Goal: Task Accomplishment & Management: Complete application form

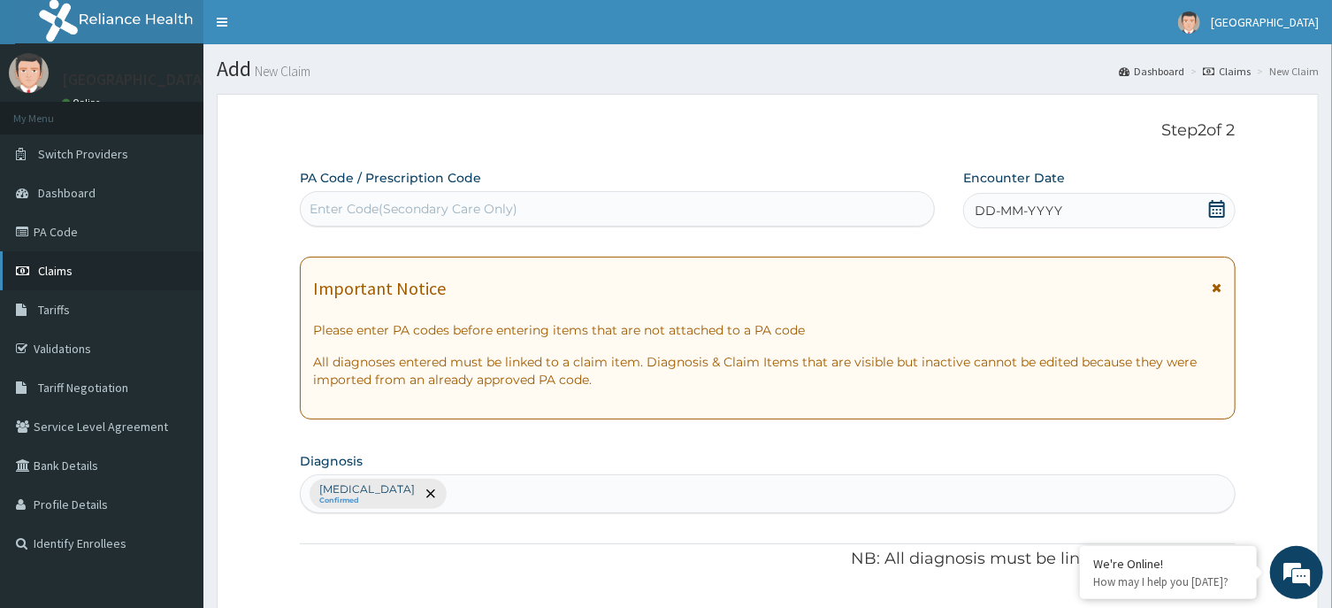
click at [112, 267] on link "Claims" at bounding box center [101, 270] width 203 height 39
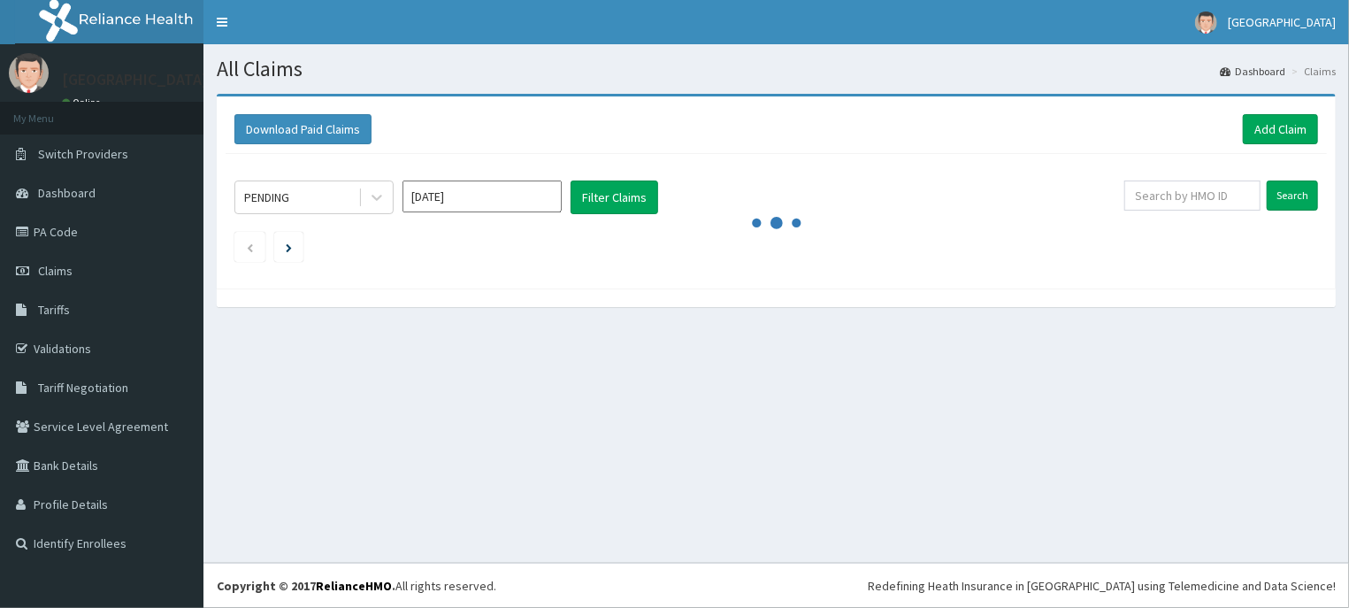
click at [1159, 122] on div "Download Paid Claims Add Claim" at bounding box center [775, 129] width 1083 height 30
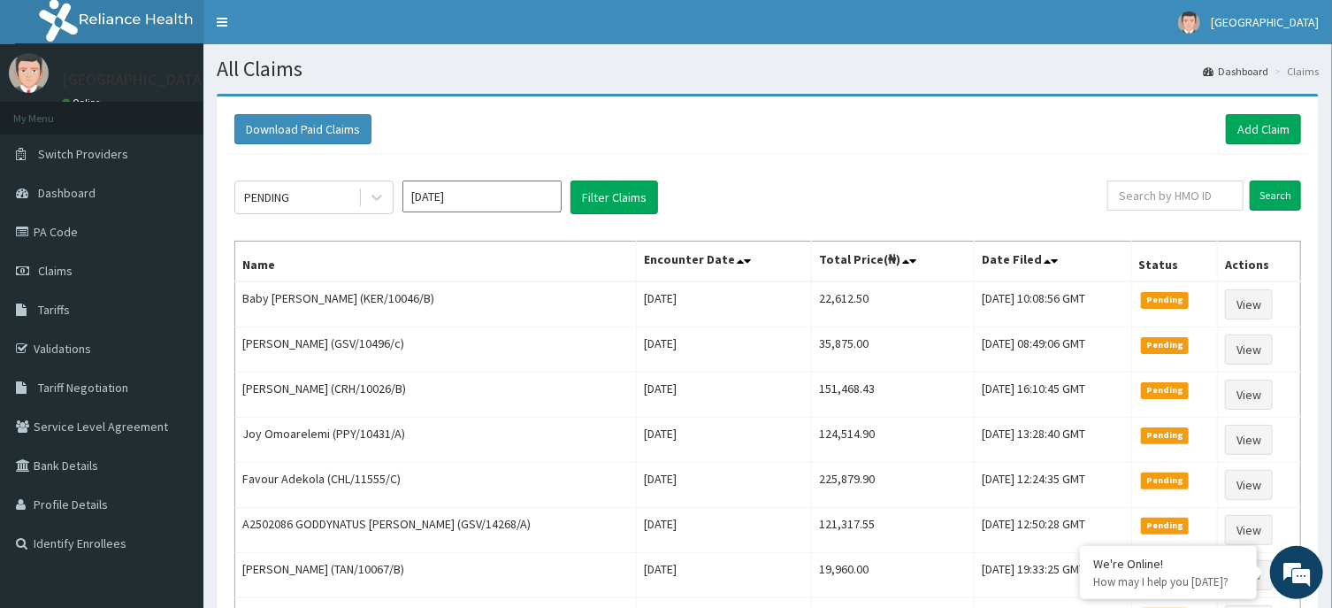
click at [1045, 147] on div "Download Paid Claims Add Claim" at bounding box center [768, 129] width 1084 height 49
click at [1243, 132] on link "Add Claim" at bounding box center [1263, 129] width 75 height 30
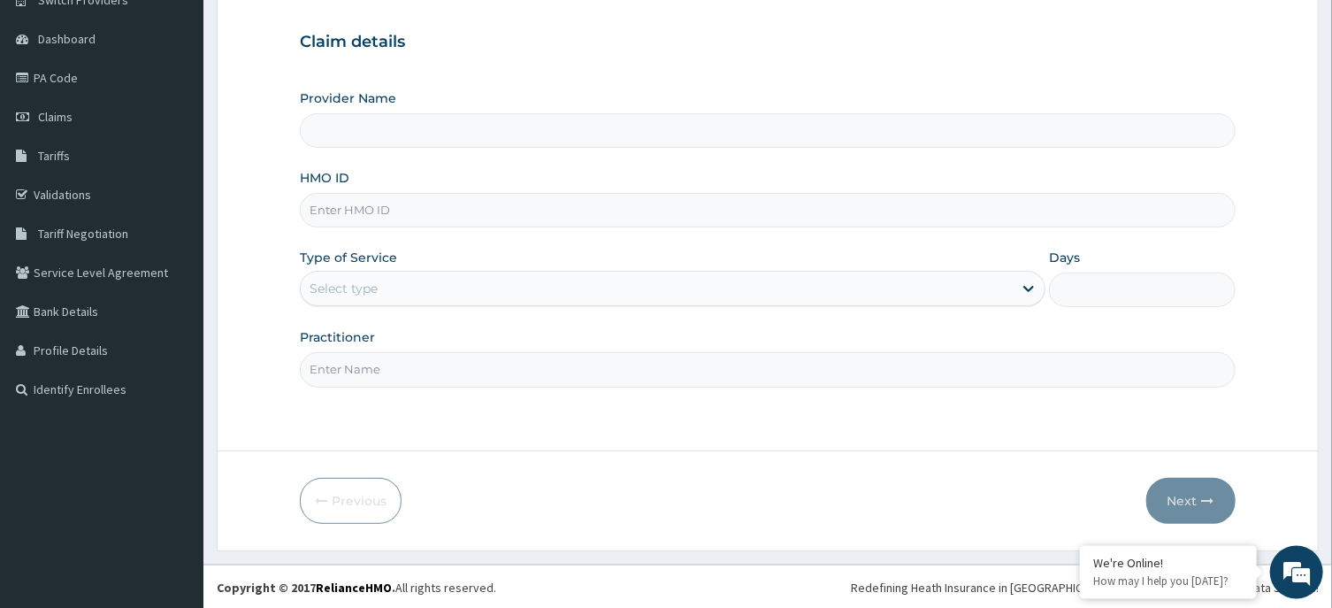
scroll to position [156, 0]
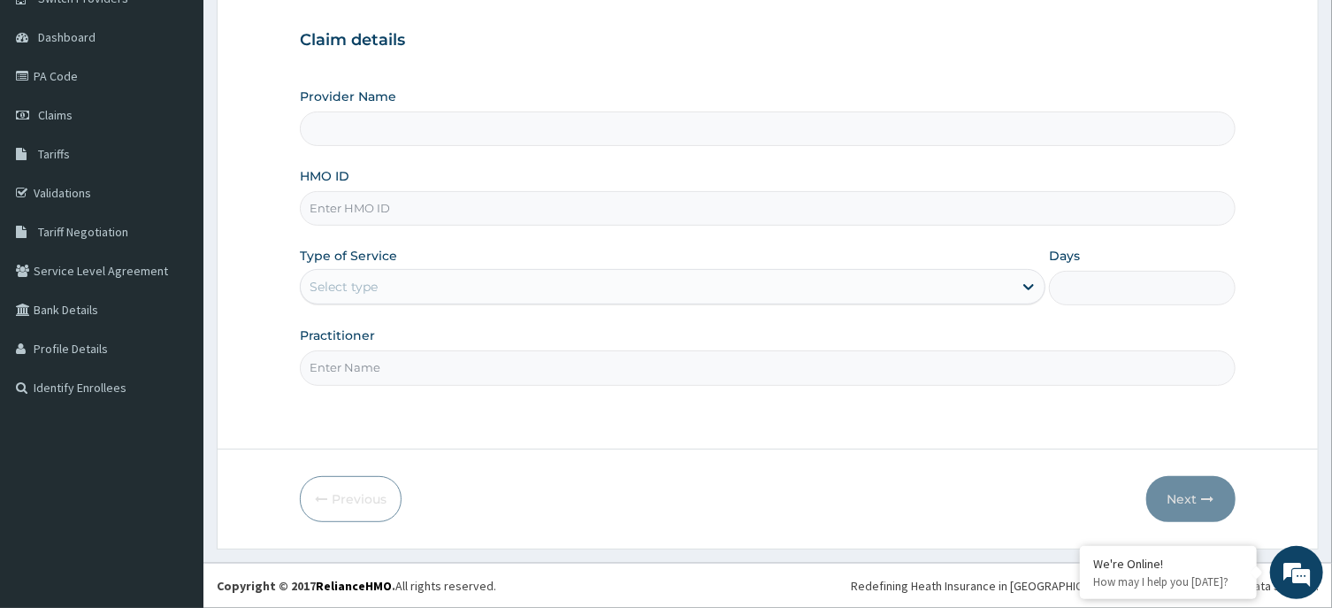
type input "[GEOGRAPHIC_DATA], Agege [[GEOGRAPHIC_DATA]]"
paste input "PA/A246ED"
drag, startPoint x: 392, startPoint y: 205, endPoint x: 222, endPoint y: 218, distance: 170.3
click at [300, 218] on input "PA/A246ED" at bounding box center [767, 208] width 935 height 34
click at [222, 218] on form "Step 1 of 2 Claim details Provider Name R-Jolad Hospital, Agege [Salem House] H…" at bounding box center [768, 243] width 1102 height 610
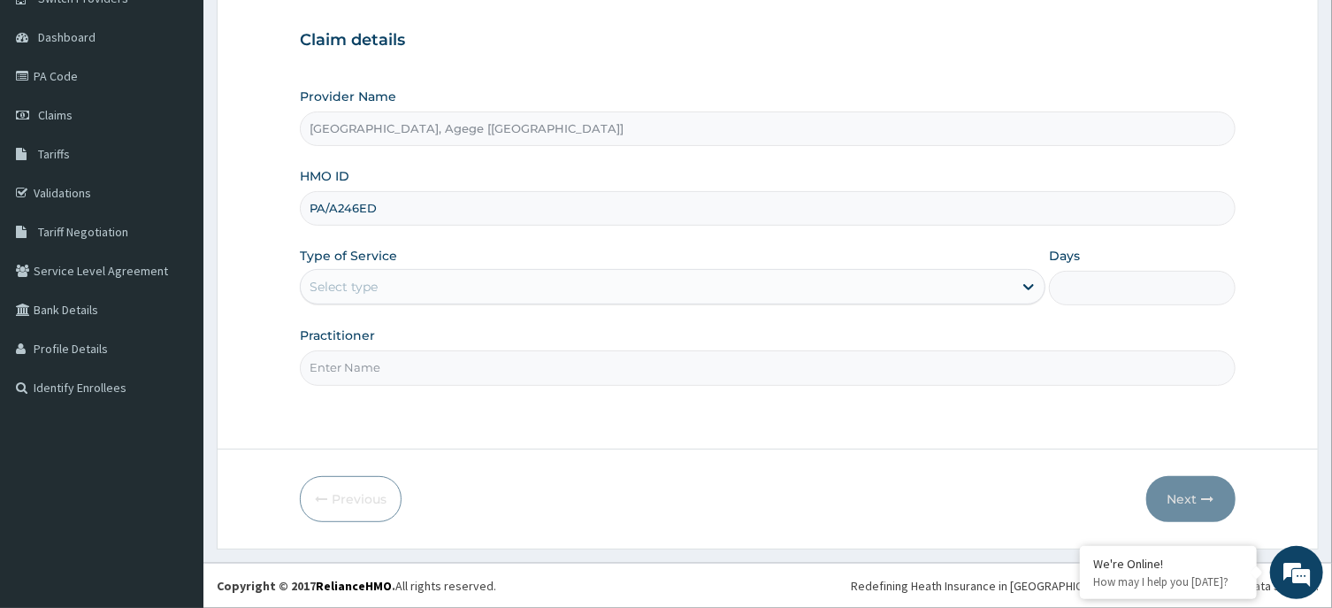
drag, startPoint x: 379, startPoint y: 202, endPoint x: 268, endPoint y: 212, distance: 111.1
click at [300, 212] on input "PA/A246ED" at bounding box center [767, 208] width 935 height 34
paste input "TAX/10249/C"
type input "TAX/10249/C"
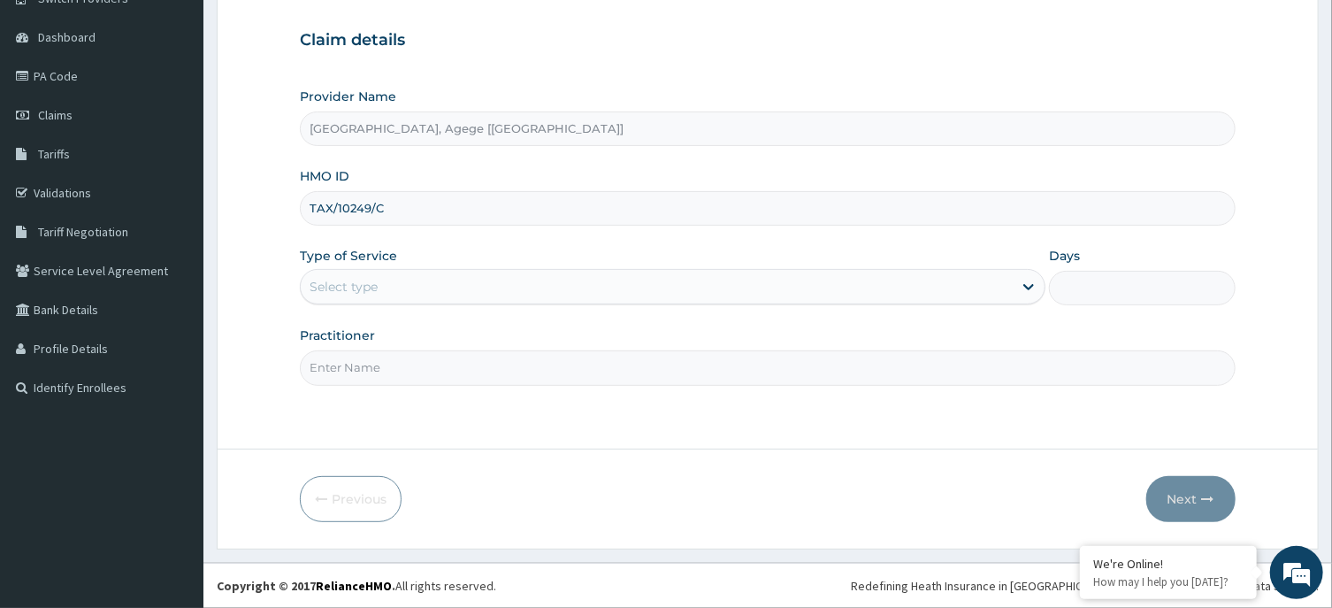
click at [369, 273] on div "Select type" at bounding box center [657, 286] width 712 height 28
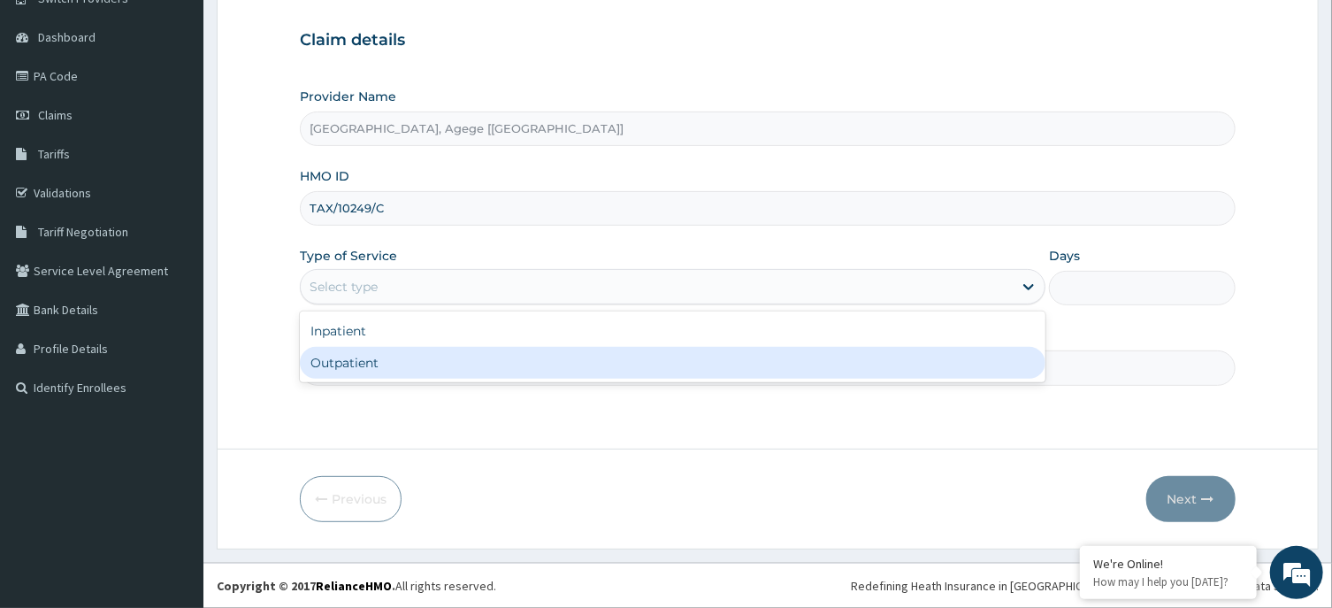
click at [397, 357] on div "Outpatient" at bounding box center [673, 363] width 746 height 32
type input "1"
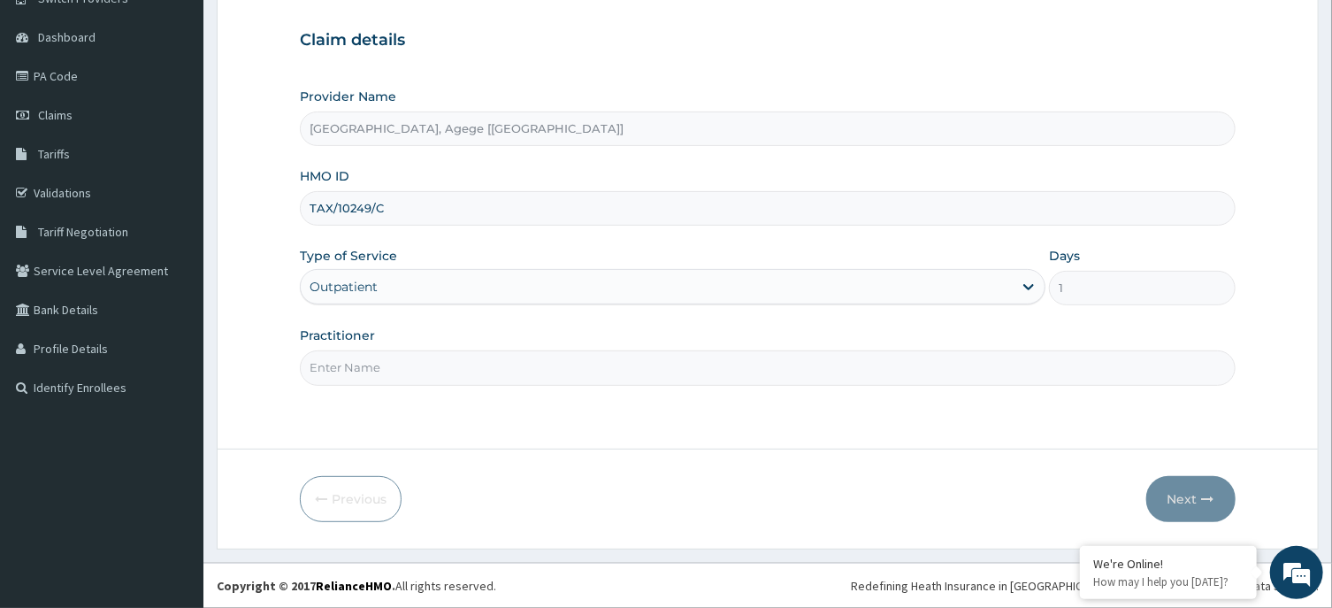
click at [383, 362] on input "Practitioner" at bounding box center [767, 367] width 935 height 34
type input "DR FESTUS"
click at [1178, 501] on button "Next" at bounding box center [1190, 499] width 89 height 46
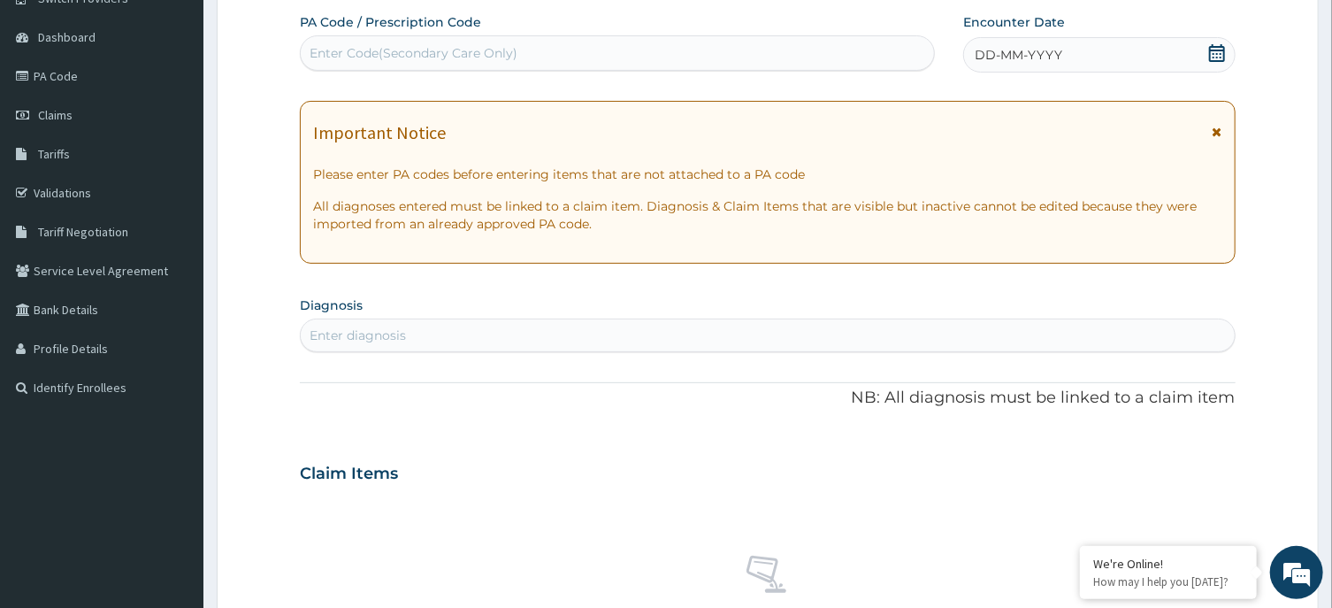
click at [1221, 50] on icon at bounding box center [1217, 53] width 16 height 18
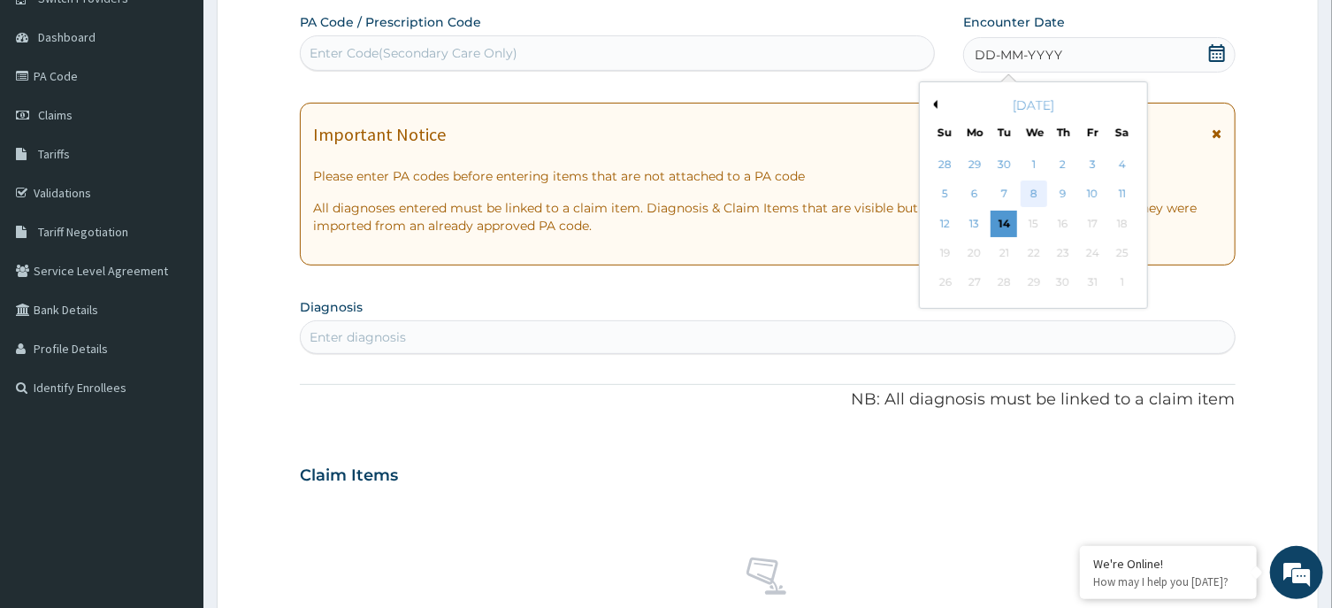
click at [1045, 195] on div "8" at bounding box center [1034, 194] width 27 height 27
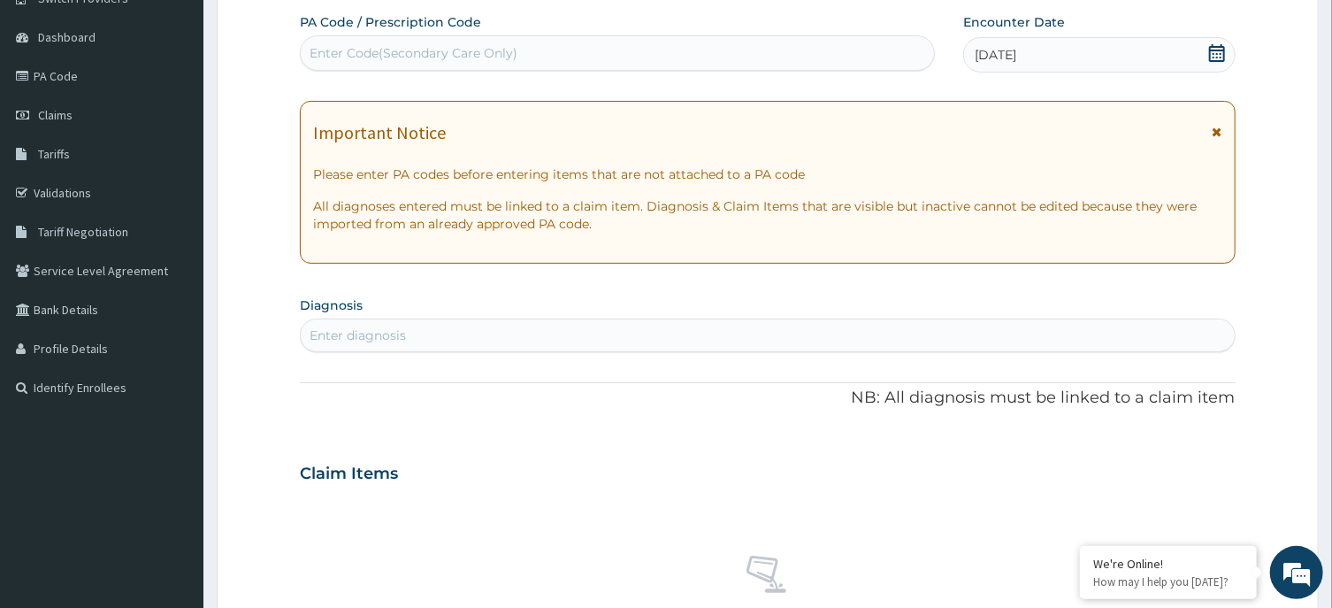
click at [484, 54] on div "Enter Code(Secondary Care Only)" at bounding box center [414, 53] width 208 height 18
paste input "PA/2B8498"
type input "PA/2B8498"
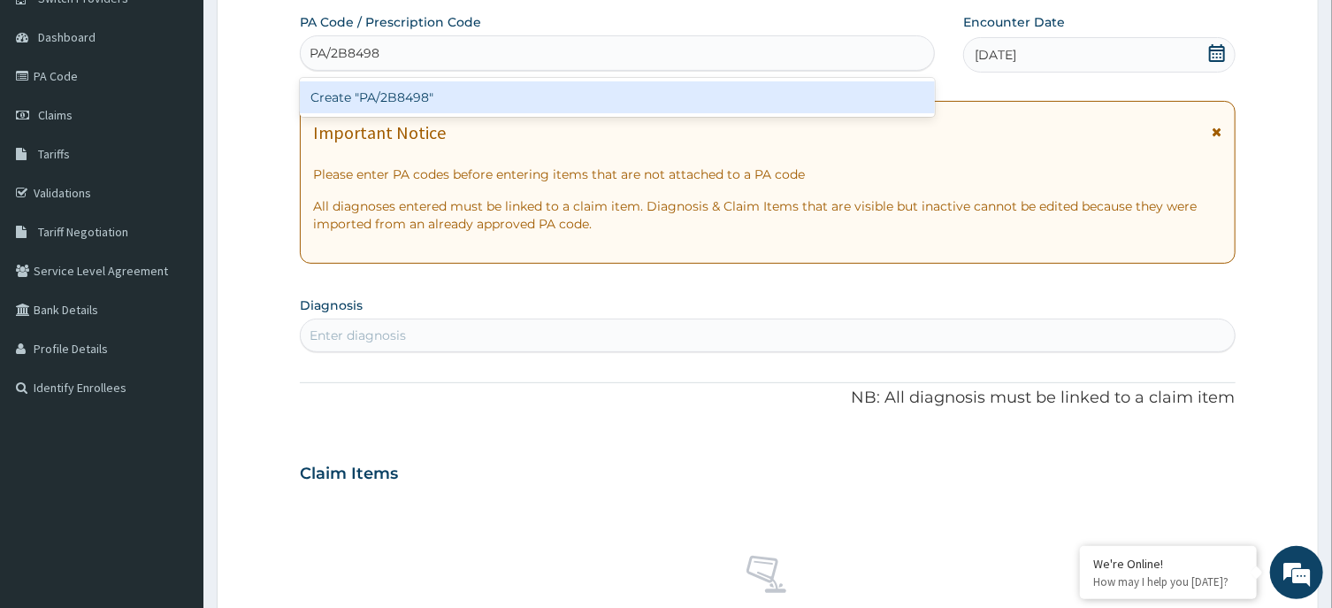
click at [466, 94] on div "Create "PA/2B8498"" at bounding box center [617, 97] width 635 height 32
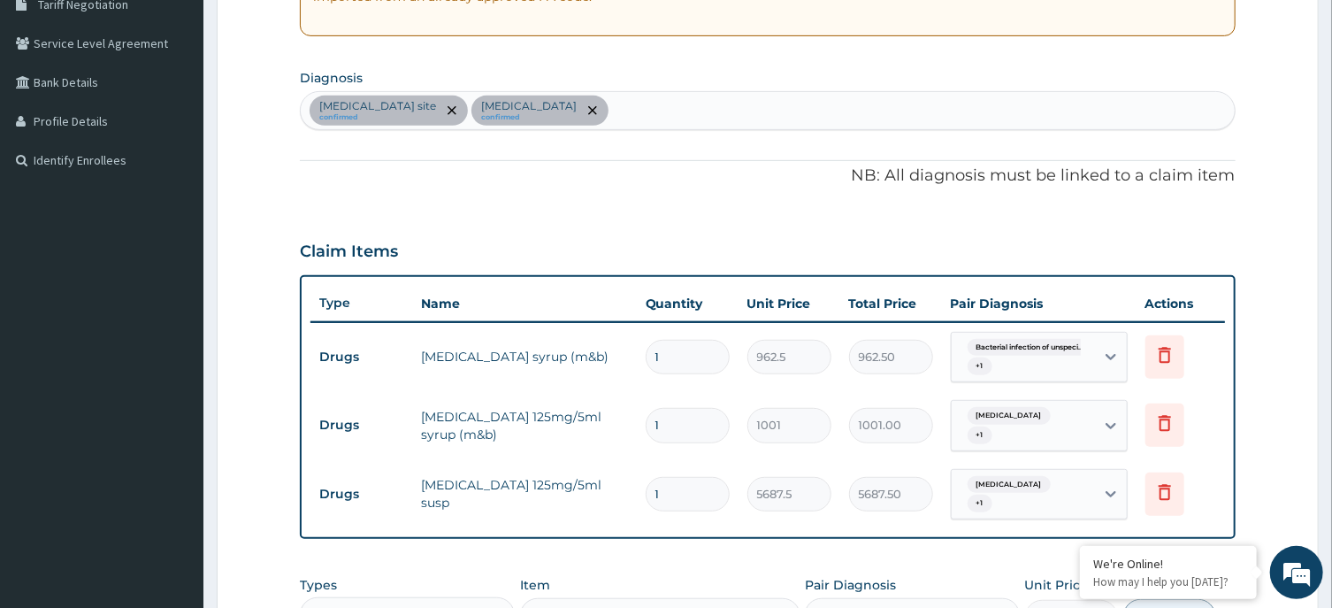
scroll to position [667, 0]
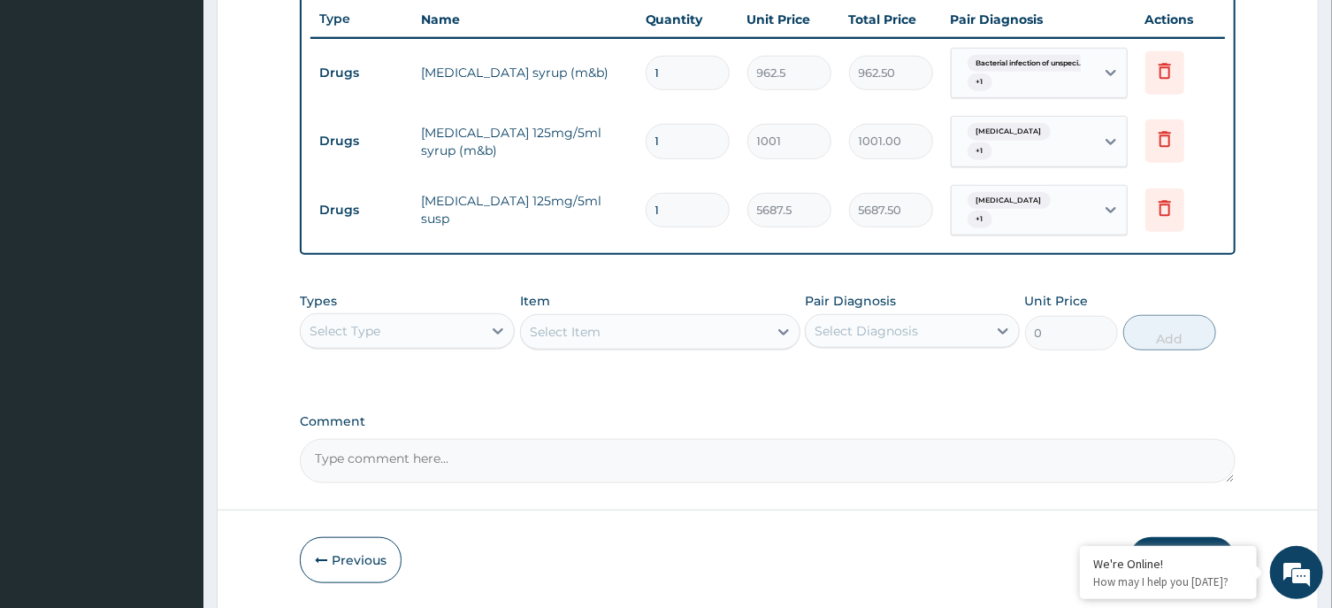
click at [397, 339] on div "Select Type" at bounding box center [391, 331] width 181 height 28
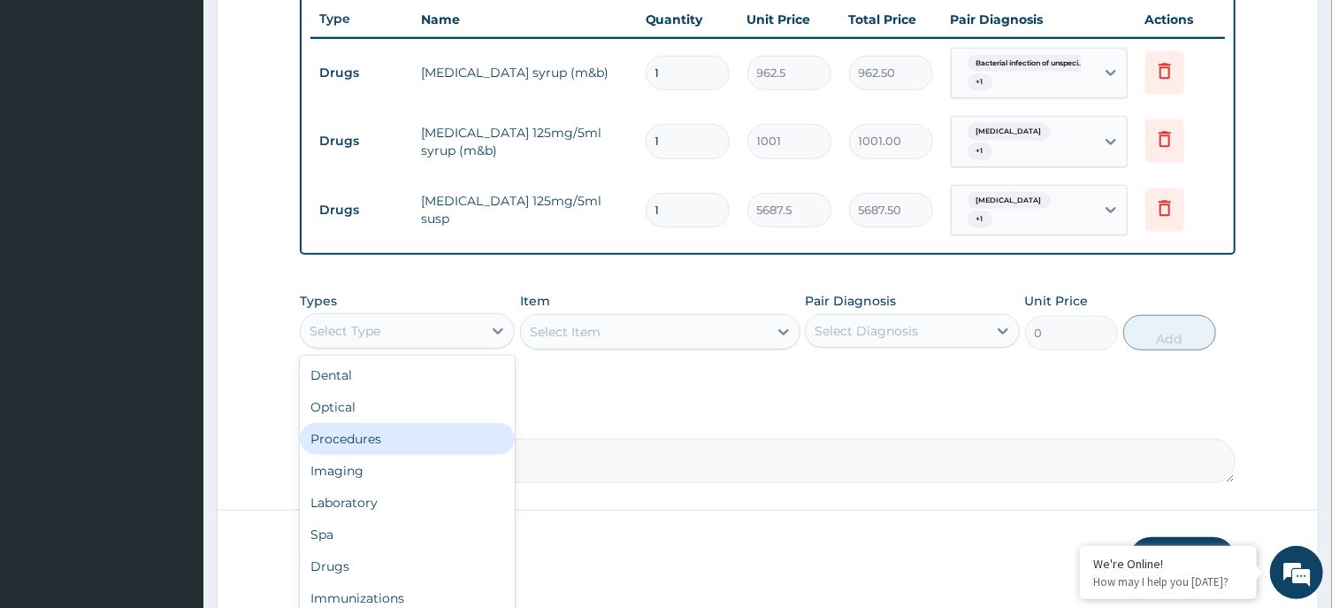
click at [425, 439] on div "Procedures" at bounding box center [407, 439] width 215 height 32
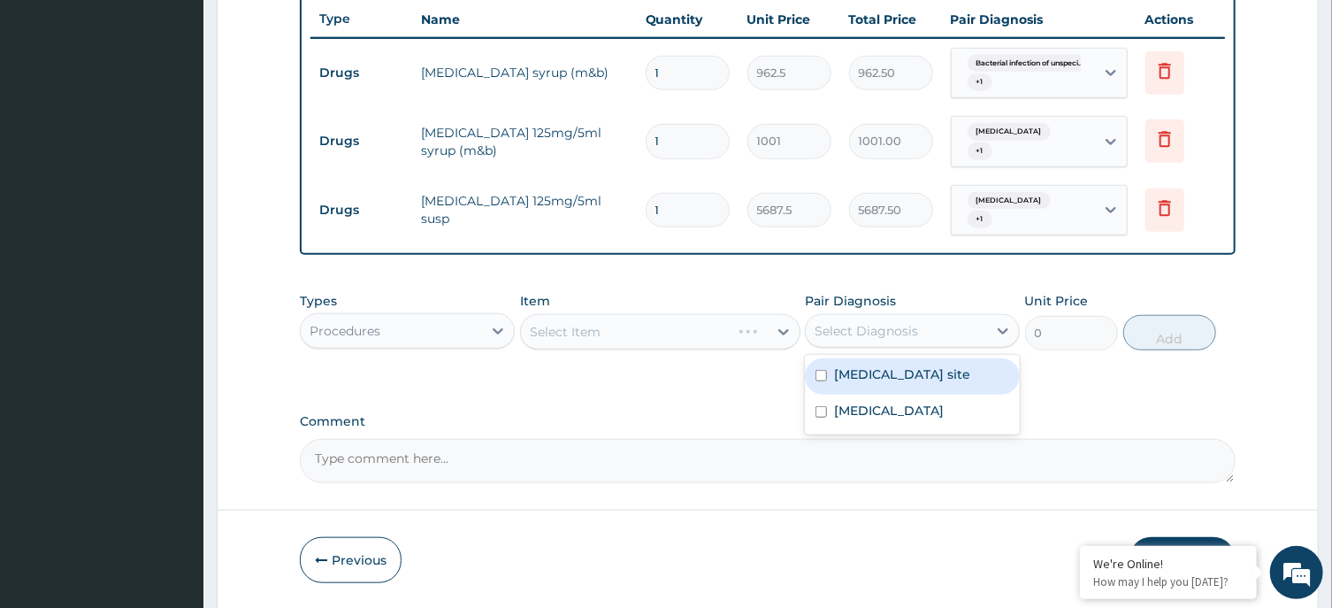
drag, startPoint x: 869, startPoint y: 326, endPoint x: 861, endPoint y: 369, distance: 43.2
click at [869, 329] on div "Select Diagnosis" at bounding box center [866, 331] width 103 height 18
click at [861, 382] on label "Bacterial infection of unspecified site" at bounding box center [902, 374] width 136 height 18
checkbox input "true"
click at [882, 419] on label "Malaria, unspecified" at bounding box center [889, 411] width 110 height 18
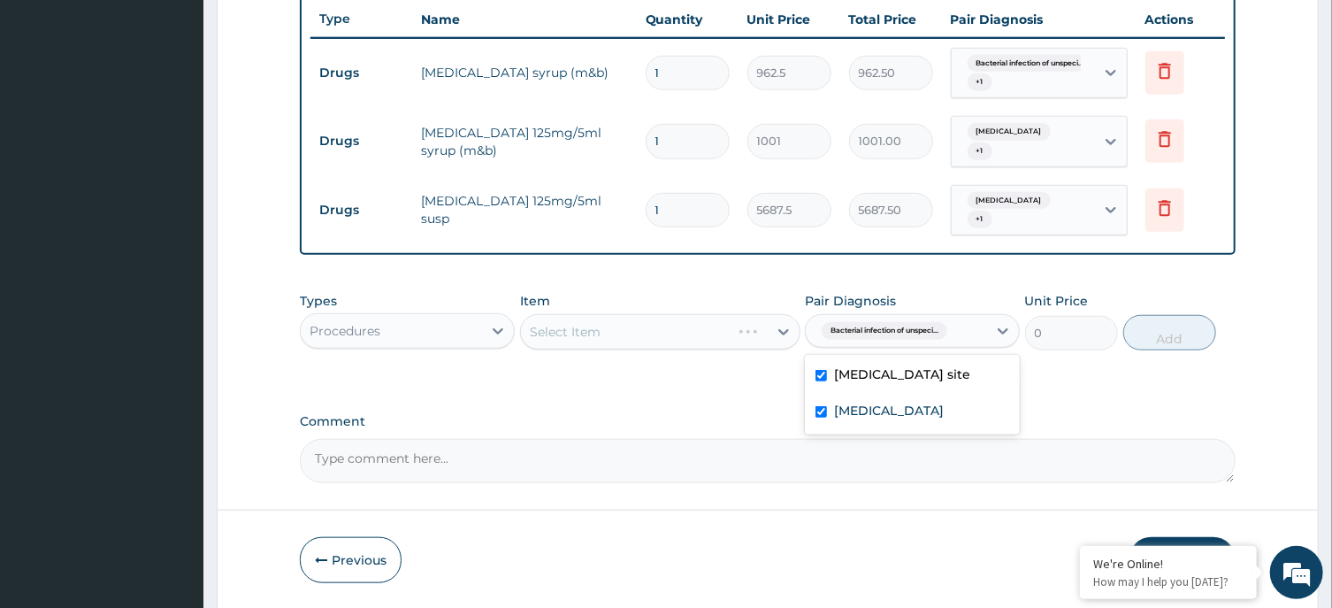
checkbox input "true"
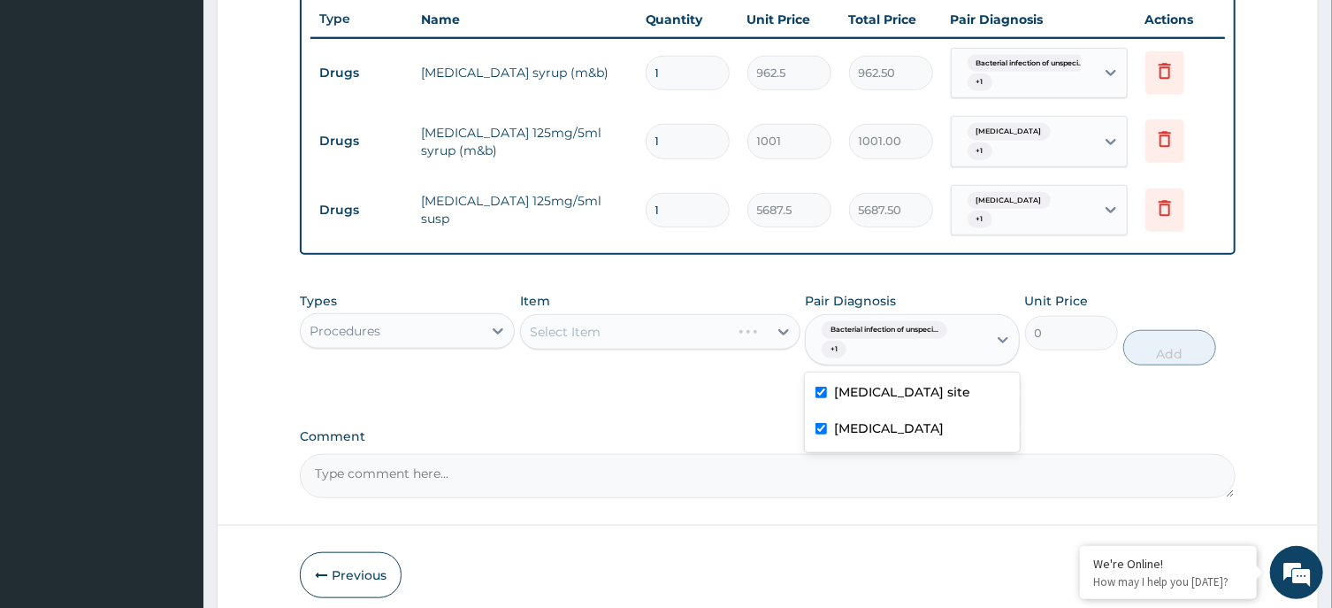
click at [654, 329] on div "Select Item" at bounding box center [660, 331] width 280 height 35
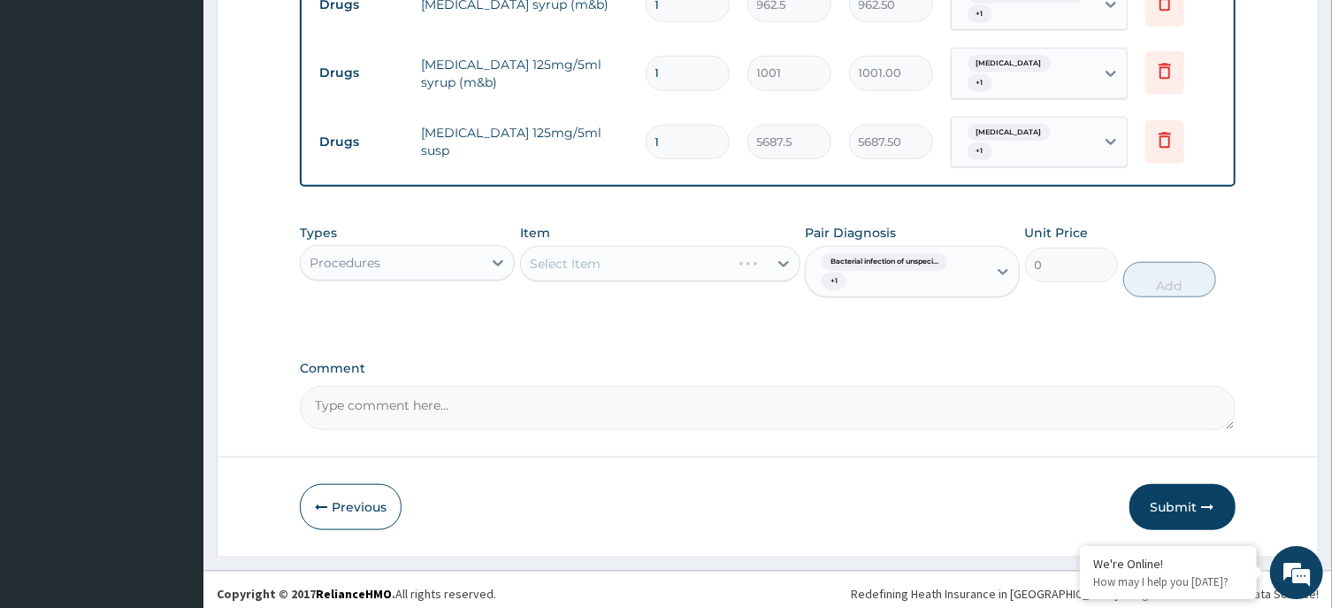
scroll to position [741, 0]
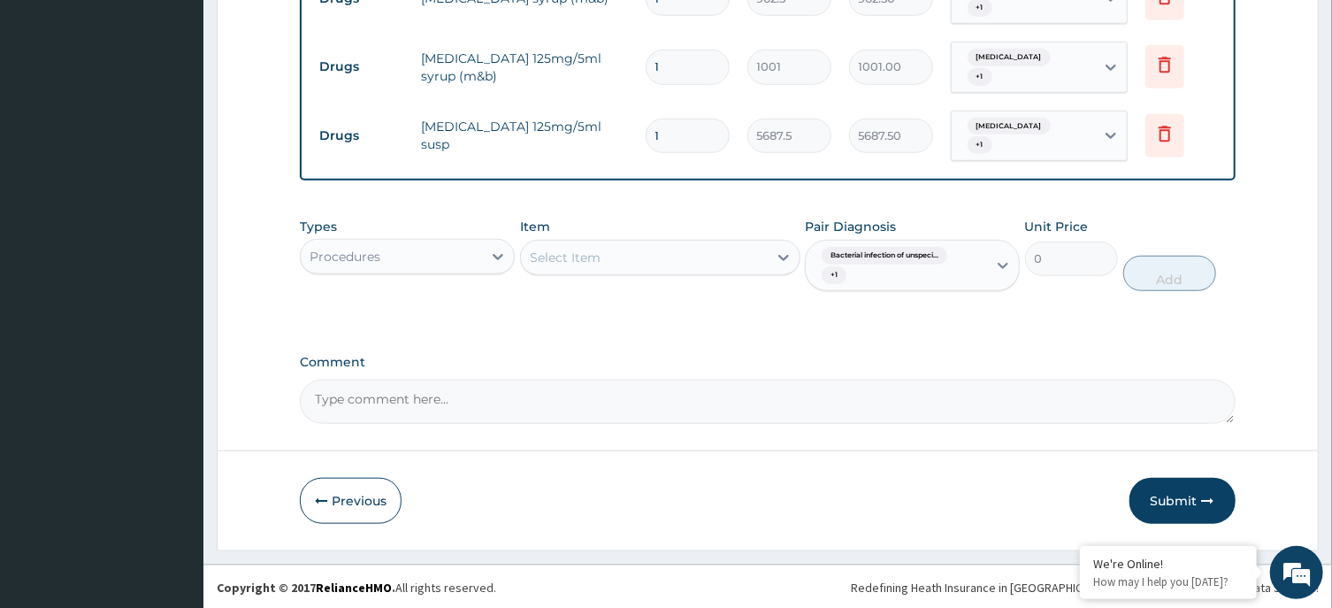
click at [686, 257] on div "Select Item" at bounding box center [644, 257] width 247 height 28
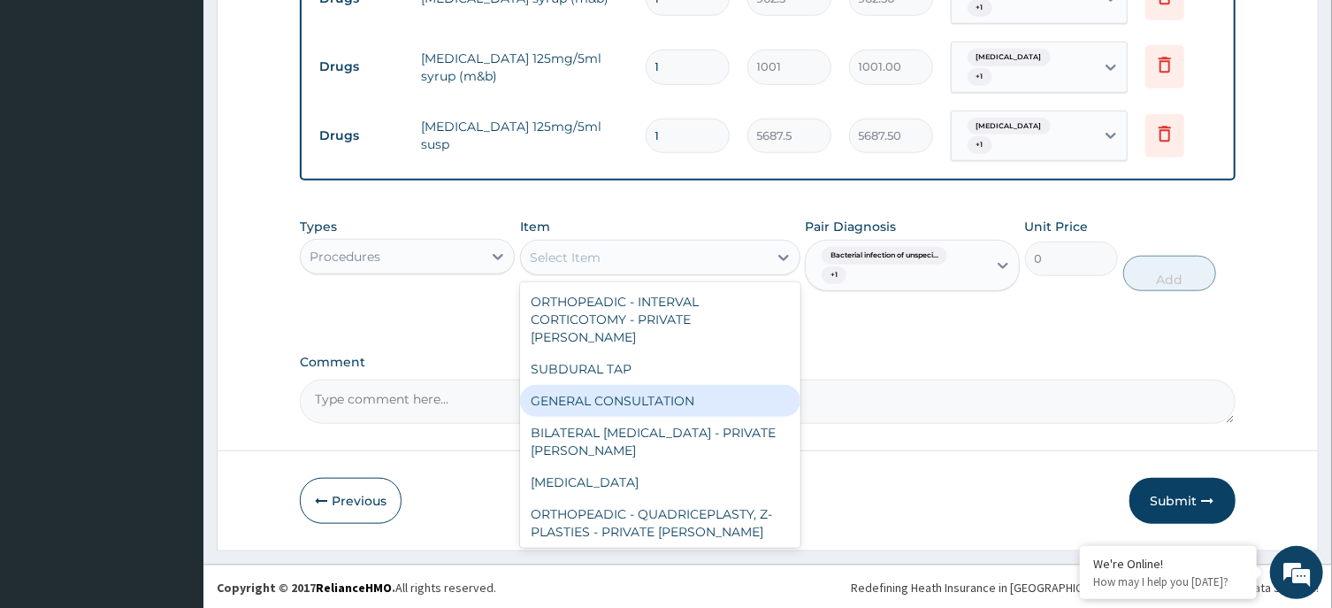
drag, startPoint x: 686, startPoint y: 384, endPoint x: 720, endPoint y: 371, distance: 35.8
click at [688, 385] on div "GENERAL CONSULTATION" at bounding box center [660, 401] width 280 height 32
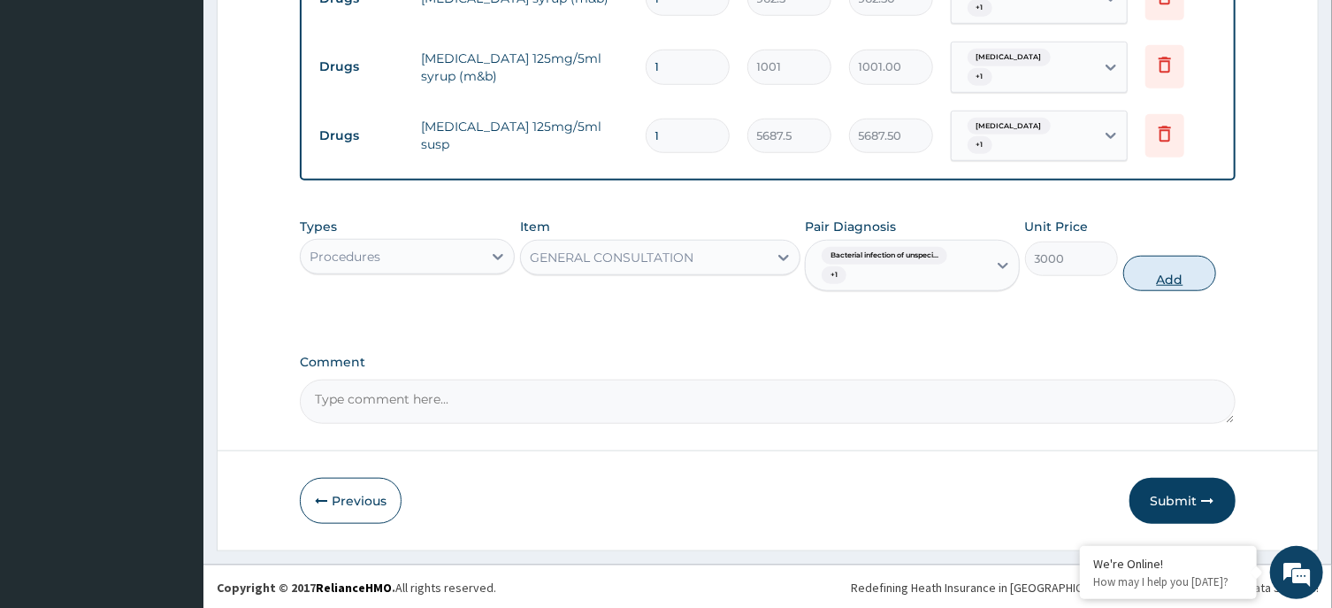
click at [1180, 276] on button "Add" at bounding box center [1170, 273] width 94 height 35
type input "0"
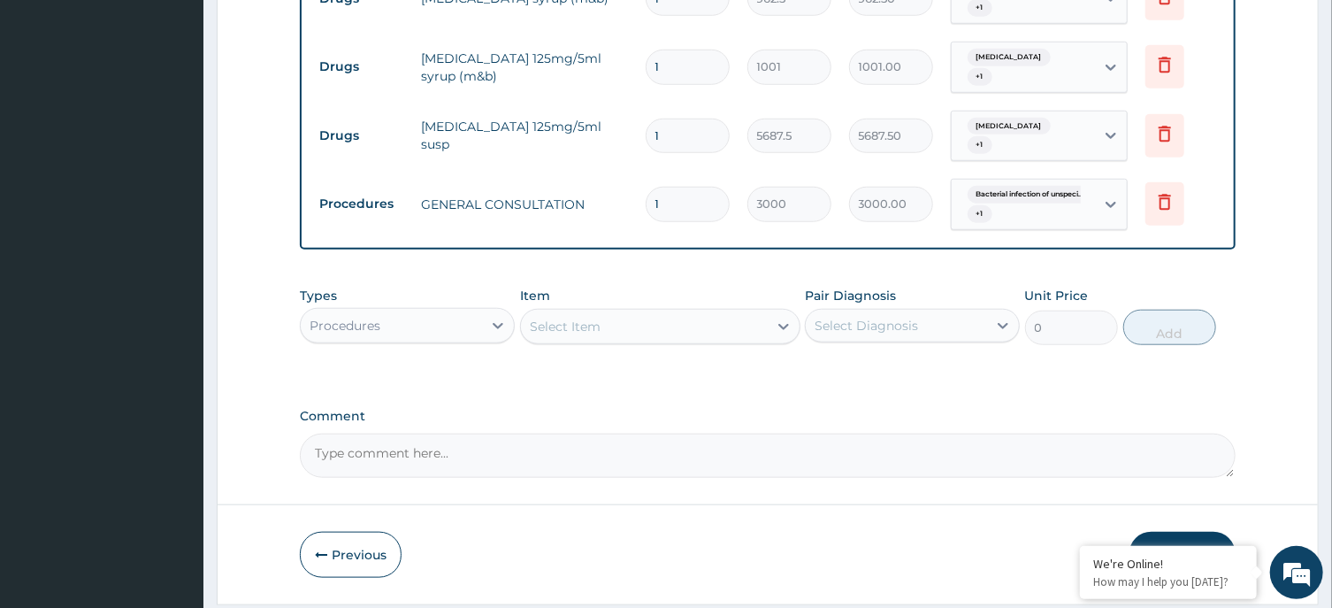
scroll to position [647, 0]
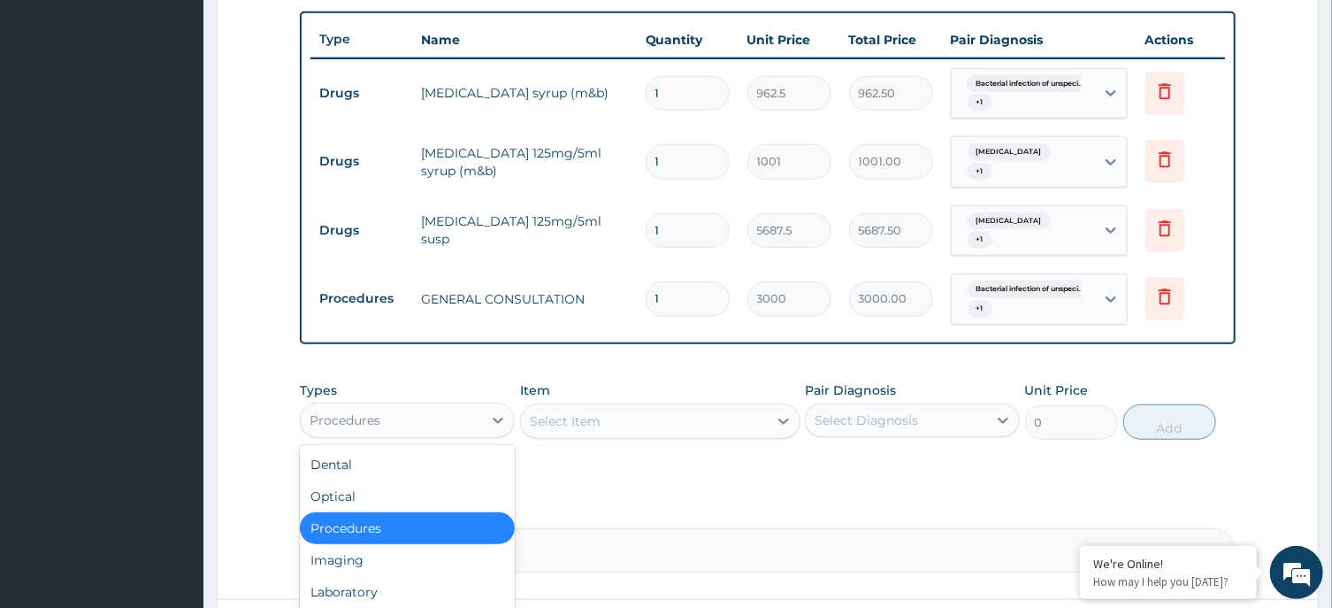
click at [370, 425] on div "Procedures" at bounding box center [345, 420] width 71 height 18
drag, startPoint x: 379, startPoint y: 592, endPoint x: 595, endPoint y: 507, distance: 231.9
click at [395, 593] on div "Laboratory" at bounding box center [407, 592] width 215 height 32
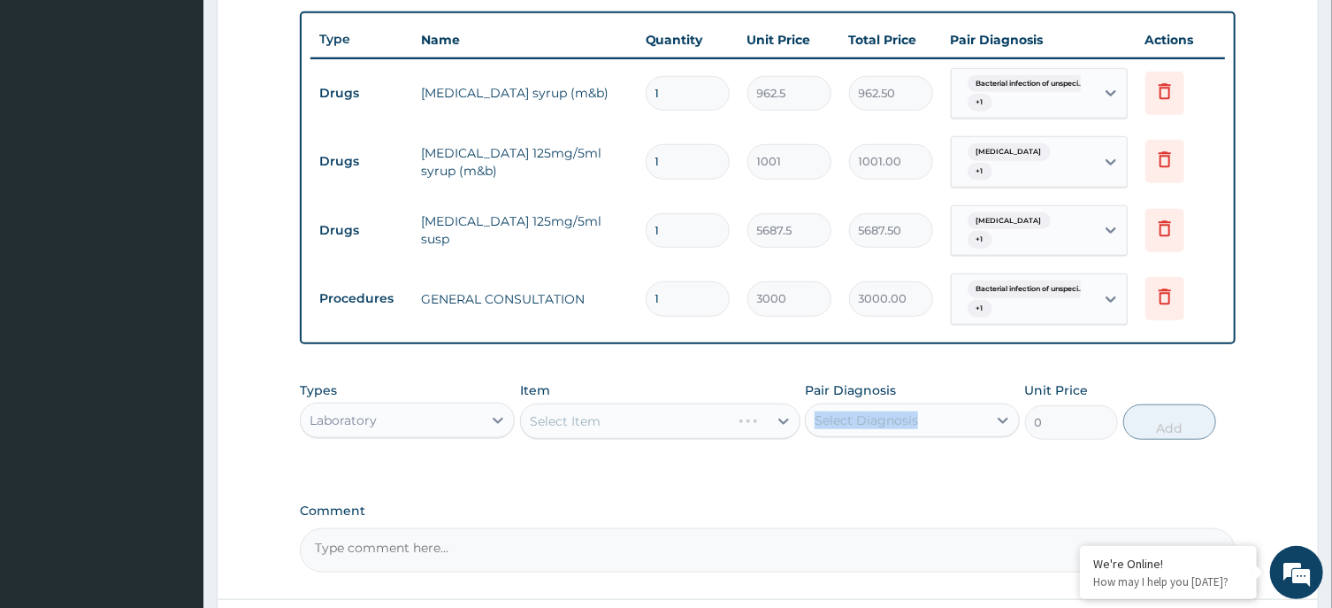
drag, startPoint x: 911, startPoint y: 399, endPoint x: 914, endPoint y: 414, distance: 15.3
click at [914, 410] on div "Pair Diagnosis Select Diagnosis" at bounding box center [912, 410] width 215 height 58
drag, startPoint x: 914, startPoint y: 414, endPoint x: 919, endPoint y: 423, distance: 10.3
click at [915, 415] on div "Select Diagnosis" at bounding box center [866, 420] width 103 height 18
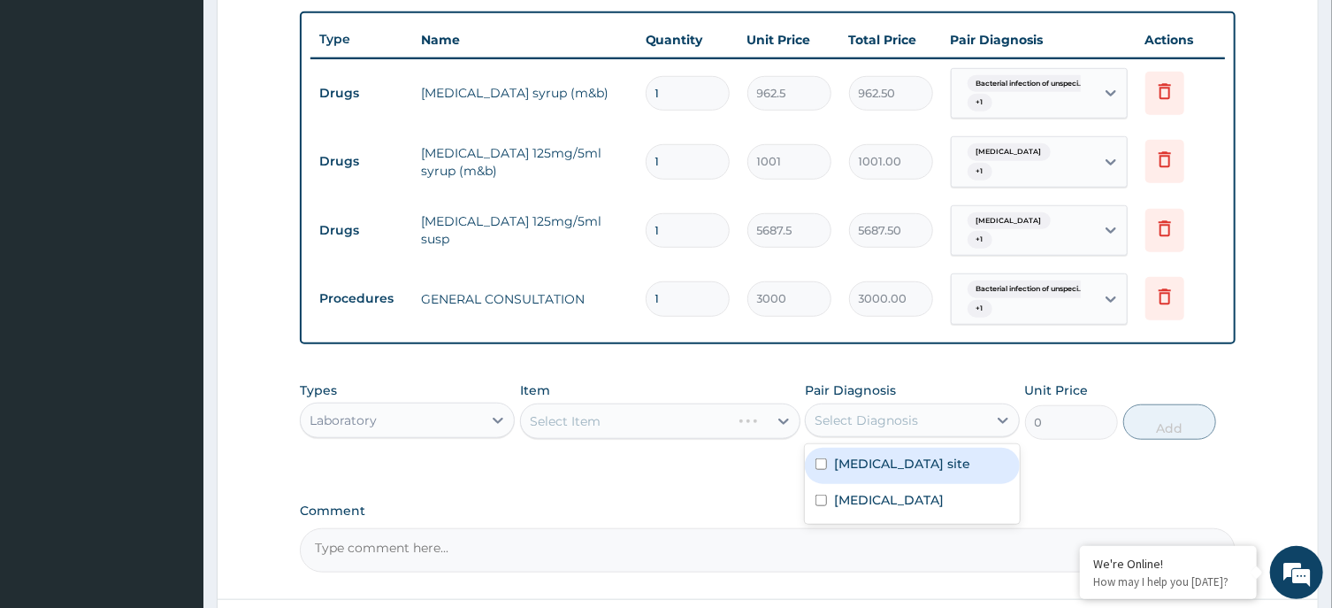
drag, startPoint x: 934, startPoint y: 480, endPoint x: 934, endPoint y: 504, distance: 23.9
click at [934, 472] on label "Bacterial infection of unspecified site" at bounding box center [902, 464] width 136 height 18
checkbox input "true"
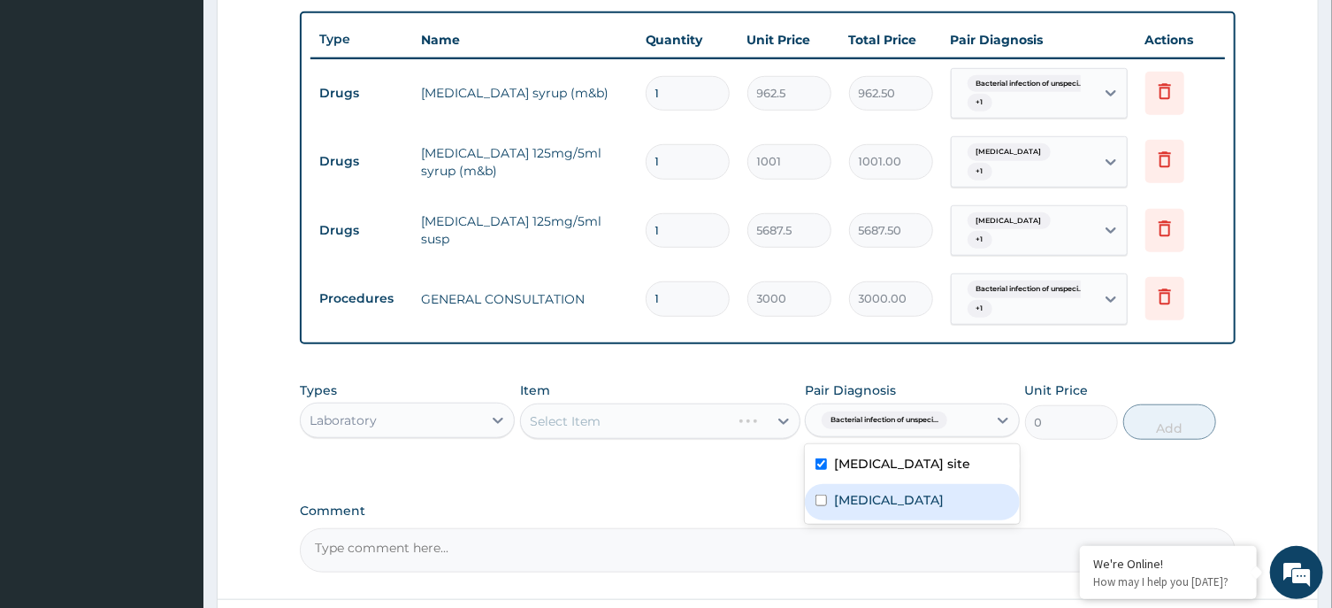
click at [933, 506] on div "Malaria, unspecified" at bounding box center [912, 502] width 215 height 36
checkbox input "true"
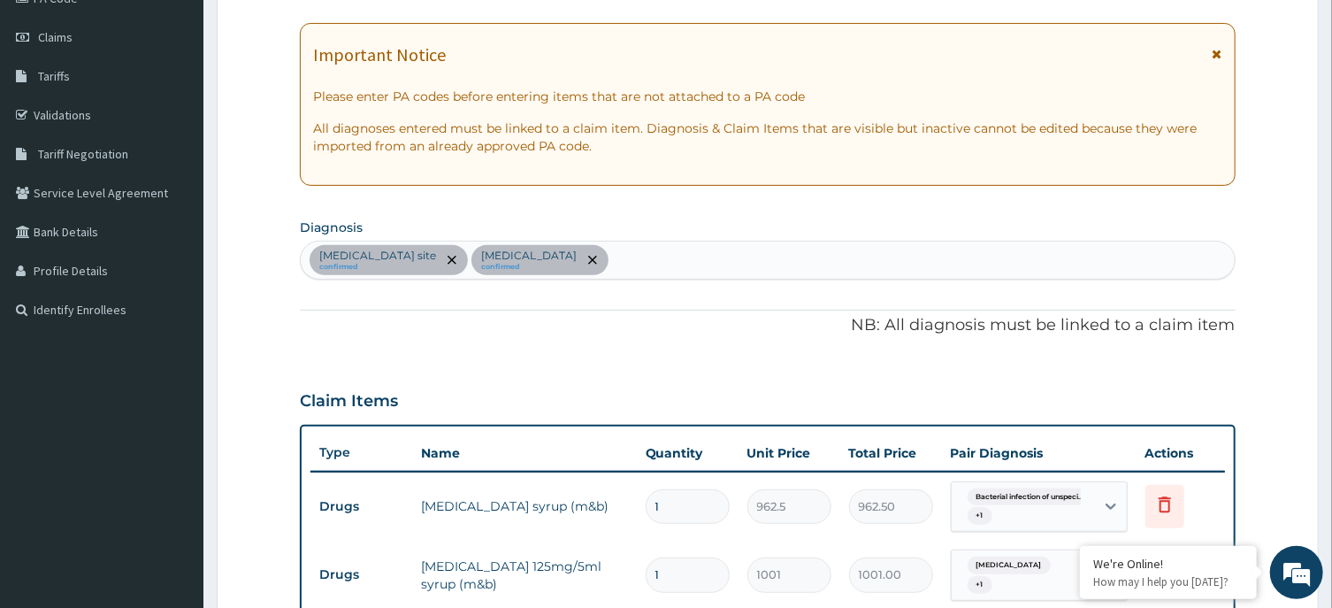
scroll to position [0, 0]
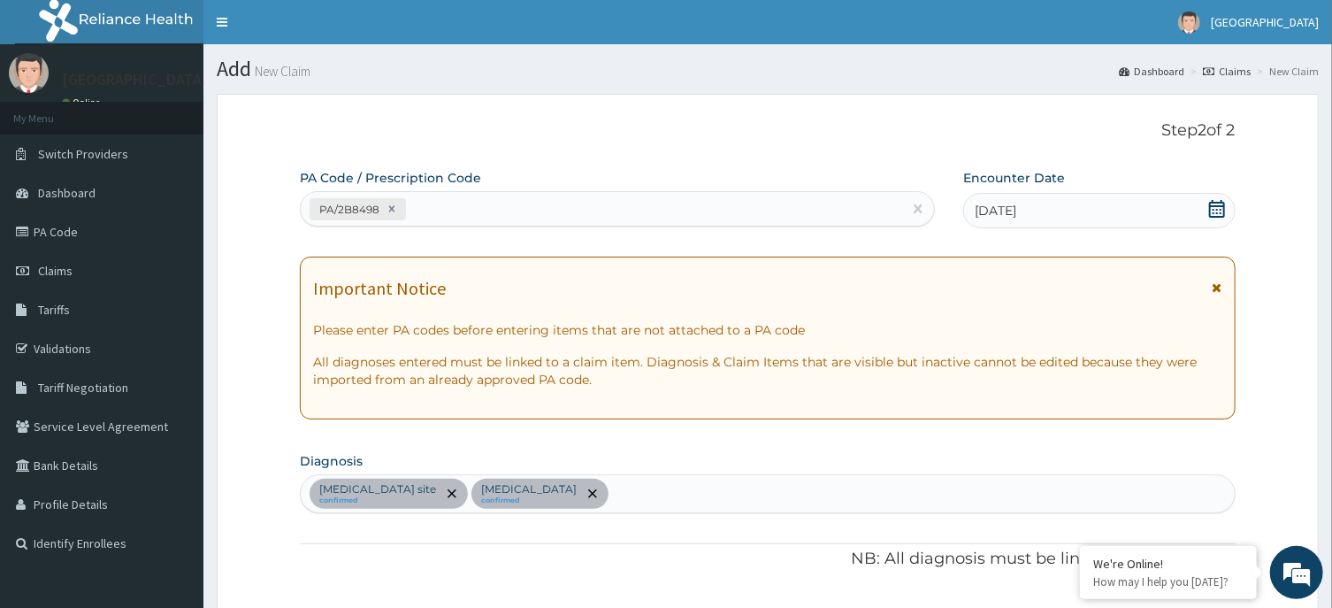
click at [448, 212] on div "PA/2B8498" at bounding box center [601, 209] width 601 height 29
paste input "PA/918AE4"
type input "PA/918AE4"
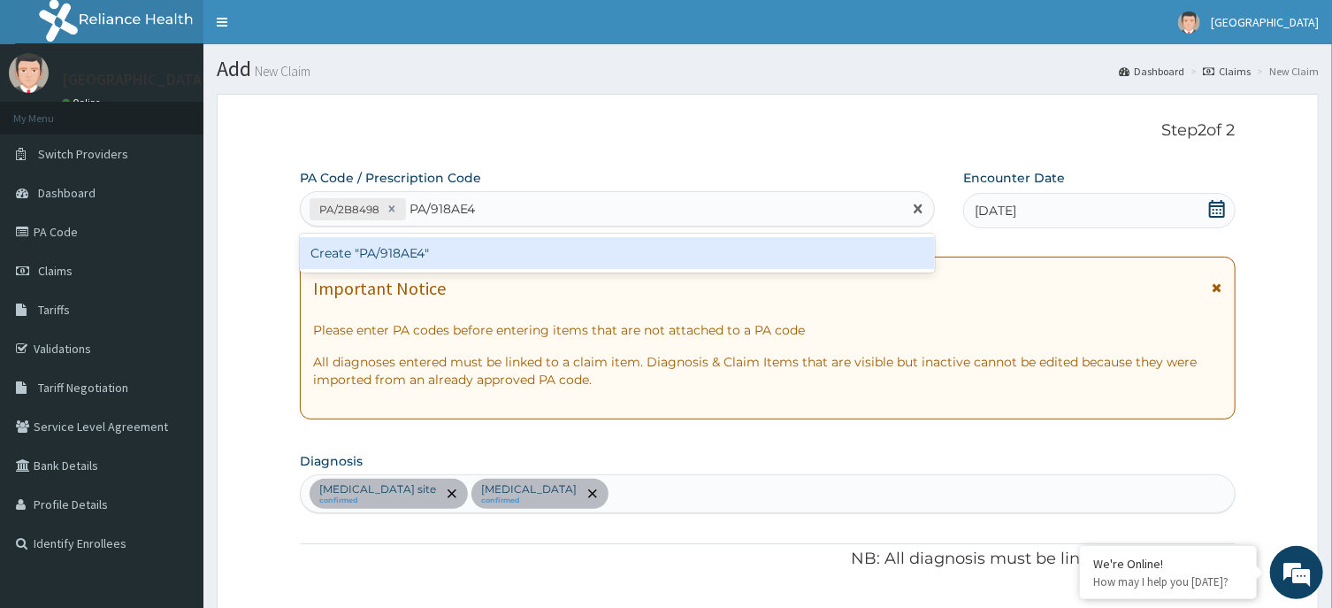
click at [417, 248] on div "Create "PA/918AE4"" at bounding box center [617, 253] width 635 height 32
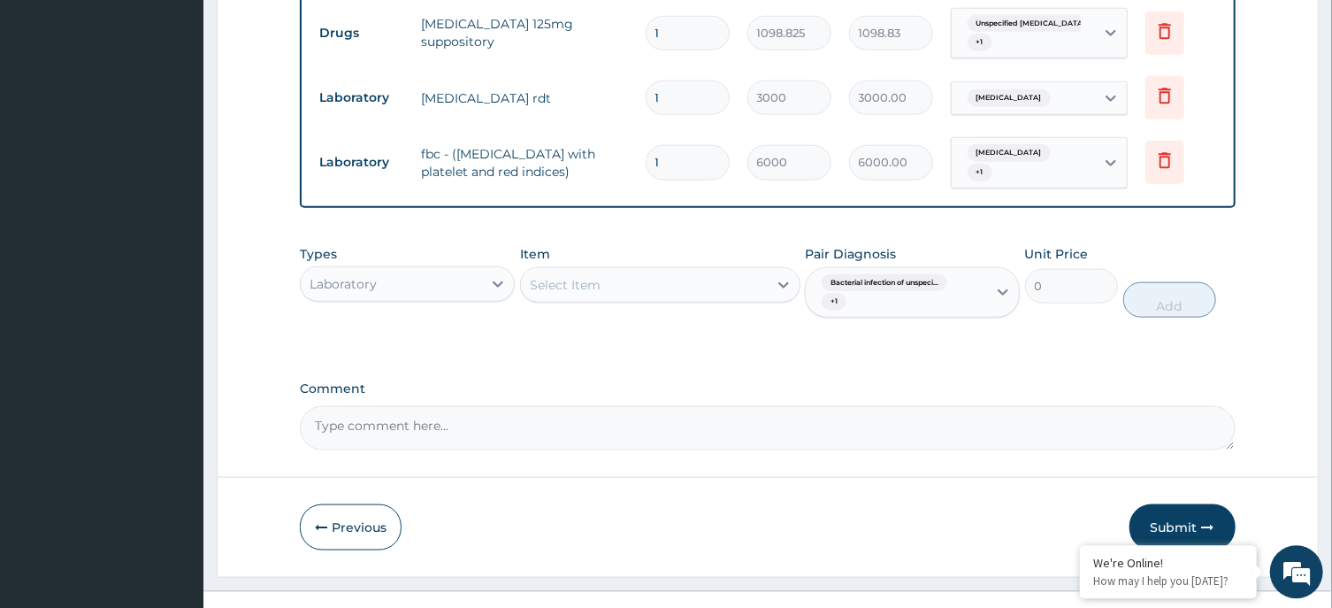
scroll to position [1009, 0]
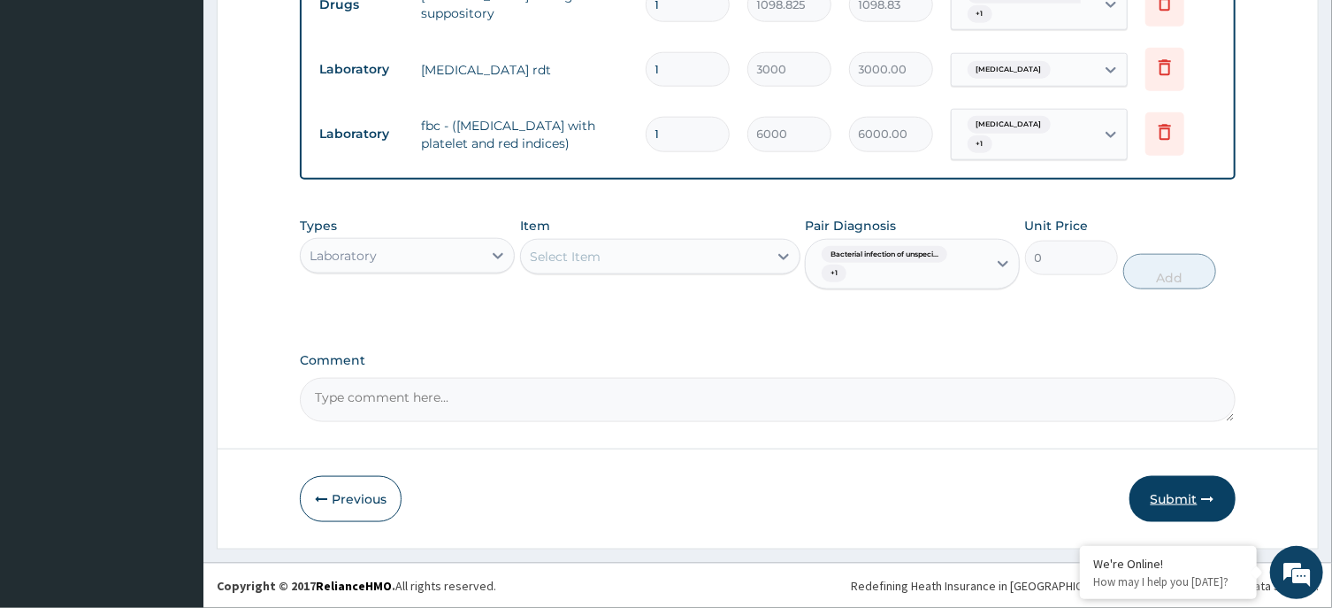
click at [1199, 488] on button "Submit" at bounding box center [1182, 499] width 106 height 46
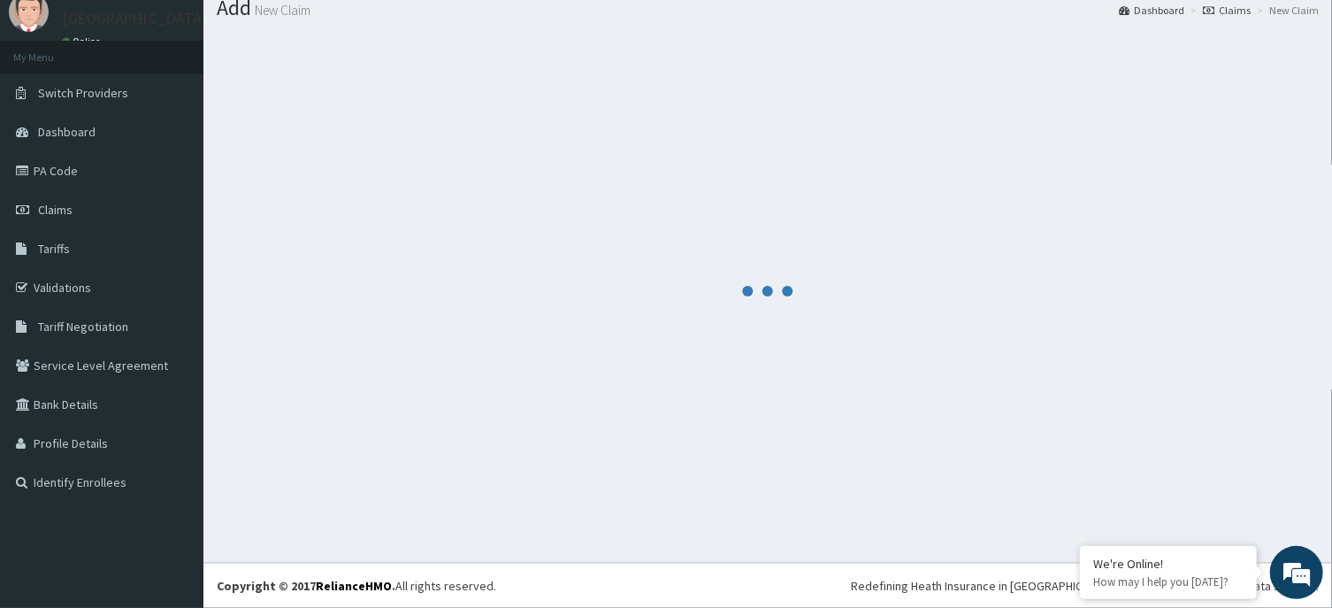
scroll to position [61, 0]
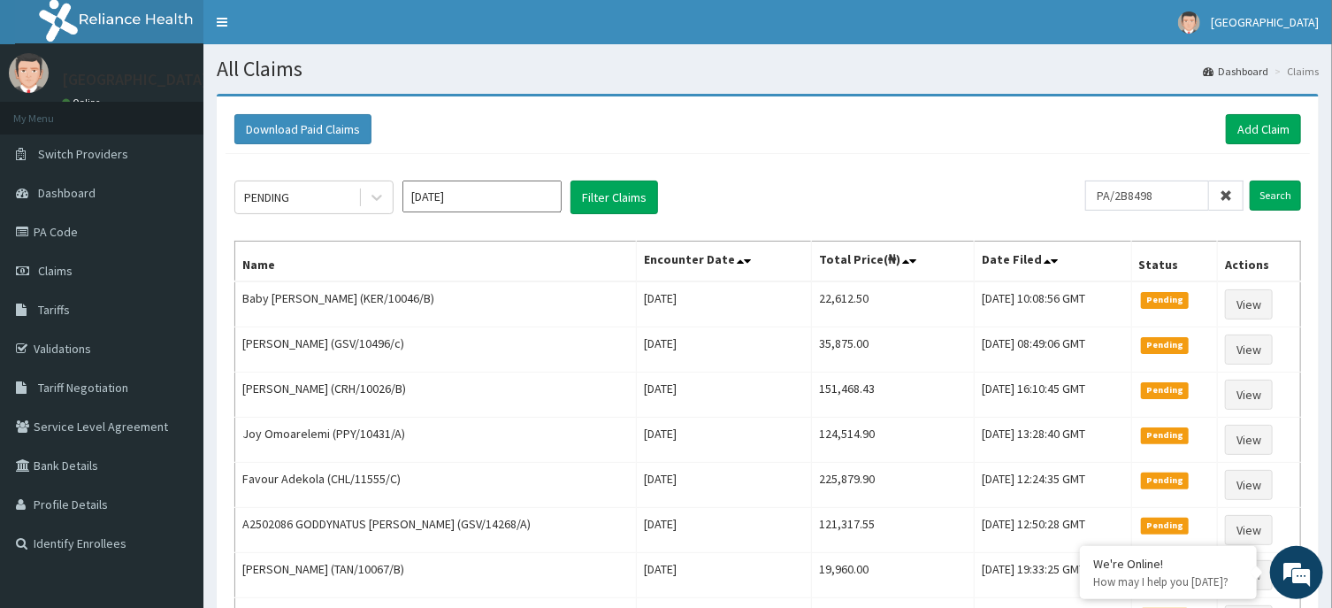
drag, startPoint x: 1171, startPoint y: 191, endPoint x: 999, endPoint y: 192, distance: 171.6
click at [1085, 189] on input "PA/2B8498" at bounding box center [1147, 195] width 124 height 30
type input "TAX/10249/C"
click at [1268, 191] on input "Search" at bounding box center [1275, 195] width 51 height 30
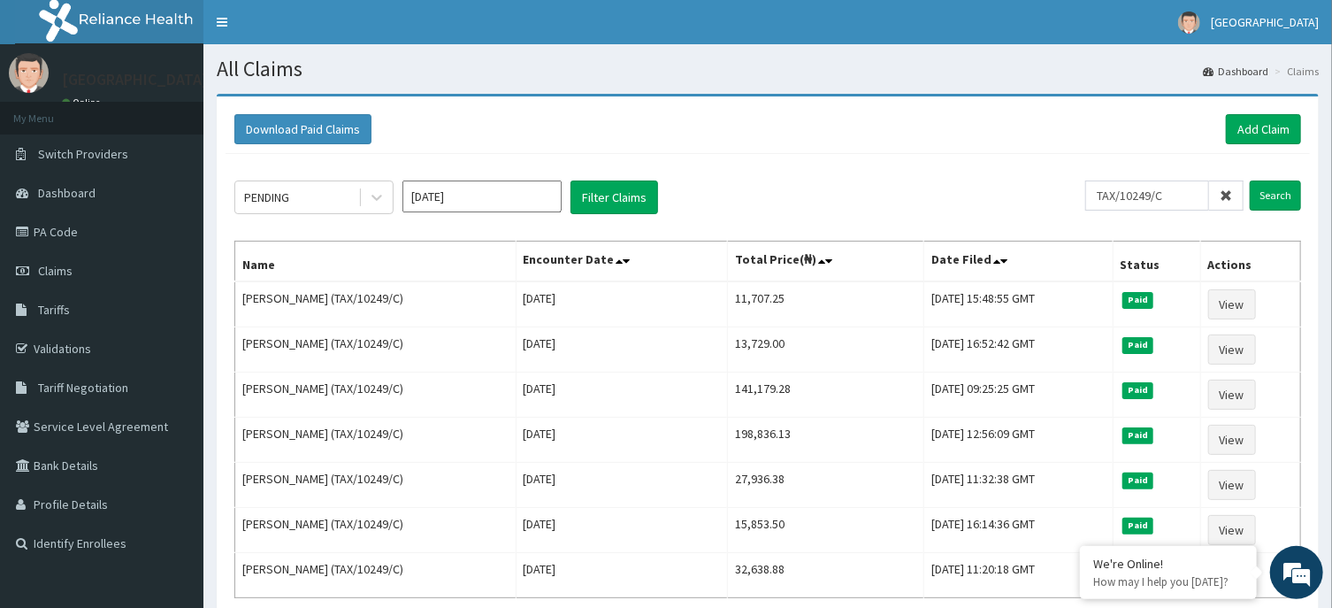
click at [1229, 195] on icon at bounding box center [1226, 195] width 12 height 12
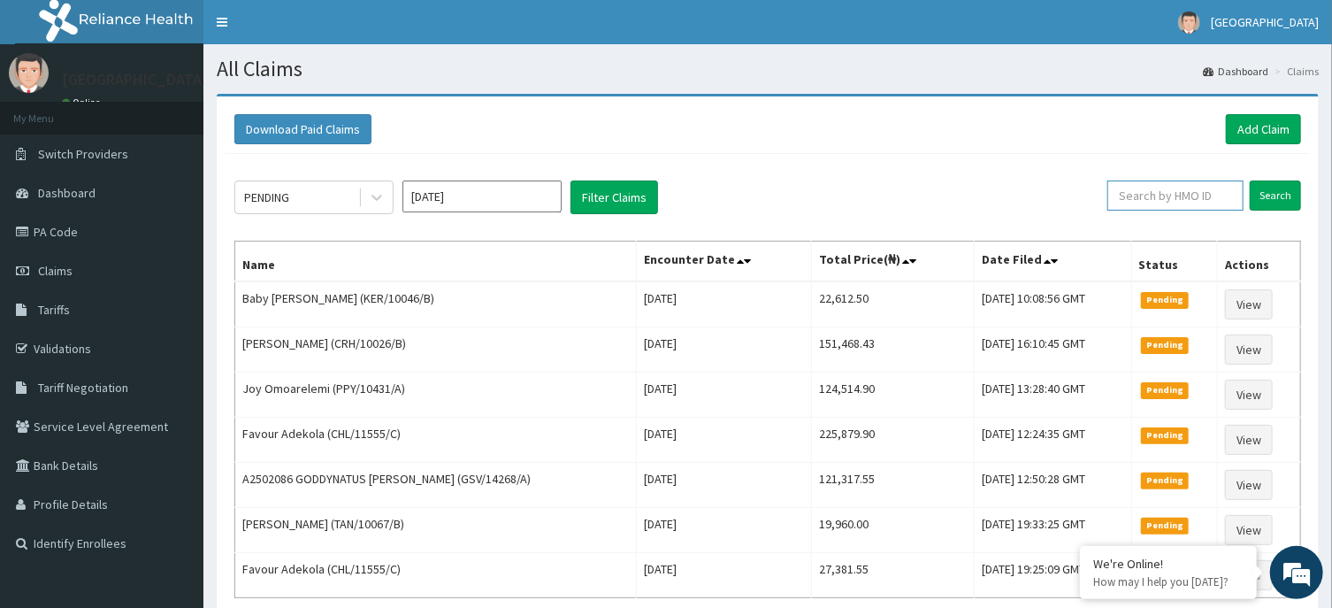
paste input "GSV/10496/c"
type input "GSV/10496/c"
click at [1259, 195] on input "Search" at bounding box center [1275, 195] width 51 height 30
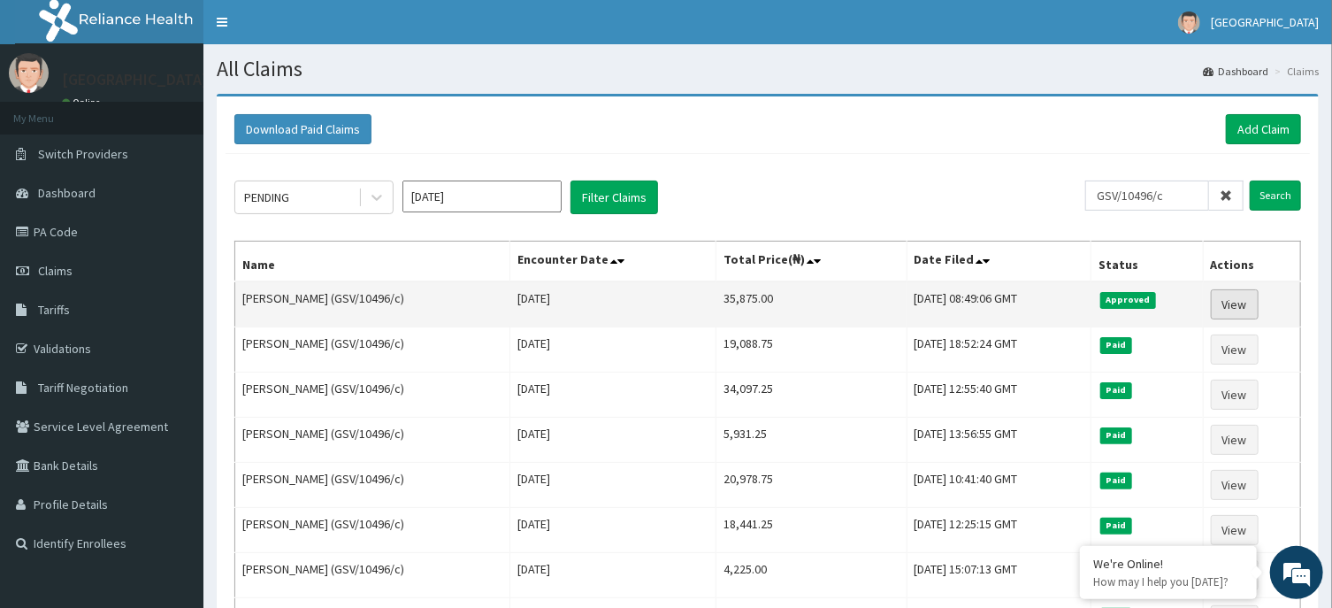
click at [1243, 307] on link "View" at bounding box center [1235, 304] width 48 height 30
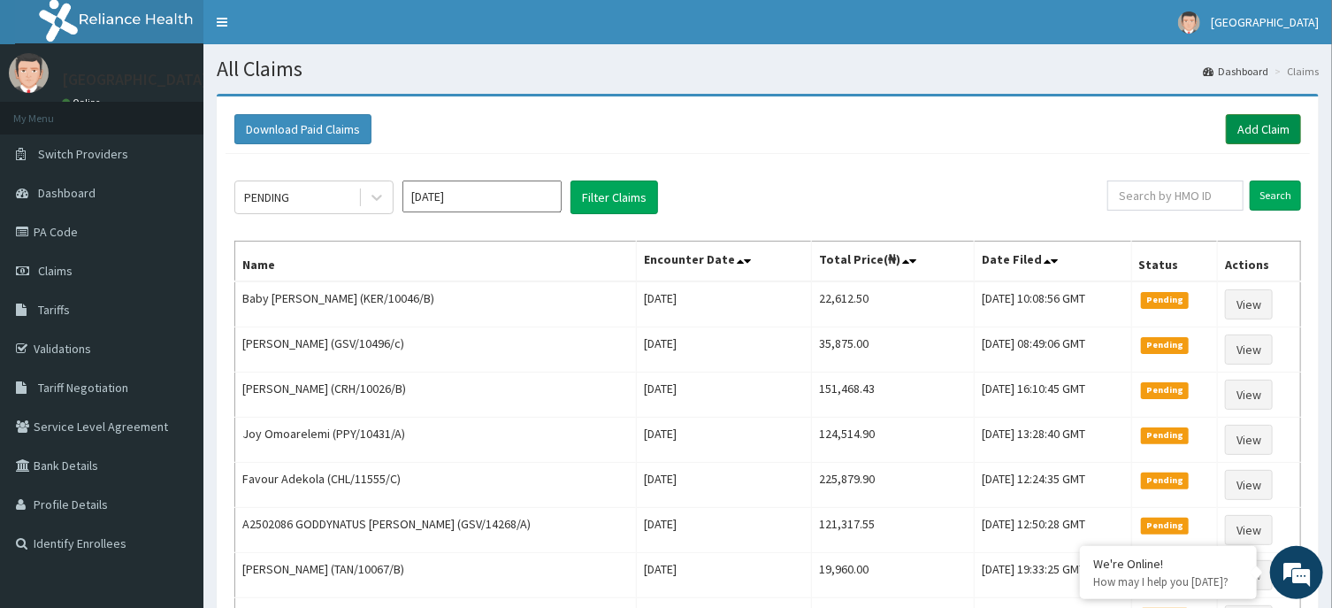
click at [1280, 133] on link "Add Claim" at bounding box center [1263, 129] width 75 height 30
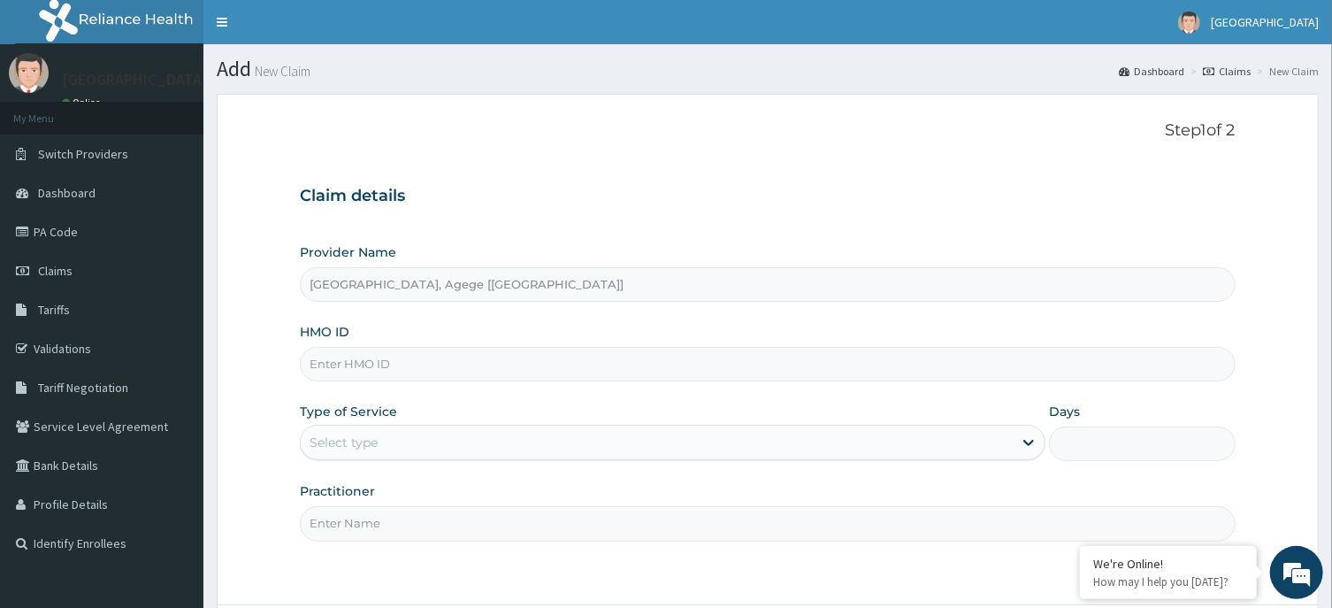
type input "R-Jolad Hospital, Agege [Salem House]"
click at [401, 378] on input "HMO ID" at bounding box center [767, 364] width 935 height 34
paste input "PA/918AE4"
drag, startPoint x: 405, startPoint y: 364, endPoint x: 235, endPoint y: 371, distance: 170.0
click at [300, 371] on input "PA/918AE4" at bounding box center [767, 364] width 935 height 34
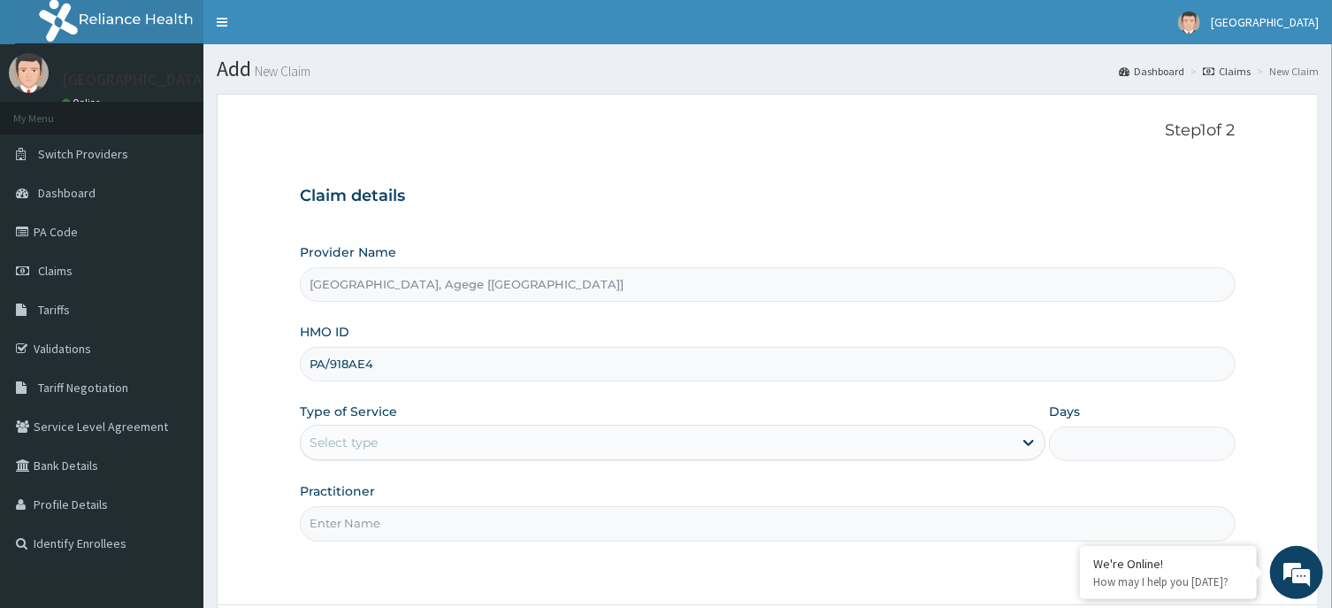
paste input "TAX/10249/C"
type input "TAX/10249/C"
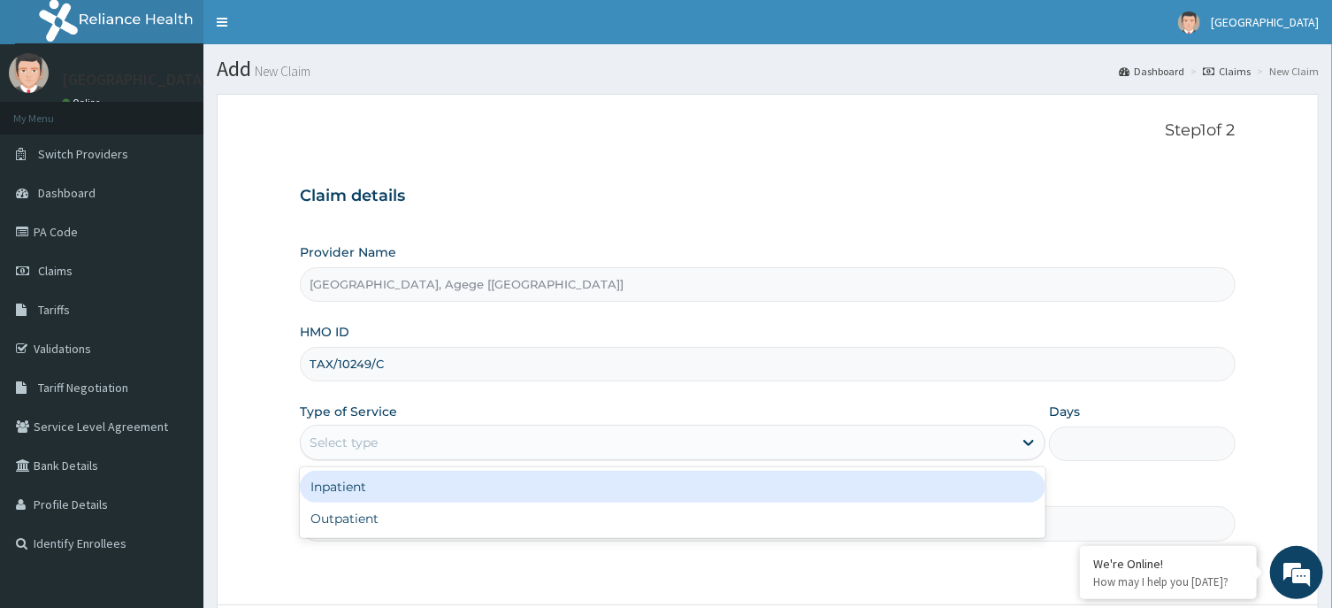
click at [393, 440] on div "Select type" at bounding box center [657, 442] width 712 height 28
click at [379, 497] on div "Inpatient" at bounding box center [673, 487] width 746 height 32
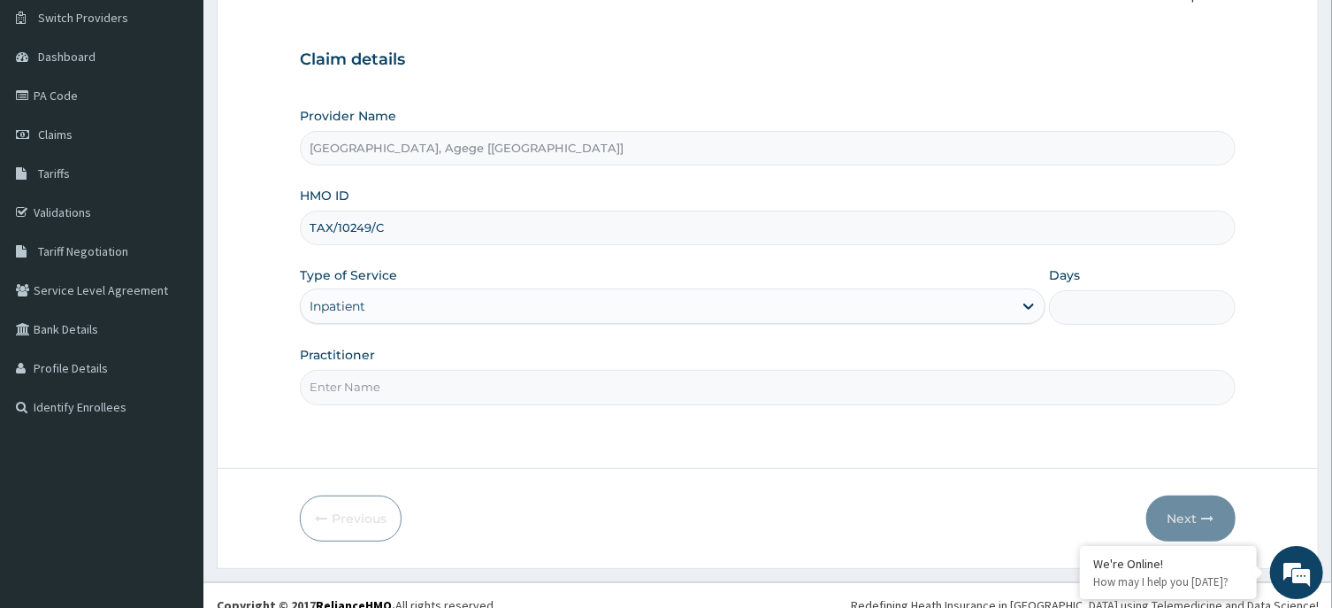
scroll to position [156, 0]
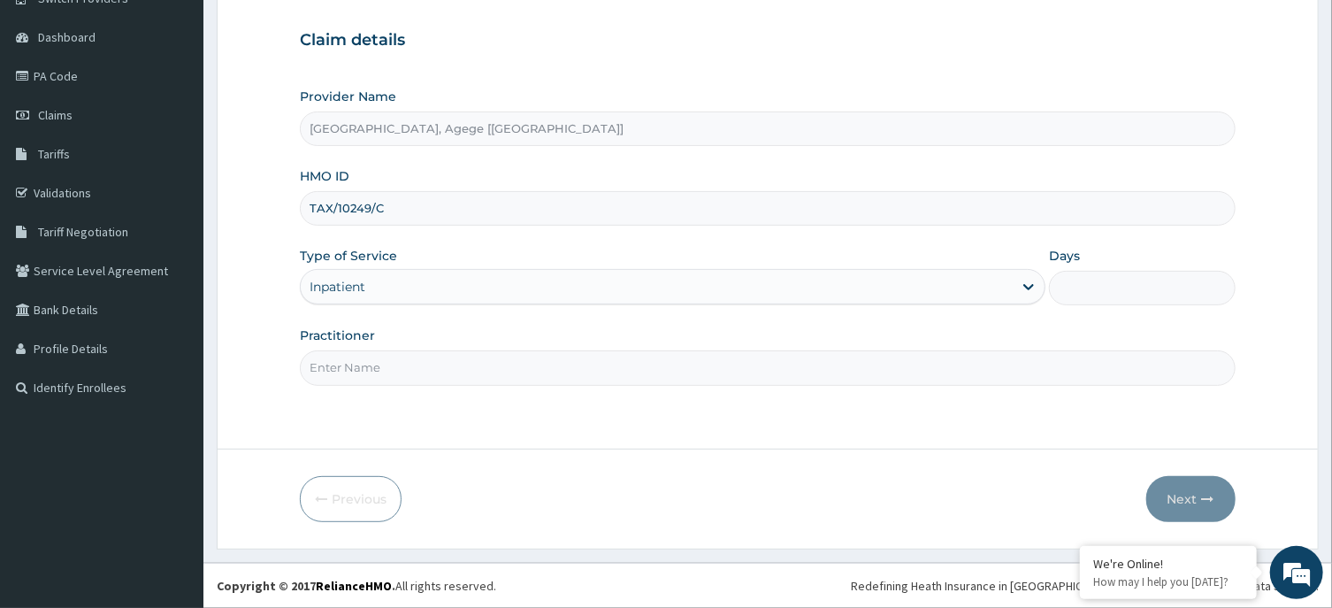
click at [428, 379] on input "Practitioner" at bounding box center [767, 367] width 935 height 34
type input "DR OSITA"
click at [1118, 295] on input "Days" at bounding box center [1142, 288] width 187 height 34
type input "3"
click at [1193, 506] on button "Next" at bounding box center [1190, 499] width 89 height 46
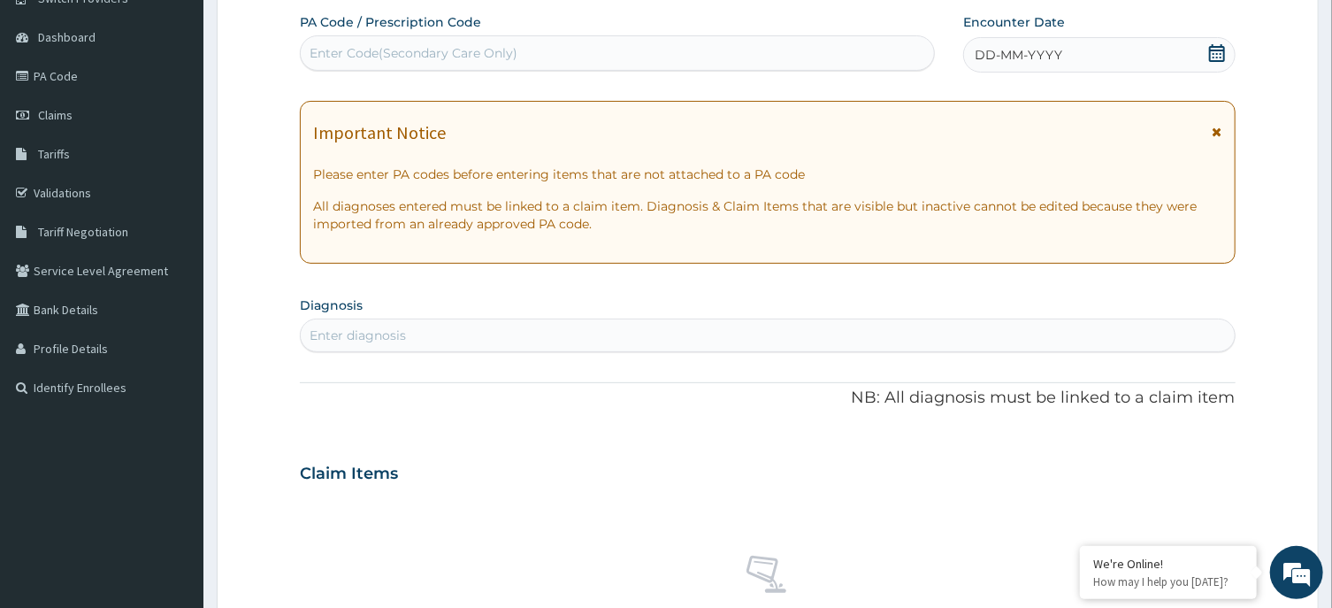
click at [819, 57] on div "Enter Code(Secondary Care Only)" at bounding box center [617, 53] width 633 height 28
type input "PA/A246ED"
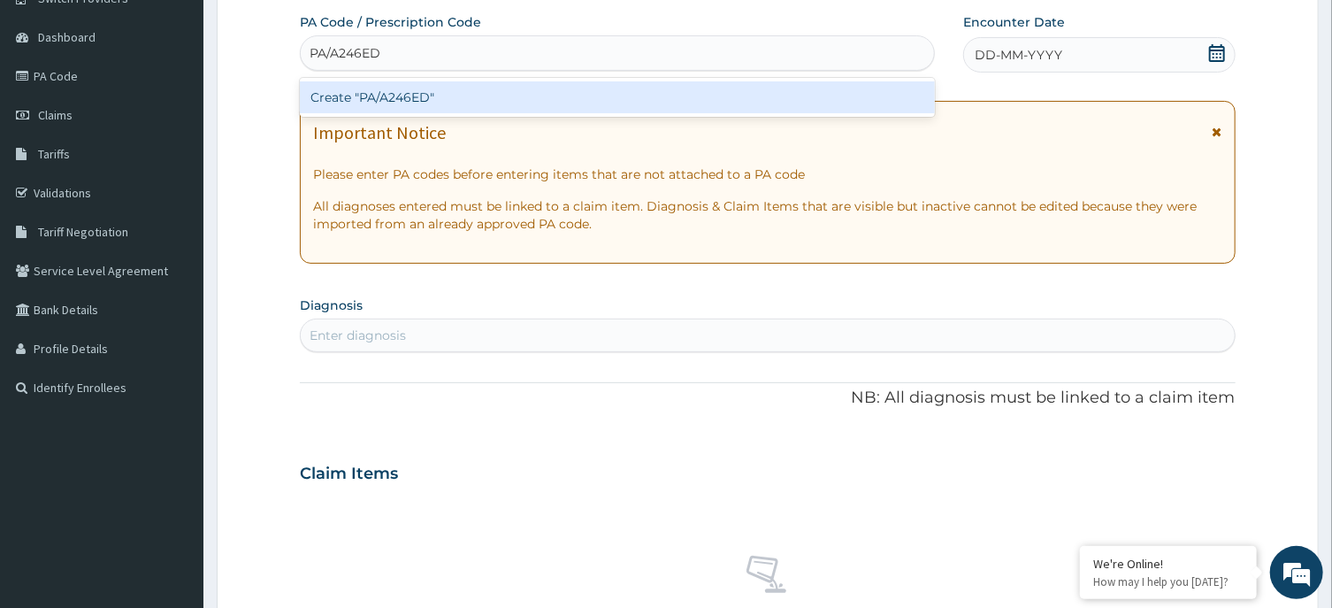
click at [519, 98] on div "Create "PA/A246ED"" at bounding box center [617, 97] width 635 height 32
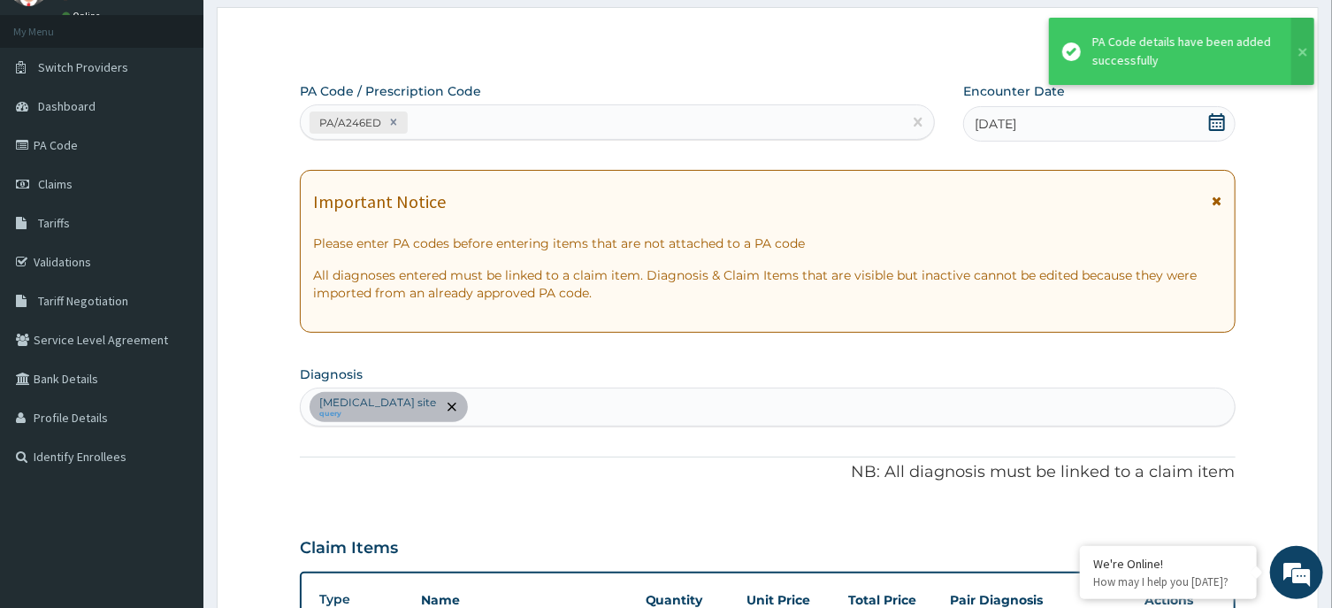
scroll to position [0, 0]
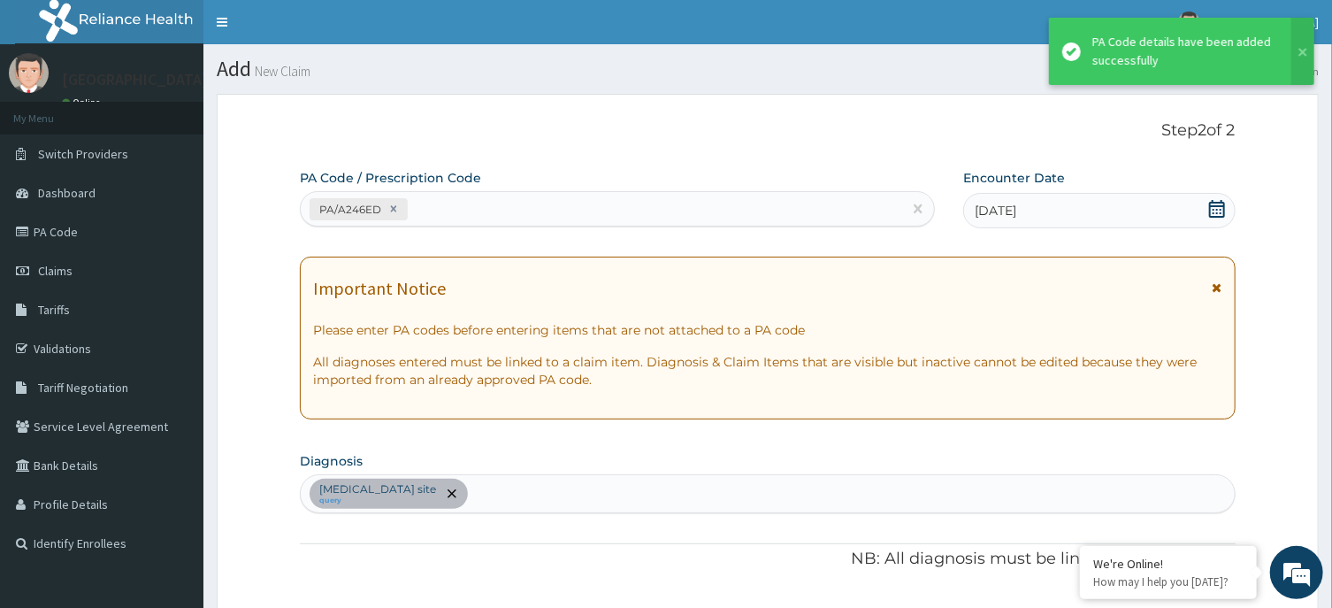
click at [476, 211] on div "PA/A246ED" at bounding box center [601, 209] width 601 height 29
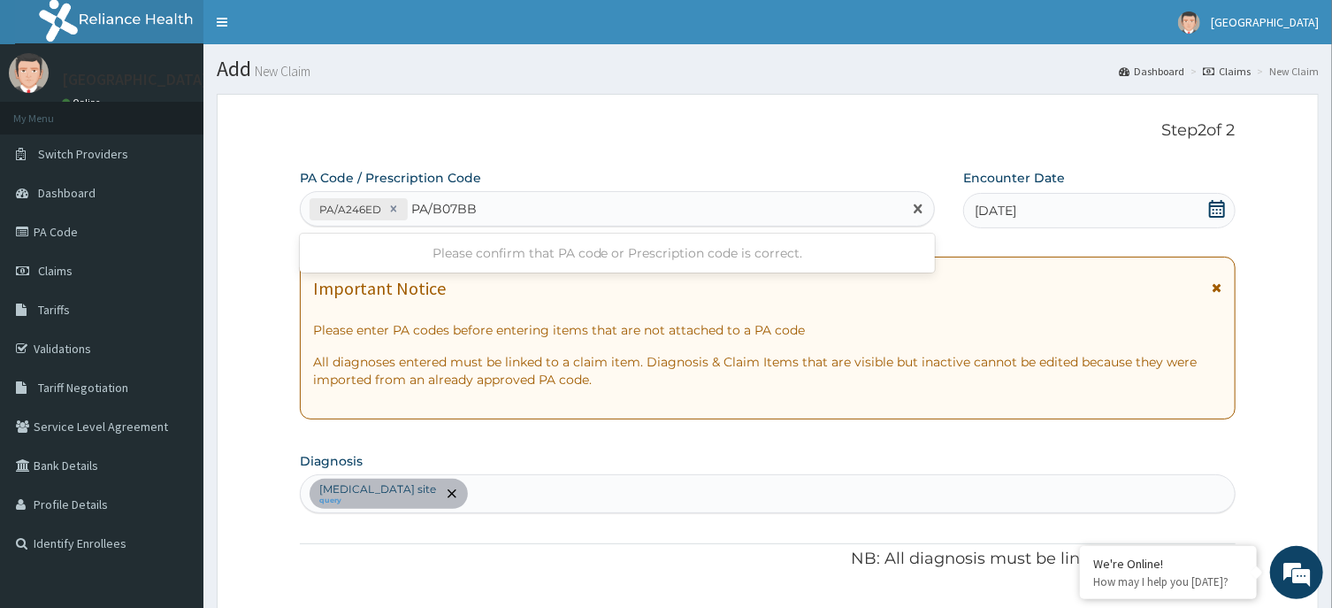
type input "PA/B07BBD"
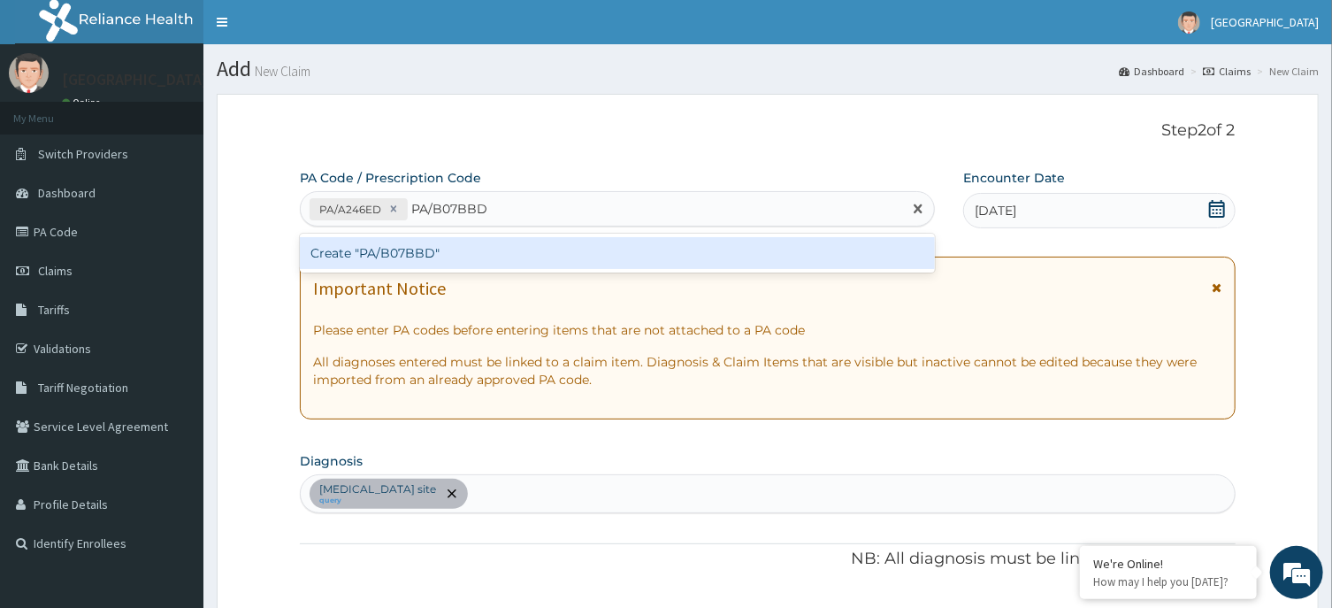
click at [391, 254] on div "Create "PA/B07BBD"" at bounding box center [617, 253] width 635 height 32
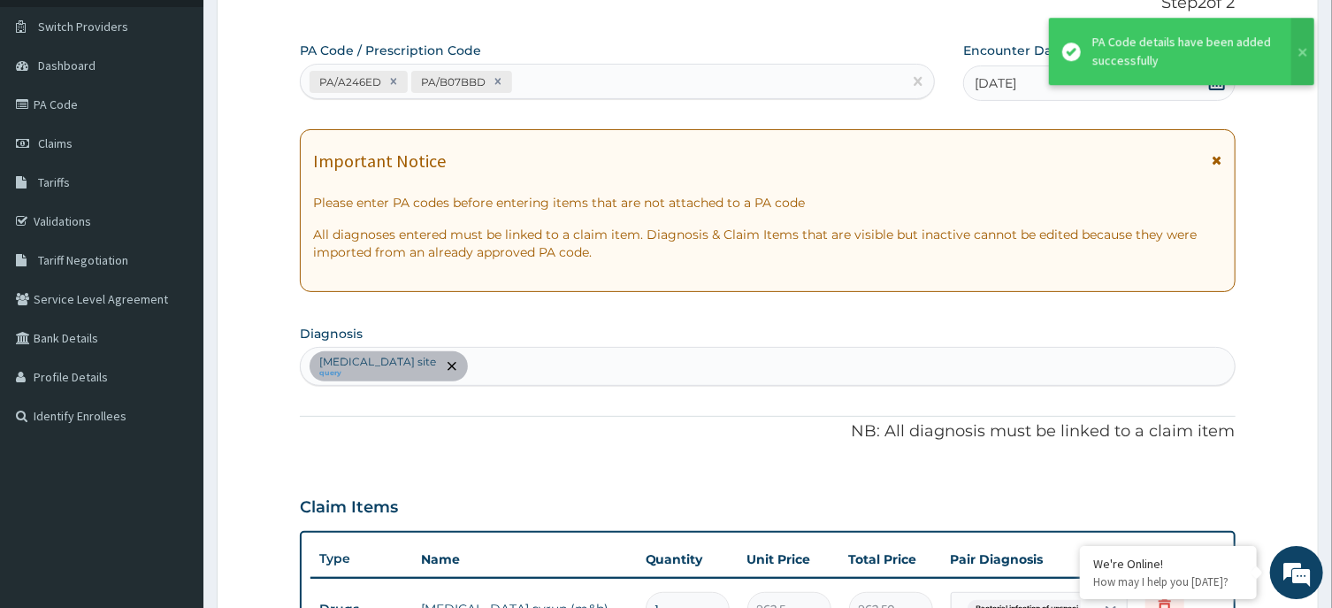
scroll to position [32, 0]
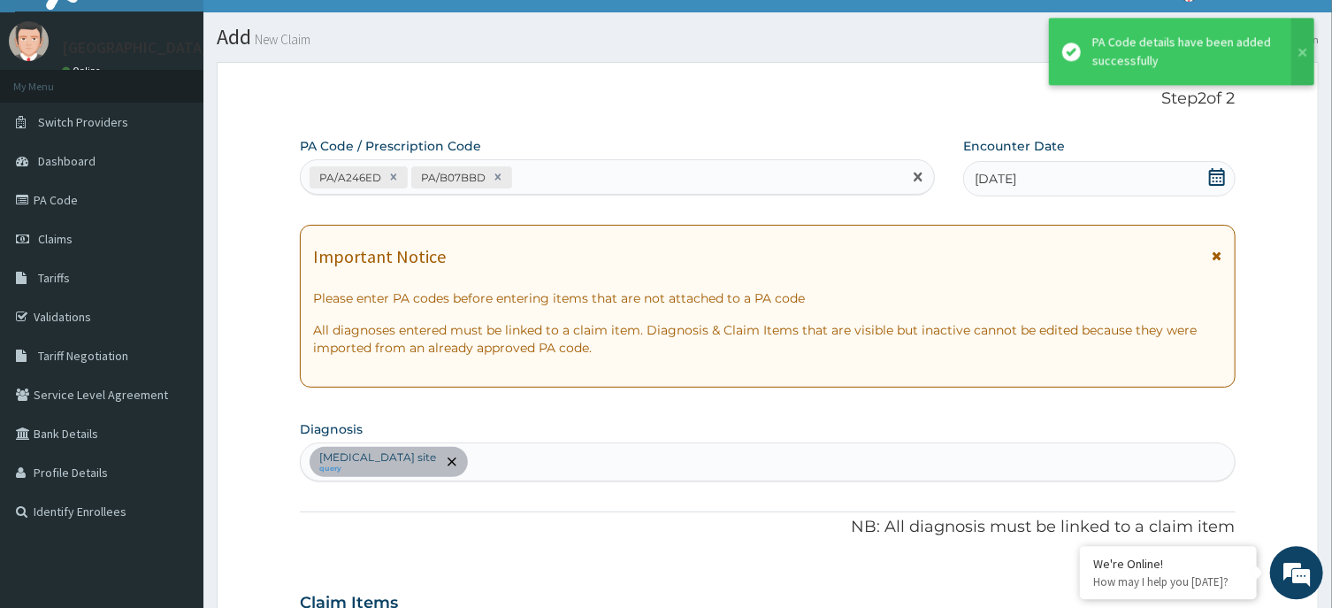
click at [549, 175] on div "PA/A246ED PA/B07BBD" at bounding box center [601, 177] width 601 height 29
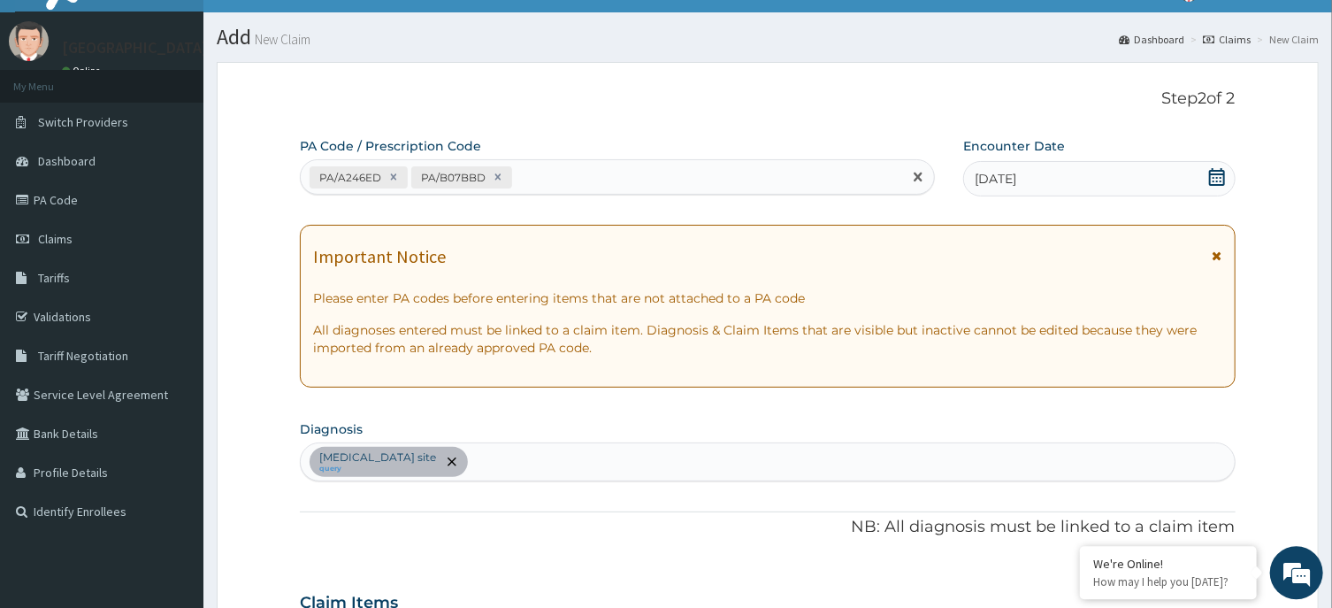
type input "8"
type input "PA/8F971B"
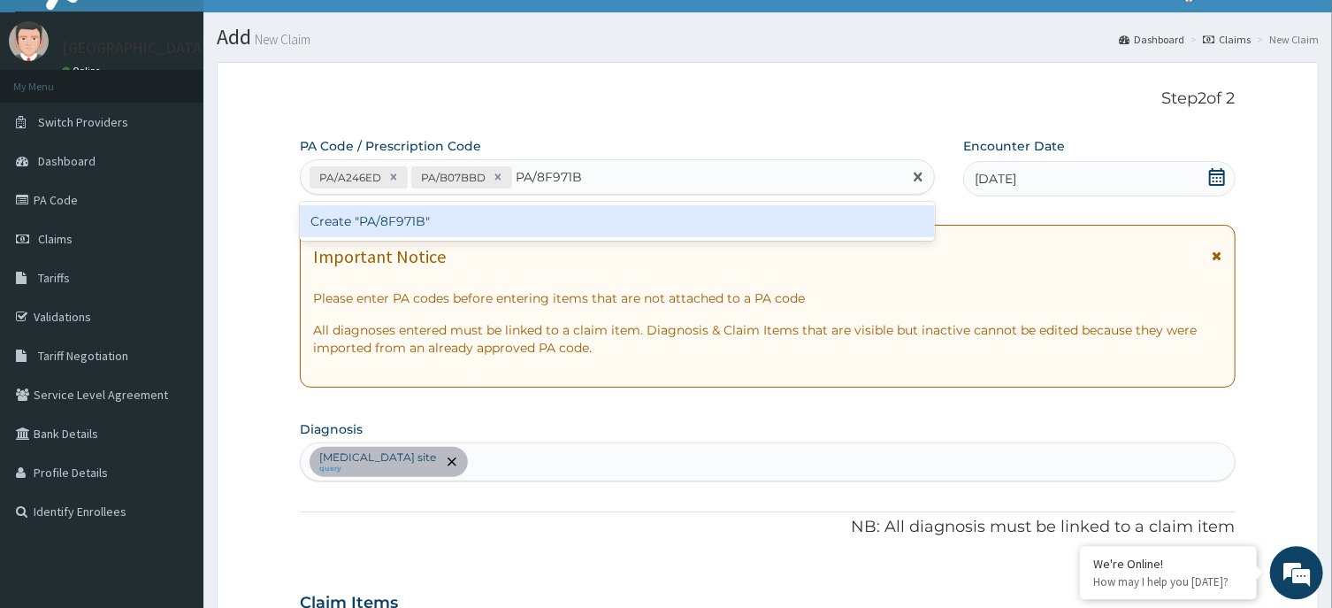
click at [494, 219] on div "Create "PA/8F971B"" at bounding box center [617, 221] width 635 height 32
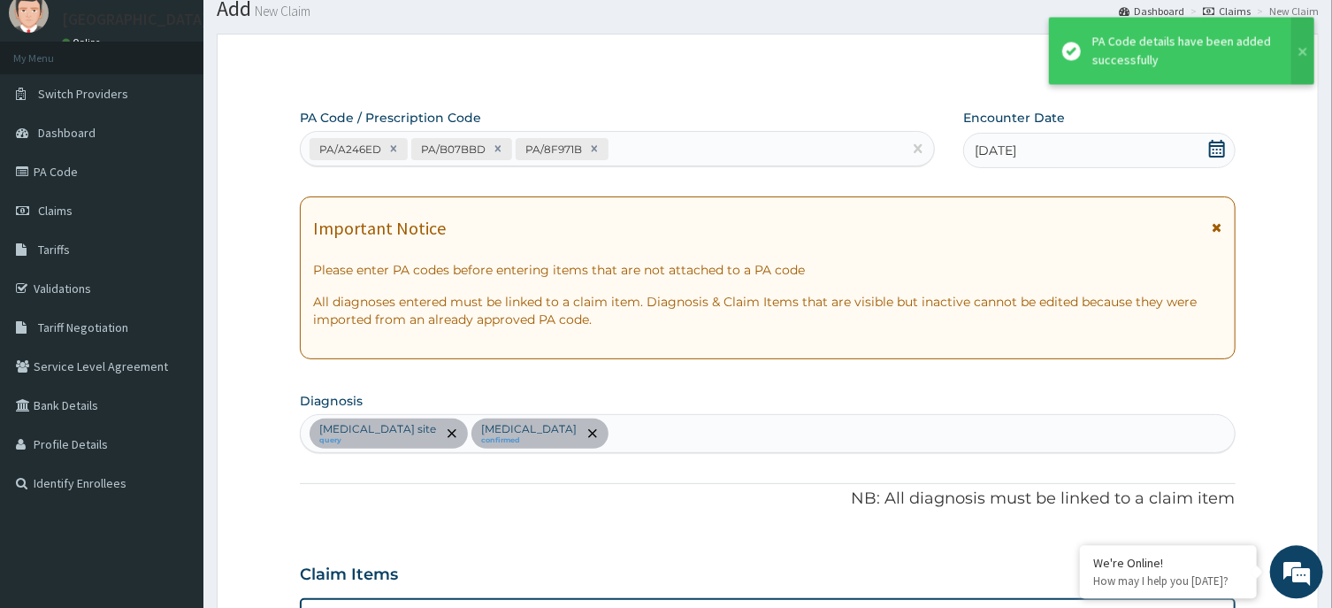
scroll to position [0, 0]
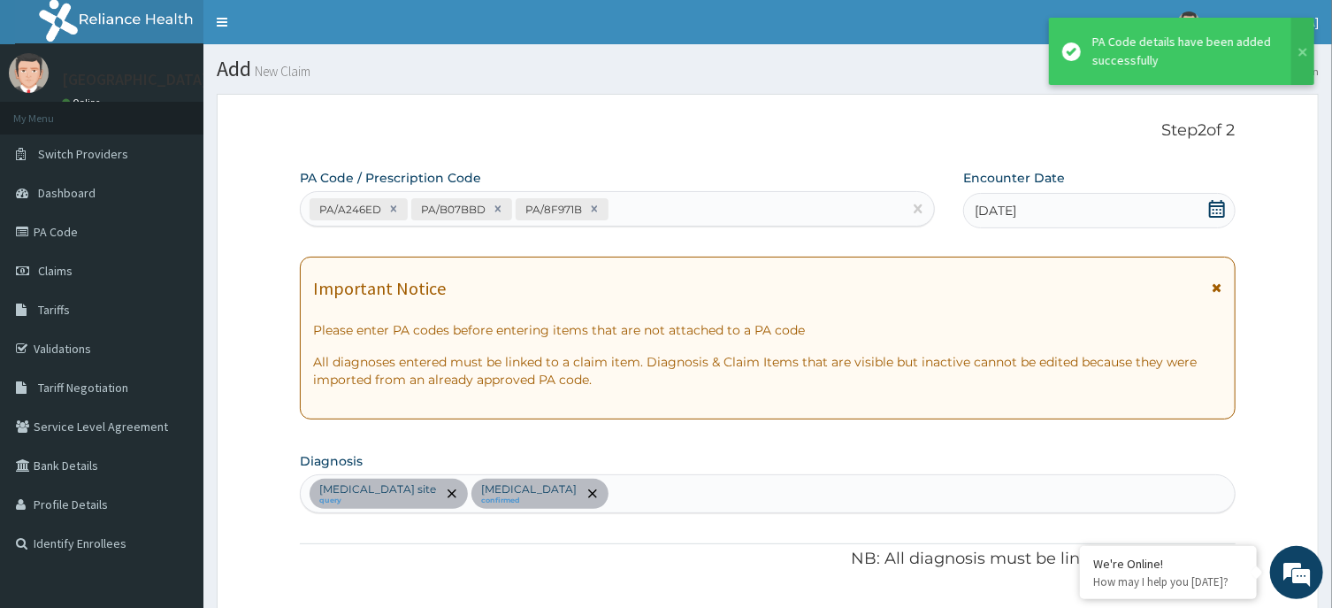
click at [667, 196] on div "PA/A246ED PA/B07BBD PA/8F971B" at bounding box center [601, 209] width 601 height 29
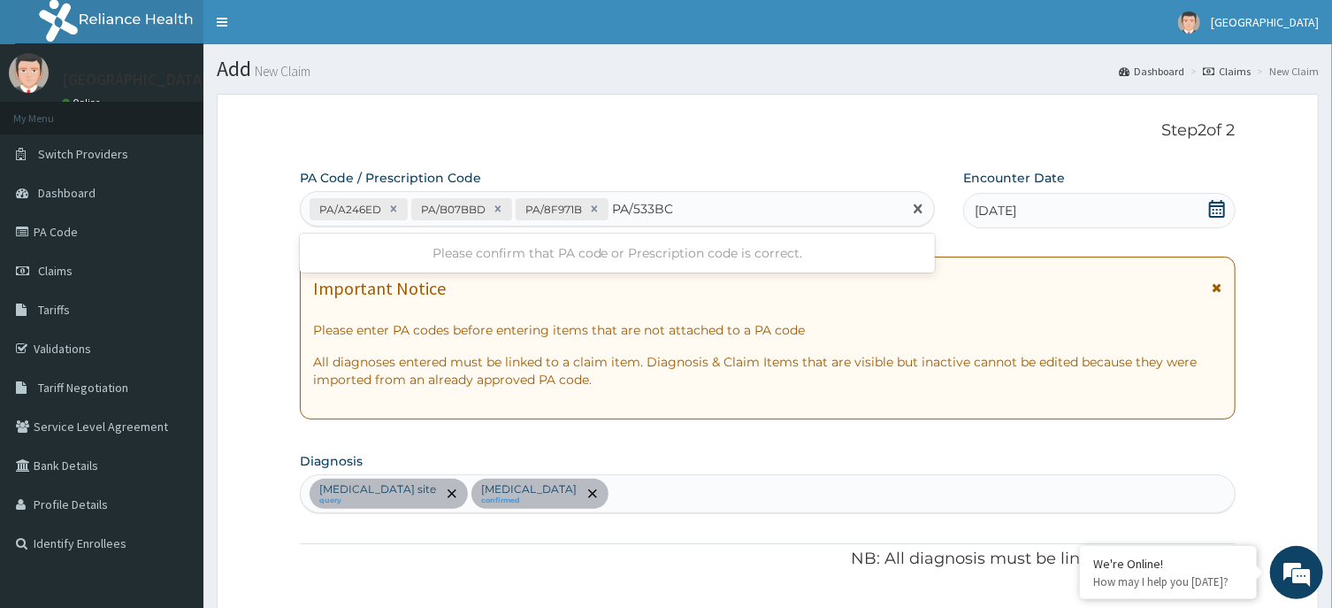
type input "PA/533BC6"
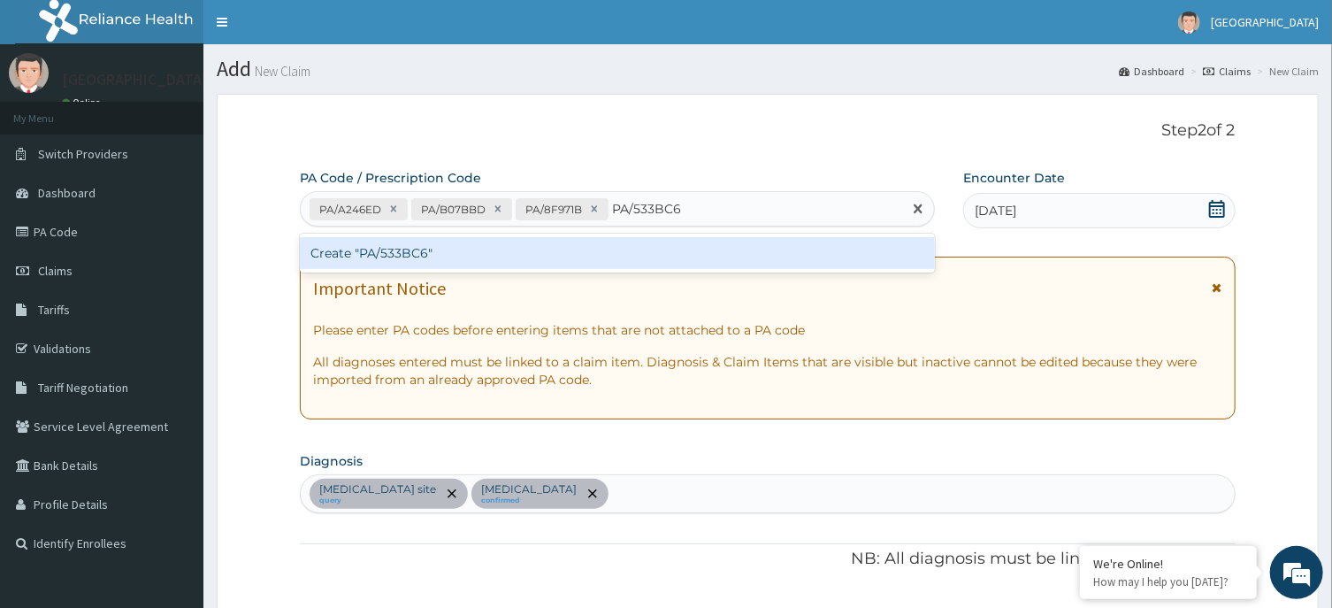
click at [577, 247] on div "Create "PA/533BC6"" at bounding box center [617, 253] width 635 height 32
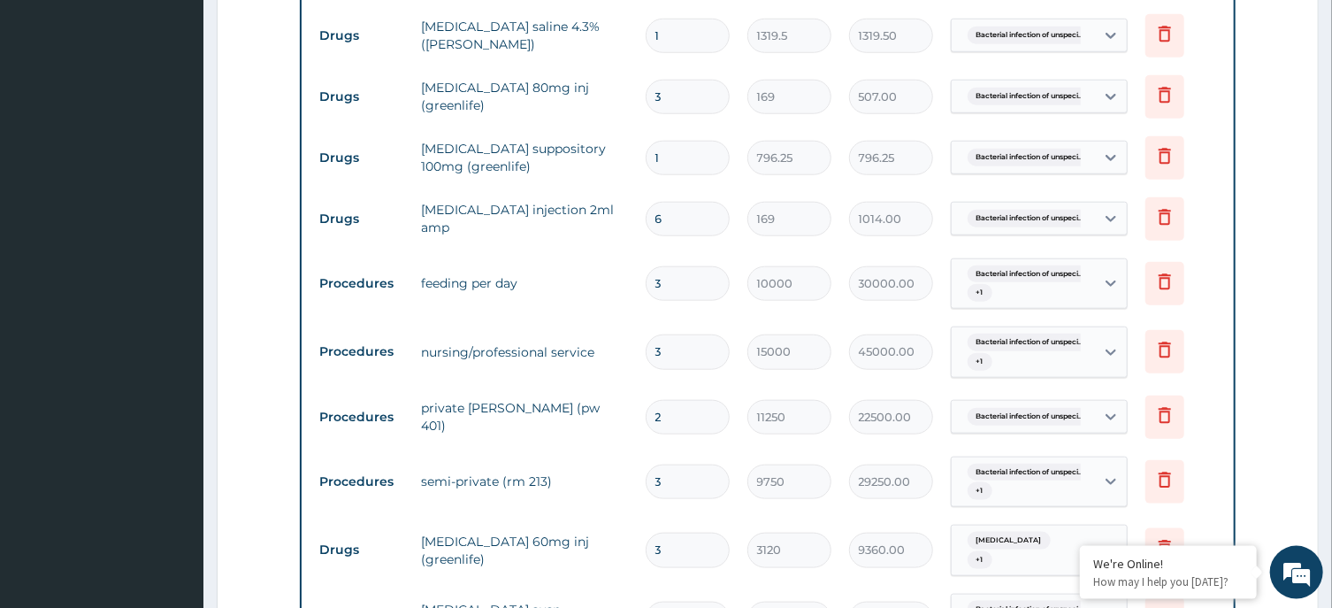
scroll to position [1297, 0]
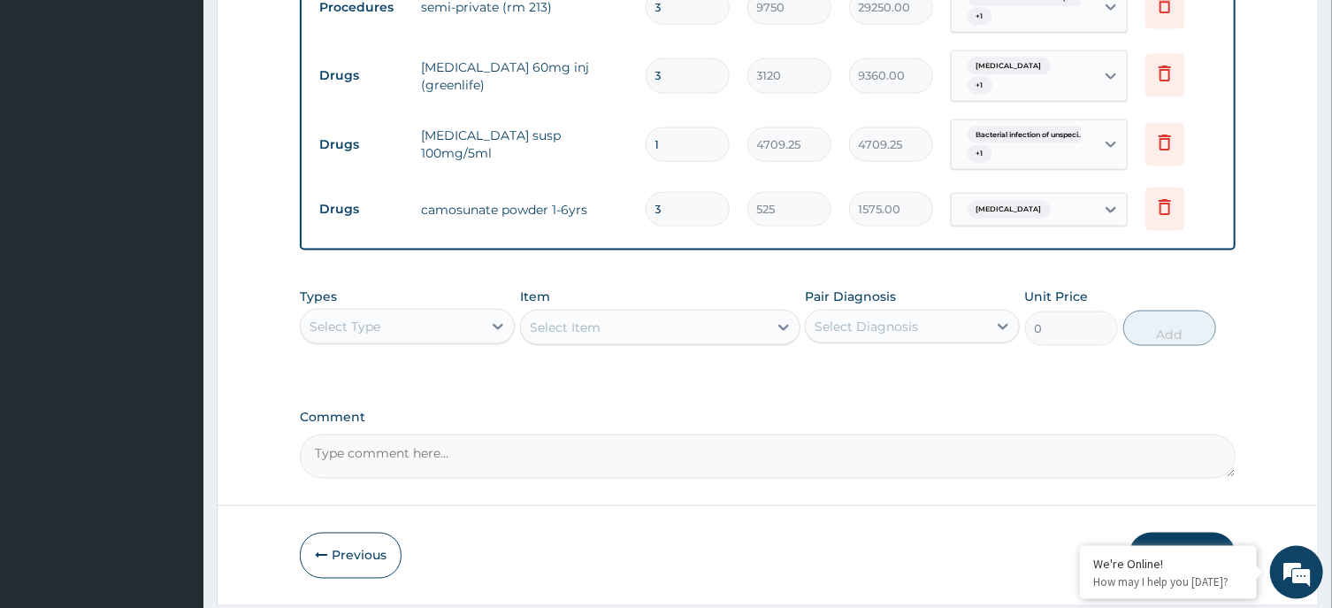
click at [354, 318] on div "Select Type" at bounding box center [345, 327] width 71 height 18
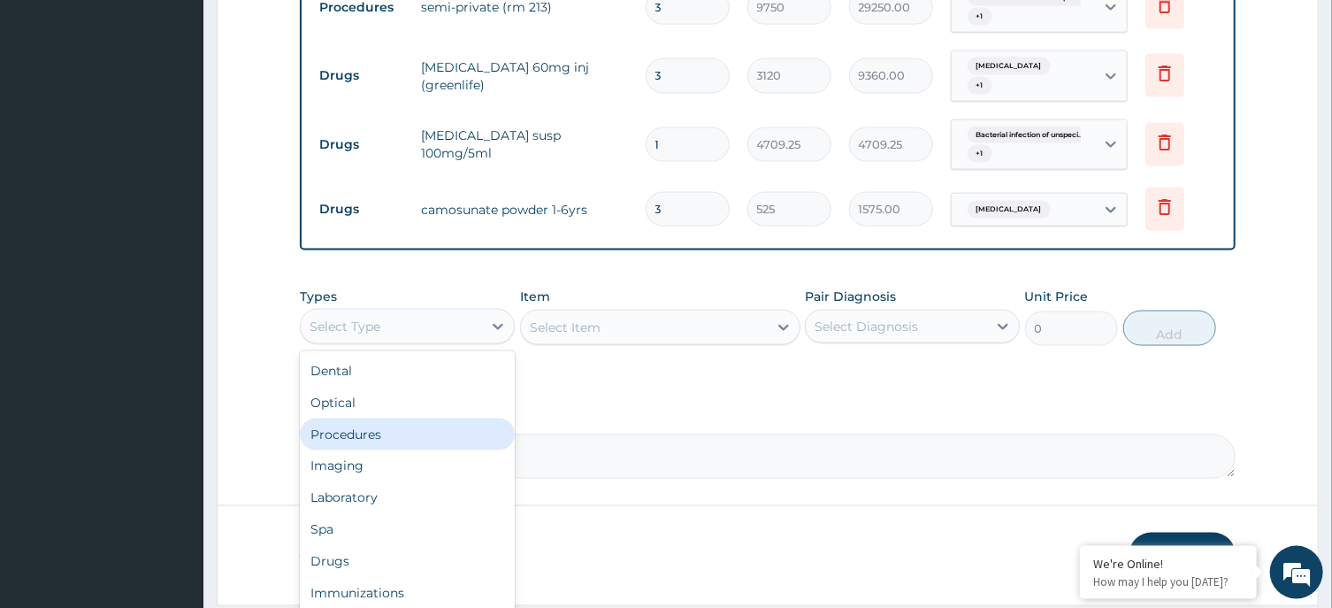
click at [379, 424] on div "Procedures" at bounding box center [407, 434] width 215 height 32
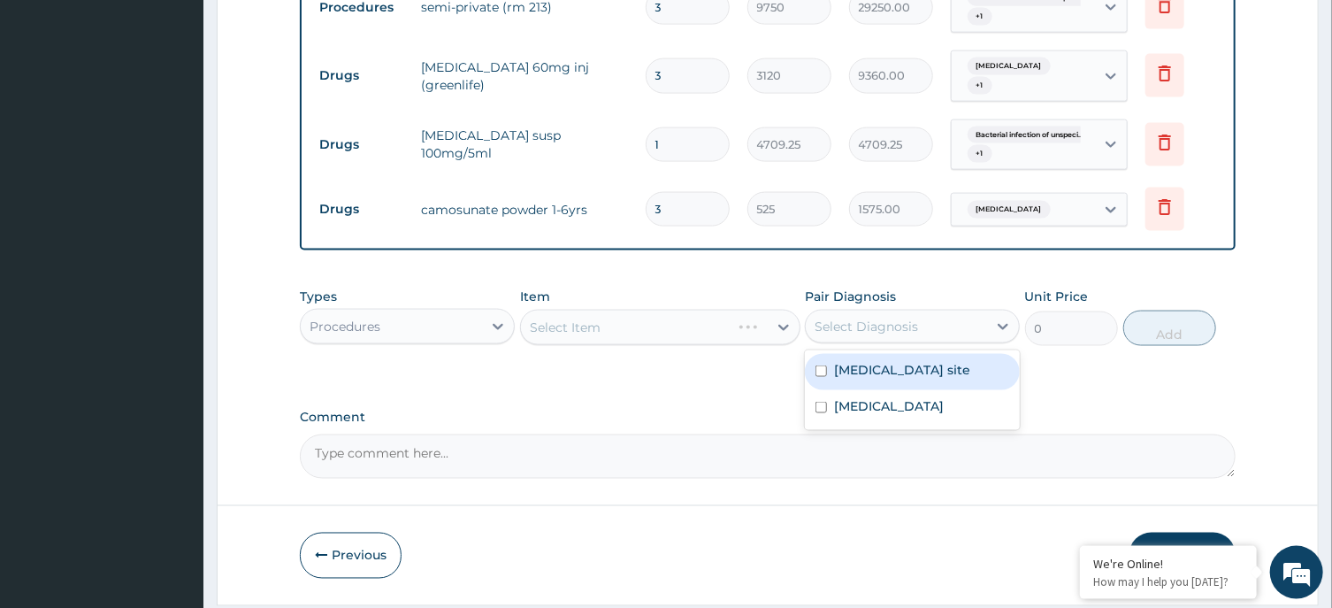
click at [961, 332] on div "Select Diagnosis" at bounding box center [896, 326] width 181 height 28
drag, startPoint x: 955, startPoint y: 370, endPoint x: 948, endPoint y: 402, distance: 33.5
click at [954, 371] on label "Bacterial infection of unspecified site" at bounding box center [902, 370] width 136 height 18
checkbox input "true"
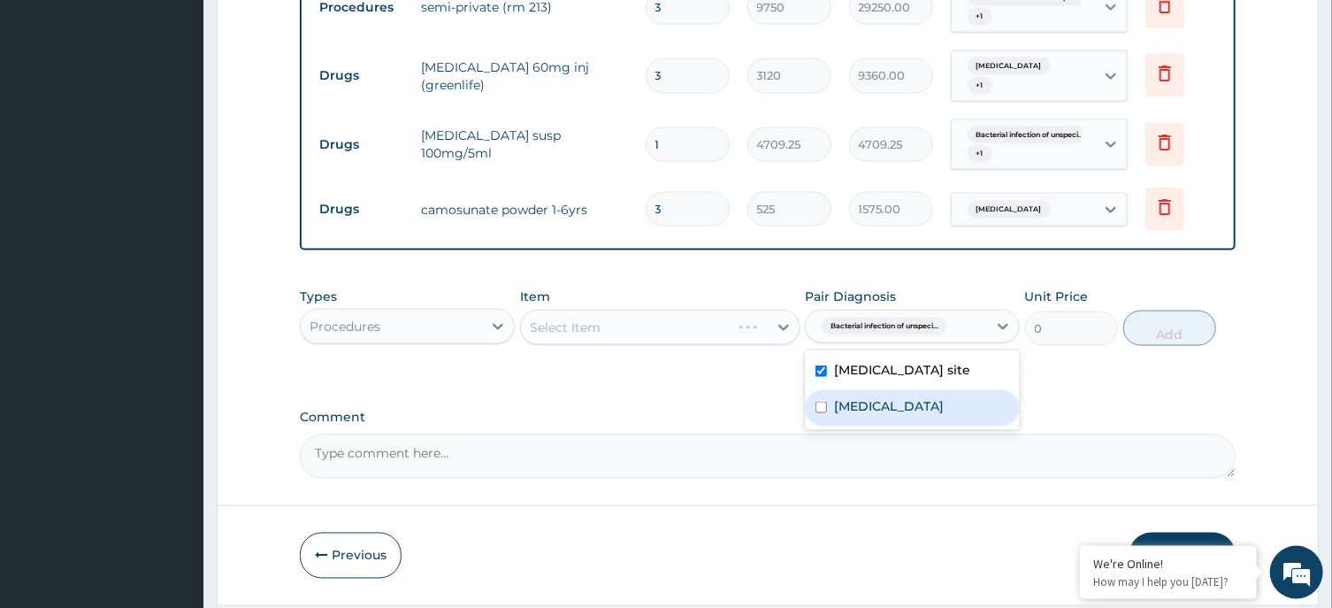
click at [946, 412] on div "Malaria, unspecified" at bounding box center [912, 408] width 215 height 36
checkbox input "true"
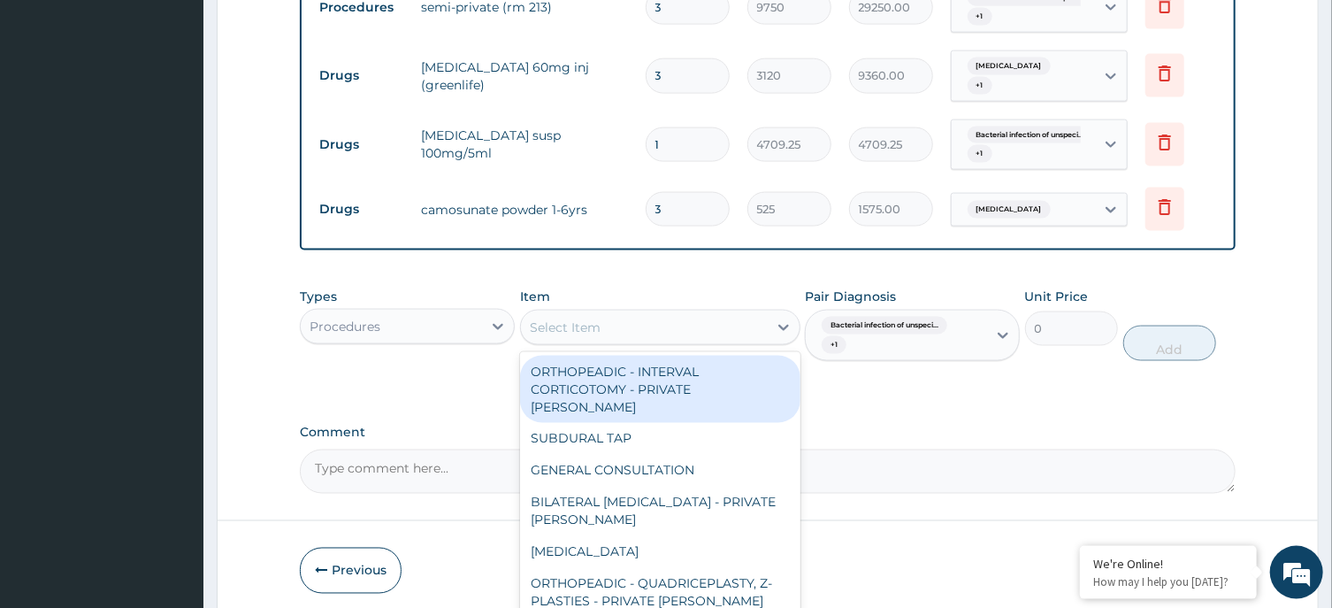
click at [672, 333] on div "Select Item" at bounding box center [644, 327] width 247 height 28
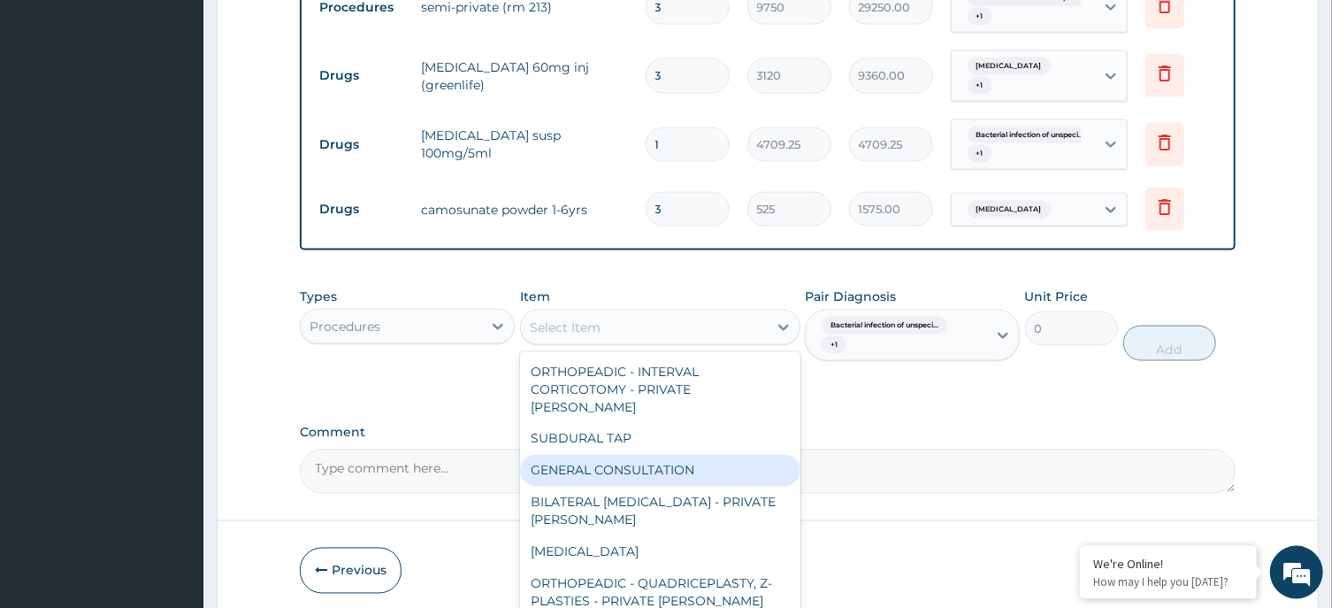
click at [677, 455] on div "GENERAL CONSULTATION" at bounding box center [660, 471] width 280 height 32
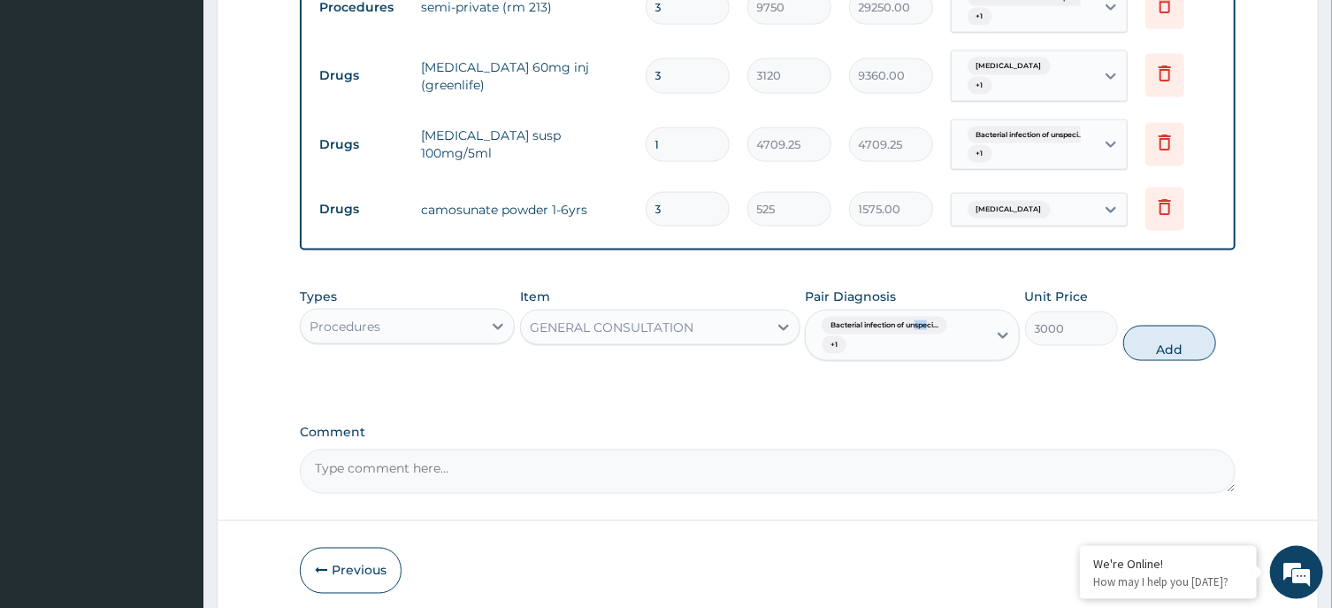
drag, startPoint x: 922, startPoint y: 393, endPoint x: 980, endPoint y: 393, distance: 57.5
click at [968, 393] on div "Types Procedures Item option GENERAL CONSULTATION, selected. Select is focused …" at bounding box center [767, 338] width 935 height 118
click at [1157, 335] on button "Add" at bounding box center [1170, 342] width 94 height 35
type input "0"
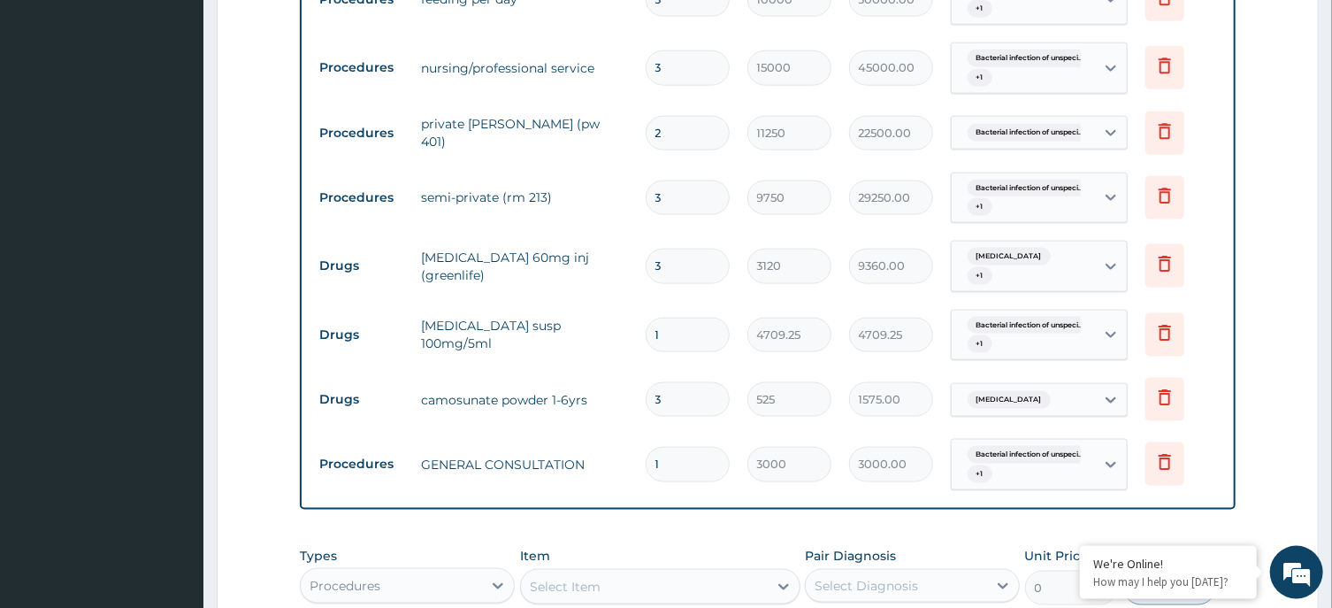
scroll to position [1422, 0]
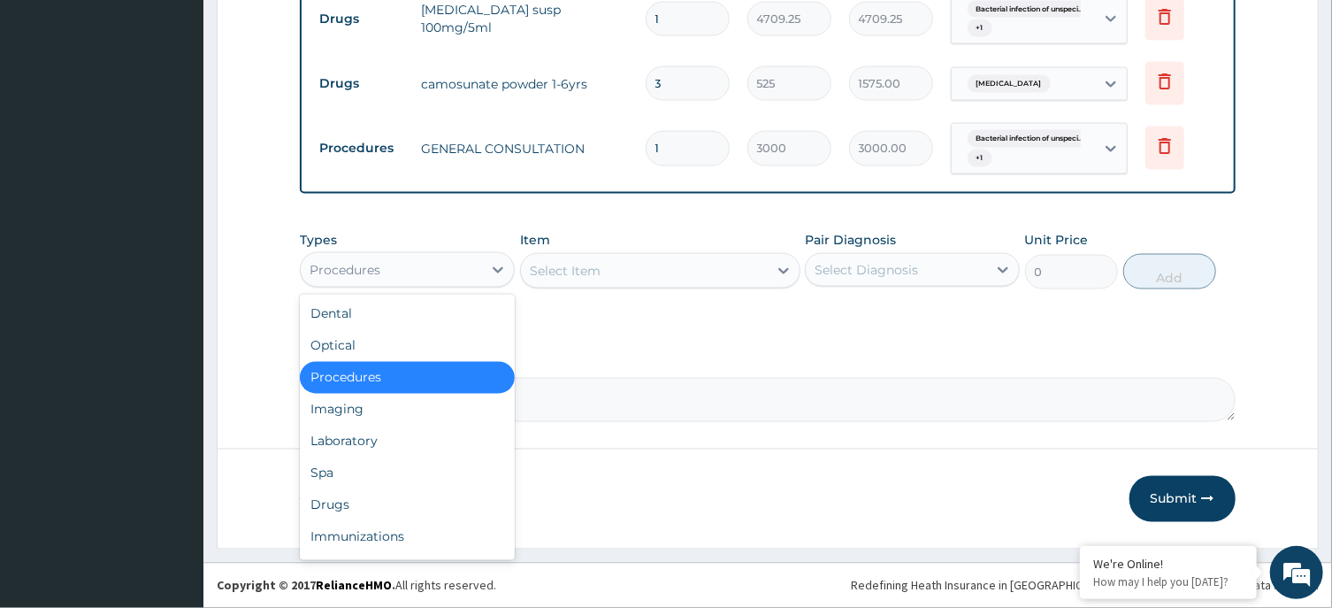
click at [435, 263] on div "Procedures" at bounding box center [391, 270] width 181 height 28
click at [400, 443] on div "Laboratory" at bounding box center [407, 441] width 215 height 32
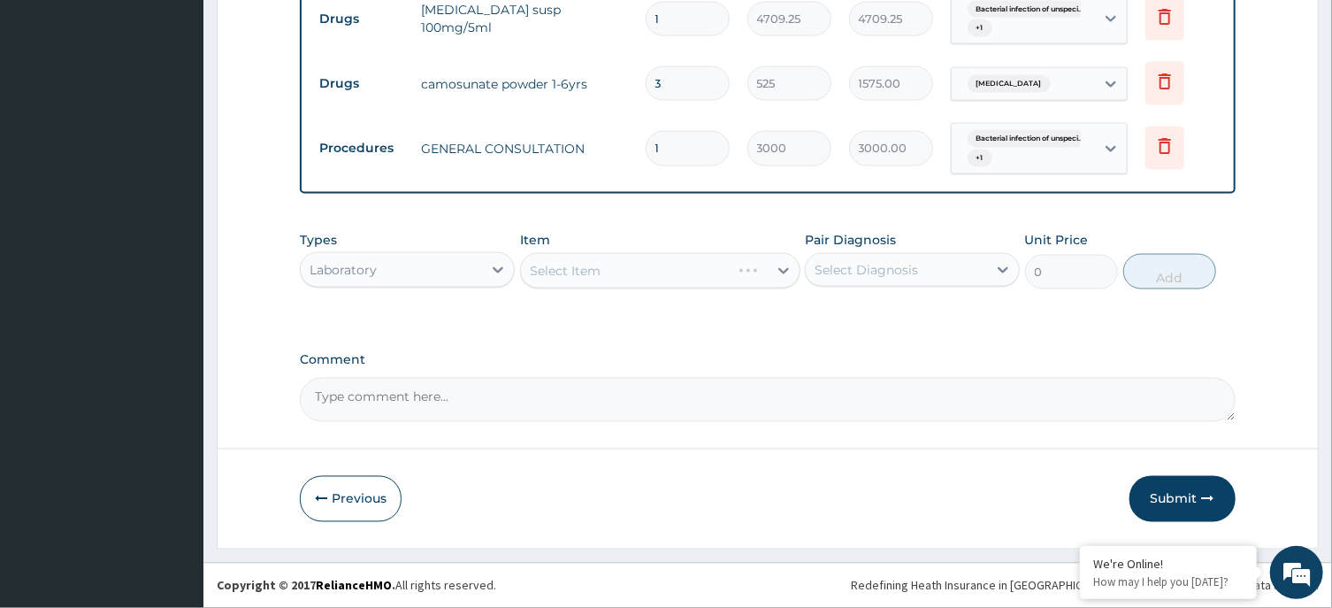
click at [869, 269] on div "Select Diagnosis" at bounding box center [866, 270] width 103 height 18
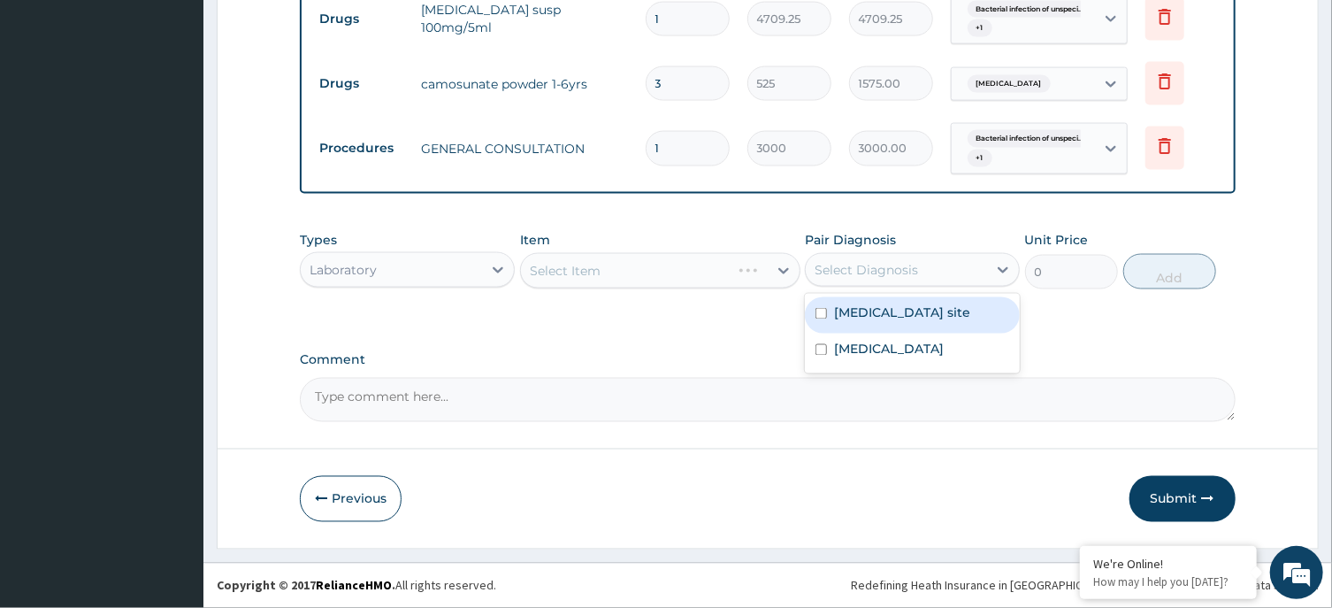
drag, startPoint x: 876, startPoint y: 307, endPoint x: 881, endPoint y: 348, distance: 41.9
click at [876, 308] on label "Bacterial infection of unspecified site" at bounding box center [902, 313] width 136 height 18
checkbox input "true"
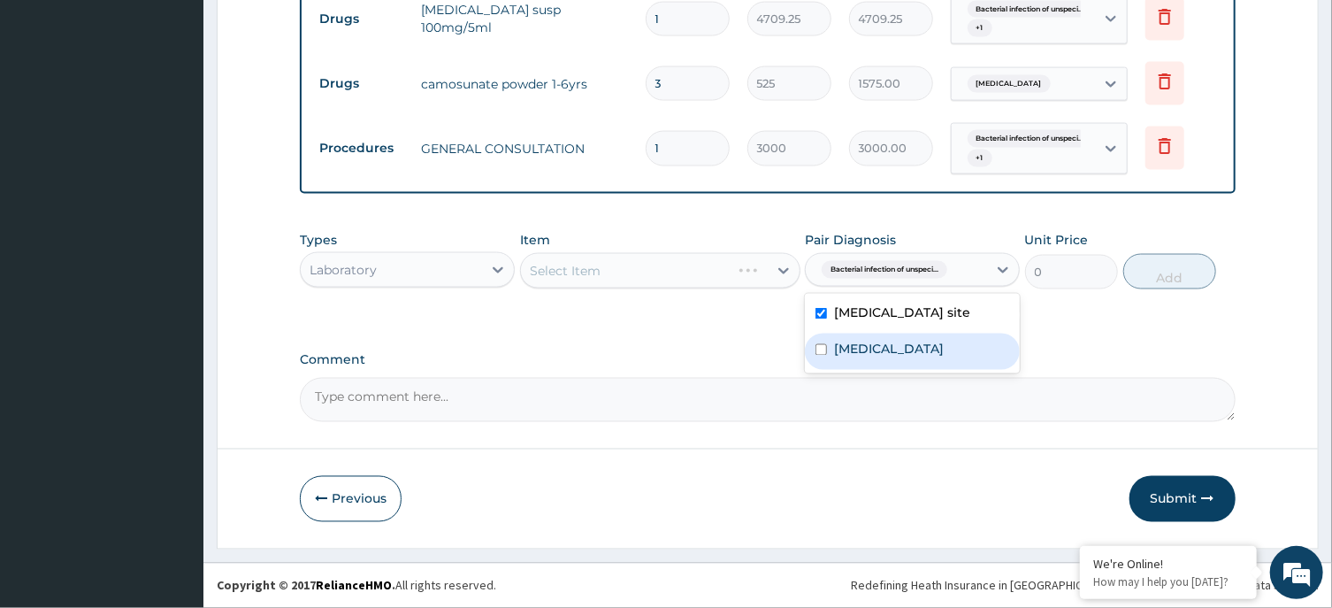
click at [885, 358] on label "Malaria, unspecified" at bounding box center [889, 350] width 110 height 18
checkbox input "true"
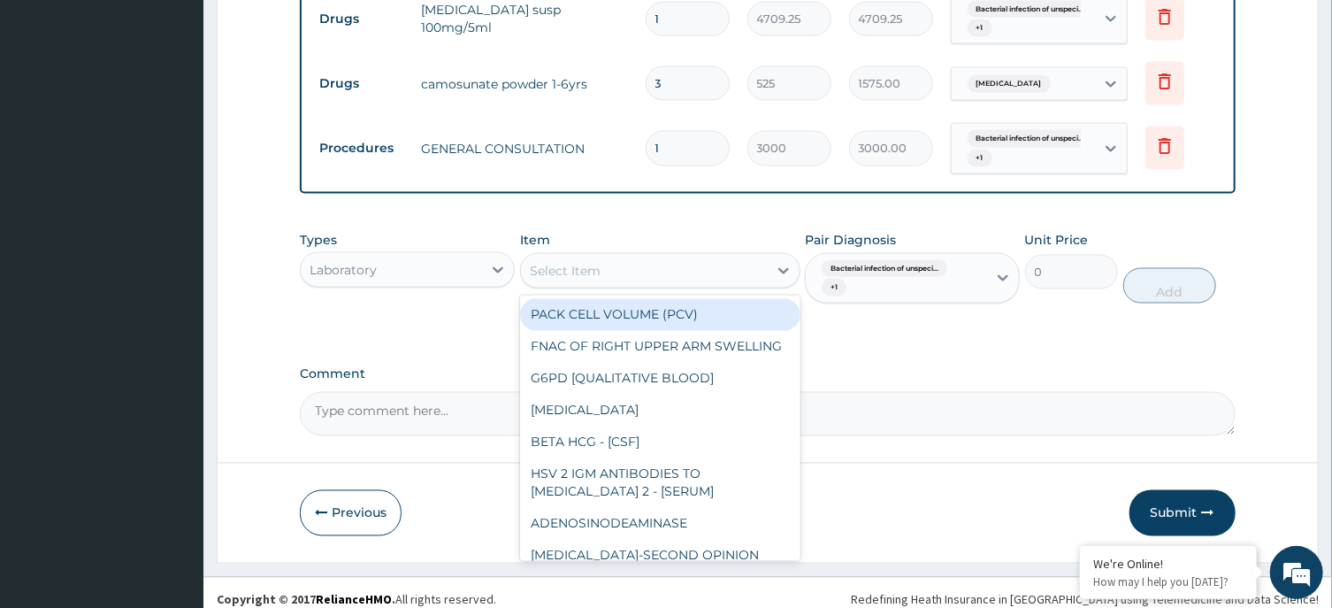
click at [642, 278] on div "Select Item" at bounding box center [644, 270] width 247 height 28
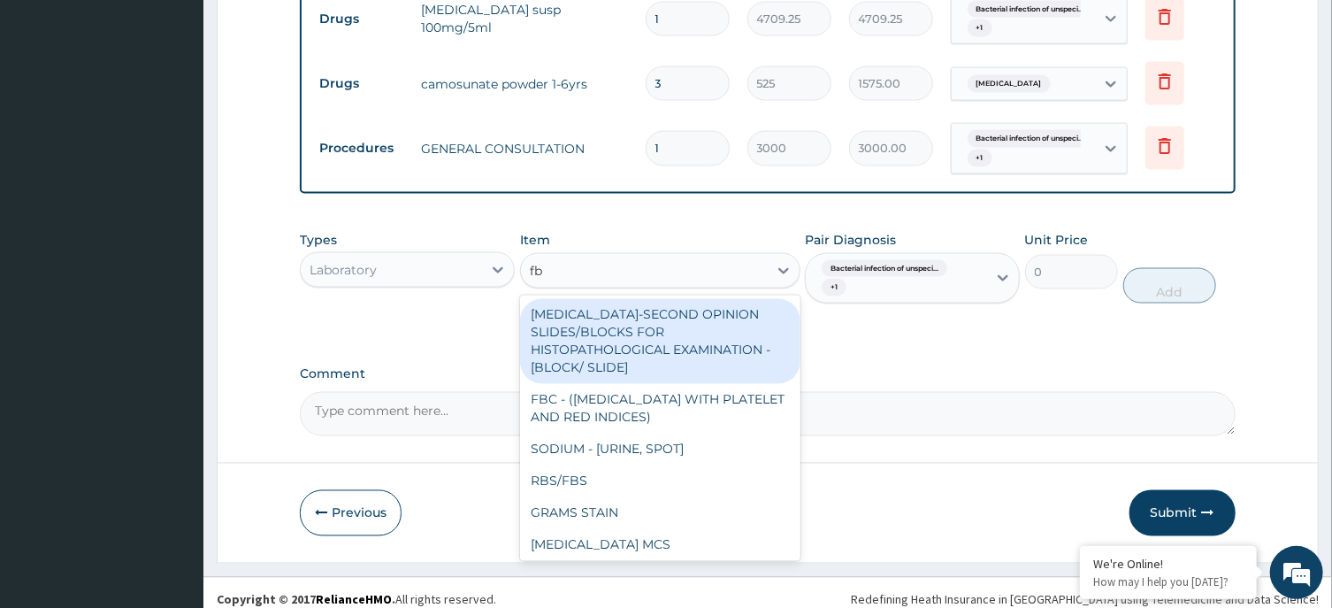
type input "fbc"
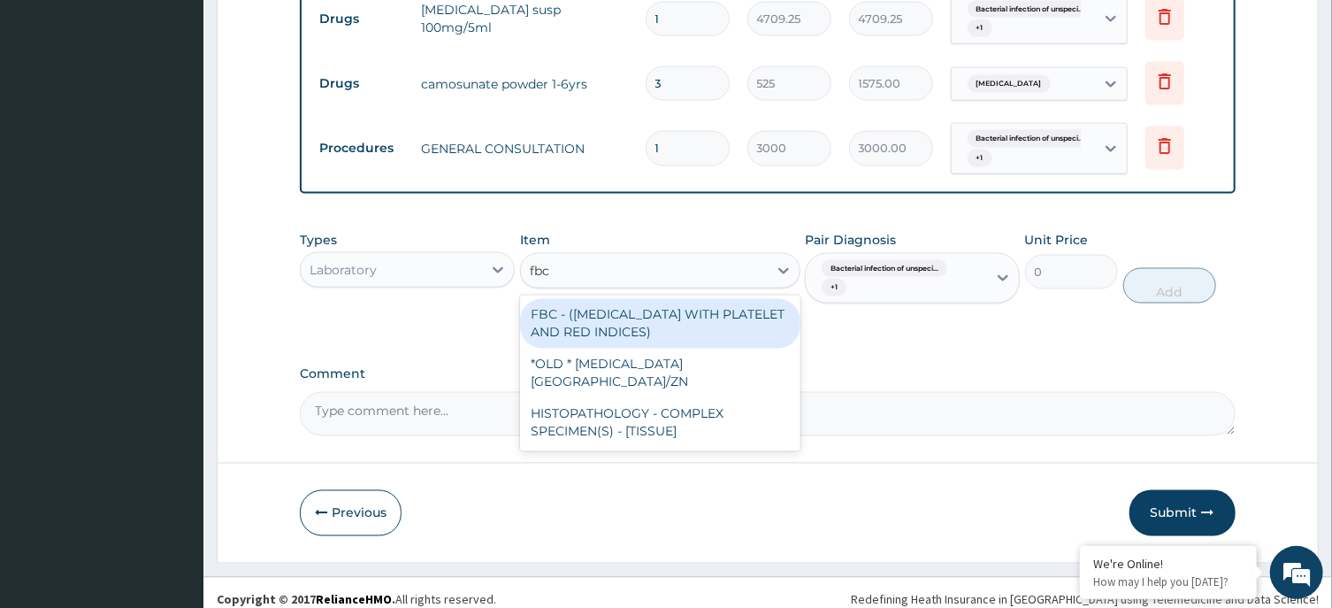
click at [692, 324] on div "FBC - (FULL BLOOD COUNT WITH PLATELET AND RED INDICES)" at bounding box center [660, 324] width 280 height 50
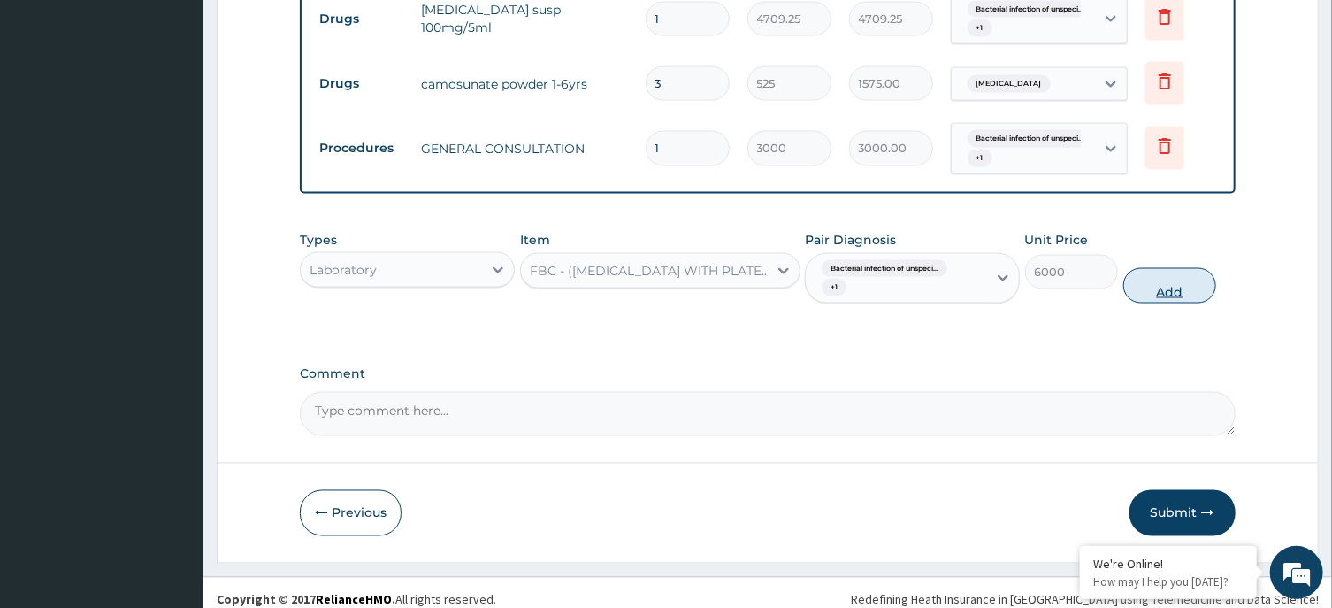
click at [1178, 288] on button "Add" at bounding box center [1170, 285] width 94 height 35
type input "0"
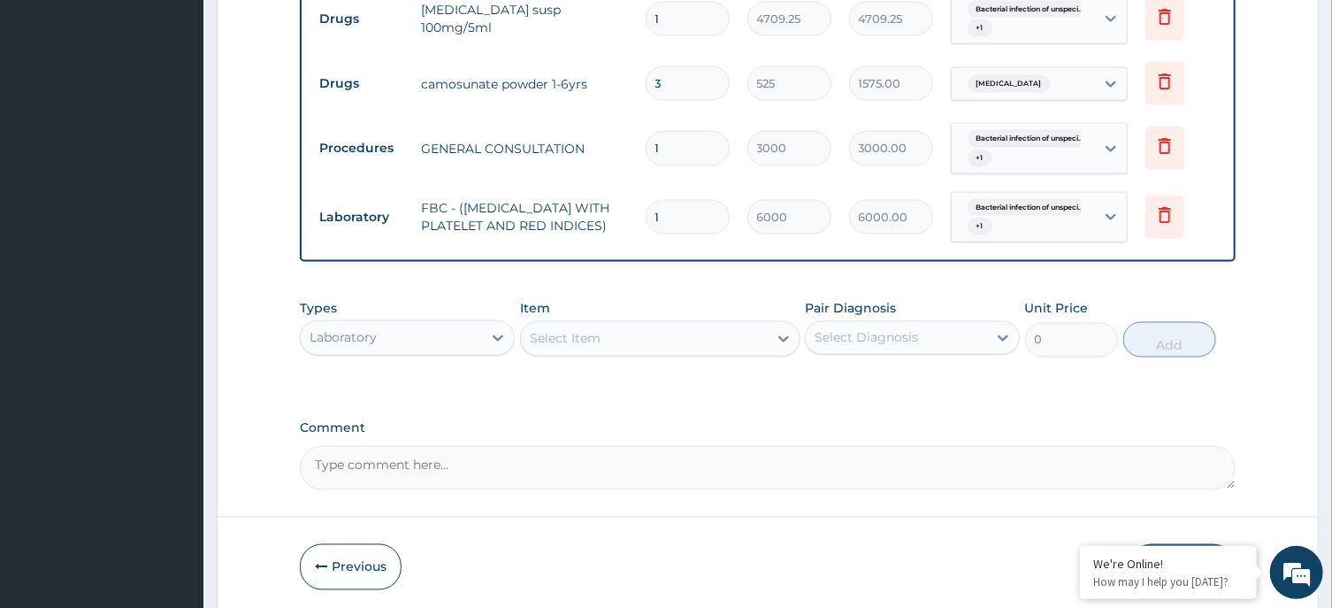
click at [612, 346] on div "Select Item" at bounding box center [644, 339] width 247 height 28
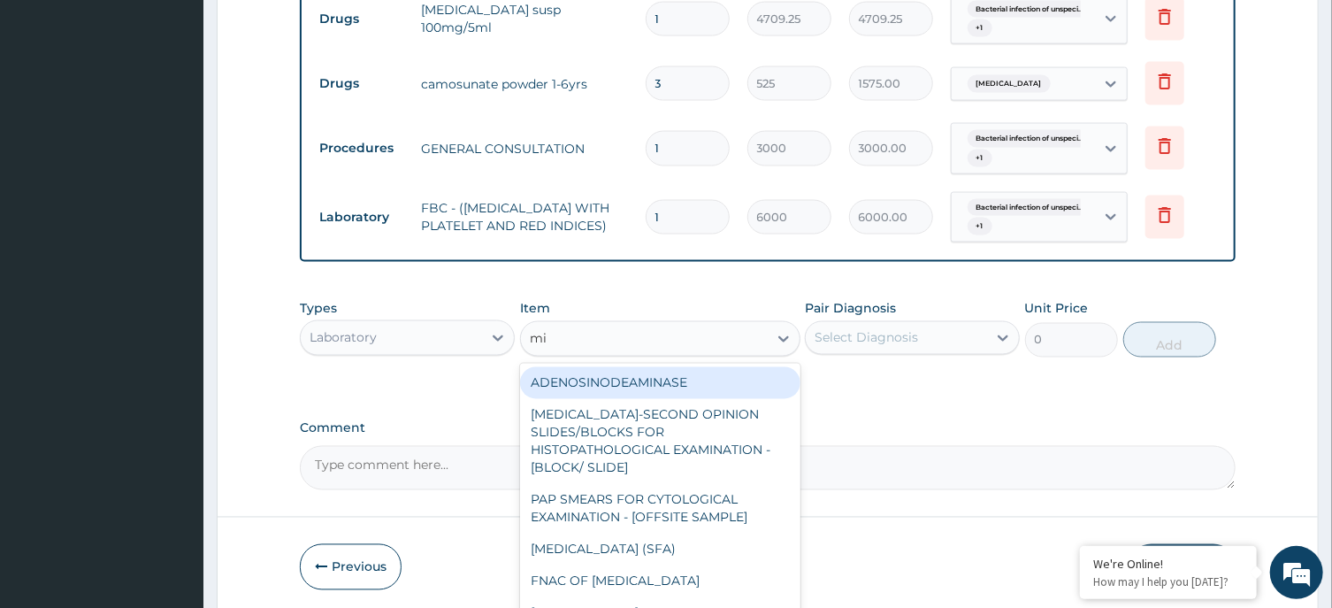
type input "mic"
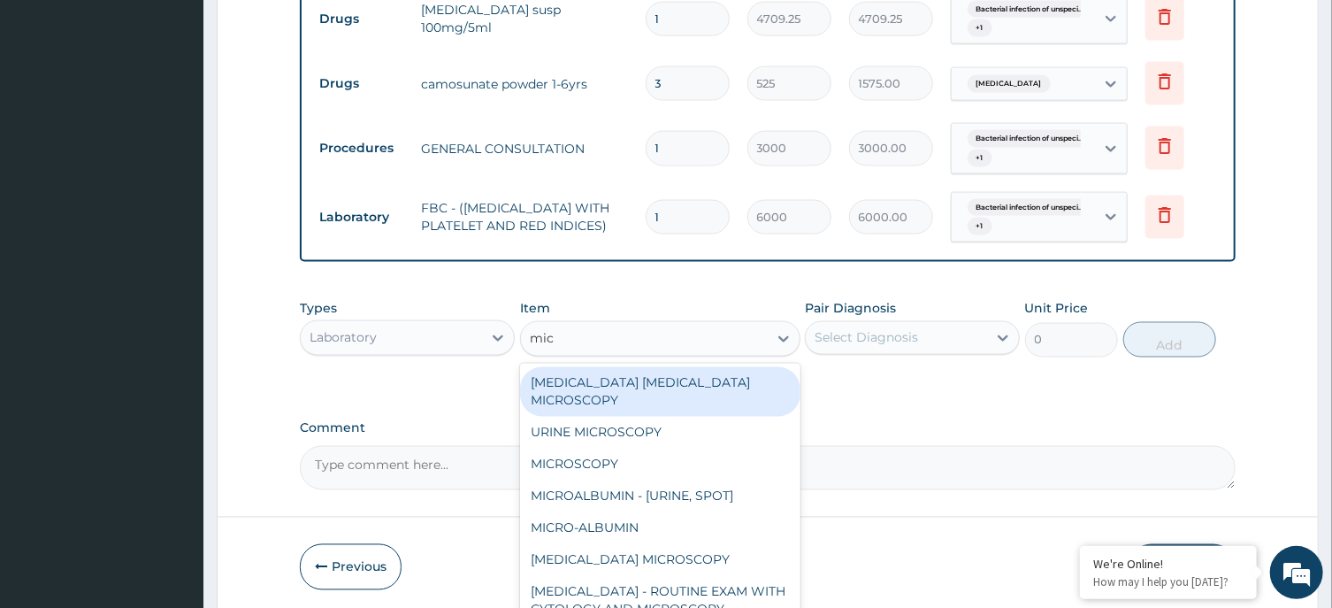
click at [561, 387] on div "MALARIA PARASITE MICROSCOPY" at bounding box center [660, 392] width 280 height 50
type input "3000"
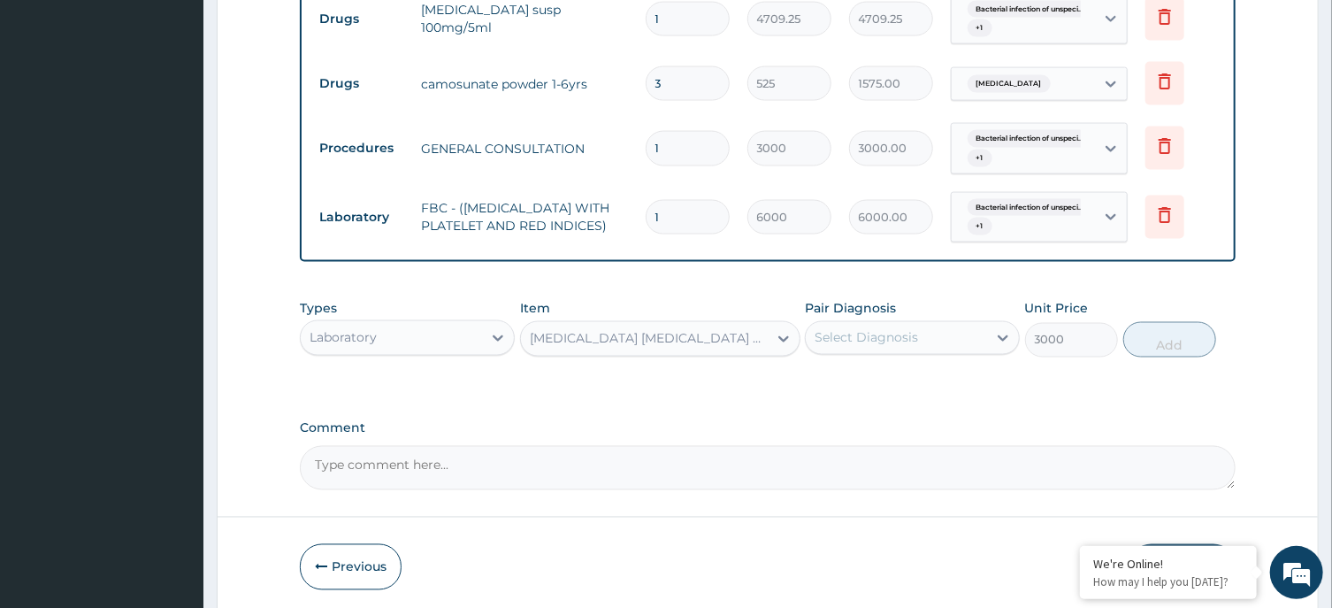
click at [864, 340] on div "Select Diagnosis" at bounding box center [866, 338] width 103 height 18
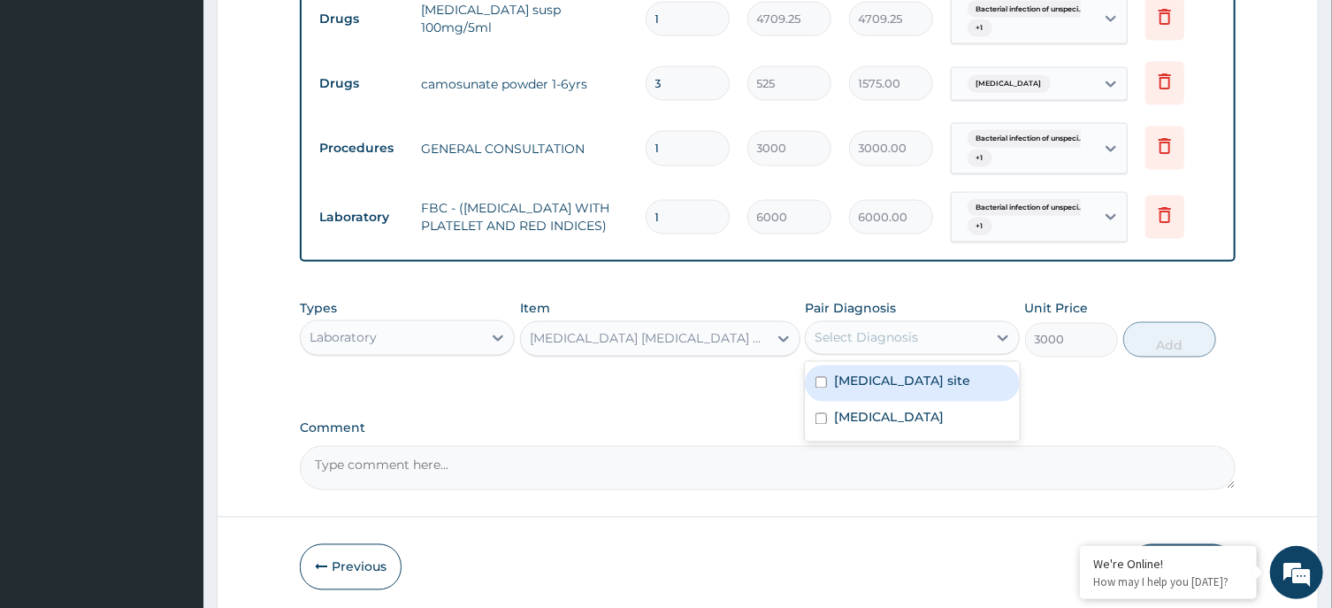
click at [888, 390] on label "Bacterial infection of unspecified site" at bounding box center [902, 381] width 136 height 18
checkbox input "true"
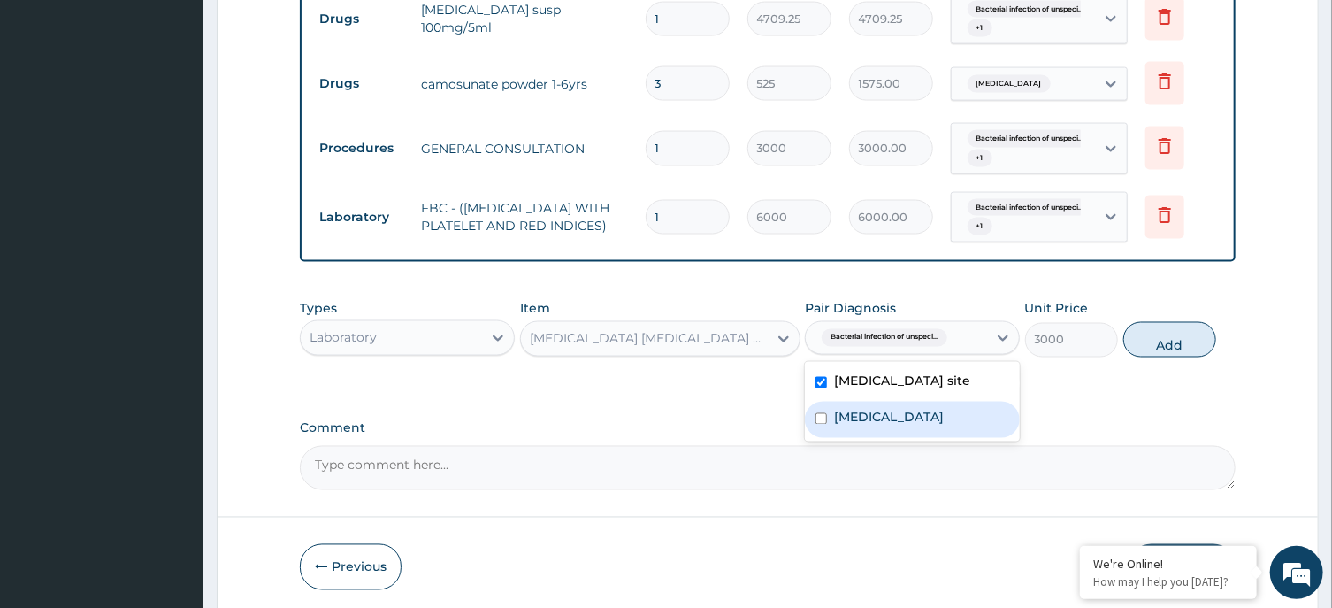
click at [915, 426] on label "Malaria, unspecified" at bounding box center [889, 418] width 110 height 18
checkbox input "true"
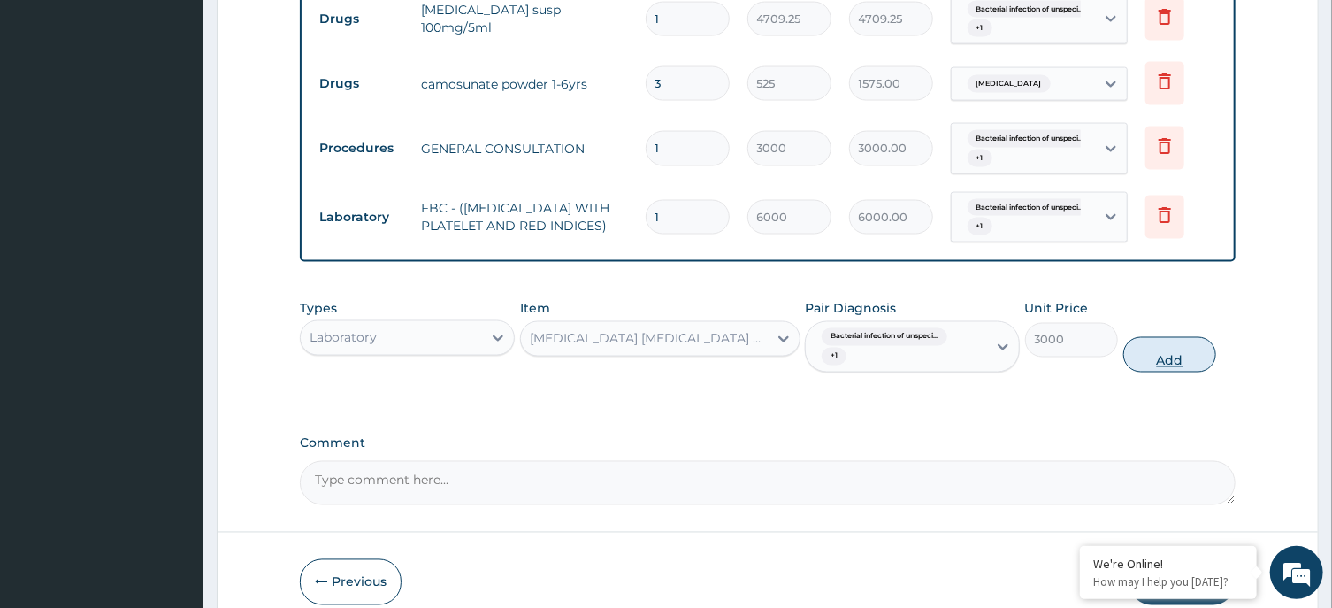
click at [1135, 372] on button "Add" at bounding box center [1170, 354] width 94 height 35
type input "0"
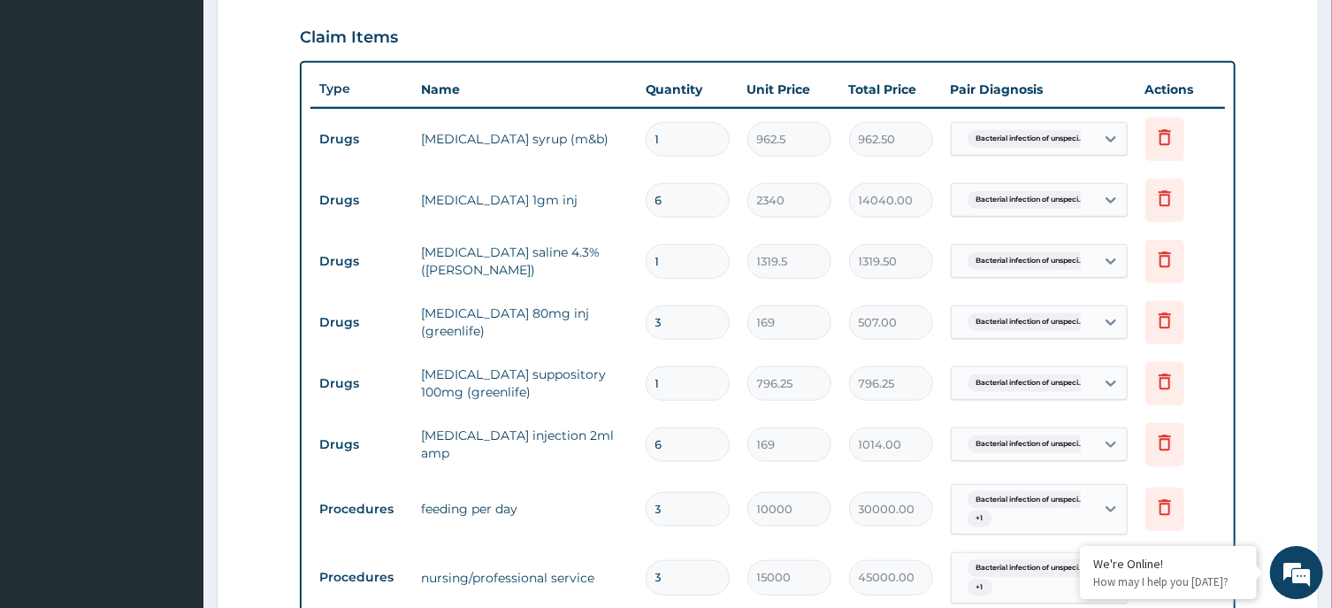
scroll to position [569, 0]
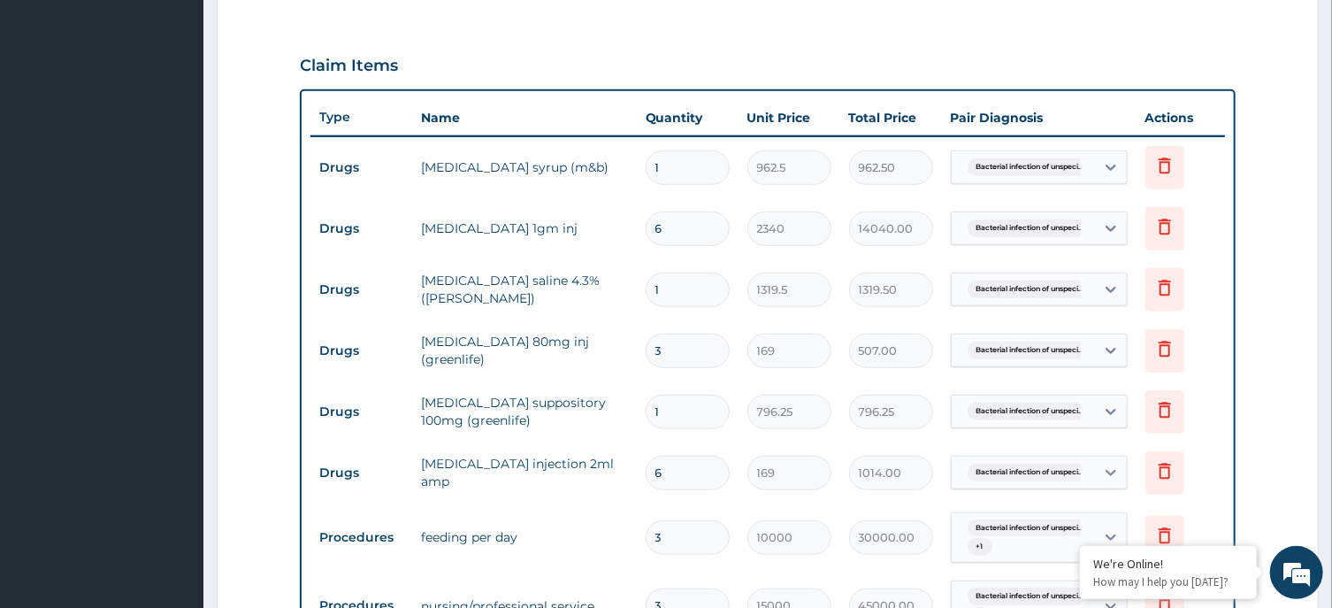
click at [696, 229] on input "6" at bounding box center [688, 228] width 84 height 34
type input "0.00"
type input "5"
type input "11700.00"
type input "5"
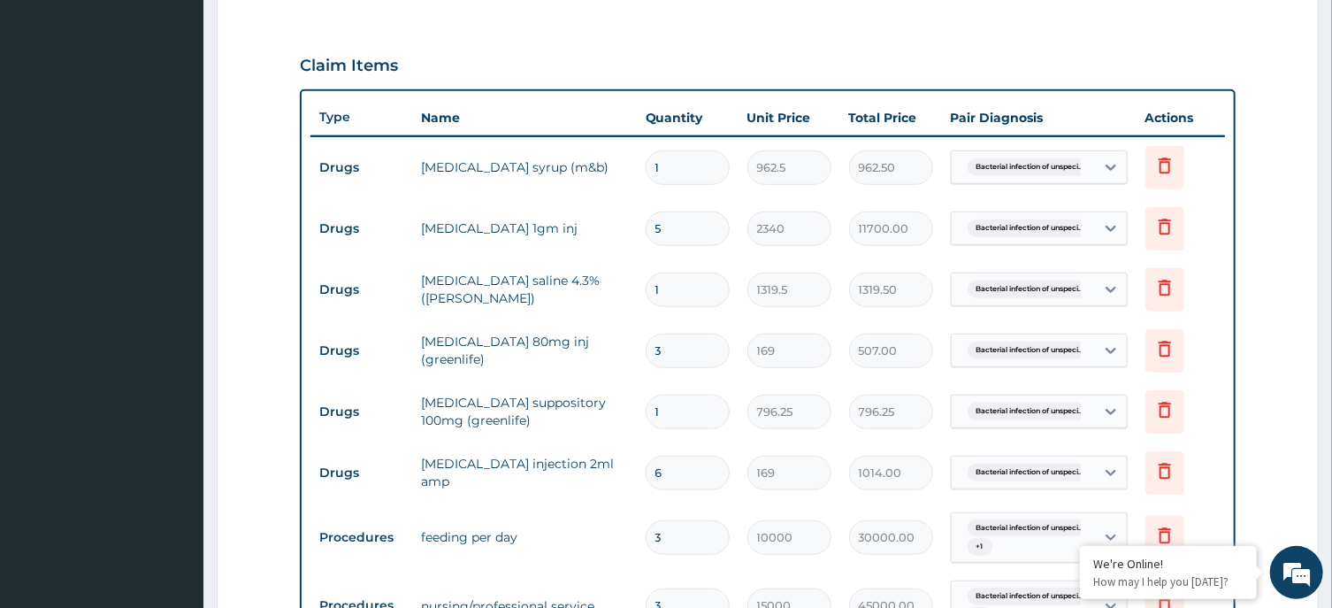
click at [587, 229] on td "ceftriaxone 1gm inj" at bounding box center [524, 228] width 224 height 35
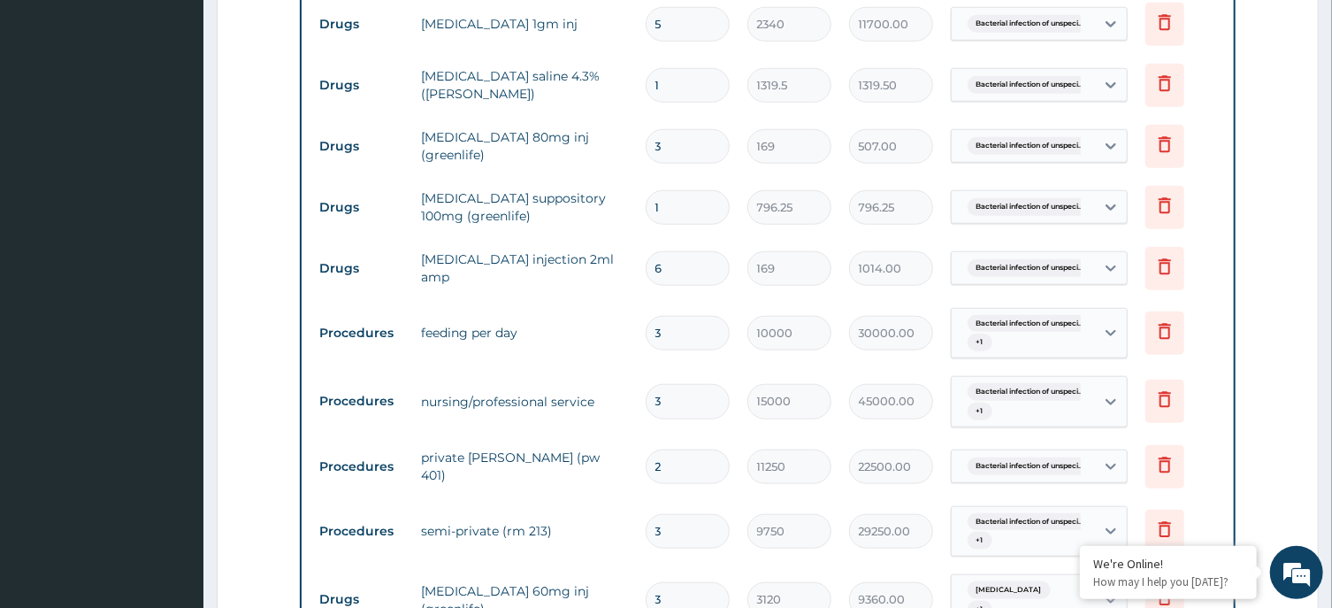
scroll to position [853, 0]
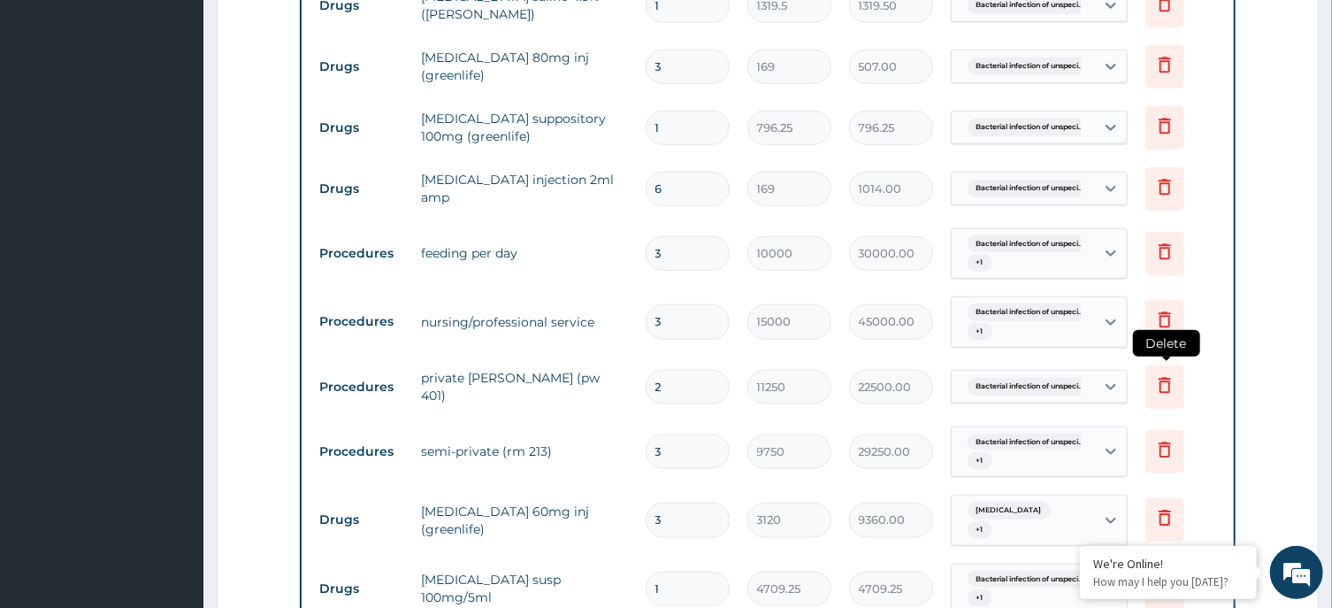
click at [1161, 392] on icon at bounding box center [1164, 384] width 21 height 21
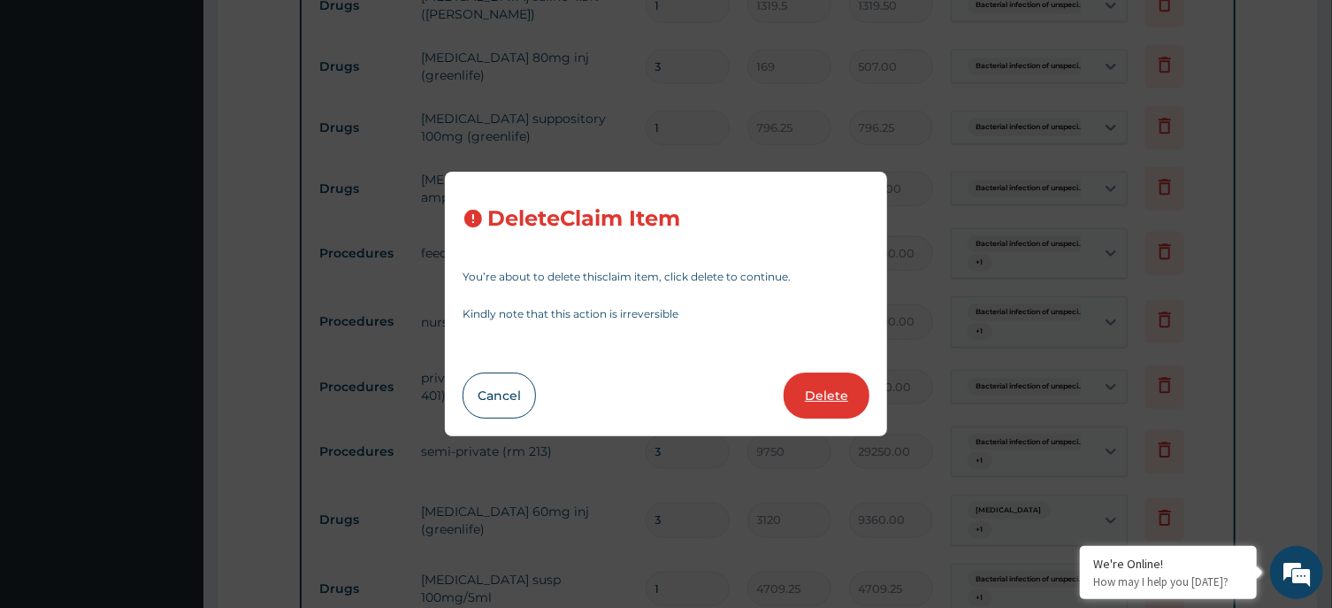
click at [855, 400] on button "Delete" at bounding box center [827, 395] width 86 height 46
type input "3"
type input "9750"
type input "29250.00"
type input "3120"
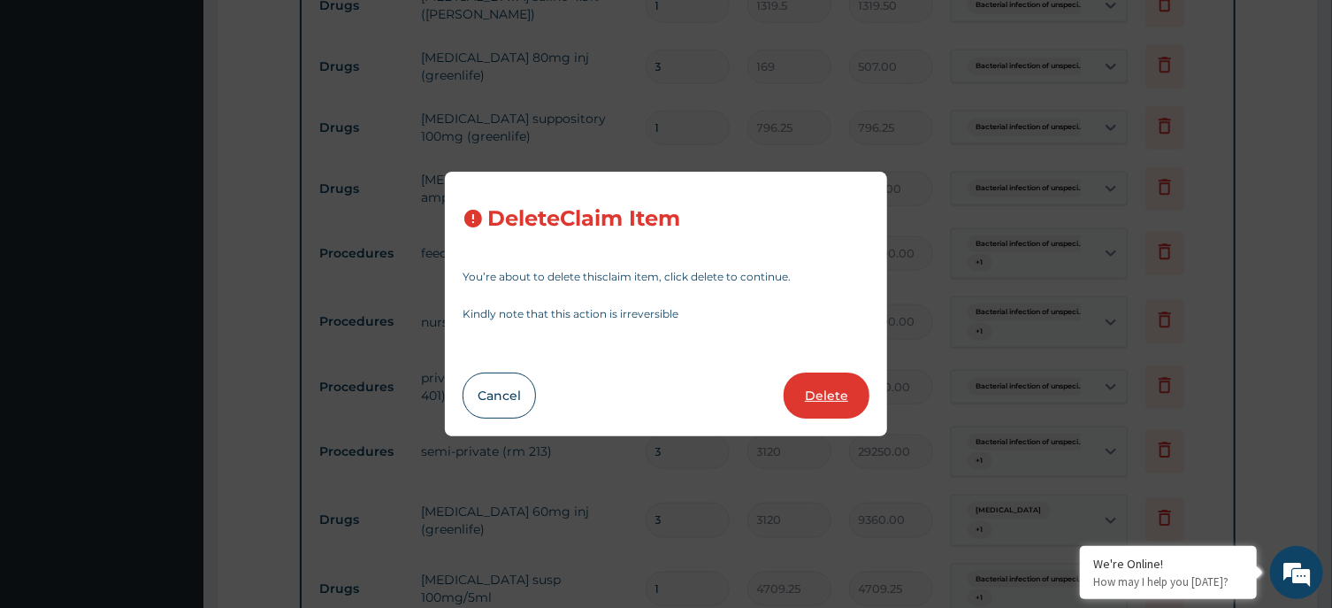
type input "9360.00"
type input "1"
type input "4709.25"
type input "3"
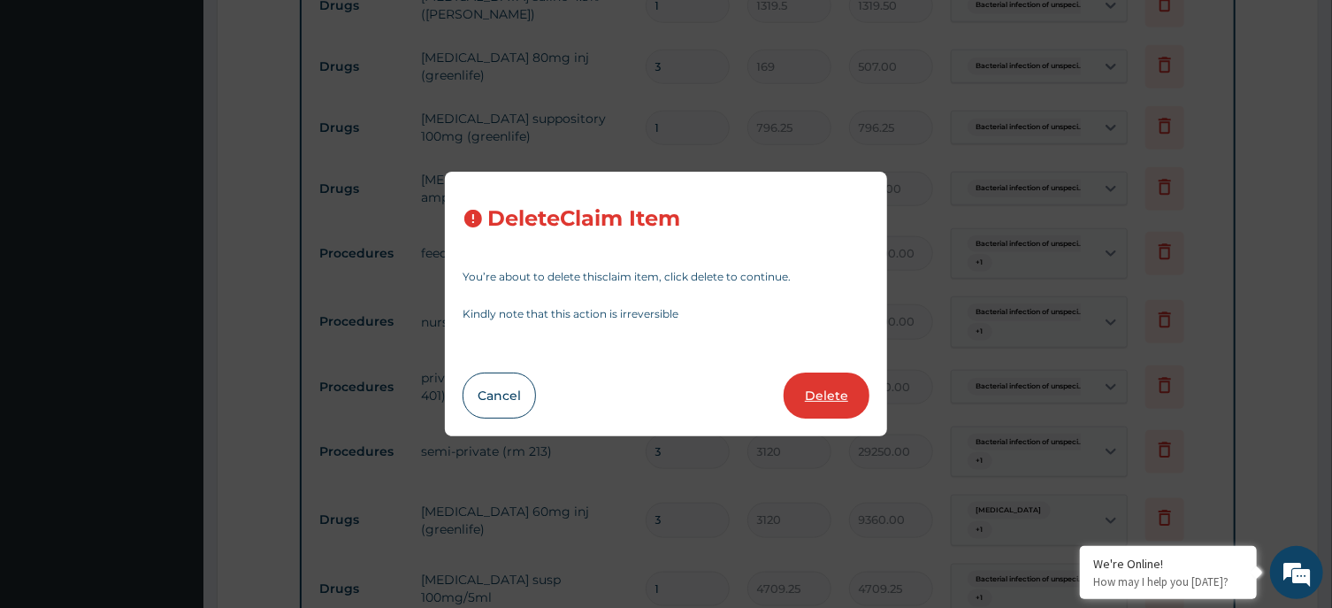
type input "525"
type input "1575.00"
type input "1"
type input "3000"
type input "3000.00"
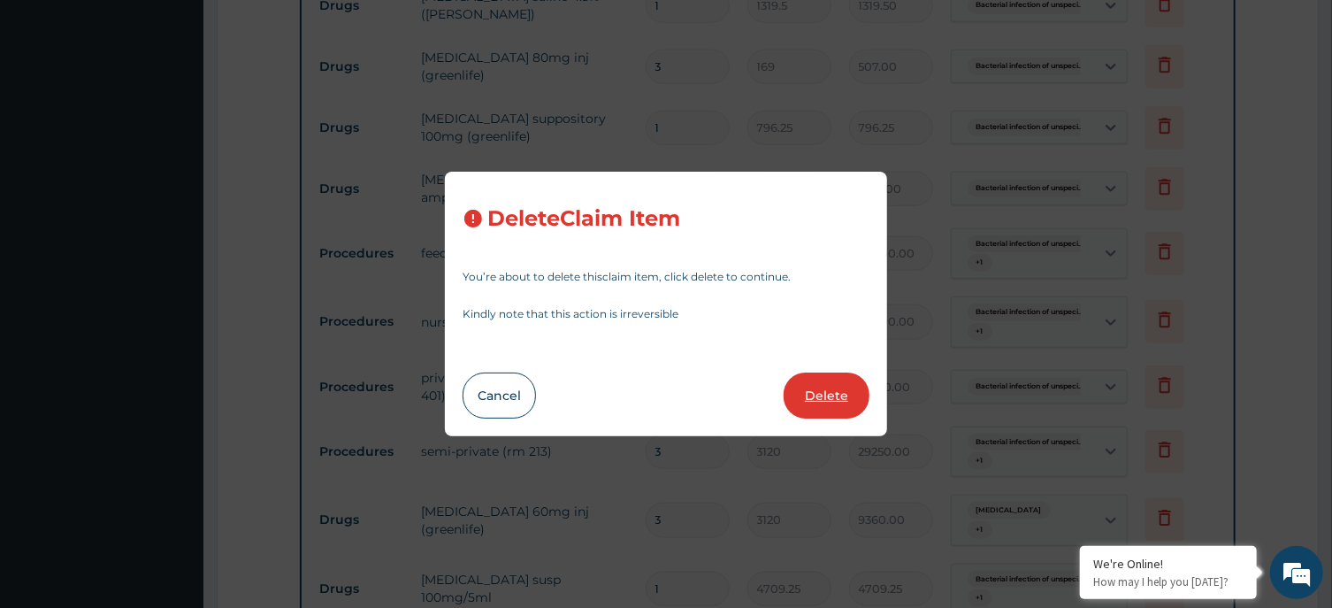
type input "6000"
type input "6000.00"
type input "3000"
type input "3000.00"
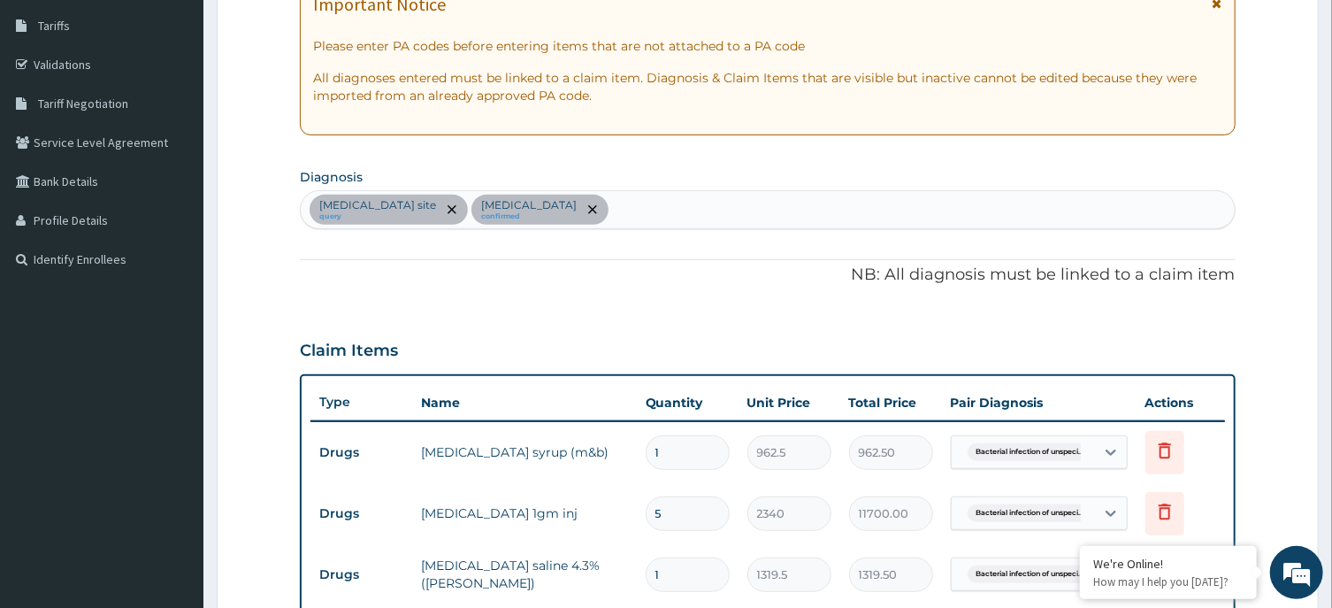
scroll to position [0, 0]
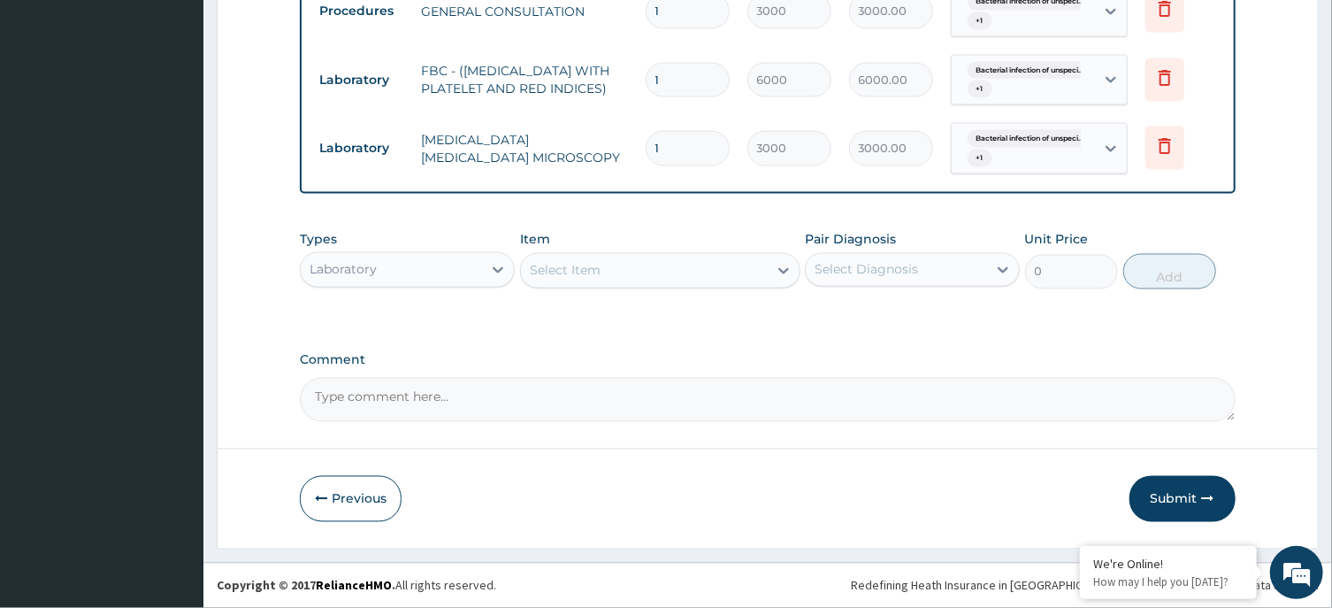
click at [1165, 489] on button "Submit" at bounding box center [1182, 499] width 106 height 46
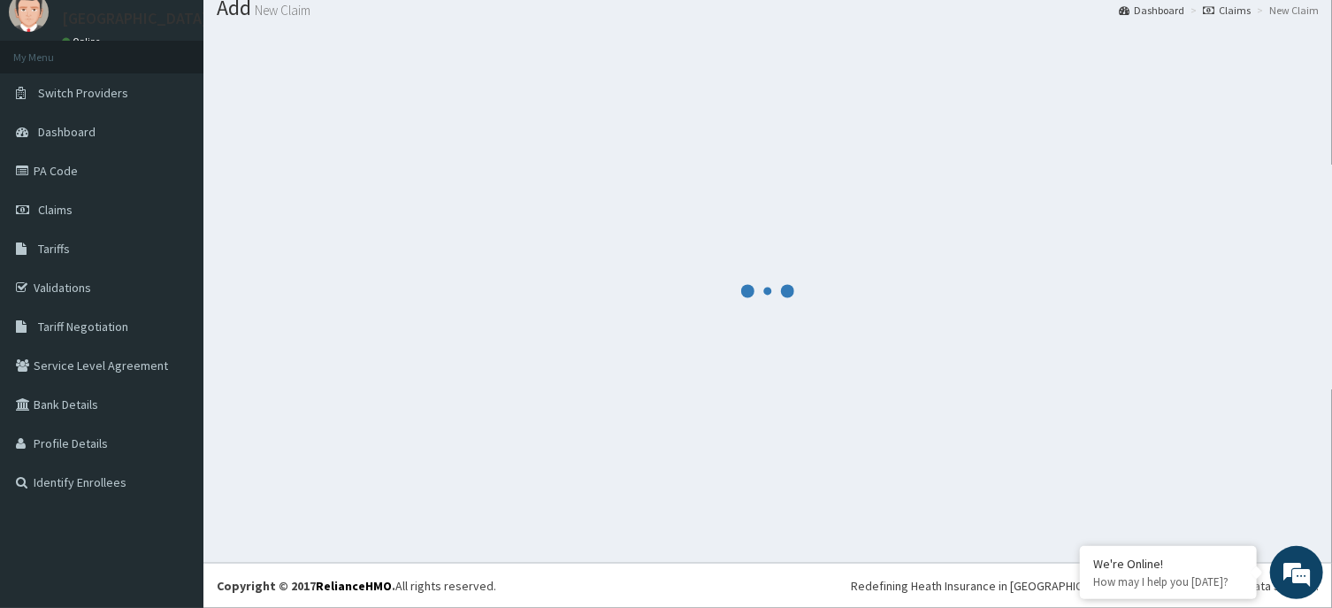
scroll to position [61, 0]
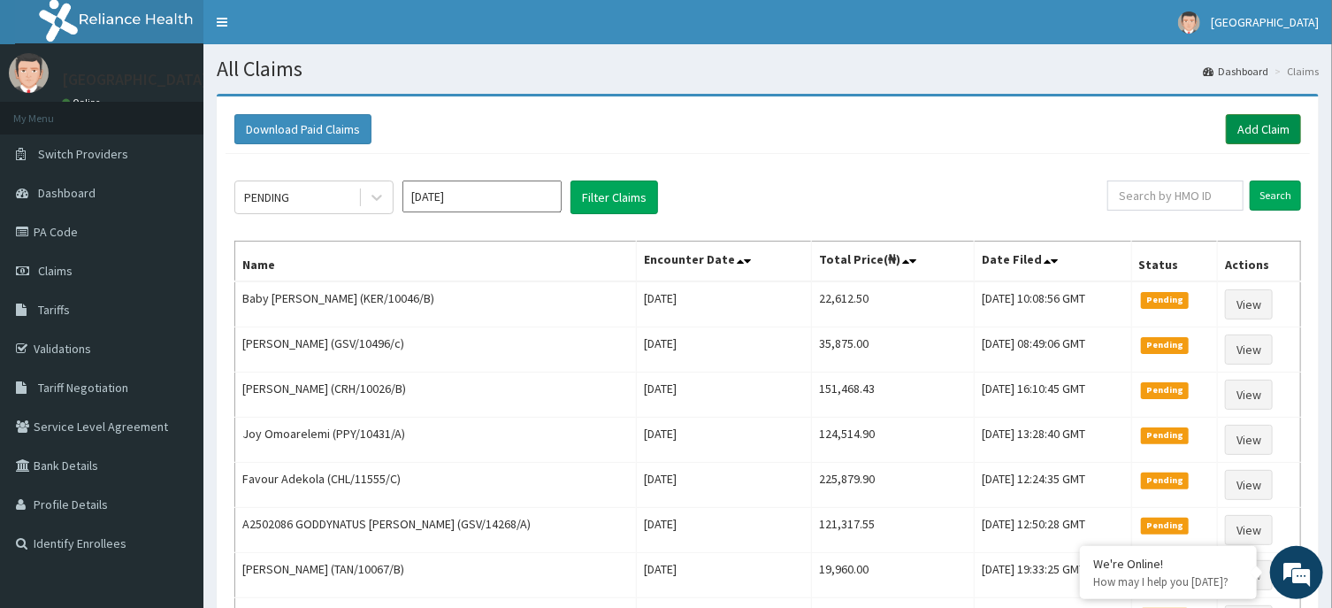
click at [1260, 126] on link "Add Claim" at bounding box center [1263, 129] width 75 height 30
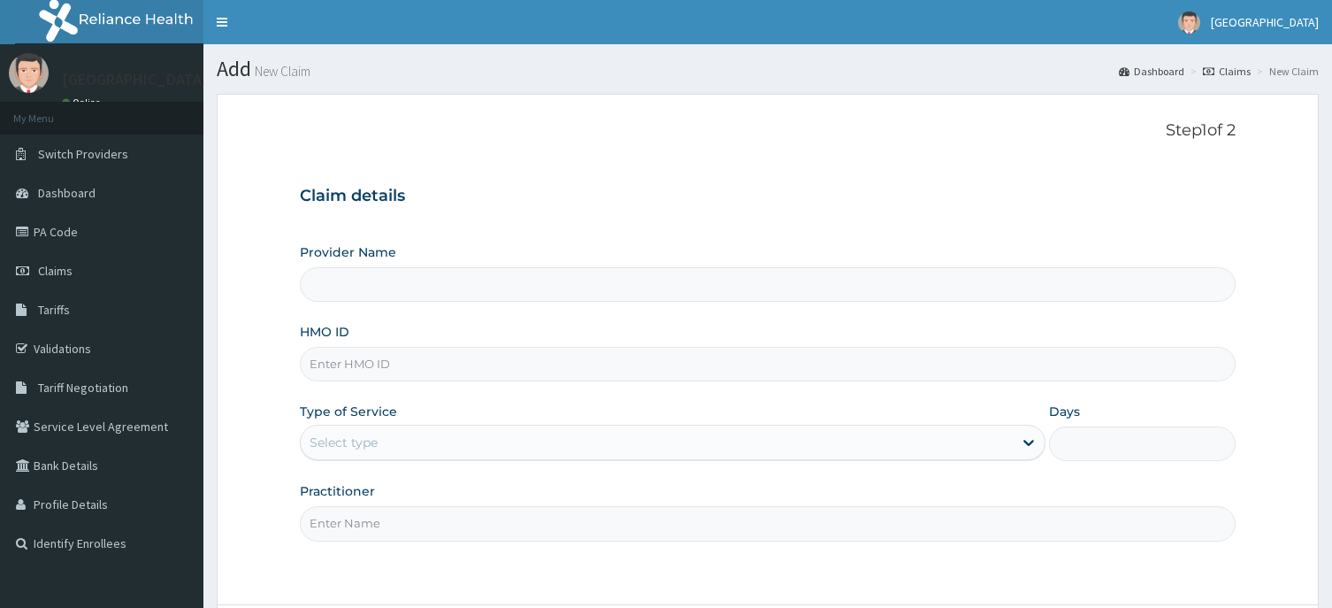
scroll to position [156, 0]
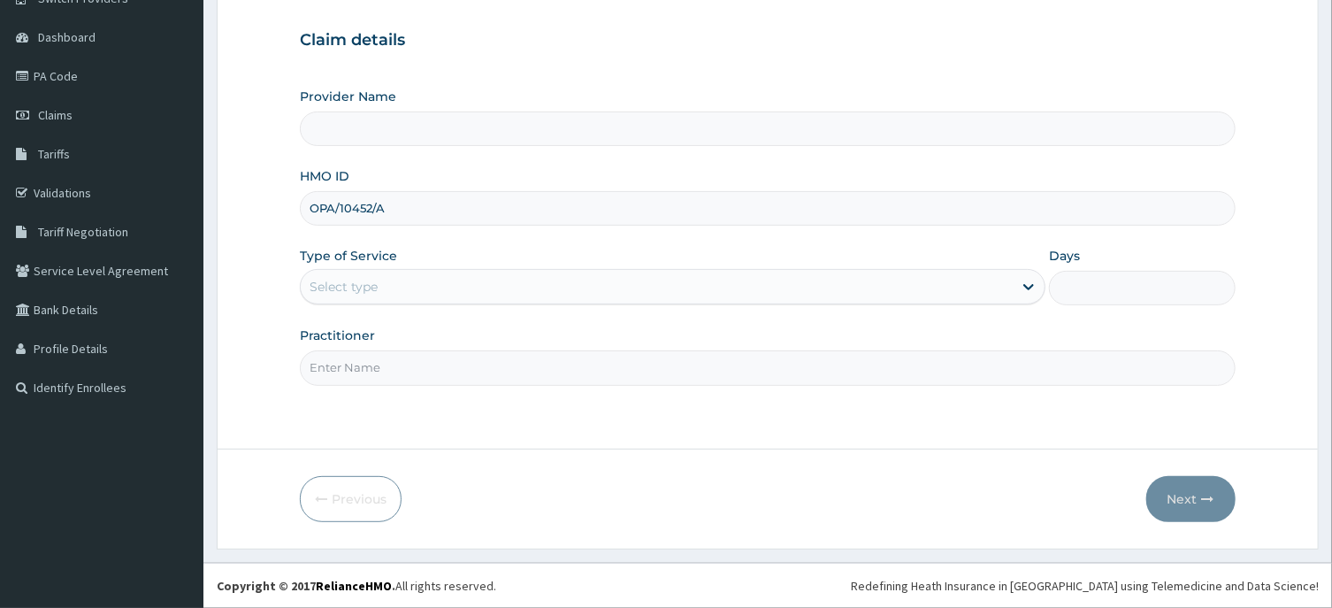
type input "OPA/10452/A"
click at [369, 272] on div "Select type" at bounding box center [673, 286] width 746 height 35
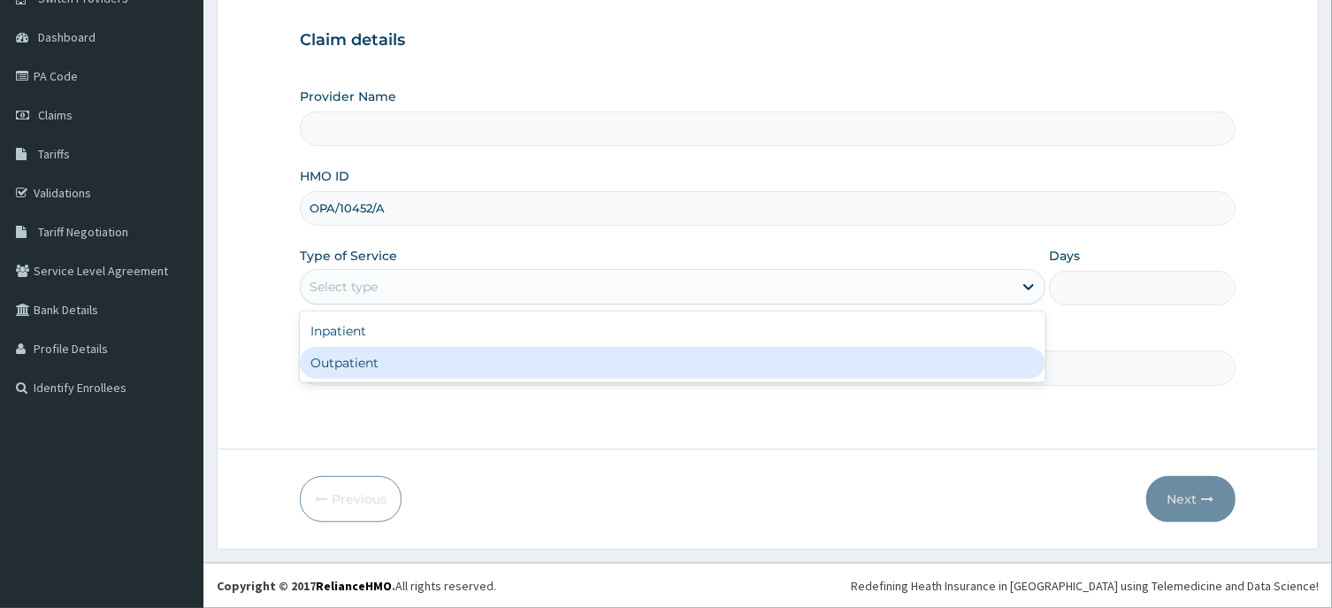
click at [393, 364] on div "Outpatient" at bounding box center [673, 363] width 746 height 32
type input "1"
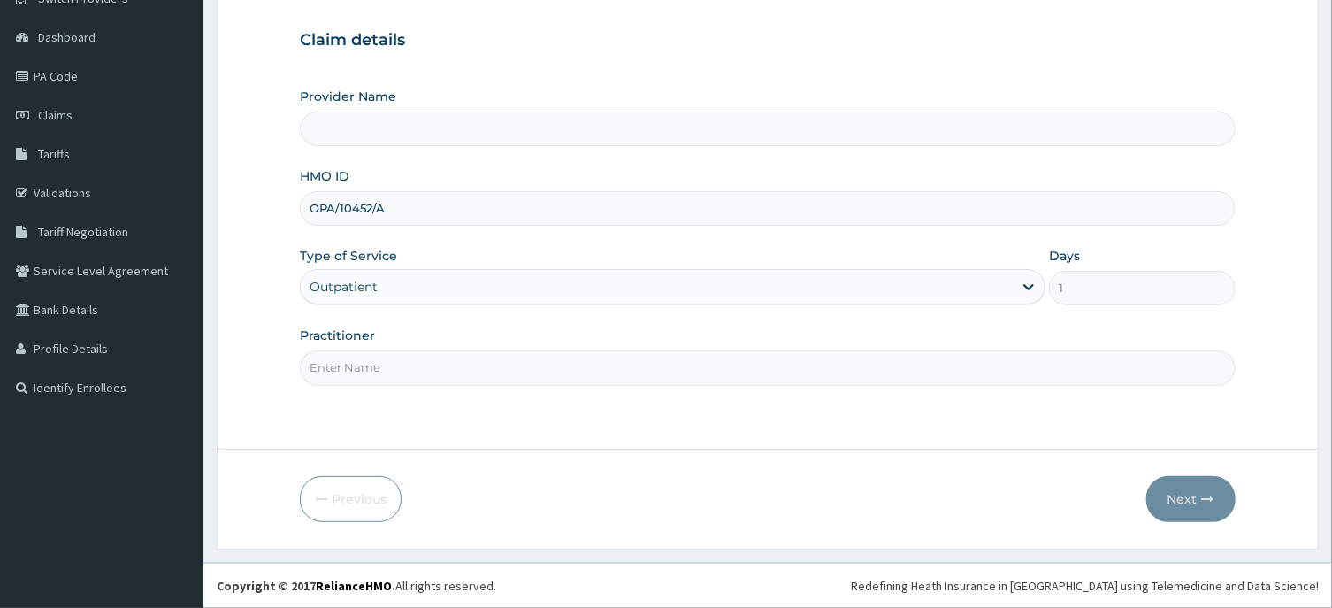
click at [379, 365] on input "Practitioner" at bounding box center [767, 367] width 935 height 34
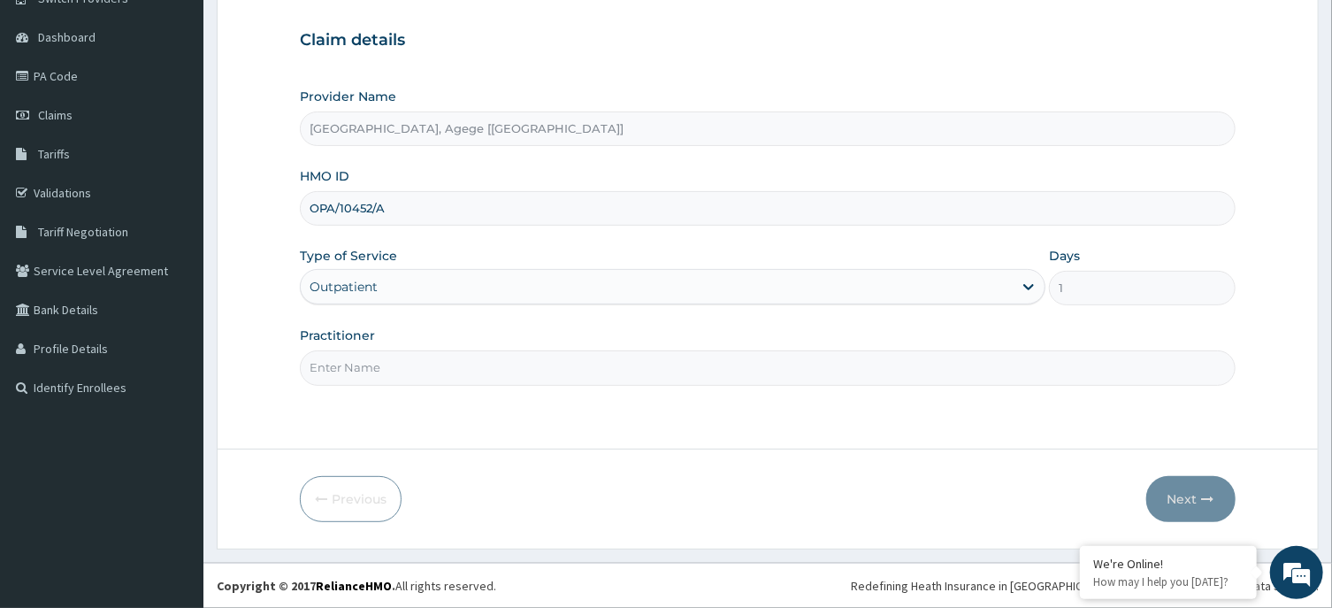
type input "[GEOGRAPHIC_DATA], Agege [[GEOGRAPHIC_DATA]]"
type input "DR CHIAGOZIEM"
click at [1191, 489] on button "Next" at bounding box center [1190, 499] width 89 height 46
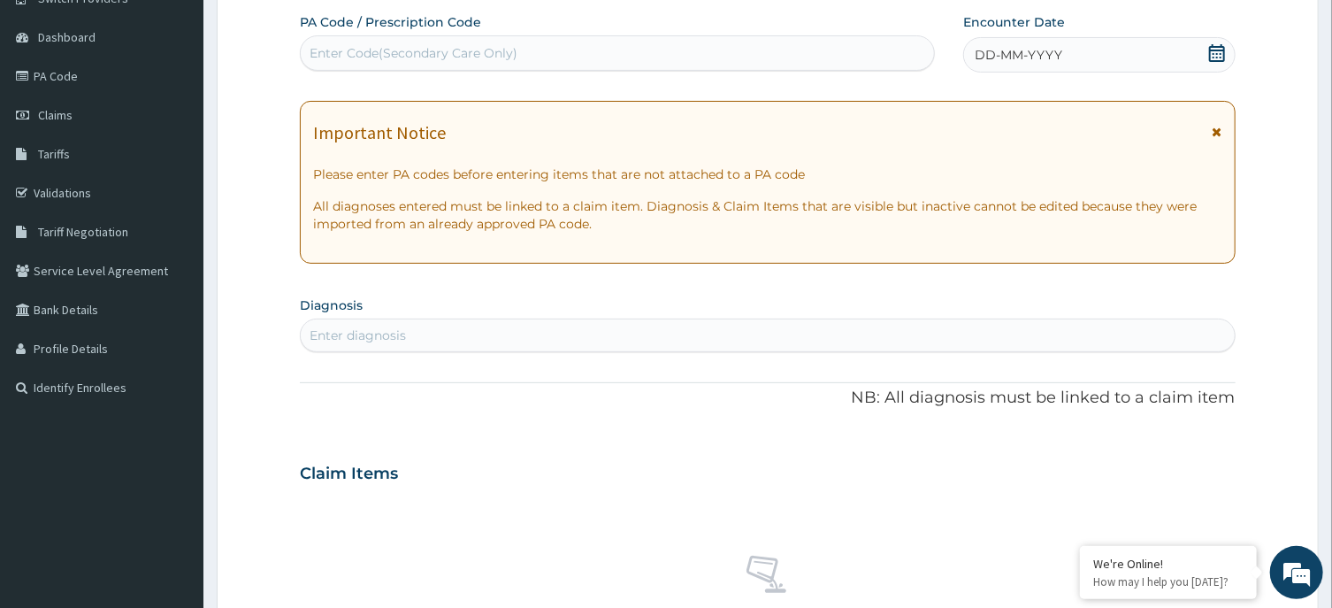
click at [505, 56] on div "Enter Code(Secondary Care Only)" at bounding box center [414, 53] width 208 height 18
paste input "PA/7B5AC0"
type input "PA/7B5AC0"
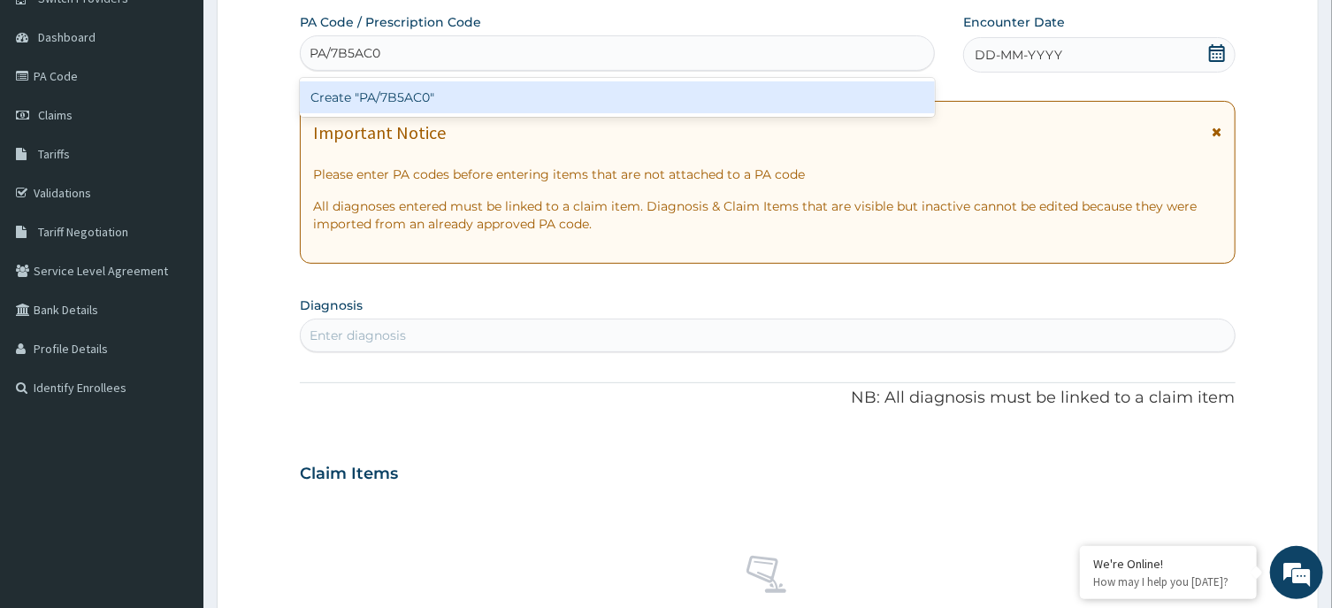
click at [482, 96] on div "Create "PA/7B5AC0"" at bounding box center [617, 97] width 635 height 32
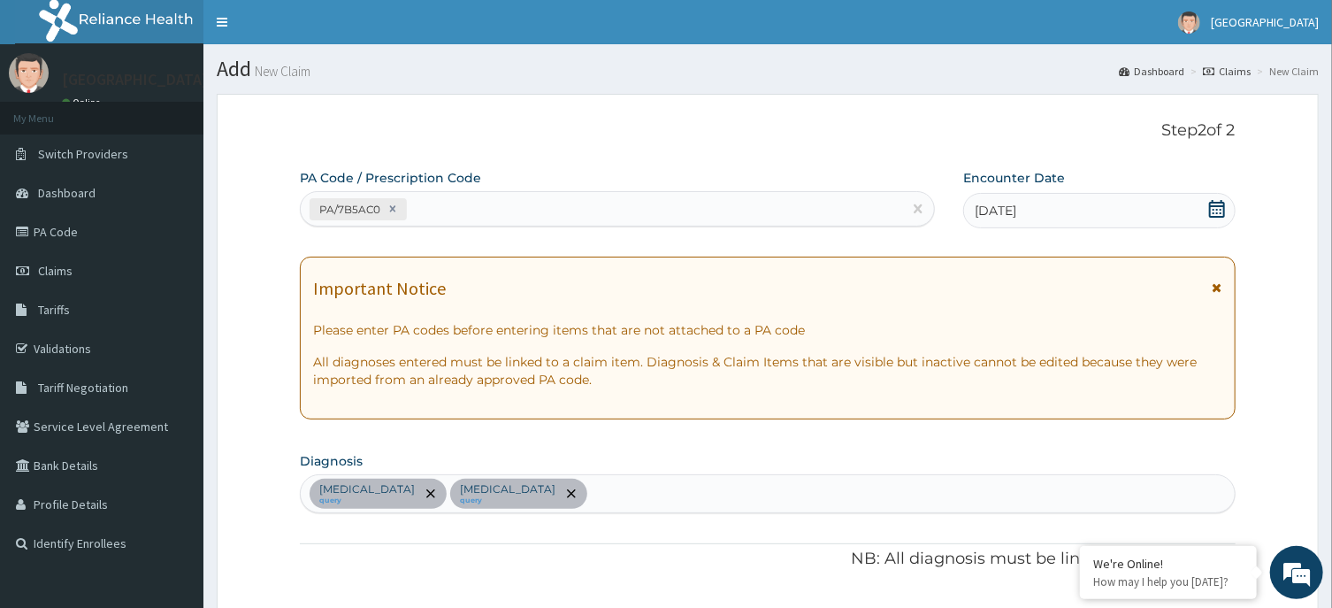
click at [1213, 211] on icon at bounding box center [1217, 209] width 18 height 18
click at [1215, 203] on icon at bounding box center [1217, 209] width 18 height 18
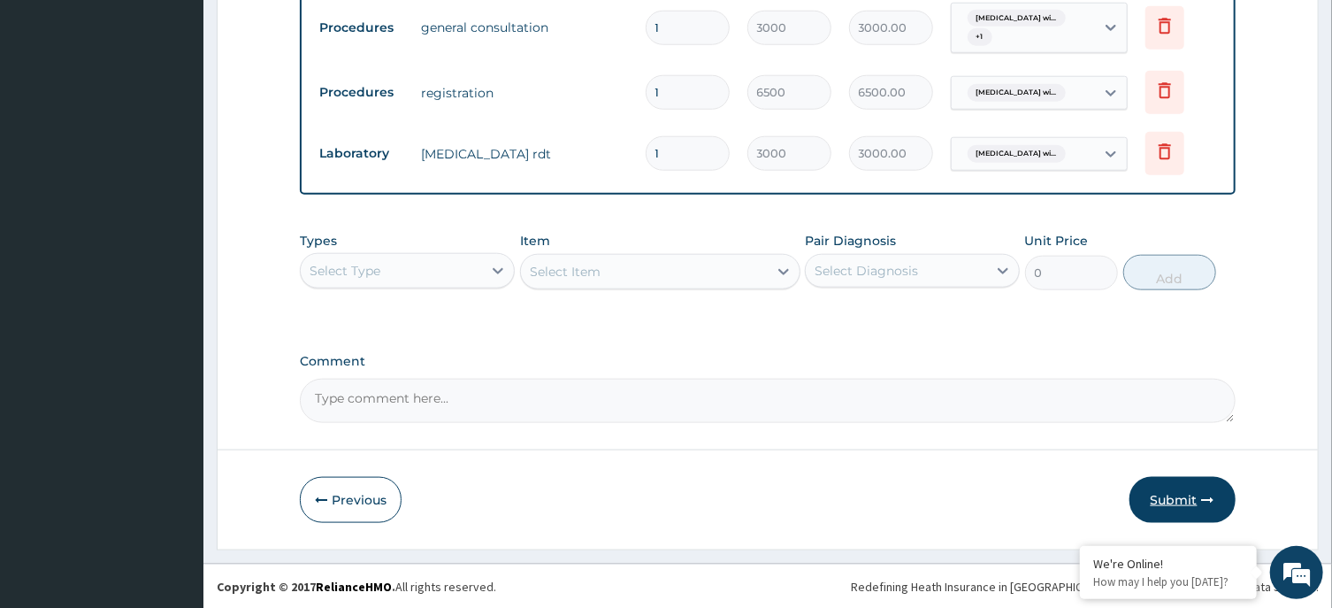
click at [1197, 498] on button "Submit" at bounding box center [1182, 500] width 106 height 46
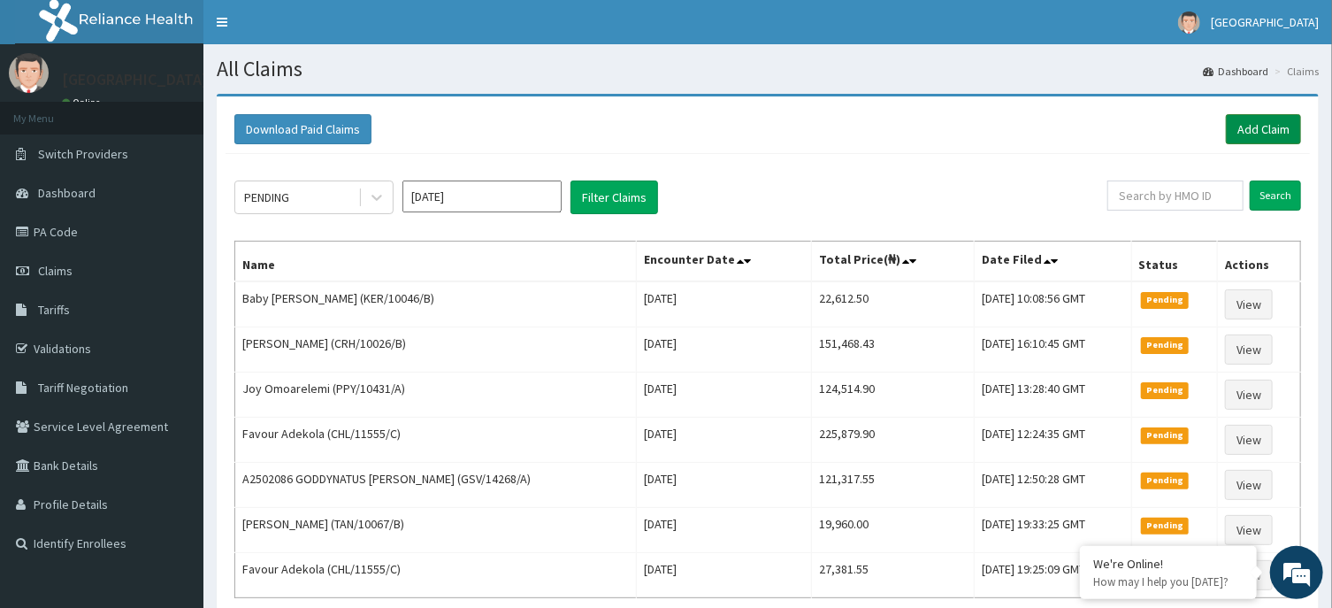
click at [1261, 121] on link "Add Claim" at bounding box center [1263, 129] width 75 height 30
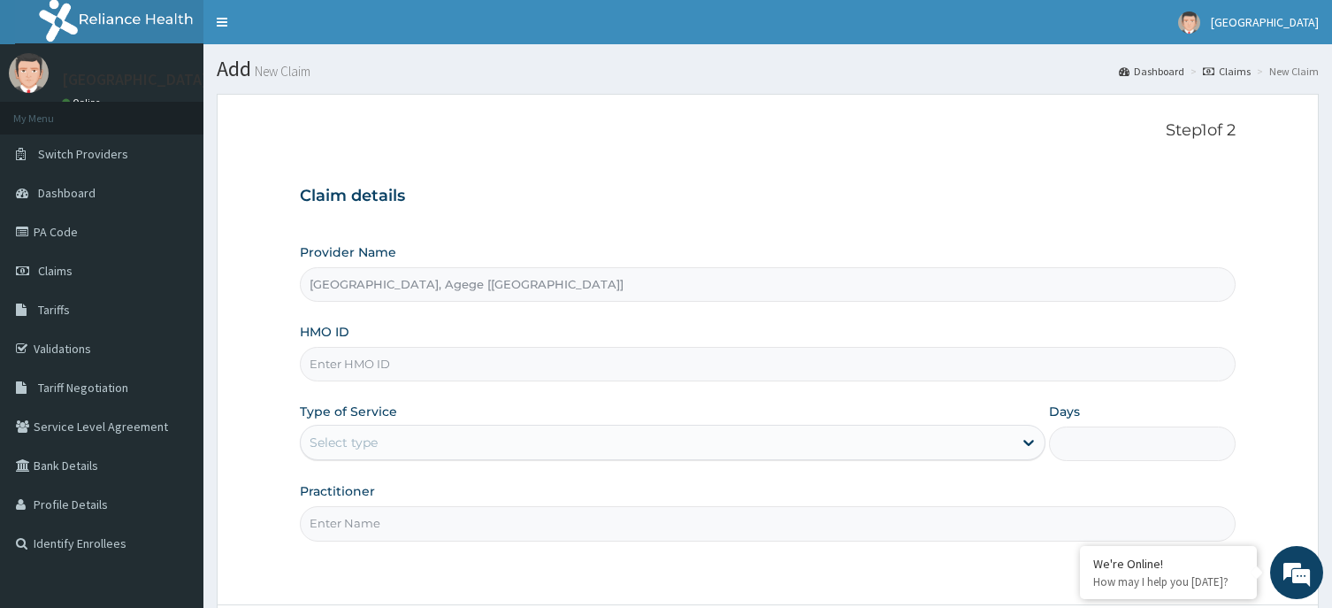
type input "[GEOGRAPHIC_DATA], Agege [[GEOGRAPHIC_DATA]]"
paste input "GSV/10496/c"
type input "GSV/10496/c"
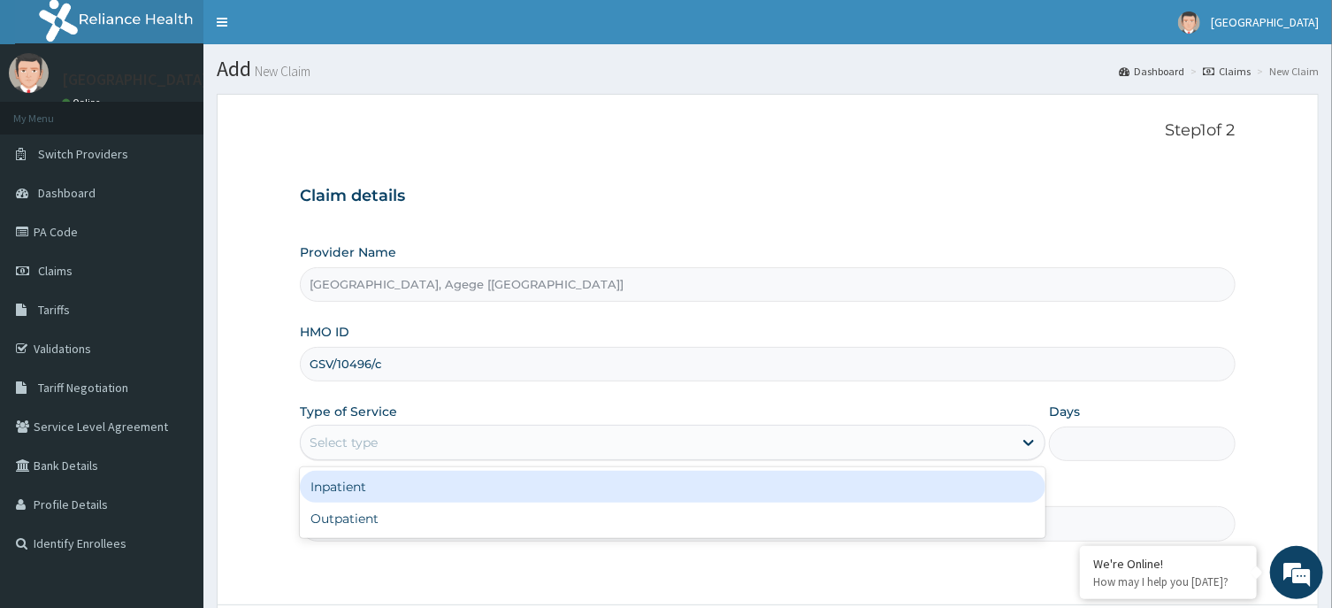
click at [415, 440] on div "Select type" at bounding box center [657, 442] width 712 height 28
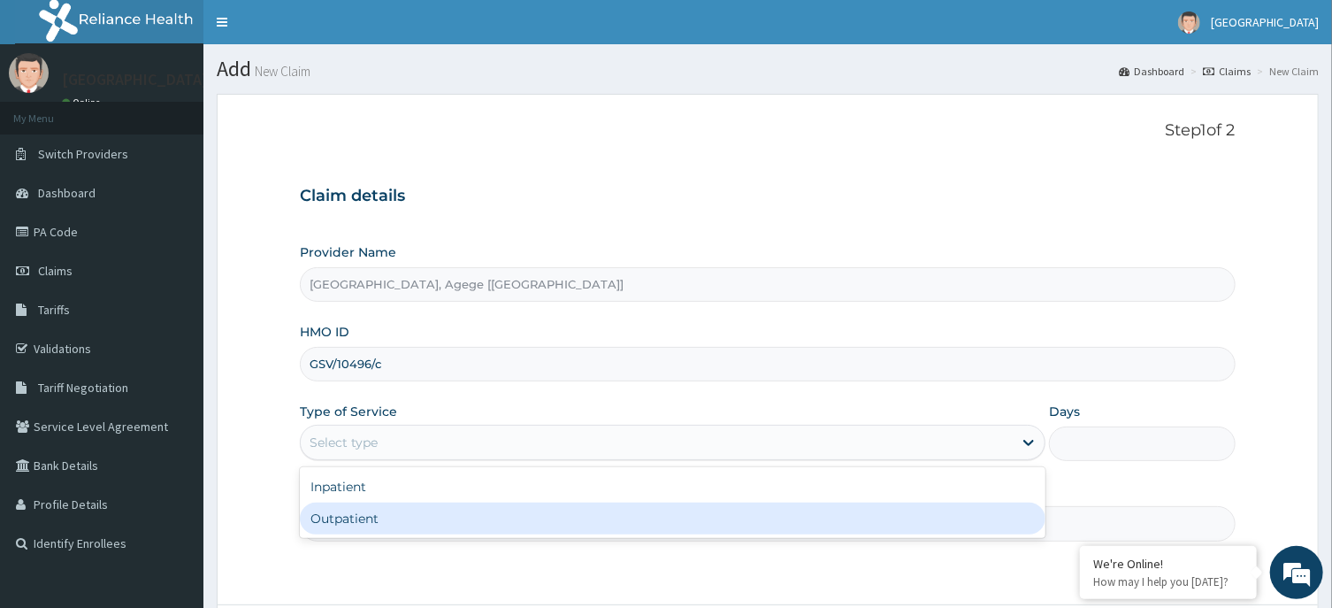
click at [374, 513] on div "Outpatient" at bounding box center [673, 518] width 746 height 32
type input "1"
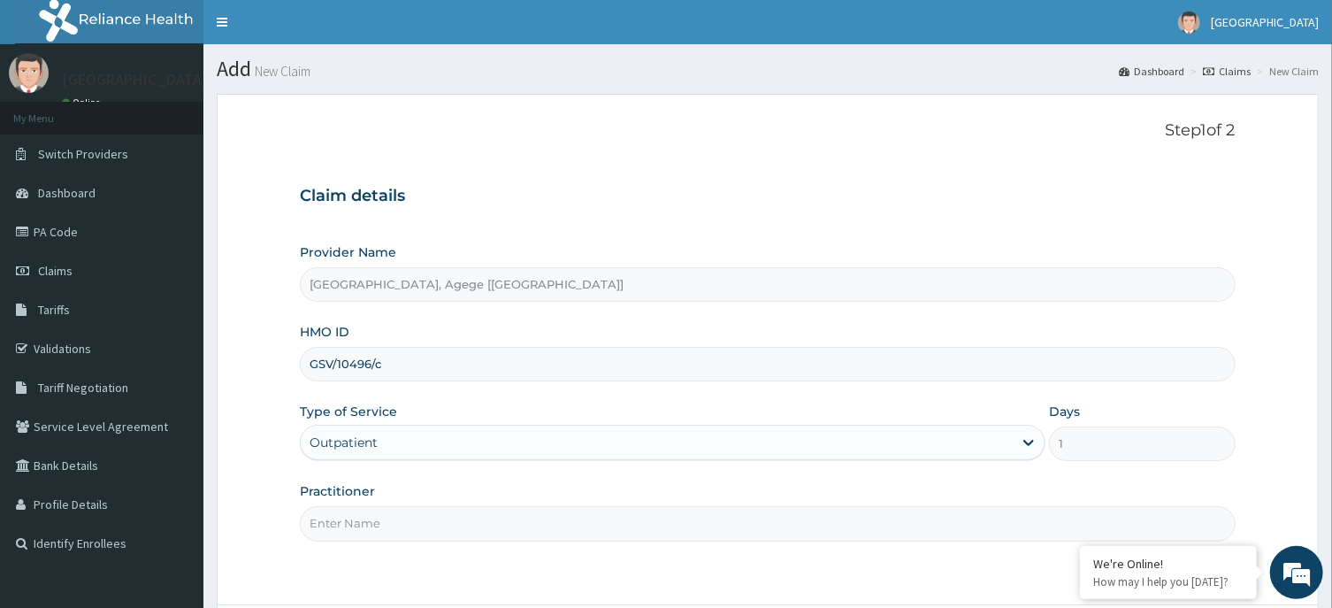
click at [373, 516] on input "Practitioner" at bounding box center [767, 523] width 935 height 34
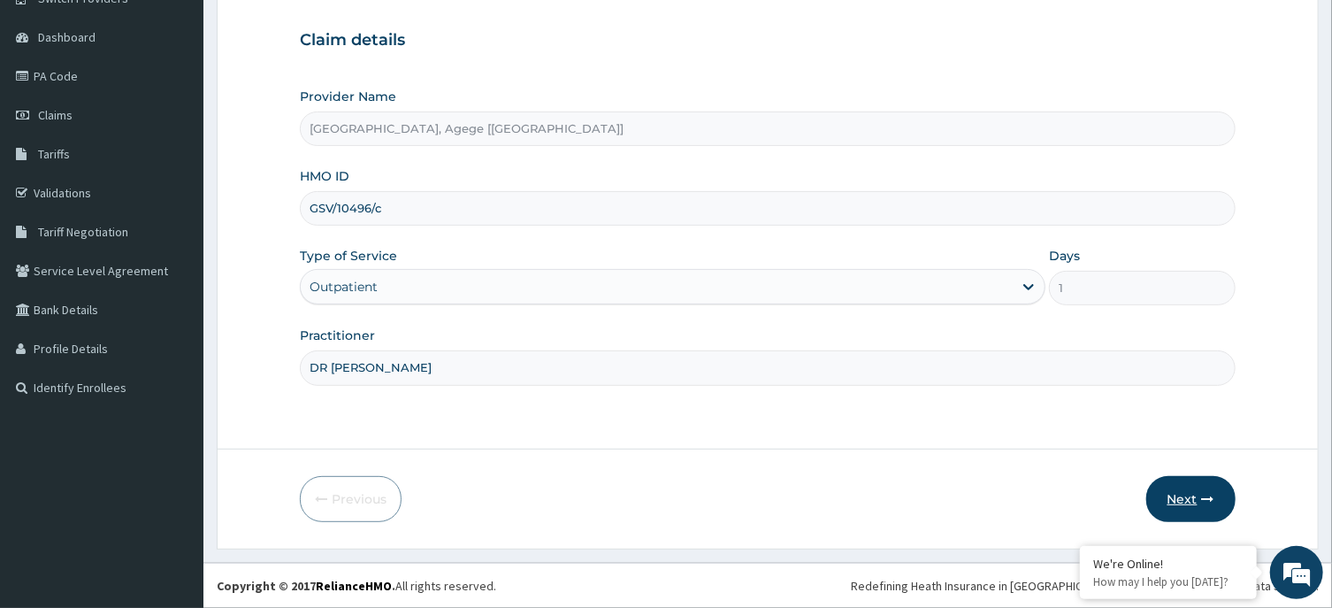
type input "DR [PERSON_NAME]"
click at [1207, 496] on icon "button" at bounding box center [1208, 499] width 12 height 12
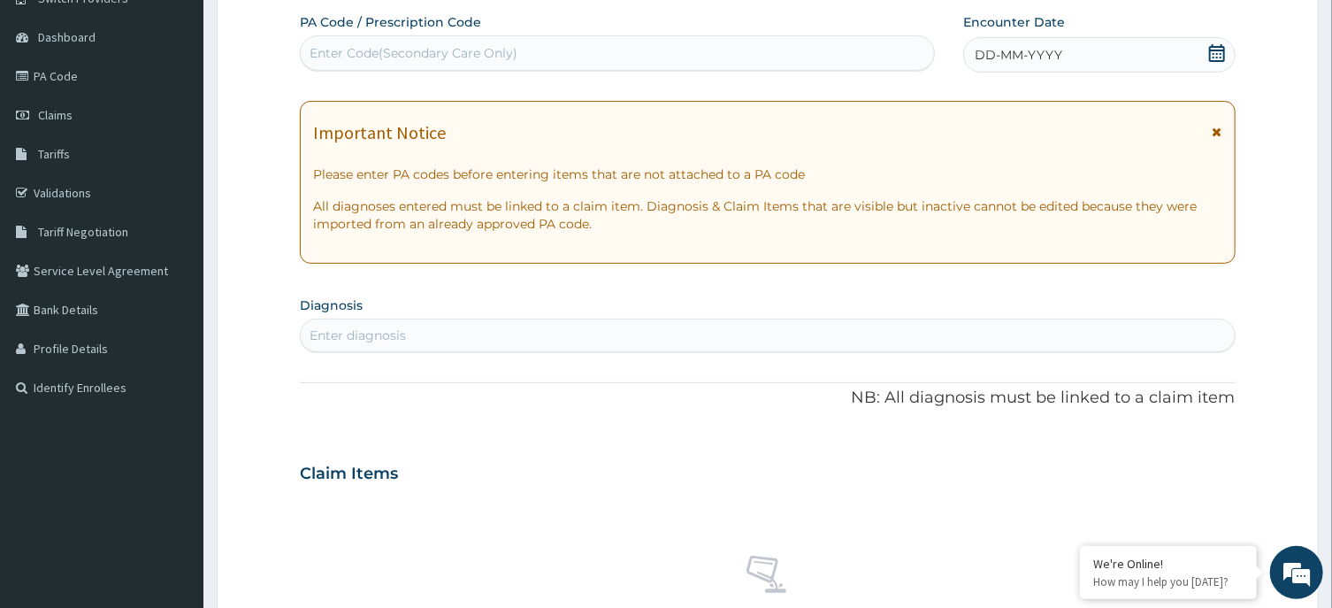
click at [363, 52] on div "Enter Code(Secondary Care Only)" at bounding box center [414, 53] width 208 height 18
paste input "PA/B05539"
type input "PA/B05539"
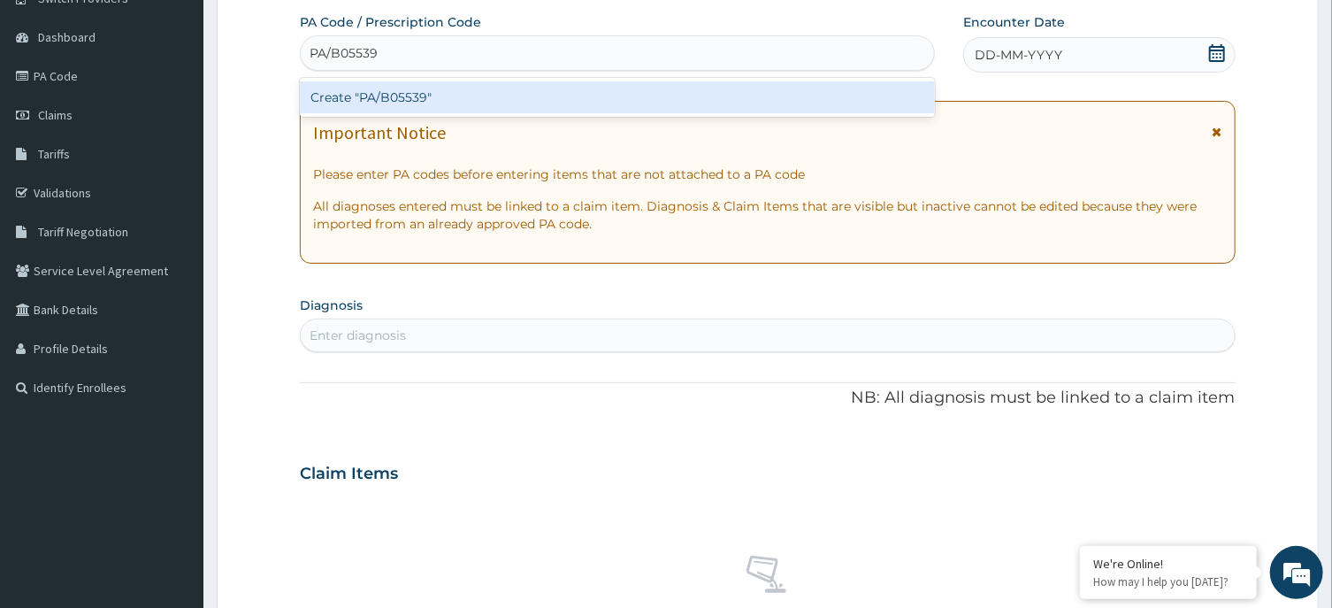
click at [381, 107] on div "Create "PA/B05539"" at bounding box center [617, 97] width 635 height 32
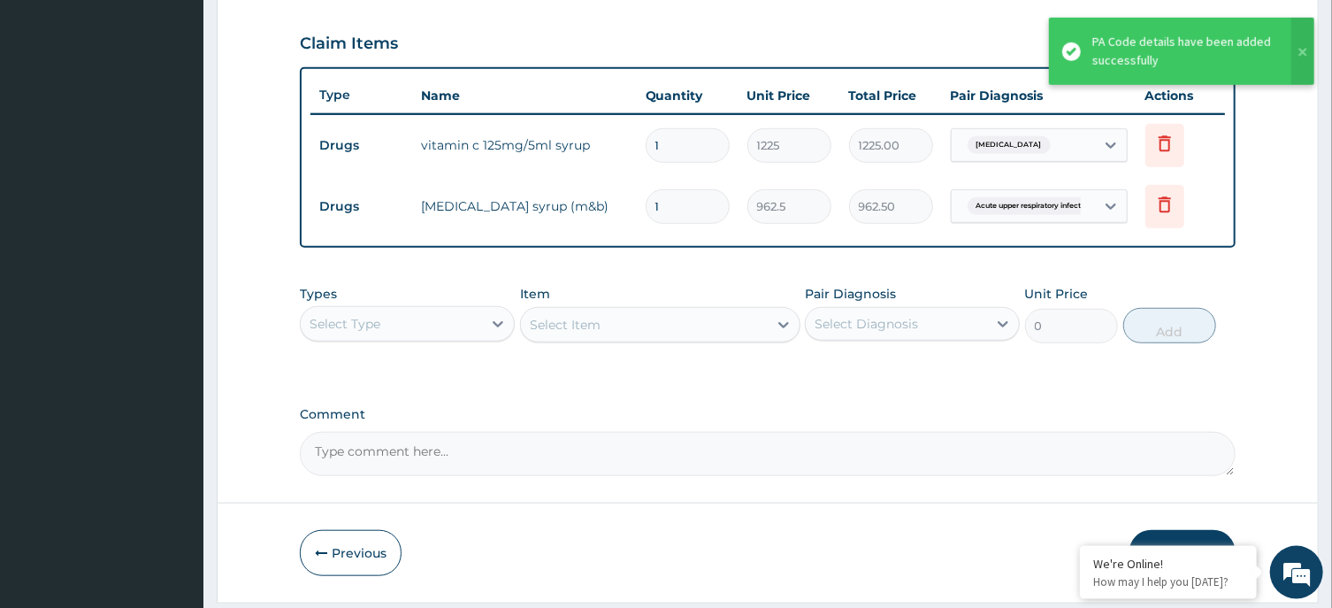
scroll to position [642, 0]
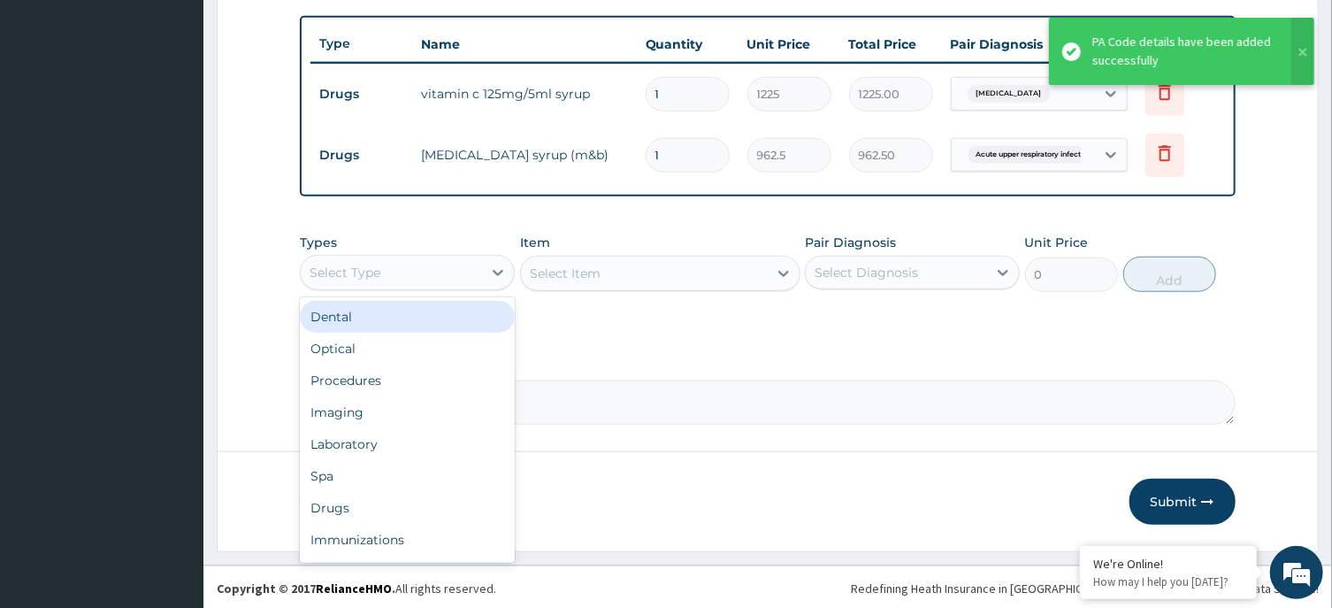
click at [440, 273] on div "Select Type" at bounding box center [391, 272] width 181 height 28
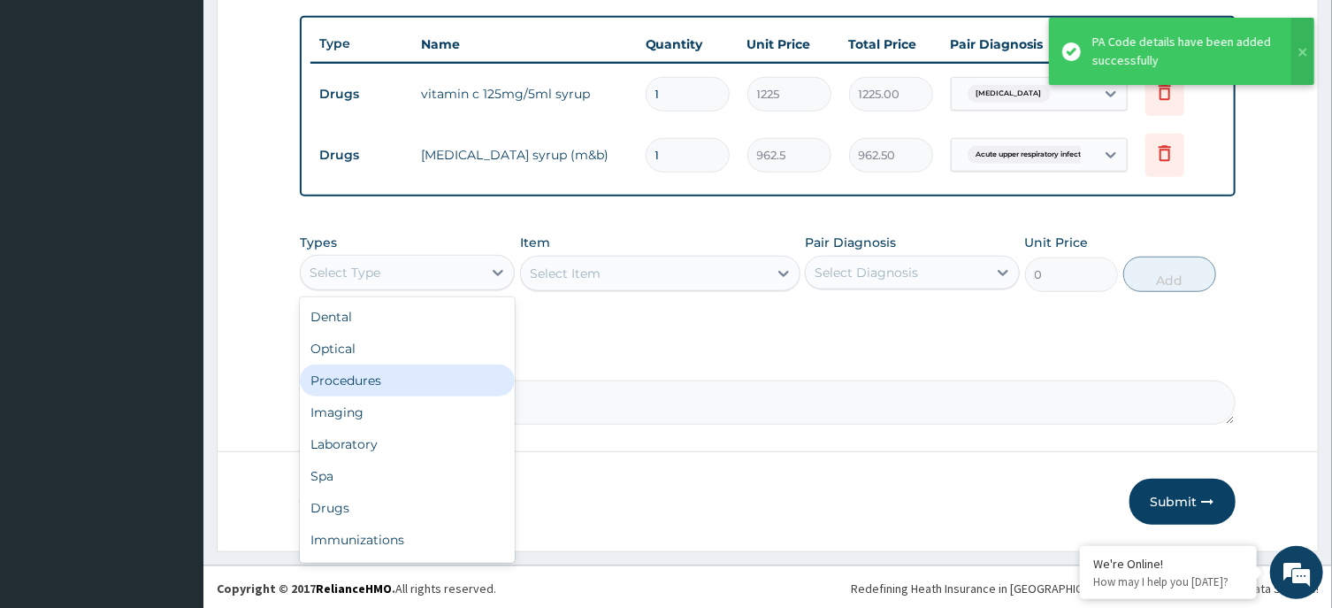
click at [417, 379] on div "Procedures" at bounding box center [407, 380] width 215 height 32
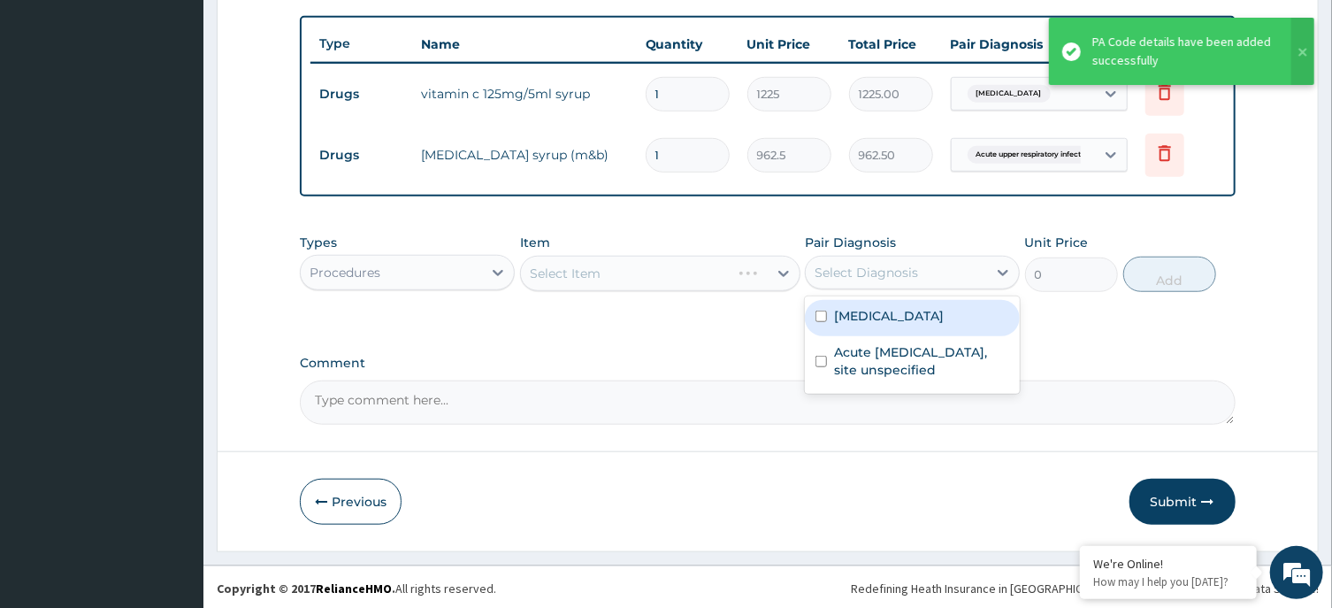
click at [858, 276] on div "Select Diagnosis" at bounding box center [866, 273] width 103 height 18
click at [863, 311] on label "[MEDICAL_DATA]" at bounding box center [889, 316] width 110 height 18
checkbox input "true"
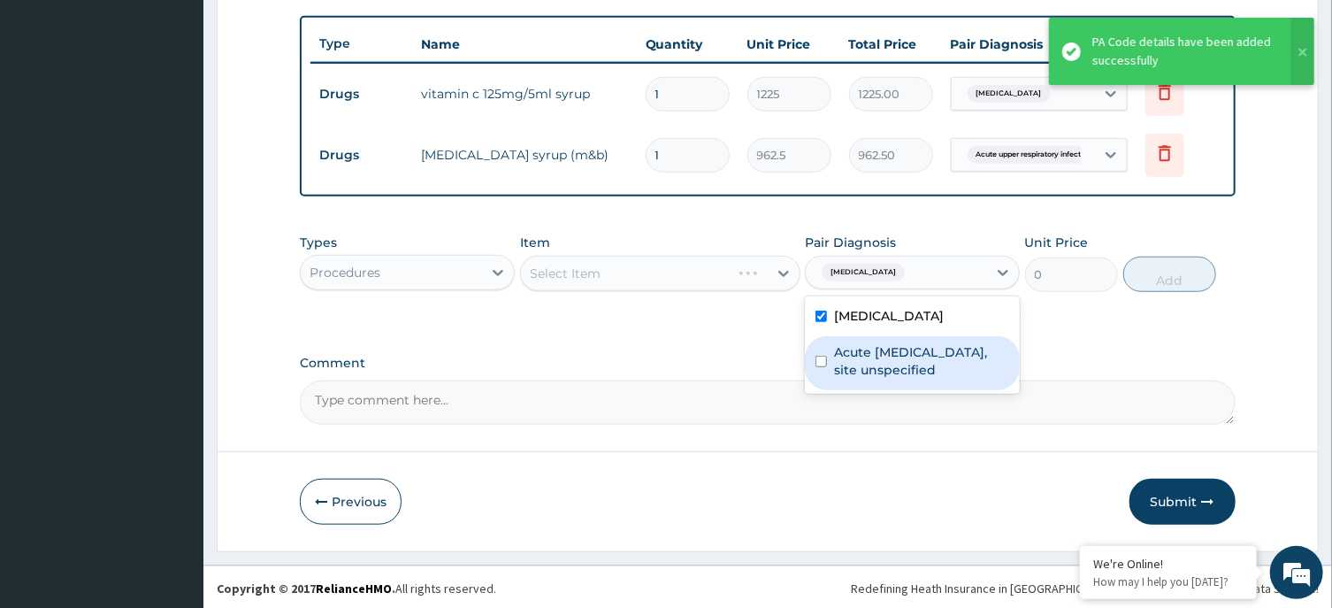
click at [877, 346] on label "Acute upper respiratory infection, site unspecified" at bounding box center [921, 360] width 175 height 35
checkbox input "true"
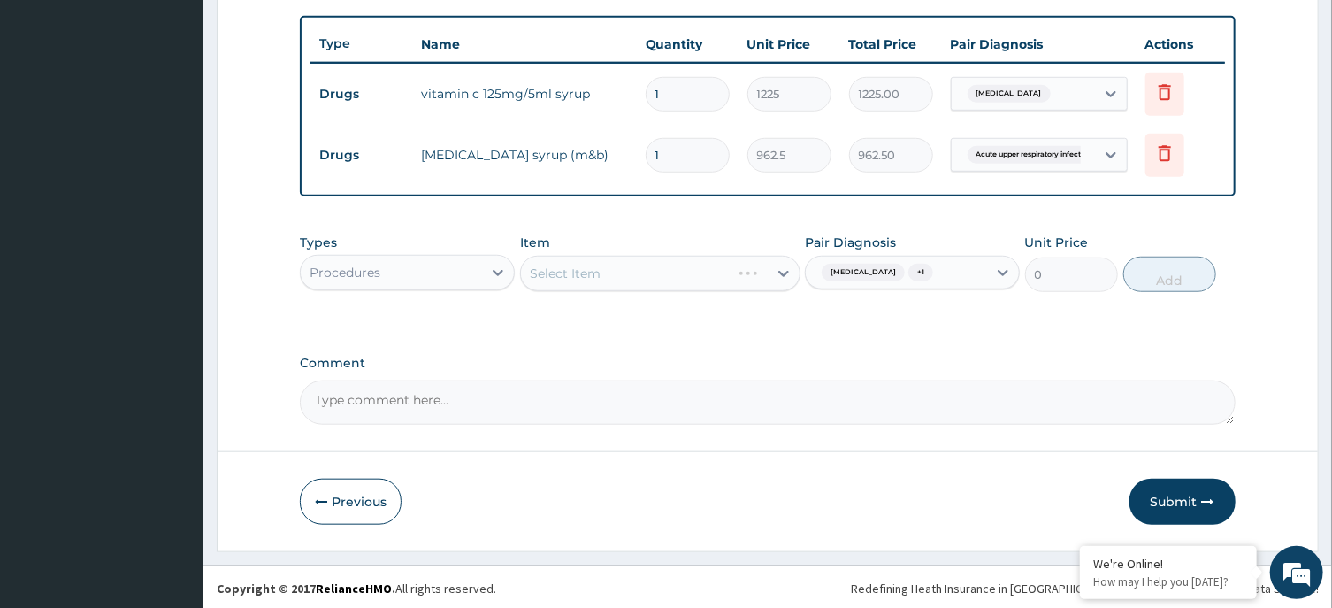
click at [720, 311] on div "Types Procedures Item Select Item Pair Diagnosis Allergic rhinitis, unspecified…" at bounding box center [767, 276] width 935 height 103
click at [718, 263] on div "Select Item" at bounding box center [644, 273] width 247 height 28
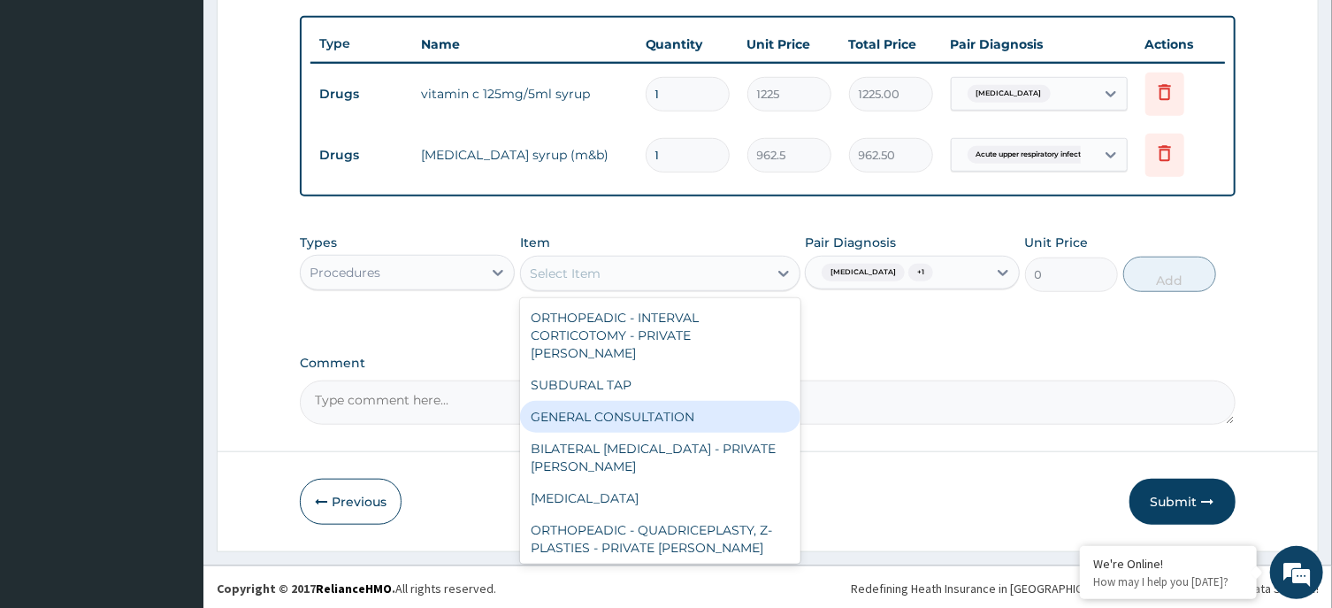
click at [691, 401] on div "GENERAL CONSULTATION" at bounding box center [660, 417] width 280 height 32
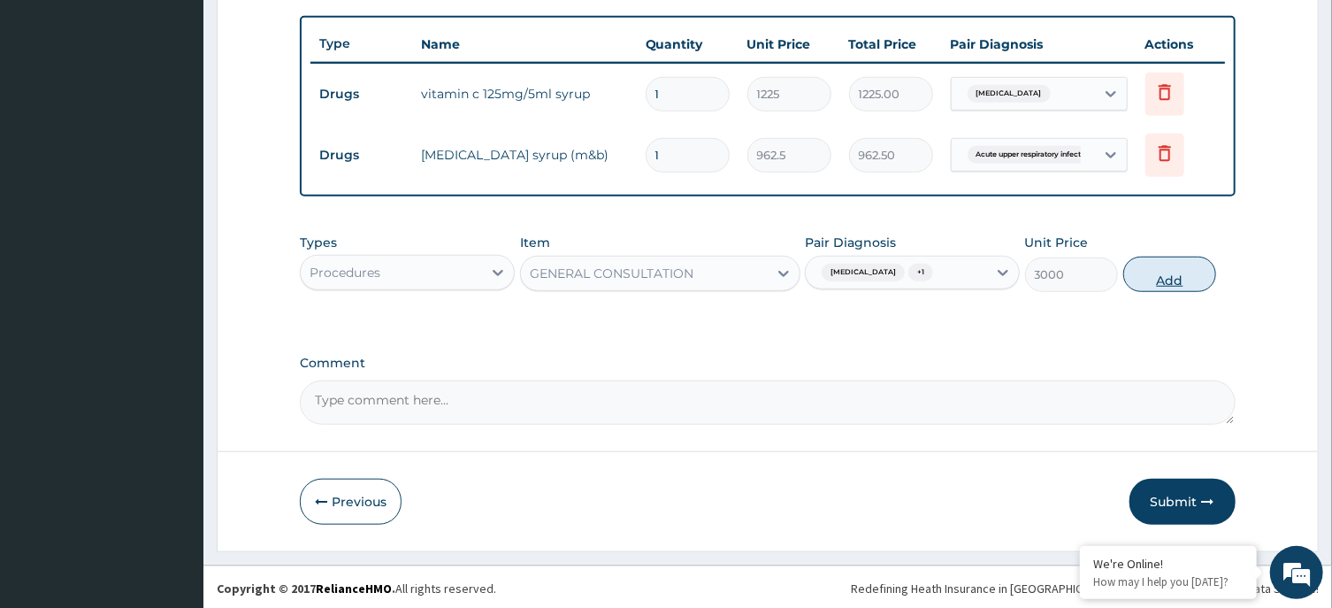
click at [1137, 274] on button "Add" at bounding box center [1170, 273] width 94 height 35
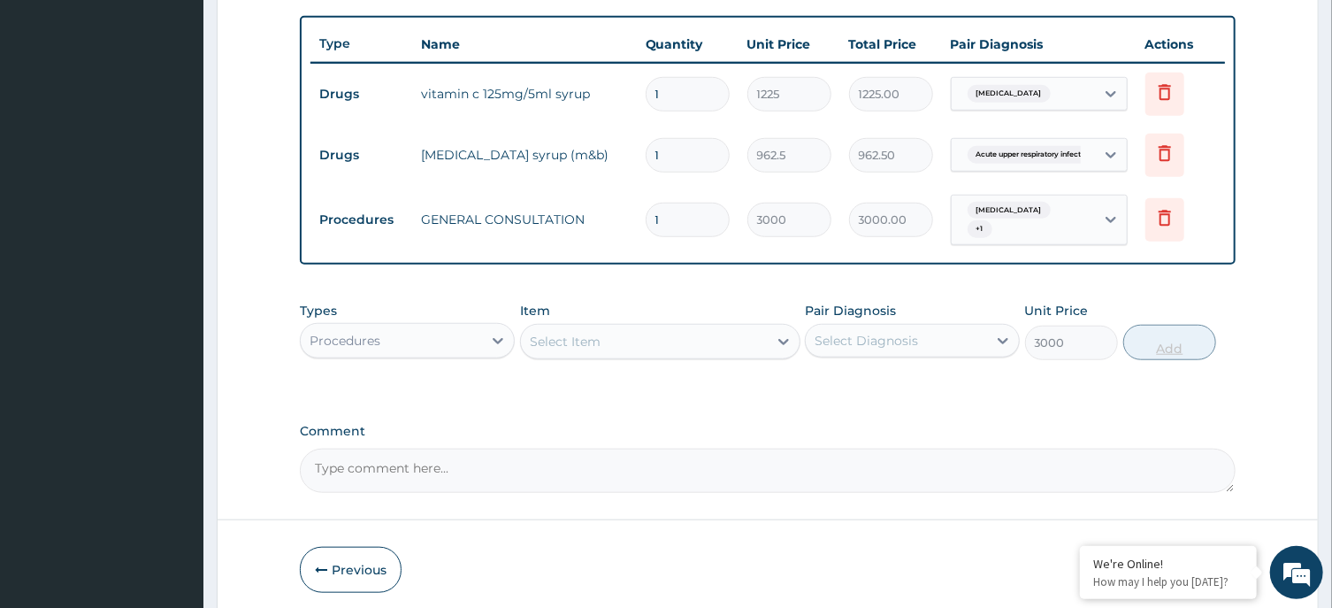
type input "0"
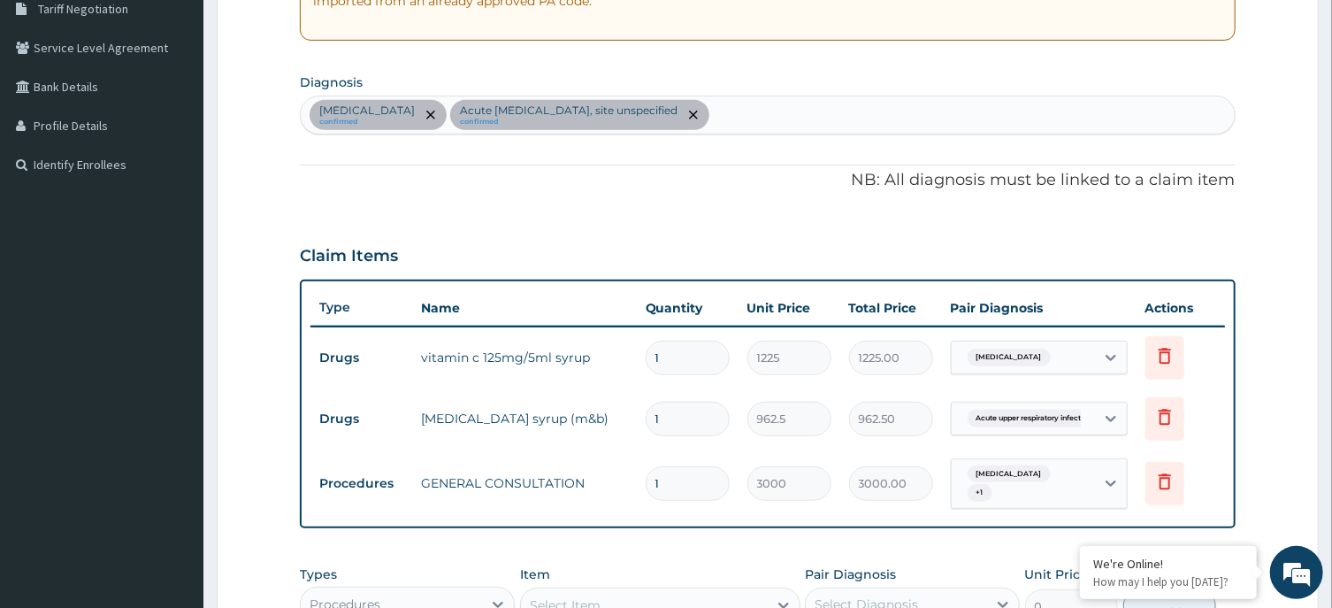
scroll to position [712, 0]
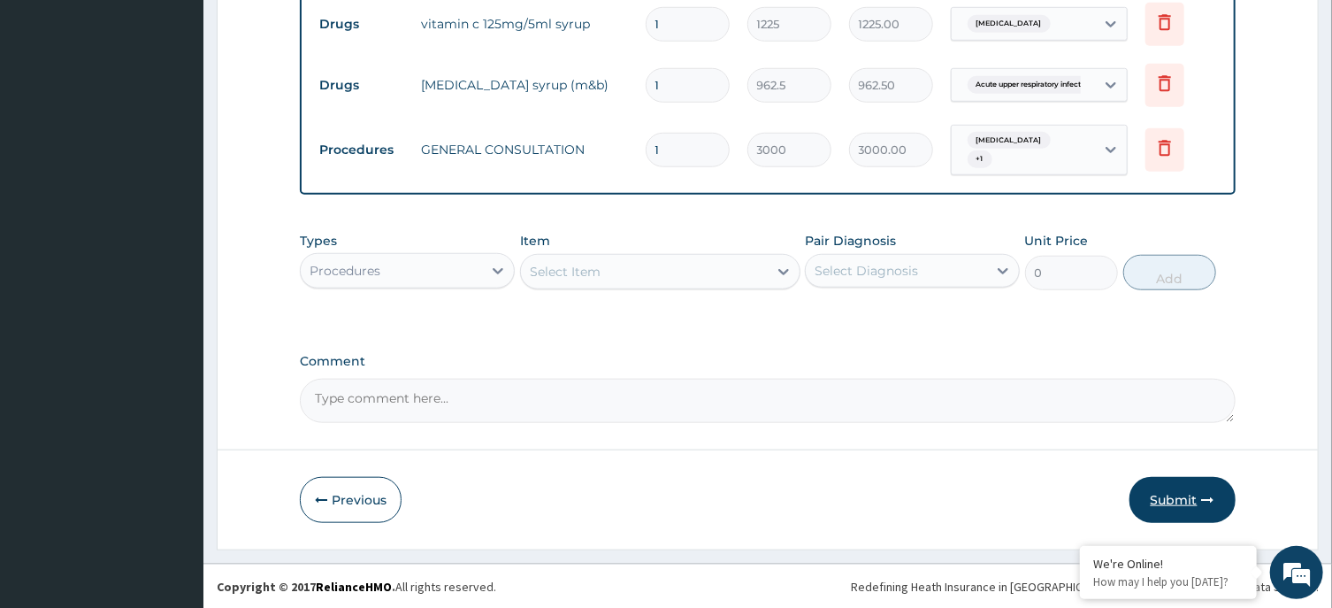
click at [1182, 498] on button "Submit" at bounding box center [1182, 500] width 106 height 46
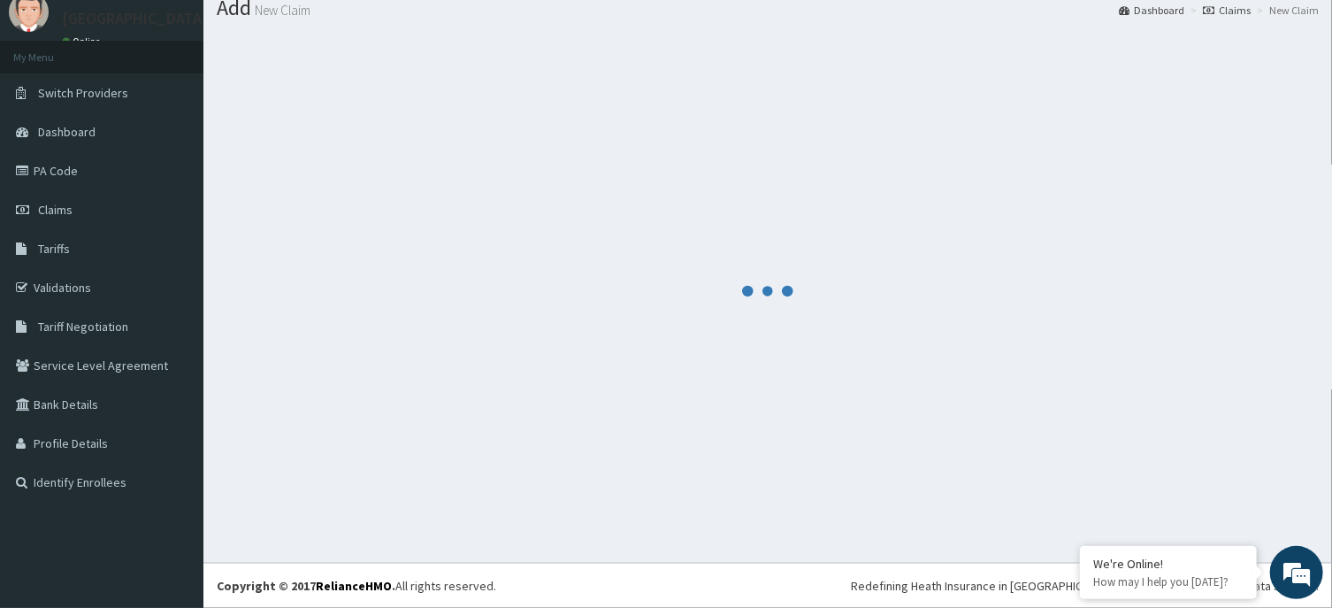
scroll to position [61, 0]
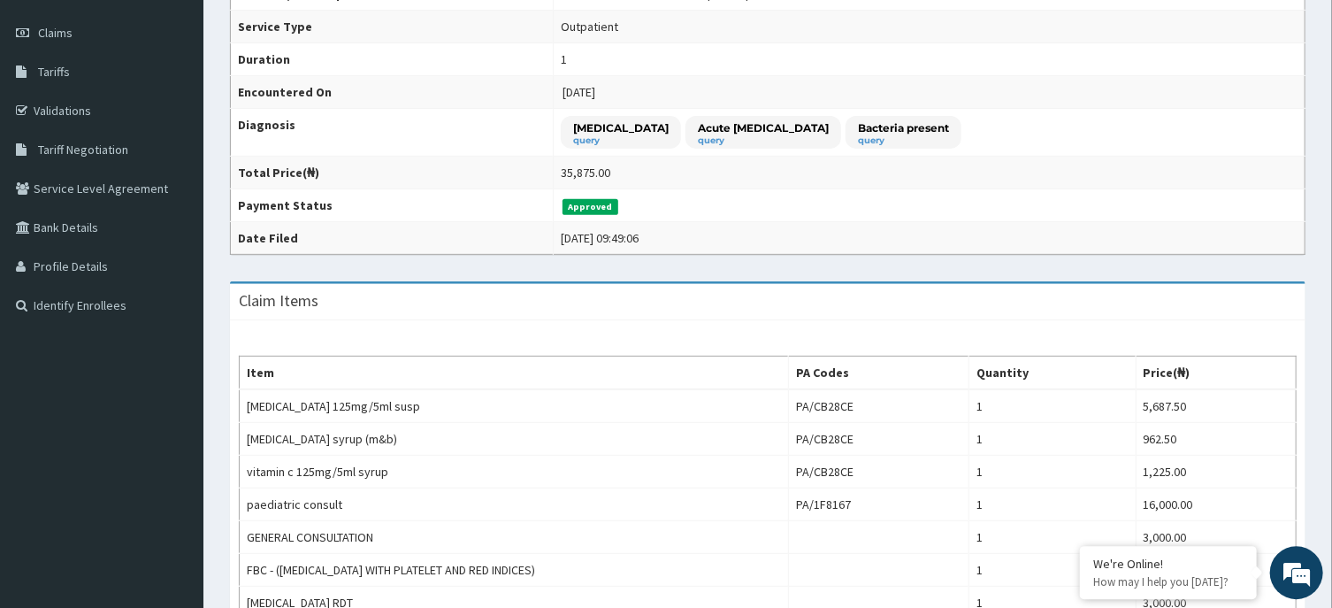
scroll to position [225, 0]
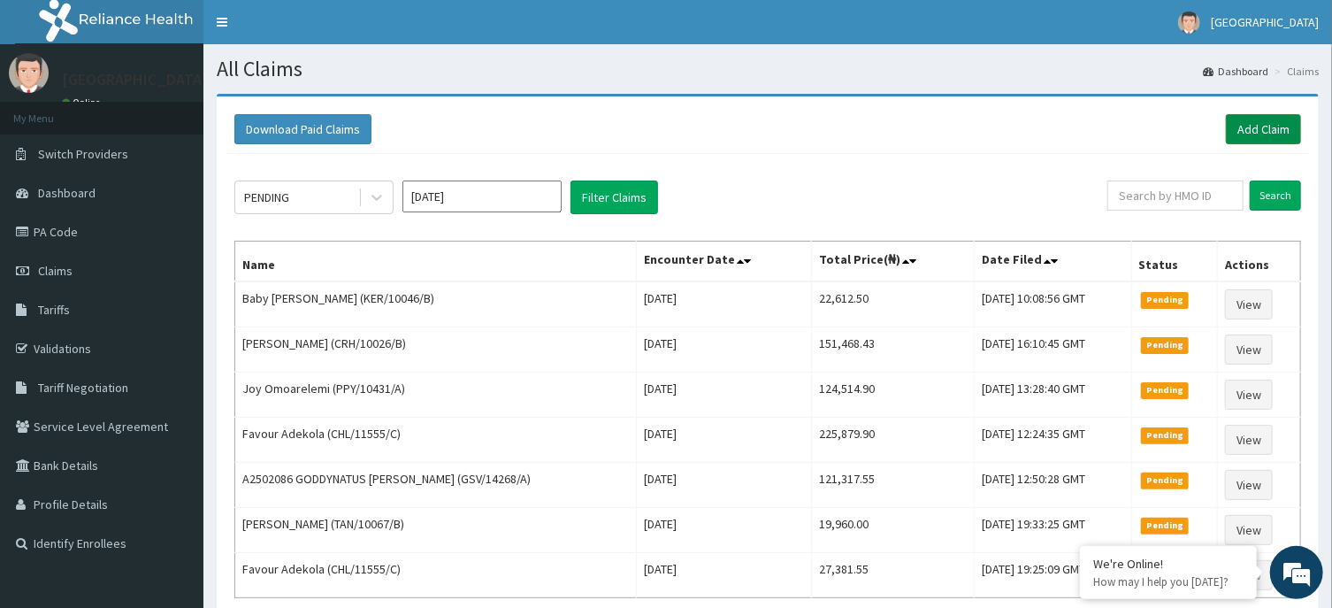
click at [1250, 133] on link "Add Claim" at bounding box center [1263, 129] width 75 height 30
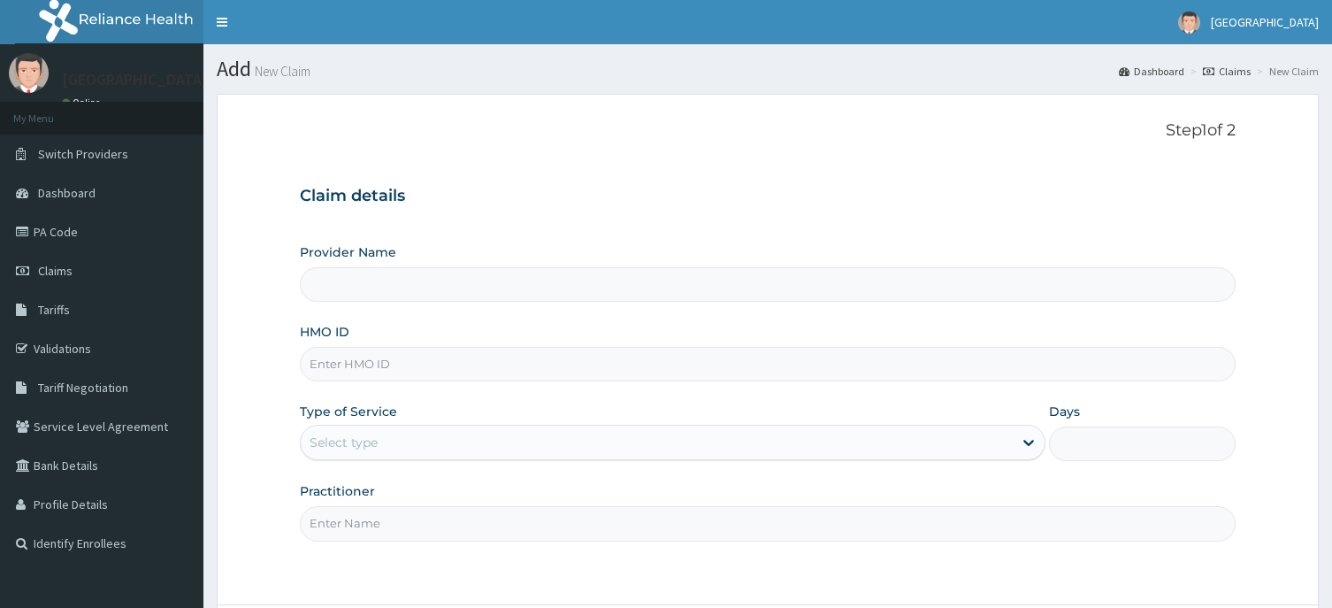
scroll to position [156, 0]
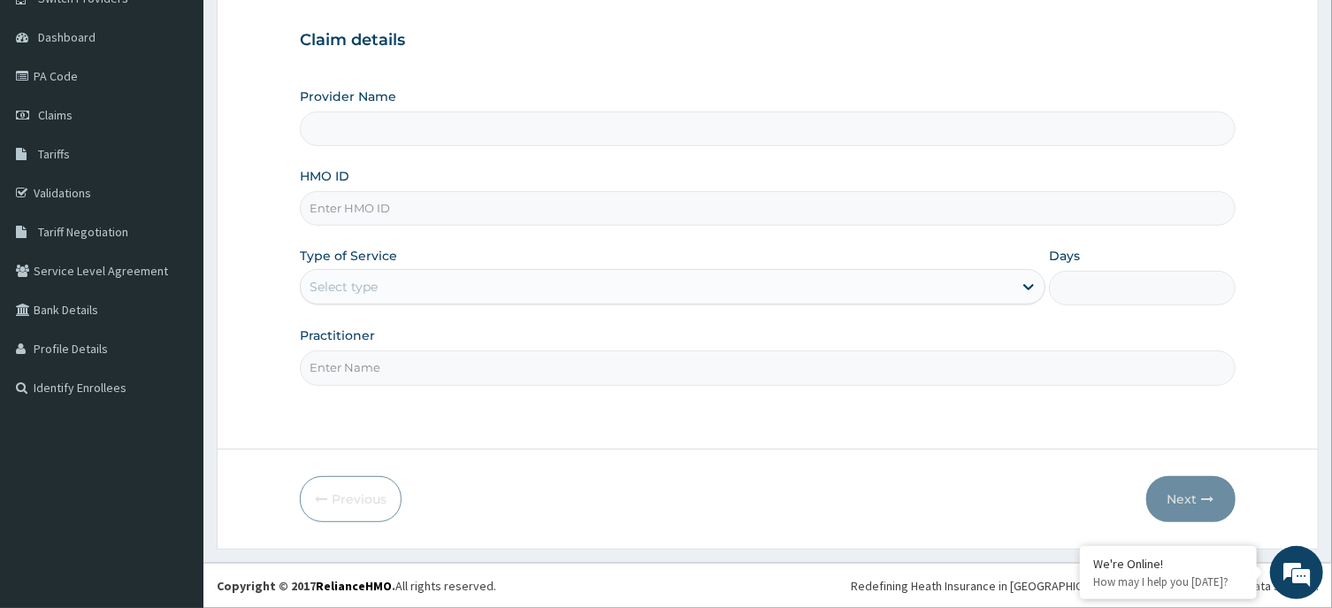
type input "[GEOGRAPHIC_DATA], Agege [[GEOGRAPHIC_DATA]]"
click at [547, 208] on input "HMO ID" at bounding box center [767, 208] width 935 height 34
paste input "GSV/10496/c"
type input "GSV/10496/c"
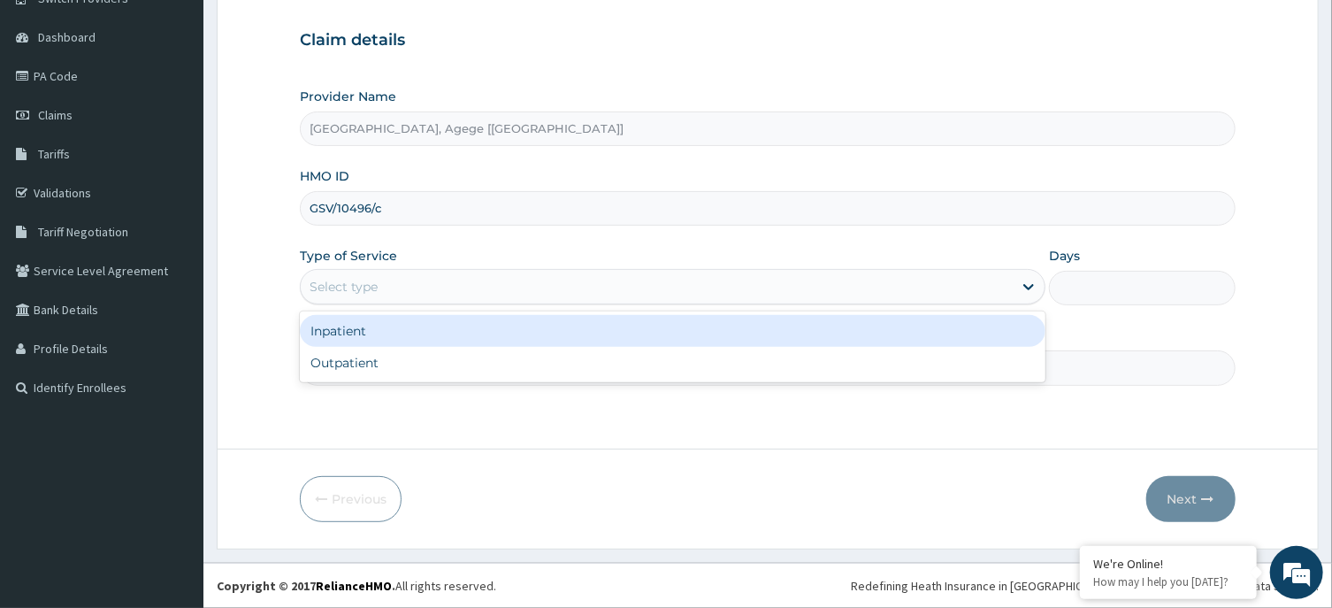
click at [399, 286] on div "Select type" at bounding box center [657, 286] width 712 height 28
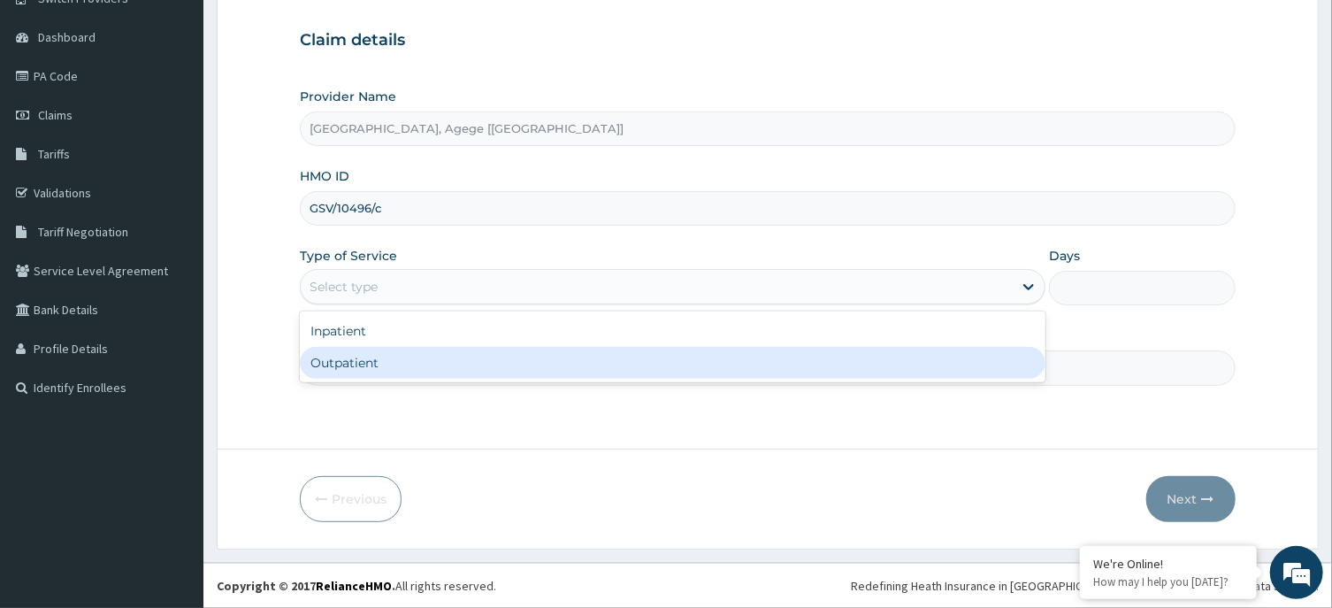
click at [400, 354] on div "Outpatient" at bounding box center [673, 363] width 746 height 32
type input "1"
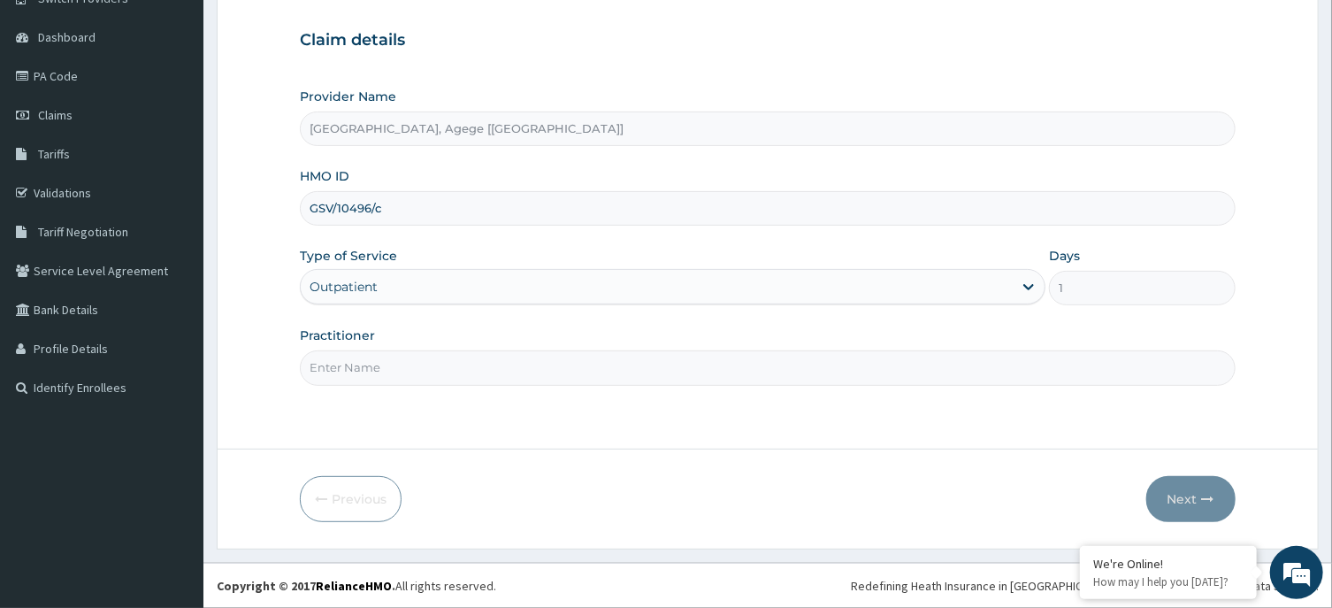
click at [371, 371] on input "Practitioner" at bounding box center [767, 367] width 935 height 34
type input "DR FESTUS"
click at [1171, 491] on button "Next" at bounding box center [1190, 499] width 89 height 46
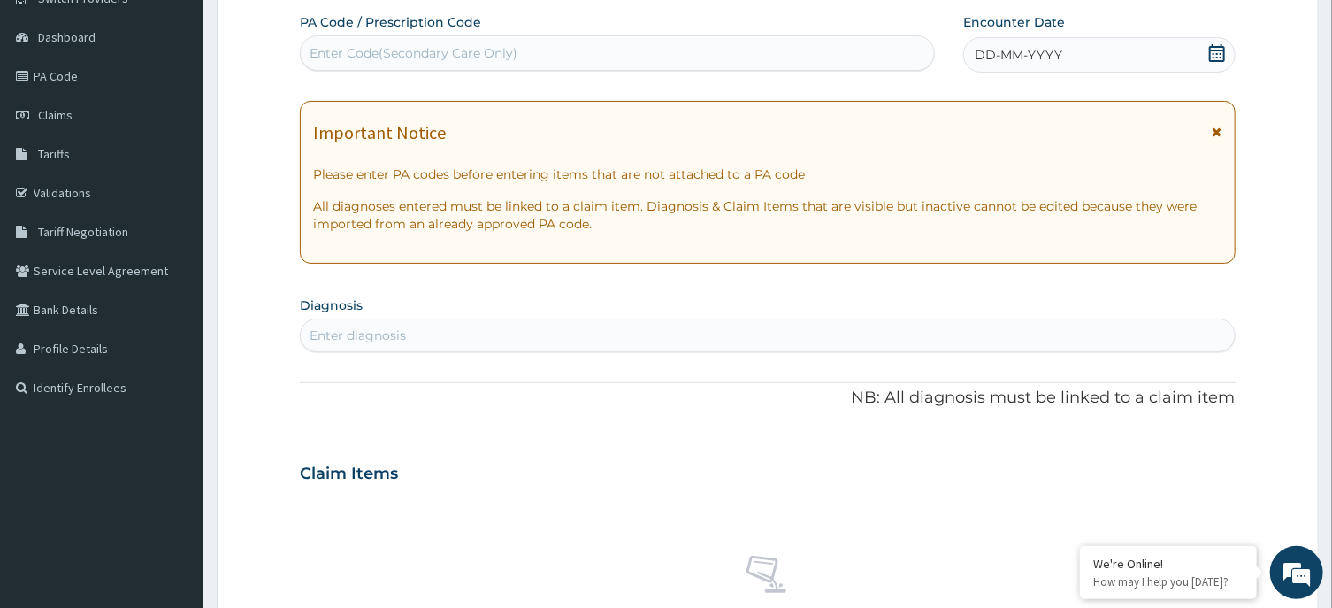
click at [1217, 49] on icon at bounding box center [1217, 53] width 18 height 18
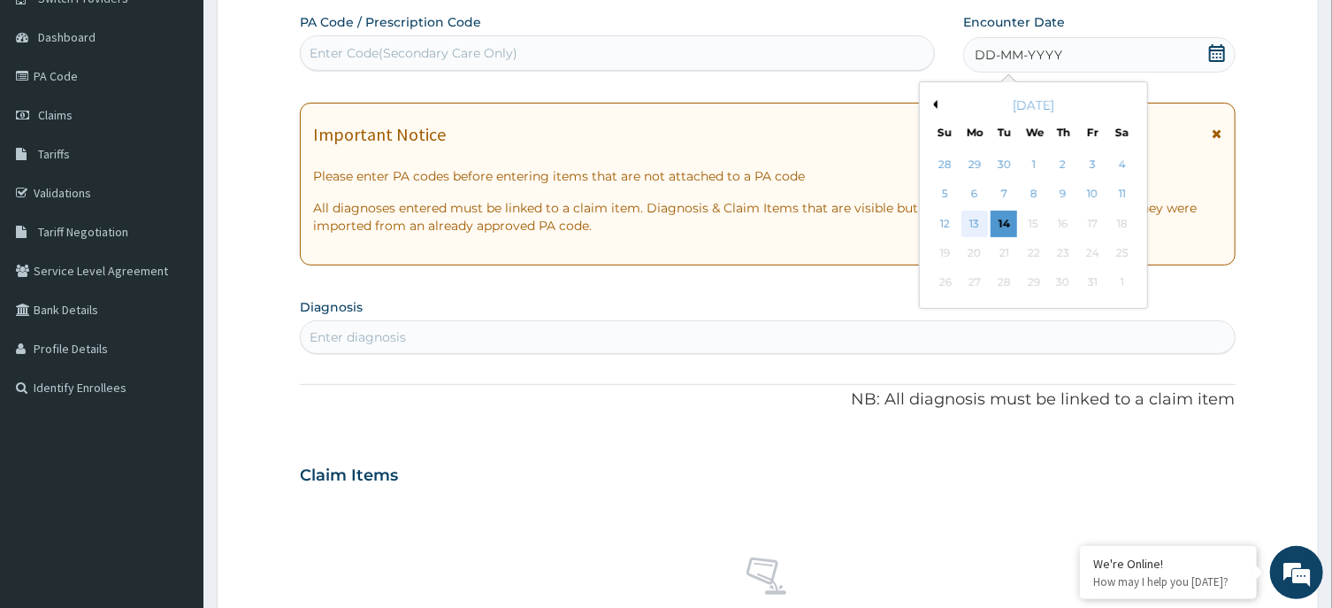
click at [980, 222] on div "13" at bounding box center [974, 224] width 27 height 27
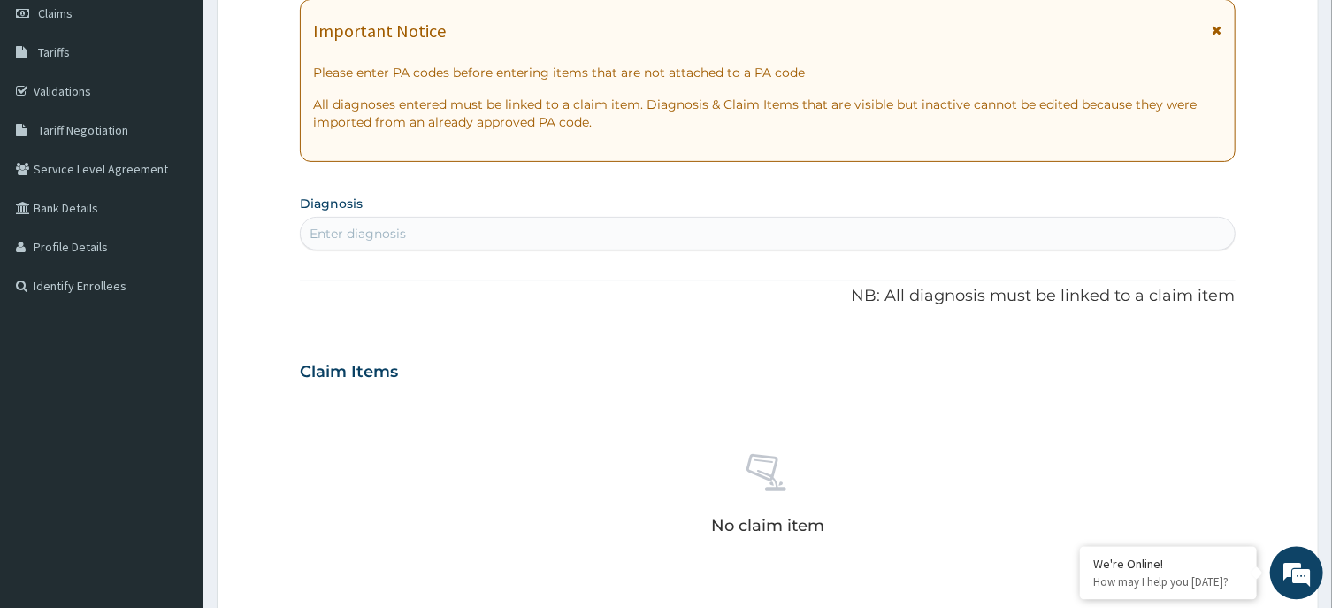
scroll to position [345, 0]
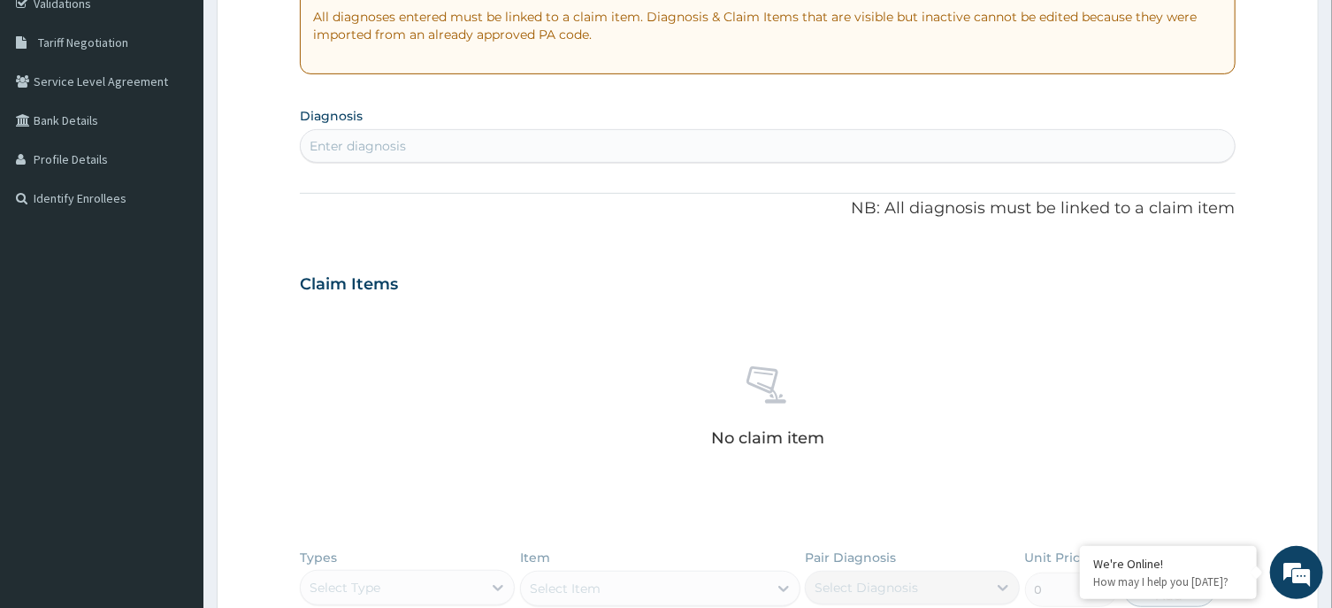
click at [567, 145] on div "Enter diagnosis" at bounding box center [767, 146] width 933 height 28
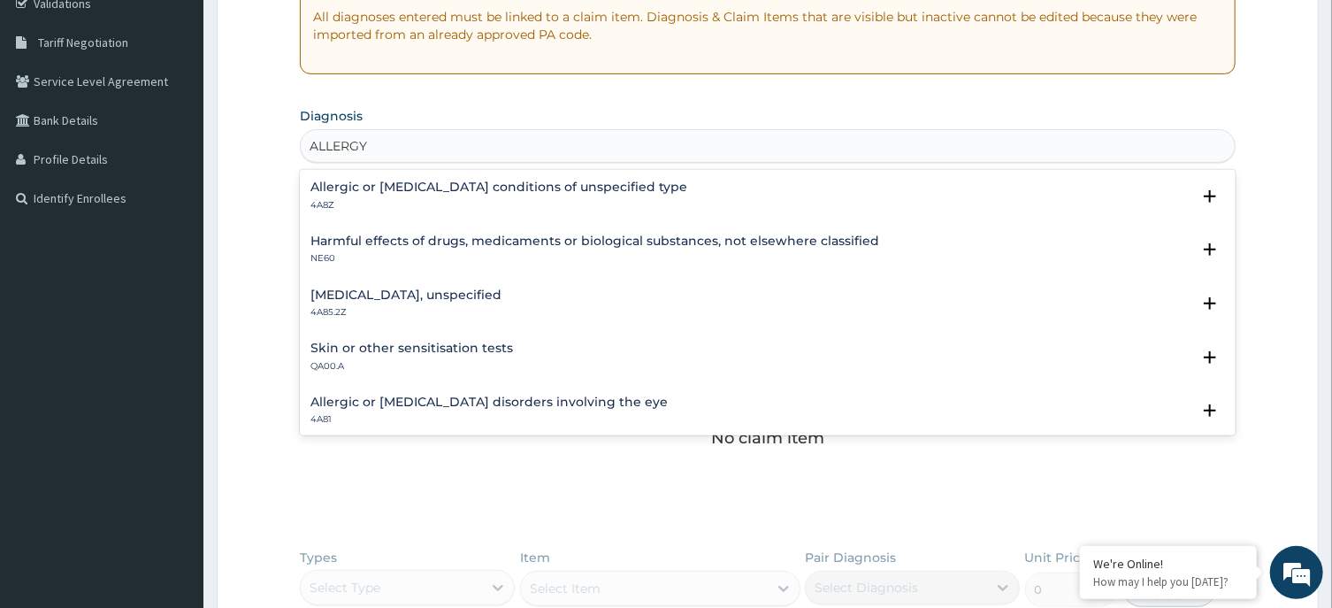
type input "ALLERGY"
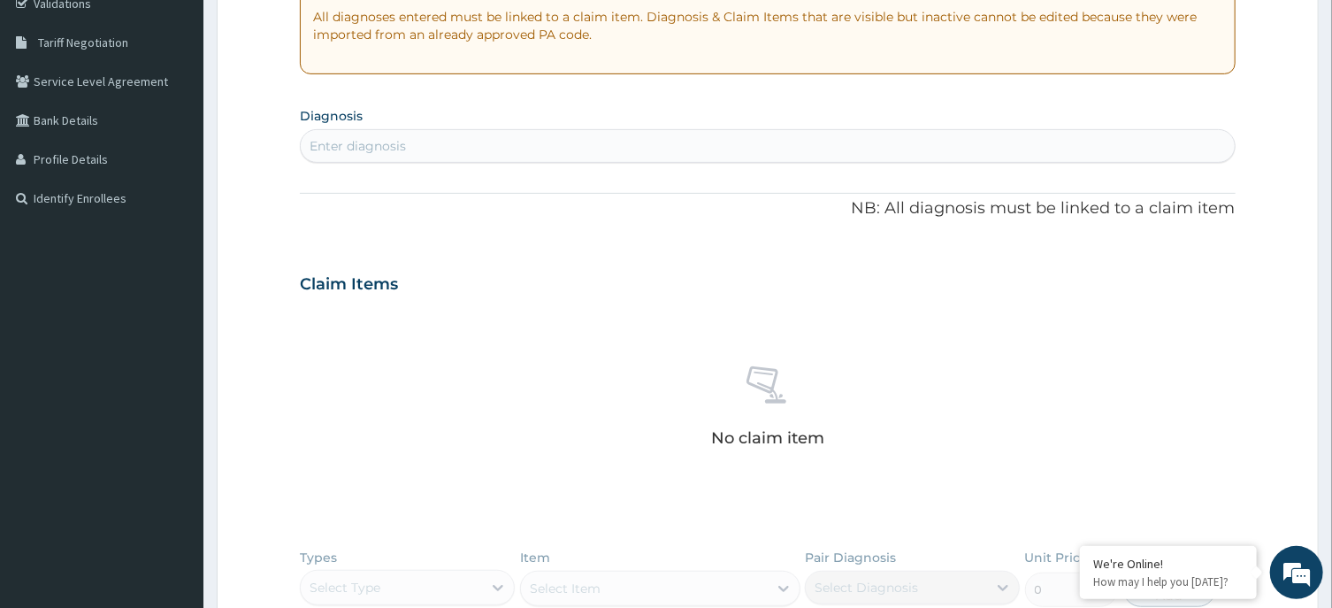
click at [487, 149] on div "Enter diagnosis" at bounding box center [767, 146] width 933 height 28
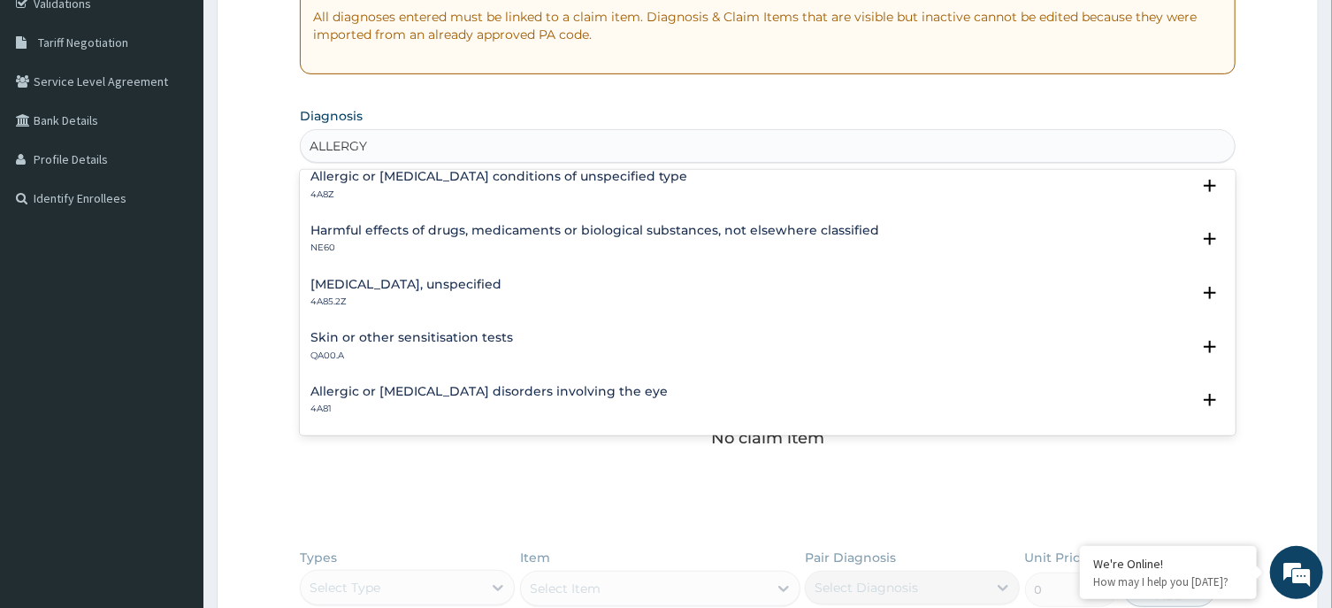
scroll to position [0, 0]
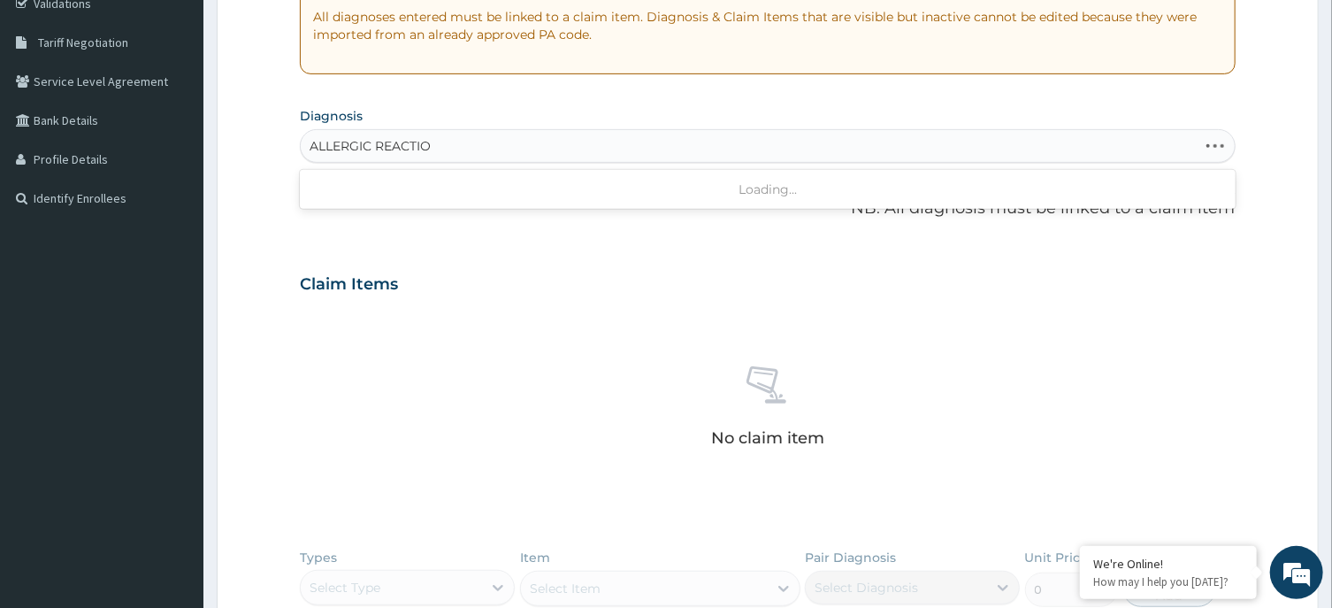
type input "ALLERGIC REACTION"
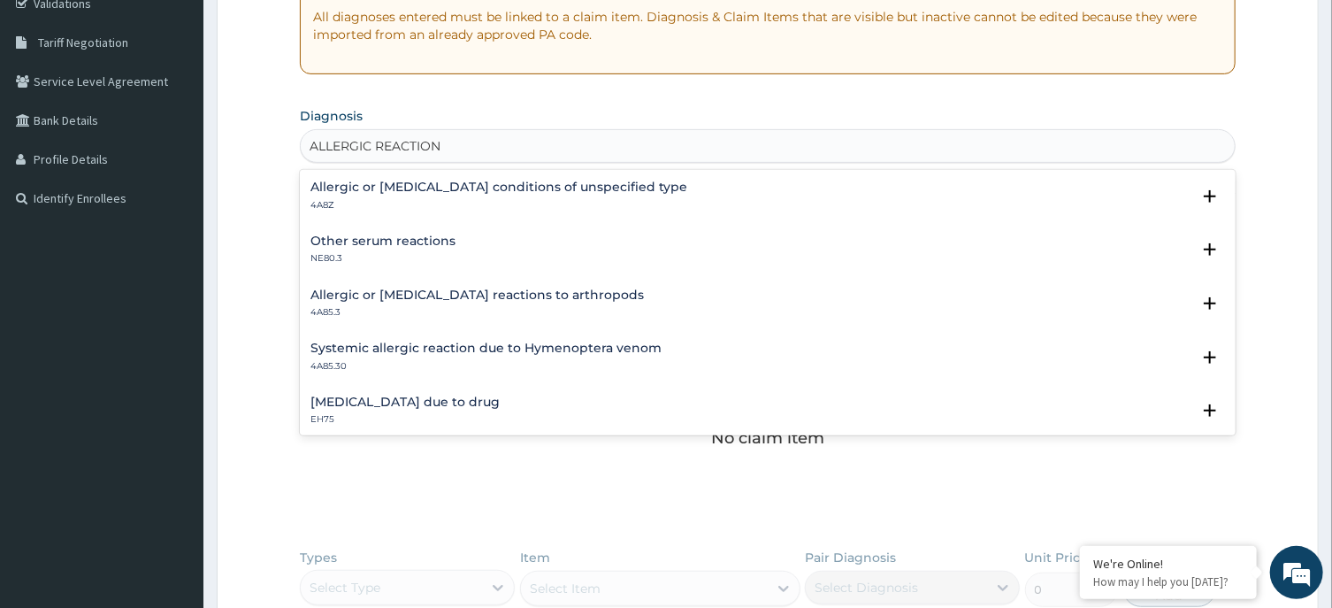
click at [390, 194] on h4 "Allergic or hypersensitivity conditions of unspecified type" at bounding box center [498, 186] width 377 height 13
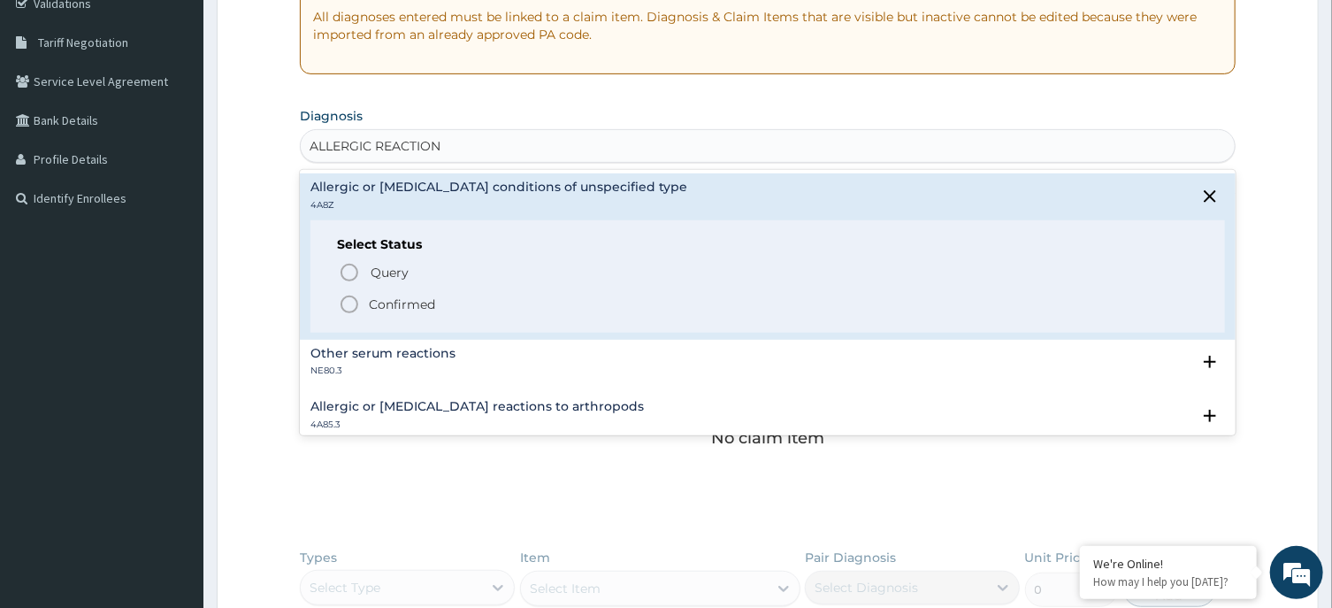
click at [371, 297] on p "Confirmed" at bounding box center [402, 304] width 66 height 18
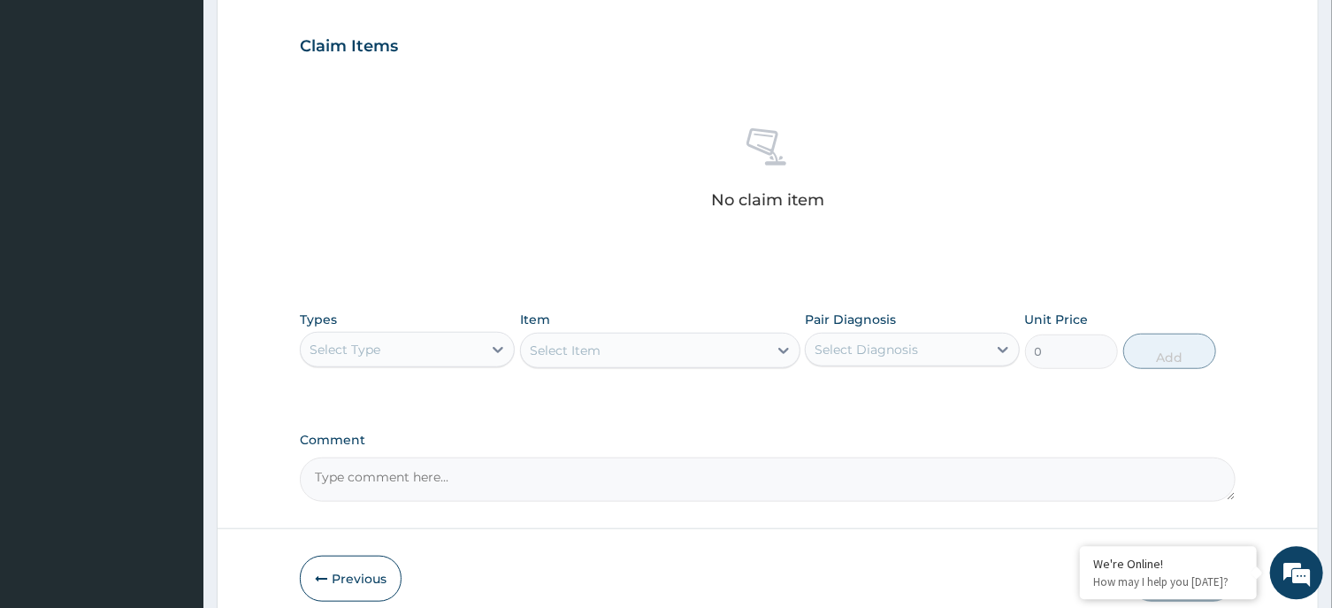
scroll to position [630, 0]
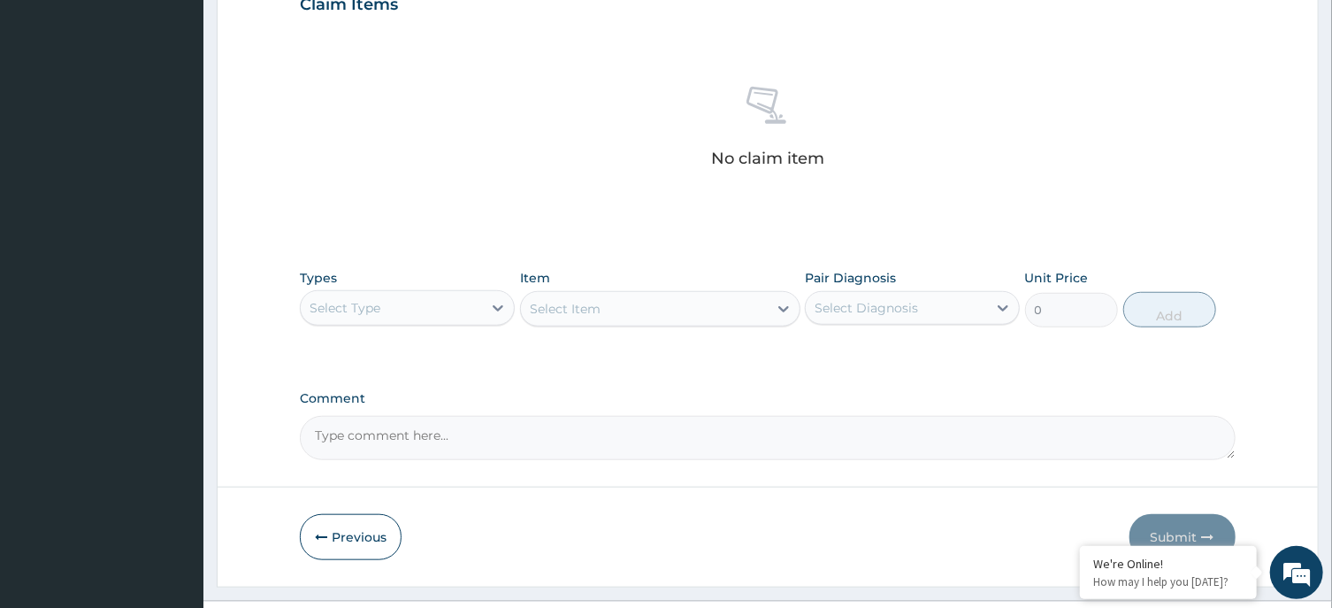
click at [320, 312] on div "Select Type" at bounding box center [345, 308] width 71 height 18
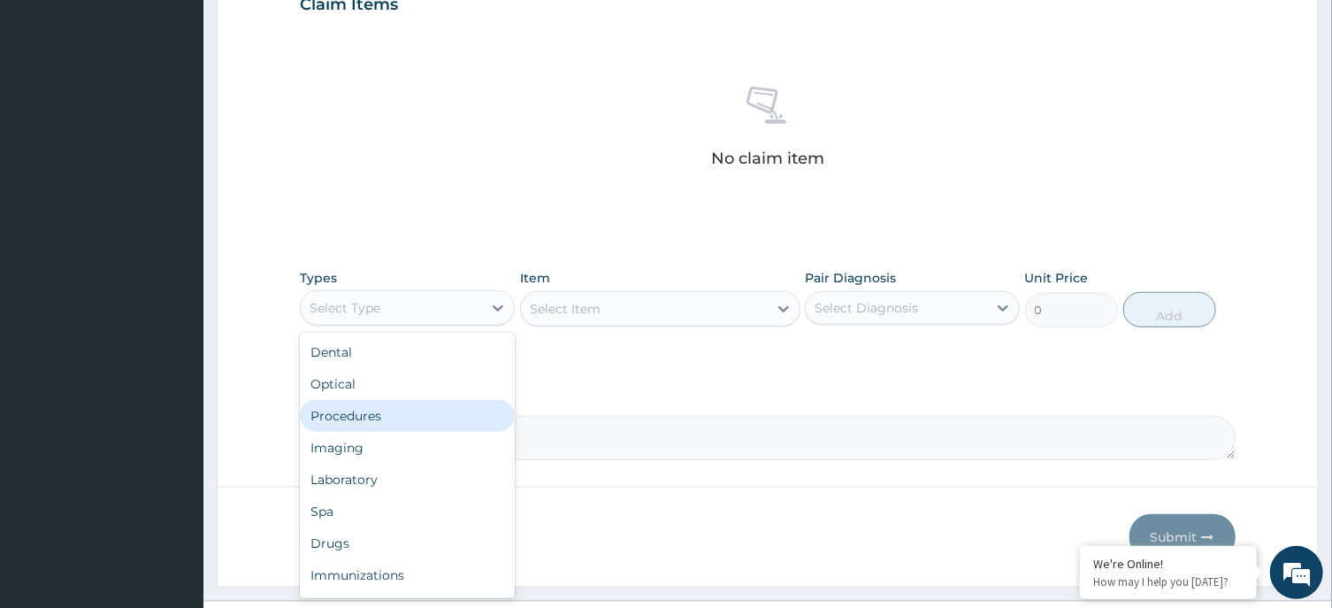
drag, startPoint x: 362, startPoint y: 415, endPoint x: 611, endPoint y: 307, distance: 271.8
click at [372, 415] on div "Procedures" at bounding box center [407, 416] width 215 height 32
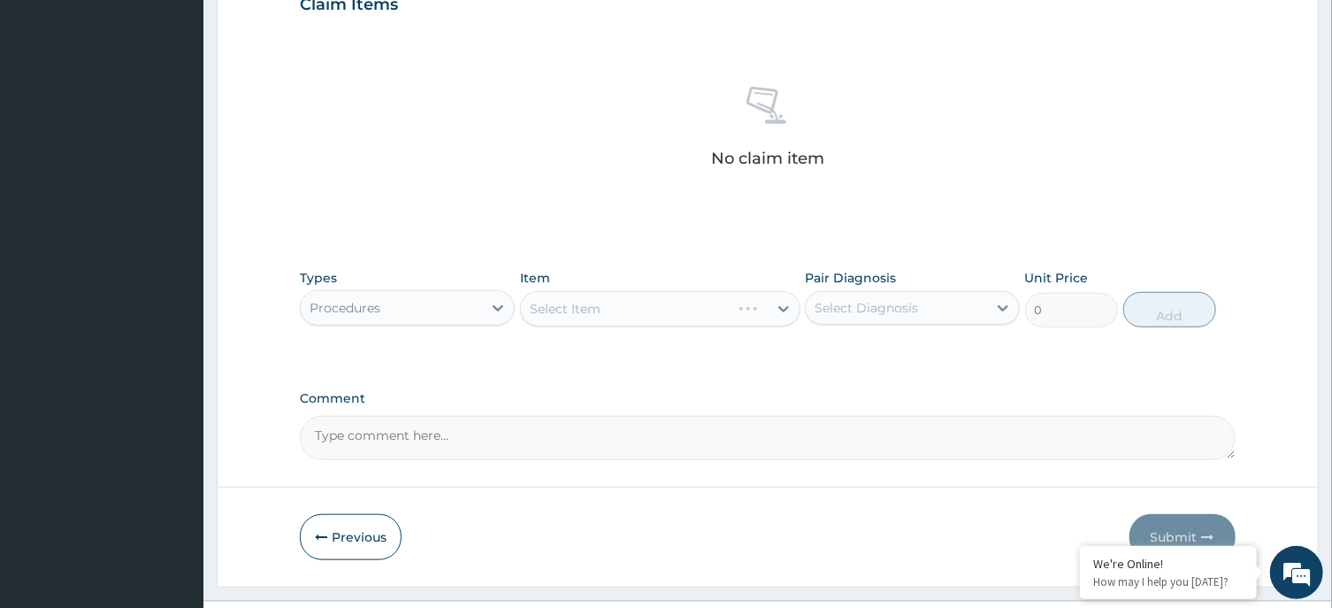
click at [922, 325] on div "Pair Diagnosis Select Diagnosis" at bounding box center [912, 298] width 215 height 58
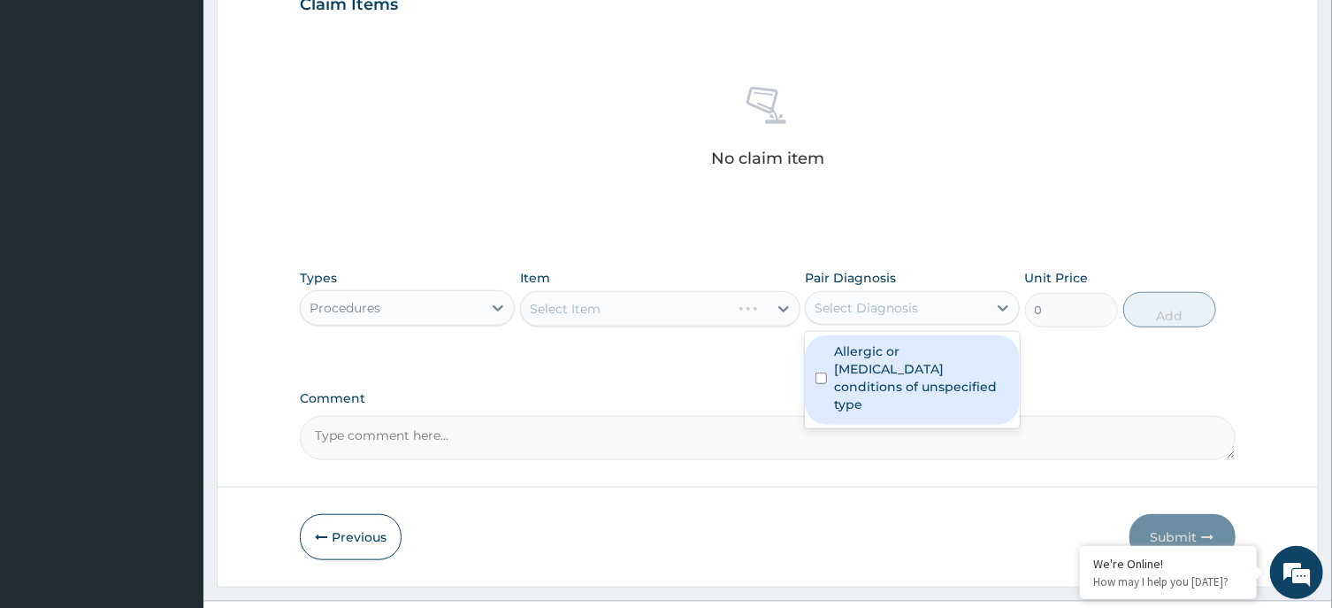
click at [907, 312] on div "Select Diagnosis" at bounding box center [866, 308] width 103 height 18
click at [899, 356] on label "Allergic or hypersensitivity conditions of unspecified type" at bounding box center [921, 377] width 175 height 71
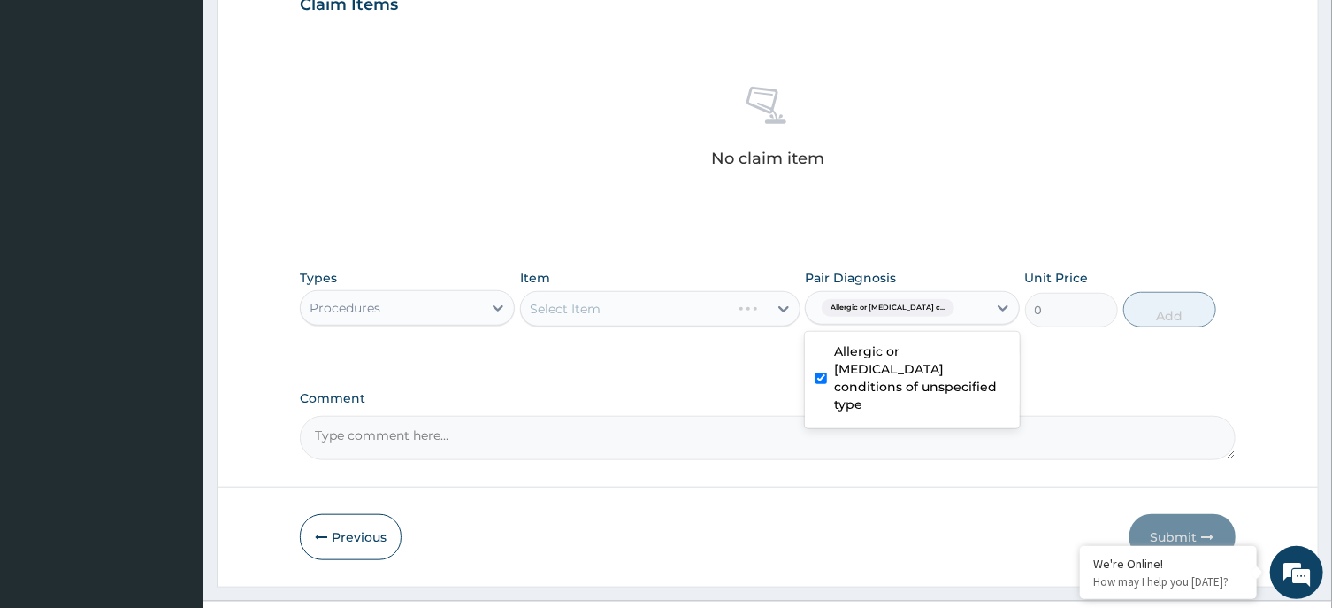
checkbox input "true"
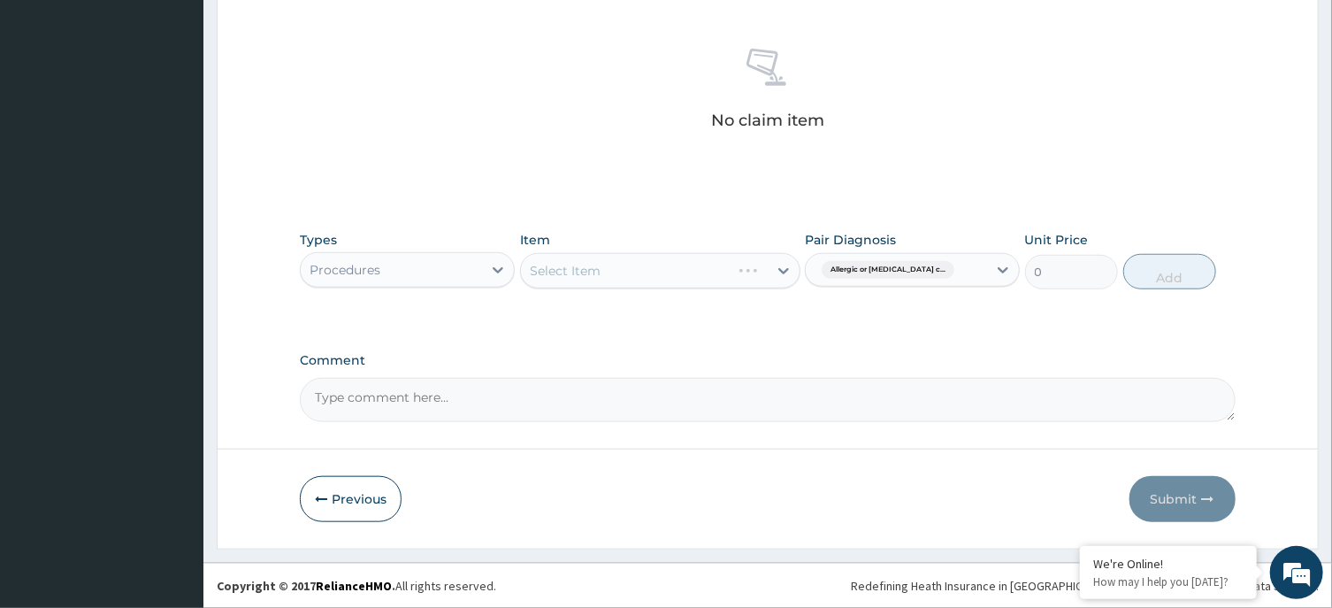
click at [665, 270] on div "Select Item" at bounding box center [660, 270] width 280 height 35
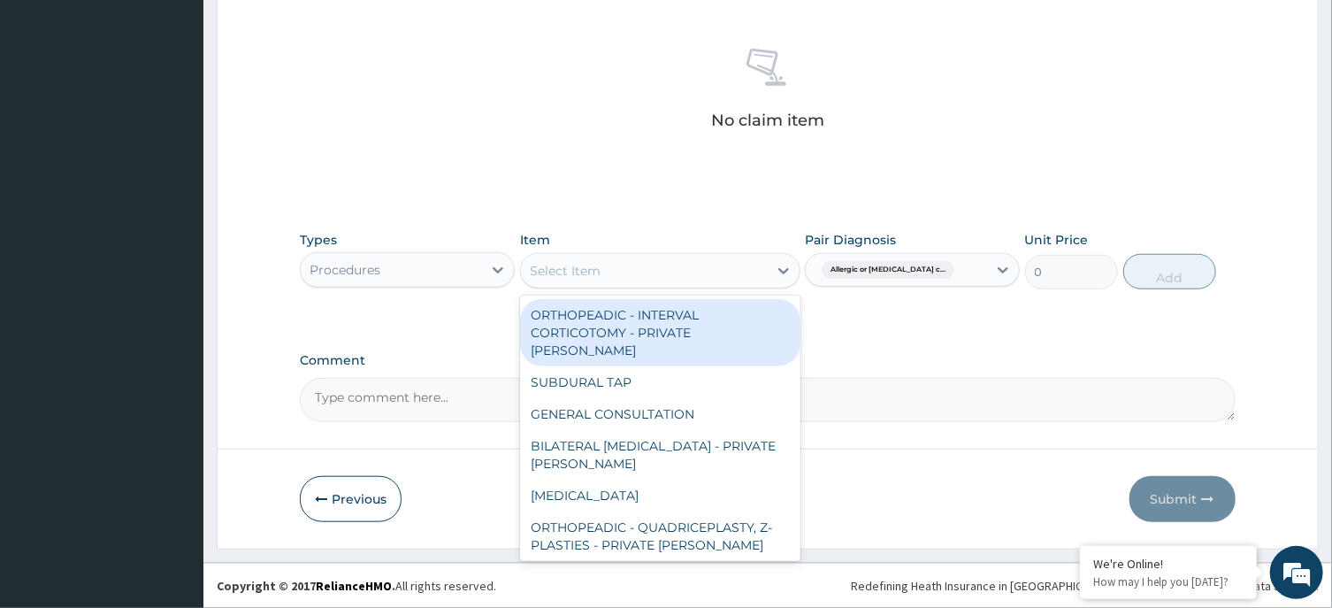
click at [723, 282] on div "Select Item" at bounding box center [644, 270] width 247 height 28
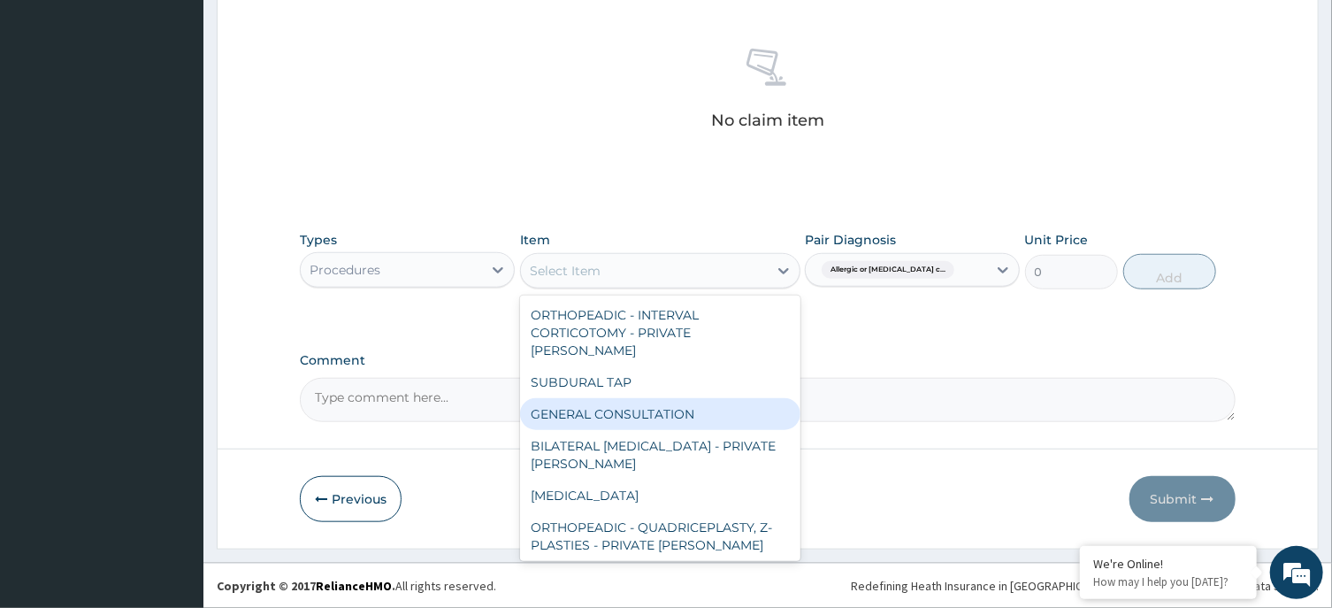
drag, startPoint x: 668, startPoint y: 394, endPoint x: 905, endPoint y: 314, distance: 250.3
click at [670, 398] on div "GENERAL CONSULTATION" at bounding box center [660, 414] width 280 height 32
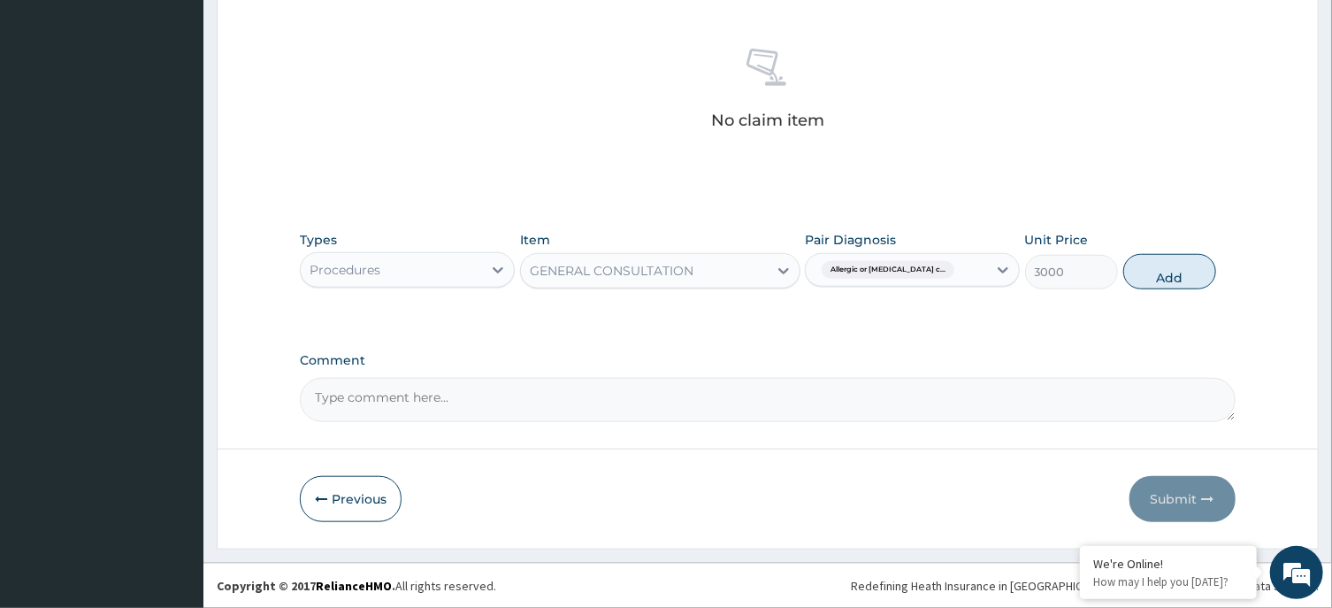
click at [912, 311] on div "Types Procedures Item option GENERAL CONSULTATION, selected. Select is focused …" at bounding box center [767, 273] width 935 height 103
click at [1178, 270] on button "Add" at bounding box center [1170, 271] width 94 height 35
type input "0"
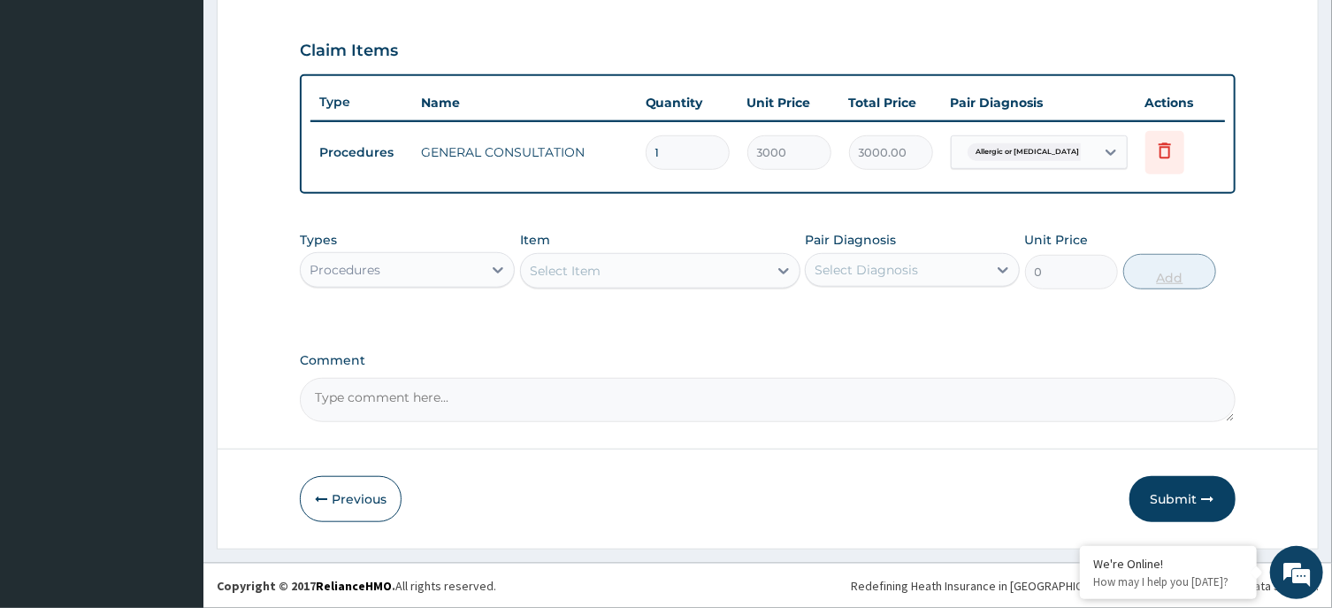
scroll to position [582, 0]
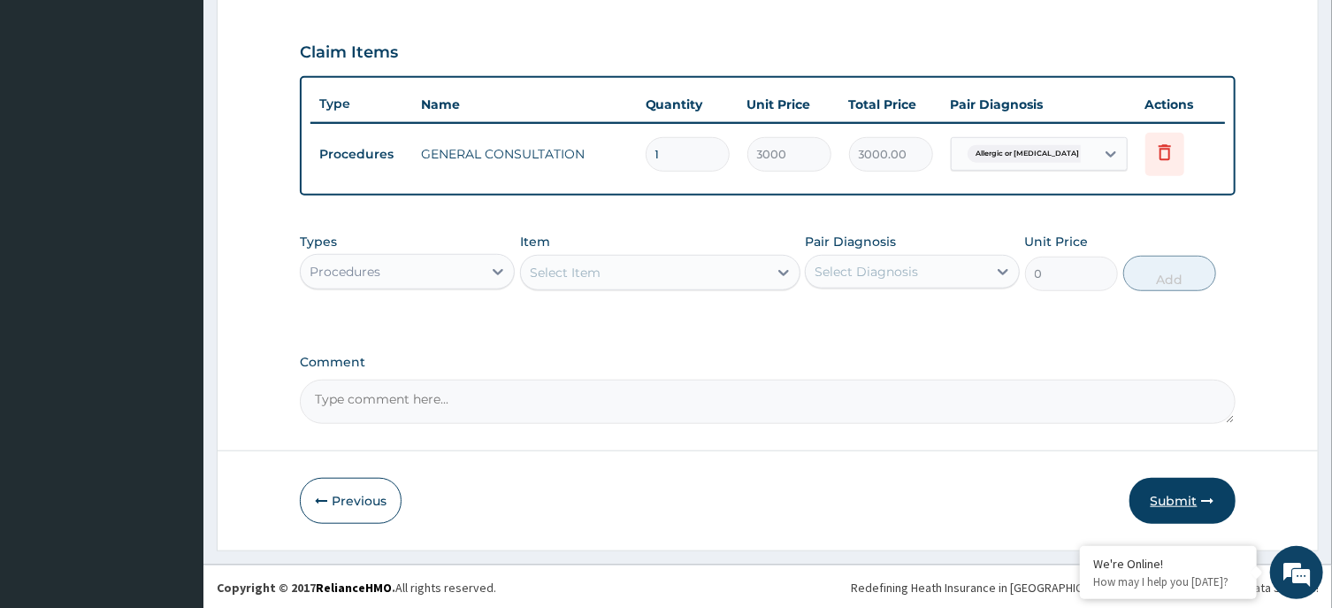
click at [1183, 492] on button "Submit" at bounding box center [1182, 501] width 106 height 46
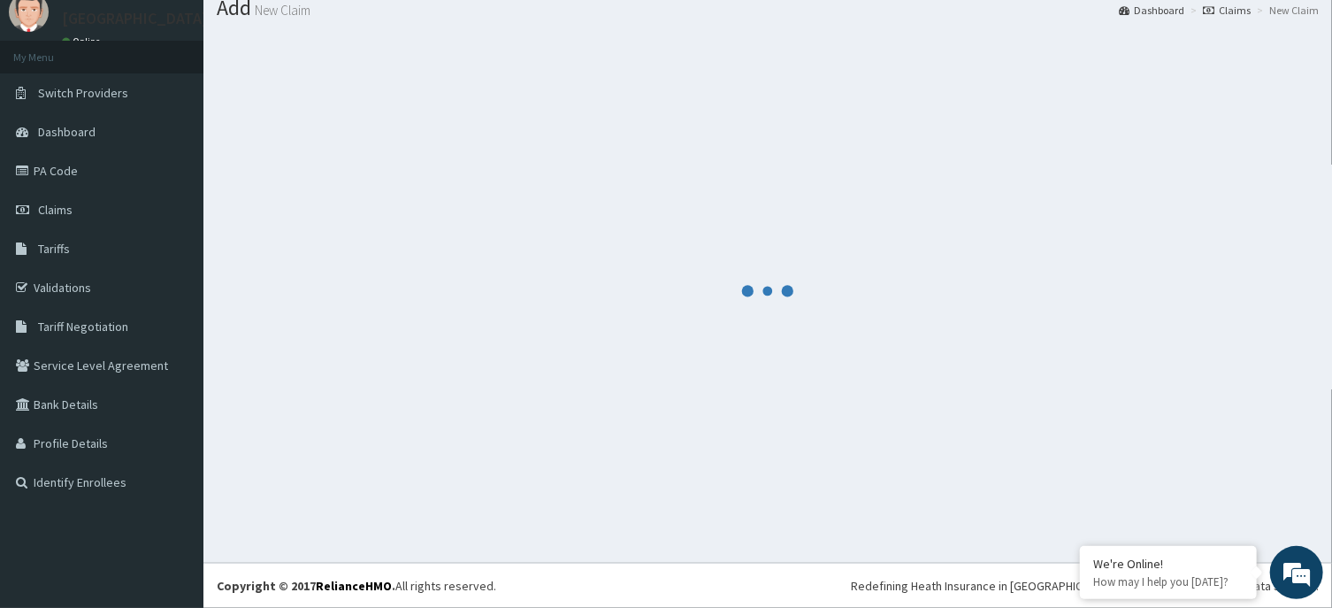
scroll to position [61, 0]
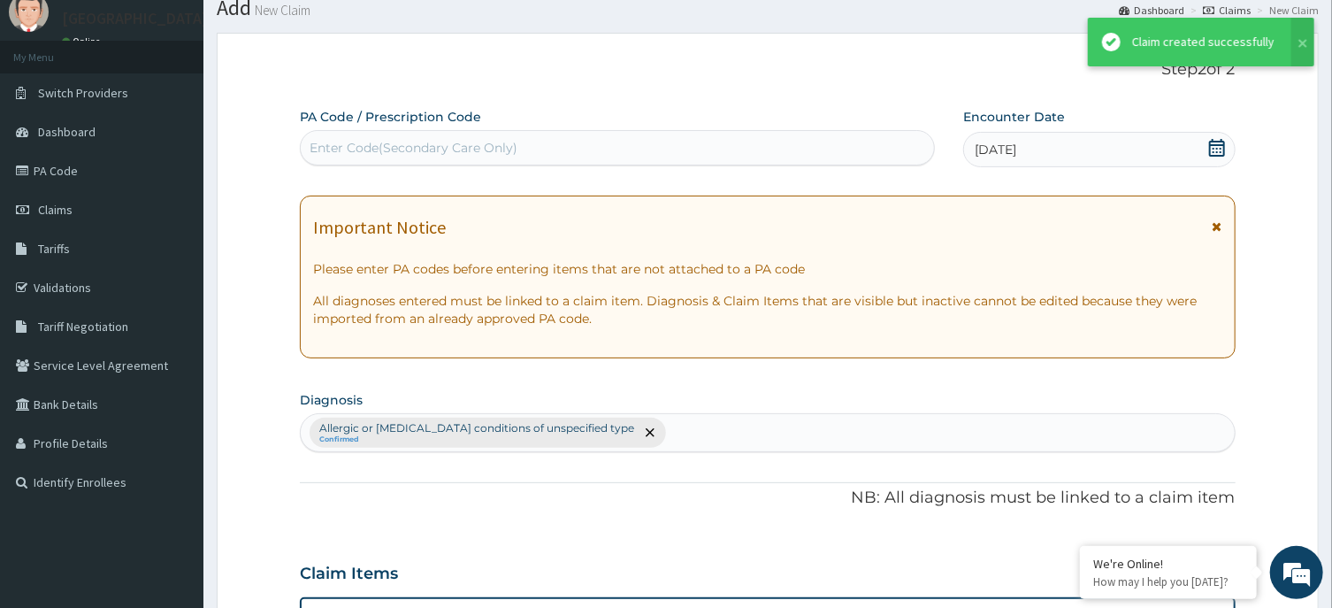
click at [898, 80] on div "Step 2 of 2 PA Code / Prescription Code Enter Code(Secondary Care Only) Encount…" at bounding box center [767, 502] width 935 height 884
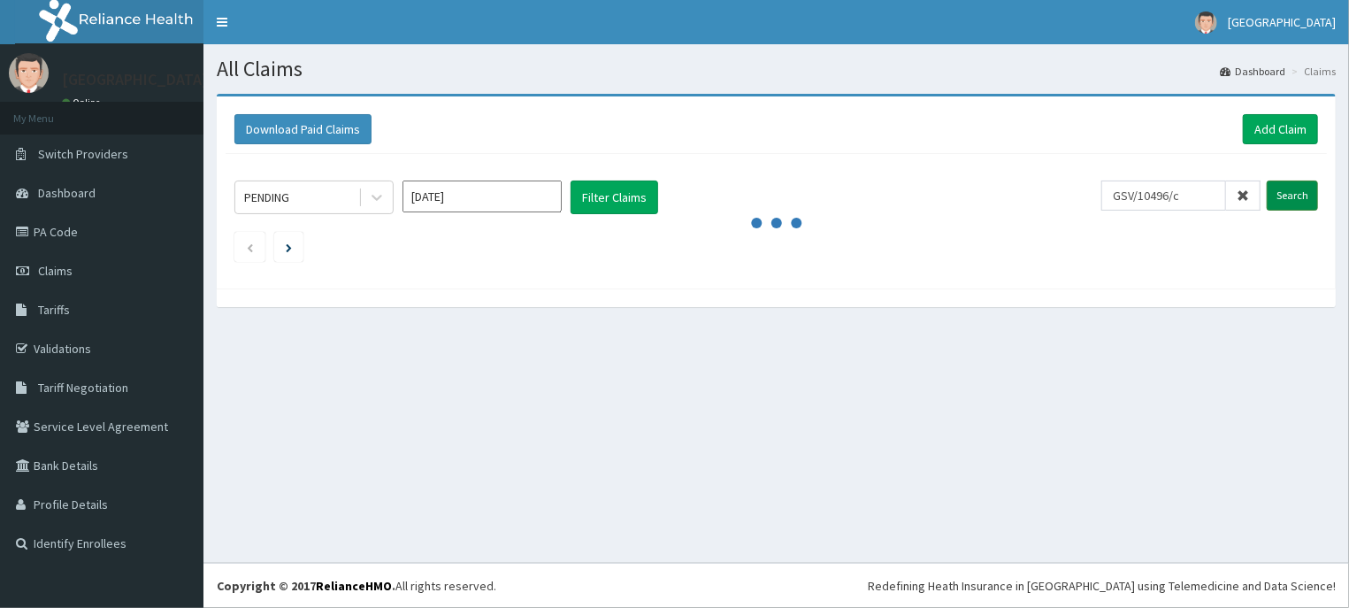
type input "GSV/10496/c"
click at [1281, 192] on input "Search" at bounding box center [1292, 195] width 51 height 30
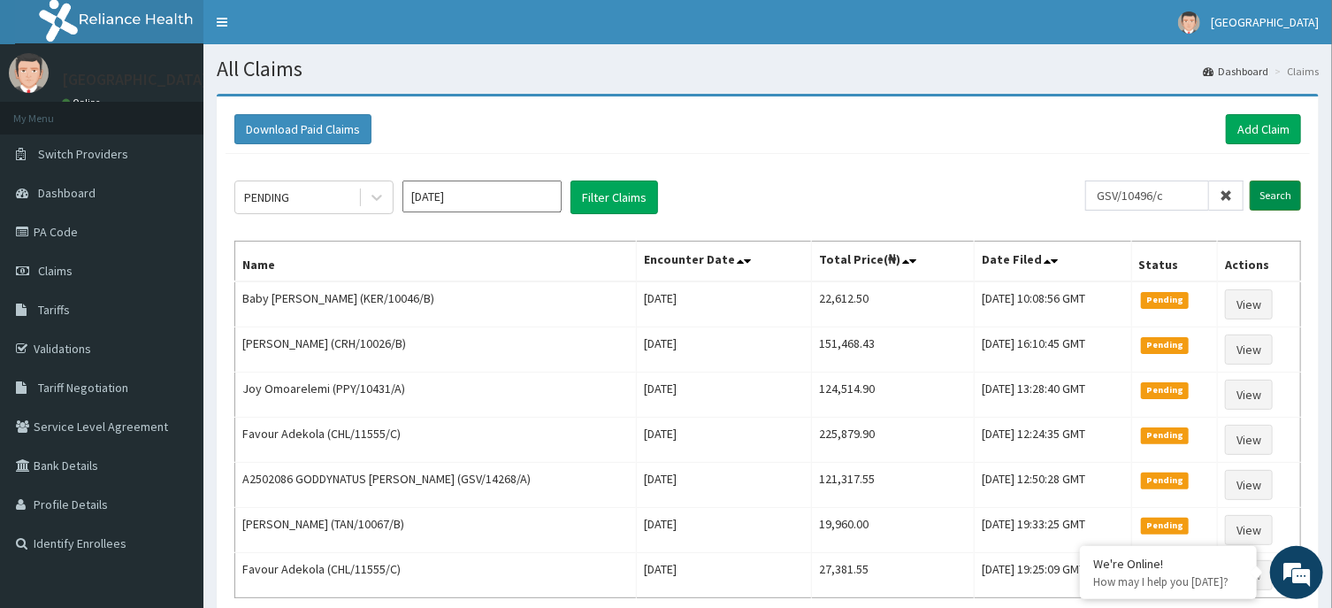
click at [1265, 197] on input "Search" at bounding box center [1275, 195] width 51 height 30
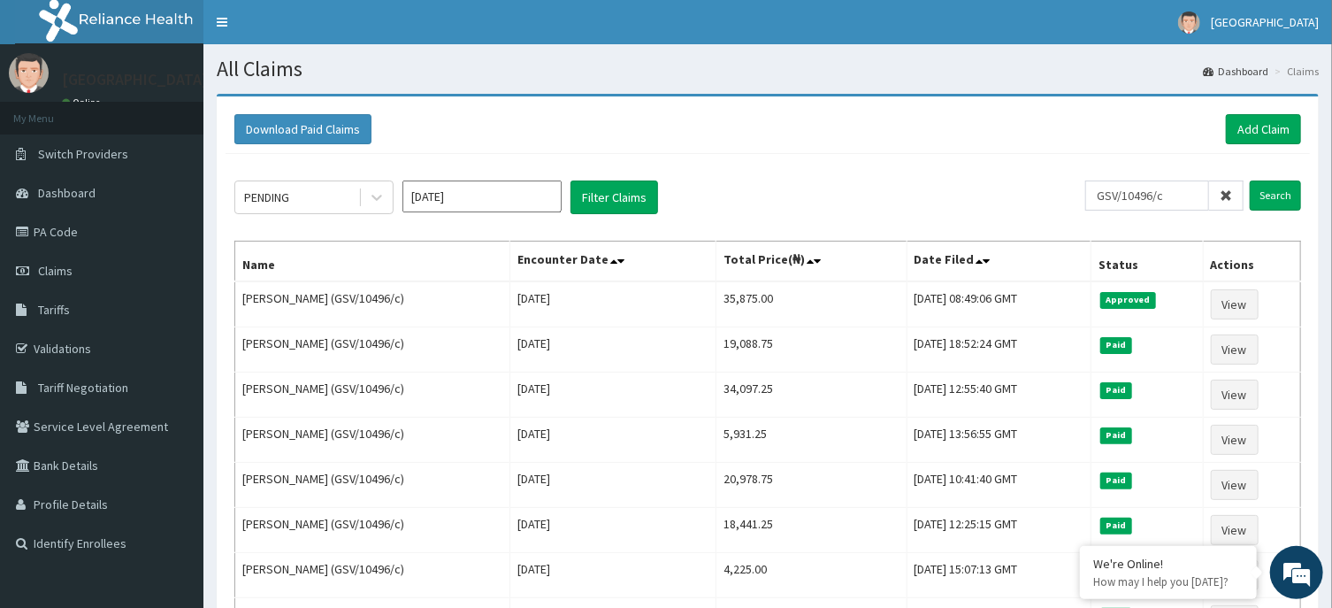
click at [905, 186] on div "PENDING [DATE] Filter Claims" at bounding box center [659, 197] width 851 height 34
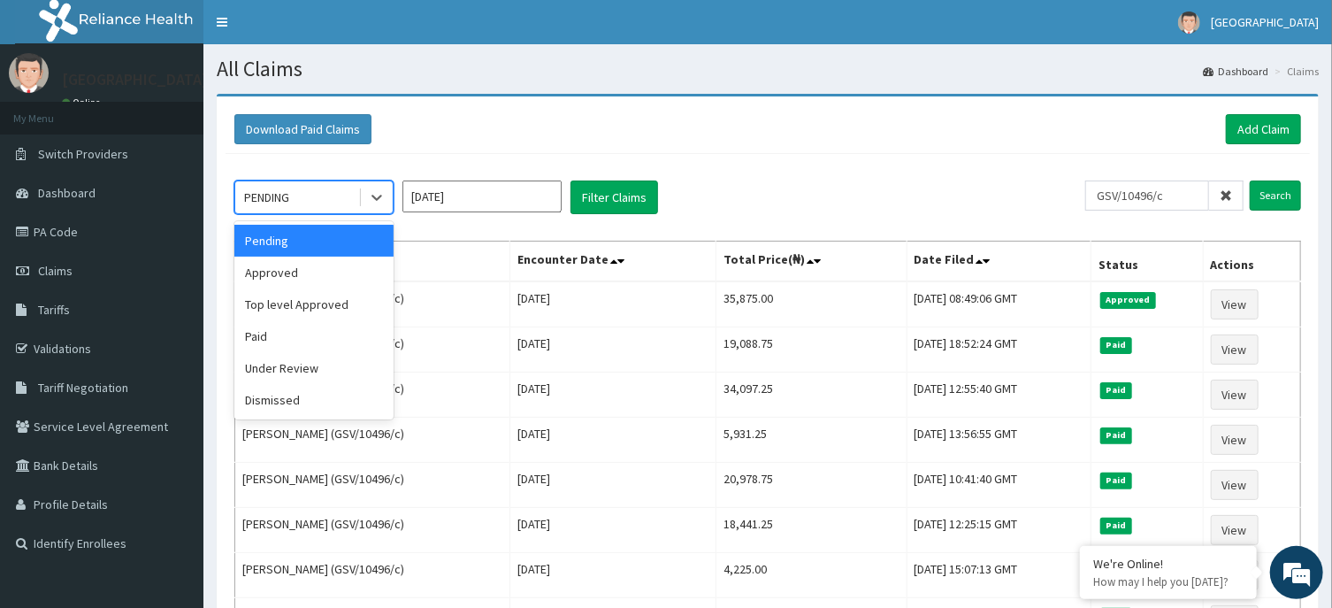
click at [302, 201] on div "PENDING" at bounding box center [296, 197] width 123 height 28
click at [340, 274] on div "Approved" at bounding box center [313, 272] width 159 height 32
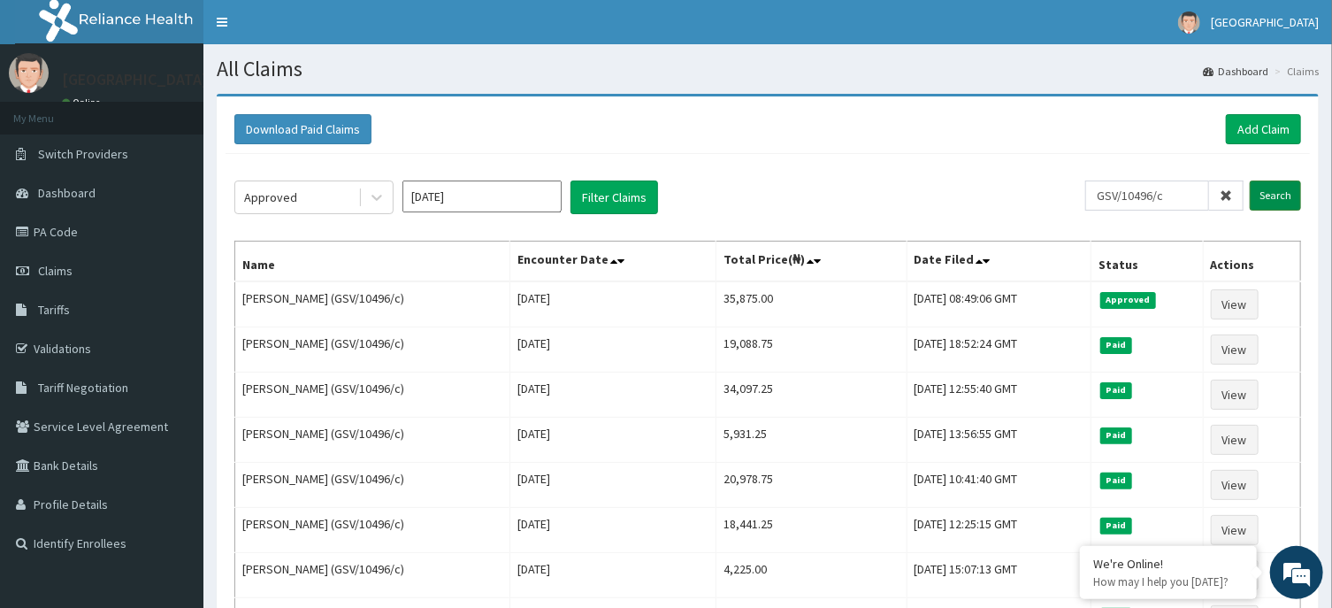
click at [1282, 192] on input "Search" at bounding box center [1275, 195] width 51 height 30
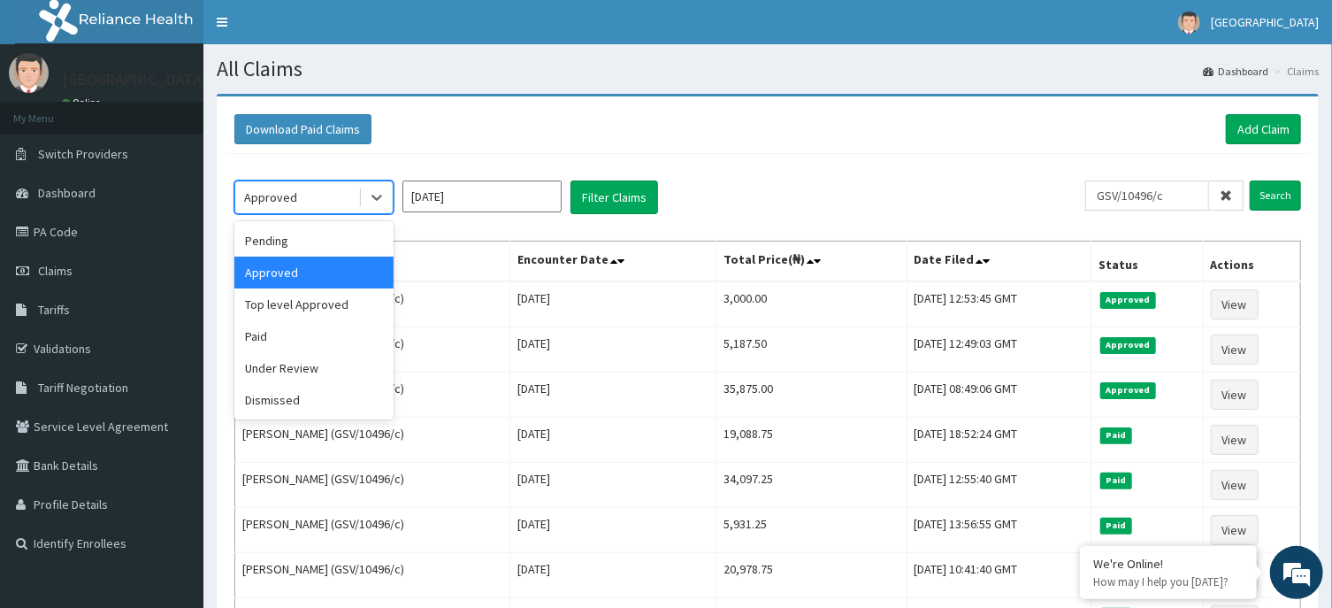
click at [297, 196] on div "Approved" at bounding box center [296, 197] width 123 height 28
click at [299, 251] on div "Pending" at bounding box center [313, 241] width 159 height 32
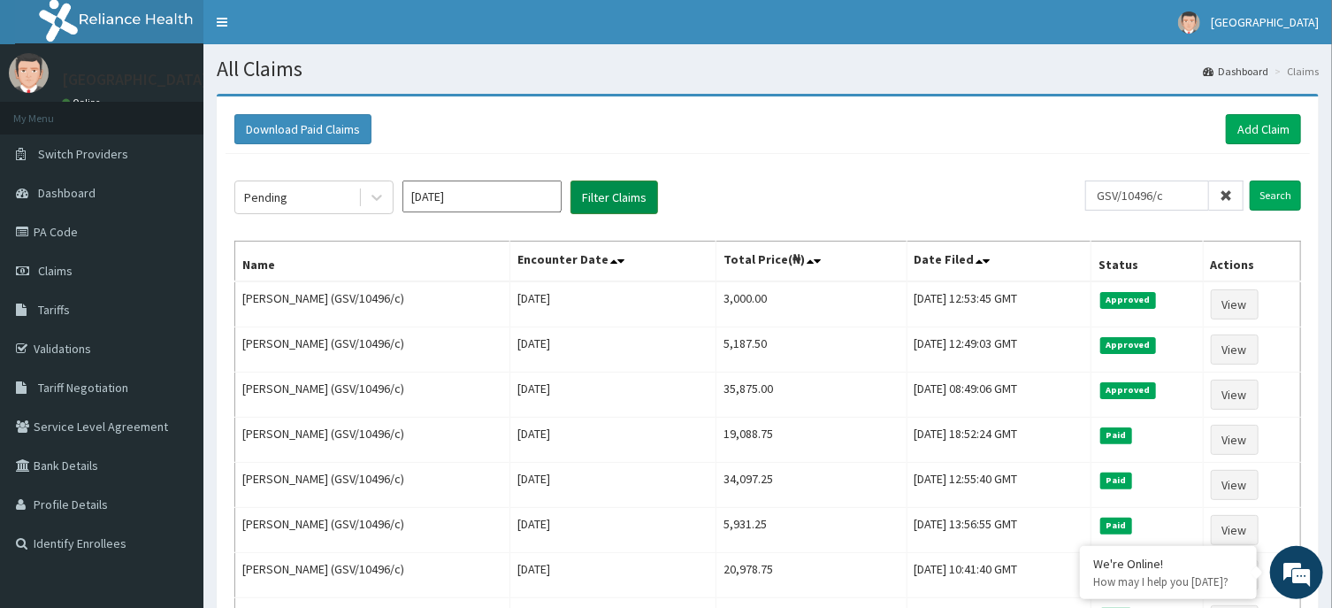
click at [621, 193] on button "Filter Claims" at bounding box center [614, 197] width 88 height 34
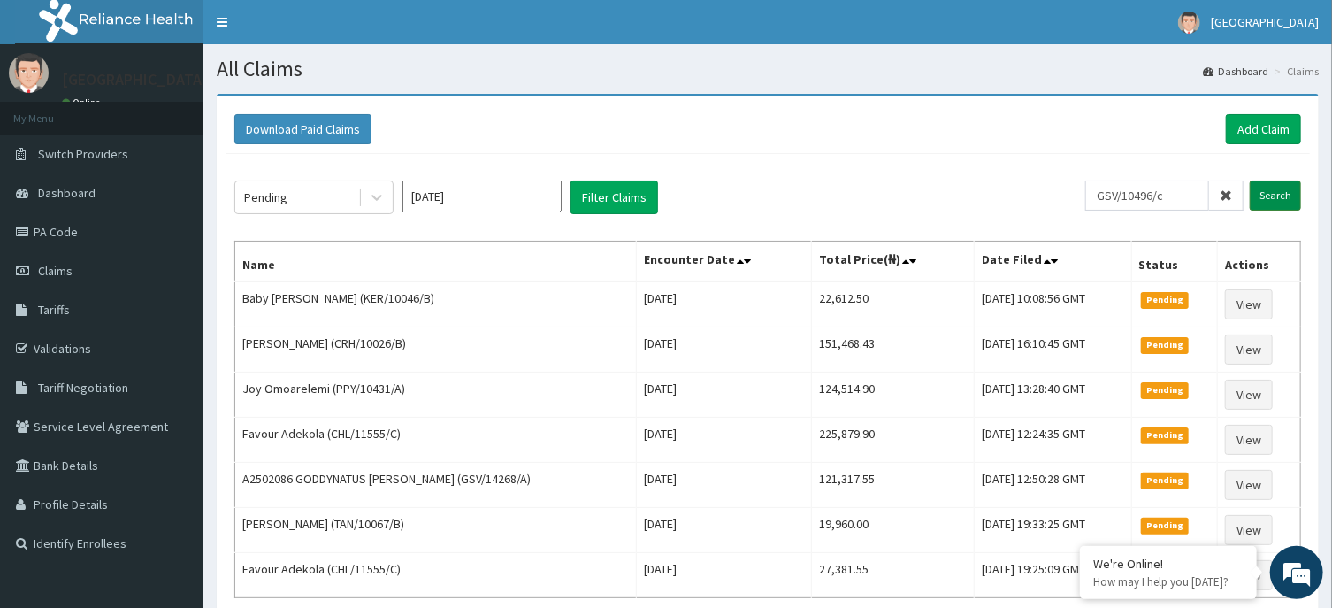
click at [1293, 192] on input "Search" at bounding box center [1275, 195] width 51 height 30
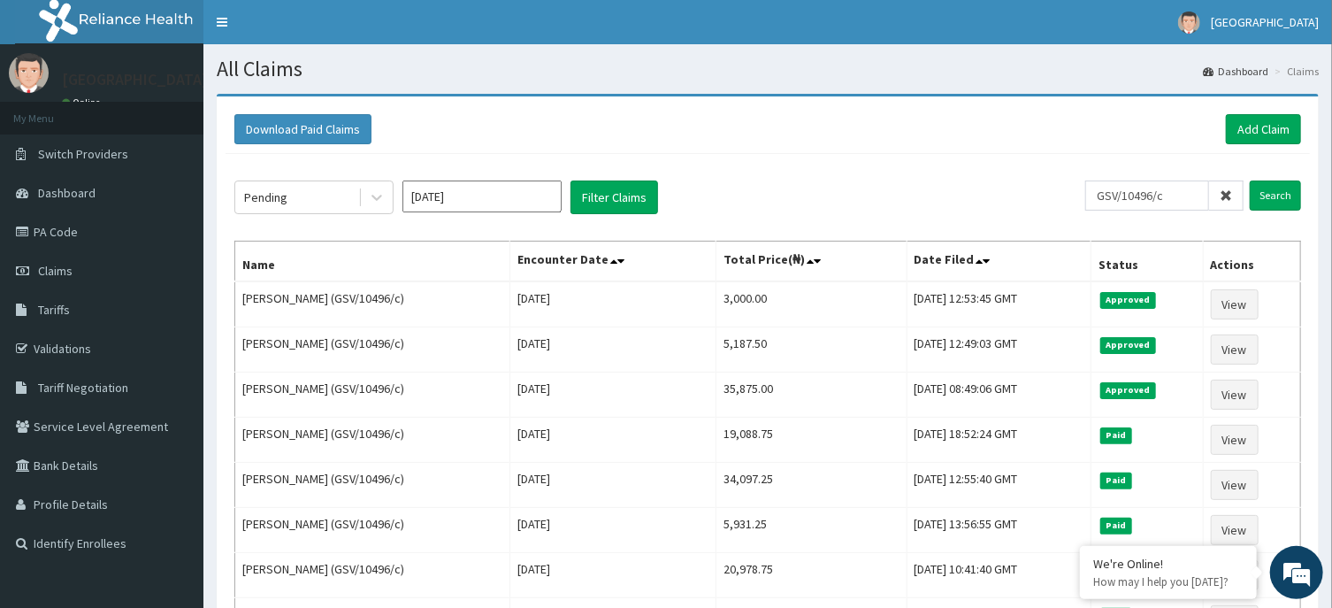
click at [1047, 144] on div "Download Paid Claims Add Claim" at bounding box center [768, 129] width 1084 height 49
click at [1226, 192] on icon at bounding box center [1226, 195] width 12 height 12
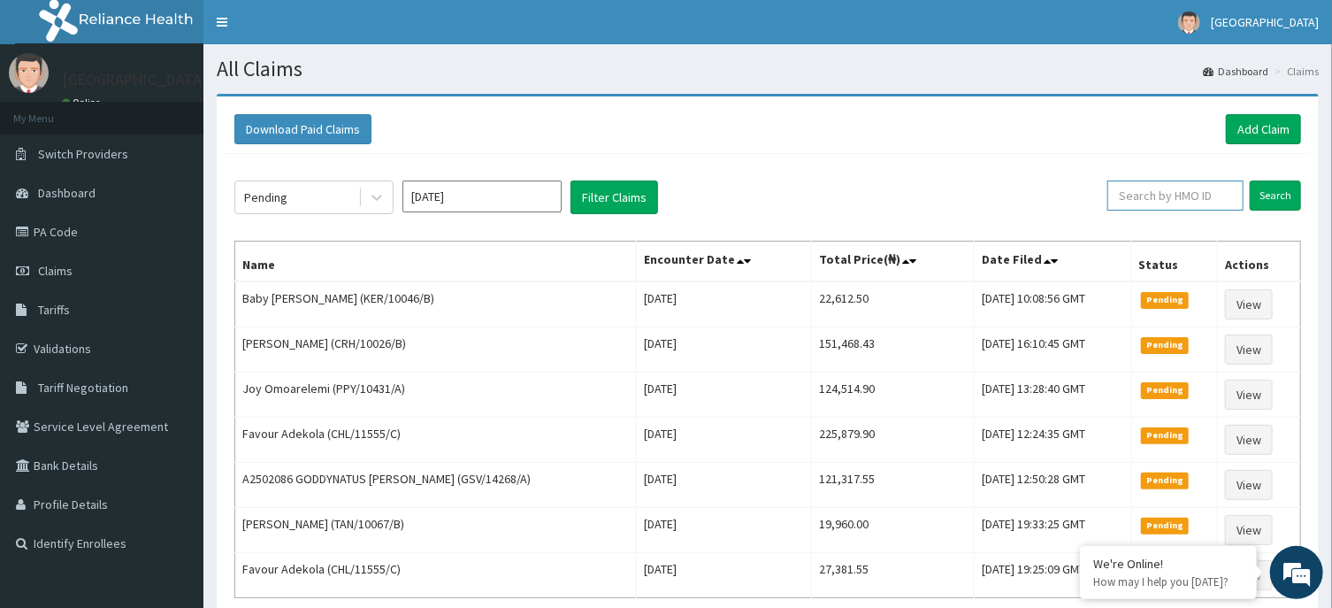
paste input "TAX/10249/D"
type input "TAX/10249/D"
click at [1267, 195] on input "Search" at bounding box center [1275, 195] width 51 height 30
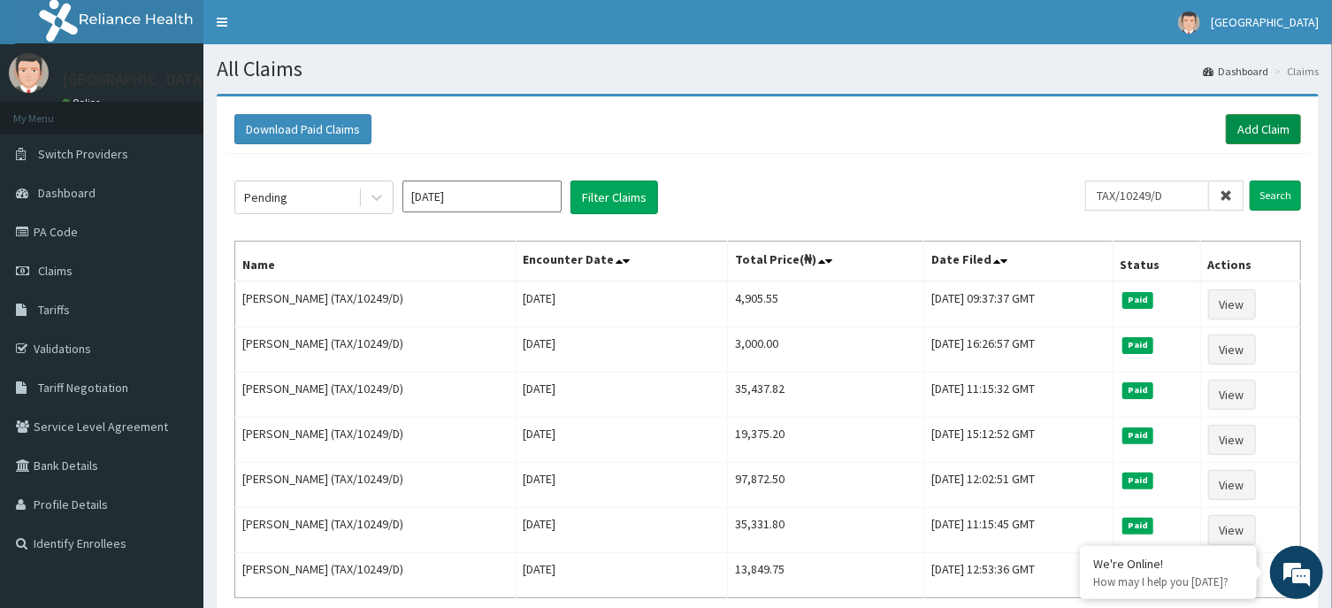
click at [1277, 126] on link "Add Claim" at bounding box center [1263, 129] width 75 height 30
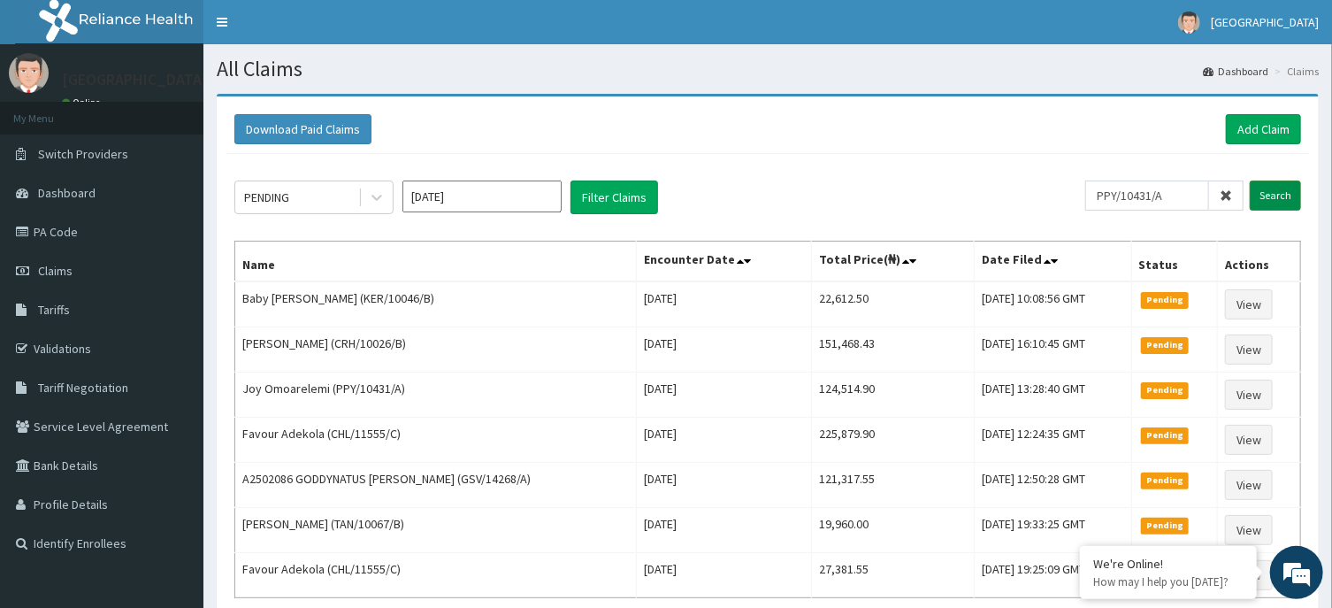
type input "PPY/10431/A"
click at [1268, 191] on input "Search" at bounding box center [1275, 195] width 51 height 30
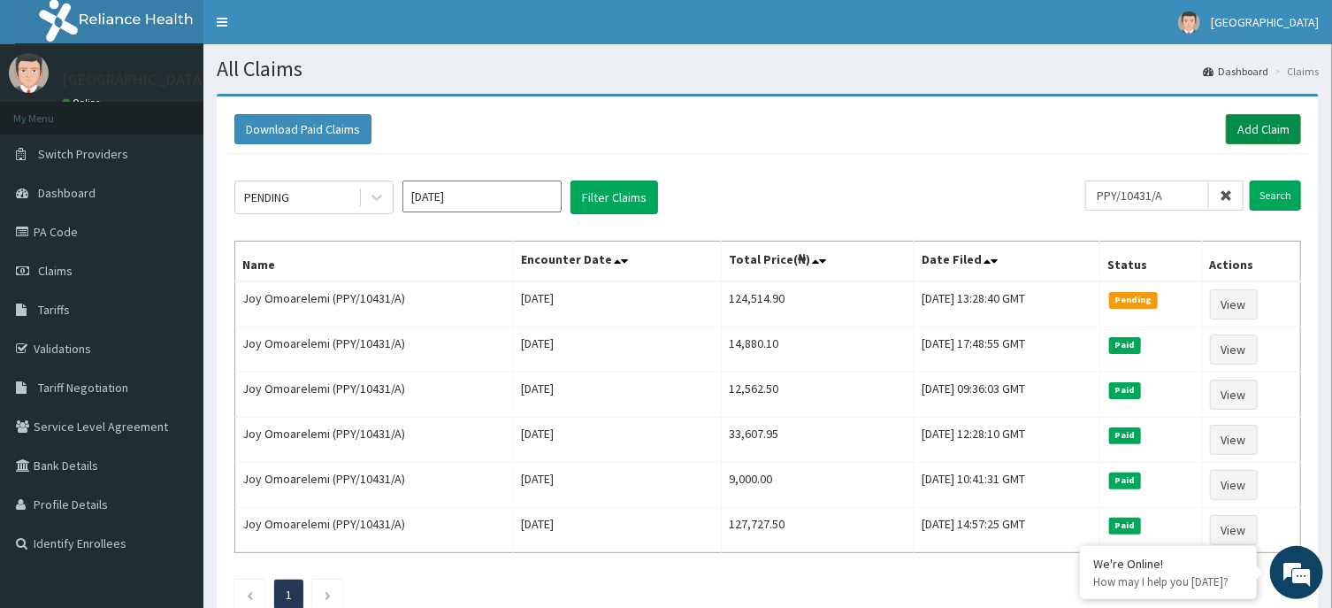
click at [1234, 132] on link "Add Claim" at bounding box center [1263, 129] width 75 height 30
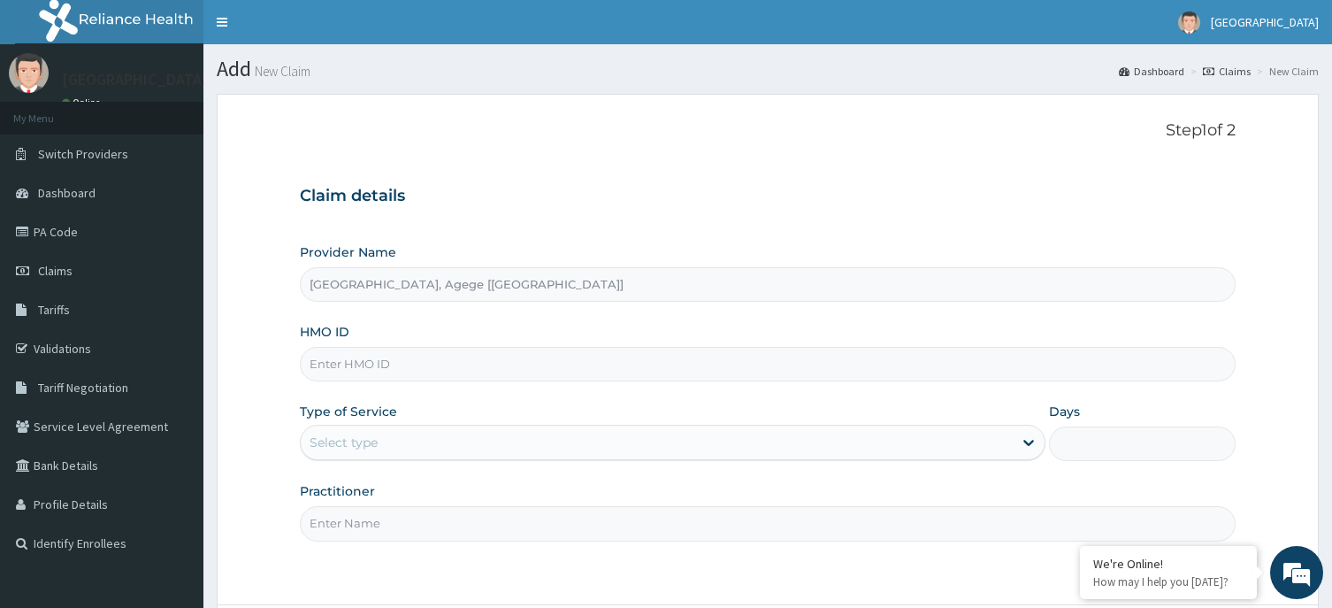
type input "[GEOGRAPHIC_DATA], Agege [[GEOGRAPHIC_DATA]]"
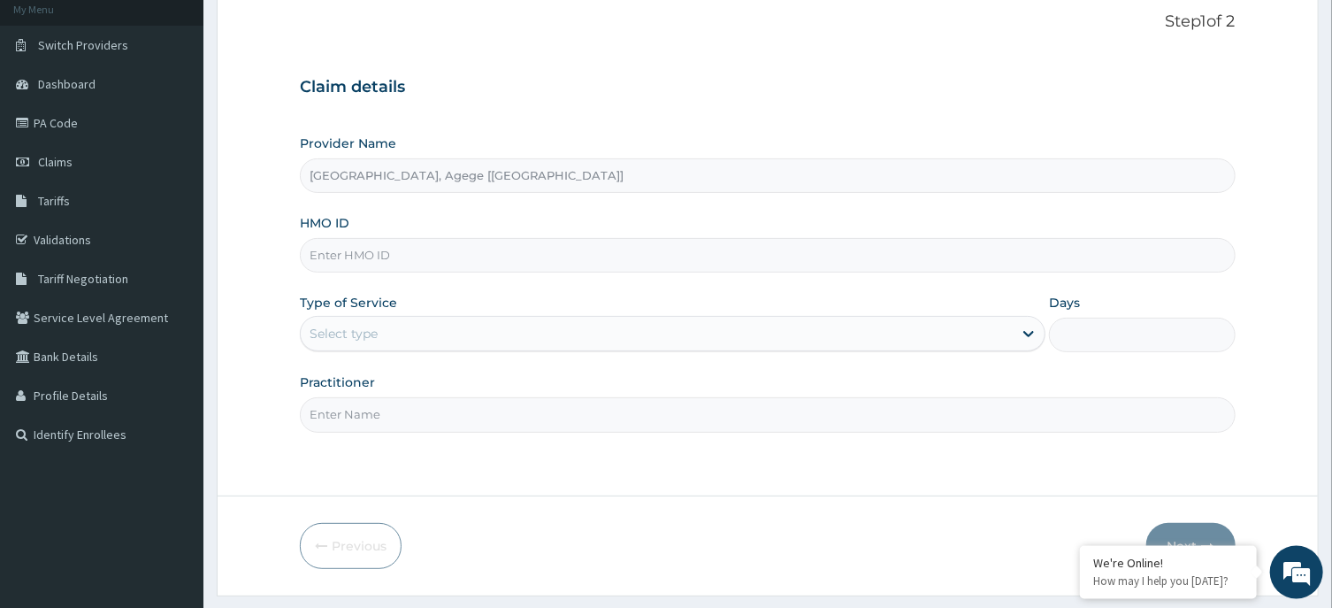
scroll to position [156, 0]
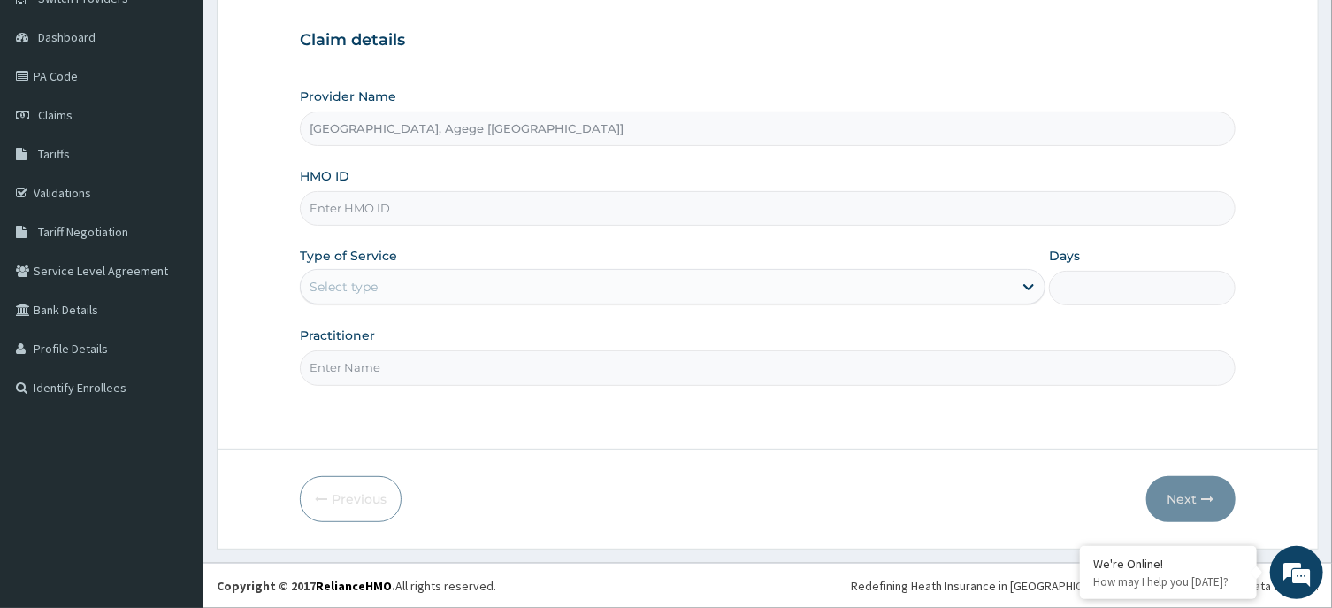
paste input "PPY/10431/A"
type input "PPY/10431/A"
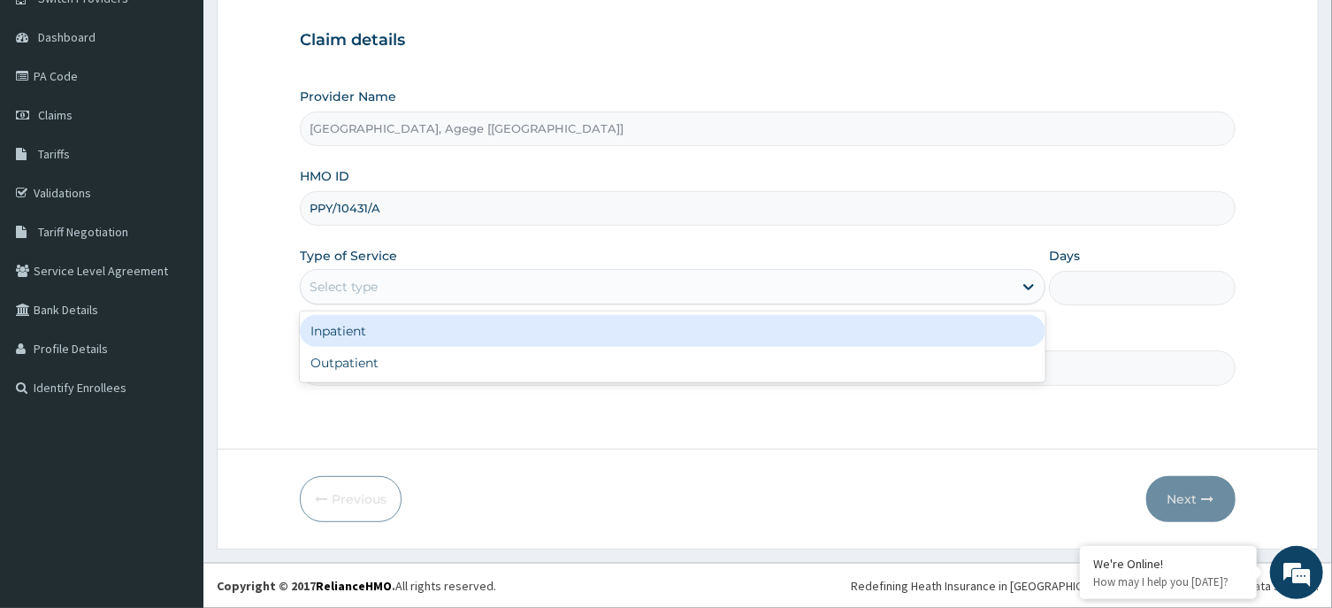
click at [362, 279] on div "Select type" at bounding box center [657, 286] width 712 height 28
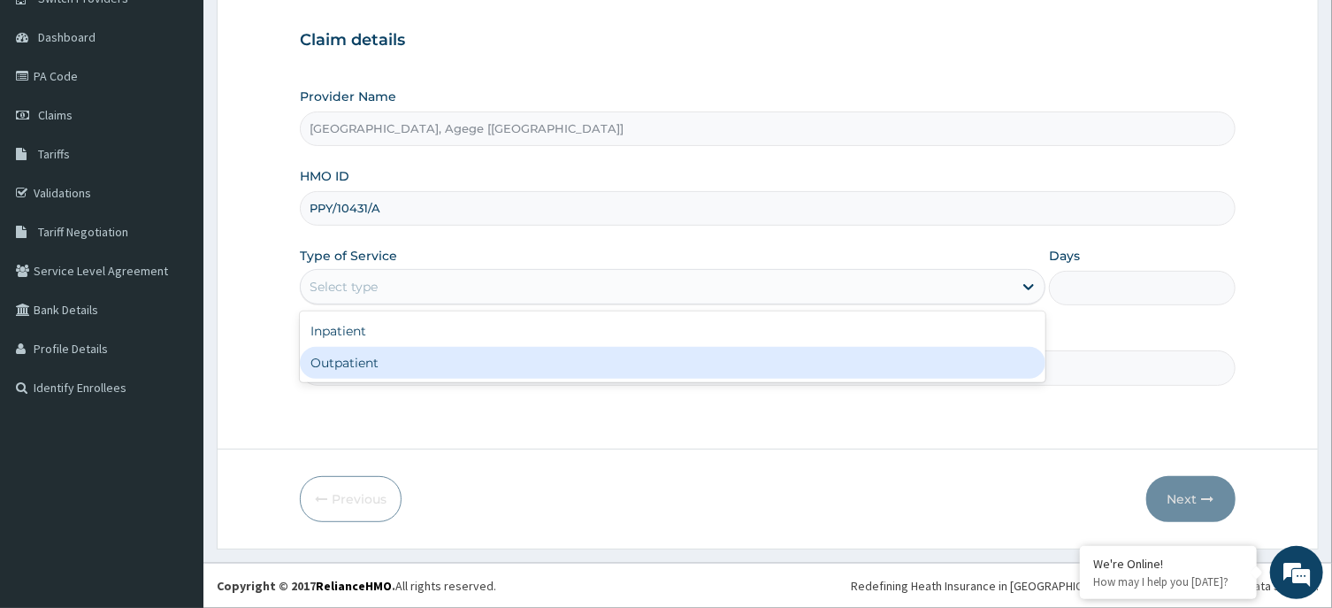
click at [375, 363] on div "Outpatient" at bounding box center [673, 363] width 746 height 32
type input "1"
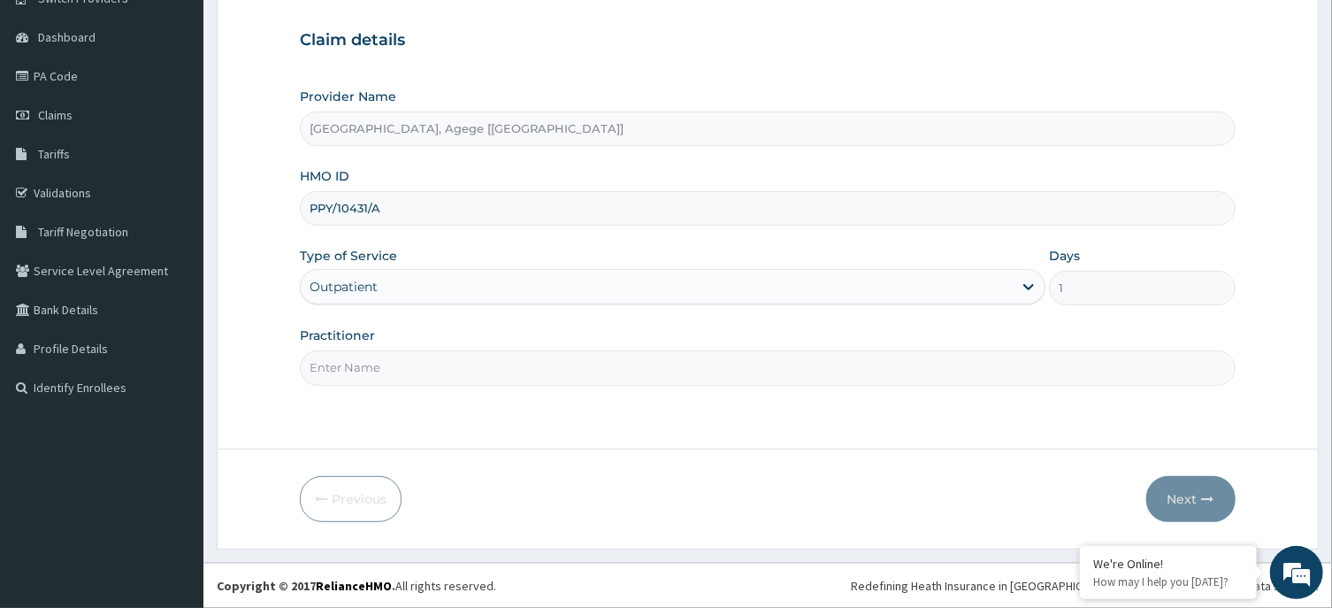
click at [370, 365] on input "Practitioner" at bounding box center [767, 367] width 935 height 34
type input "DR FESTUS"
click at [1176, 490] on button "Next" at bounding box center [1190, 499] width 89 height 46
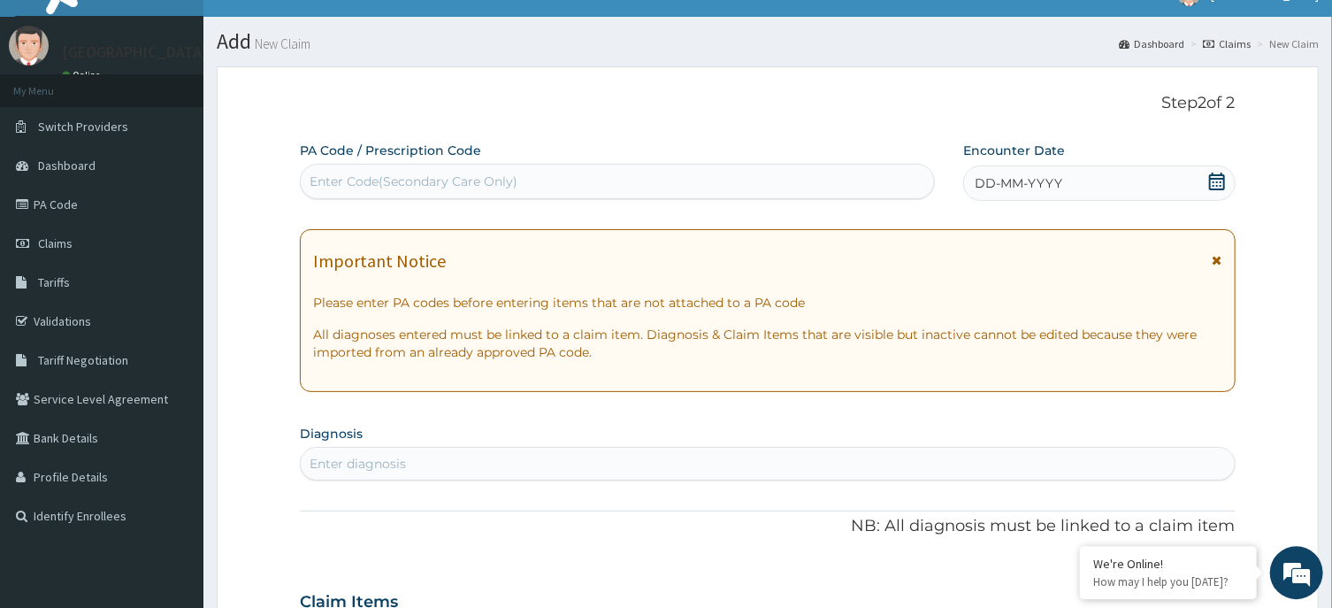
scroll to position [0, 0]
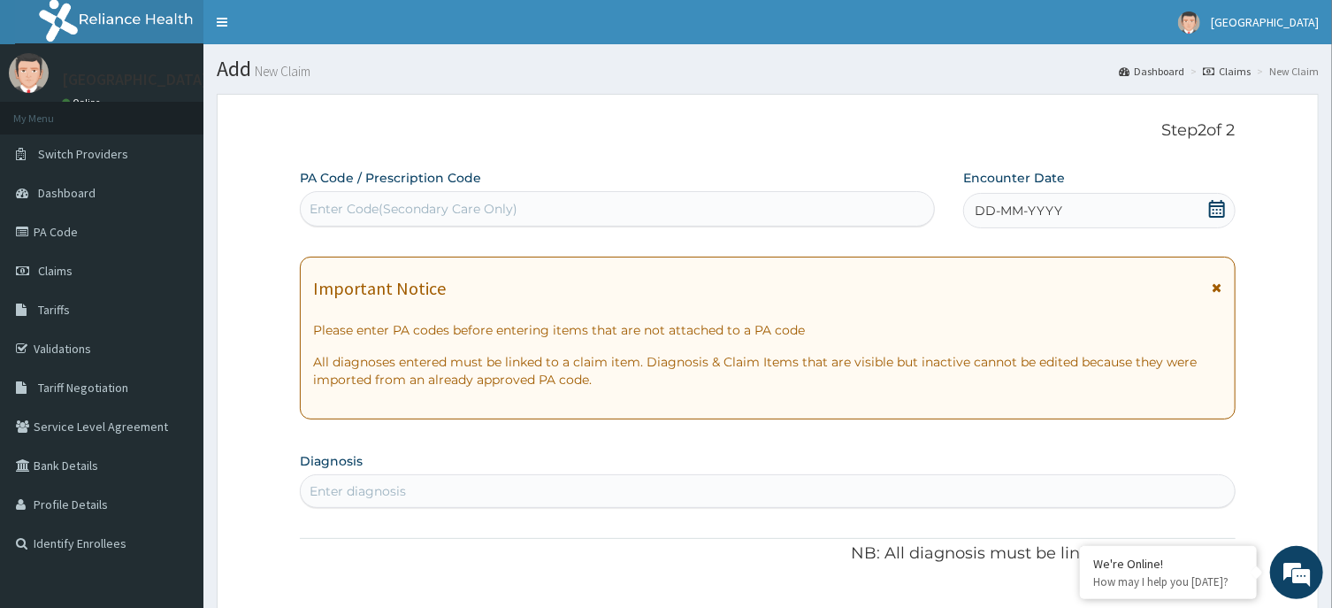
click at [543, 206] on div "Enter Code(Secondary Care Only)" at bounding box center [617, 209] width 633 height 28
click at [365, 208] on div "Enter Code(Secondary Care Only)" at bounding box center [414, 209] width 208 height 18
click at [1217, 208] on icon at bounding box center [1217, 209] width 18 height 18
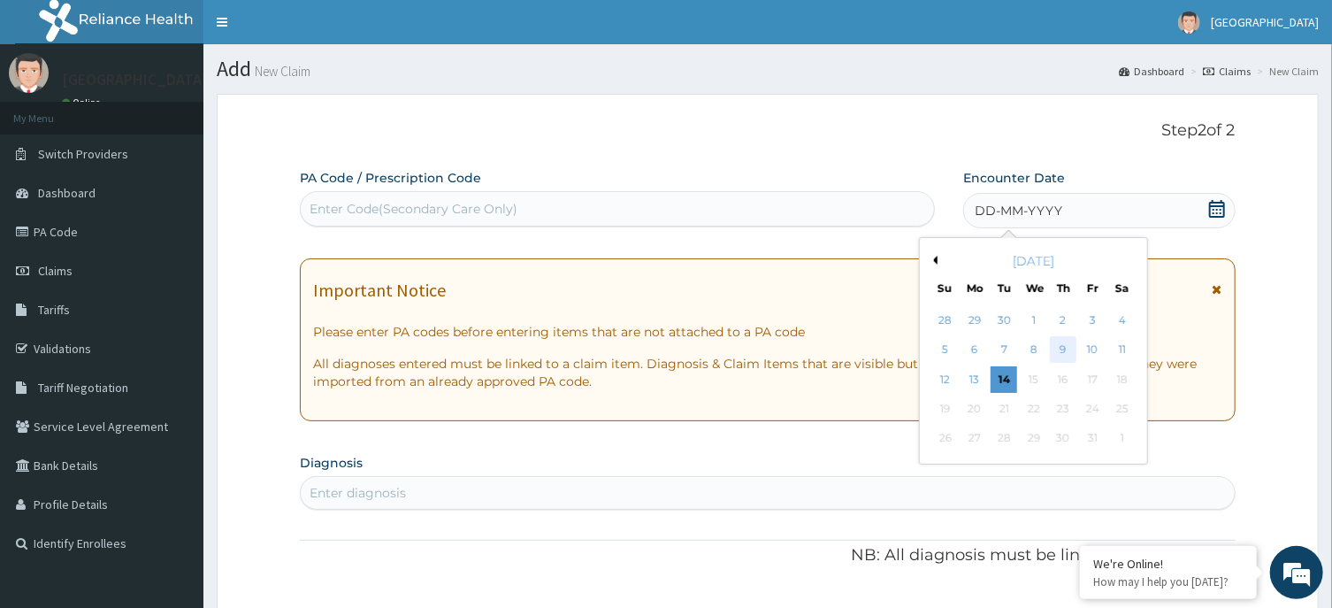
click at [1070, 354] on div "9" at bounding box center [1063, 350] width 27 height 27
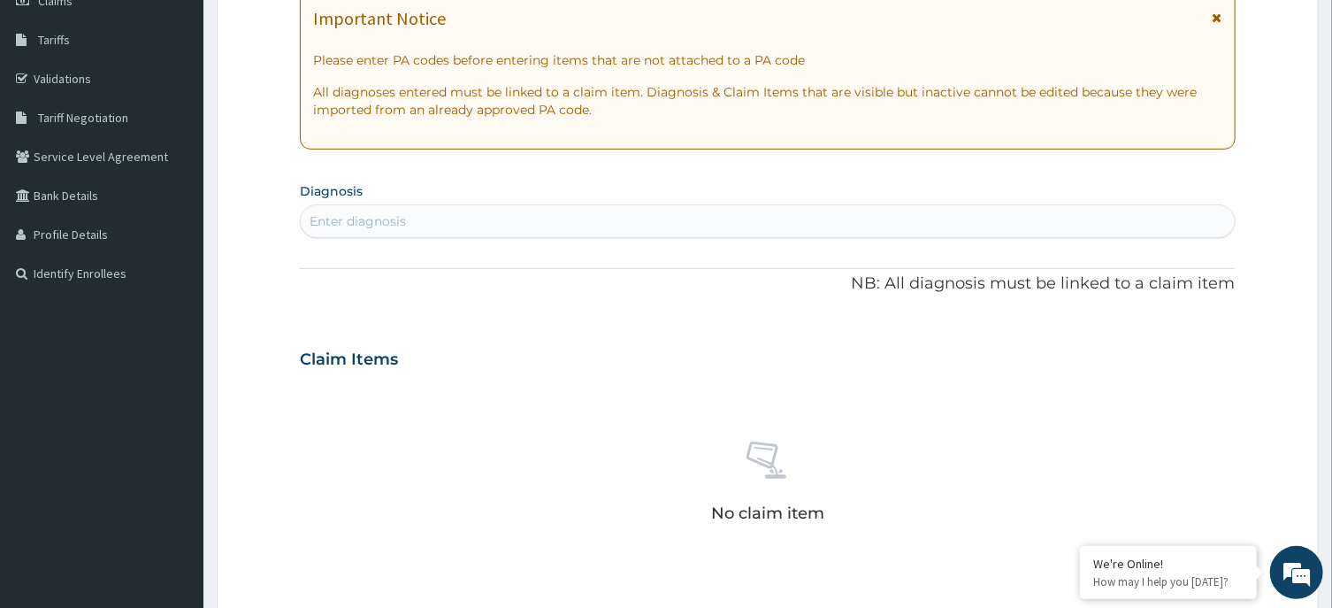
scroll to position [284, 0]
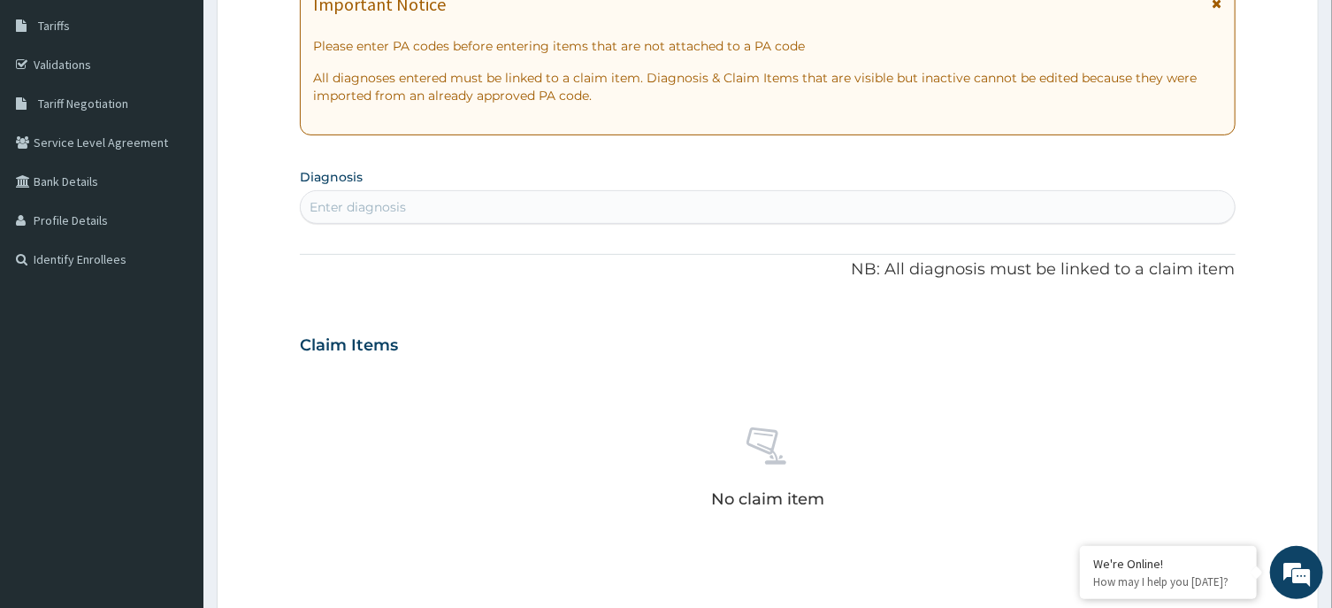
click at [502, 217] on div "Enter diagnosis" at bounding box center [767, 207] width 933 height 28
type input "PERSONALITY DISORDER"
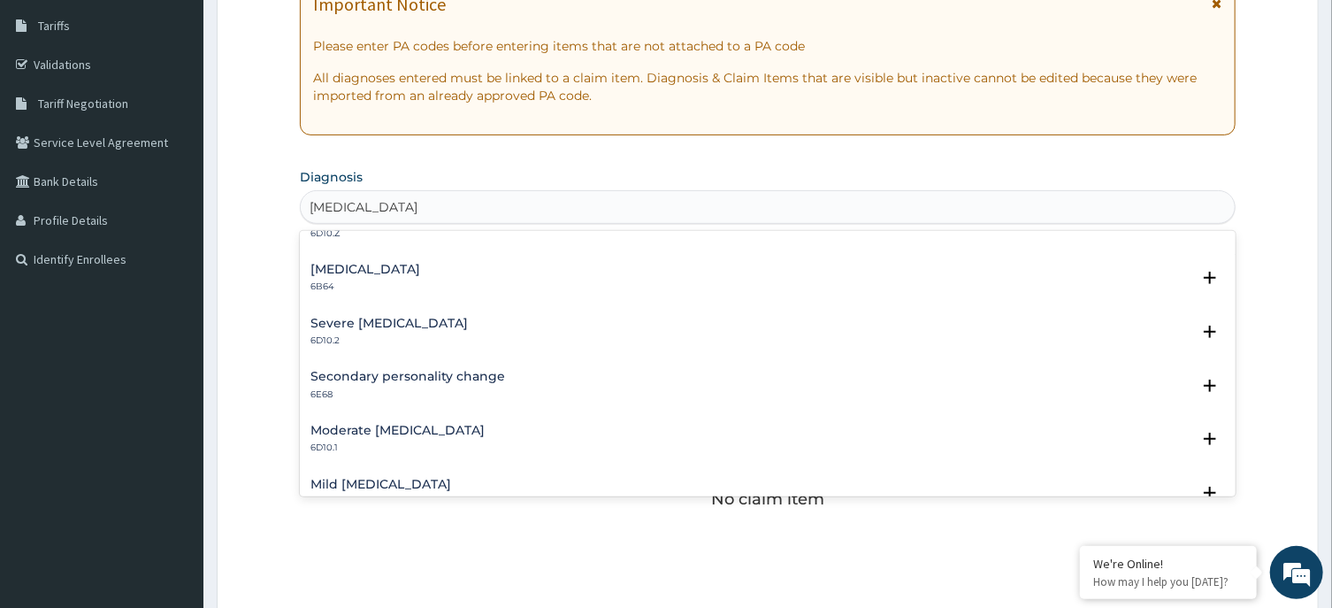
scroll to position [0, 0]
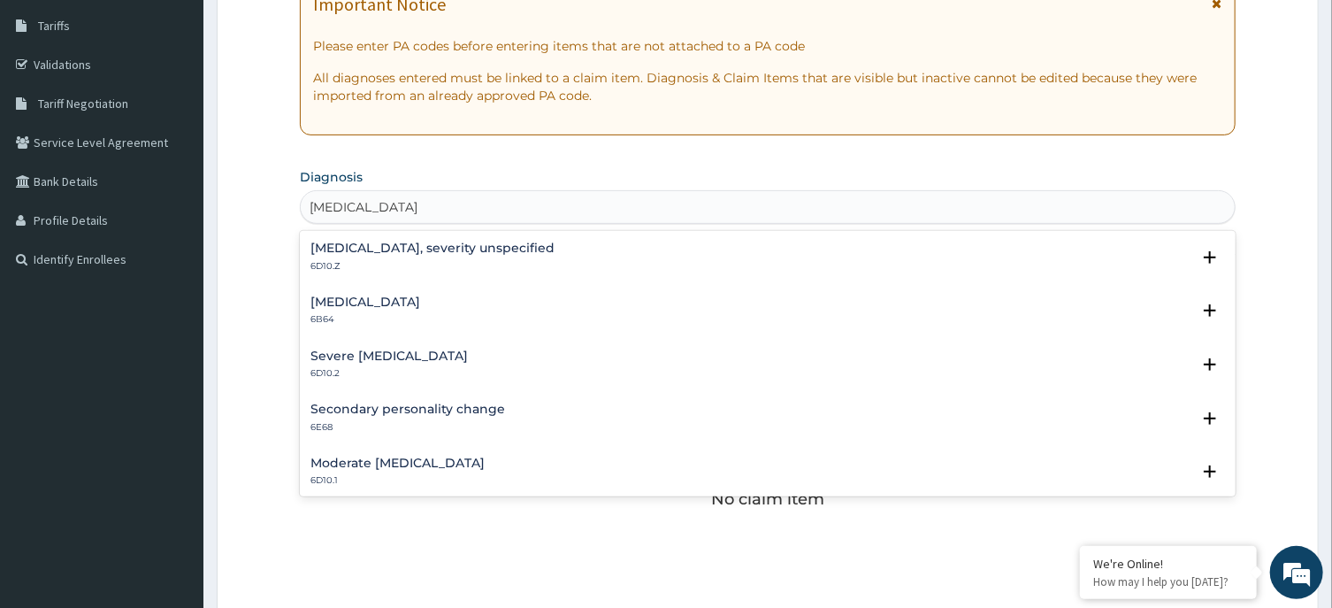
click at [430, 250] on h4 "Personality disorder, severity unspecified" at bounding box center [432, 247] width 244 height 13
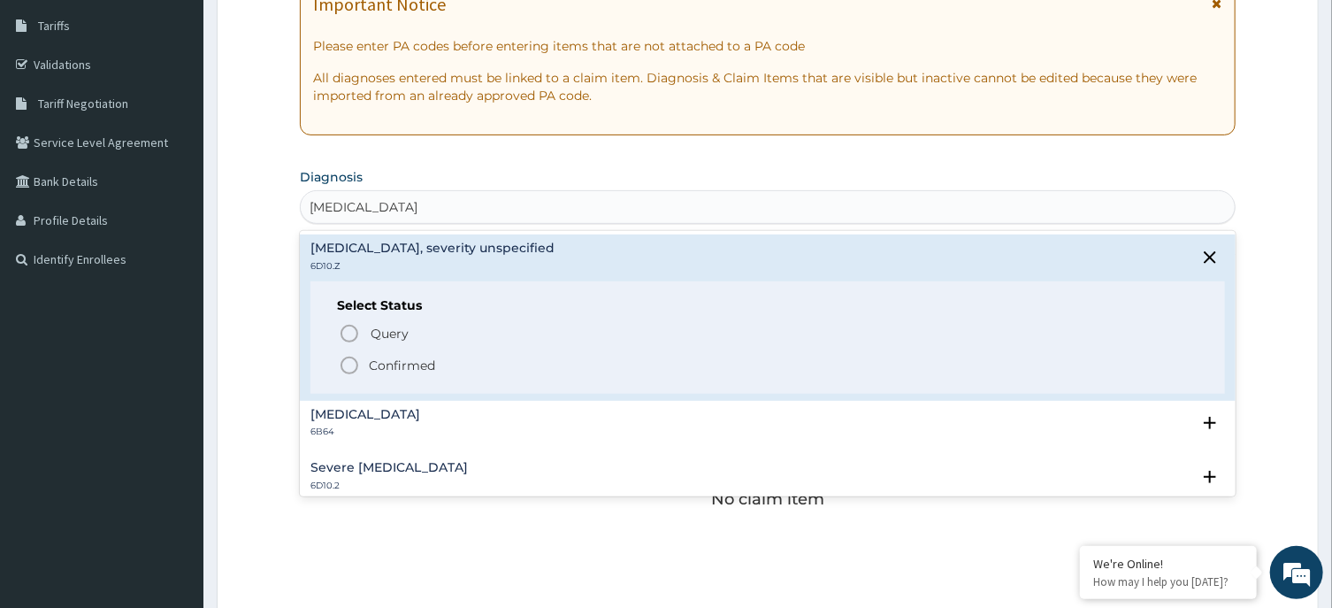
click at [424, 367] on p "Confirmed" at bounding box center [402, 365] width 66 height 18
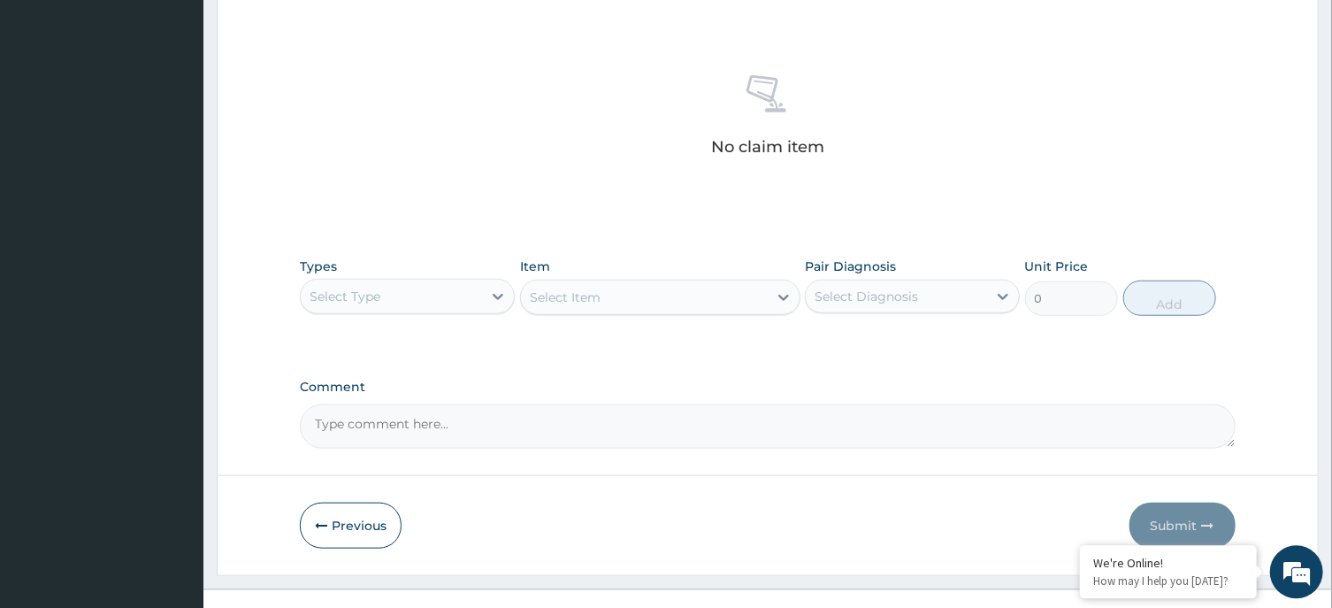
scroll to position [668, 0]
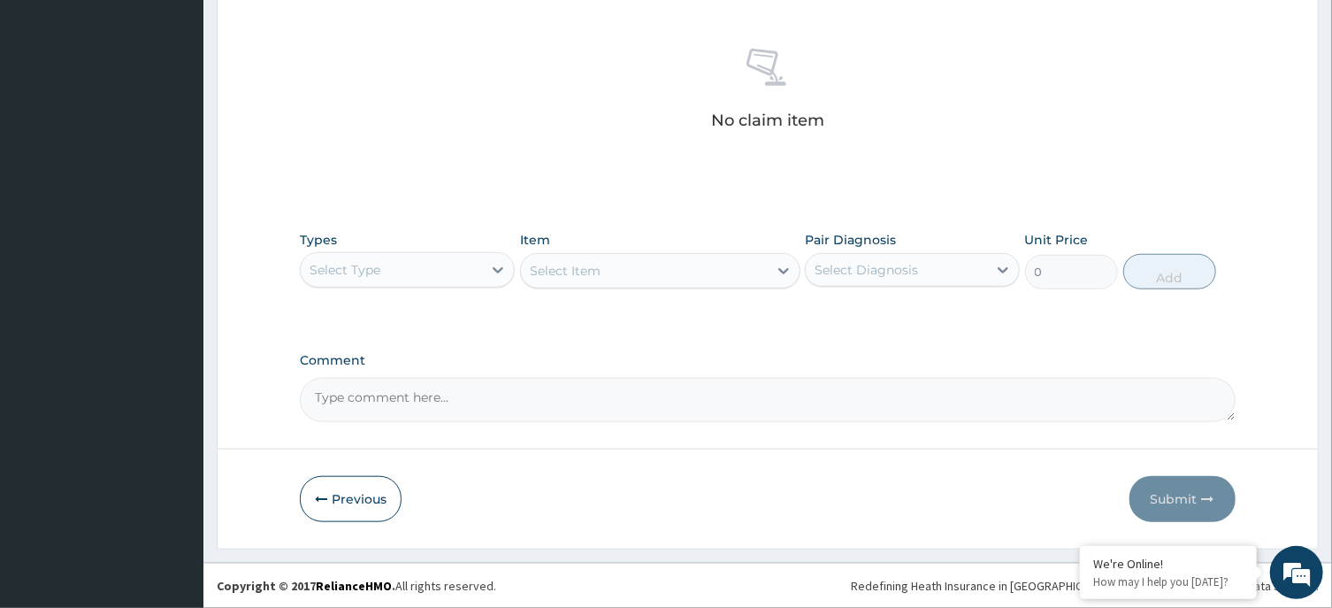
click at [395, 267] on div "Select Type" at bounding box center [391, 270] width 181 height 28
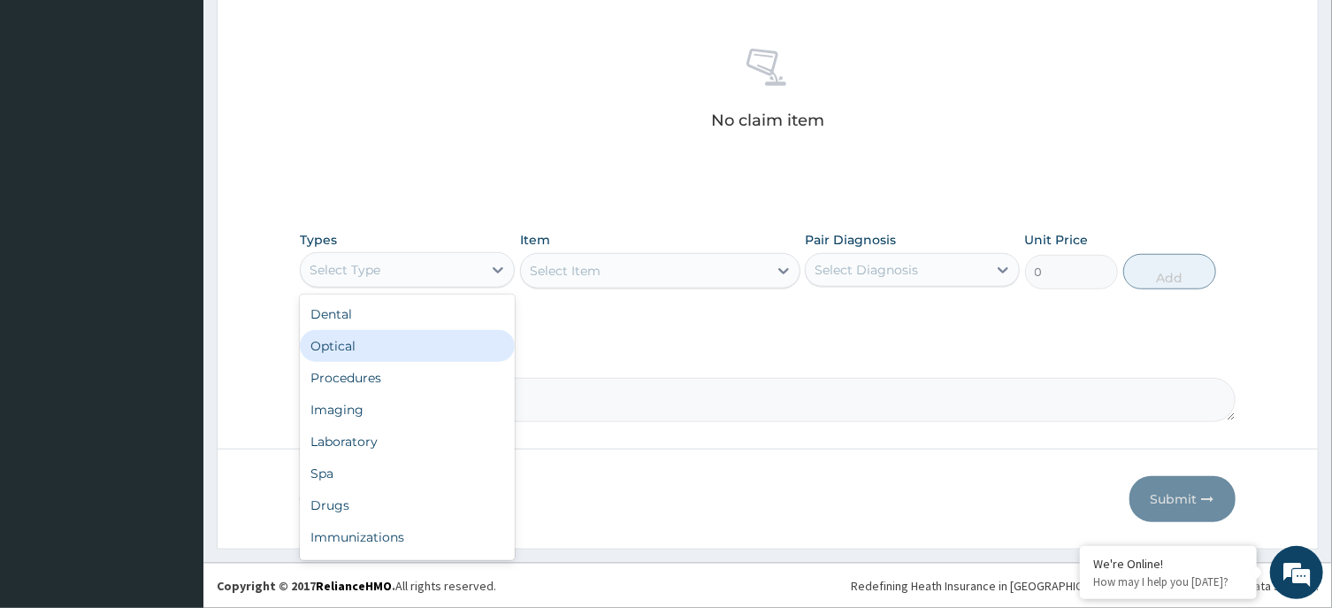
click at [404, 356] on div "Optical" at bounding box center [407, 346] width 215 height 32
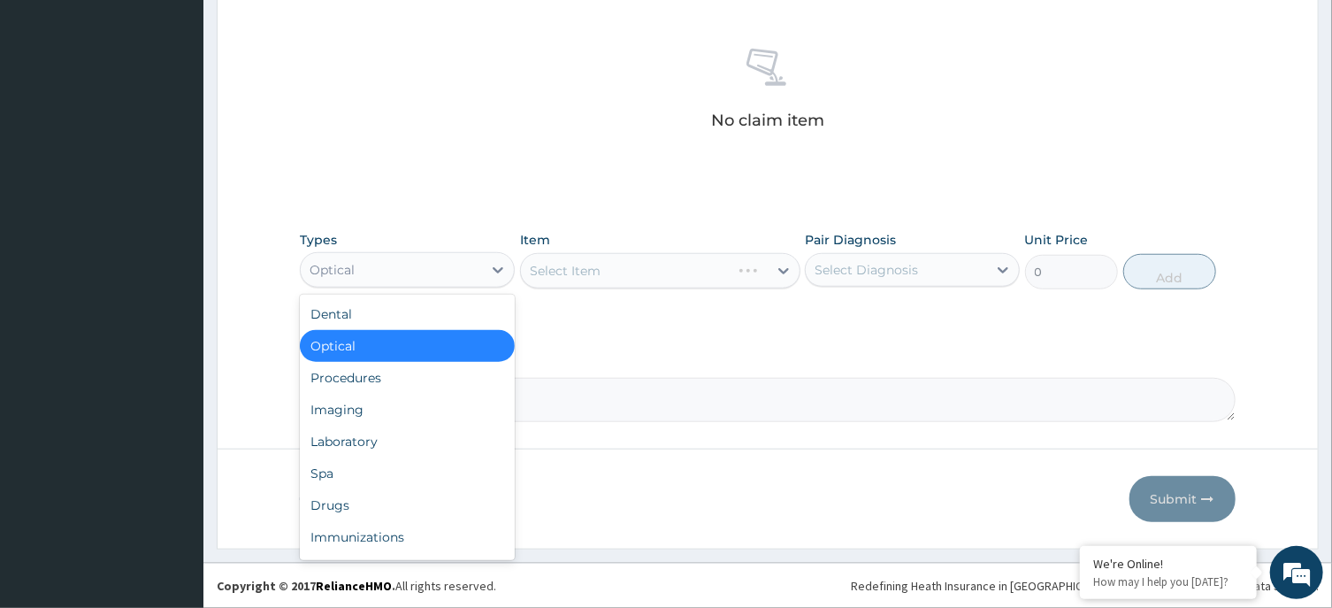
click at [415, 283] on div "Optical" at bounding box center [407, 269] width 215 height 35
drag, startPoint x: 413, startPoint y: 379, endPoint x: 693, endPoint y: 283, distance: 295.4
click at [414, 379] on div "Procedures" at bounding box center [407, 378] width 215 height 32
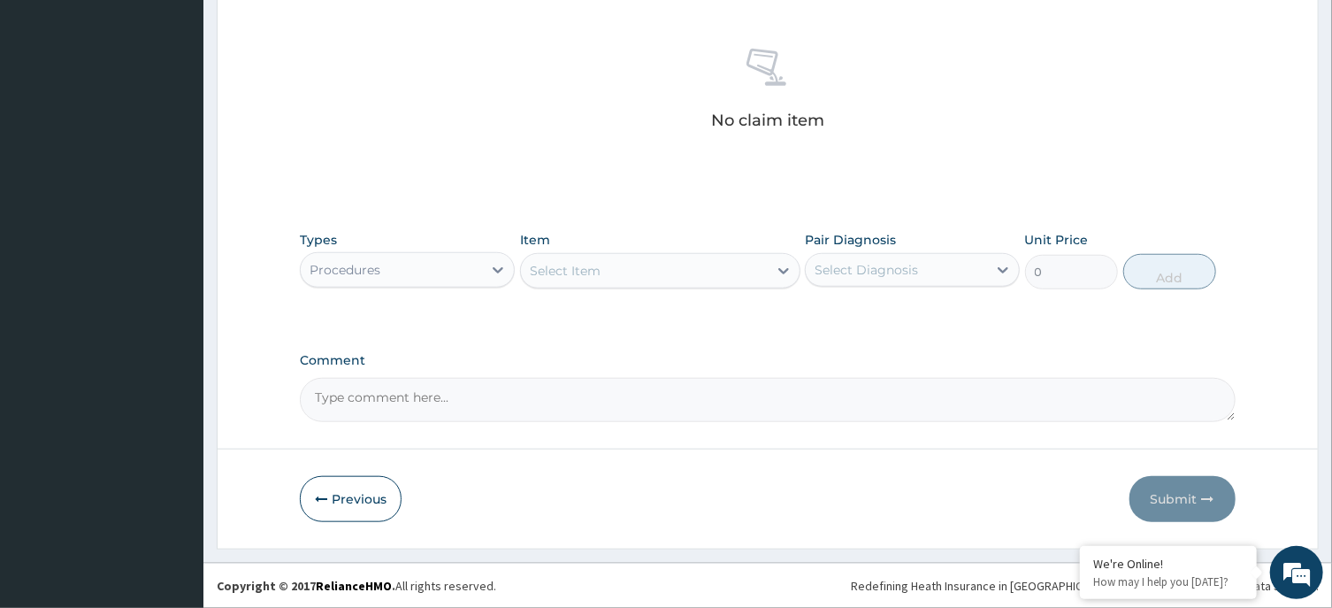
click at [922, 256] on div "Select Diagnosis" at bounding box center [896, 270] width 181 height 28
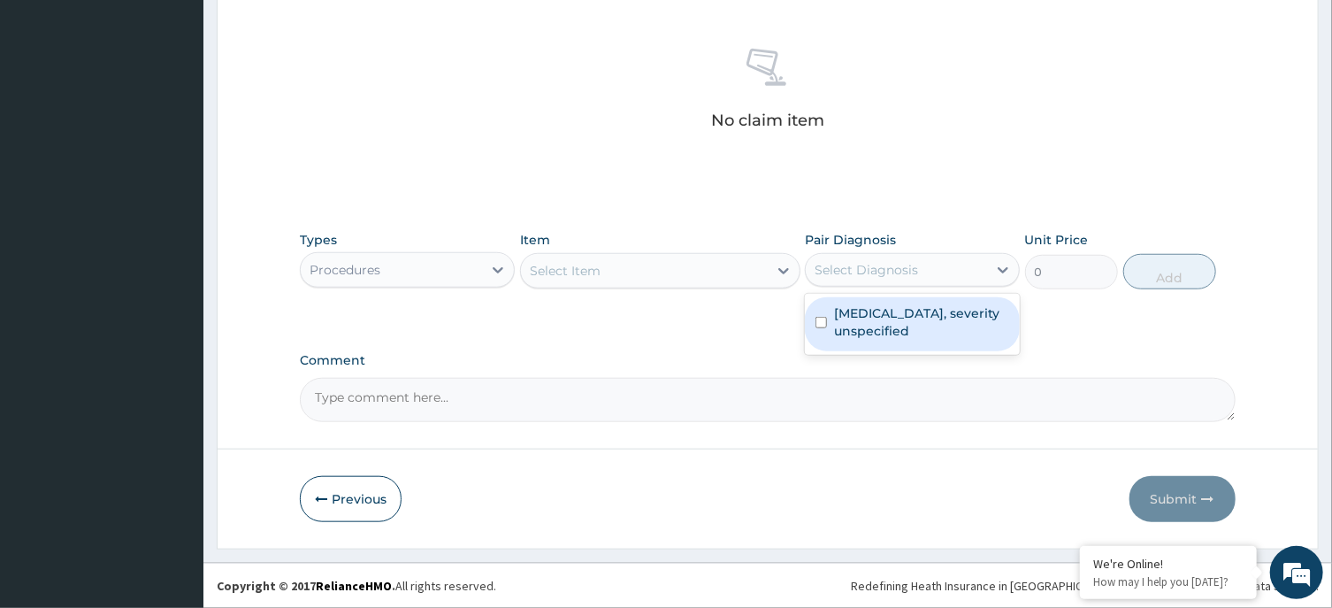
click at [914, 310] on label "Personality disorder, severity unspecified" at bounding box center [921, 321] width 175 height 35
checkbox input "true"
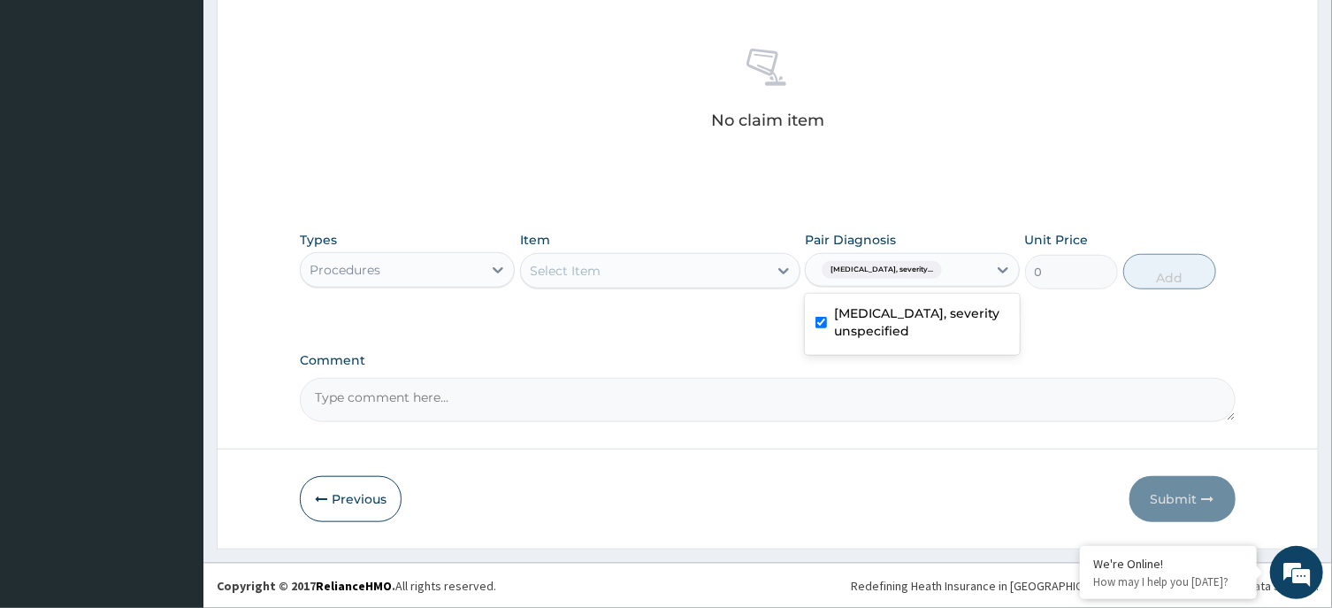
click at [665, 270] on div "Select Item" at bounding box center [644, 270] width 247 height 28
drag, startPoint x: 506, startPoint y: 366, endPoint x: 477, endPoint y: 348, distance: 34.6
click at [505, 366] on label "Comment" at bounding box center [767, 360] width 935 height 15
click at [505, 378] on textarea "Comment" at bounding box center [767, 400] width 935 height 44
click at [403, 274] on div "Procedures" at bounding box center [391, 270] width 181 height 28
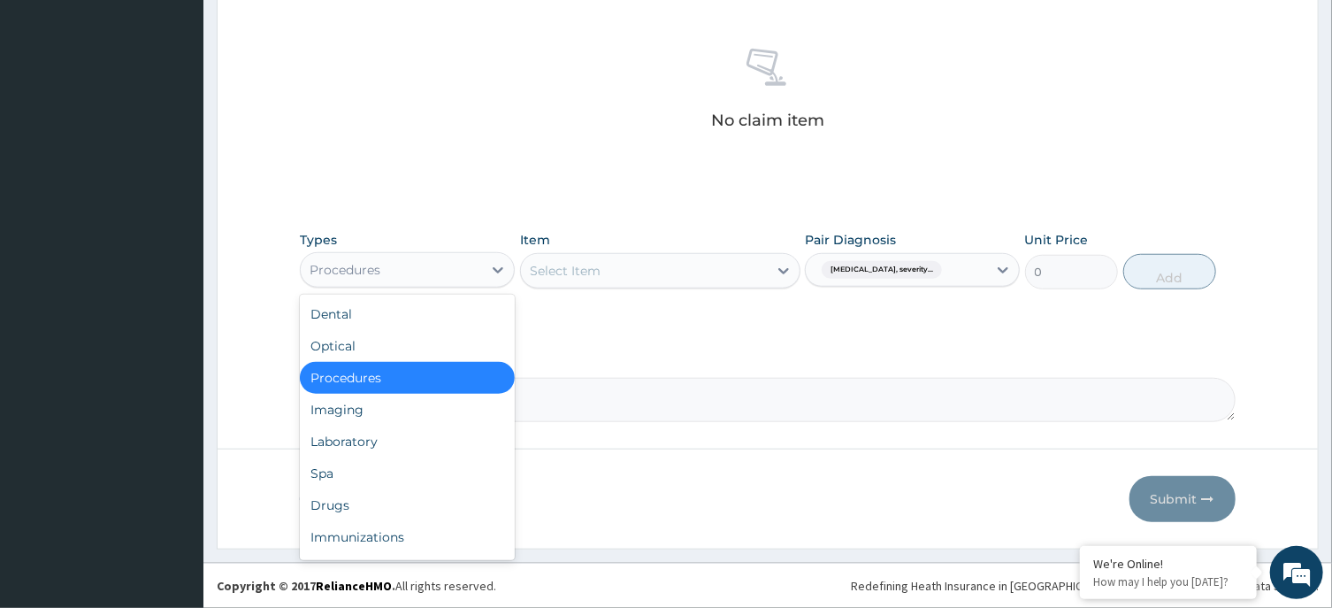
click at [405, 371] on div "Procedures" at bounding box center [407, 378] width 215 height 32
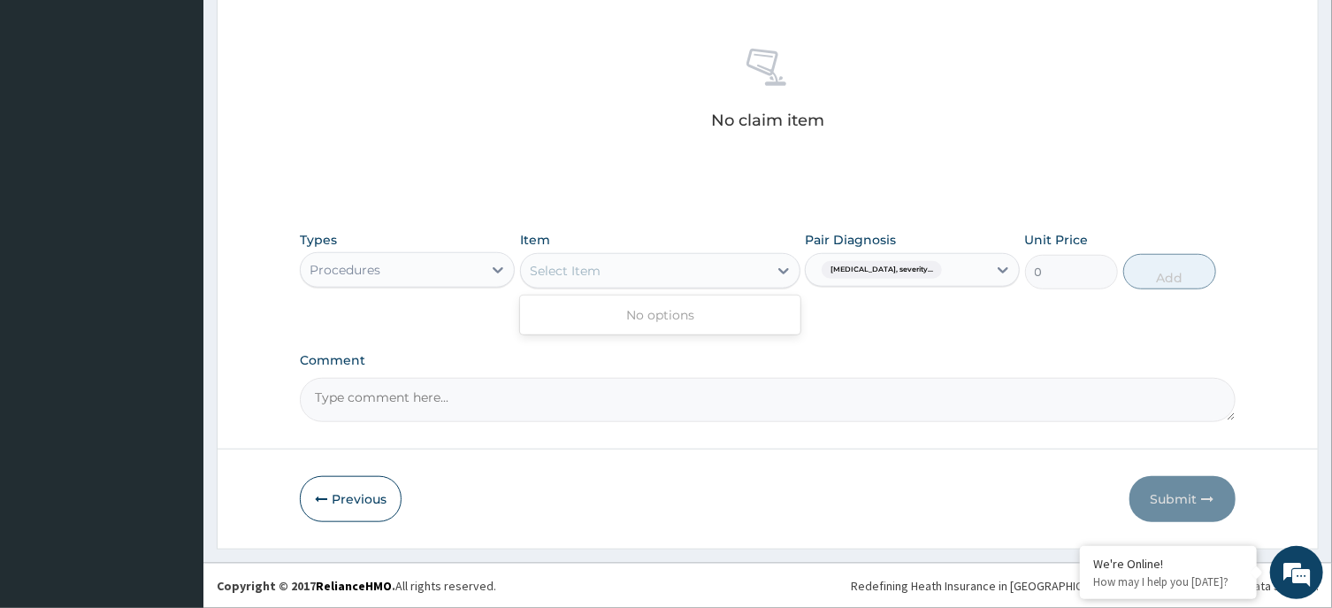
click at [657, 277] on div "Select Item" at bounding box center [644, 270] width 247 height 28
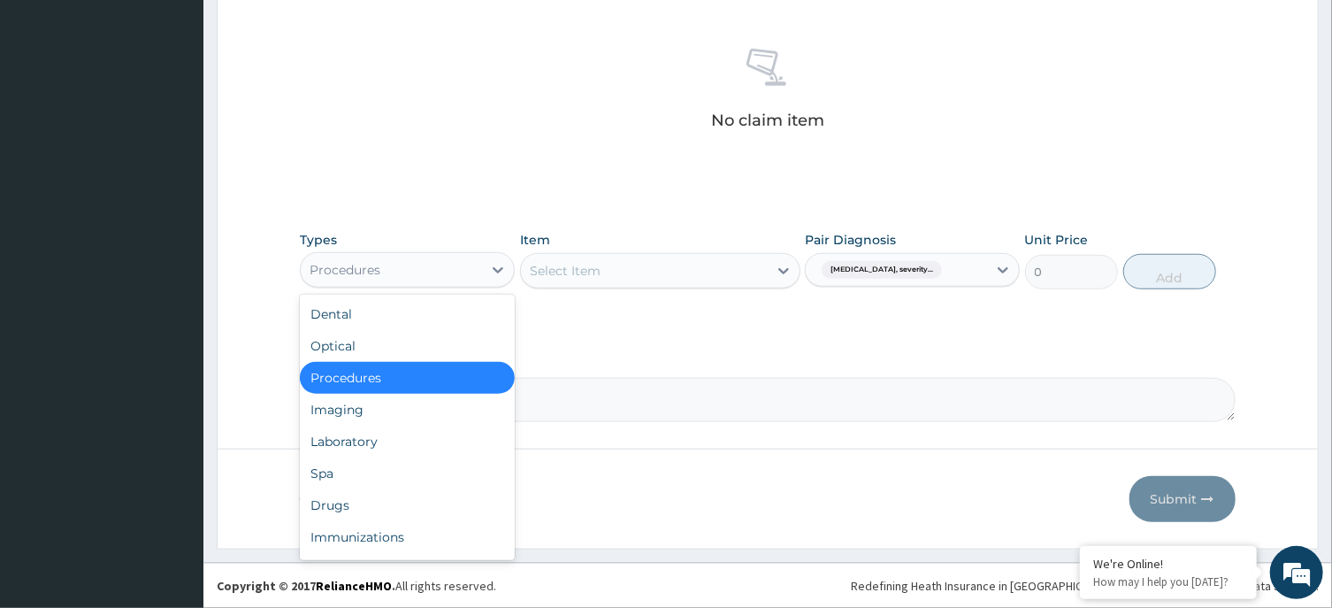
click at [389, 272] on div "Procedures" at bounding box center [391, 270] width 181 height 28
click at [380, 356] on div "Optical" at bounding box center [407, 346] width 215 height 32
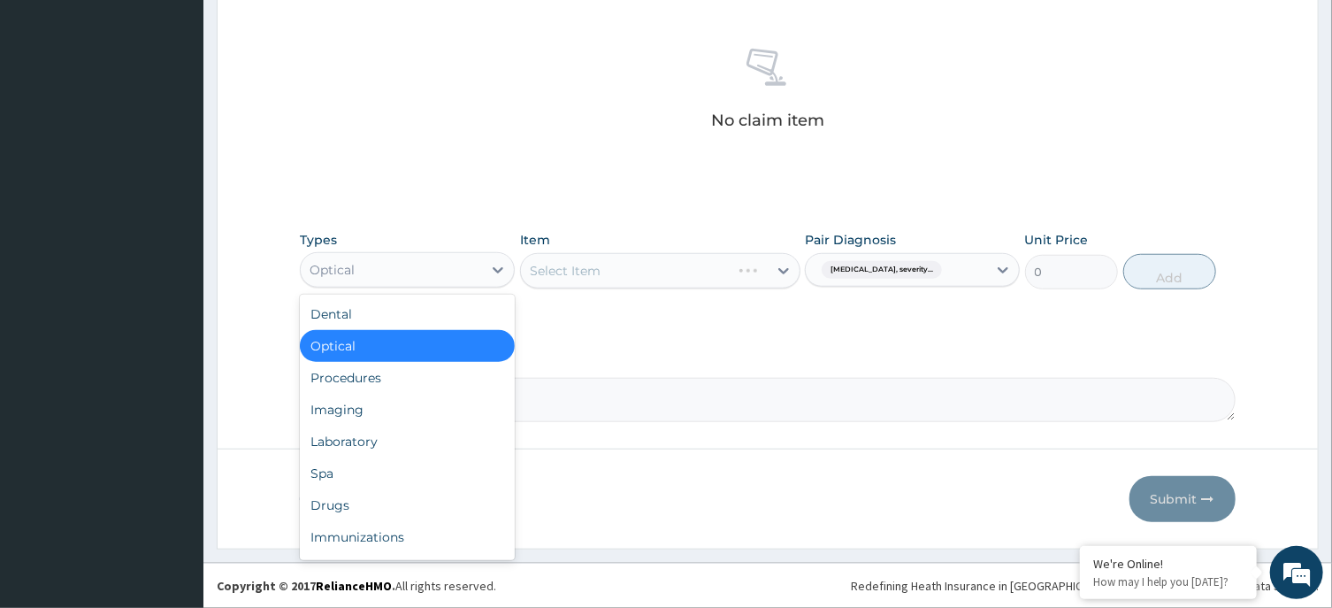
click at [440, 260] on div "Optical" at bounding box center [391, 270] width 181 height 28
click at [424, 379] on div "Procedures" at bounding box center [407, 378] width 215 height 32
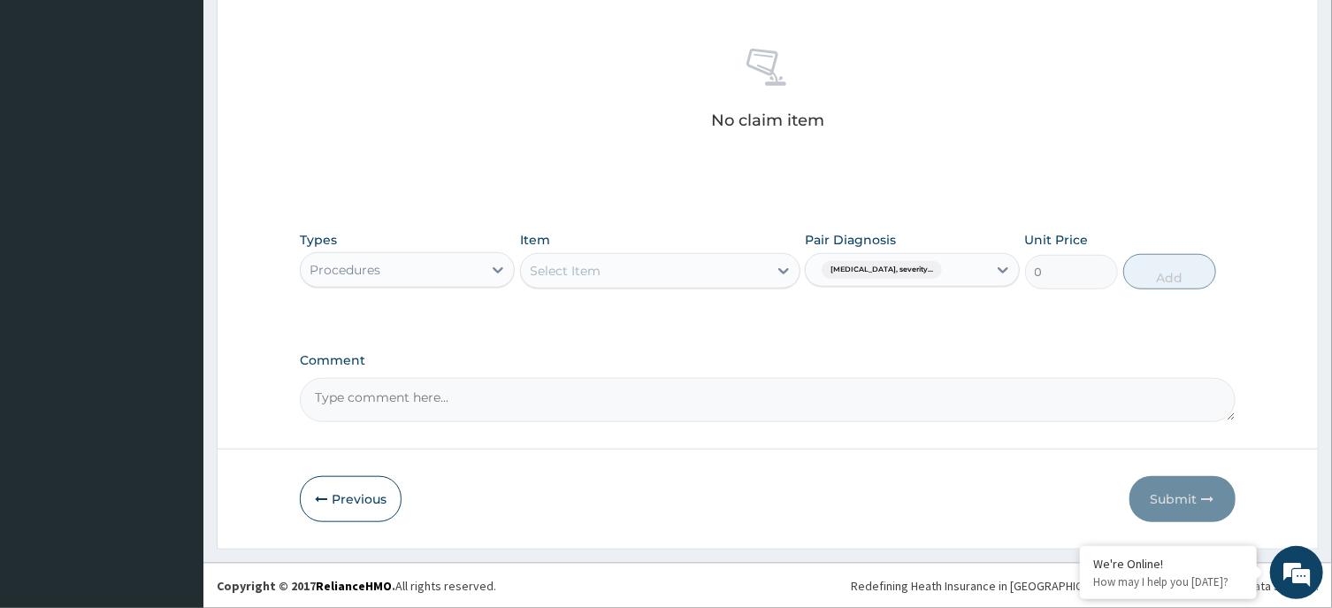
click at [724, 279] on div "Select Item" at bounding box center [644, 270] width 247 height 28
drag, startPoint x: 603, startPoint y: 387, endPoint x: 608, endPoint y: 375, distance: 12.3
click at [606, 379] on textarea "Comment" at bounding box center [767, 400] width 935 height 44
click at [624, 273] on div "Select Item" at bounding box center [644, 270] width 247 height 28
click at [374, 263] on div "Procedures" at bounding box center [345, 270] width 71 height 18
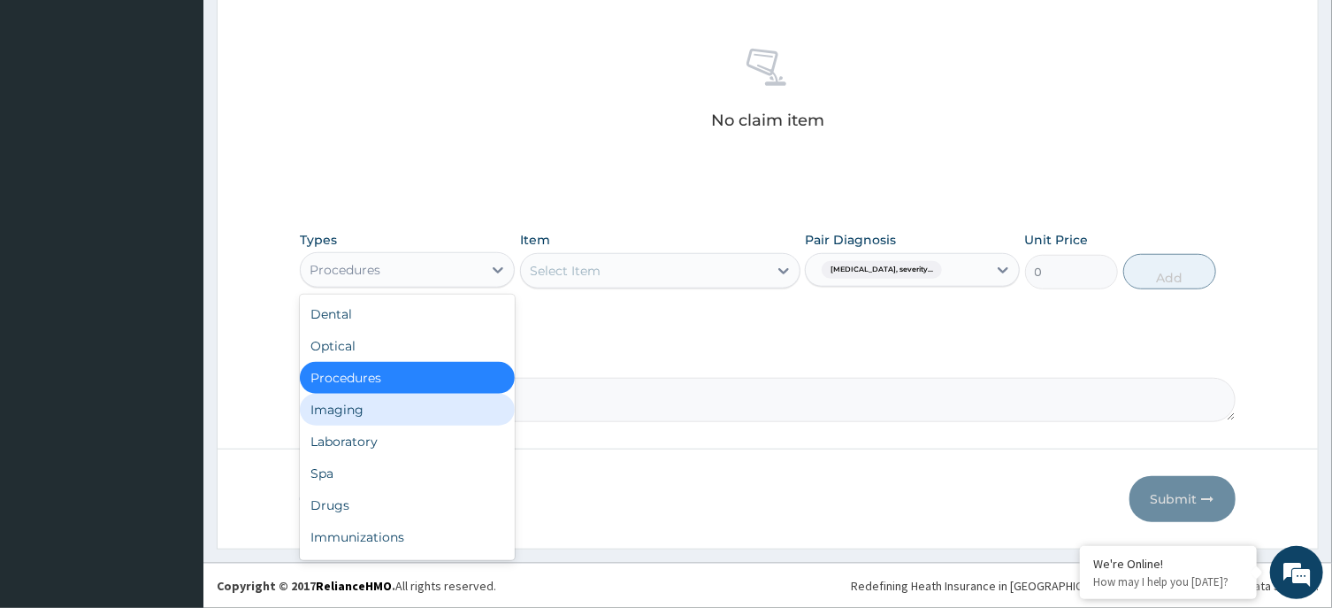
click at [379, 413] on div "Imaging" at bounding box center [407, 410] width 215 height 32
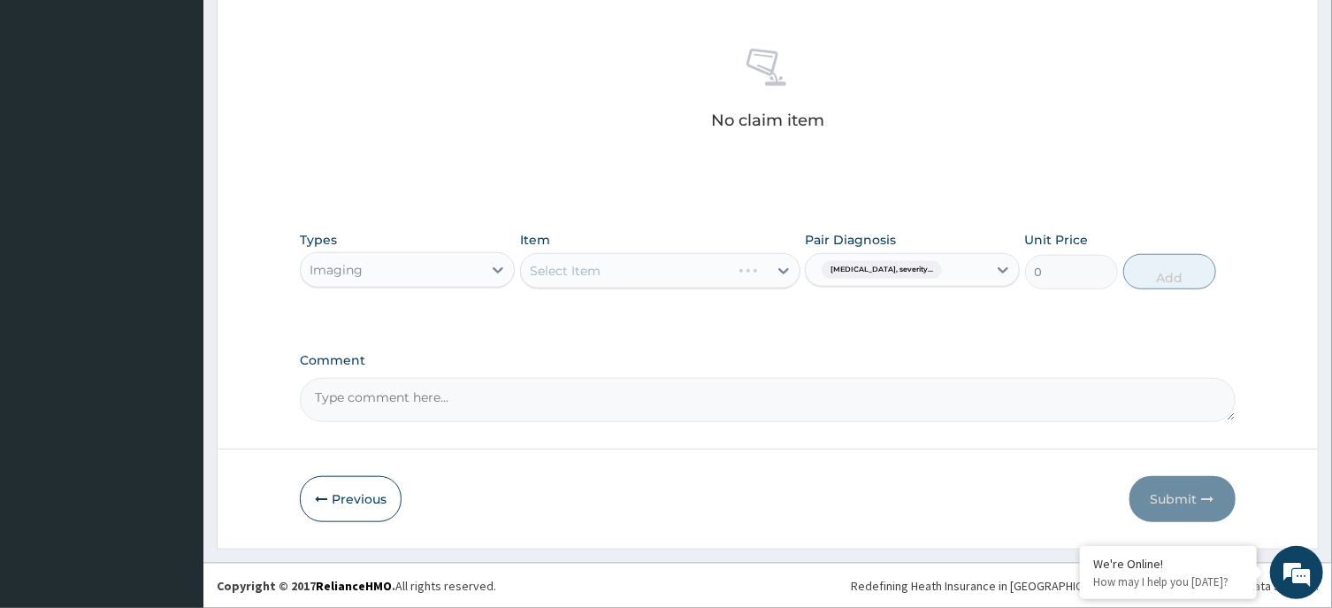
click at [762, 270] on div "Select Item" at bounding box center [660, 270] width 280 height 35
click at [692, 274] on div "Select Item" at bounding box center [644, 270] width 247 height 28
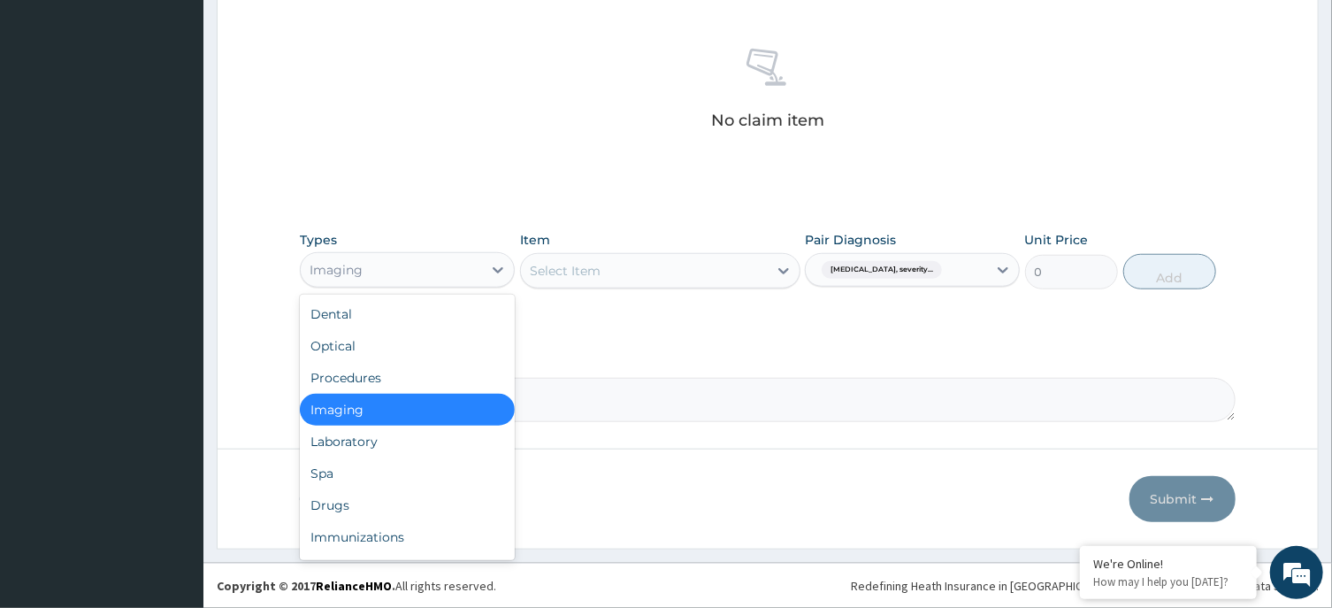
click at [358, 270] on div "Imaging" at bounding box center [336, 270] width 53 height 18
drag, startPoint x: 361, startPoint y: 383, endPoint x: 506, endPoint y: 338, distance: 151.9
click at [362, 383] on div "Procedures" at bounding box center [407, 378] width 215 height 32
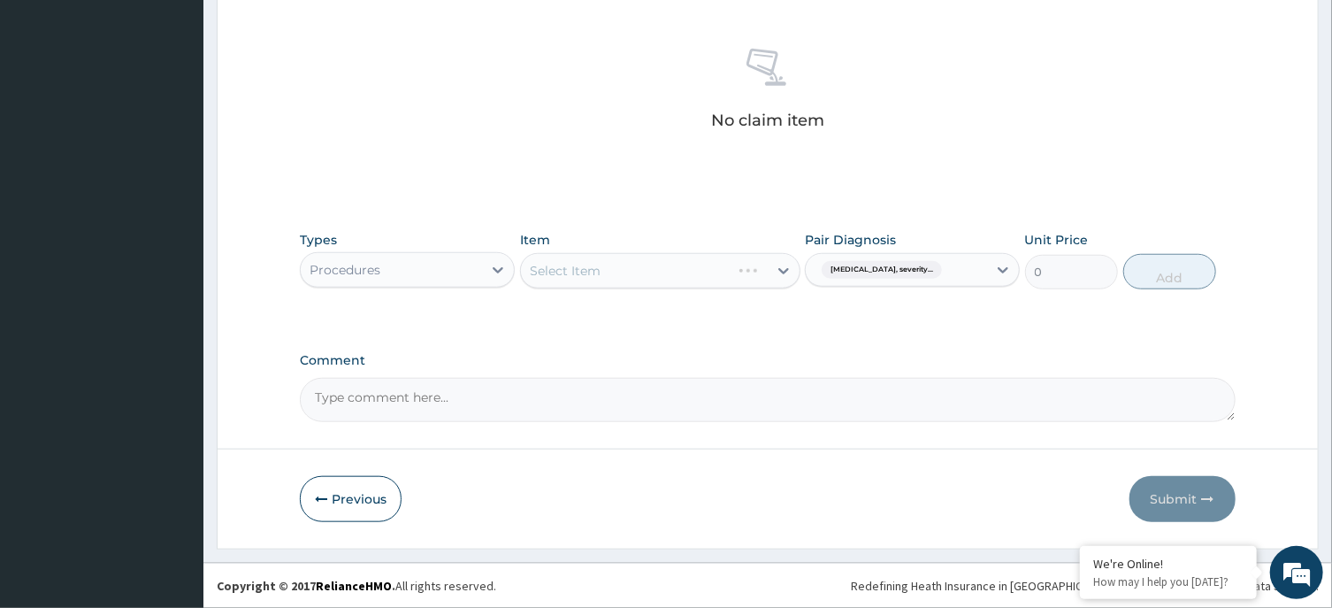
click at [650, 272] on div "Select Item" at bounding box center [660, 270] width 280 height 35
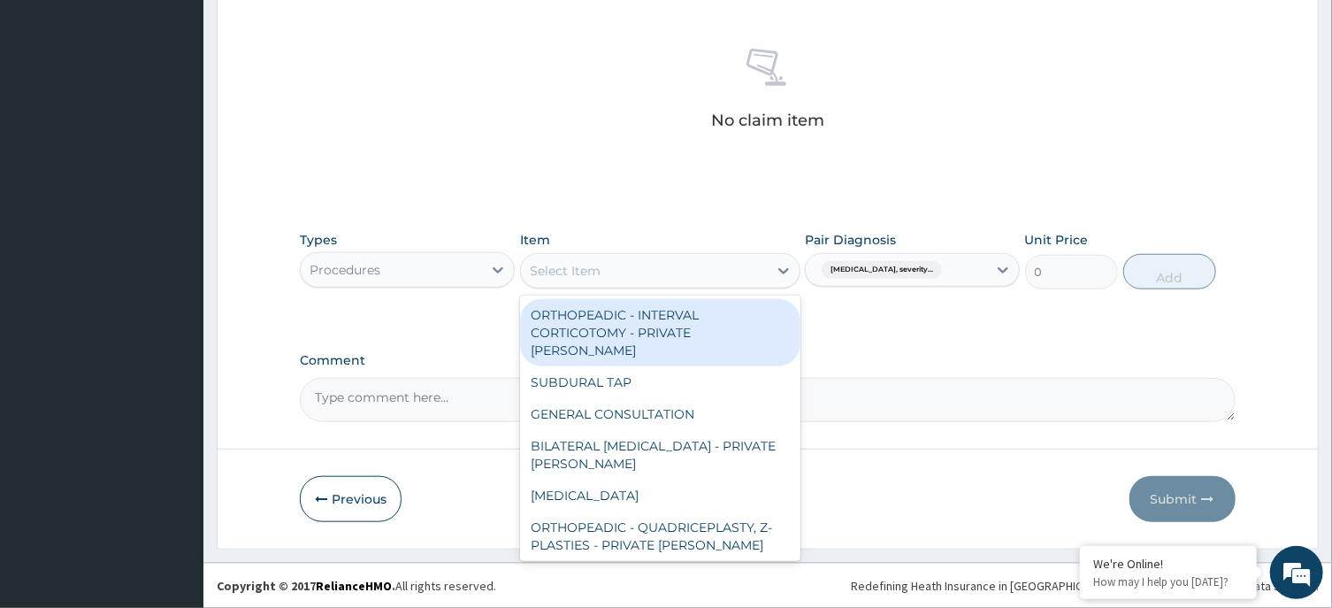
click at [584, 270] on div "Select Item" at bounding box center [565, 271] width 71 height 18
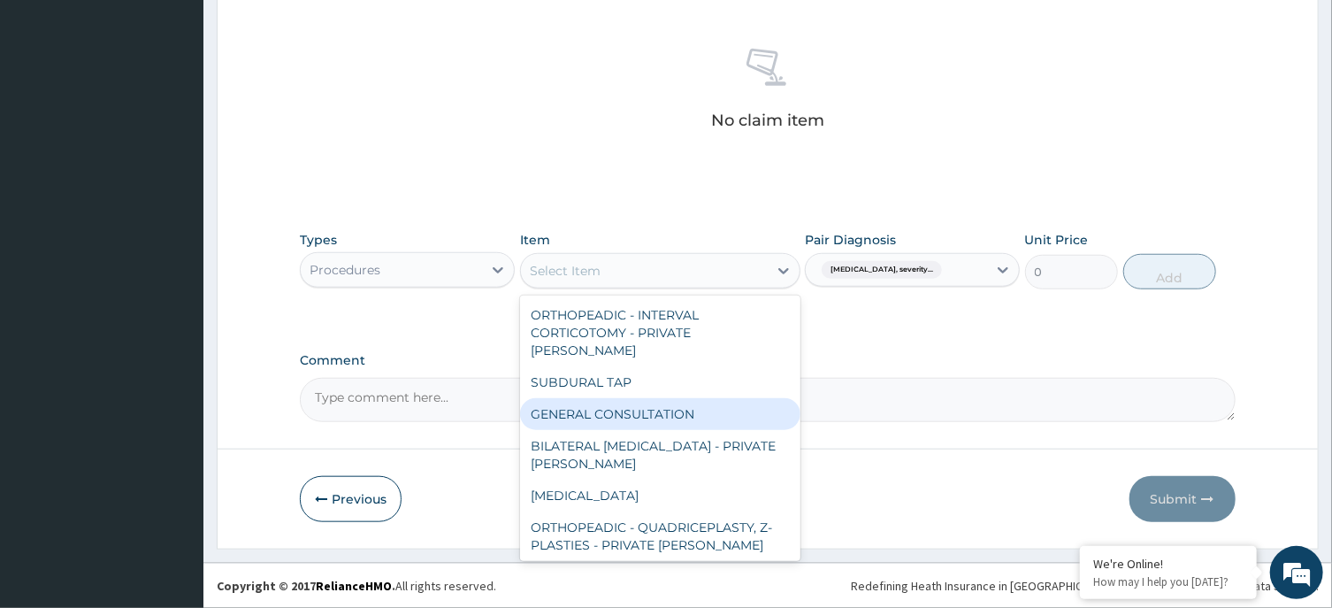
click at [651, 398] on div "GENERAL CONSULTATION" at bounding box center [660, 414] width 280 height 32
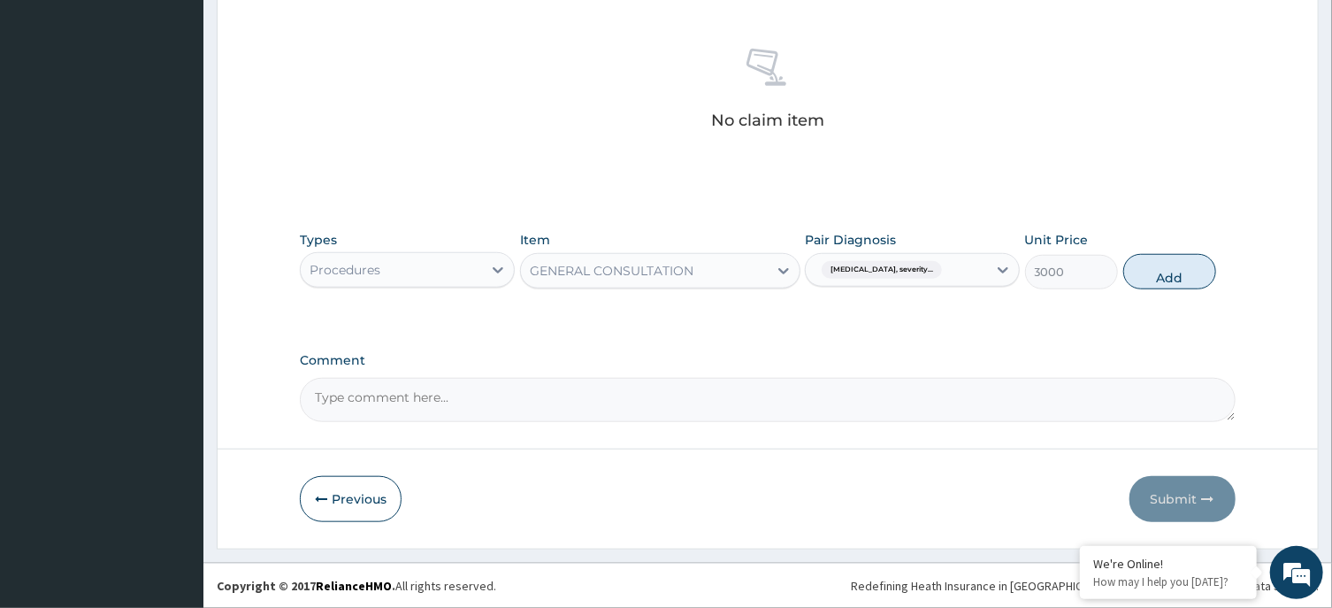
click at [1161, 265] on button "Add" at bounding box center [1170, 271] width 94 height 35
type input "0"
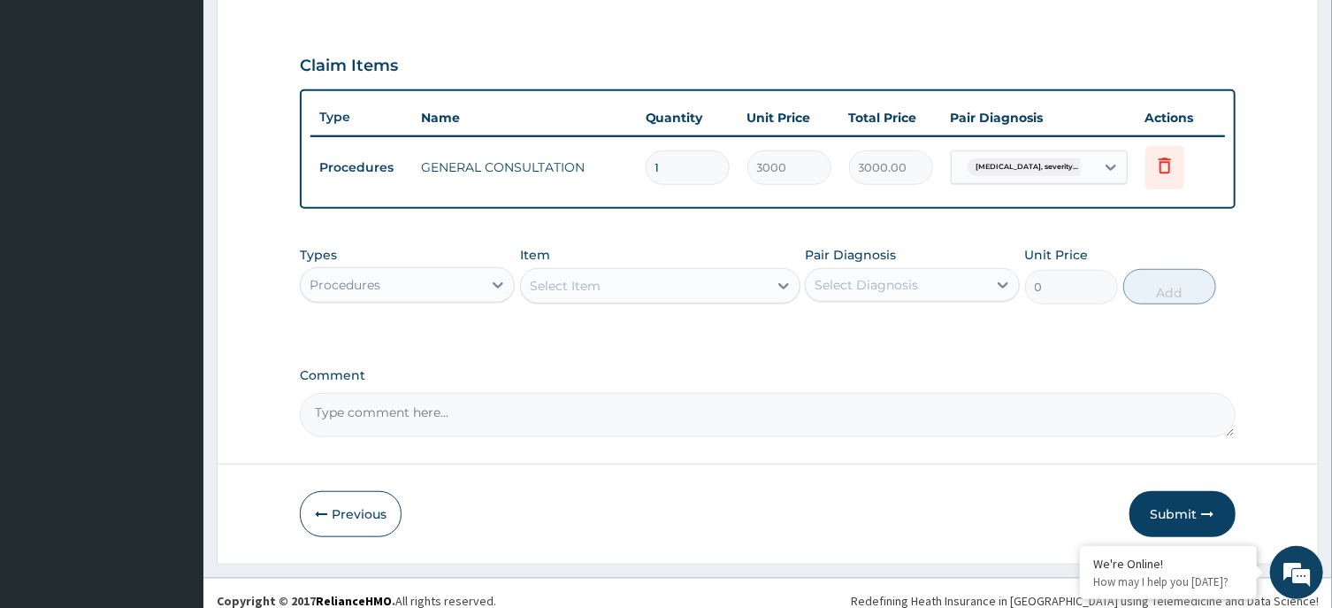
scroll to position [582, 0]
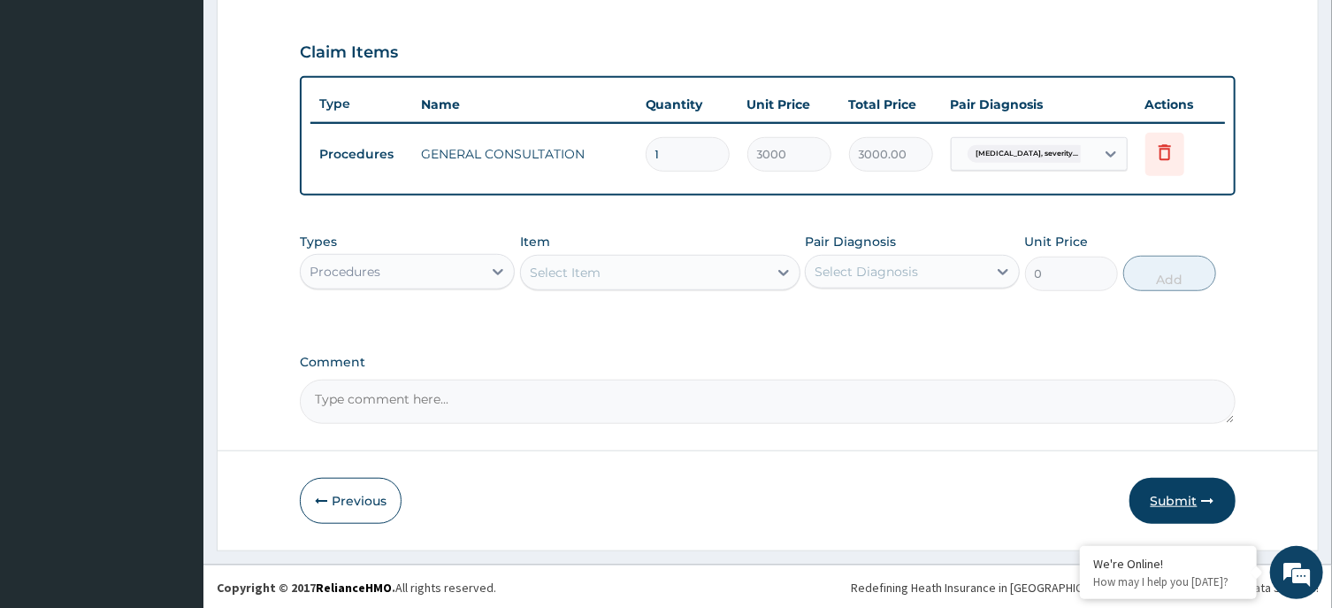
click at [1187, 491] on button "Submit" at bounding box center [1182, 501] width 106 height 46
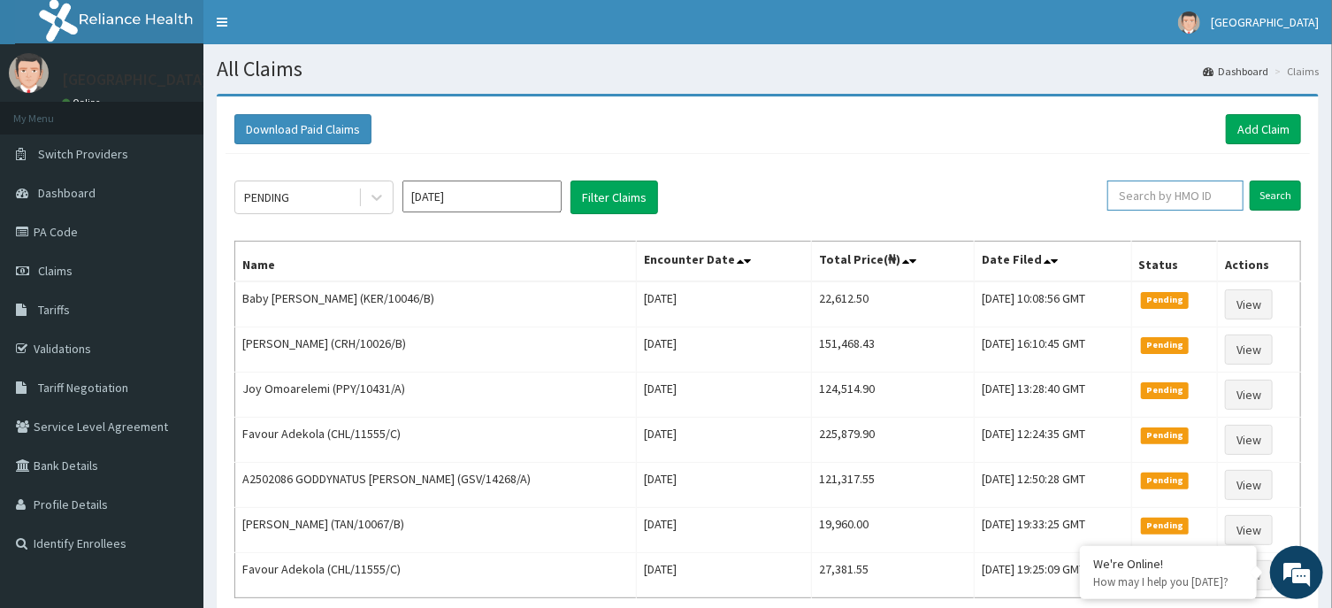
paste input "PPY/10431/A"
type input "PPY/10431/A"
click at [1265, 189] on input "Search" at bounding box center [1275, 195] width 51 height 30
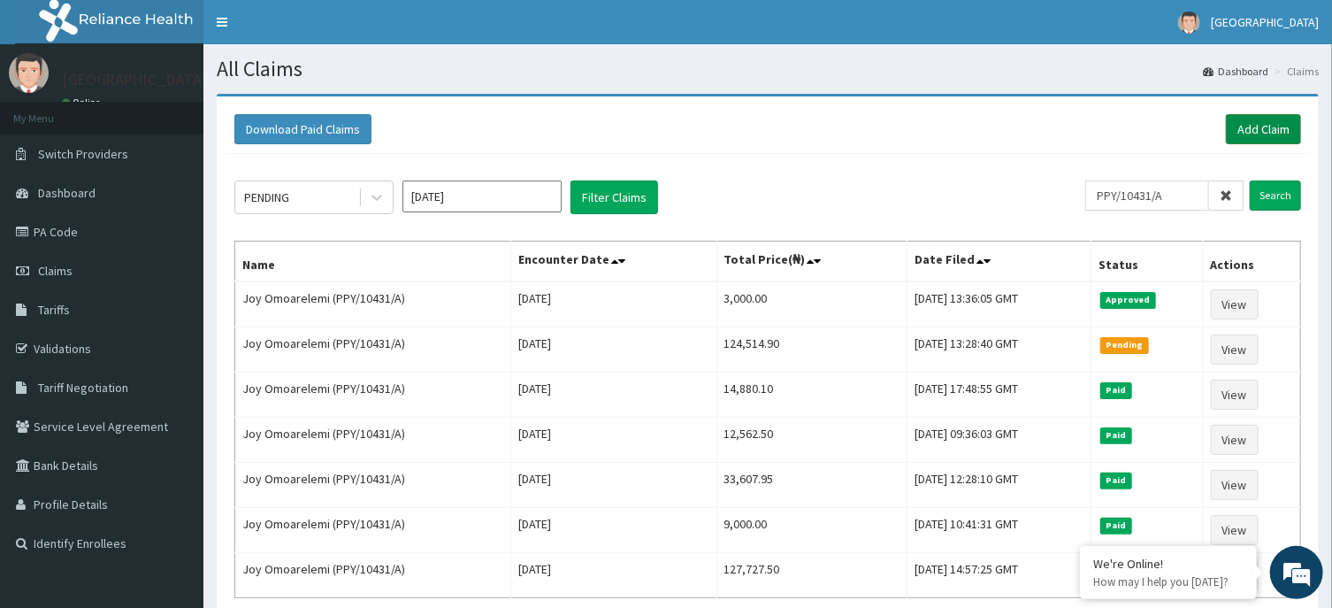
click at [1272, 120] on link "Add Claim" at bounding box center [1263, 129] width 75 height 30
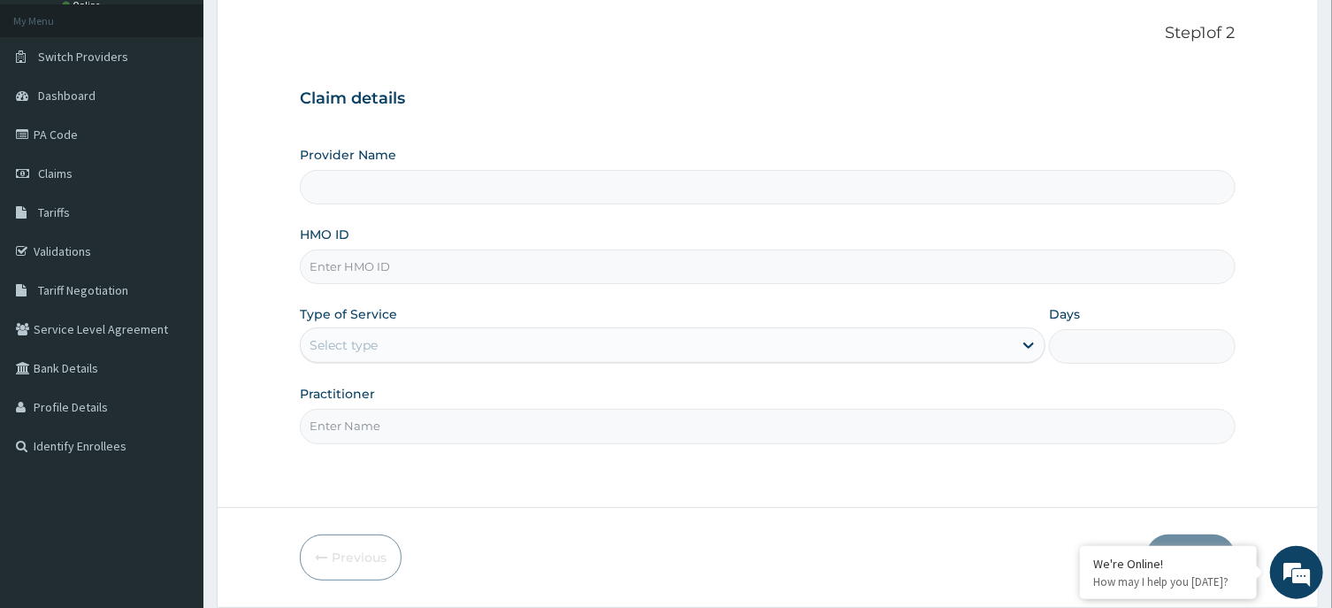
scroll to position [156, 0]
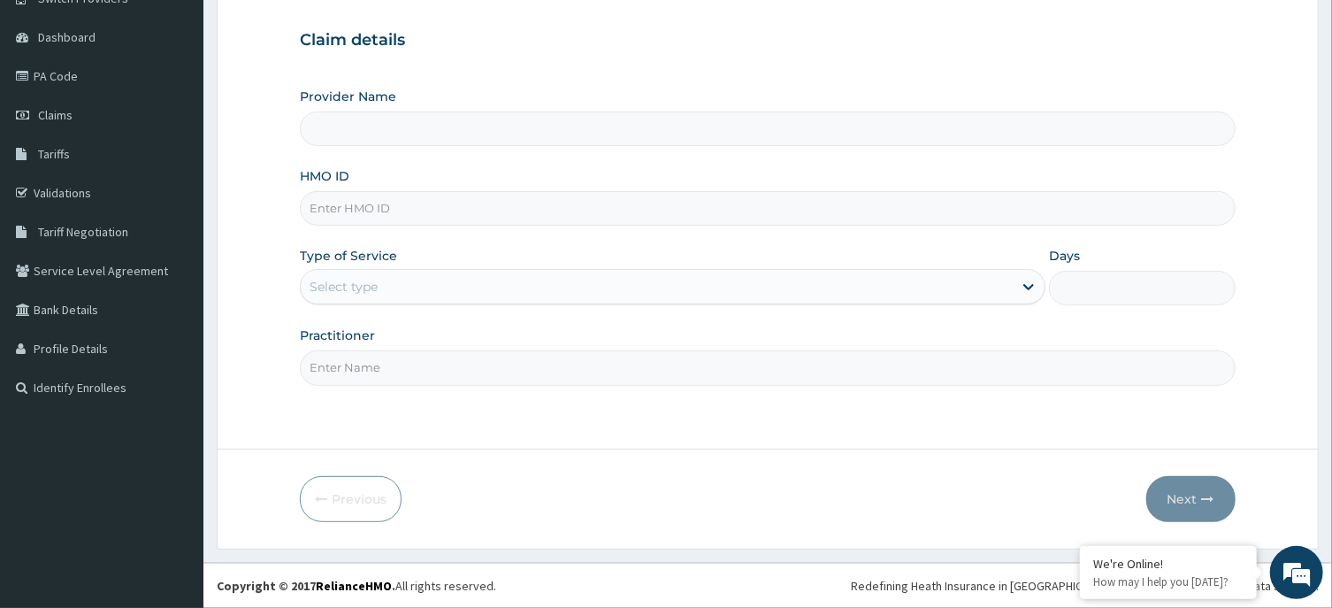
type input "[GEOGRAPHIC_DATA], Agege [[GEOGRAPHIC_DATA]]"
paste input "PA/6D9BFD"
drag, startPoint x: 400, startPoint y: 210, endPoint x: 242, endPoint y: 189, distance: 158.7
click at [300, 191] on input "PA/6D9BFD" at bounding box center [767, 208] width 935 height 34
paste input "CLO/10020/B"
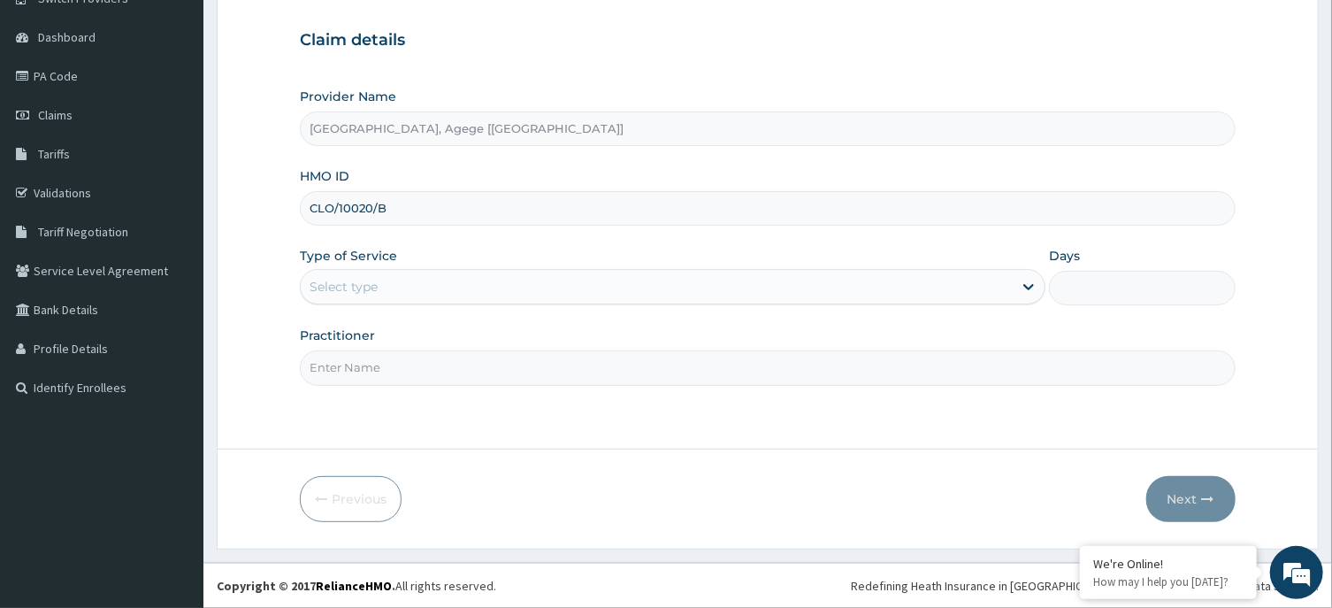
type input "CLO/10020/B"
click at [382, 287] on div "Select type" at bounding box center [657, 286] width 712 height 28
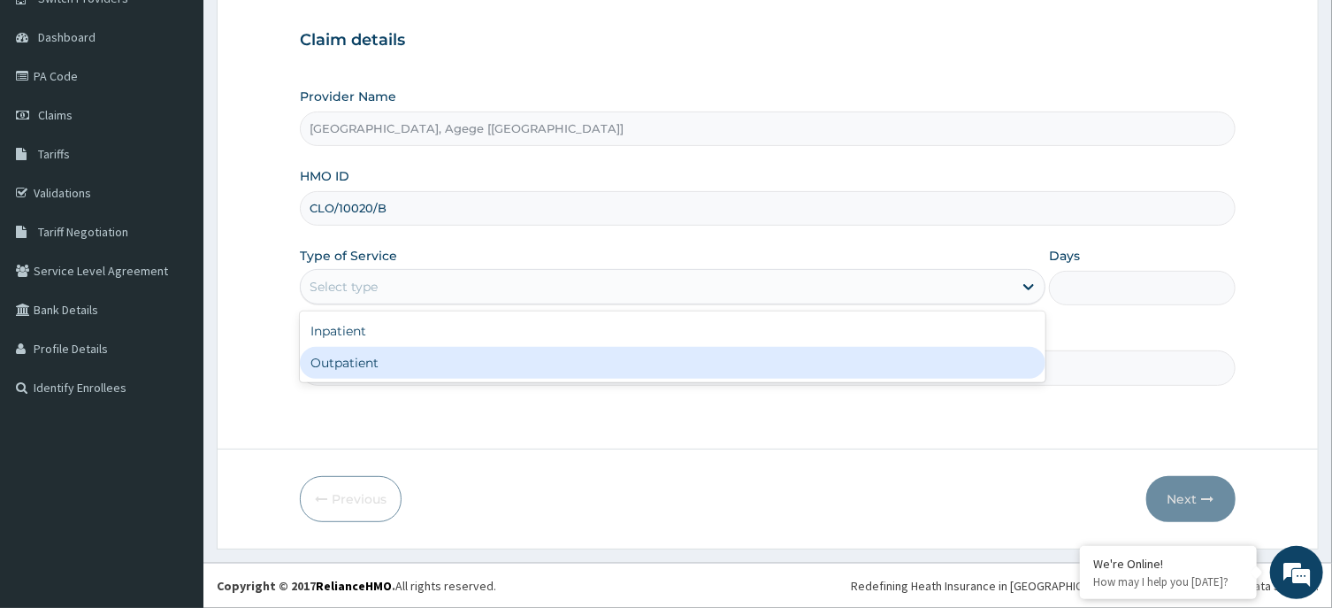
click at [397, 361] on div "Outpatient" at bounding box center [673, 363] width 746 height 32
type input "1"
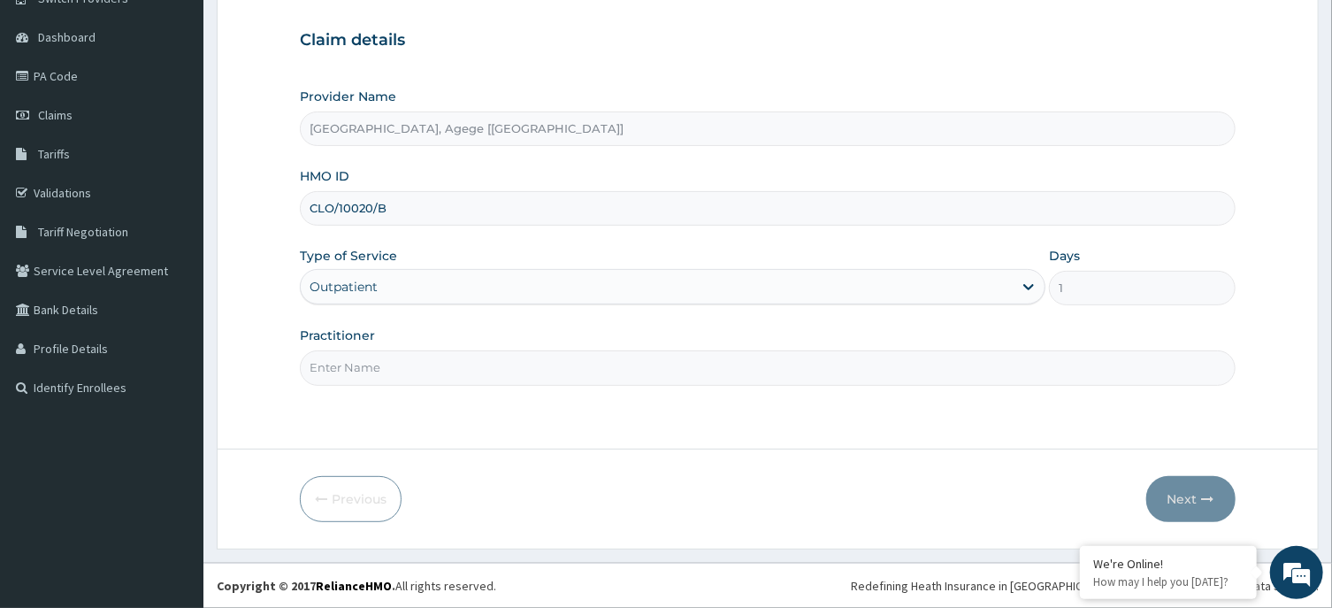
click at [356, 371] on input "Practitioner" at bounding box center [767, 367] width 935 height 34
type input "[PERSON_NAME]"
click at [1195, 502] on button "Next" at bounding box center [1190, 499] width 89 height 46
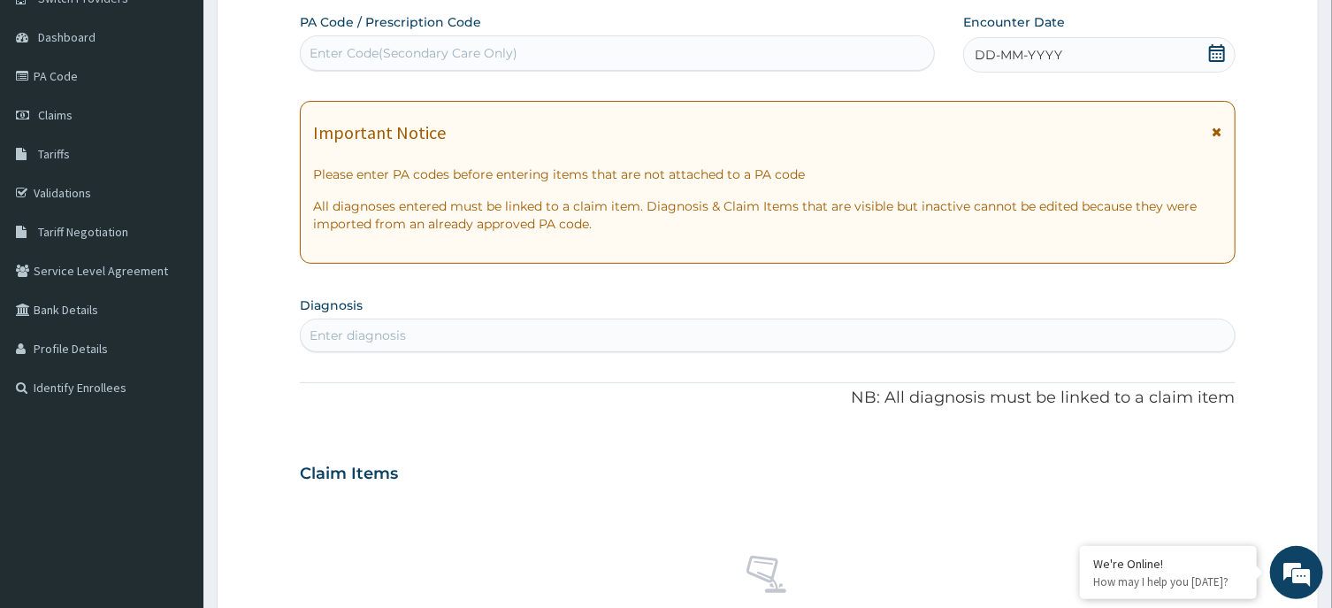
click at [434, 48] on div "Enter Code(Secondary Care Only)" at bounding box center [414, 53] width 208 height 18
paste input "PA/6D9BFD"
type input "PA/6D9BFD"
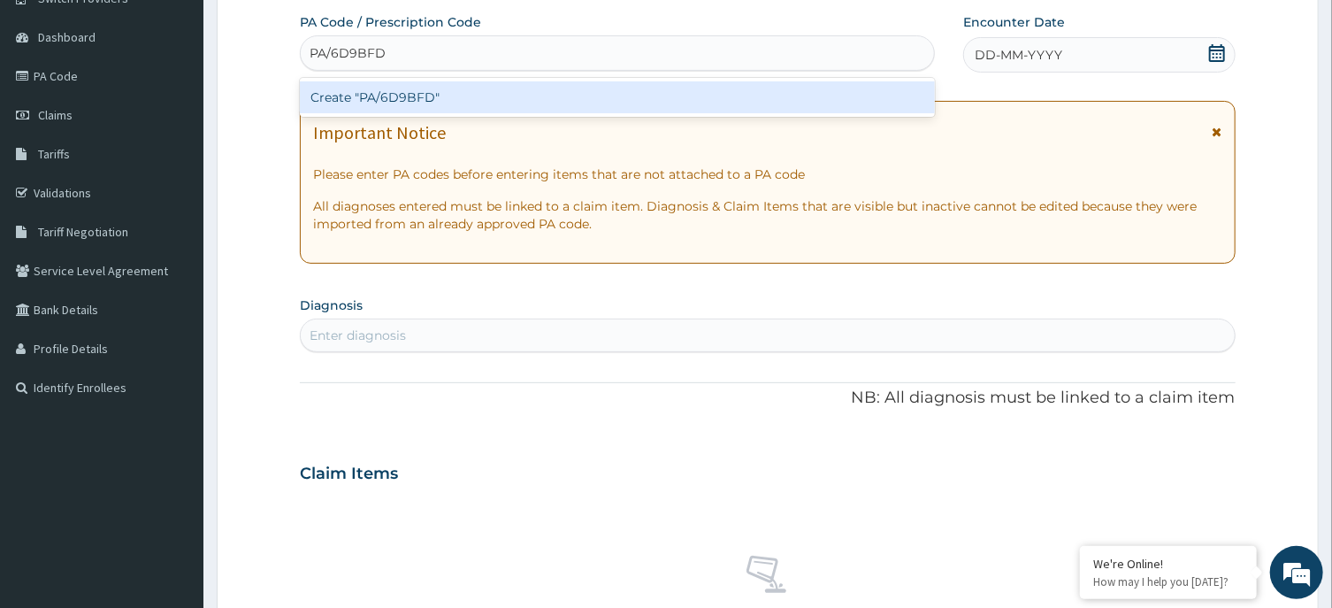
click at [429, 95] on div "Create "PA/6D9BFD"" at bounding box center [617, 97] width 635 height 32
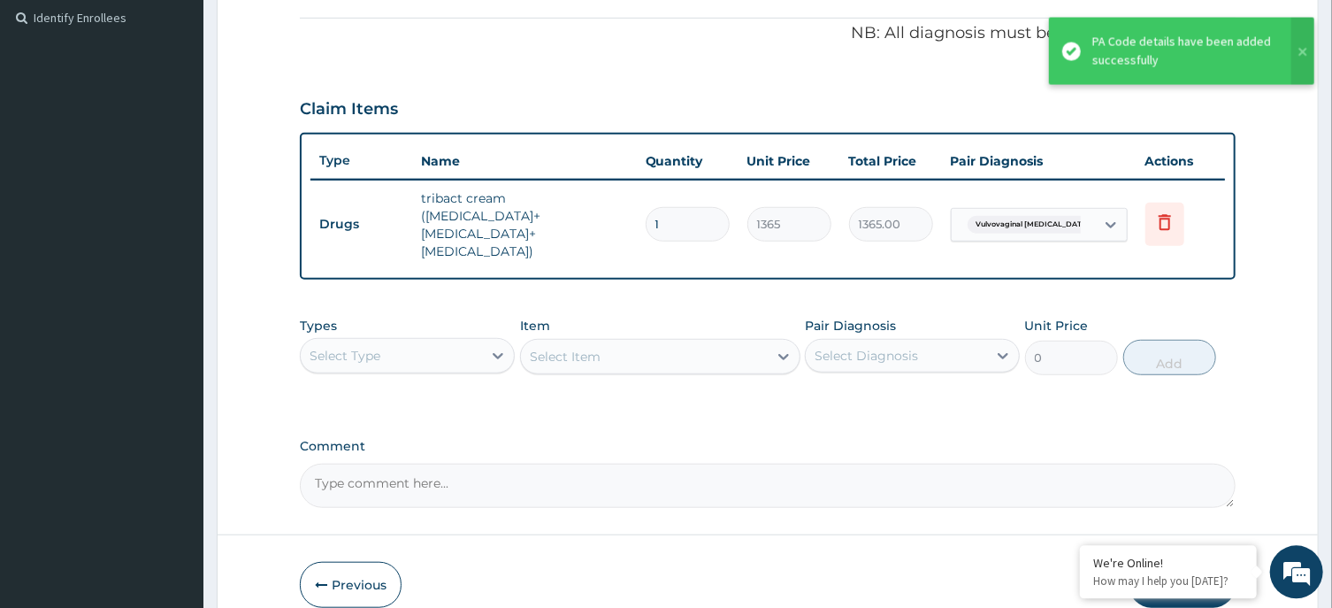
scroll to position [535, 0]
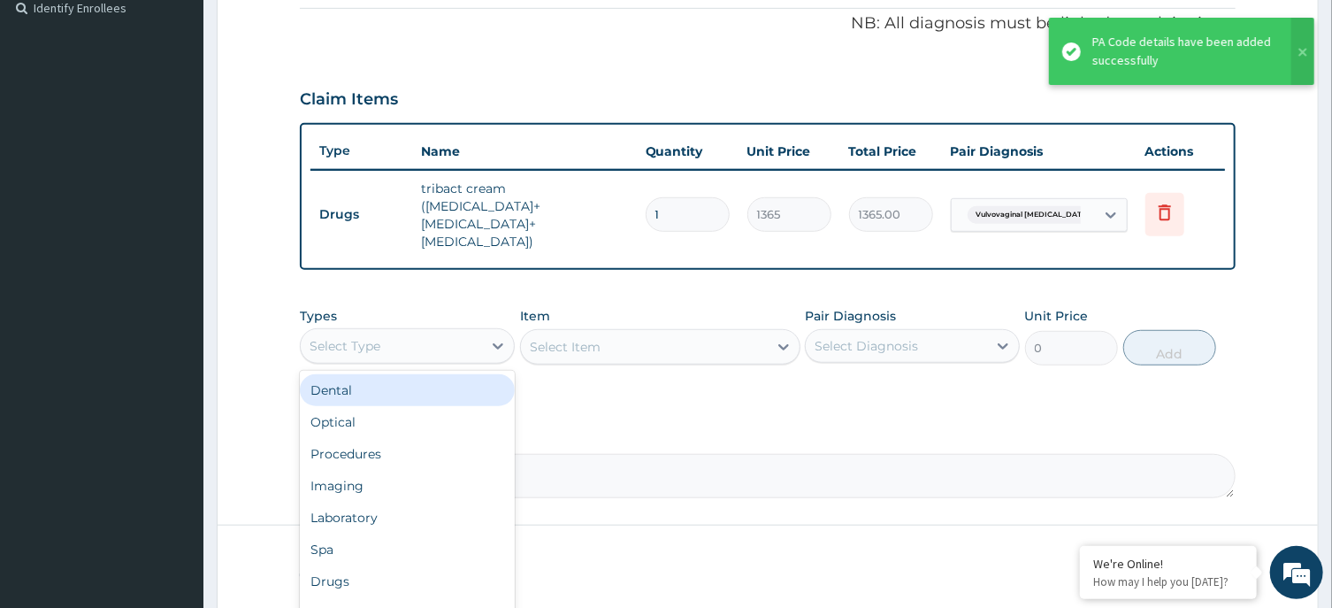
click at [396, 332] on div "Select Type" at bounding box center [391, 346] width 181 height 28
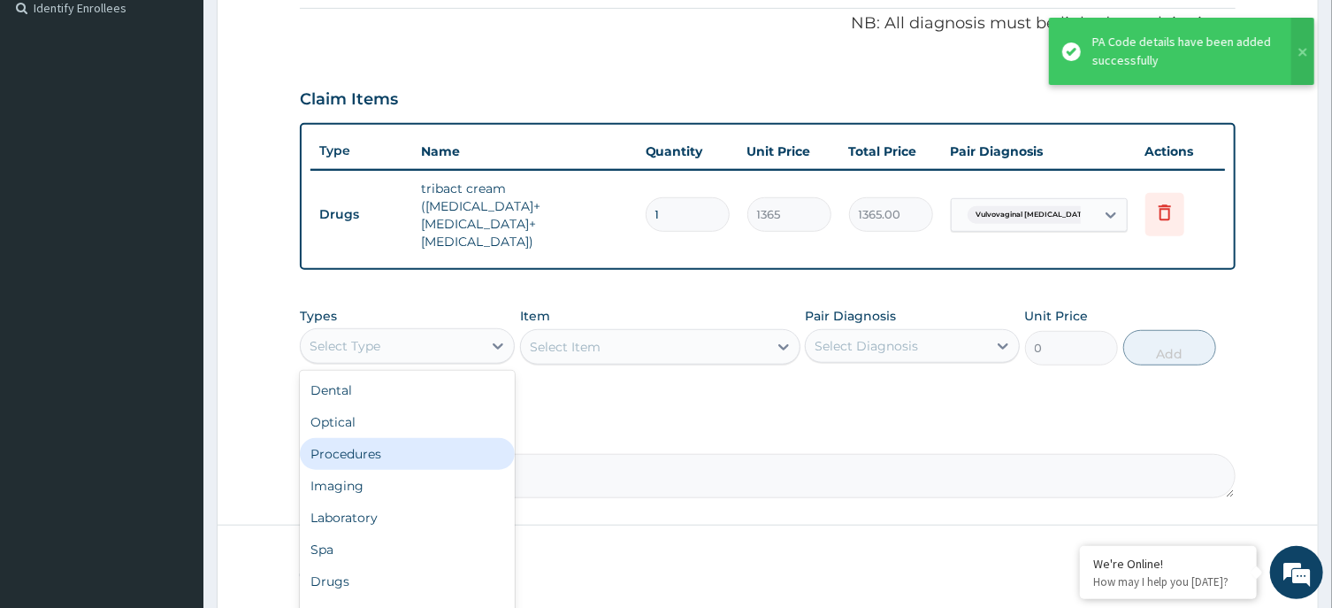
drag, startPoint x: 432, startPoint y: 430, endPoint x: 574, endPoint y: 363, distance: 156.7
click at [441, 438] on div "Procedures" at bounding box center [407, 454] width 215 height 32
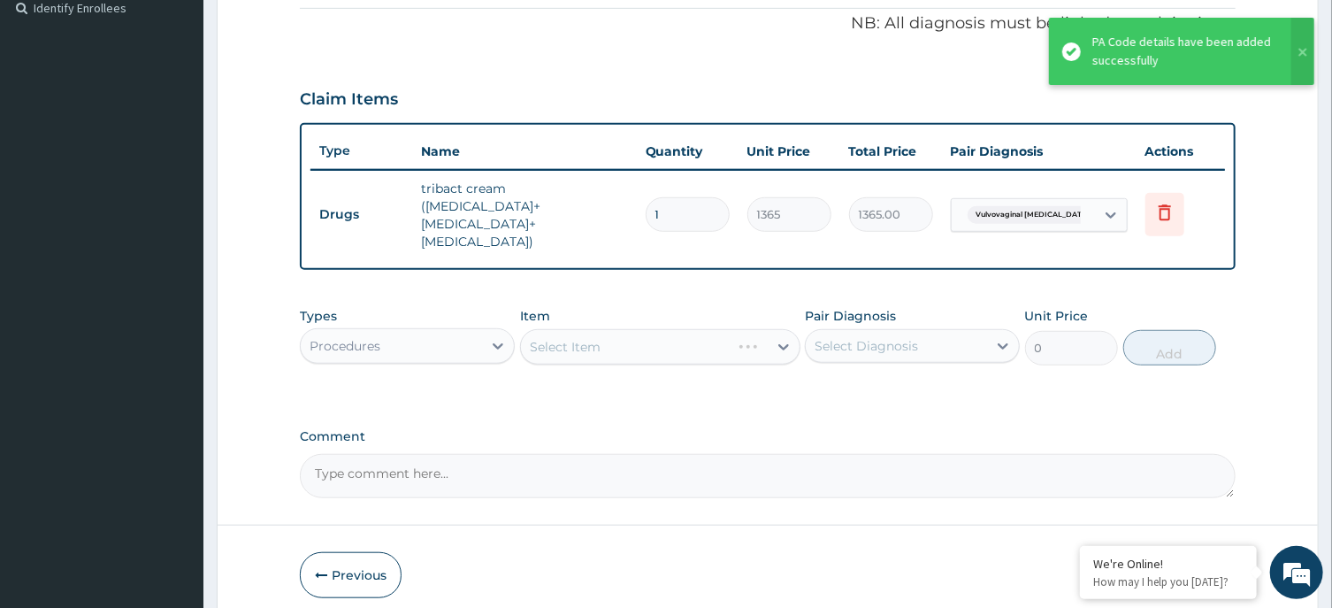
click at [715, 329] on div "Select Item" at bounding box center [660, 346] width 280 height 35
click at [892, 332] on div "Select Diagnosis" at bounding box center [896, 346] width 181 height 28
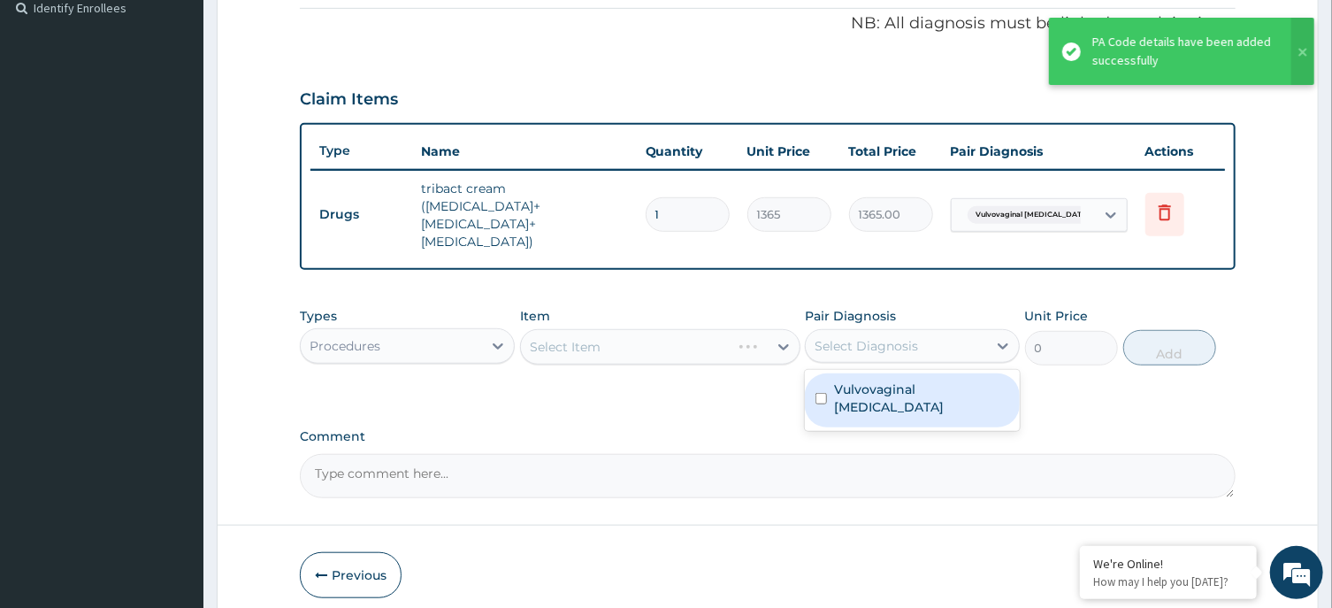
click at [883, 380] on label "Vulvovaginal candidosis" at bounding box center [921, 397] width 175 height 35
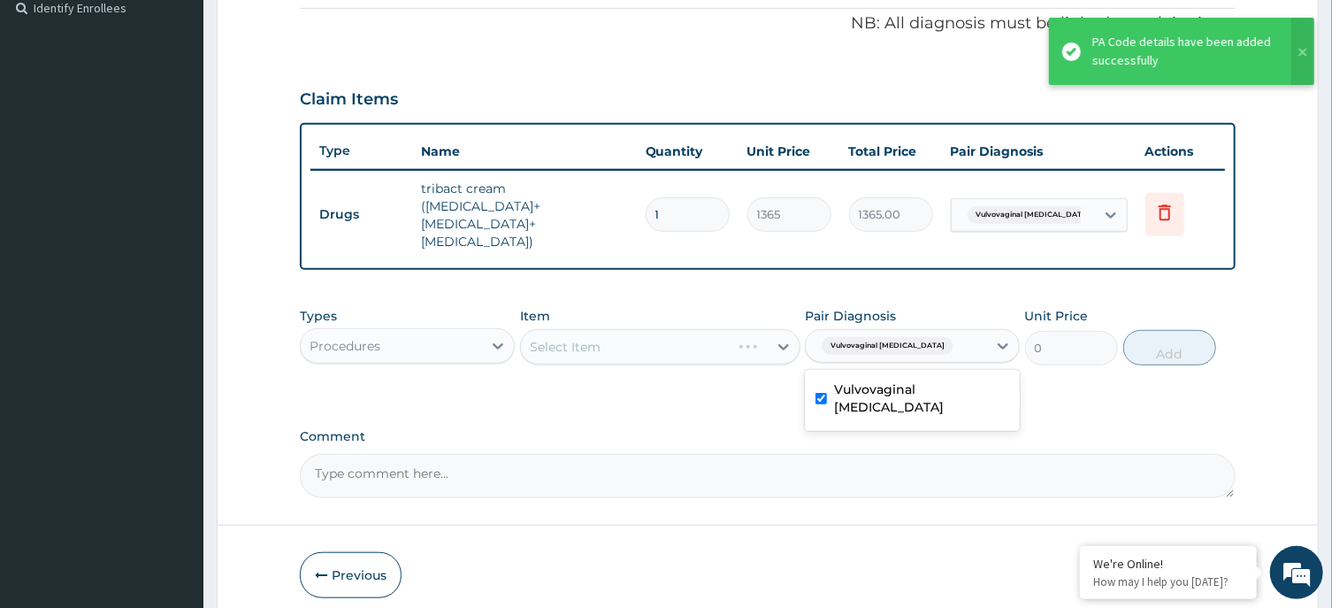
checkbox input "true"
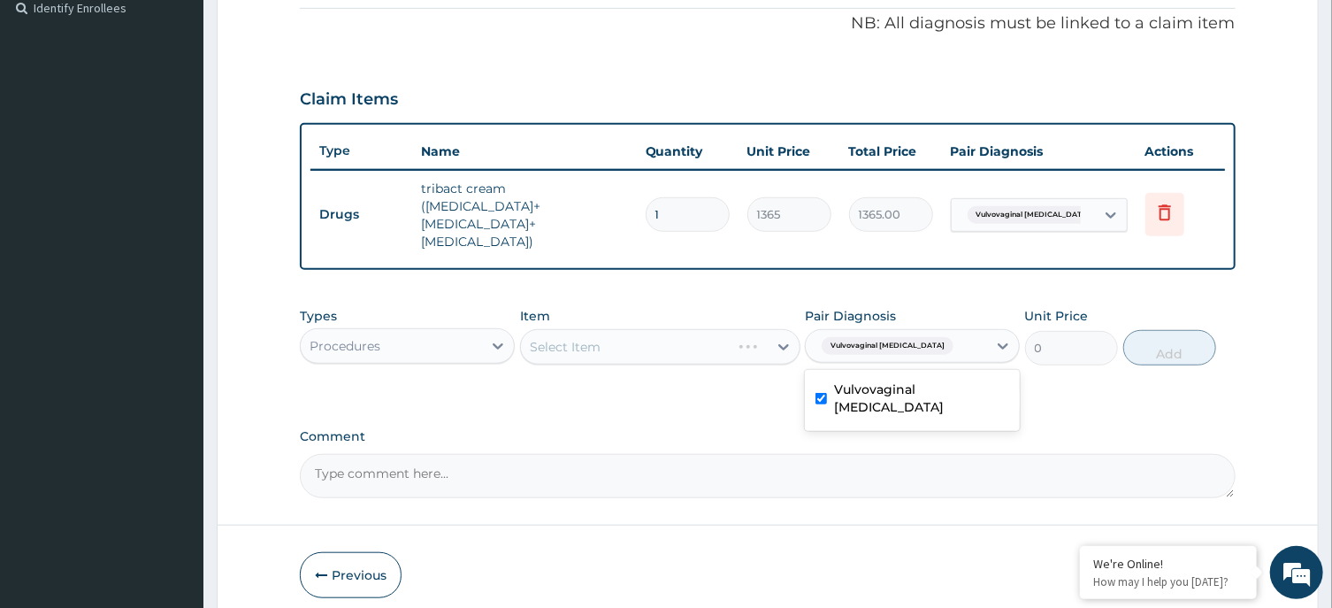
click at [708, 329] on div "Select Item" at bounding box center [660, 346] width 280 height 35
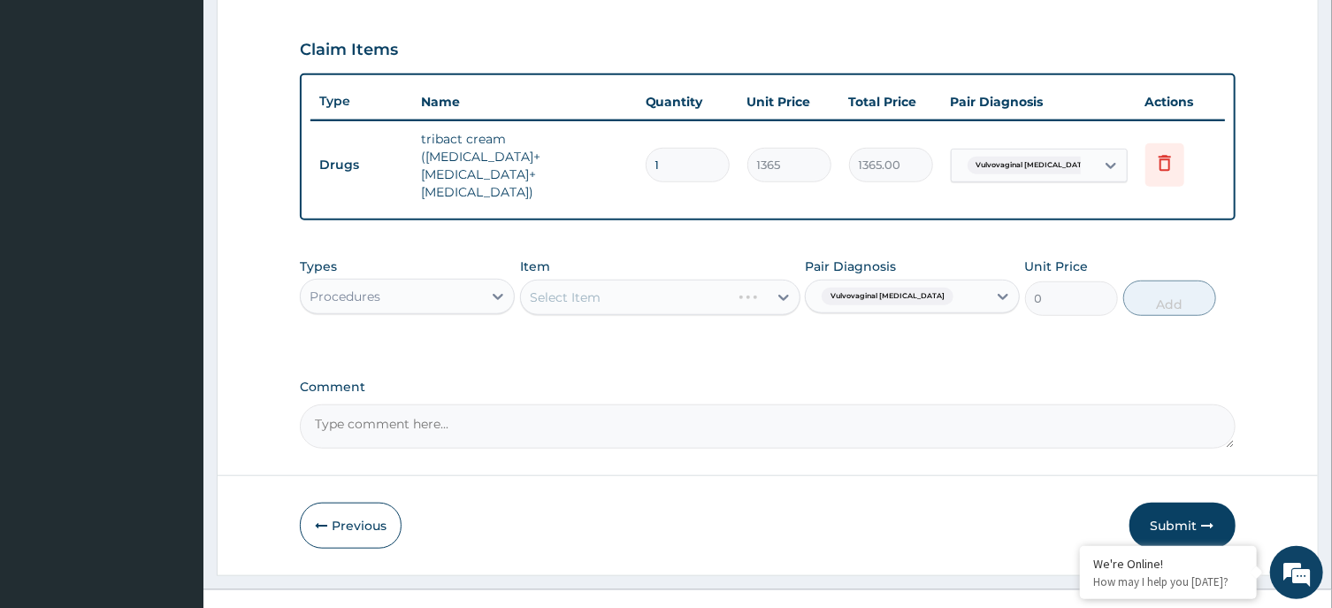
scroll to position [593, 0]
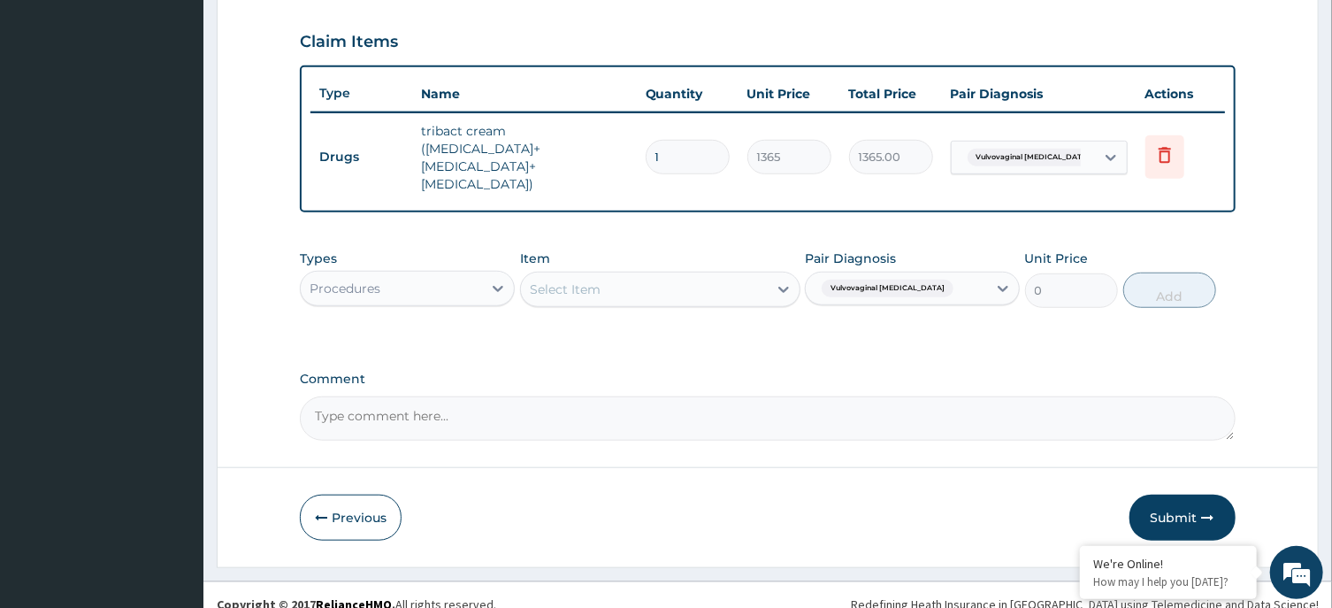
click at [692, 275] on div "Select Item" at bounding box center [644, 289] width 247 height 28
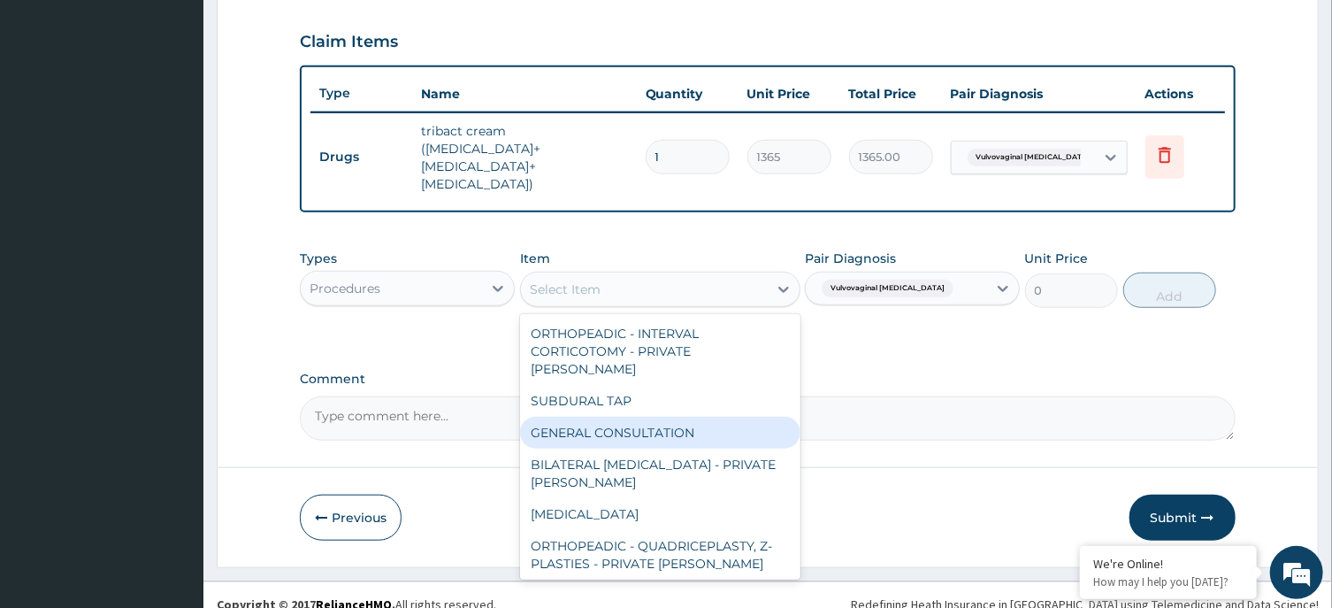
click at [695, 417] on div "GENERAL CONSULTATION" at bounding box center [660, 433] width 280 height 32
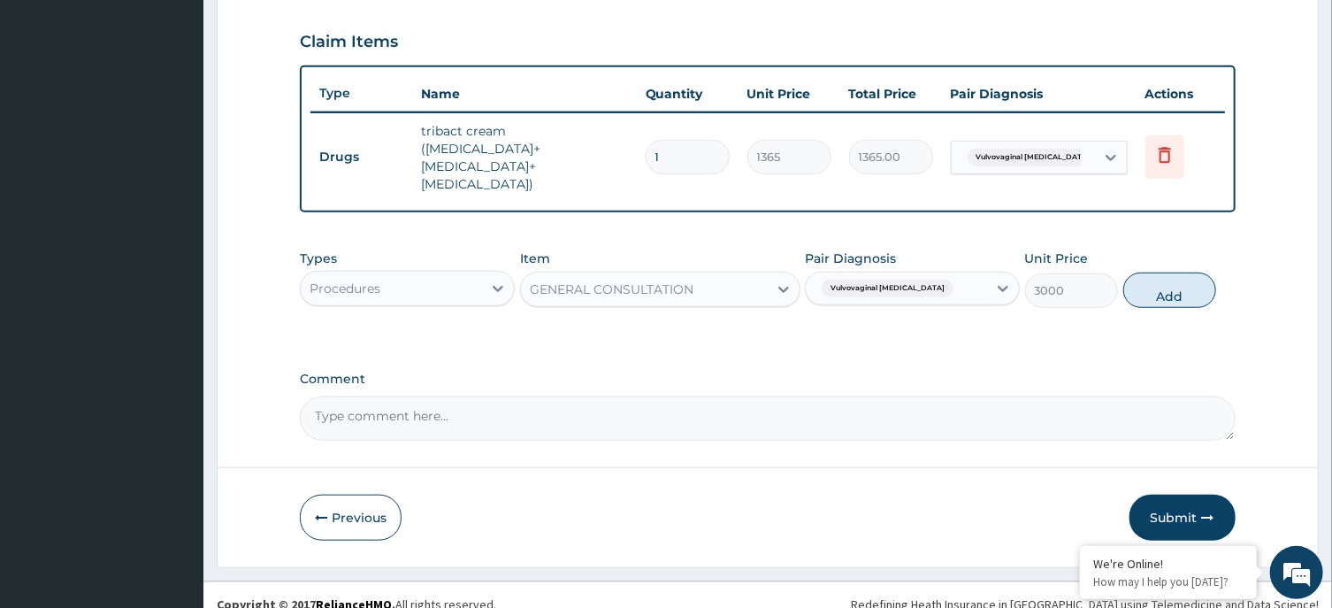
click at [938, 319] on div "Types Procedures Item option GENERAL CONSULTATION, selected. Select is focused …" at bounding box center [767, 292] width 935 height 103
click at [1193, 272] on button "Add" at bounding box center [1170, 289] width 94 height 35
type input "0"
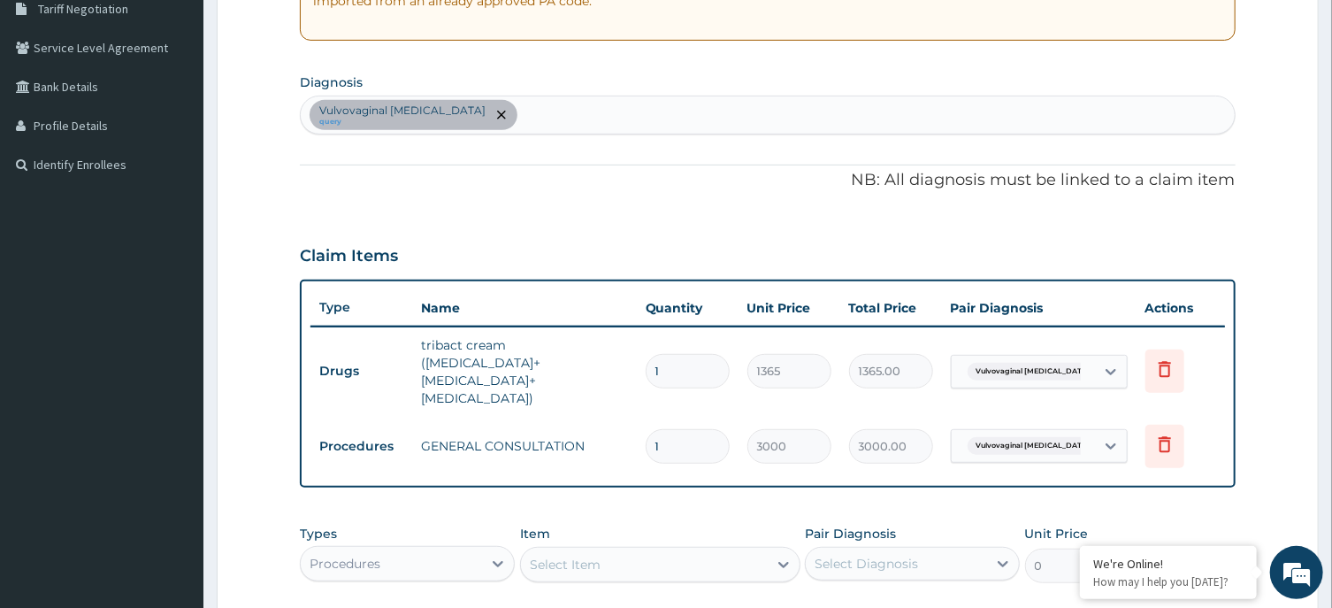
scroll to position [653, 0]
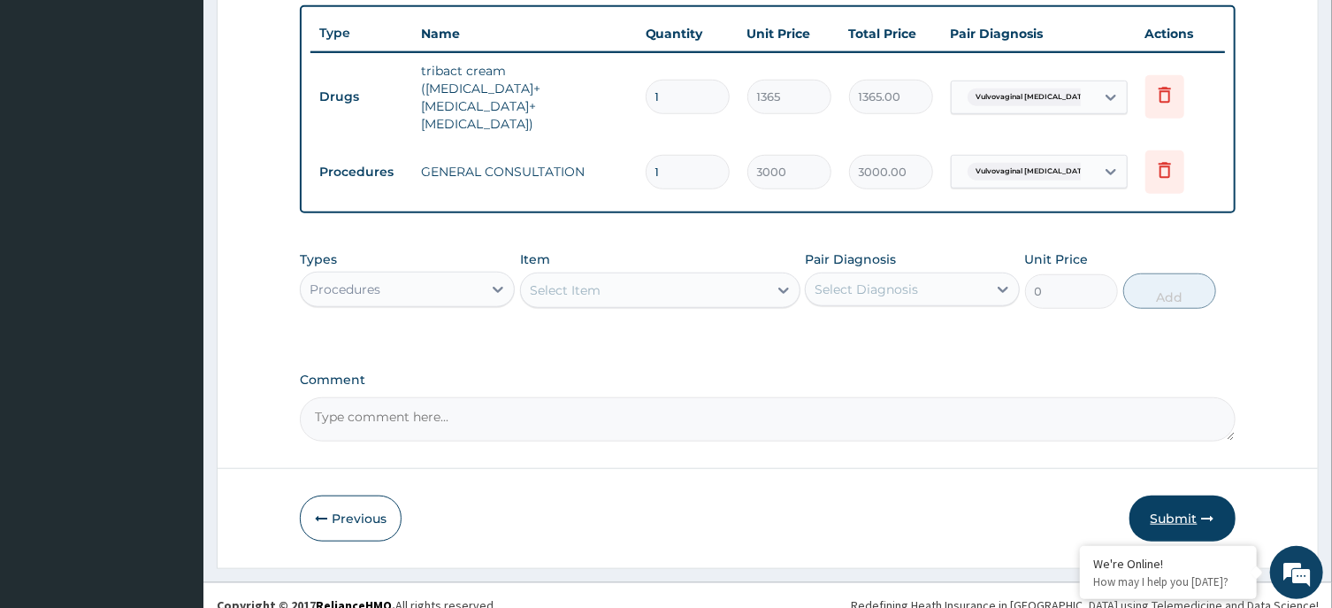
click at [1183, 497] on button "Submit" at bounding box center [1182, 518] width 106 height 46
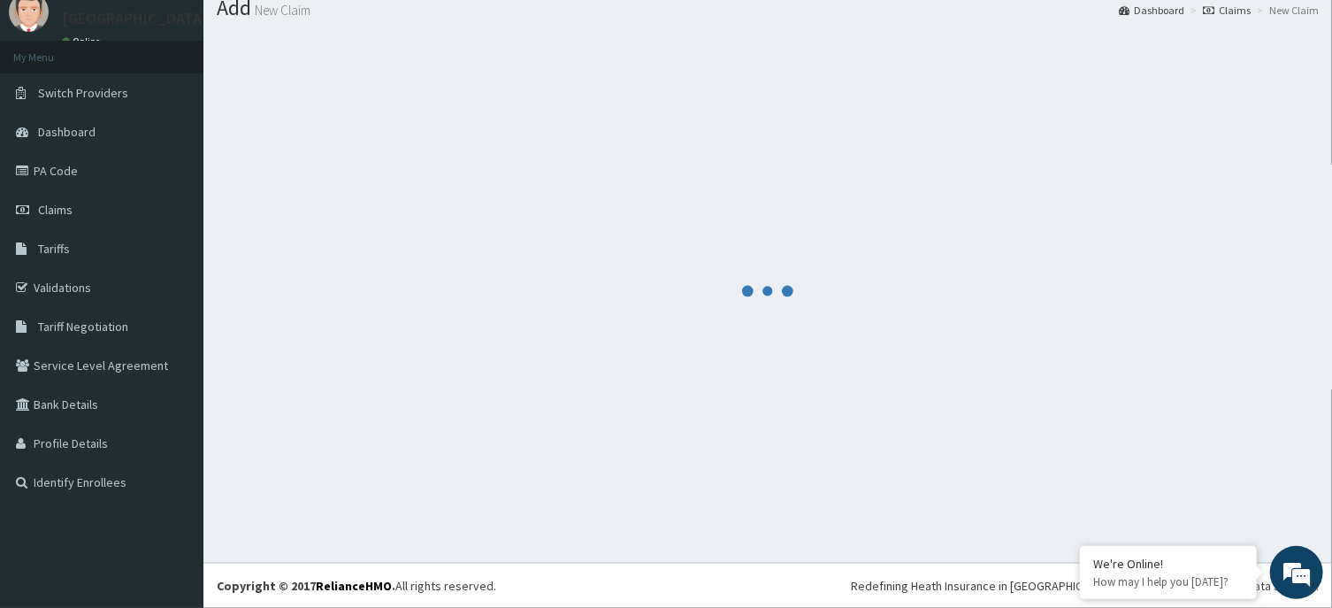
scroll to position [61, 0]
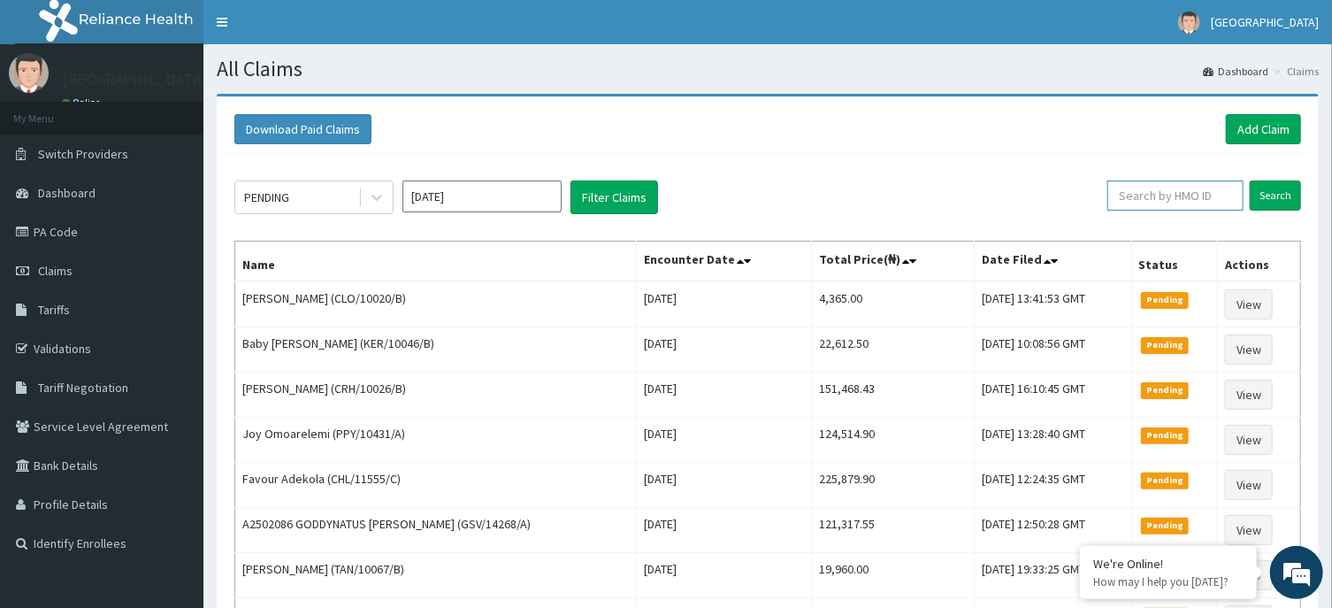
click at [1143, 194] on input "text" at bounding box center [1175, 195] width 136 height 30
paste input "CRH/10026/B"
click at [1270, 184] on input "Search" at bounding box center [1275, 195] width 51 height 30
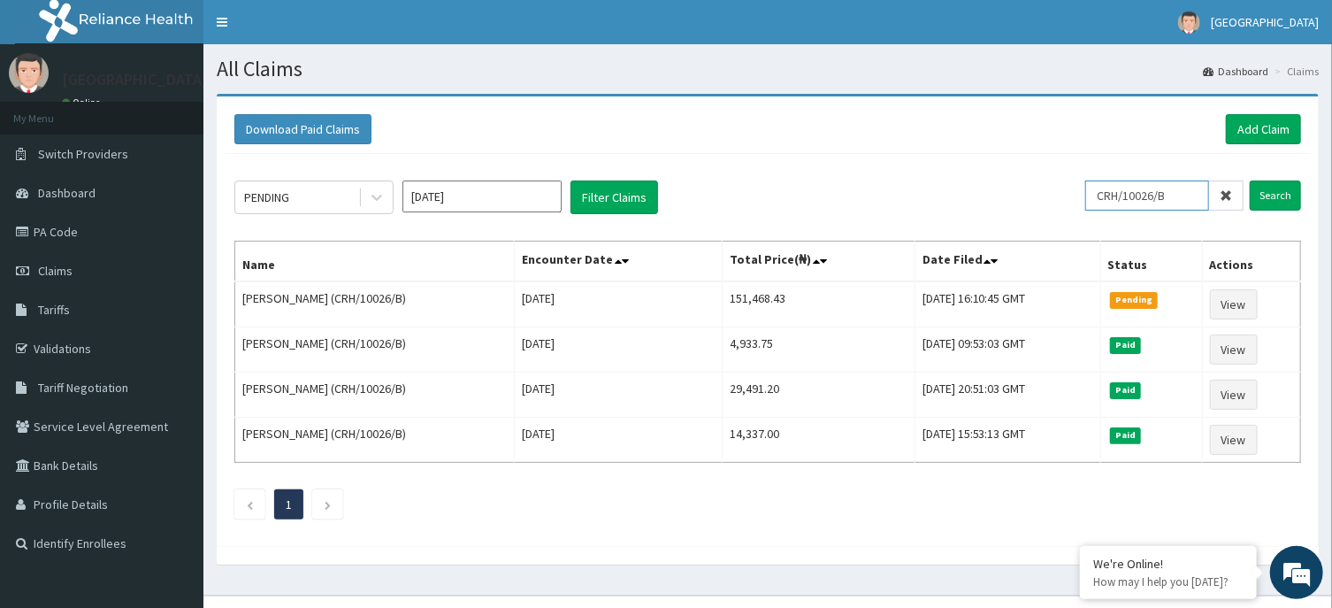
drag, startPoint x: 1179, startPoint y: 194, endPoint x: 991, endPoint y: 210, distance: 188.2
click at [1085, 210] on input "CRH/10026/B" at bounding box center [1147, 195] width 124 height 30
paste input "NBC/10292/H"
type input "NBC/10292/H"
click at [1255, 189] on input "Search" at bounding box center [1275, 195] width 51 height 30
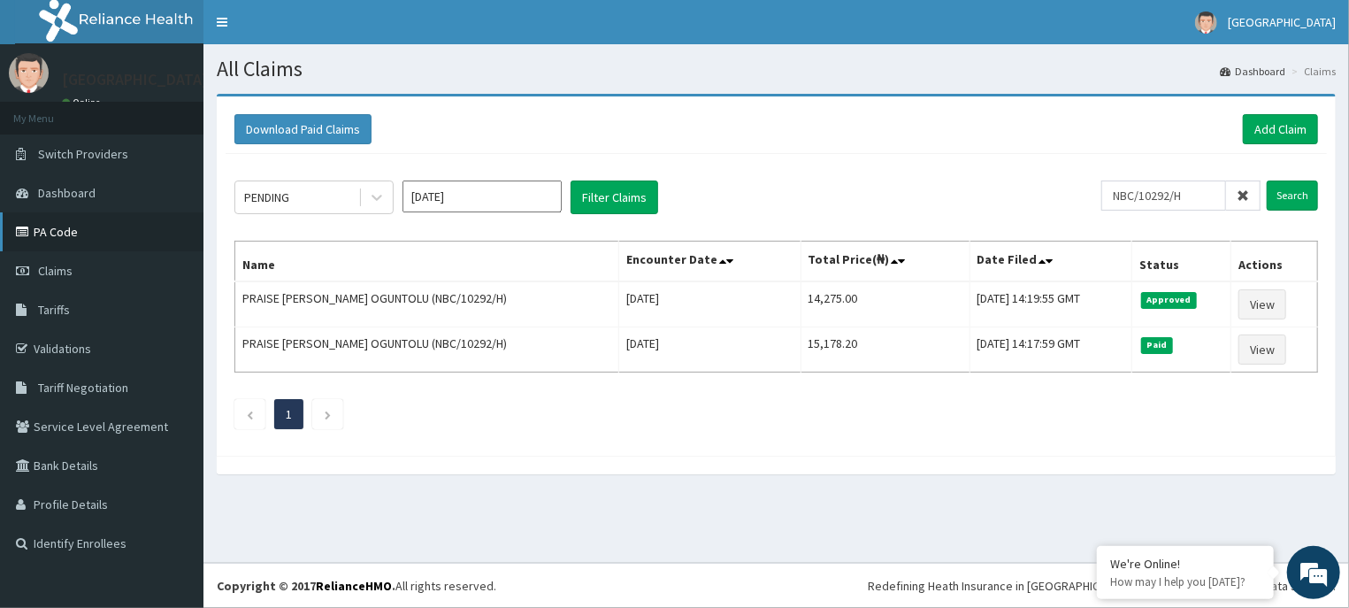
click at [139, 238] on link "PA Code" at bounding box center [101, 231] width 203 height 39
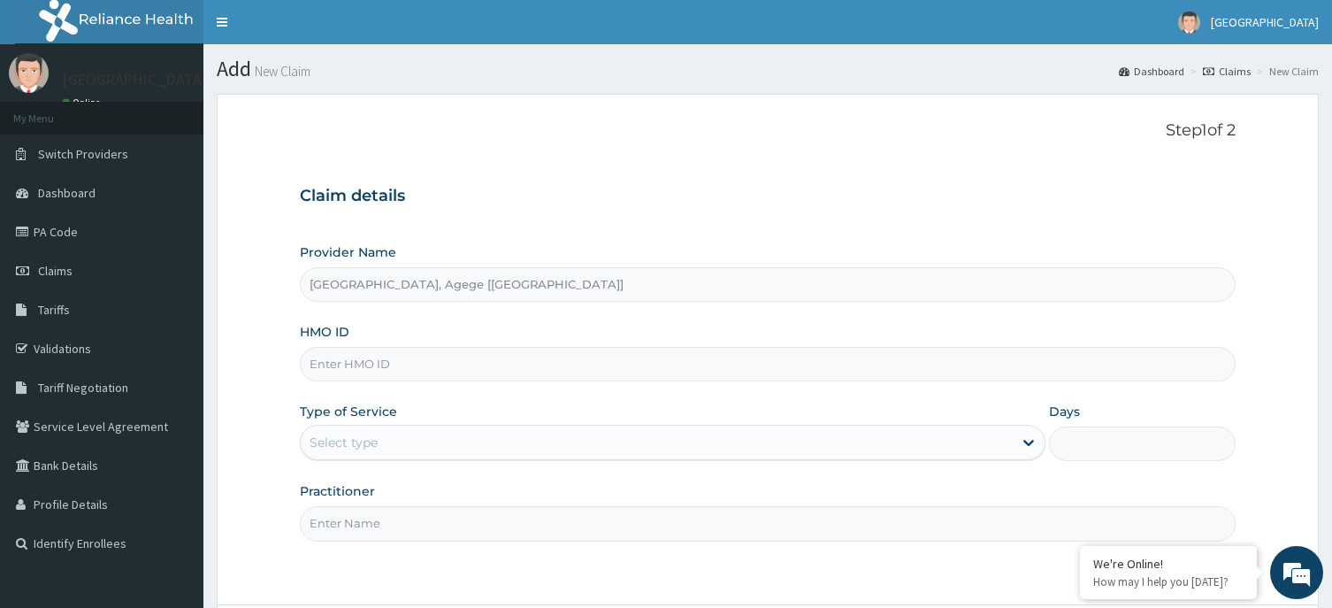
type input "[GEOGRAPHIC_DATA], Agege [[GEOGRAPHIC_DATA]]"
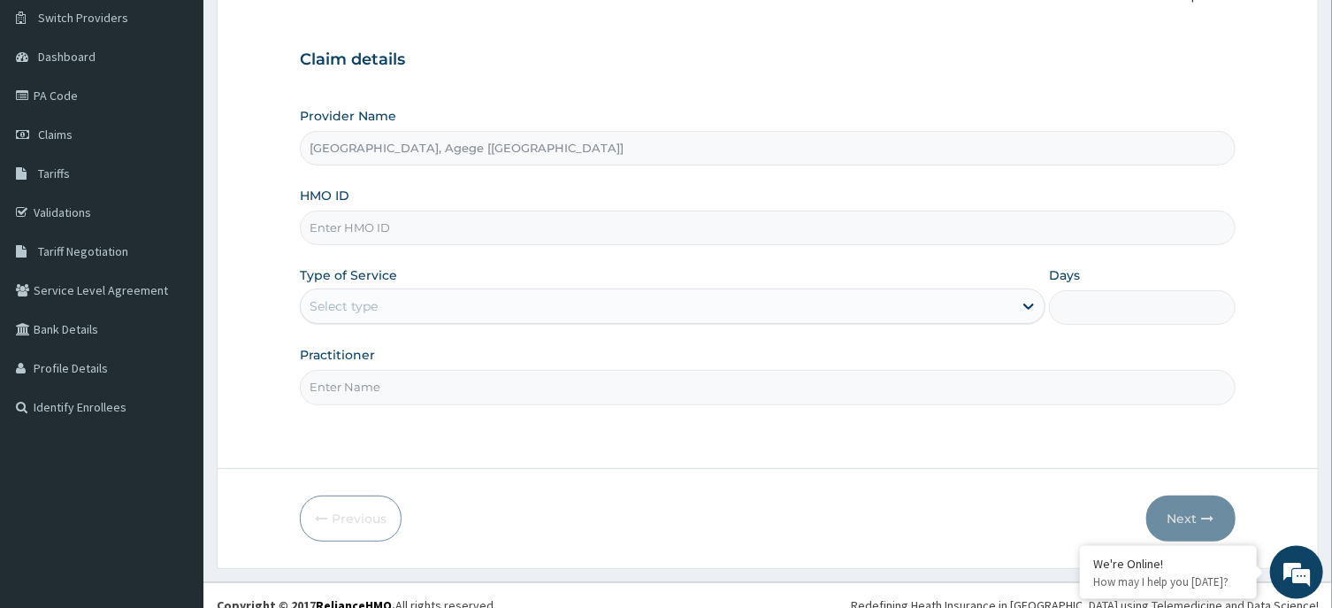
scroll to position [156, 0]
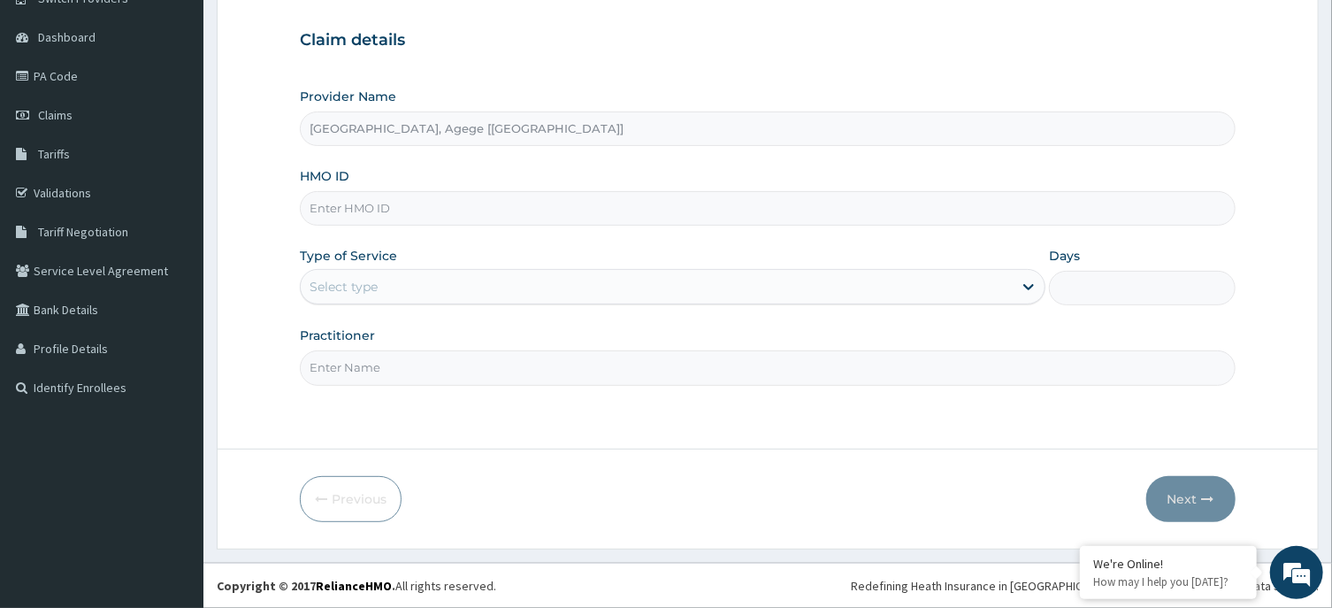
click at [353, 213] on input "HMO ID" at bounding box center [767, 208] width 935 height 34
paste input "TAX/10249/D"
type input "TAX/10249/D"
click at [345, 282] on div "Select type" at bounding box center [344, 287] width 68 height 18
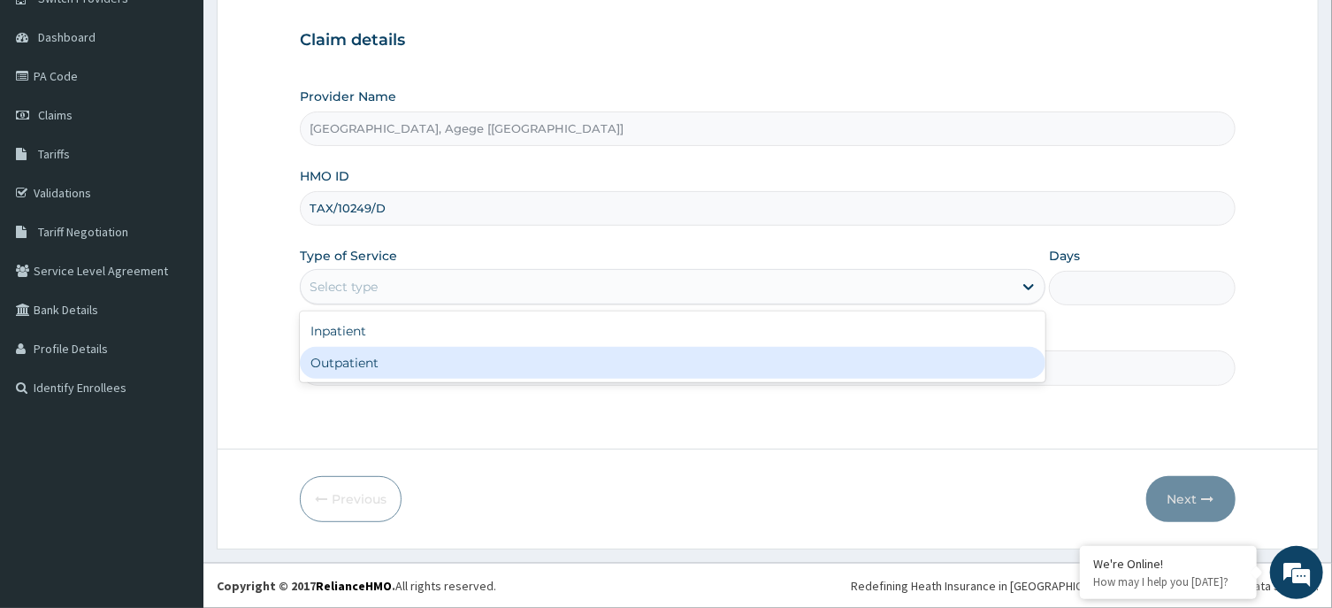
click at [367, 356] on div "Outpatient" at bounding box center [673, 363] width 746 height 32
type input "1"
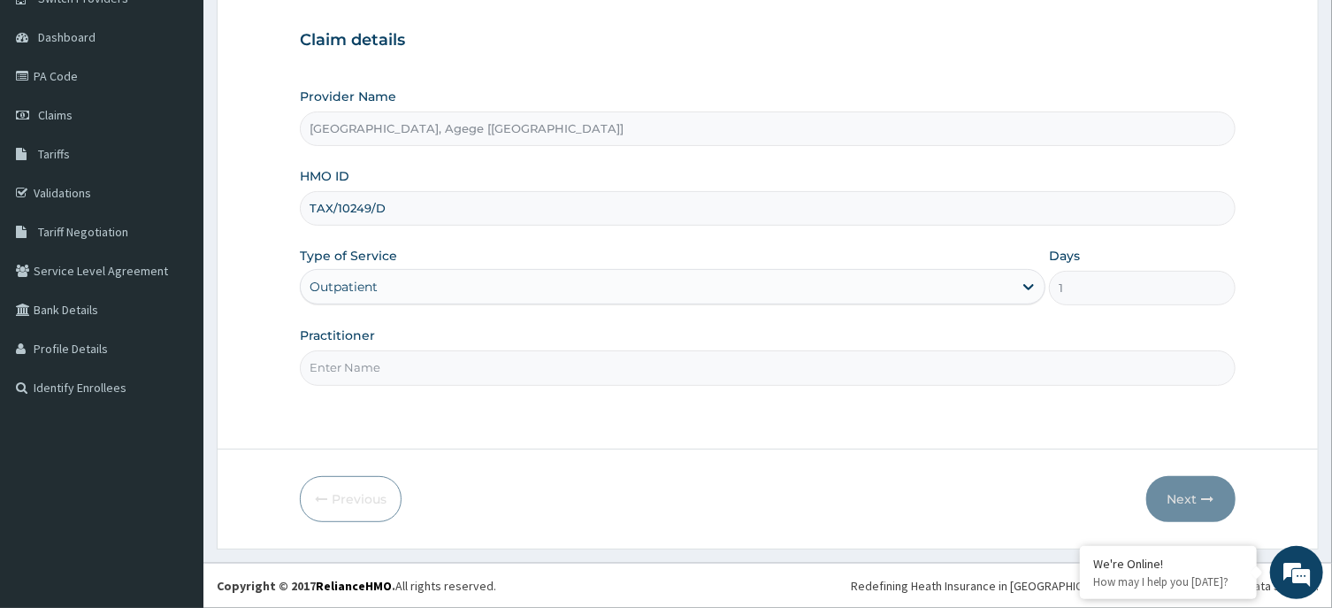
click at [350, 369] on input "Practitioner" at bounding box center [767, 367] width 935 height 34
type input "[PERSON_NAME]"
click at [1172, 500] on button "Next" at bounding box center [1190, 499] width 89 height 46
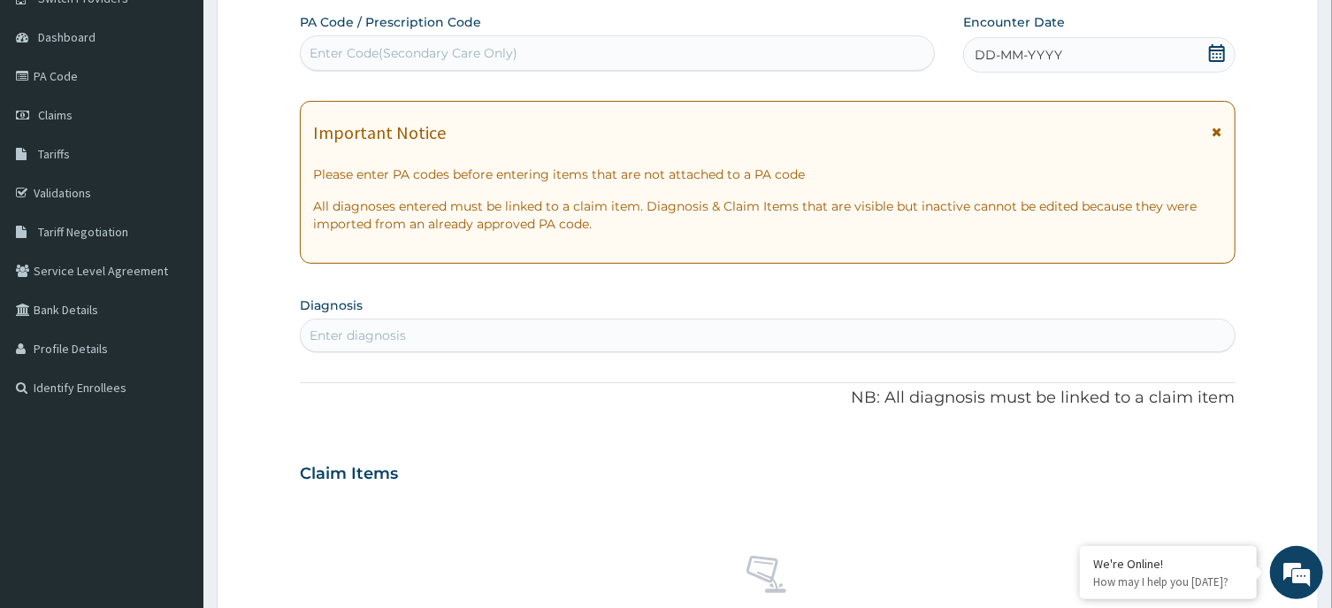
click at [1215, 50] on icon at bounding box center [1217, 53] width 16 height 18
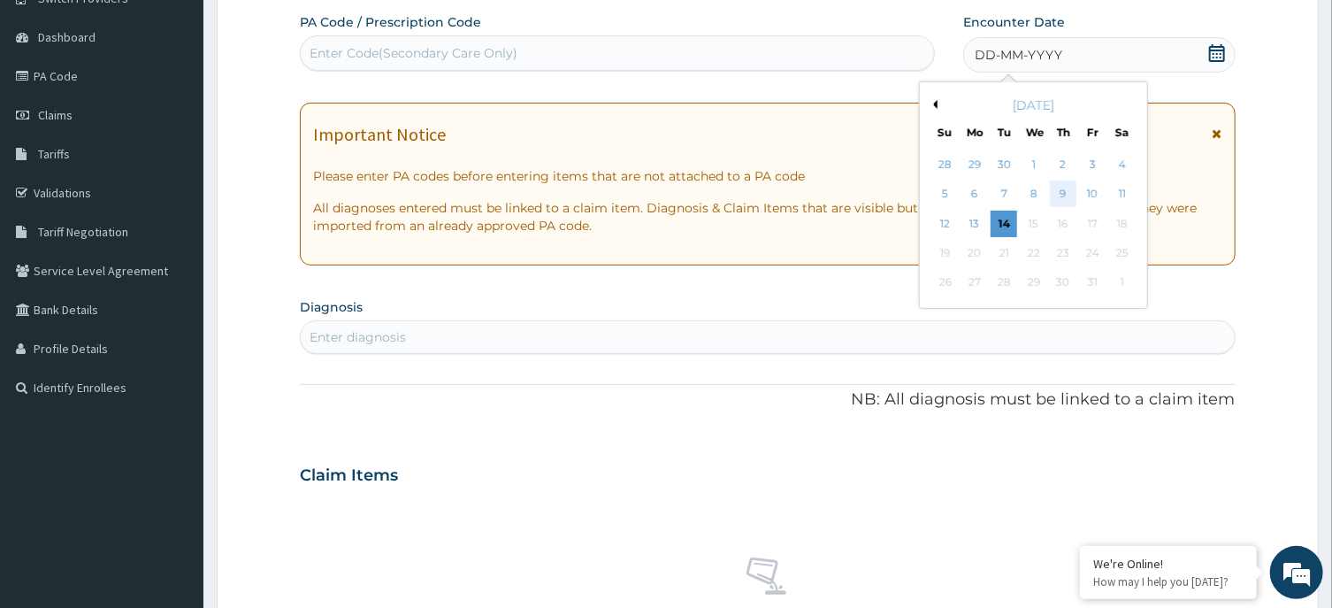
click at [1075, 195] on div "9" at bounding box center [1063, 194] width 27 height 27
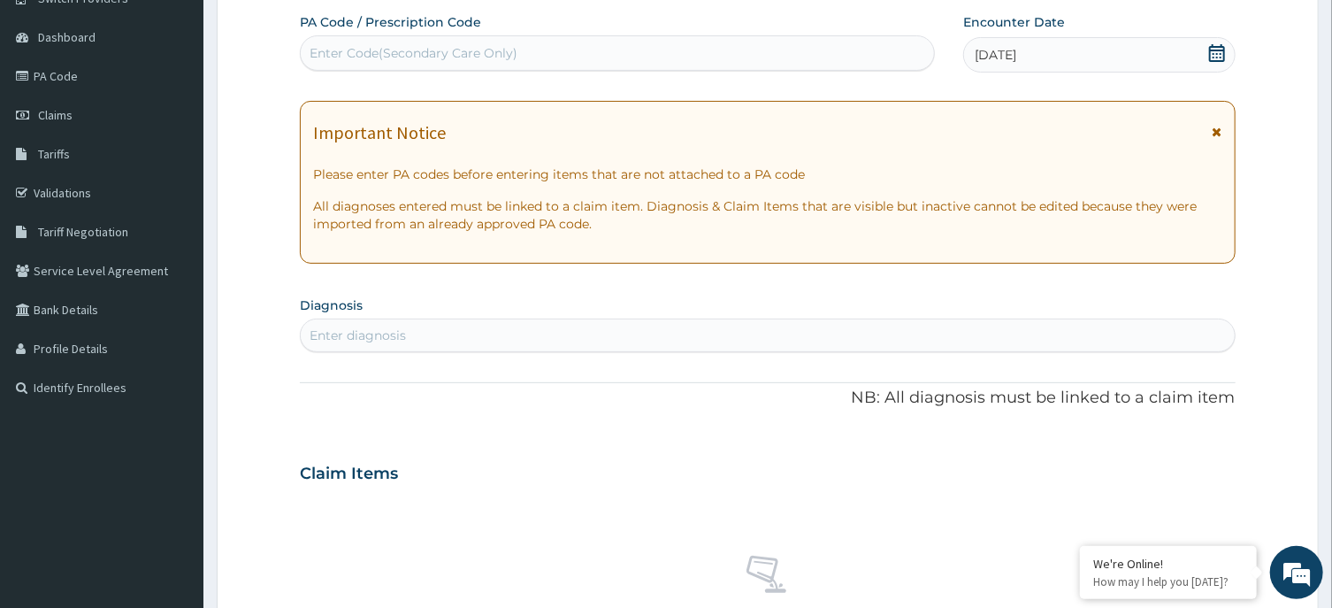
click at [508, 345] on div "Enter diagnosis" at bounding box center [767, 335] width 933 height 28
type input "[MEDICAL_DATA]"
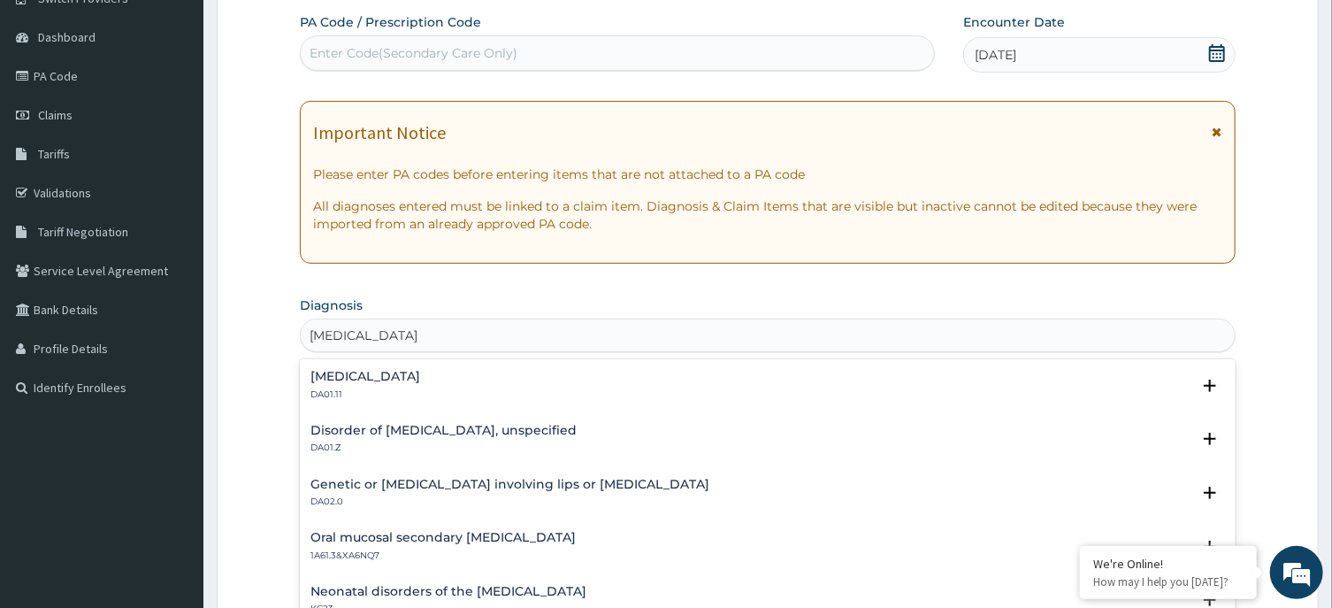
click at [381, 384] on div "[MEDICAL_DATA] DA01.11" at bounding box center [365, 385] width 110 height 31
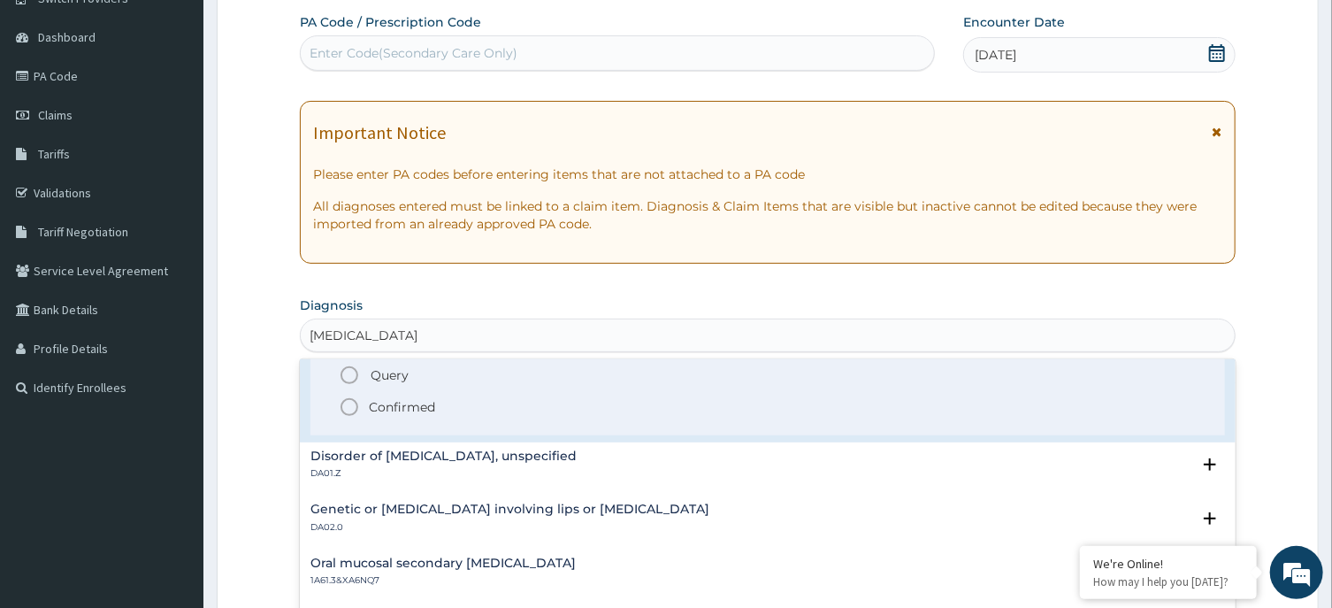
scroll to position [0, 0]
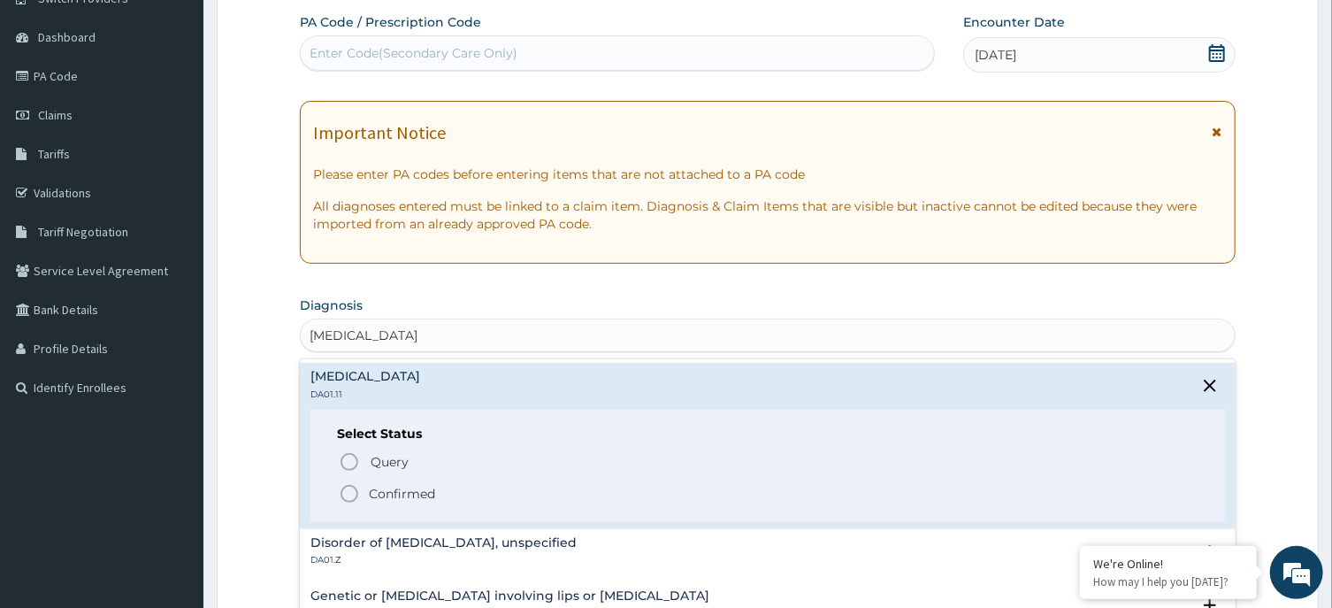
click at [407, 487] on p "Confirmed" at bounding box center [402, 494] width 66 height 18
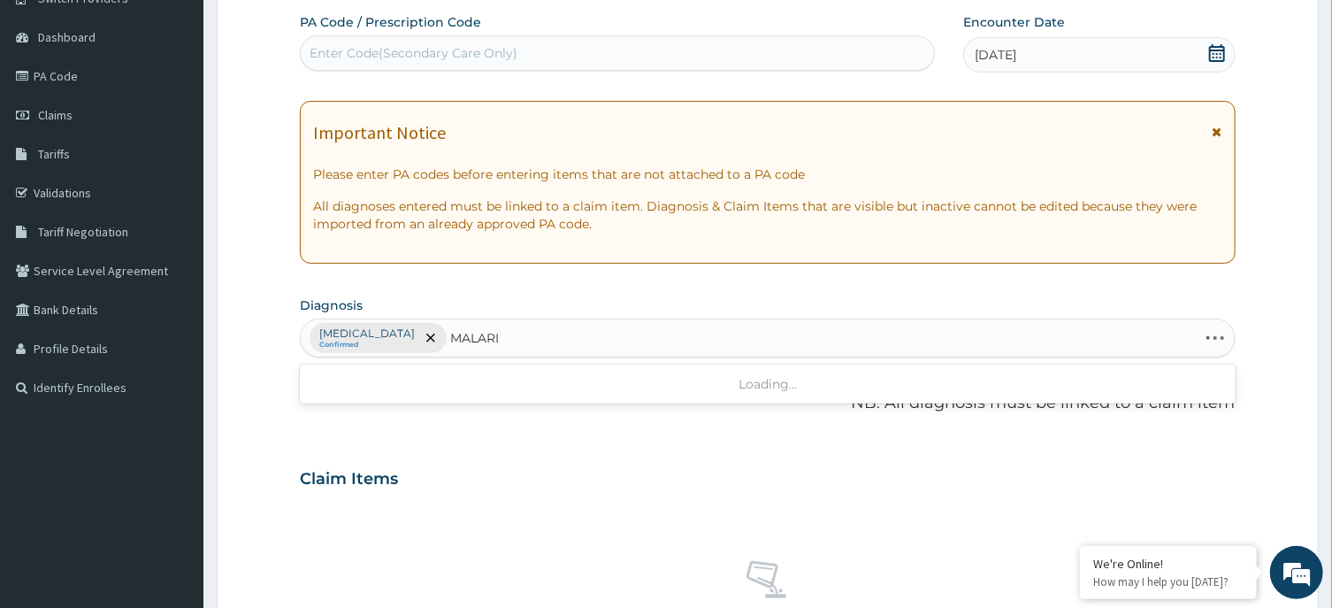
type input "[MEDICAL_DATA]"
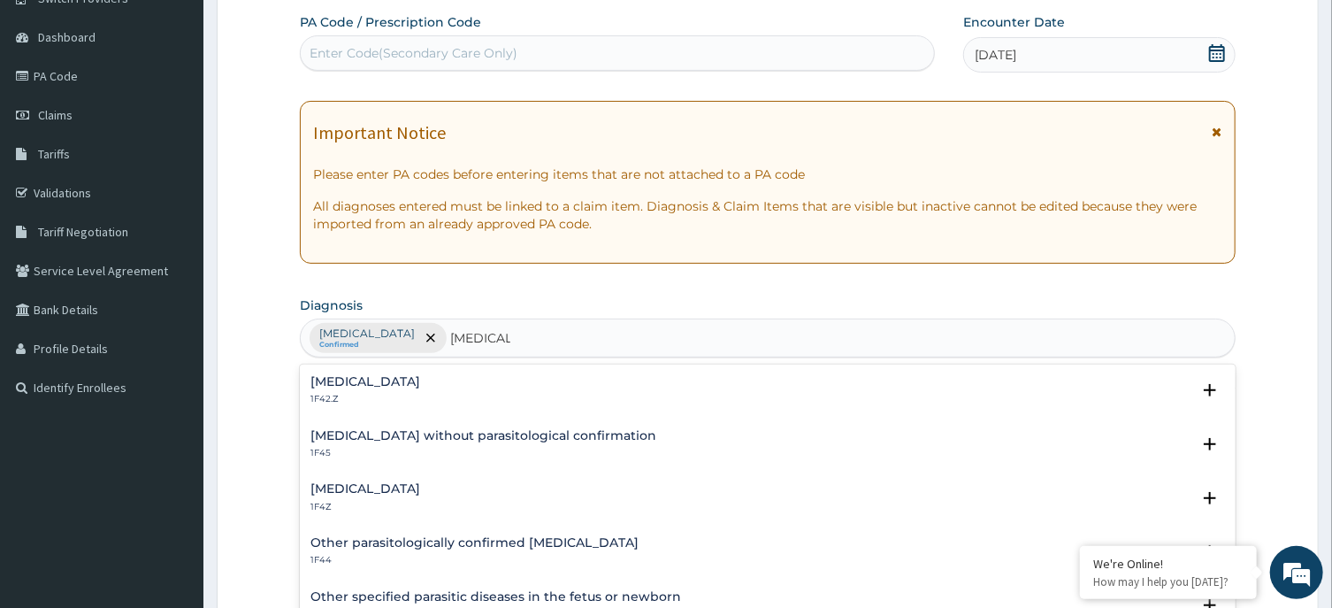
click at [395, 491] on h4 "[MEDICAL_DATA]" at bounding box center [365, 488] width 110 height 13
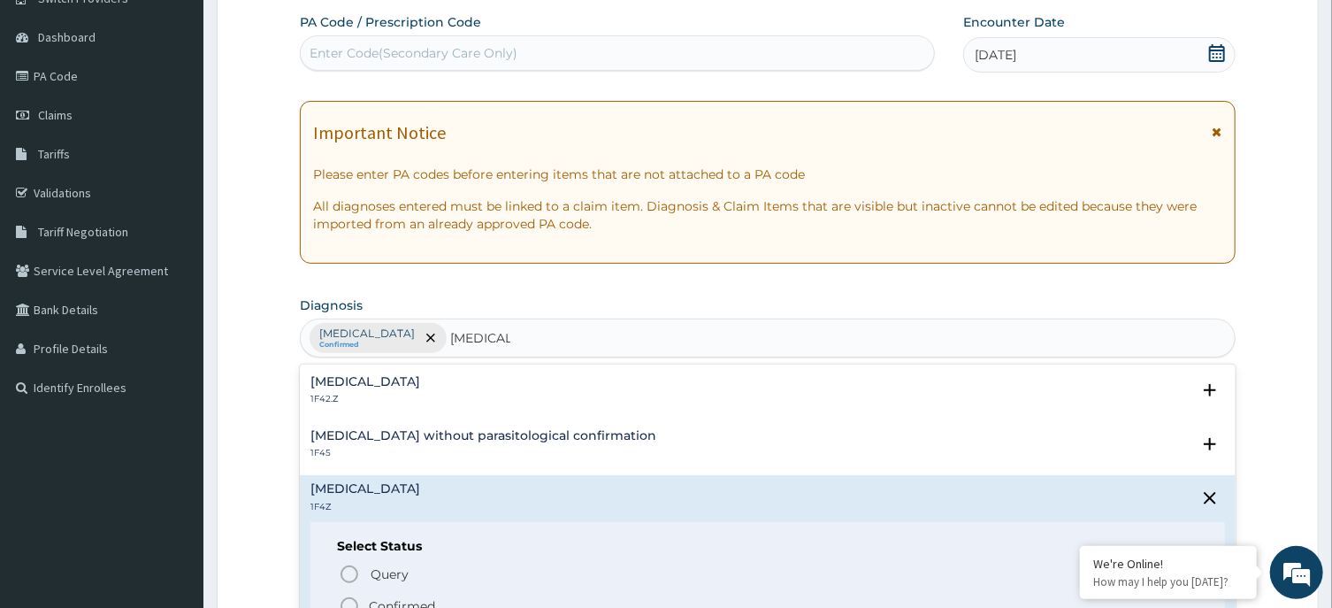
click at [401, 595] on span "Confirmed" at bounding box center [768, 605] width 859 height 21
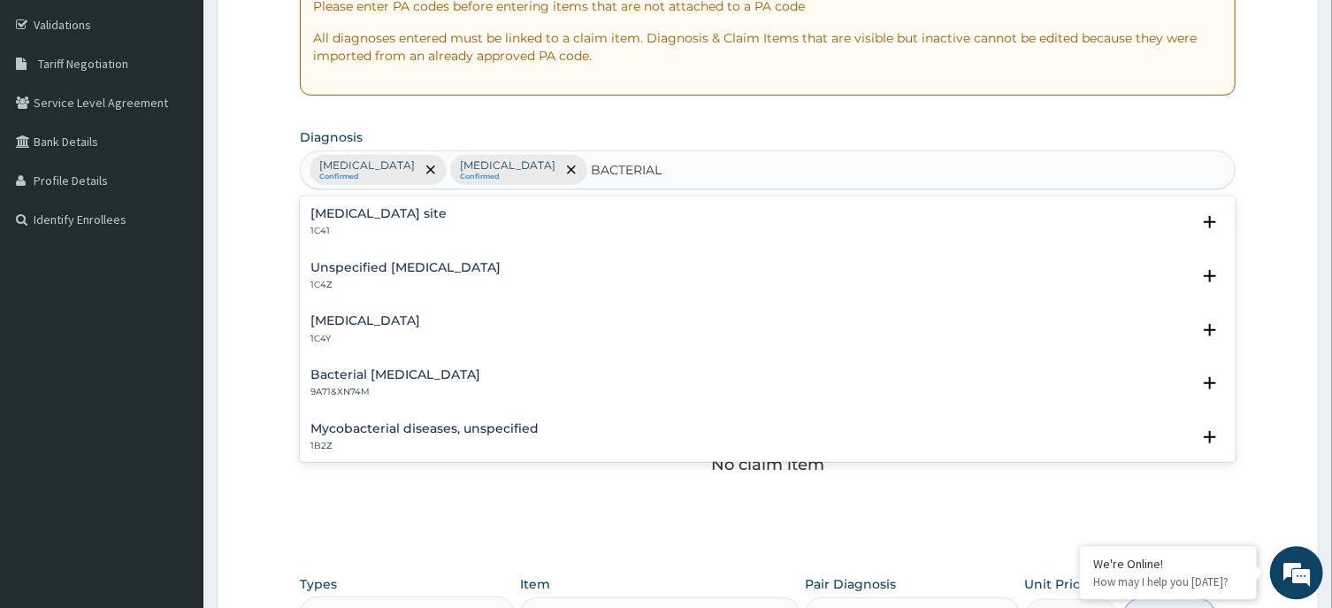
scroll to position [345, 0]
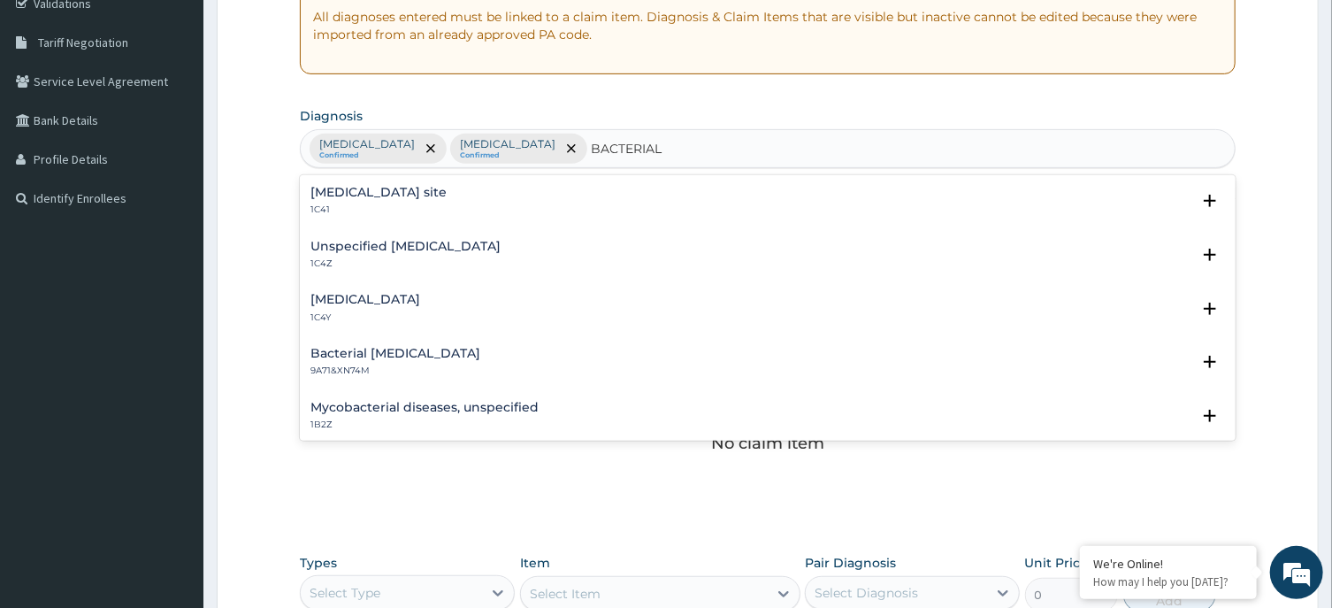
click at [447, 194] on h4 "[MEDICAL_DATA] site" at bounding box center [378, 192] width 136 height 13
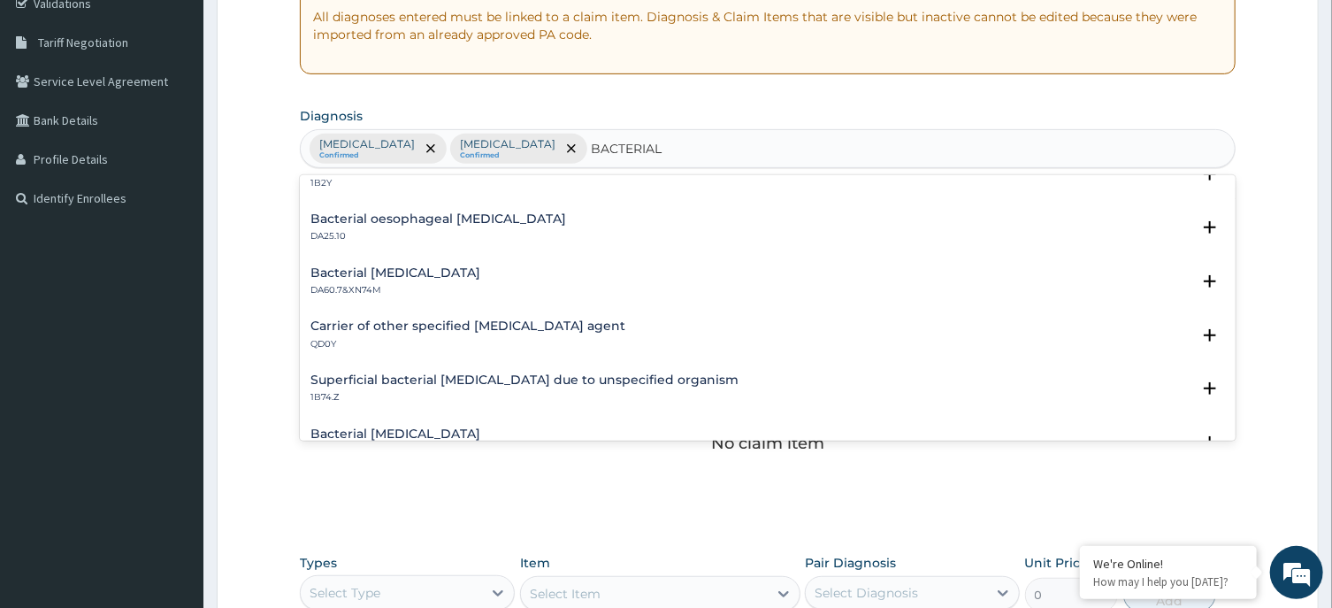
scroll to position [444, 0]
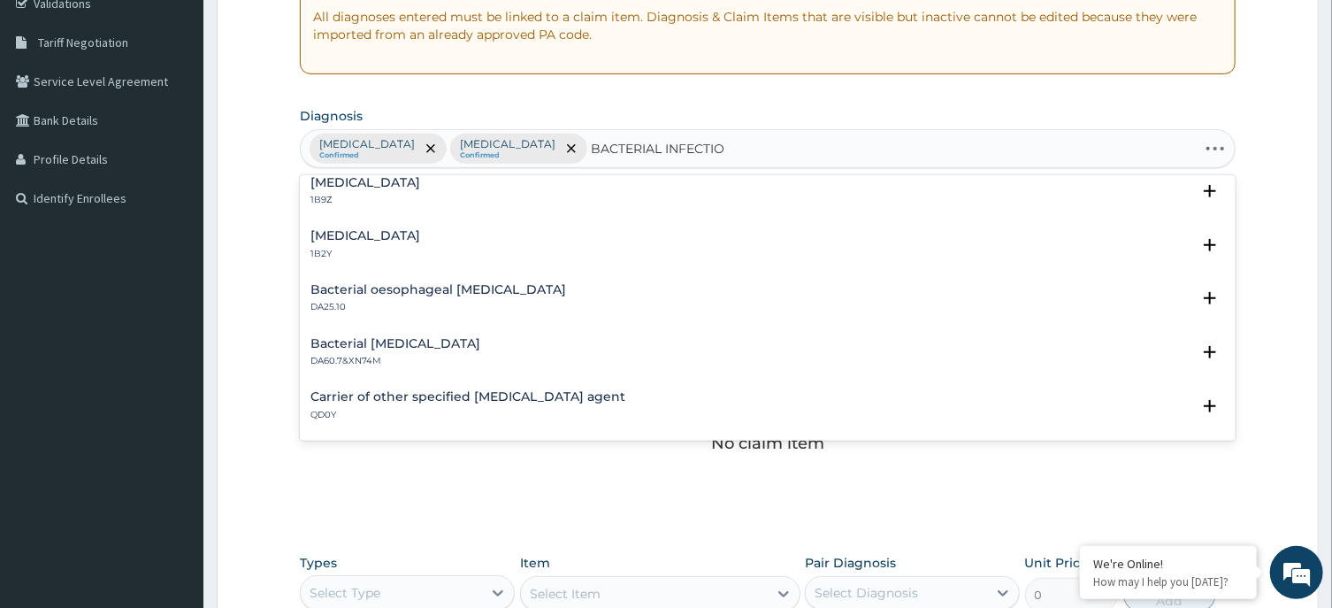
type input "BACTERIAL INFECTION"
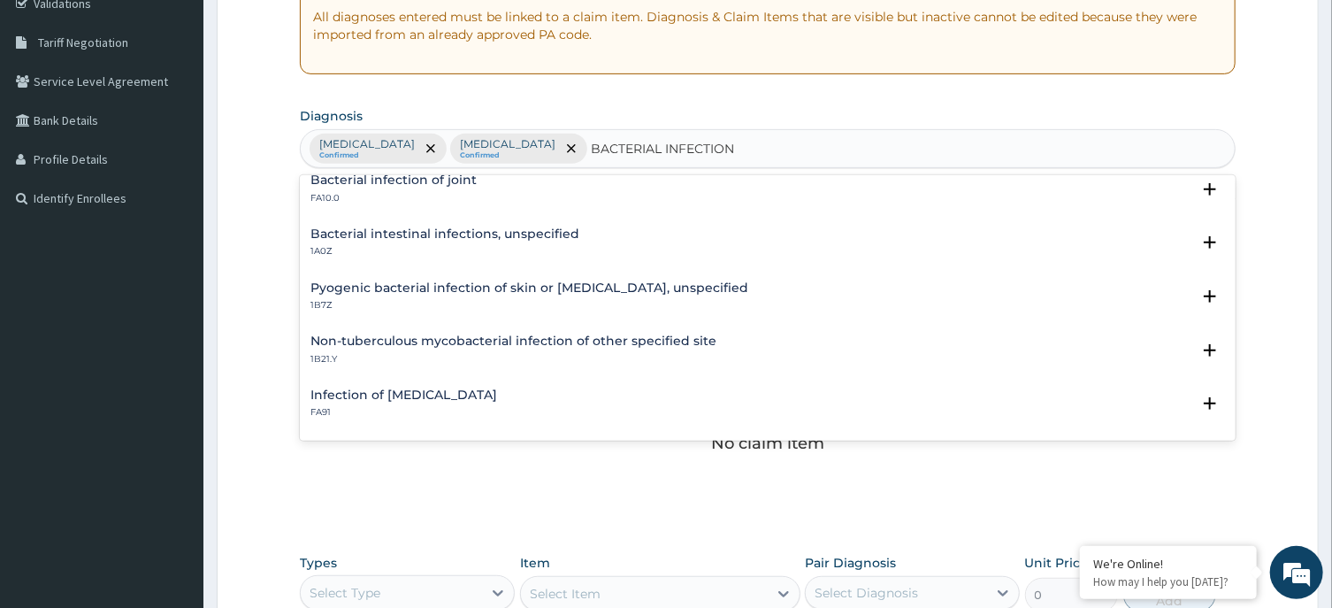
scroll to position [0, 0]
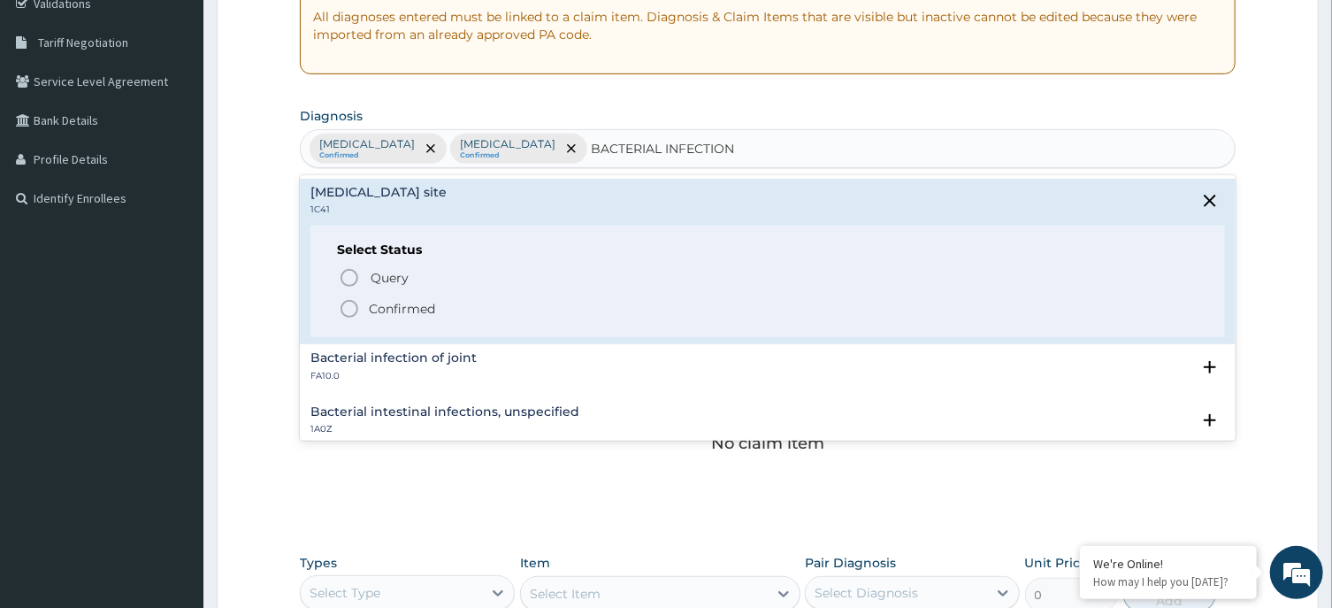
click at [402, 304] on p "Confirmed" at bounding box center [402, 309] width 66 height 18
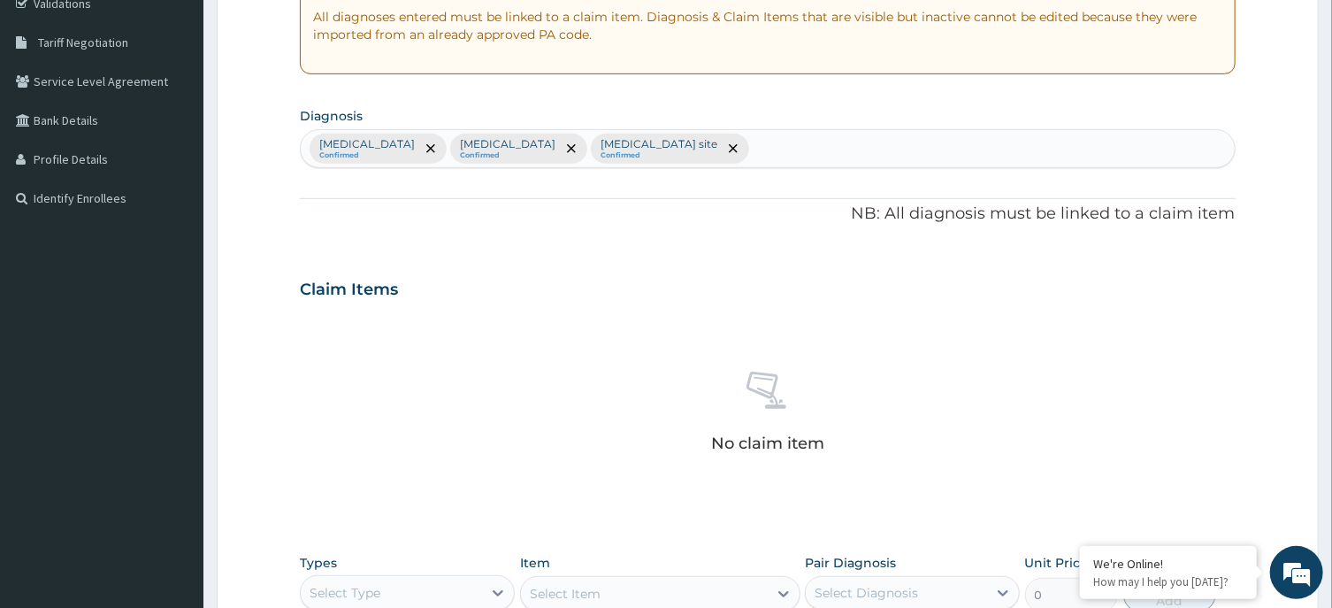
scroll to position [535, 0]
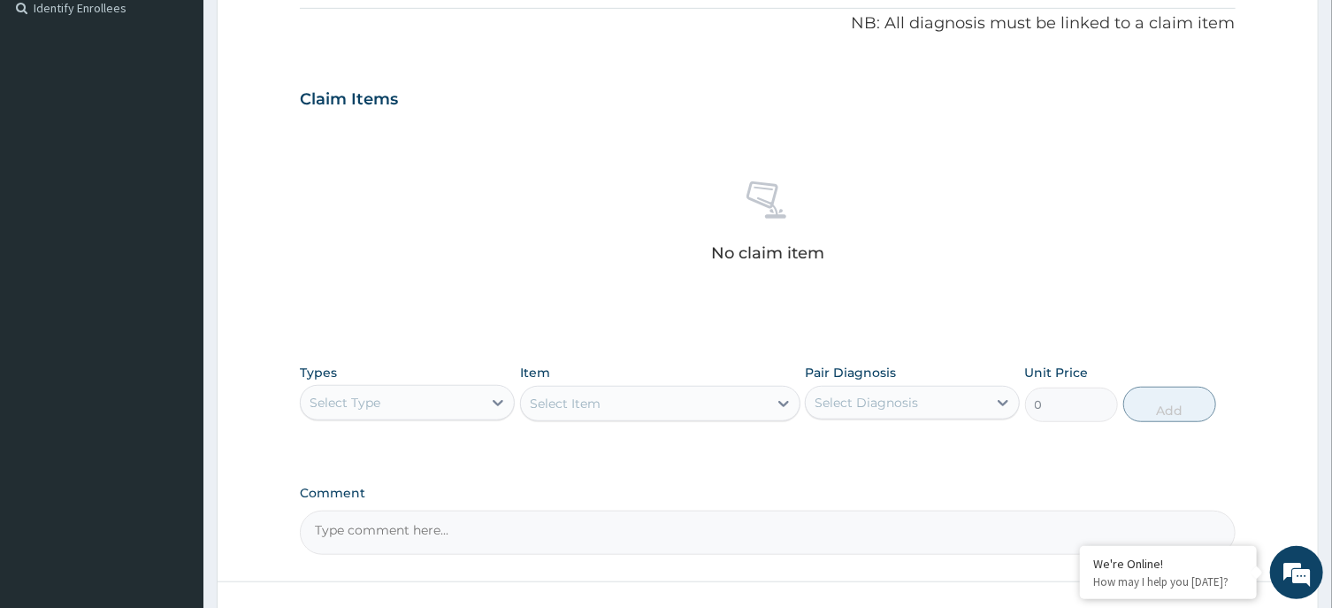
click at [390, 405] on div "Select Type" at bounding box center [391, 402] width 181 height 28
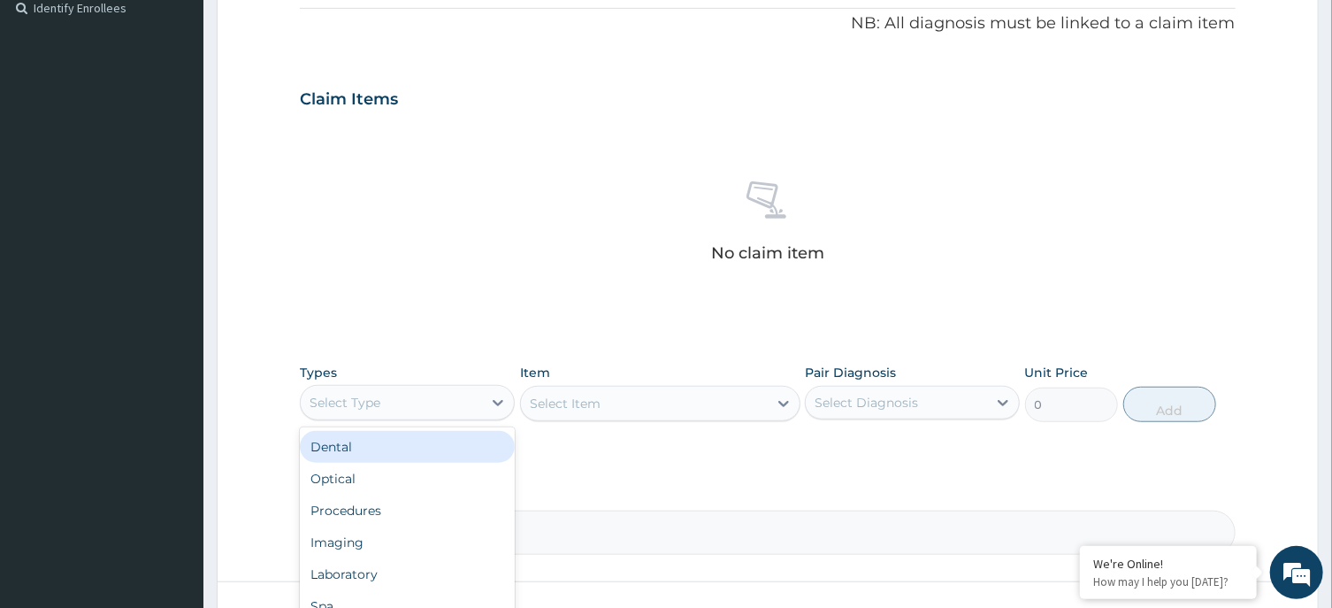
scroll to position [668, 0]
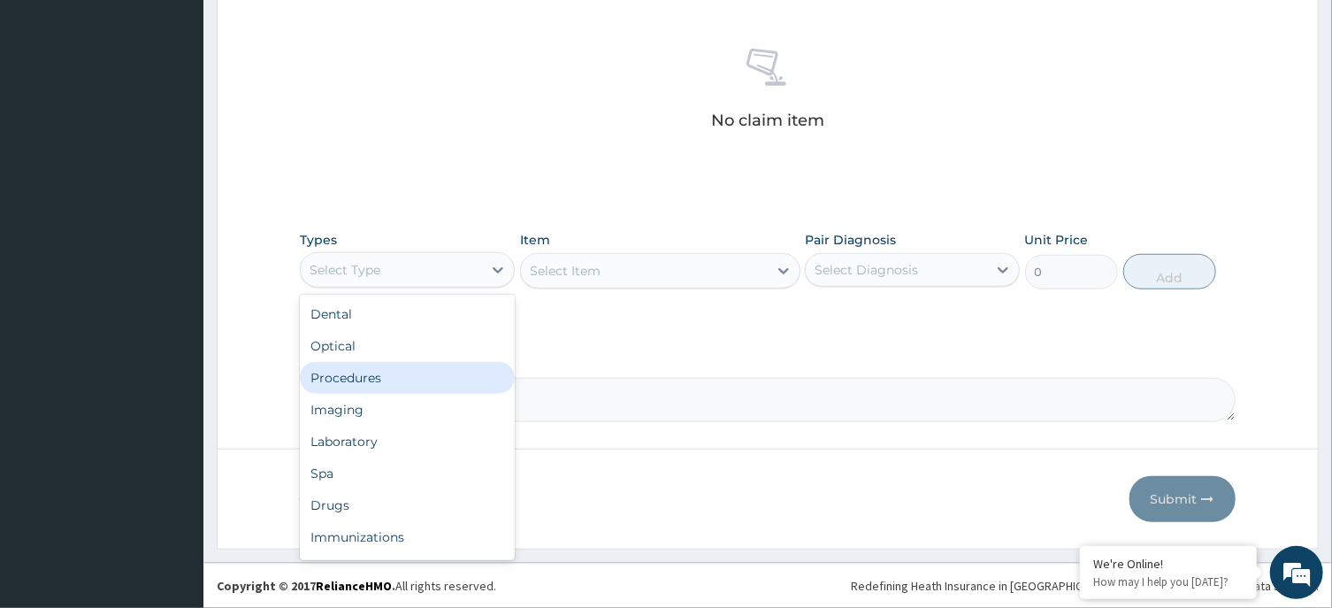
click at [399, 374] on div "Procedures" at bounding box center [407, 378] width 215 height 32
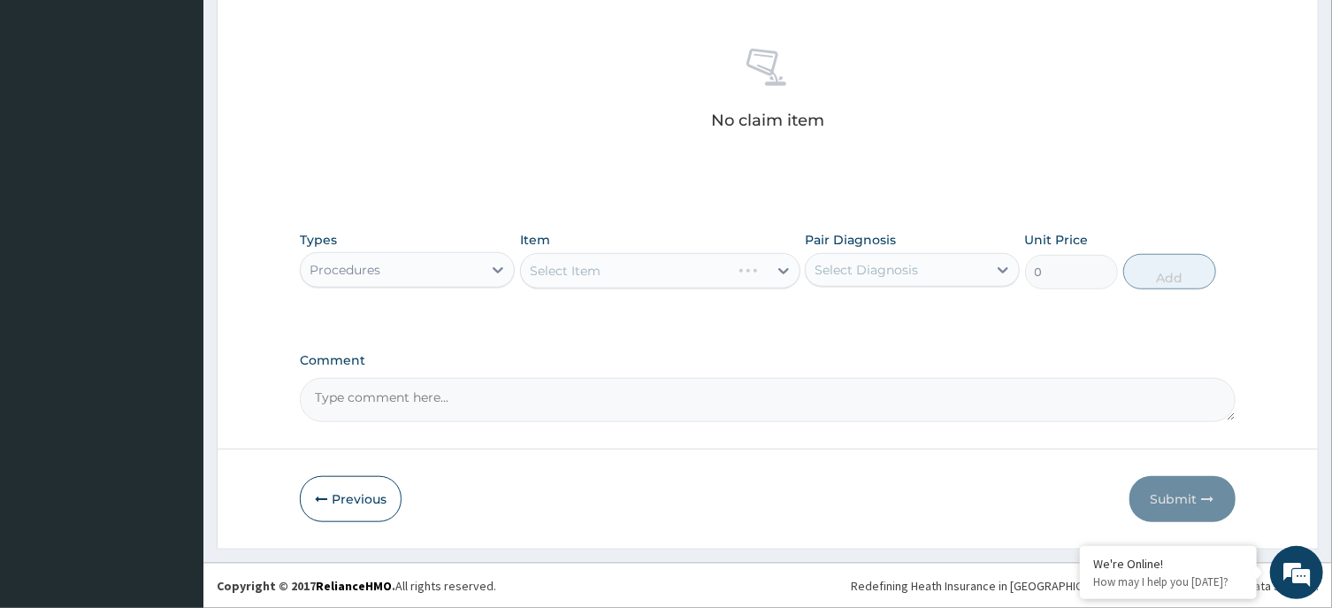
click at [624, 254] on div "Item Select Item" at bounding box center [660, 260] width 280 height 58
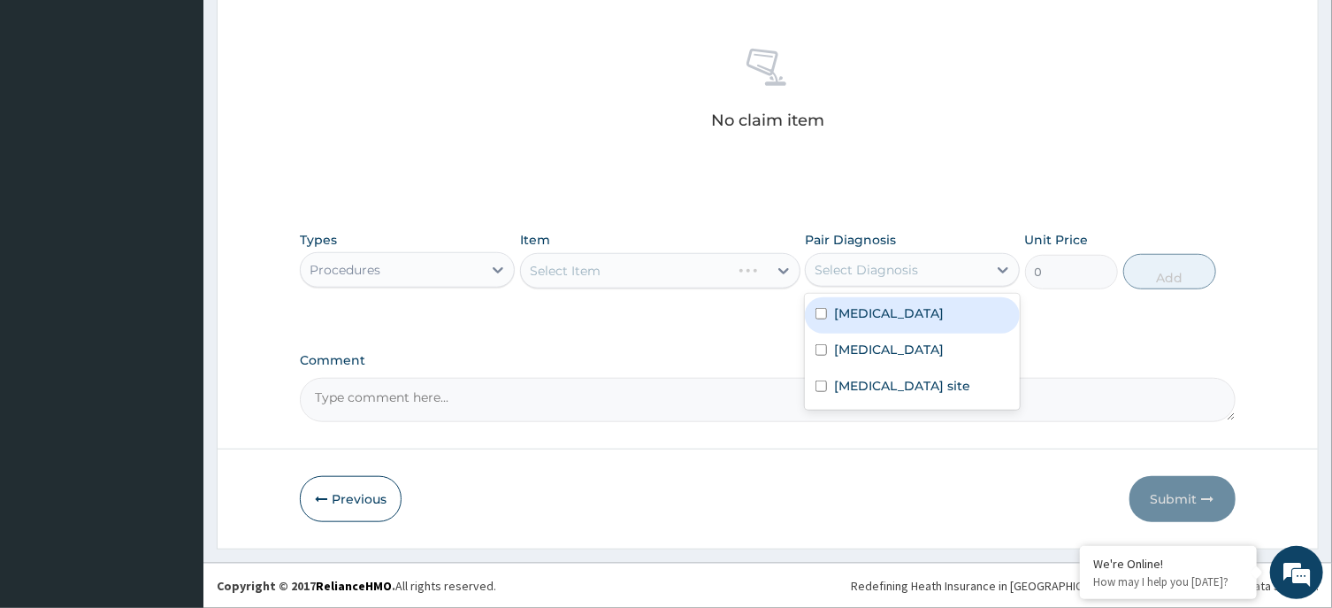
drag, startPoint x: 889, startPoint y: 264, endPoint x: 882, endPoint y: 314, distance: 50.0
click at [890, 269] on div "Select Diagnosis" at bounding box center [866, 270] width 103 height 18
drag, startPoint x: 881, startPoint y: 320, endPoint x: 892, endPoint y: 353, distance: 34.7
click at [882, 327] on div "Oral mucositis" at bounding box center [912, 315] width 215 height 36
checkbox input "true"
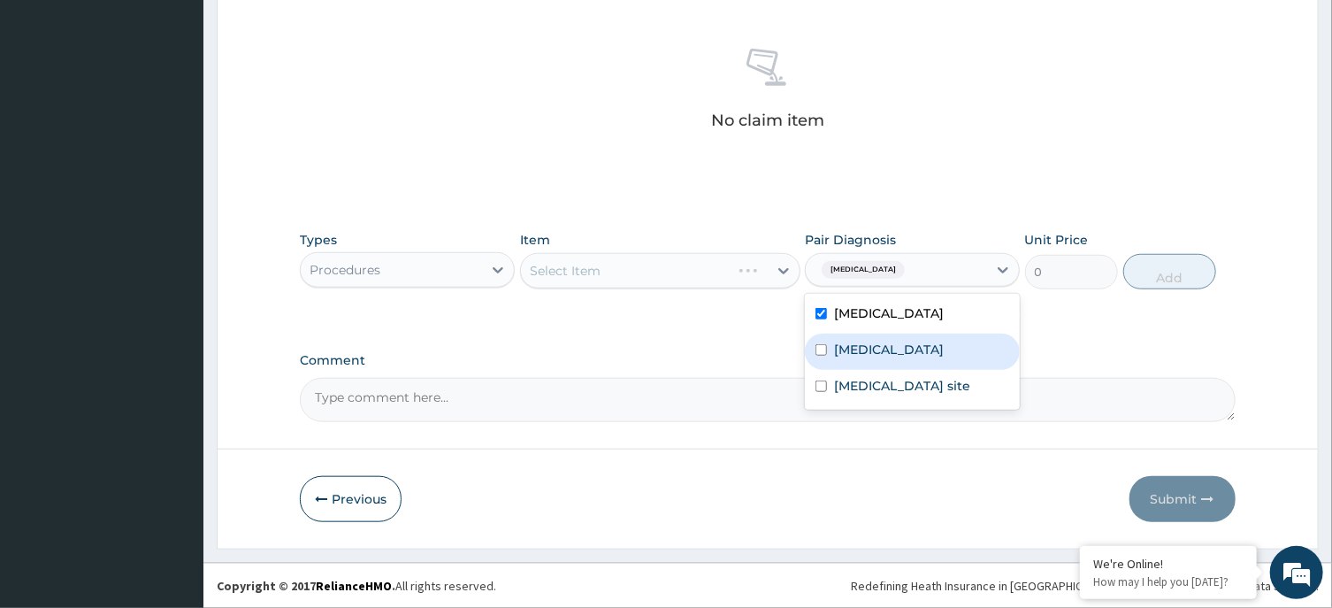
drag, startPoint x: 892, startPoint y: 355, endPoint x: 907, endPoint y: 379, distance: 29.0
click at [896, 356] on label "Malaria, unspecified" at bounding box center [889, 350] width 110 height 18
checkbox input "true"
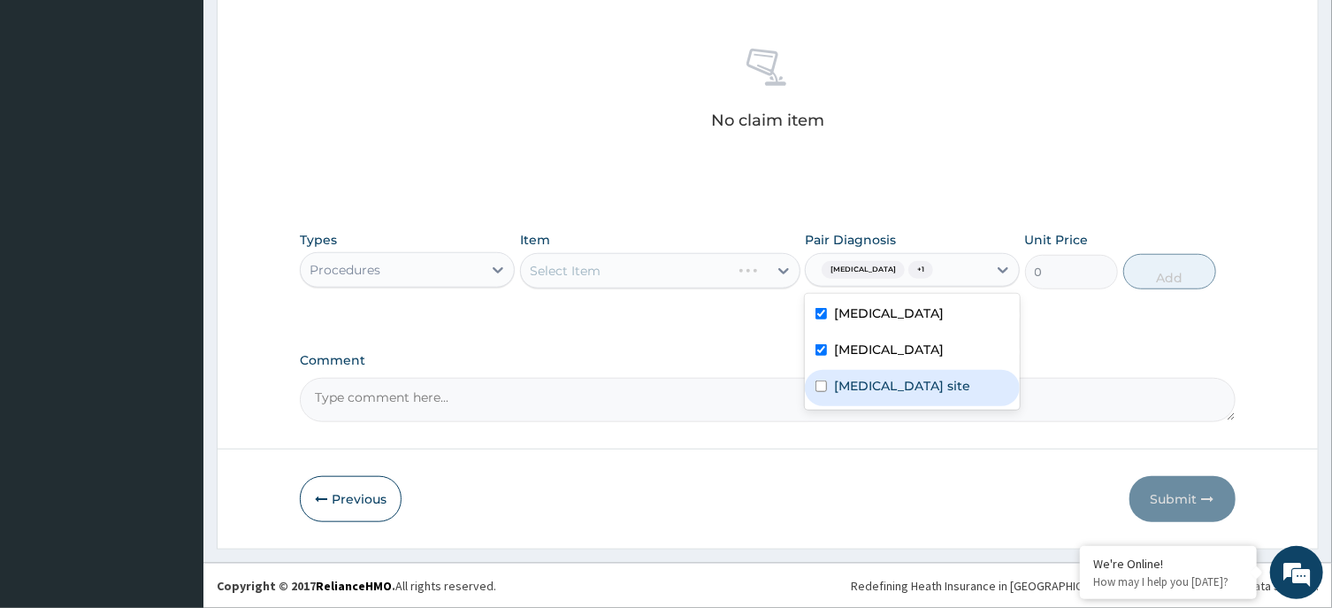
click at [911, 394] on label "Bacterial infection of unspecified site" at bounding box center [902, 386] width 136 height 18
checkbox input "true"
click at [647, 264] on div "Select Item" at bounding box center [660, 270] width 280 height 35
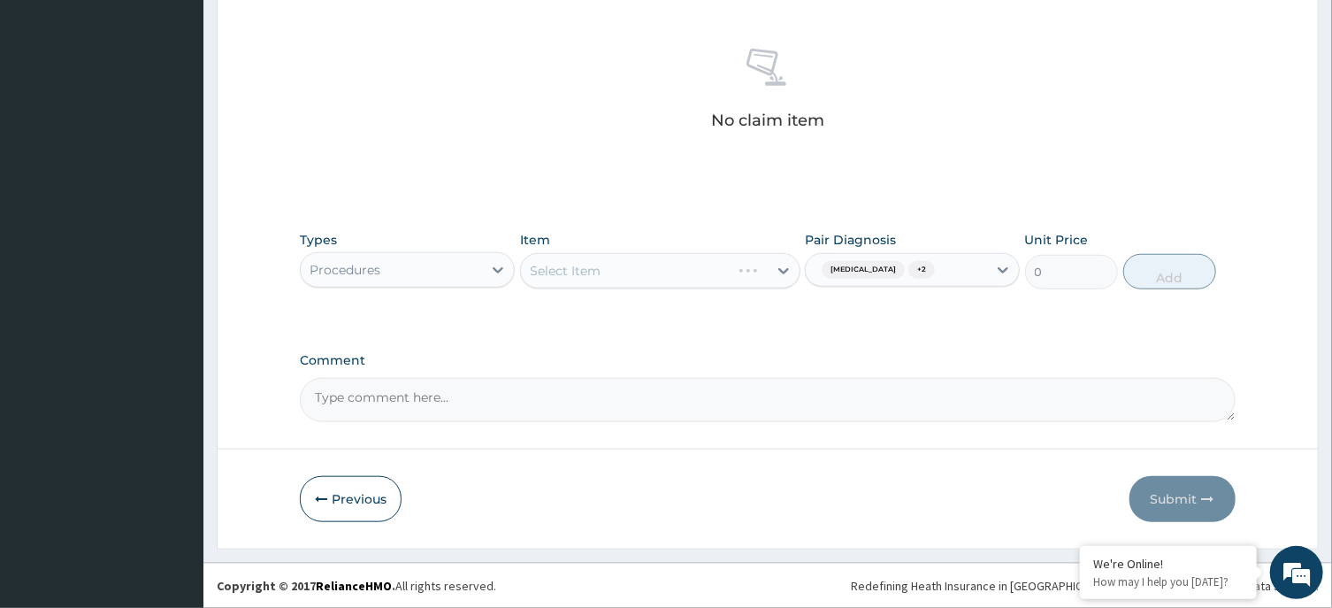
click at [680, 272] on div "Select Item" at bounding box center [660, 270] width 280 height 35
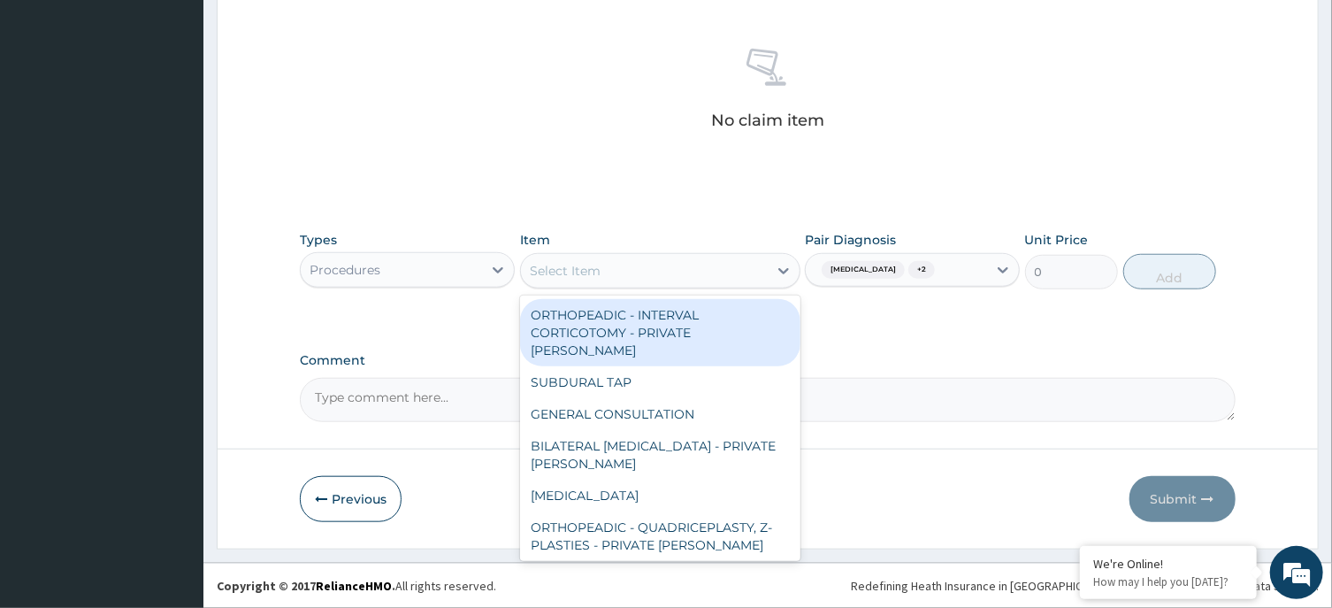
click at [701, 272] on div "Select Item" at bounding box center [644, 270] width 247 height 28
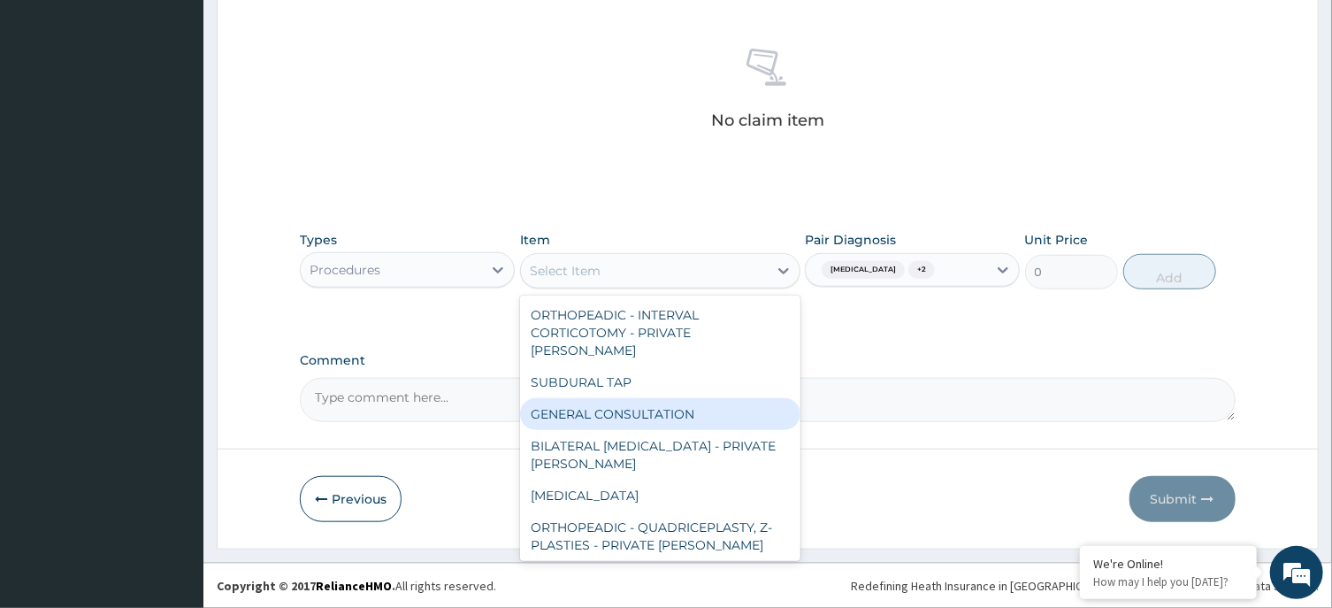
click at [717, 398] on div "GENERAL CONSULTATION" at bounding box center [660, 414] width 280 height 32
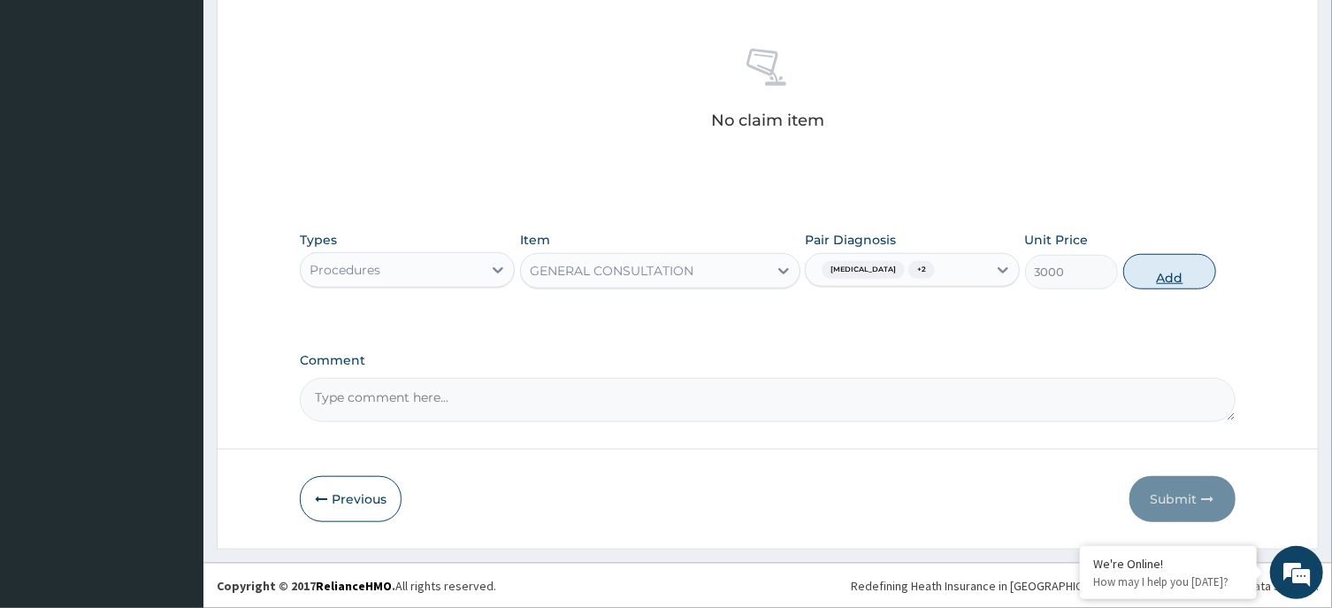
click at [1193, 271] on button "Add" at bounding box center [1170, 271] width 94 height 35
type input "0"
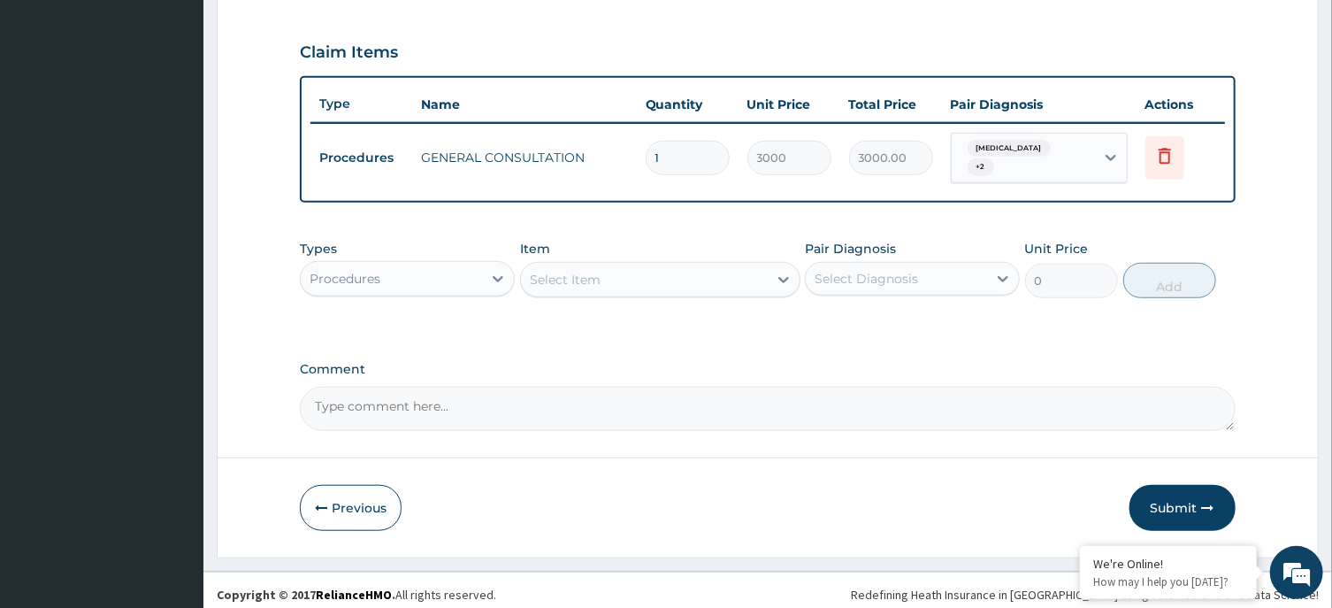
click at [417, 280] on div "Procedures" at bounding box center [391, 278] width 181 height 28
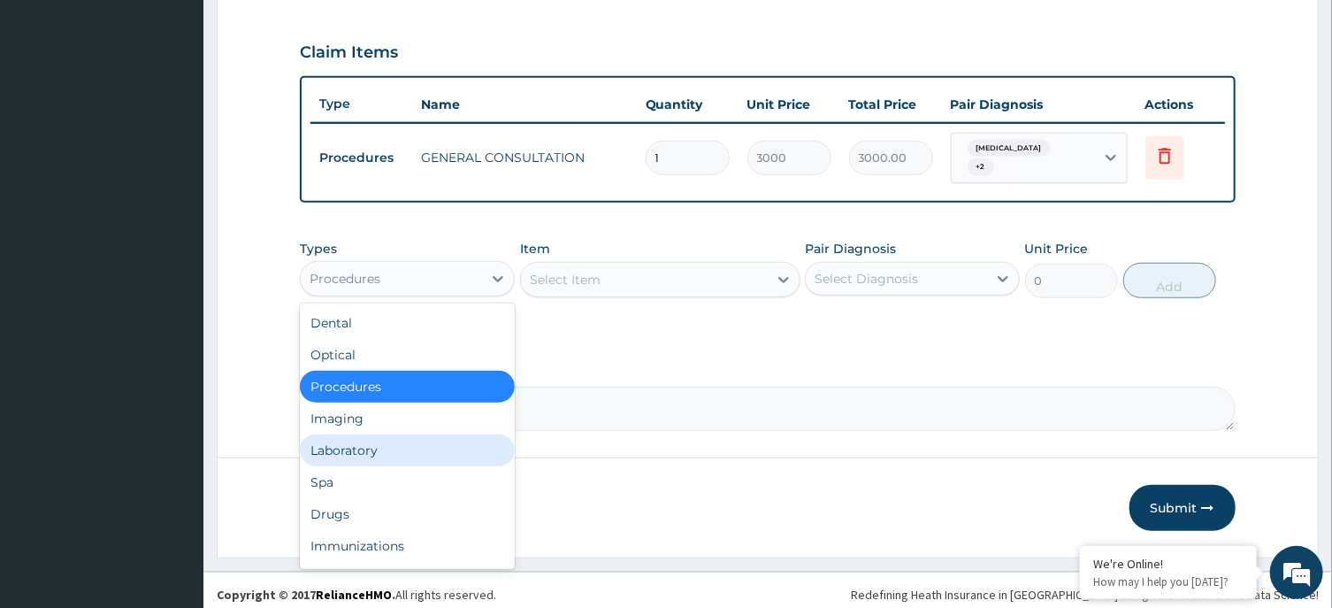
click at [439, 434] on div "Laboratory" at bounding box center [407, 450] width 215 height 32
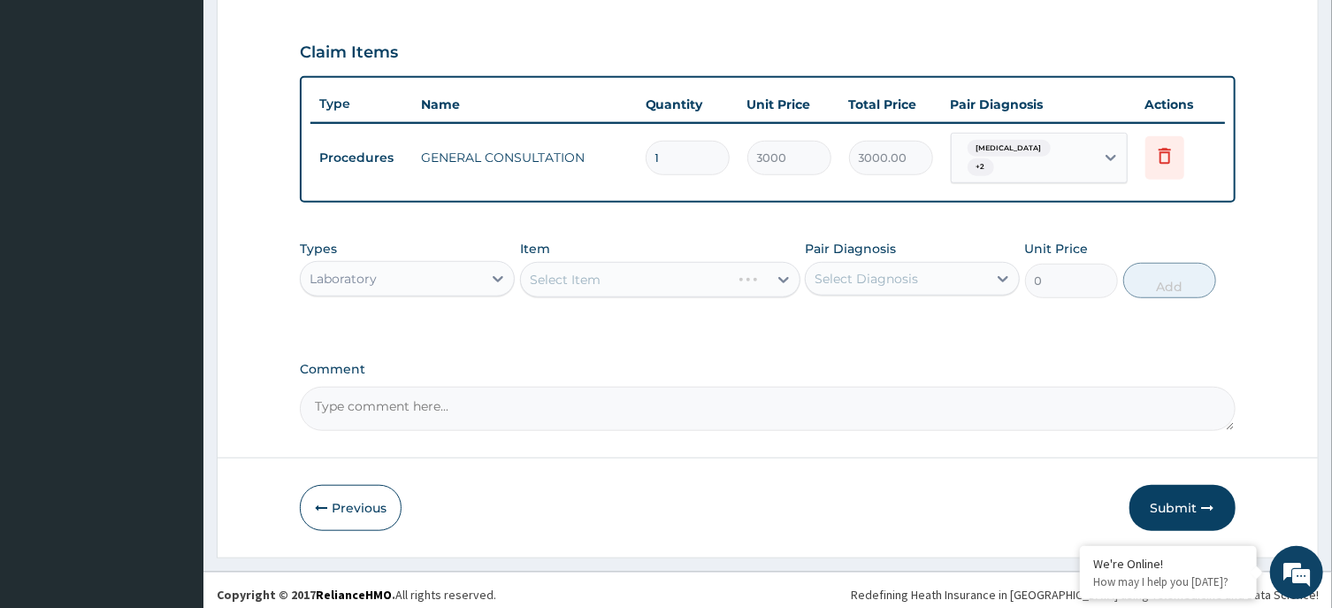
click at [935, 264] on div "Select Diagnosis" at bounding box center [896, 278] width 181 height 28
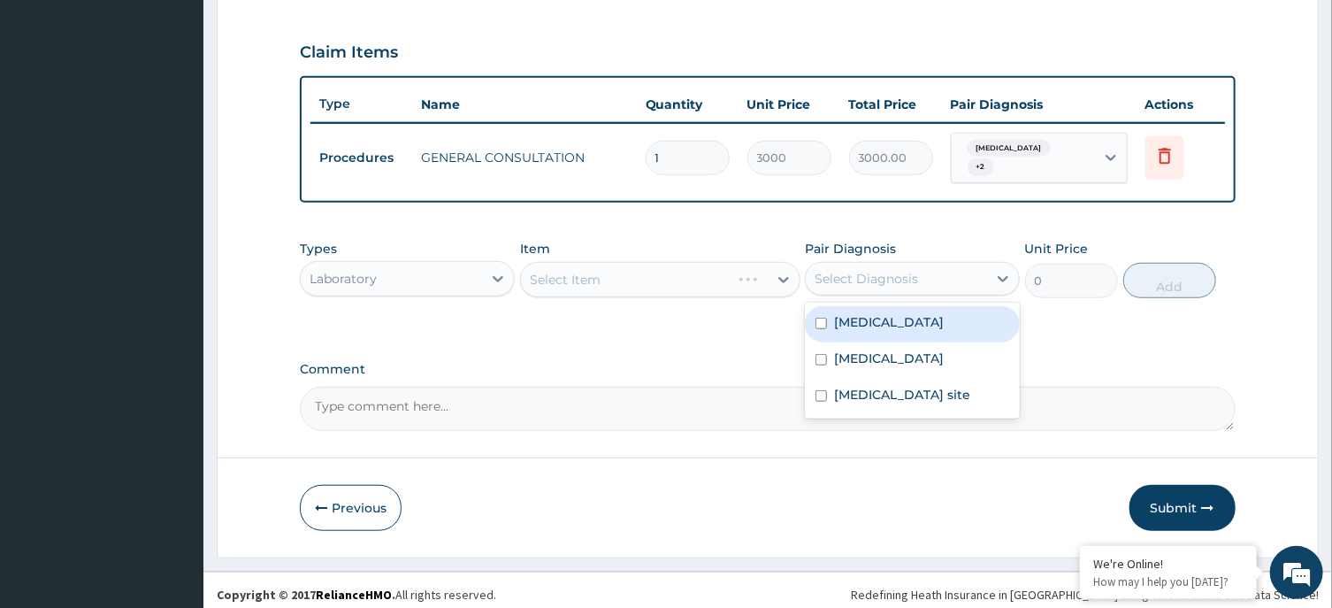
click at [907, 306] on div "Oral mucositis" at bounding box center [912, 324] width 215 height 36
checkbox input "true"
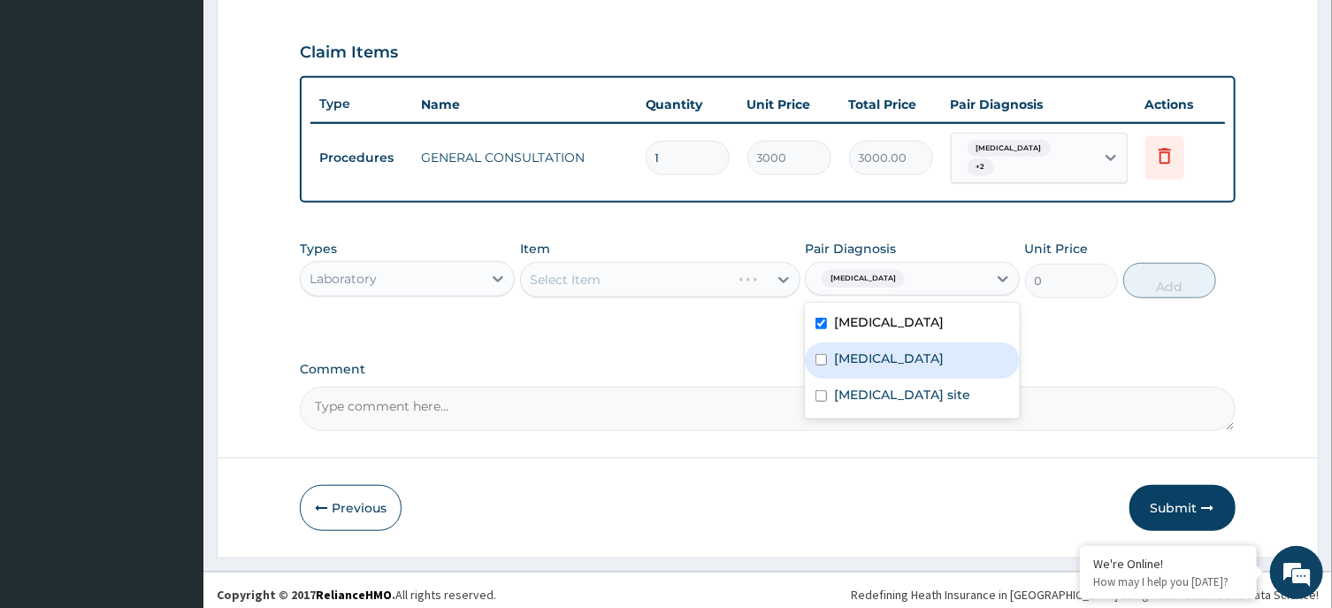
click at [909, 349] on label "Malaria, unspecified" at bounding box center [889, 358] width 110 height 18
checkbox input "true"
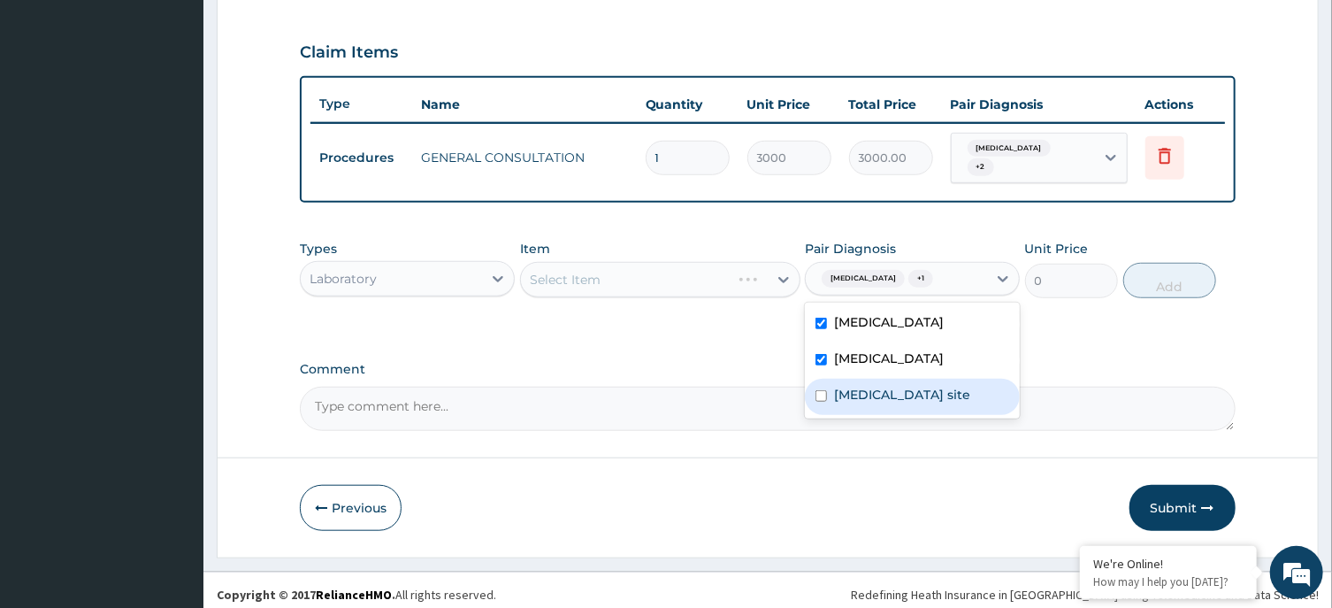
click at [931, 403] on label "Bacterial infection of unspecified site" at bounding box center [902, 395] width 136 height 18
checkbox input "true"
click at [733, 262] on div "Select Item" at bounding box center [660, 279] width 280 height 35
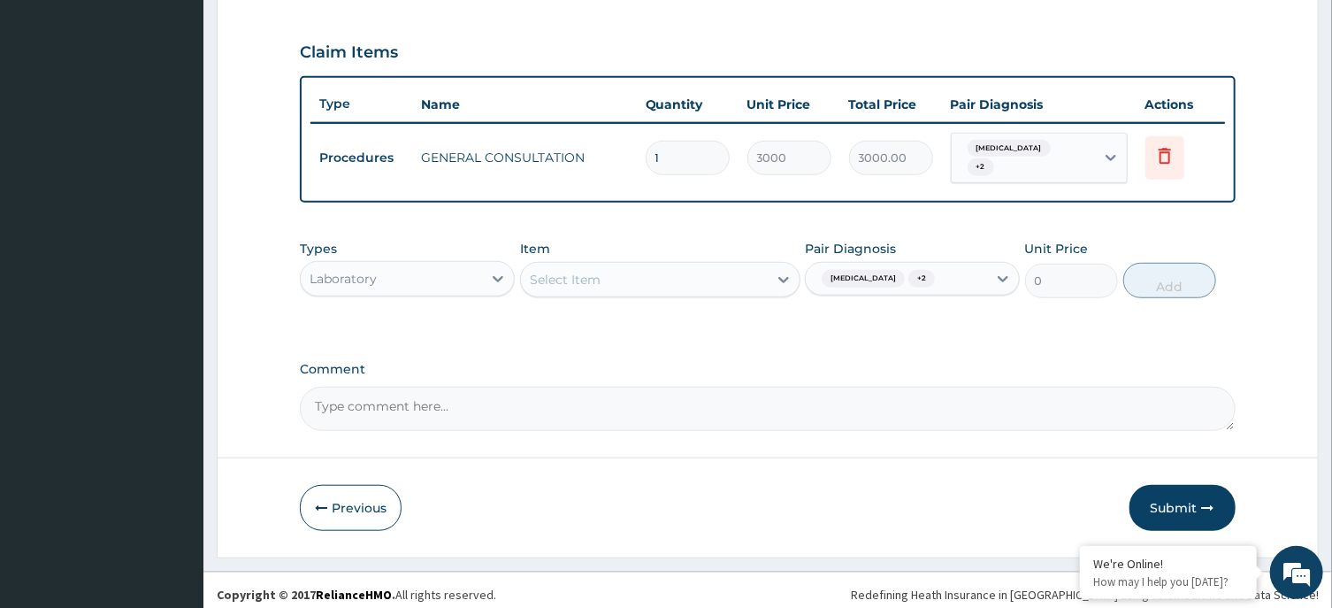
click at [657, 268] on div "Select Item" at bounding box center [644, 279] width 247 height 28
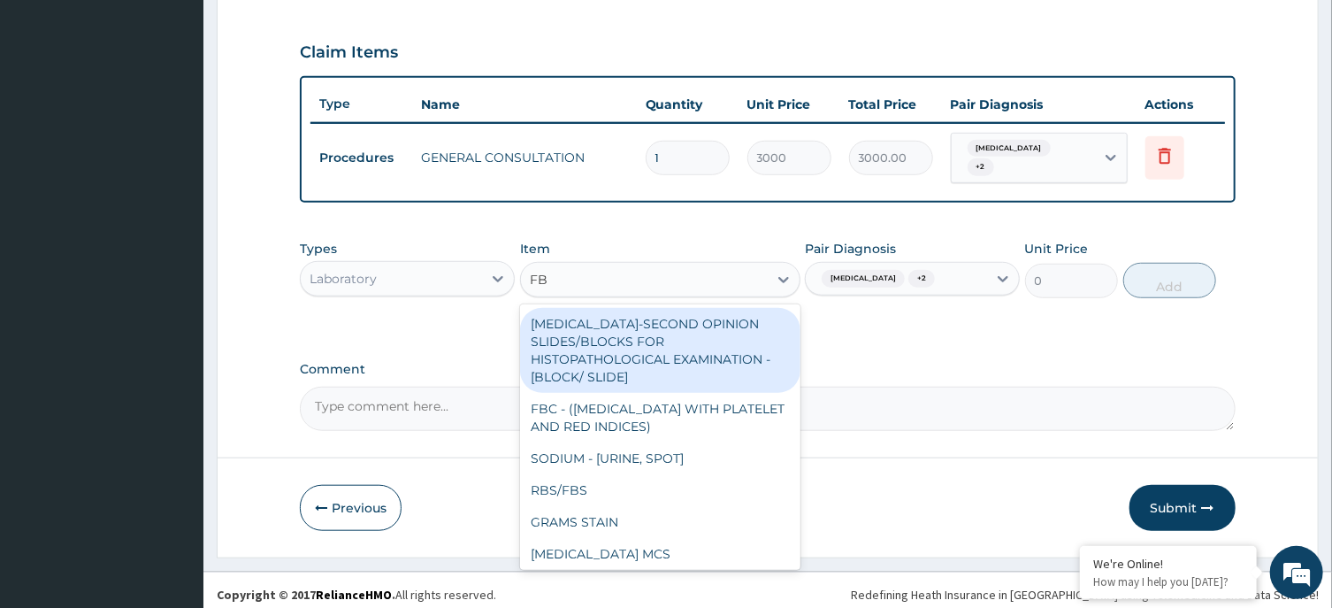
type input "FBC"
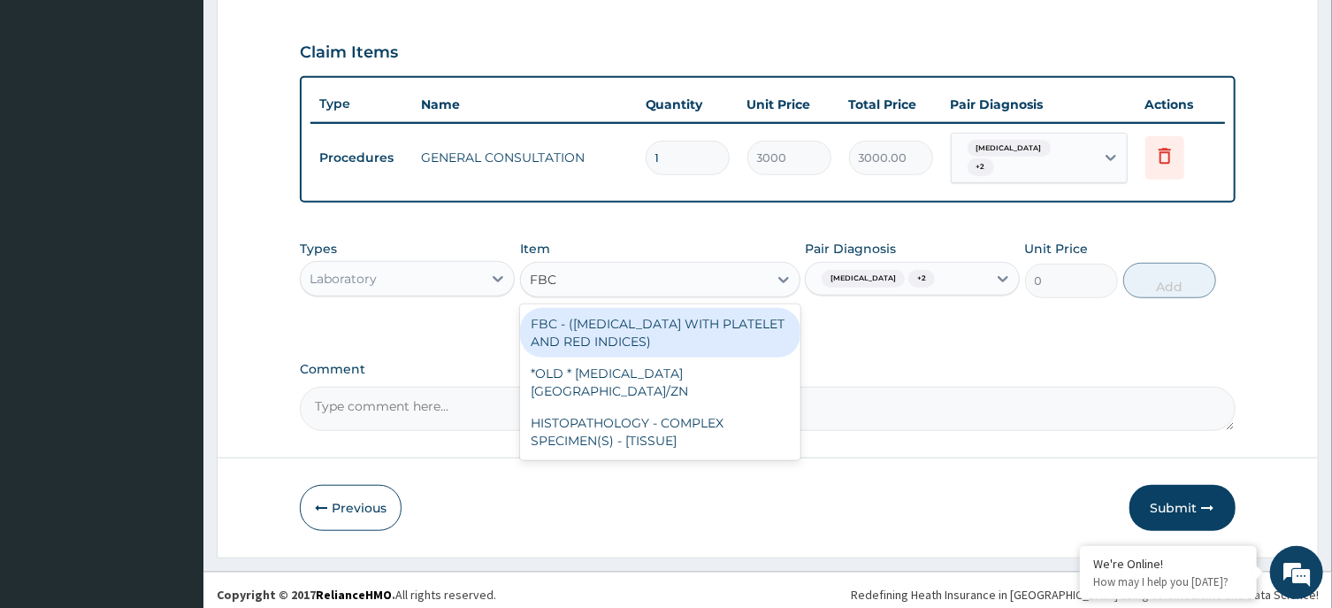
click at [651, 325] on div "FBC - (FULL BLOOD COUNT WITH PLATELET AND RED INDICES)" at bounding box center [660, 333] width 280 height 50
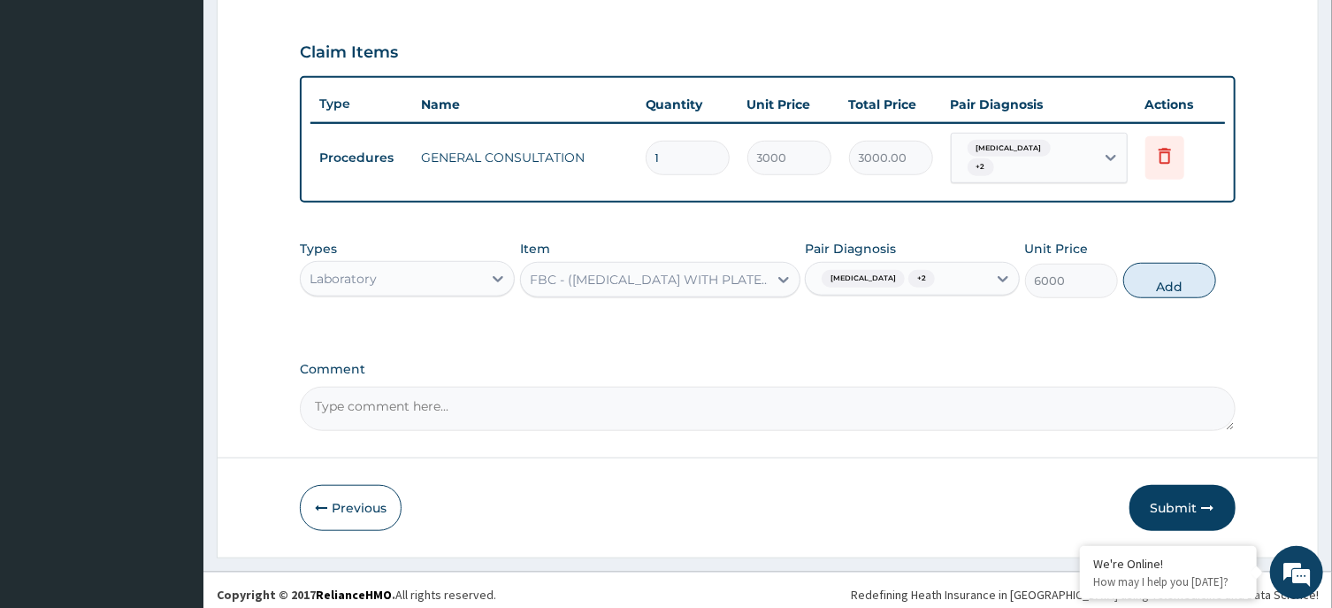
drag, startPoint x: 1190, startPoint y: 264, endPoint x: 1134, endPoint y: 272, distance: 57.2
click at [1187, 264] on button "Add" at bounding box center [1170, 280] width 94 height 35
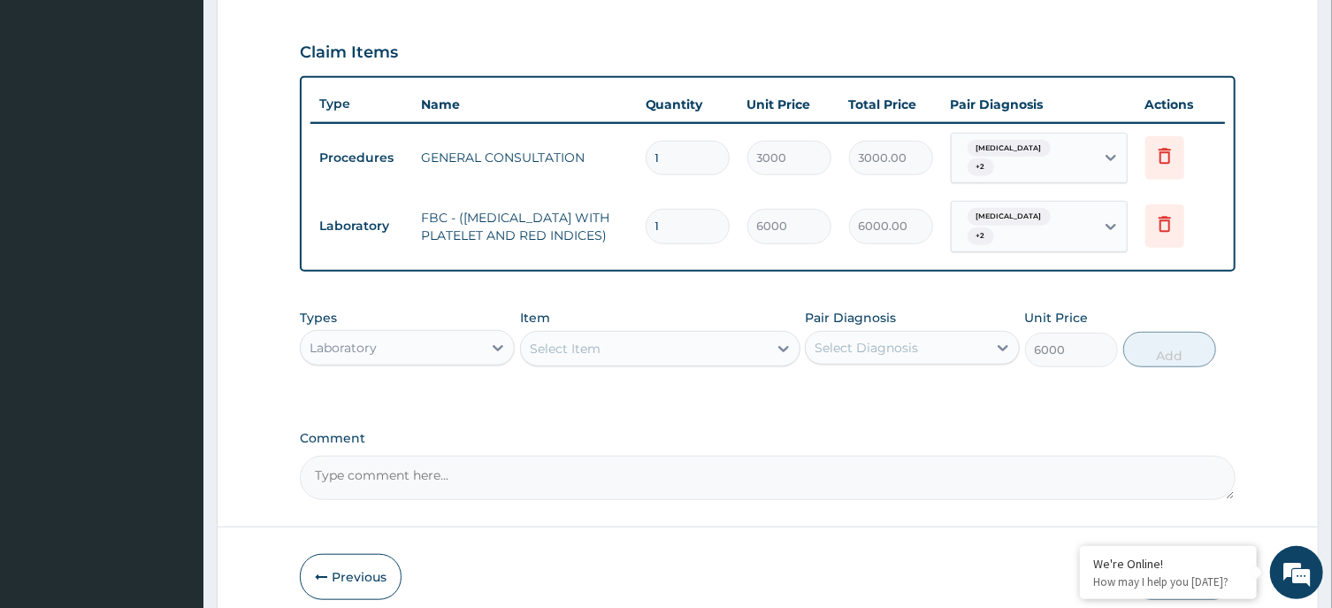
type input "0"
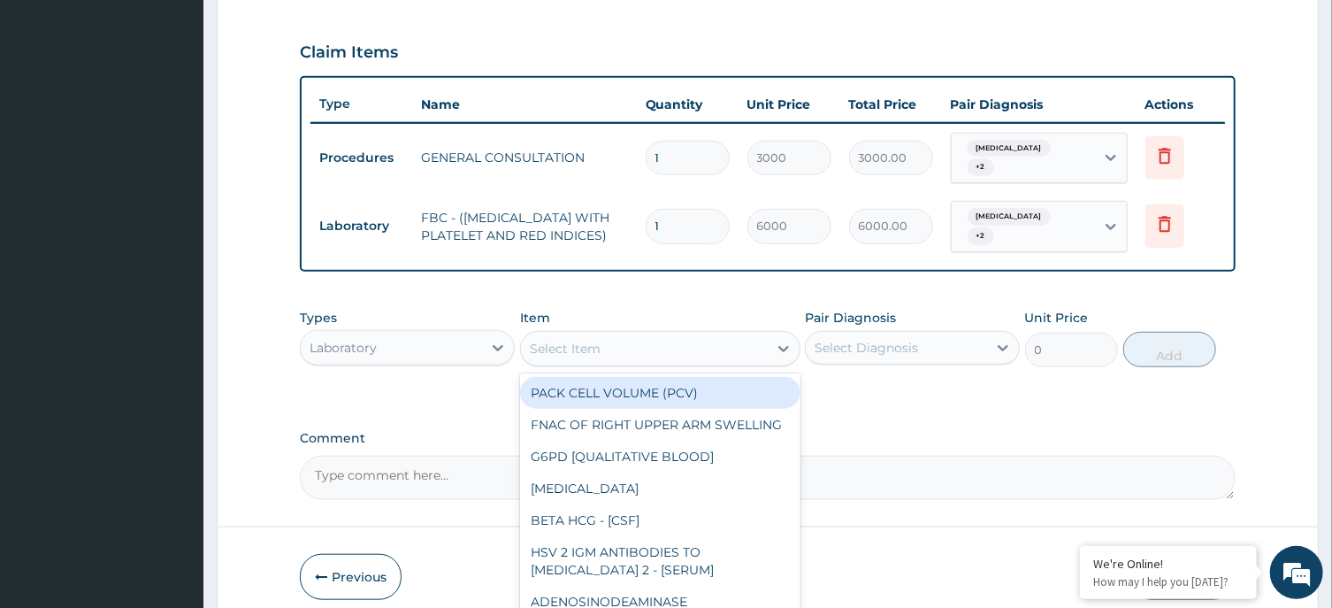
click at [682, 344] on div "Select Item" at bounding box center [644, 348] width 247 height 28
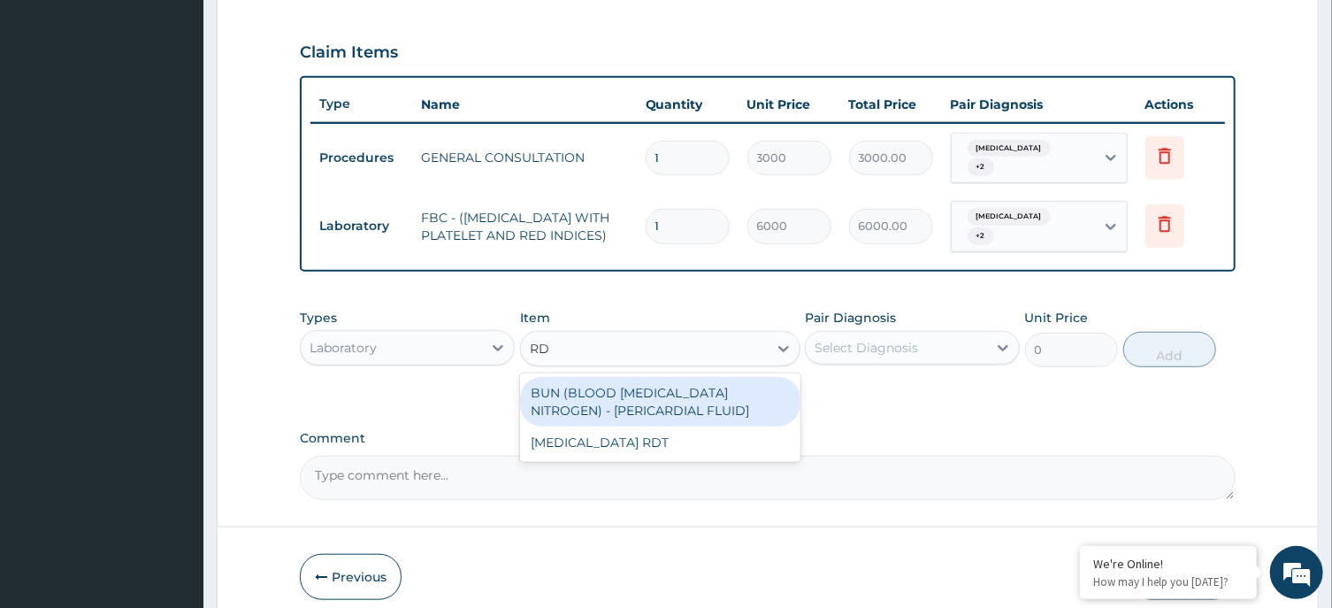
type input "RDT"
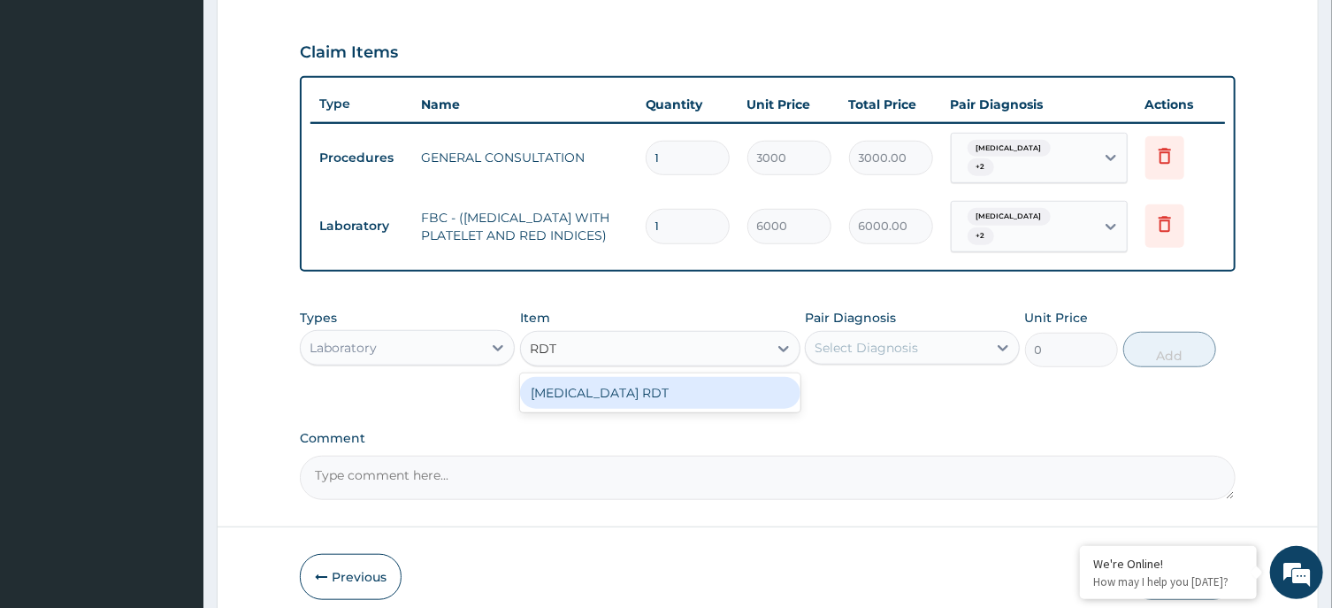
click at [610, 379] on div "MALARIA RDT" at bounding box center [660, 393] width 280 height 32
type input "3000"
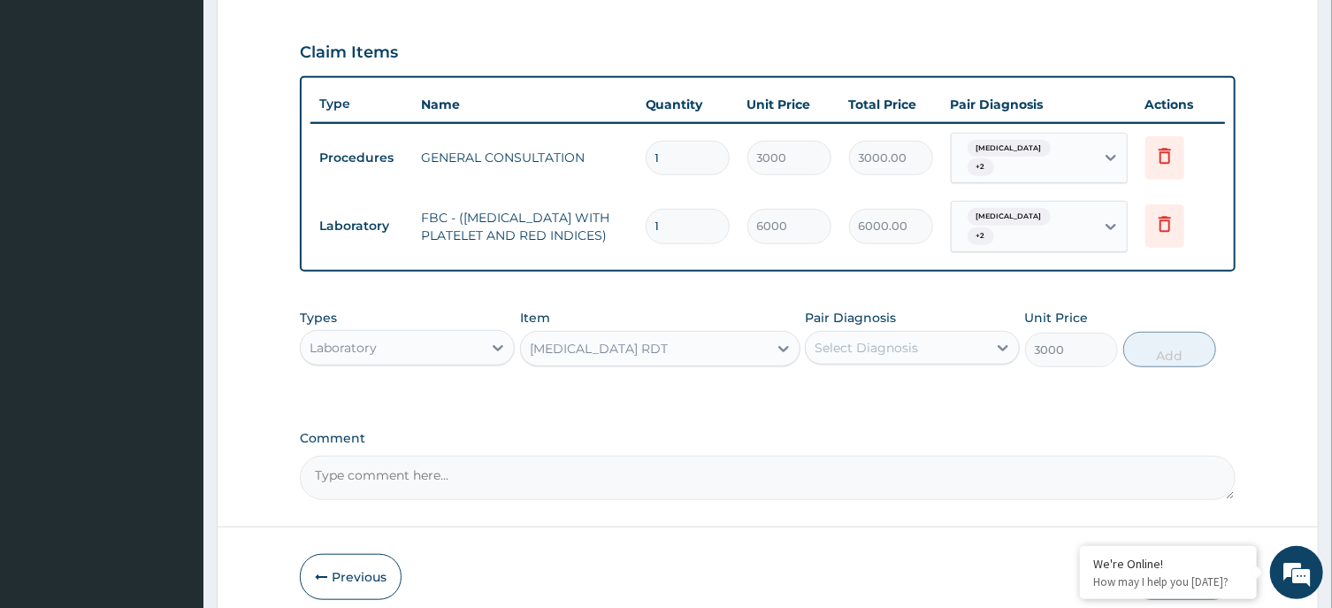
drag, startPoint x: 862, startPoint y: 348, endPoint x: 866, endPoint y: 358, distance: 11.2
click at [864, 348] on div "Select Diagnosis" at bounding box center [866, 348] width 103 height 18
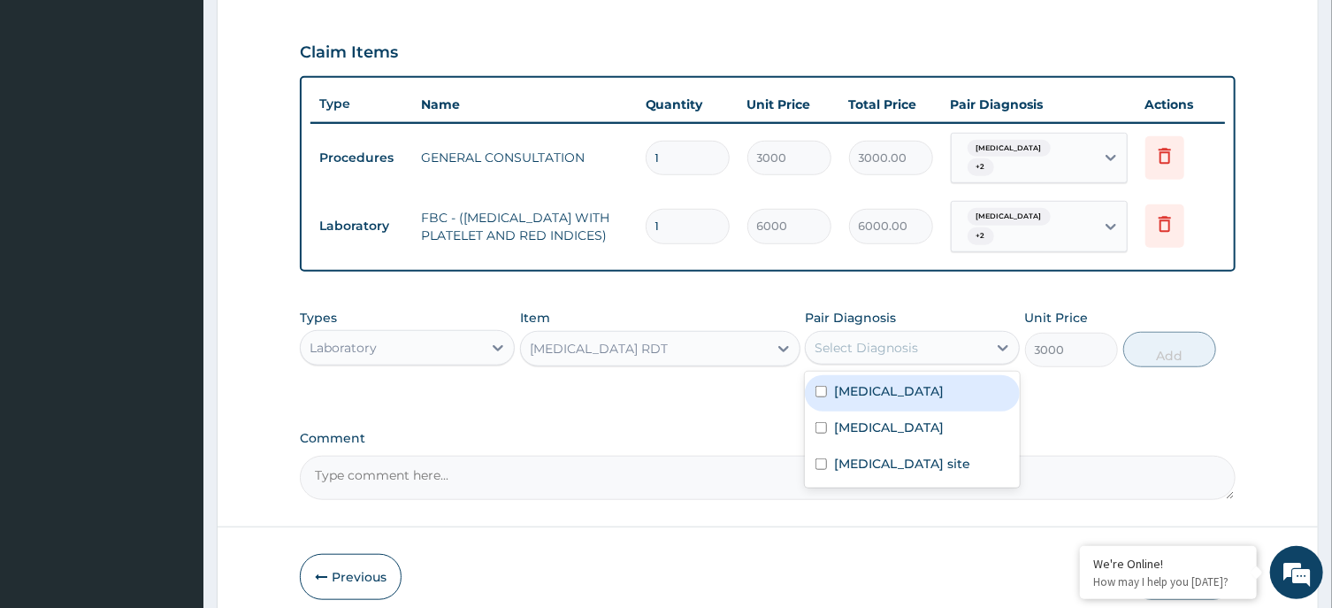
click at [862, 390] on label "Oral mucositis" at bounding box center [889, 391] width 110 height 18
checkbox input "true"
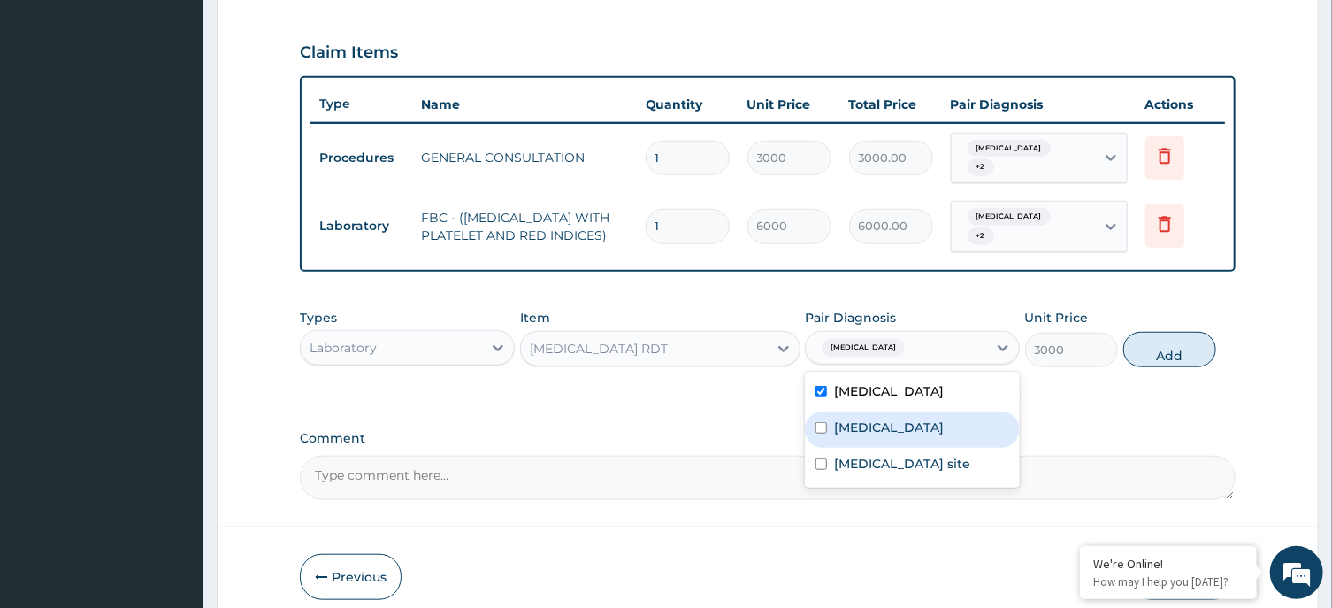
drag, startPoint x: 869, startPoint y: 417, endPoint x: 873, endPoint y: 439, distance: 21.7
click at [869, 423] on label "Malaria, unspecified" at bounding box center [889, 427] width 110 height 18
checkbox input "true"
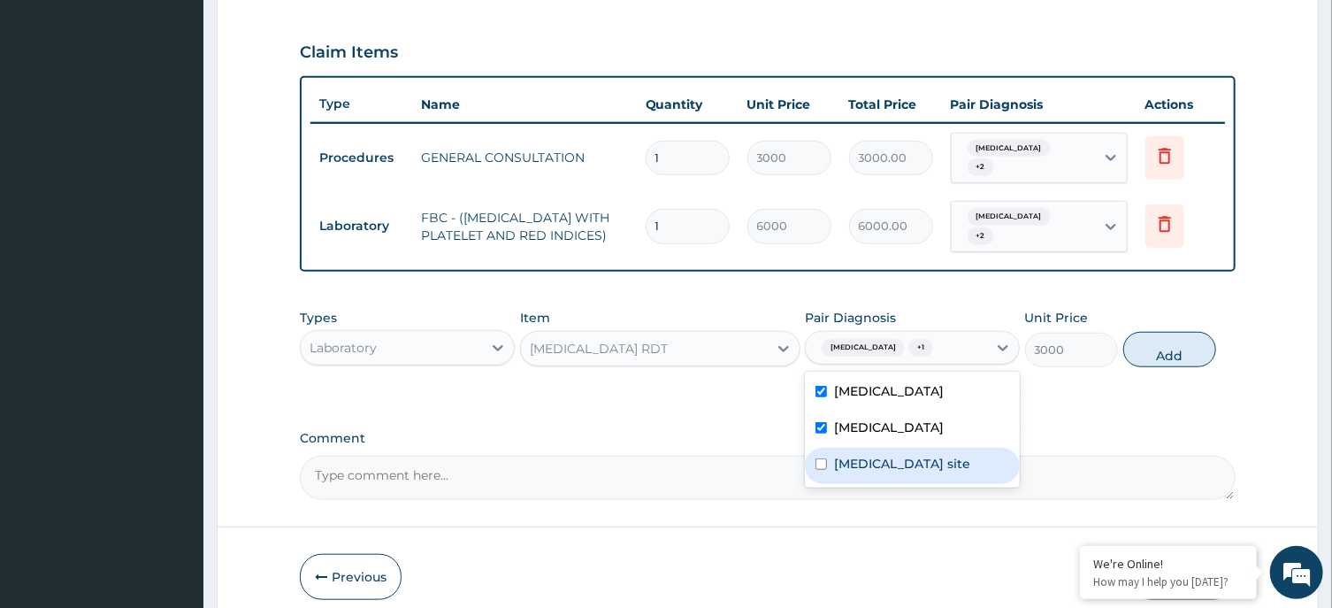
drag, startPoint x: 875, startPoint y: 471, endPoint x: 898, endPoint y: 463, distance: 24.6
click at [876, 472] on label "Bacterial infection of unspecified site" at bounding box center [902, 464] width 136 height 18
checkbox input "true"
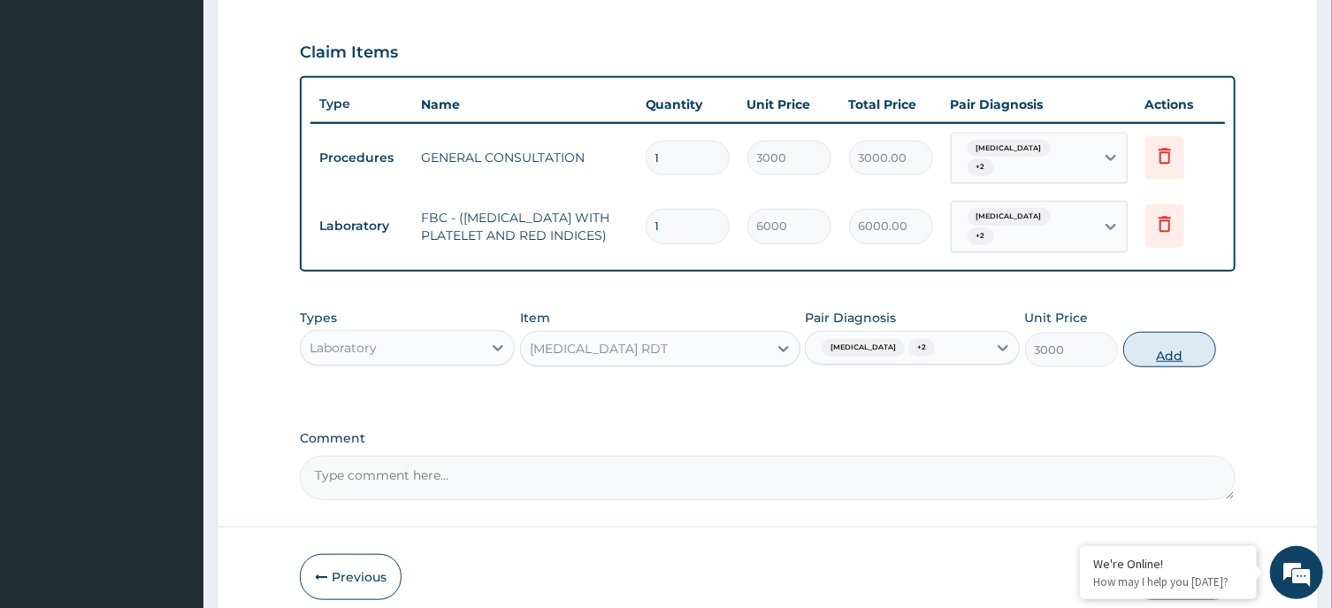
click at [1152, 349] on button "Add" at bounding box center [1170, 349] width 94 height 35
type input "0"
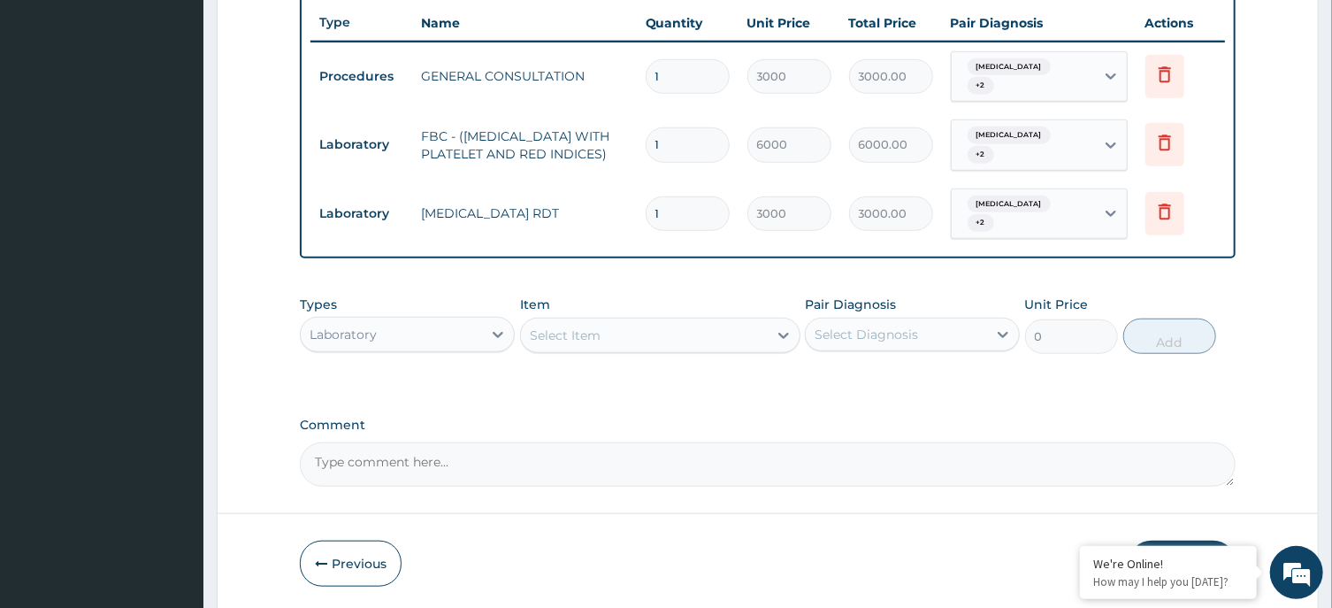
scroll to position [714, 0]
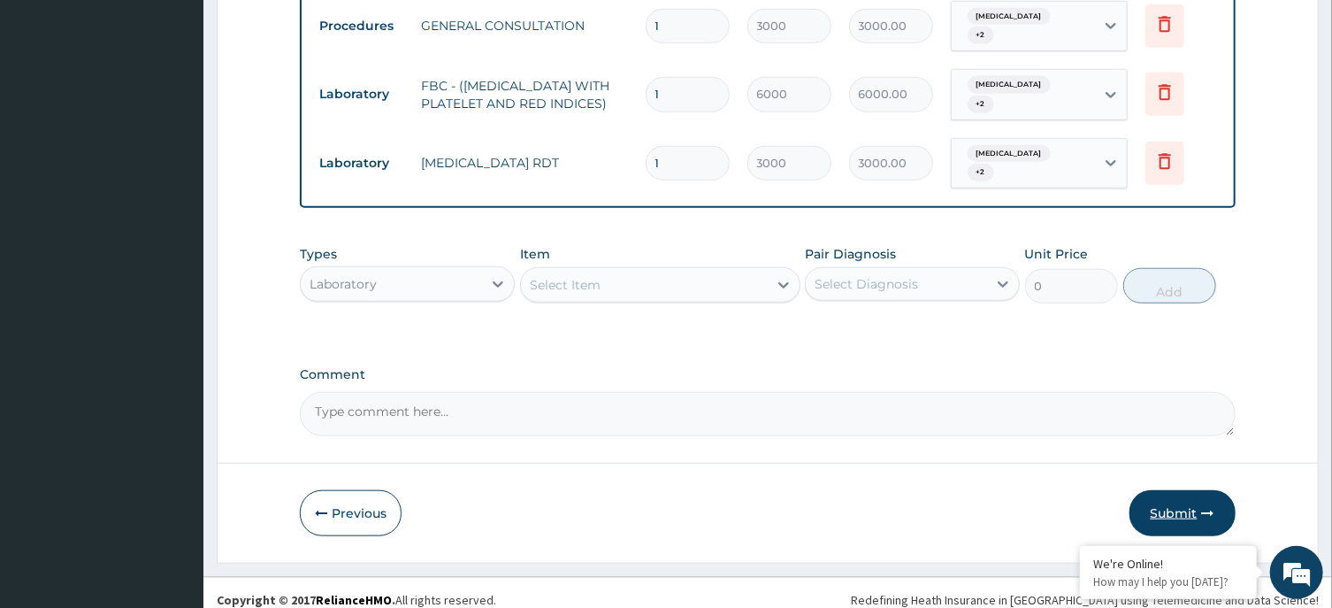
click at [1187, 494] on button "Submit" at bounding box center [1182, 513] width 106 height 46
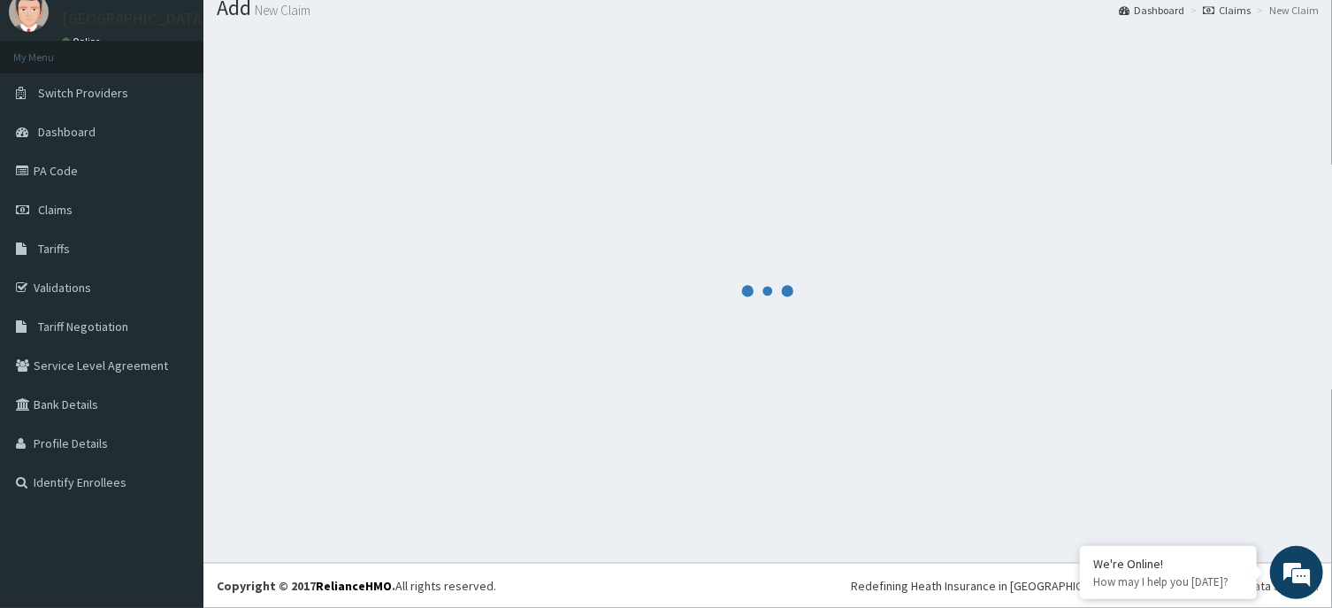
scroll to position [61, 0]
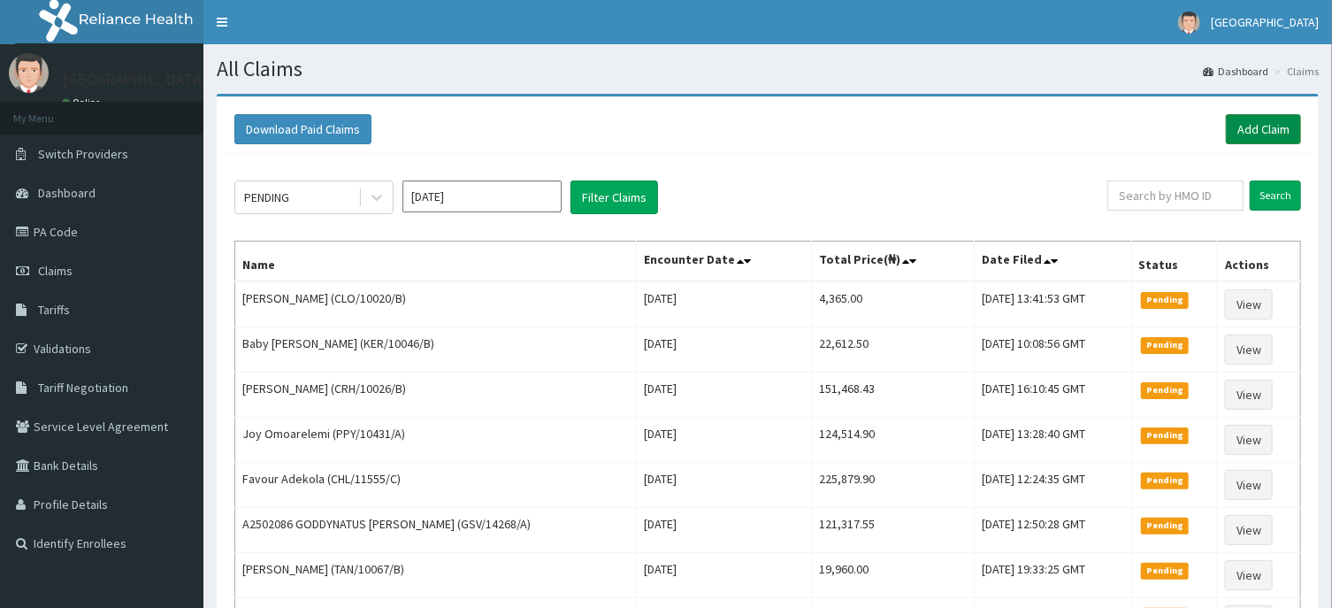
click at [1271, 128] on link "Add Claim" at bounding box center [1263, 129] width 75 height 30
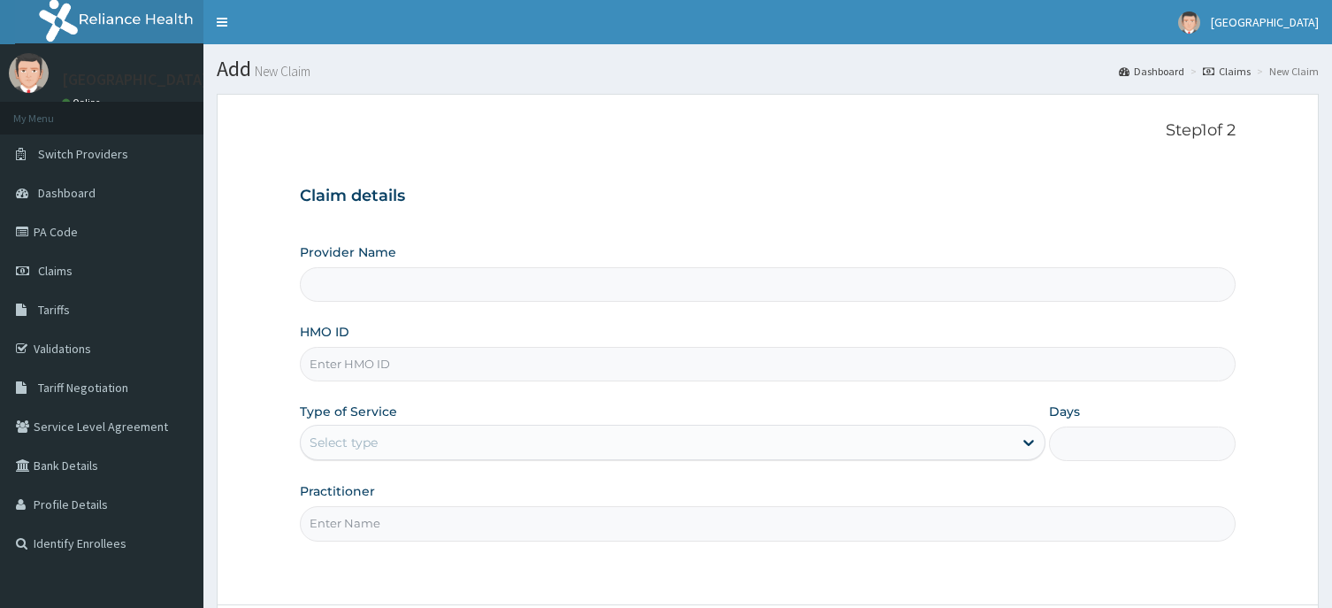
scroll to position [156, 0]
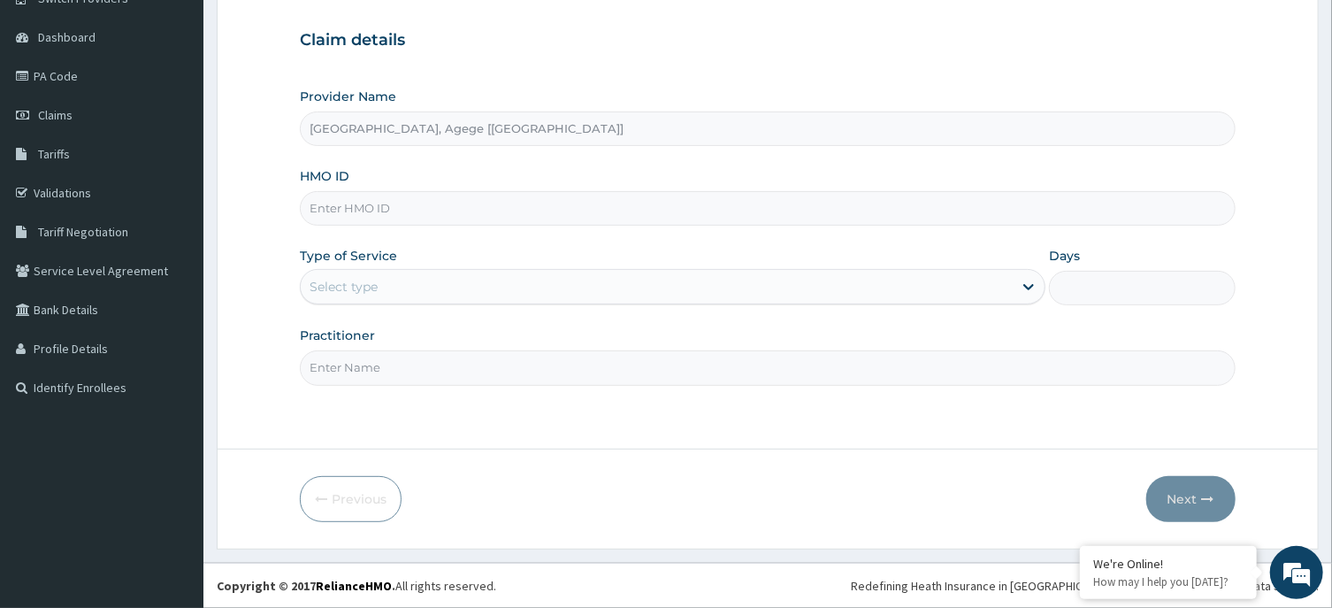
type input "[GEOGRAPHIC_DATA], Agege [[GEOGRAPHIC_DATA]]"
click at [379, 214] on input "HMO ID" at bounding box center [767, 208] width 935 height 34
paste input "TAX/10249/D"
type input "TAX/10249/D"
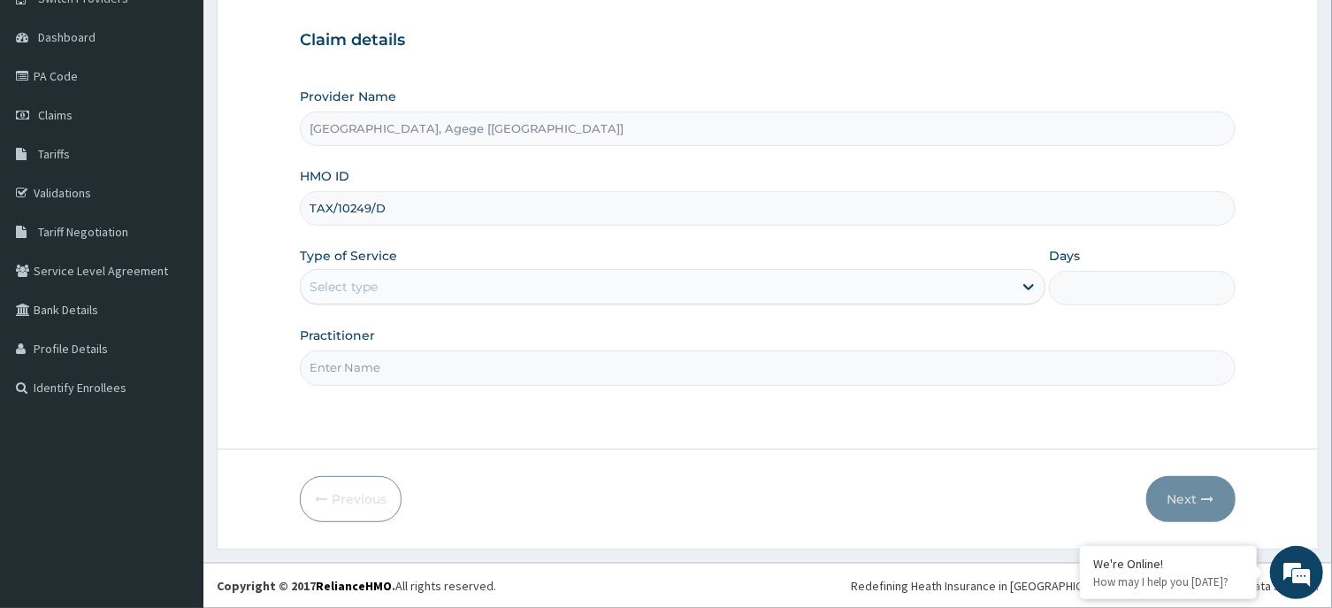
click at [366, 289] on div "Select type" at bounding box center [344, 287] width 68 height 18
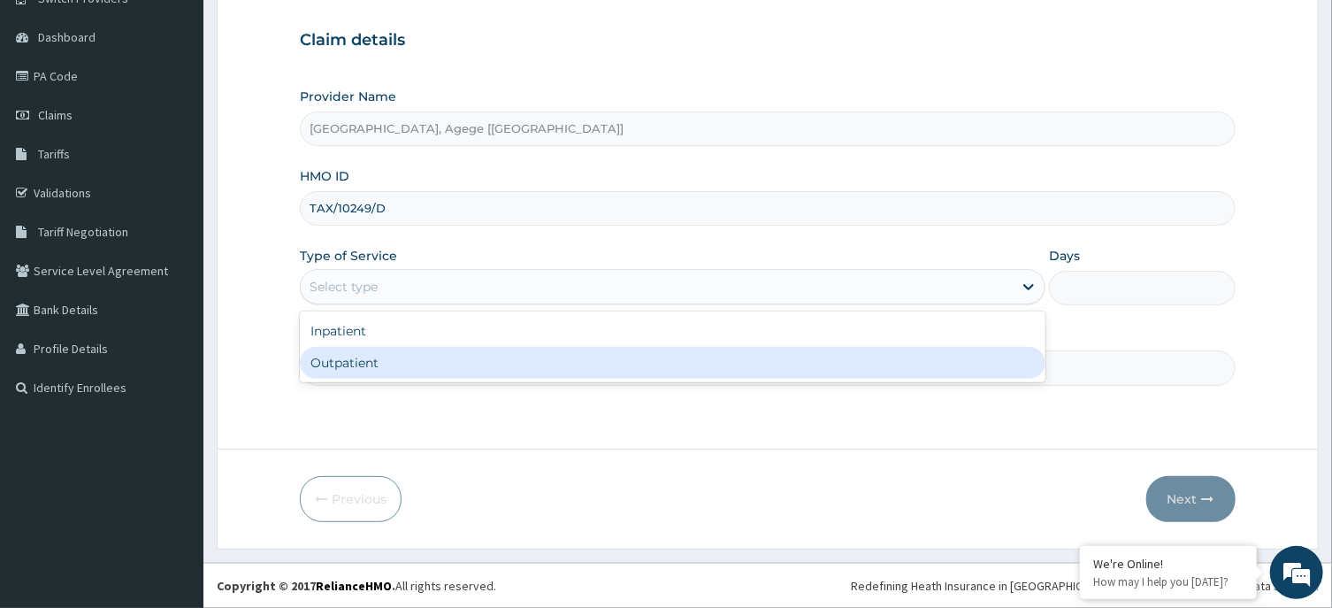
click at [411, 358] on div "Outpatient" at bounding box center [673, 363] width 746 height 32
type input "1"
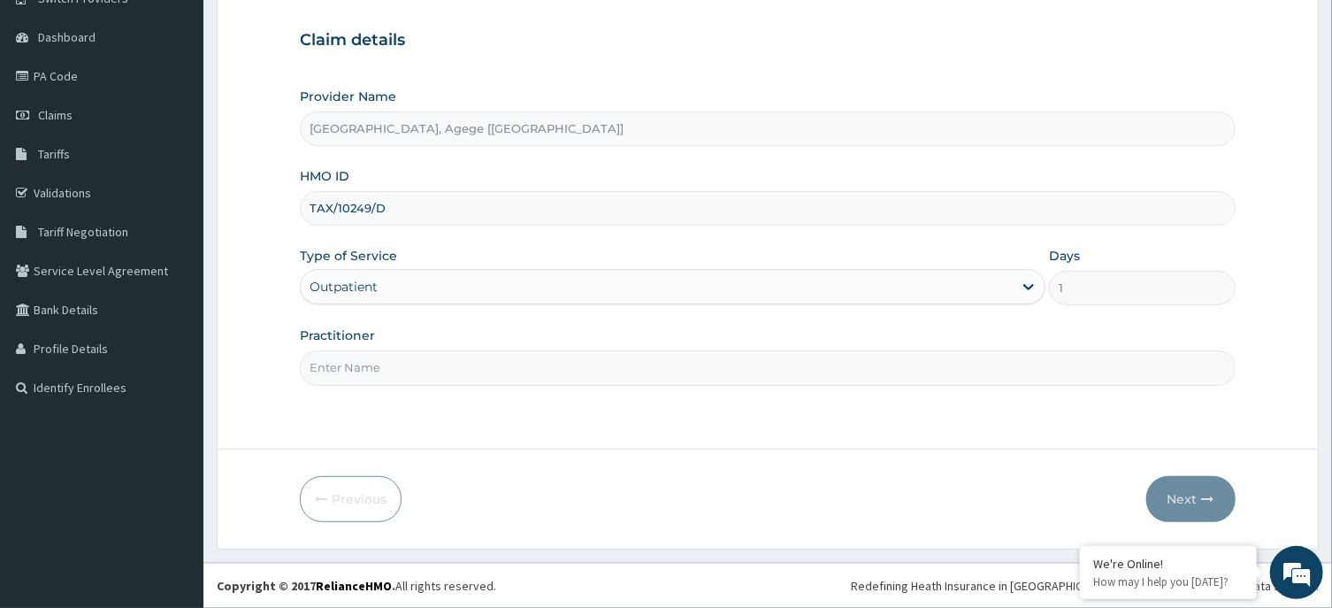
click at [393, 371] on input "Practitioner" at bounding box center [767, 367] width 935 height 34
type input "DR CHIAGOZIEM"
click at [1187, 501] on button "Next" at bounding box center [1190, 499] width 89 height 46
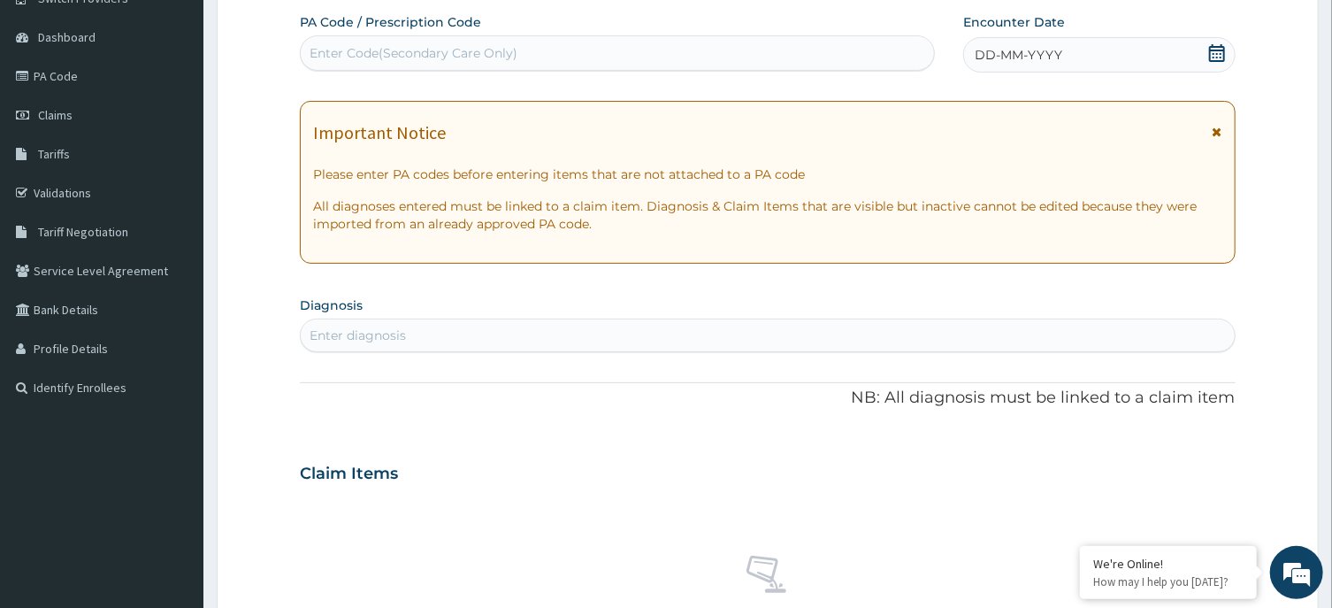
click at [1212, 56] on icon at bounding box center [1217, 53] width 18 height 18
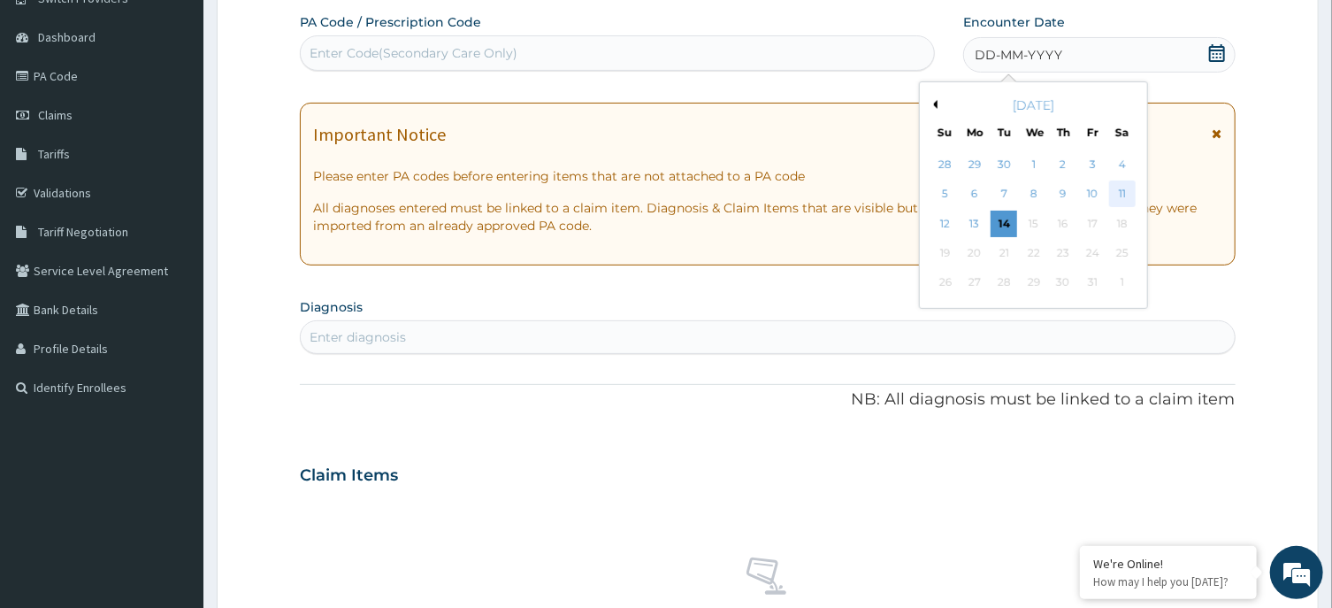
click at [1116, 198] on div "11" at bounding box center [1122, 194] width 27 height 27
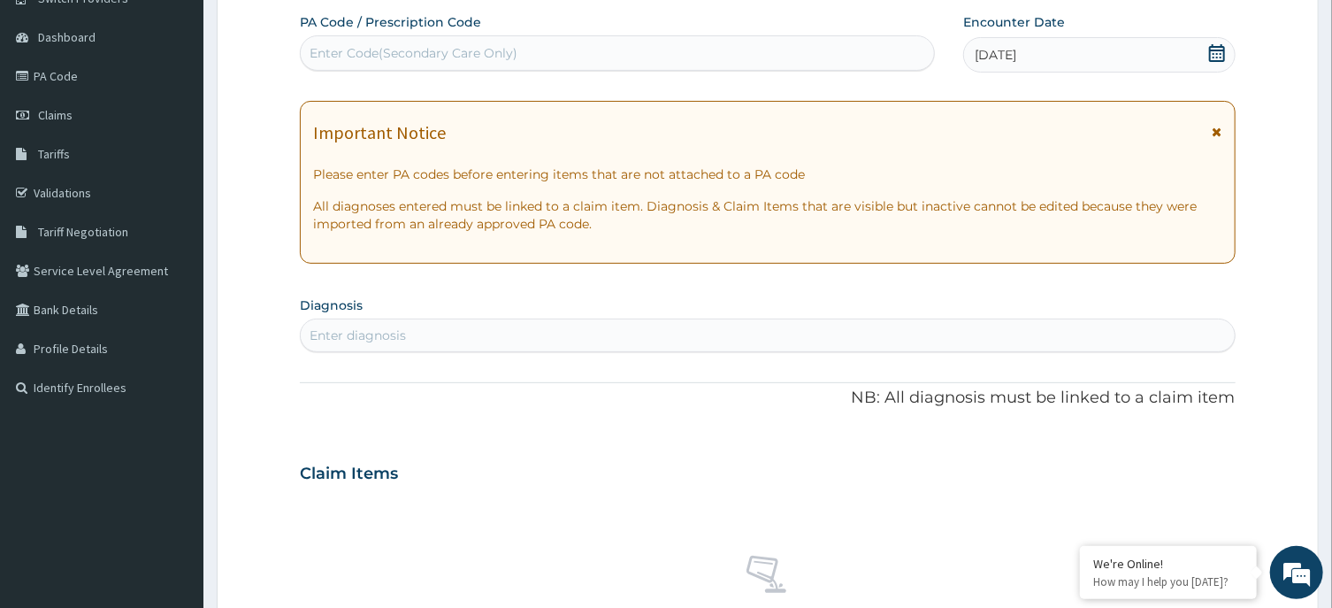
click at [490, 341] on div "Enter diagnosis" at bounding box center [767, 335] width 933 height 28
type input "EXPLANATION OF RESUL"
drag, startPoint x: 488, startPoint y: 330, endPoint x: 330, endPoint y: 341, distance: 158.7
click at [330, 341] on div "Enter diagnosis" at bounding box center [767, 335] width 933 height 28
type input "PERSON CONSULTING"
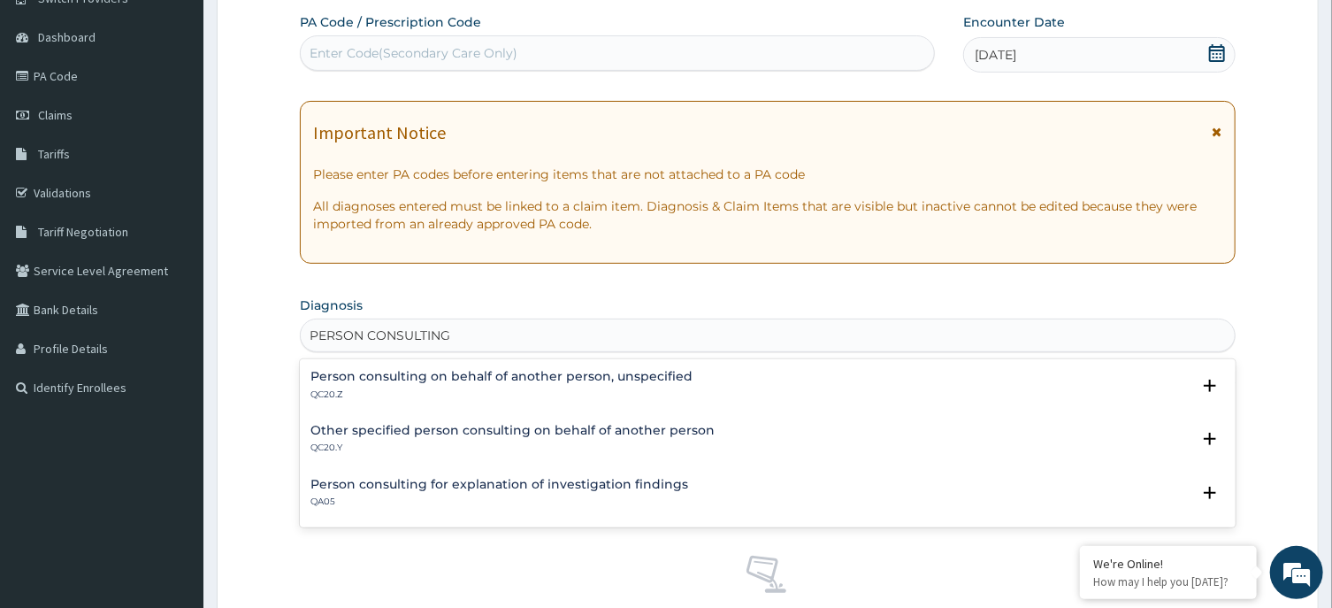
click at [474, 488] on h4 "Person consulting for explanation of investigation findings" at bounding box center [499, 484] width 378 height 13
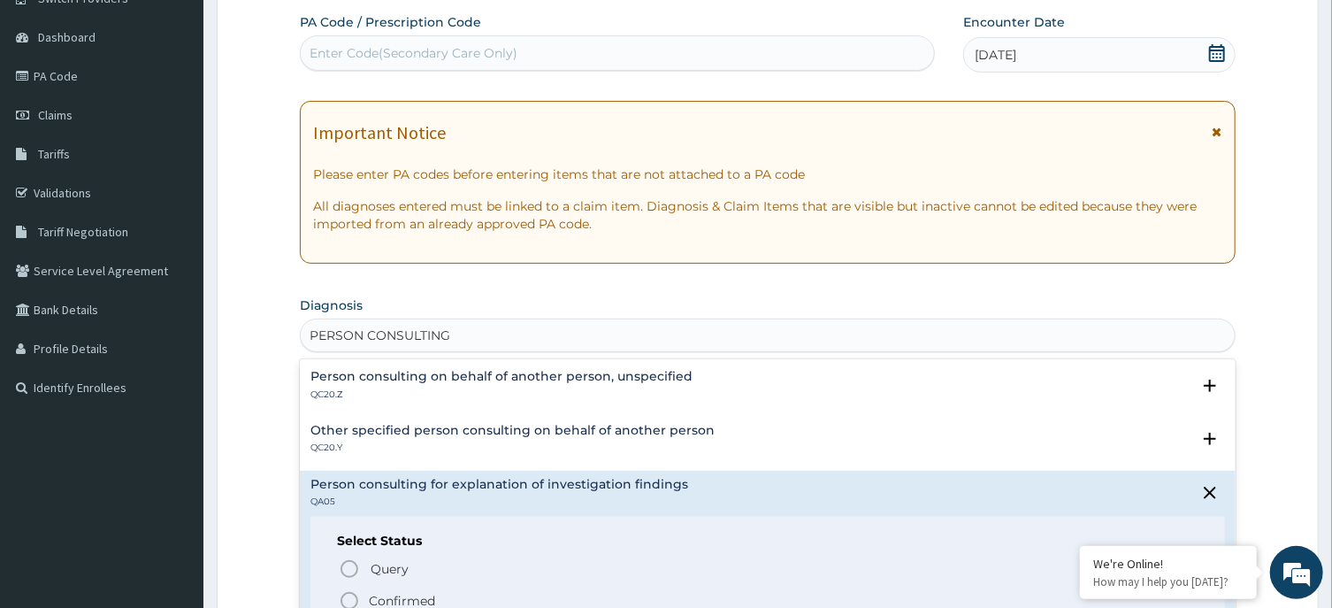
click at [393, 596] on p "Confirmed" at bounding box center [402, 601] width 66 height 18
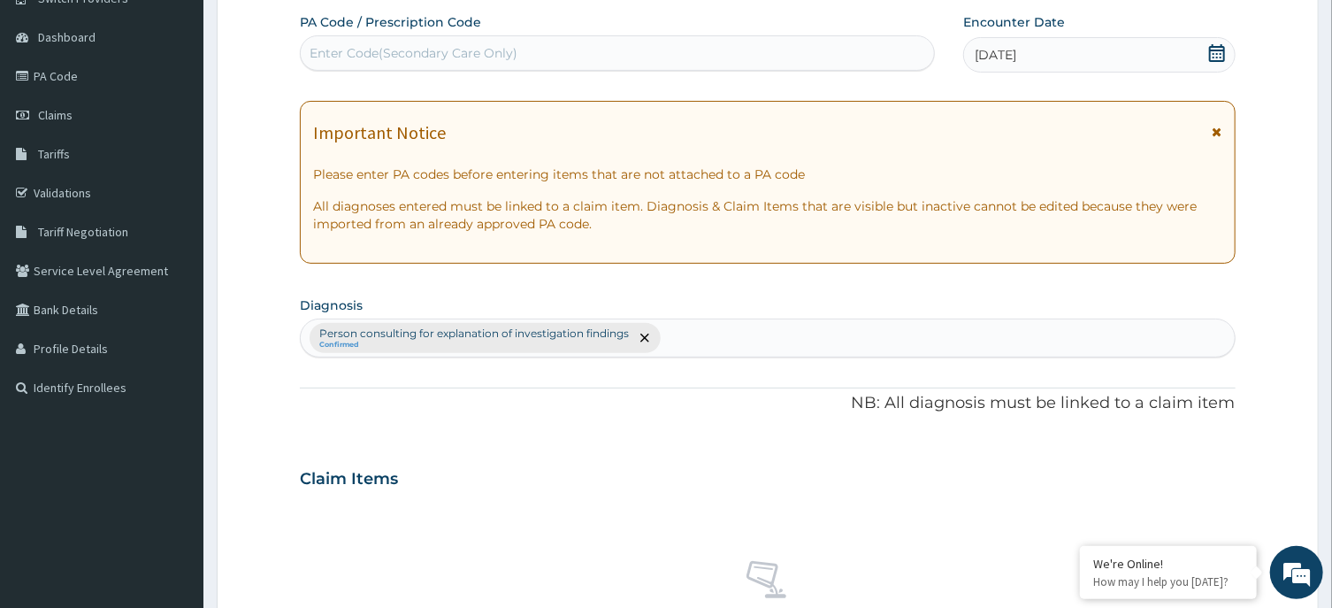
click at [753, 341] on div "Person consulting for explanation of investigation findings Confirmed" at bounding box center [767, 337] width 933 height 37
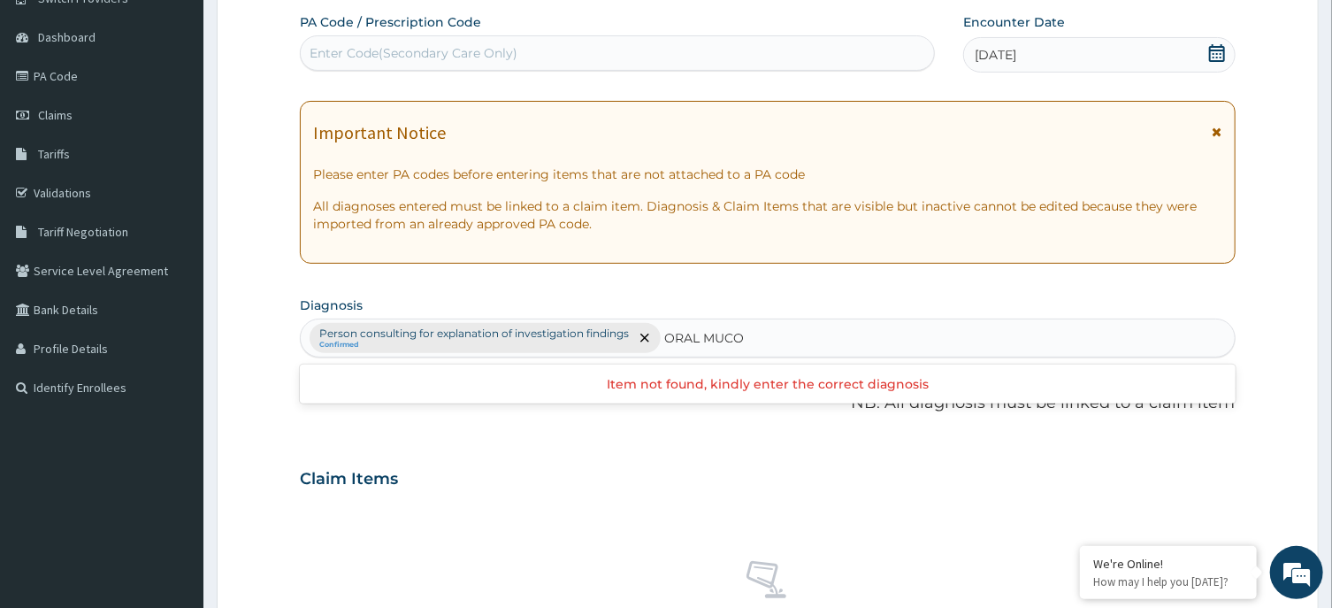
type input "ORAL MUCO"
type input "ORAL MUCOSITIS"
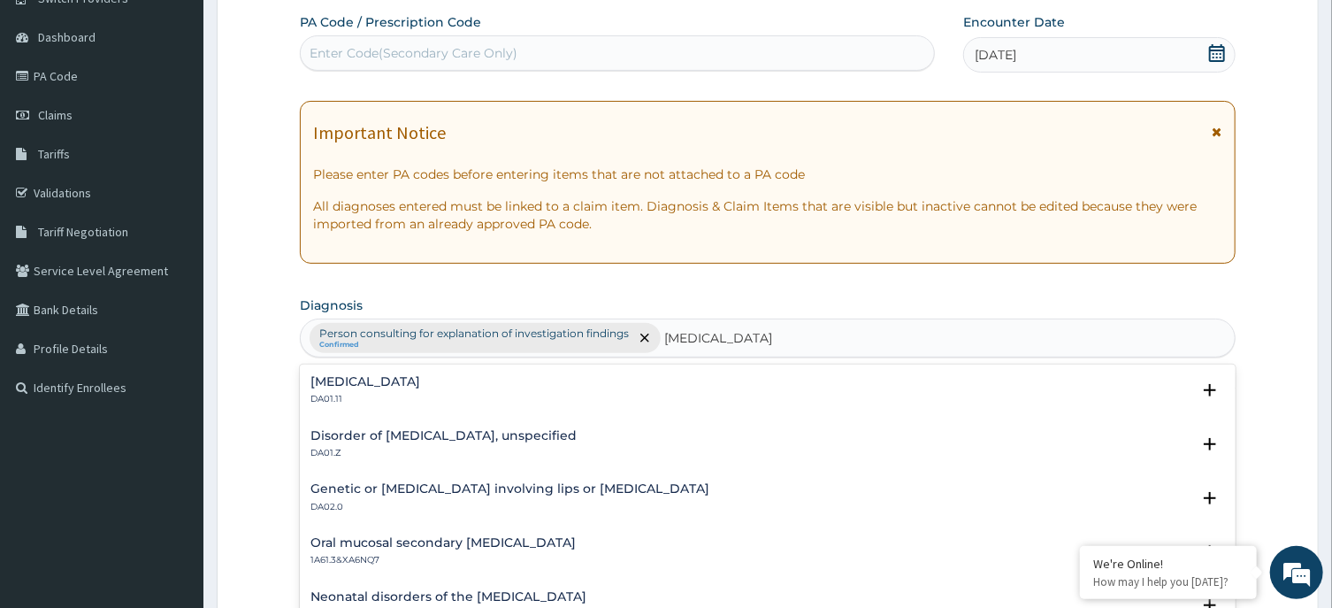
click at [341, 387] on h4 "Oral mucositis" at bounding box center [365, 381] width 110 height 13
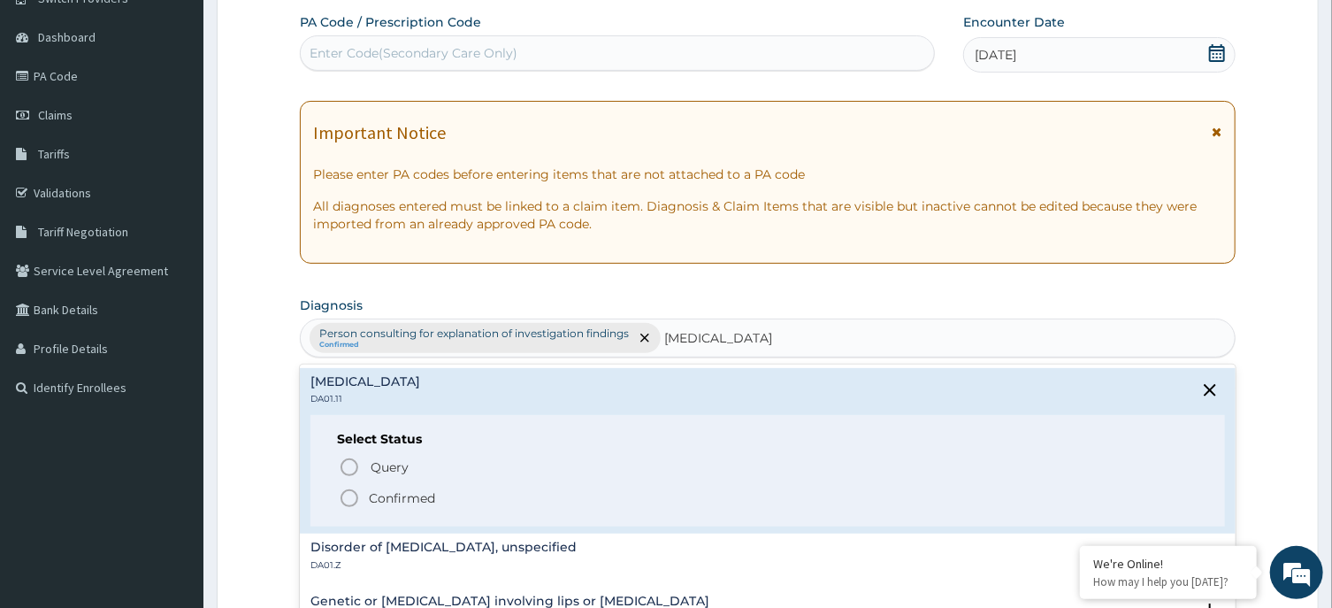
click at [378, 494] on p "Confirmed" at bounding box center [402, 498] width 66 height 18
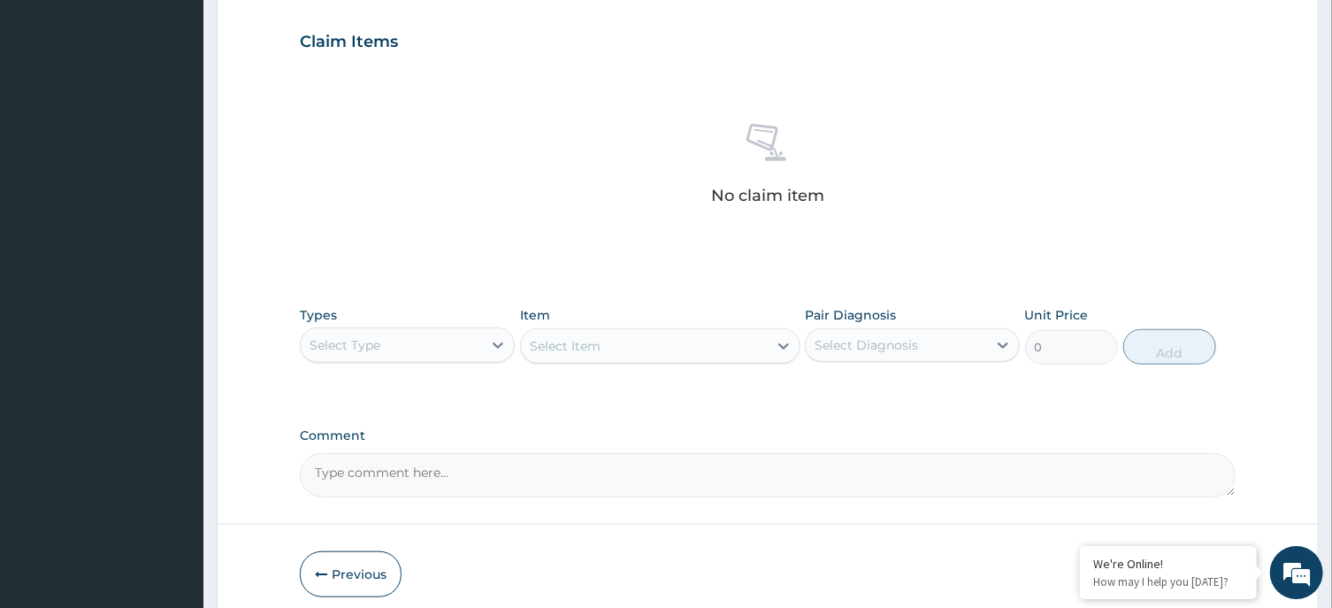
scroll to position [630, 0]
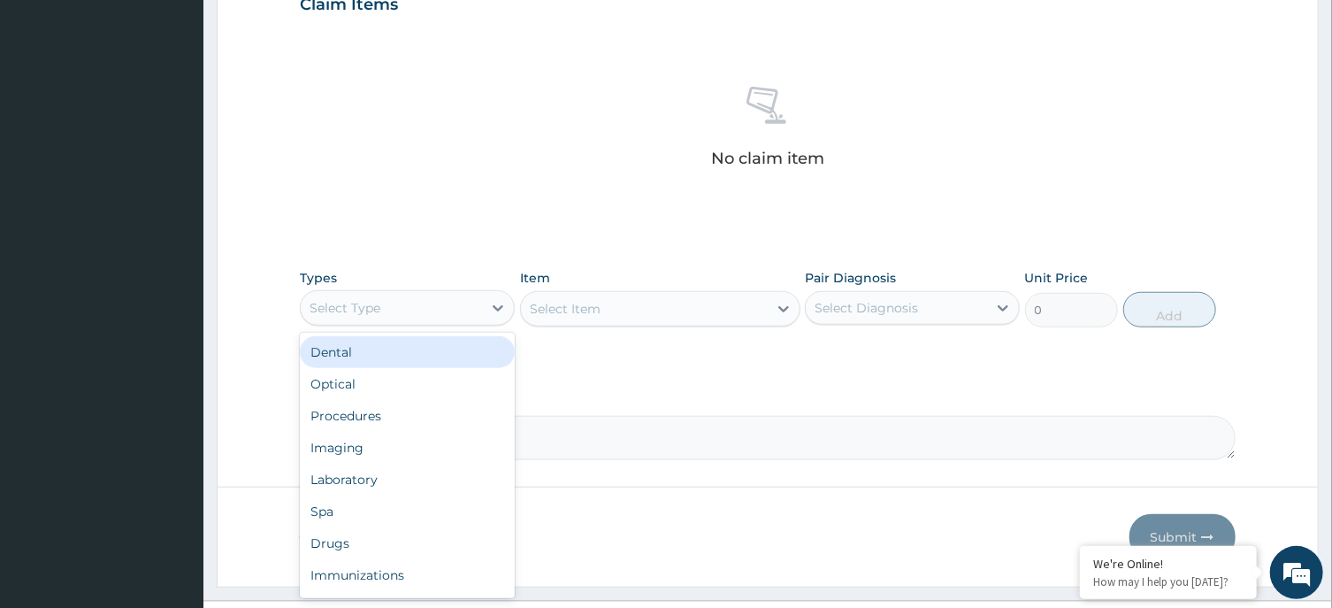
click at [398, 313] on div "Select Type" at bounding box center [391, 308] width 181 height 28
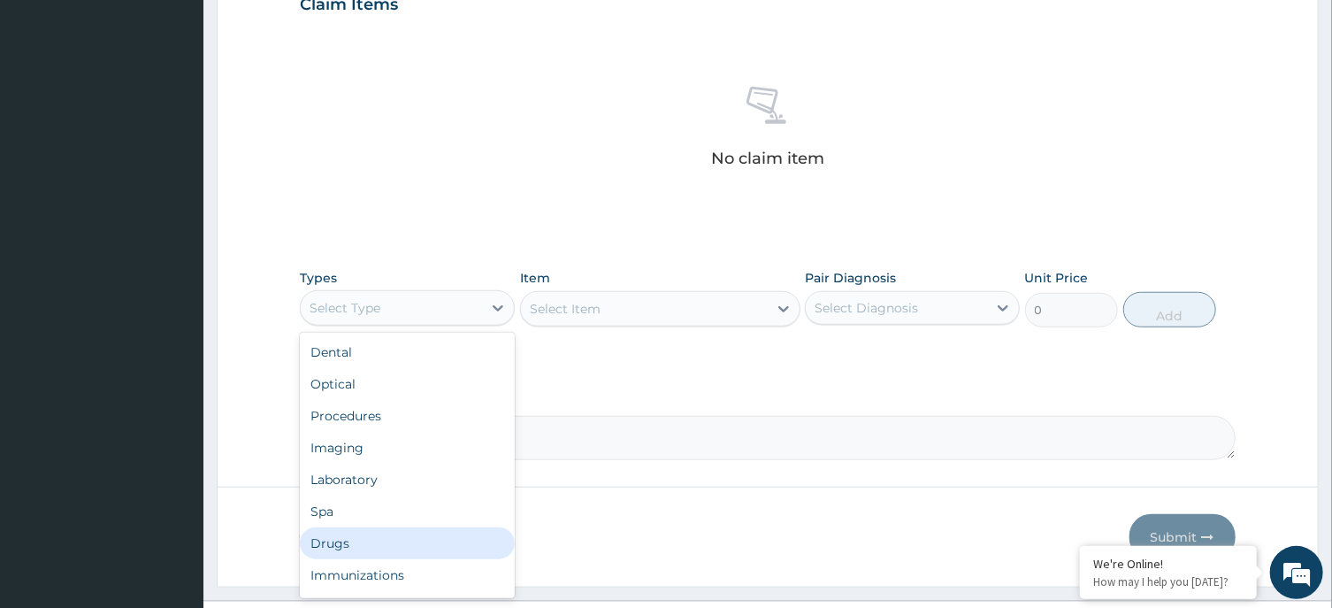
click at [381, 540] on div "Drugs" at bounding box center [407, 543] width 215 height 32
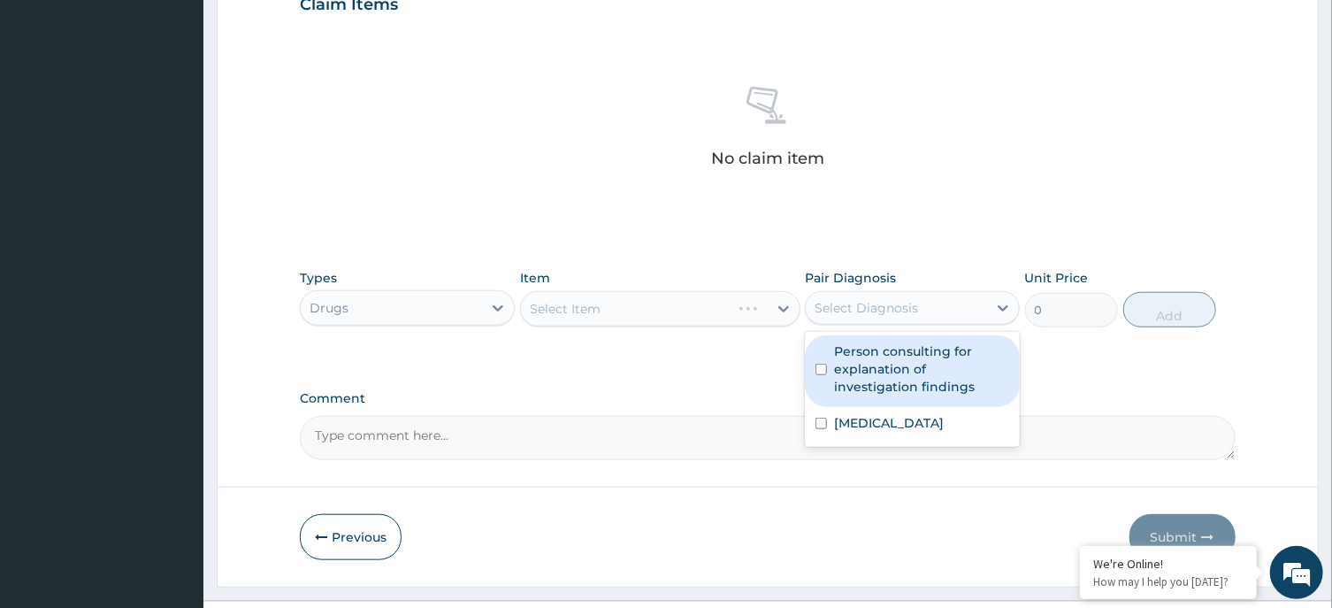
click at [907, 313] on div "Select Diagnosis" at bounding box center [866, 308] width 103 height 18
click at [896, 352] on label "Person consulting for explanation of investigation findings" at bounding box center [921, 368] width 175 height 53
checkbox input "true"
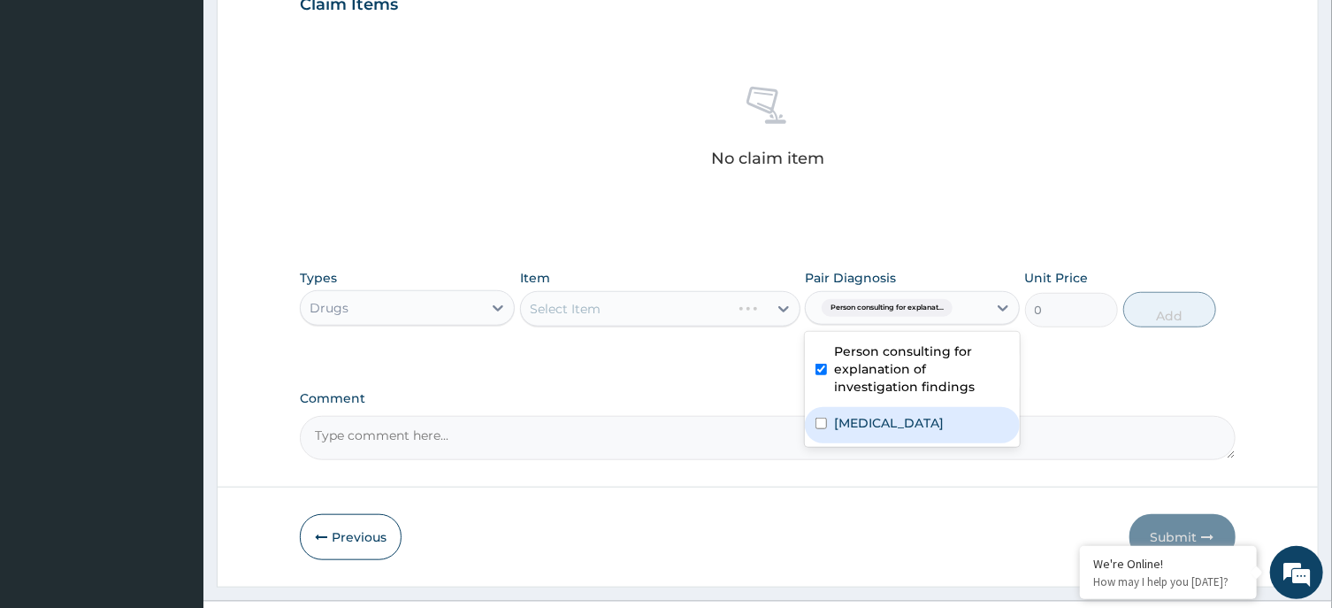
click at [899, 424] on label "Oral mucositis" at bounding box center [889, 423] width 110 height 18
checkbox input "true"
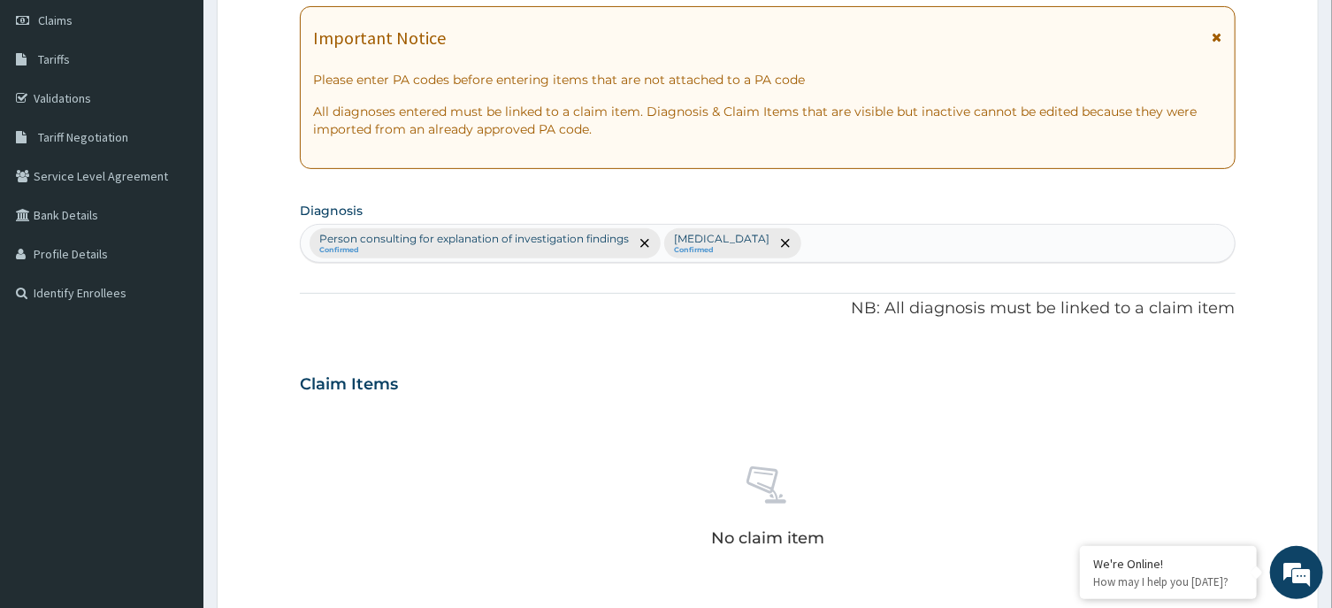
scroll to position [0, 0]
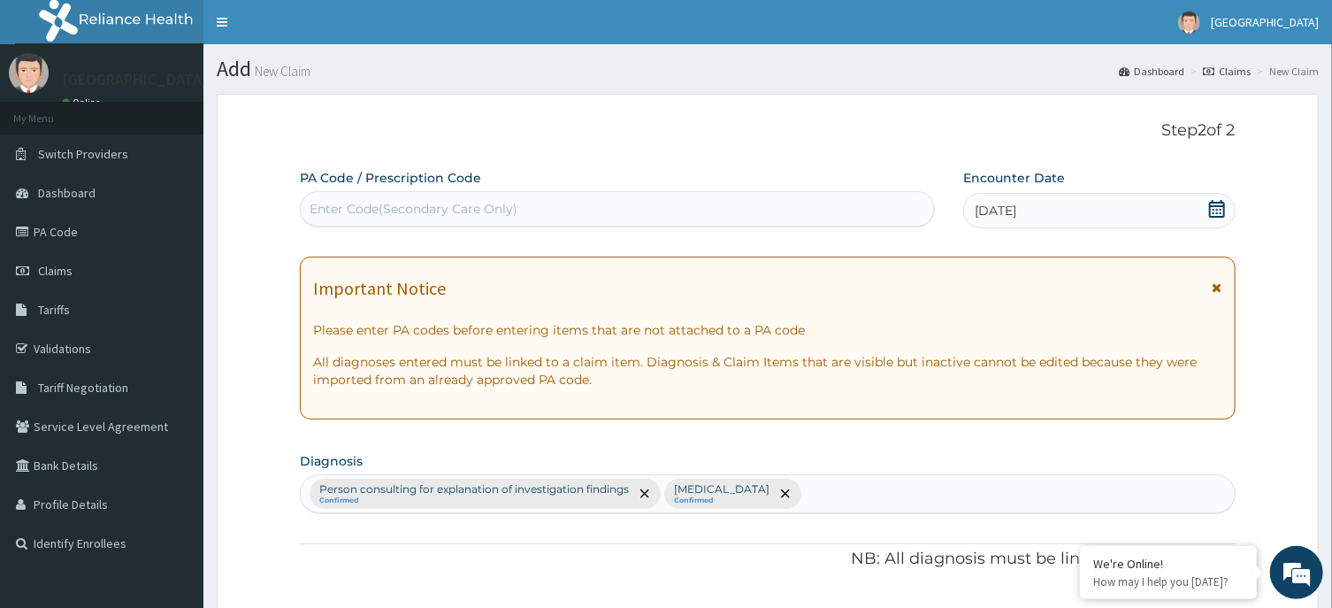
click at [409, 202] on div "Enter Code(Secondary Care Only)" at bounding box center [414, 209] width 208 height 18
paste input "PA/FB853F"
type input "PA/FB853F"
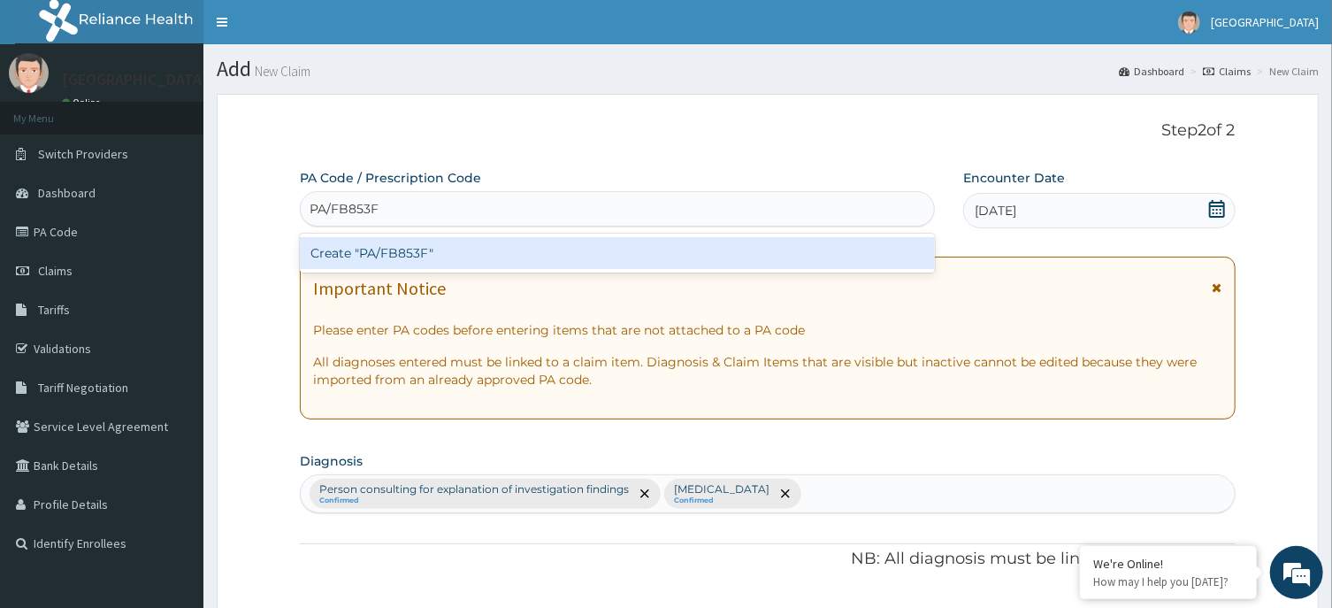
click at [452, 264] on div "Create "PA/FB853F"" at bounding box center [617, 253] width 635 height 32
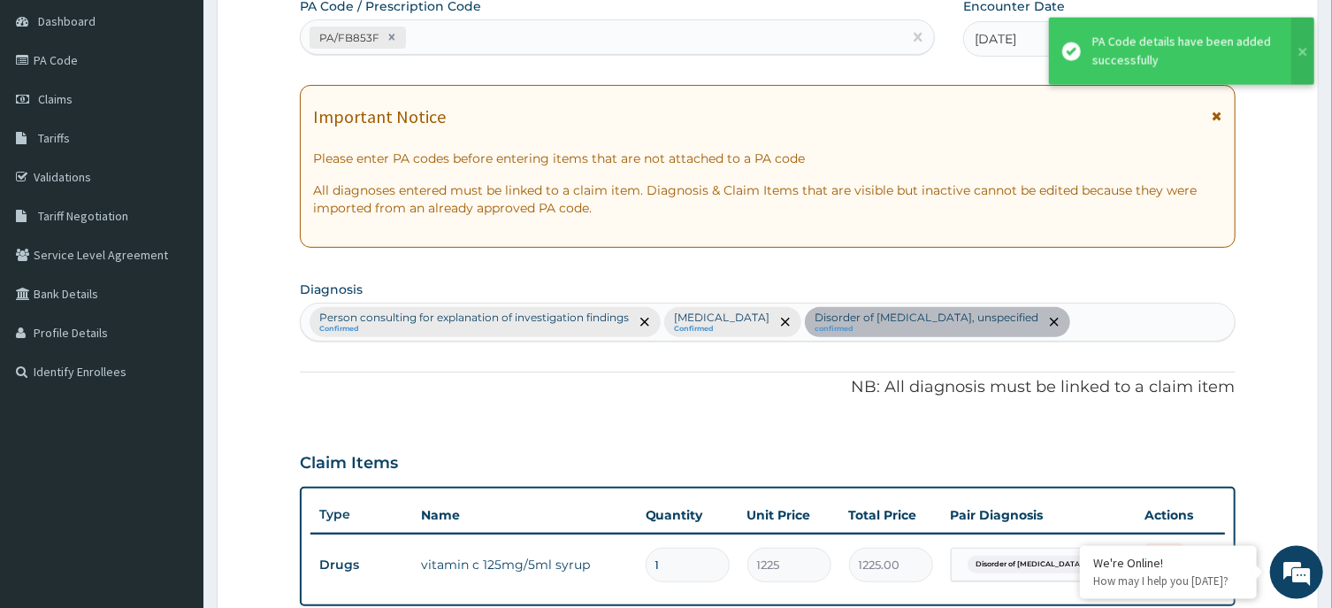
scroll to position [52, 0]
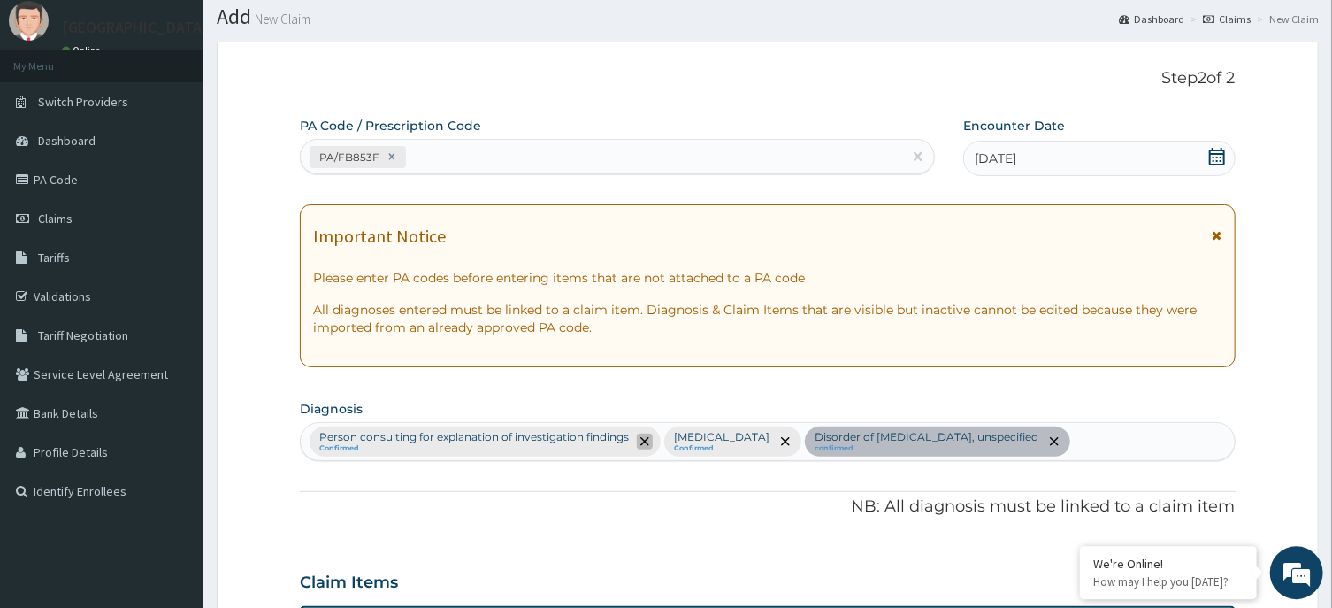
click at [651, 444] on span "remove selection option" at bounding box center [645, 441] width 16 height 16
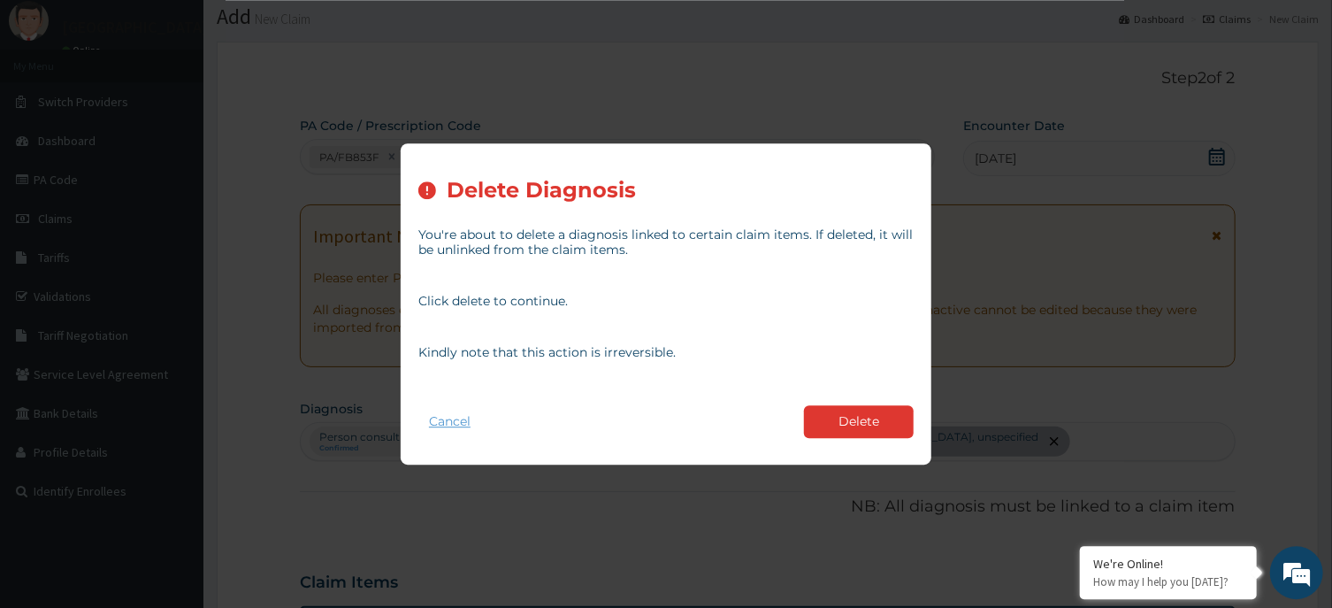
click at [460, 422] on button "Cancel" at bounding box center [449, 422] width 63 height 26
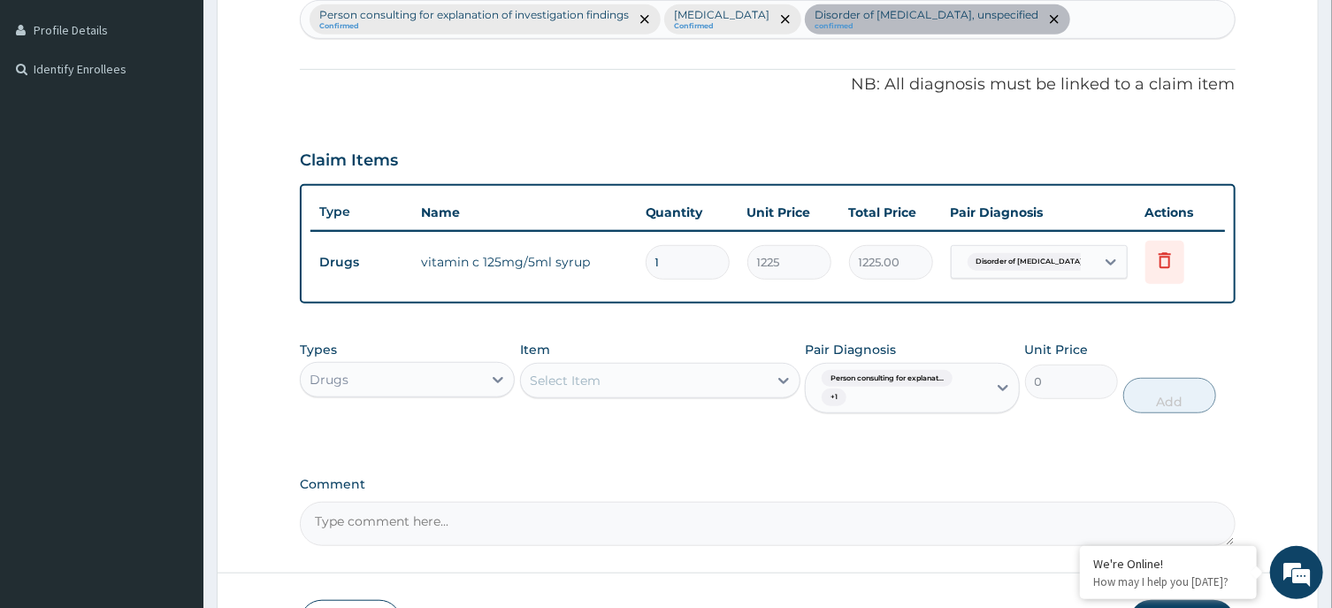
scroll to position [596, 0]
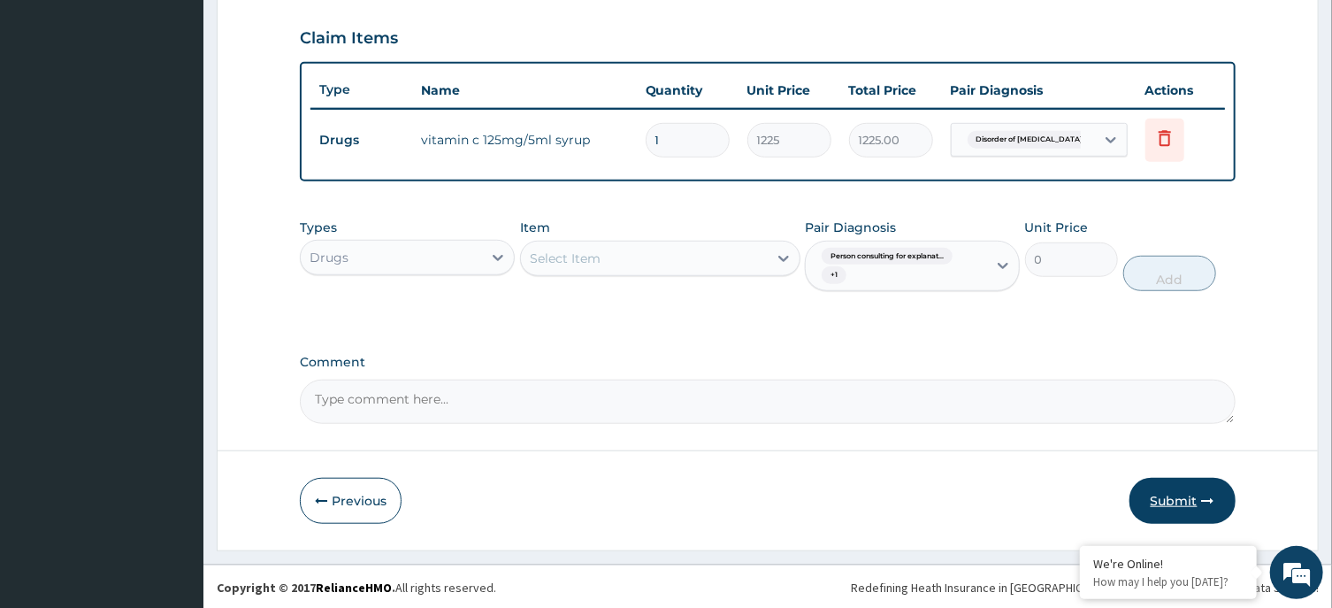
click at [1174, 488] on button "Submit" at bounding box center [1182, 501] width 106 height 46
click at [1166, 494] on button "Submit" at bounding box center [1182, 501] width 106 height 46
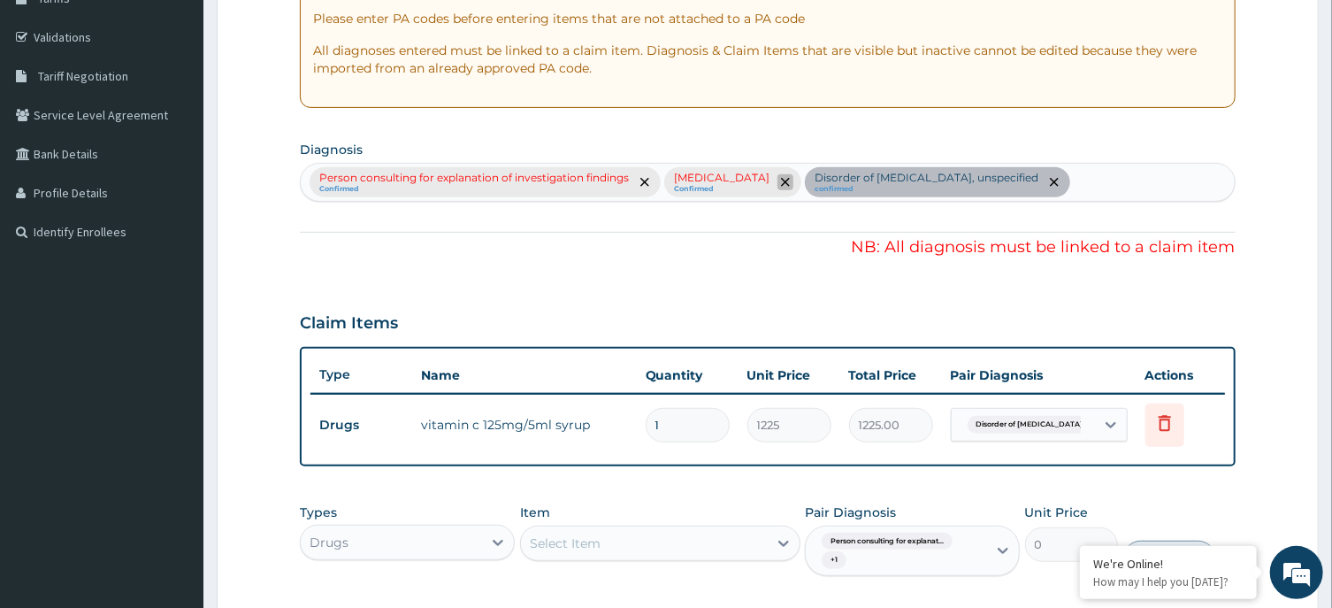
click at [777, 181] on span "remove selection option" at bounding box center [785, 182] width 16 height 16
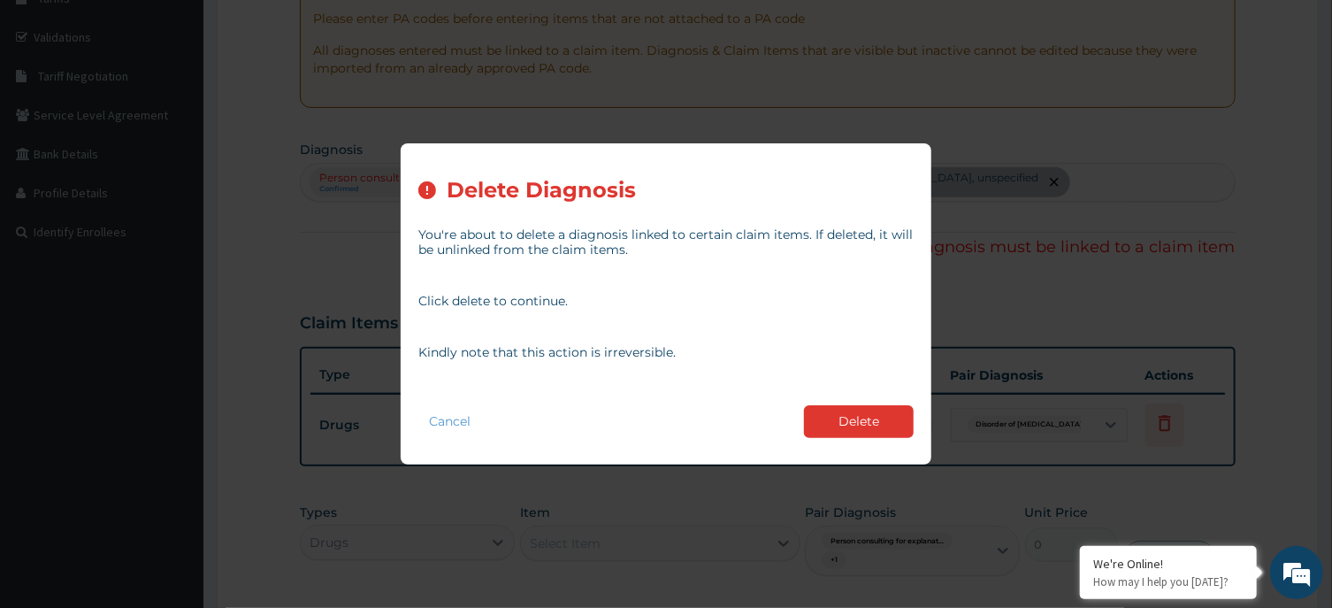
click at [854, 425] on button "Delete" at bounding box center [859, 421] width 110 height 33
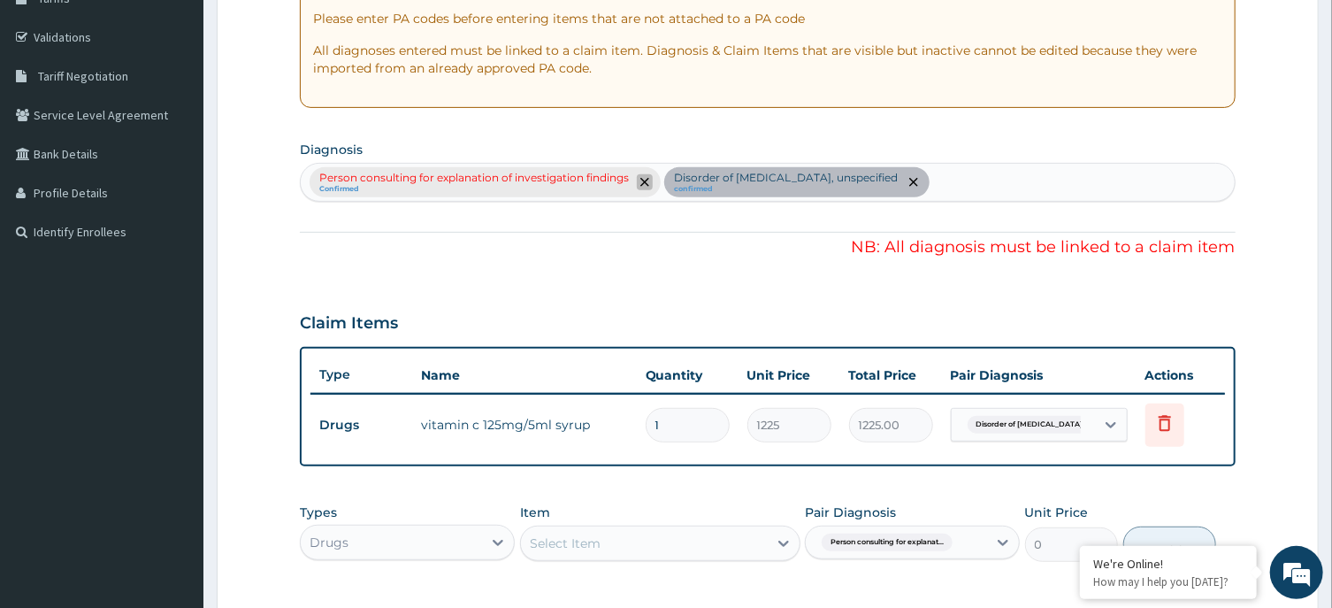
click at [641, 178] on icon "remove selection option" at bounding box center [644, 182] width 9 height 9
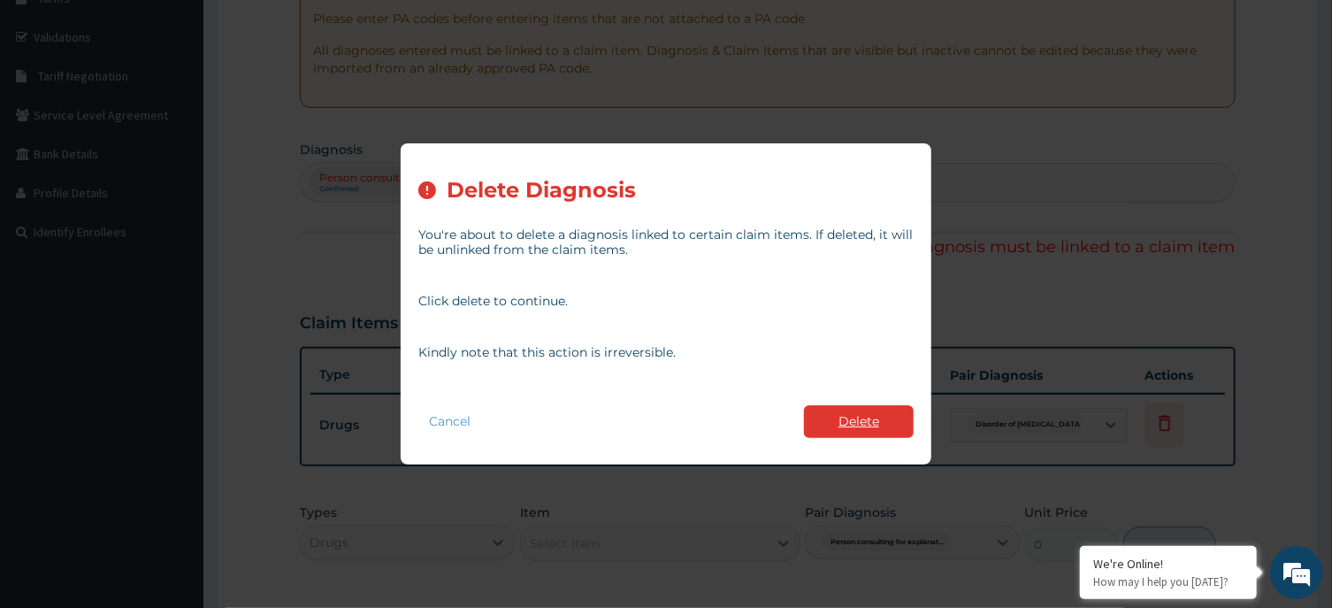
click at [863, 424] on button "Delete" at bounding box center [859, 421] width 110 height 33
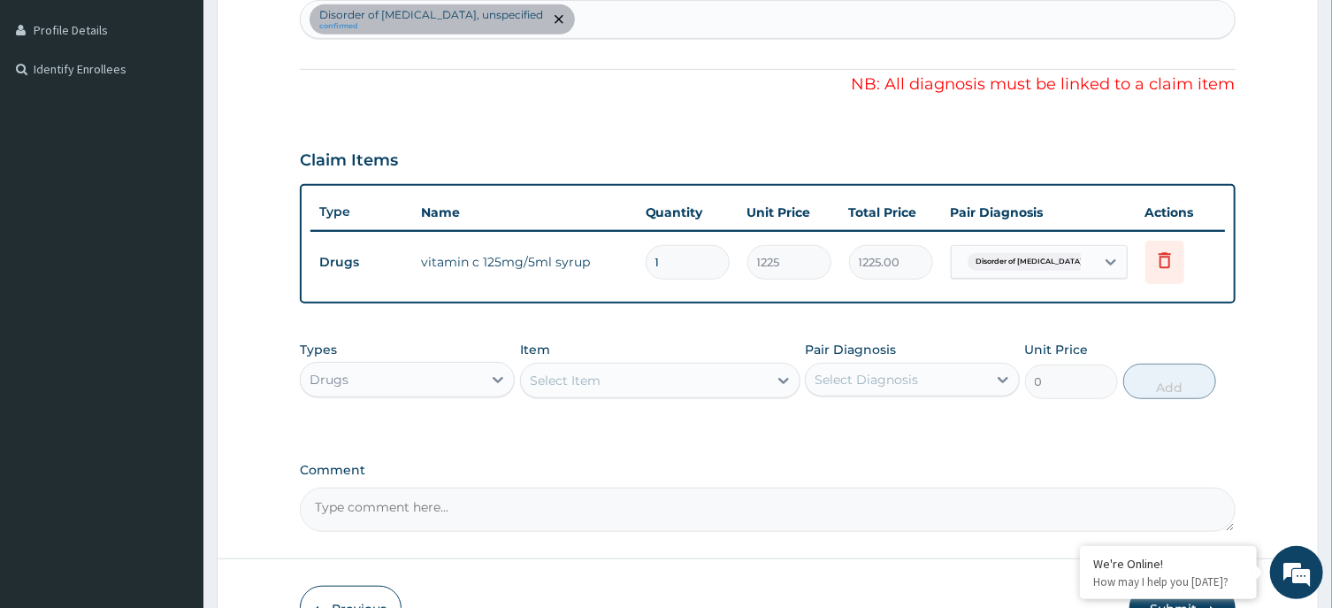
scroll to position [582, 0]
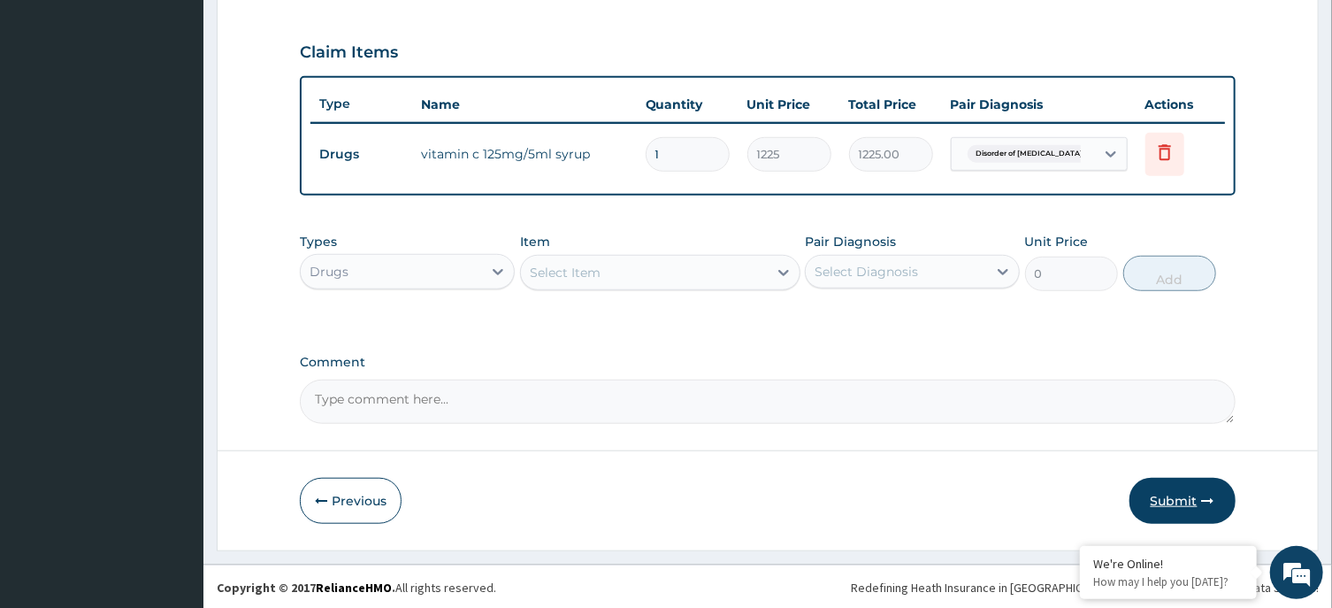
click at [1180, 492] on button "Submit" at bounding box center [1182, 501] width 106 height 46
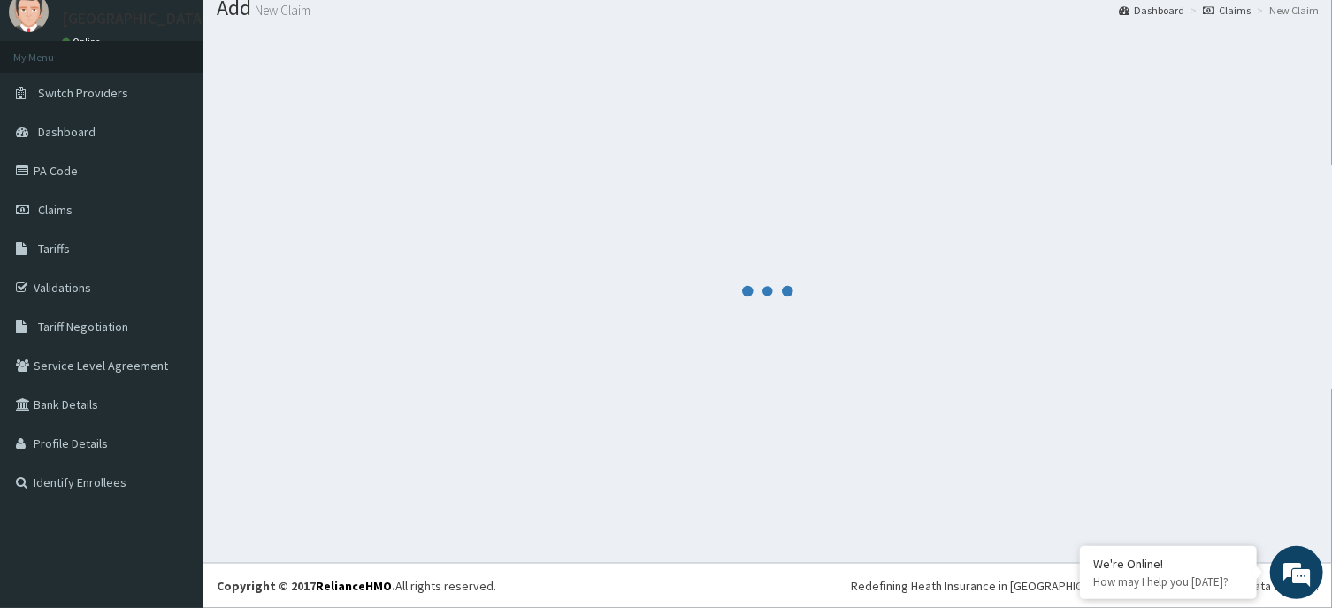
scroll to position [61, 0]
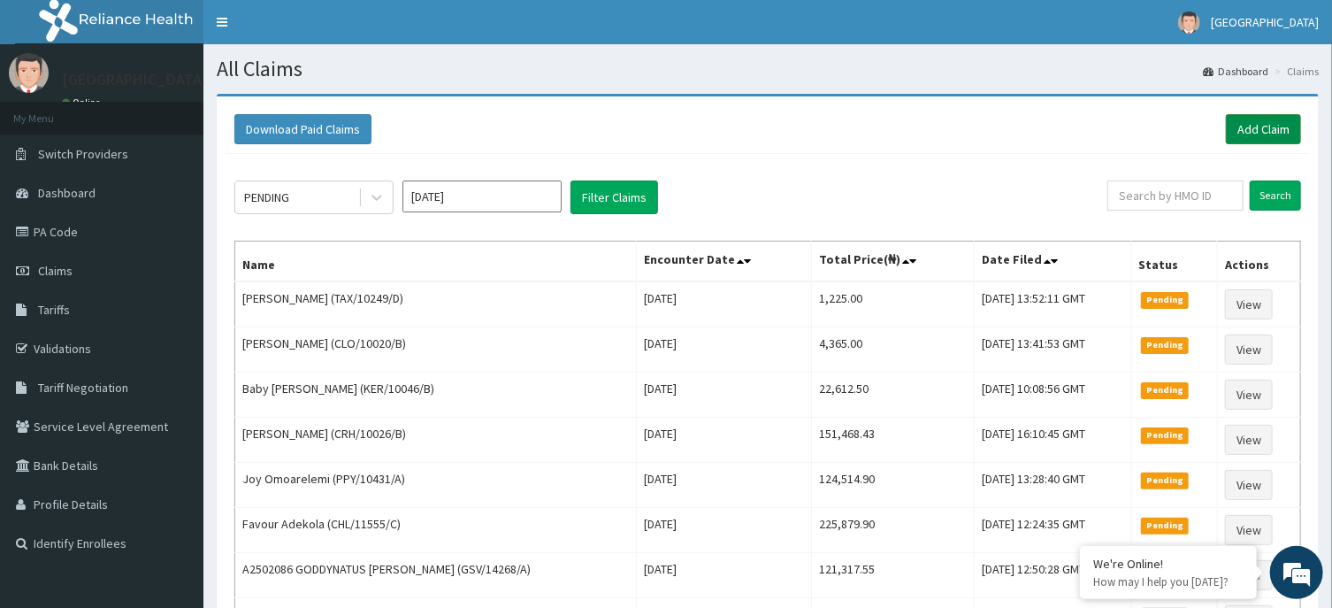
click at [1252, 116] on link "Add Claim" at bounding box center [1263, 129] width 75 height 30
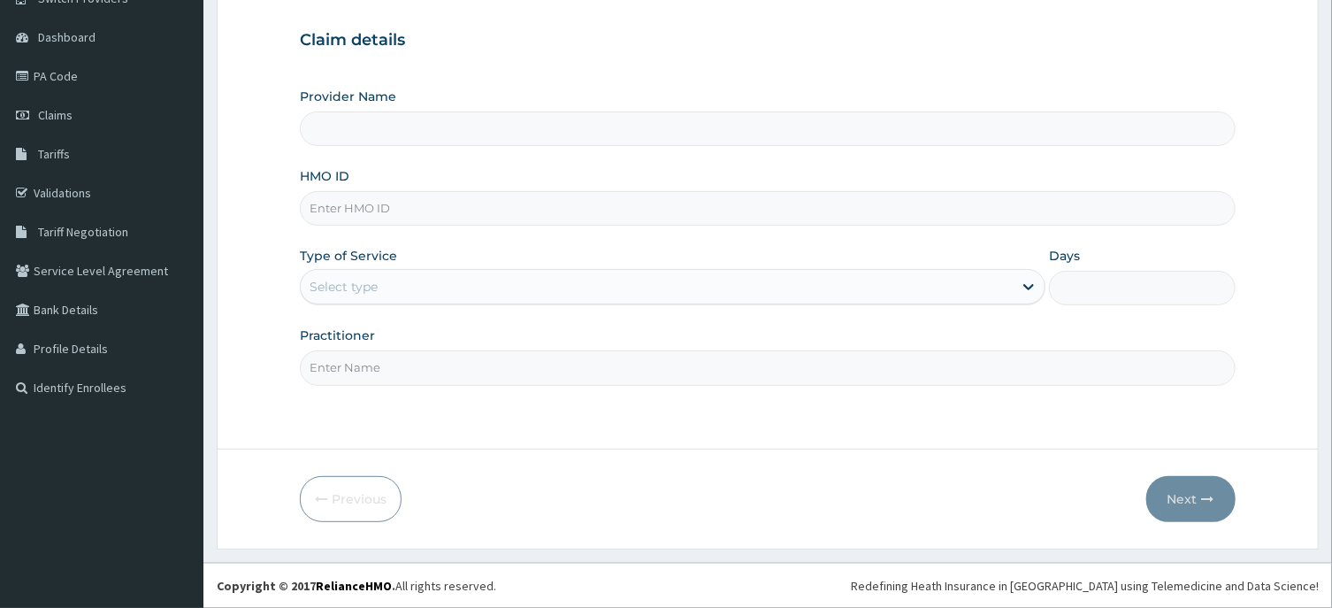
scroll to position [156, 0]
paste input "TAX/10249/A"
type input "TAX/10249/A"
click at [378, 287] on div "Select type" at bounding box center [344, 287] width 68 height 18
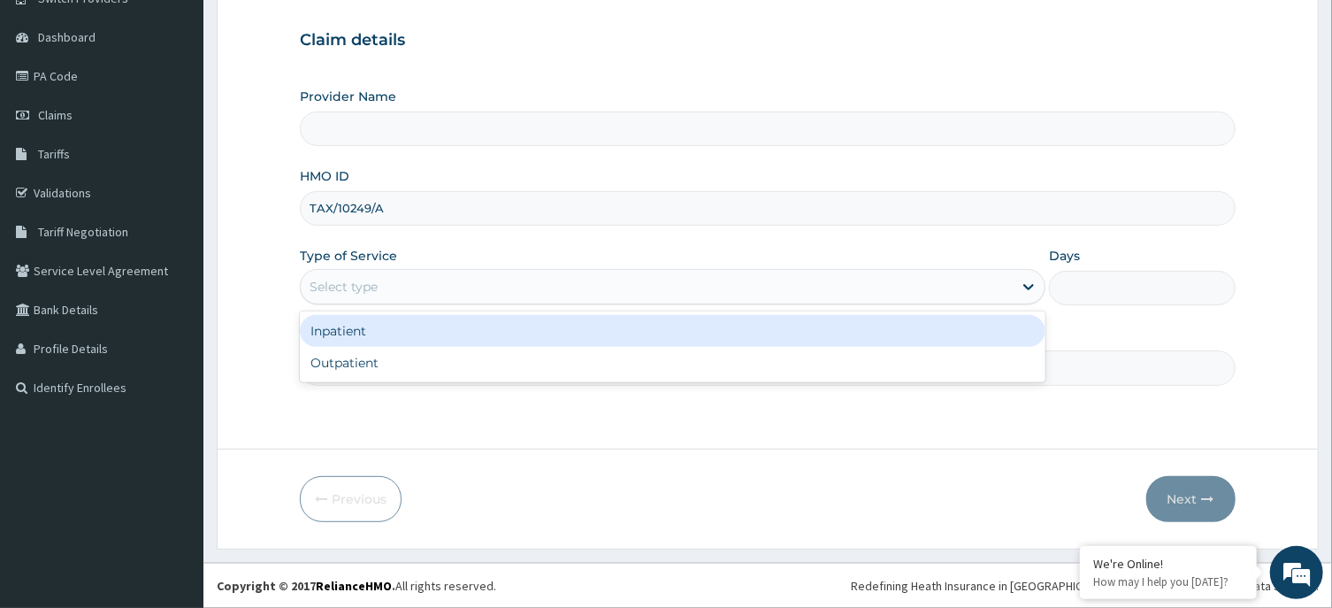
type input "R-Jolad Hospital, Agege [Salem House]"
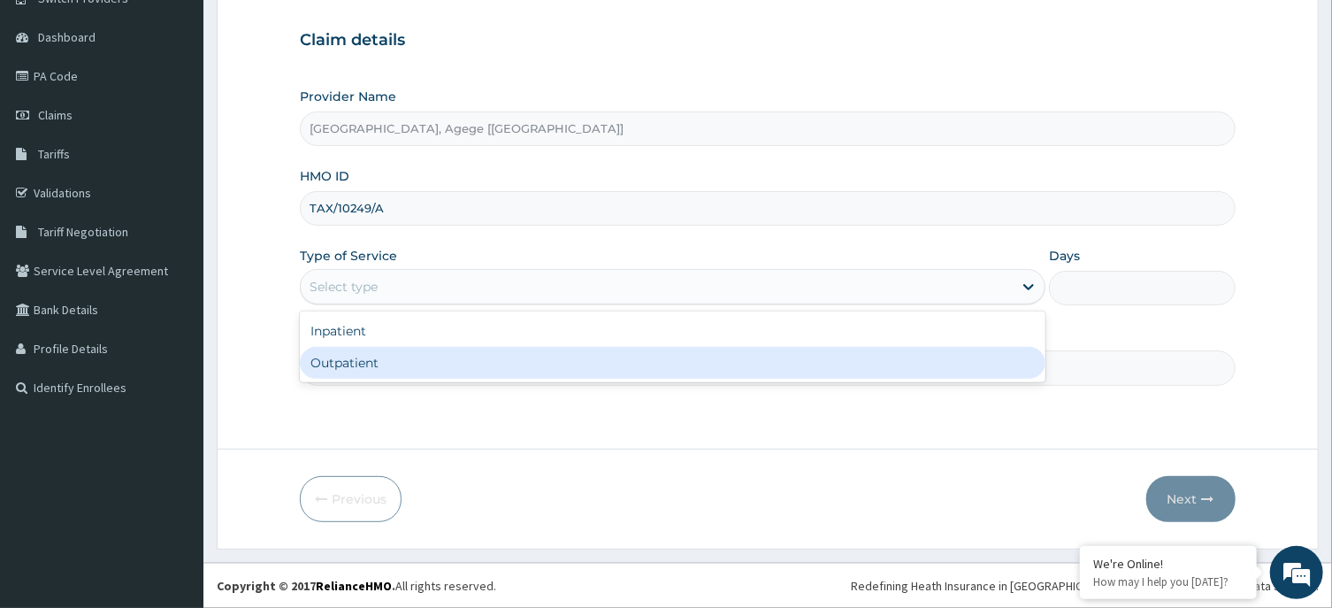
click at [386, 370] on div "Outpatient" at bounding box center [673, 363] width 746 height 32
type input "1"
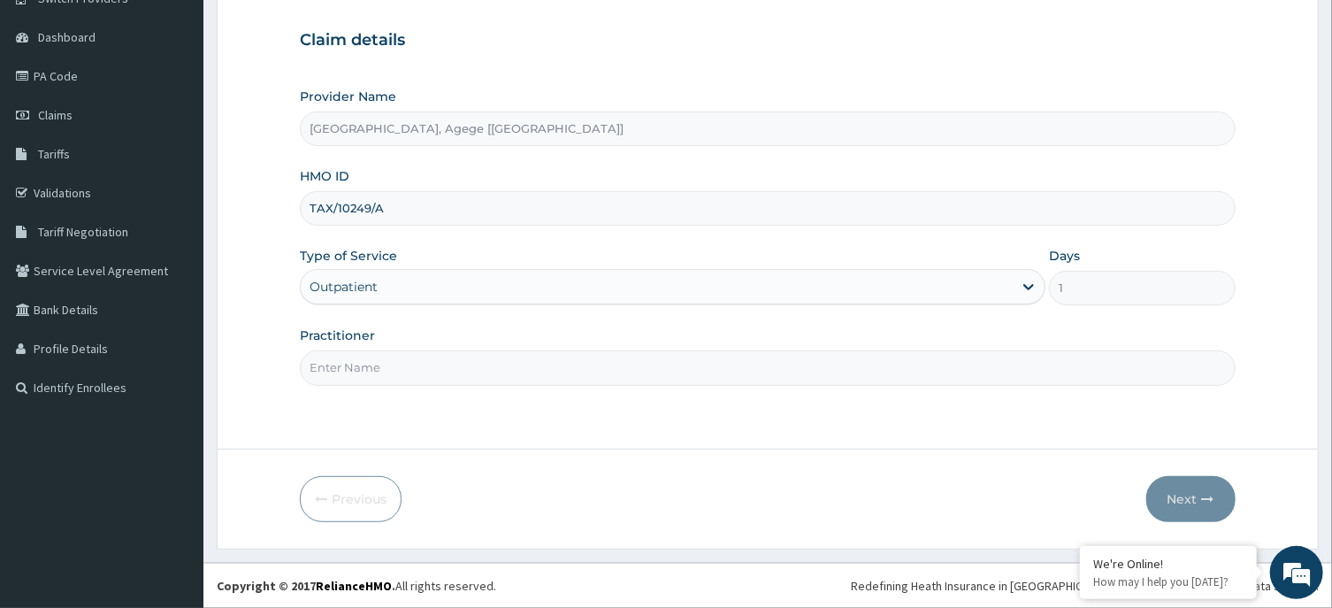
click at [382, 370] on input "Practitioner" at bounding box center [767, 367] width 935 height 34
type input "DR OSITA"
click at [1203, 497] on icon "button" at bounding box center [1208, 499] width 12 height 12
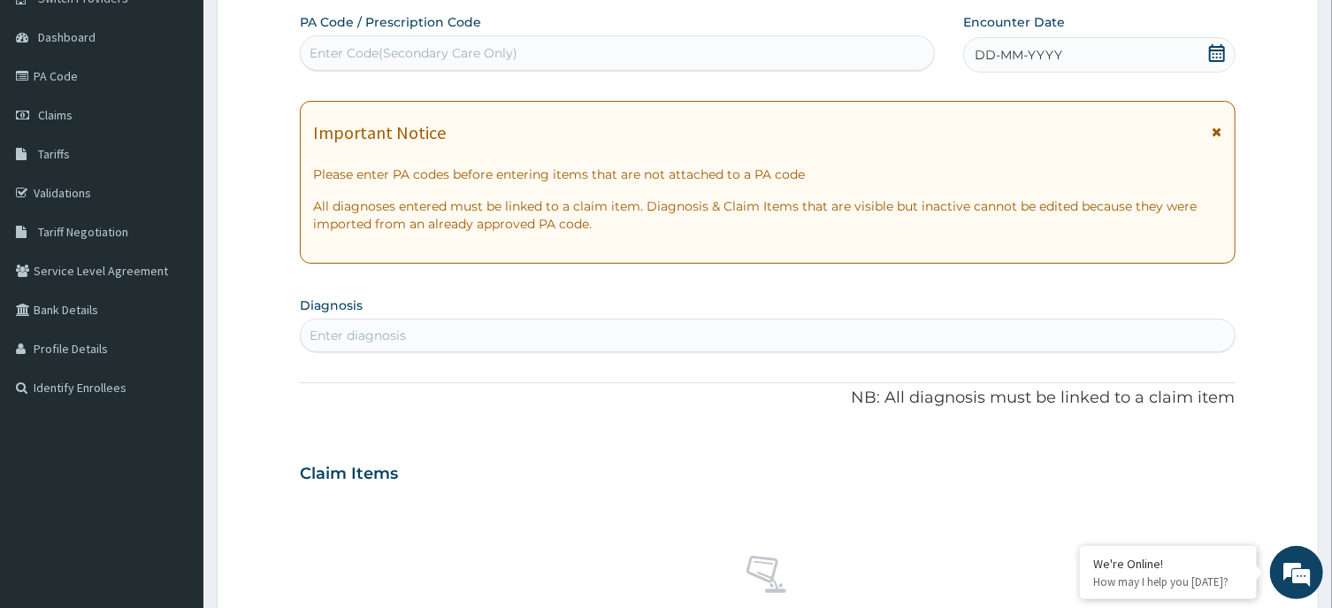
click at [554, 57] on div "Enter Code(Secondary Care Only)" at bounding box center [617, 53] width 633 height 28
paste input "PA/26FC5C"
type input "PA/26FC5C"
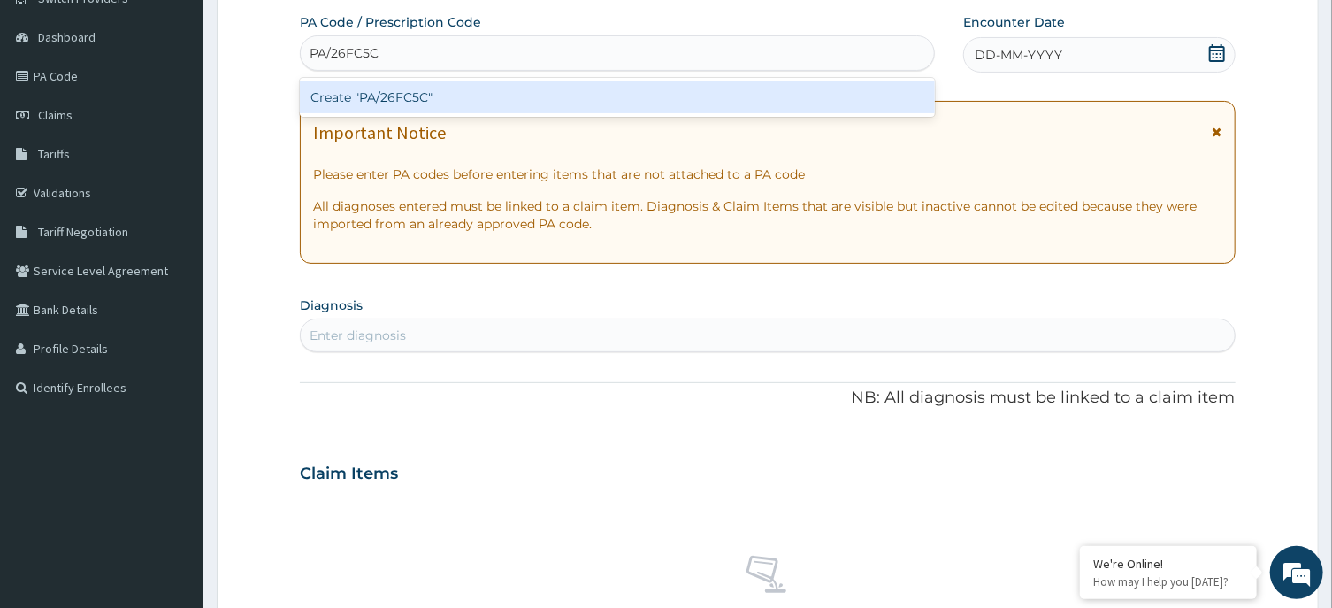
click at [412, 103] on div "Create "PA/26FC5C"" at bounding box center [617, 97] width 635 height 32
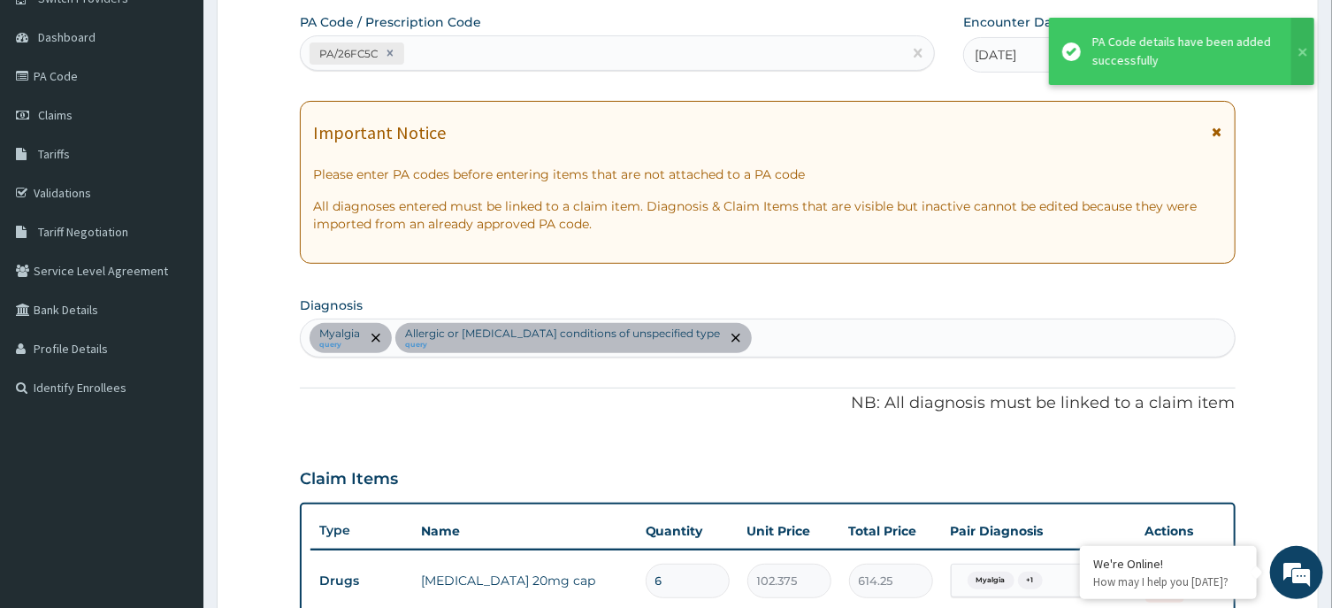
scroll to position [553, 0]
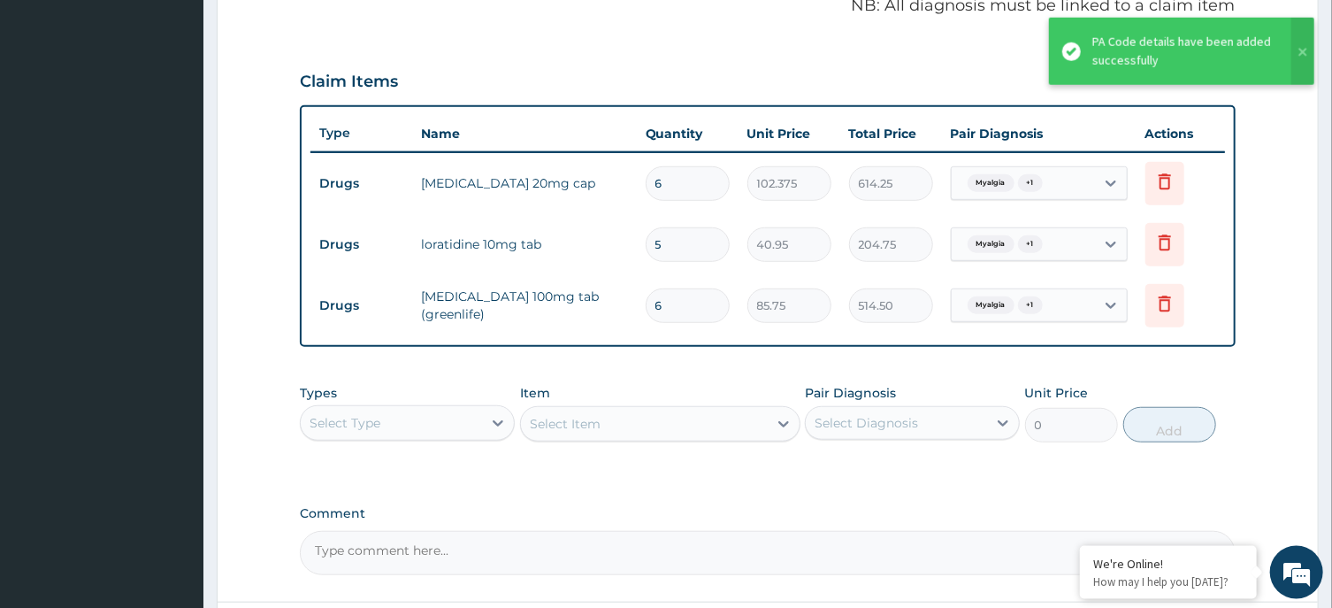
click at [387, 430] on div "Select Type" at bounding box center [391, 423] width 181 height 28
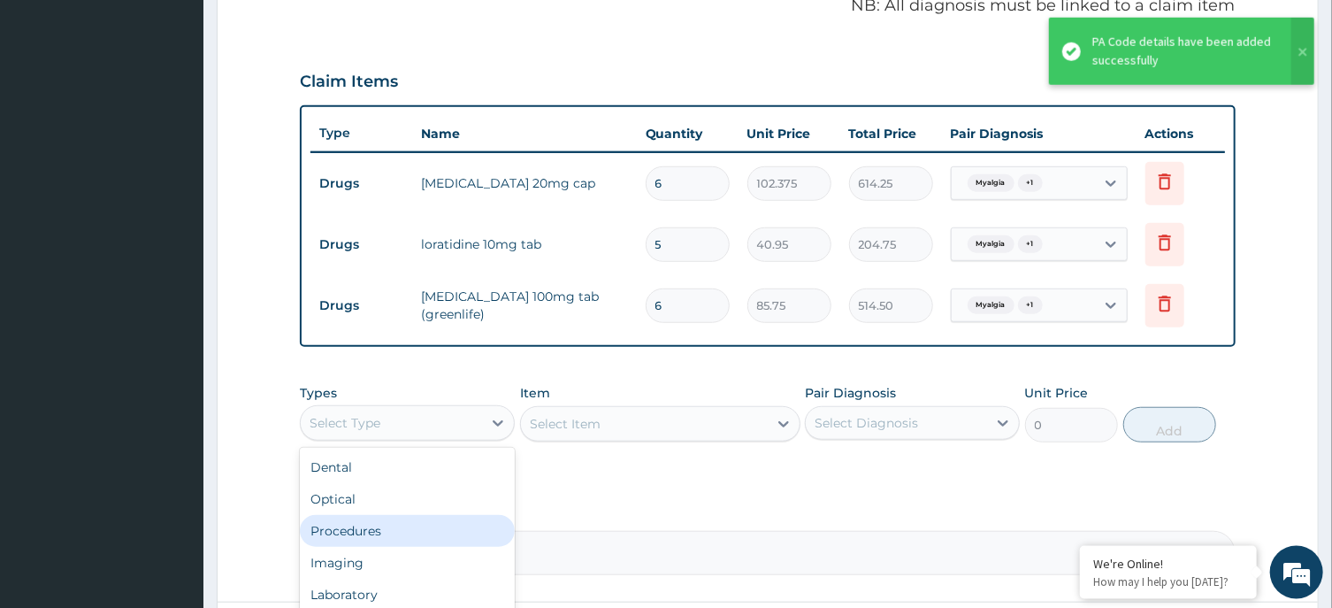
click at [408, 530] on div "Procedures" at bounding box center [407, 531] width 215 height 32
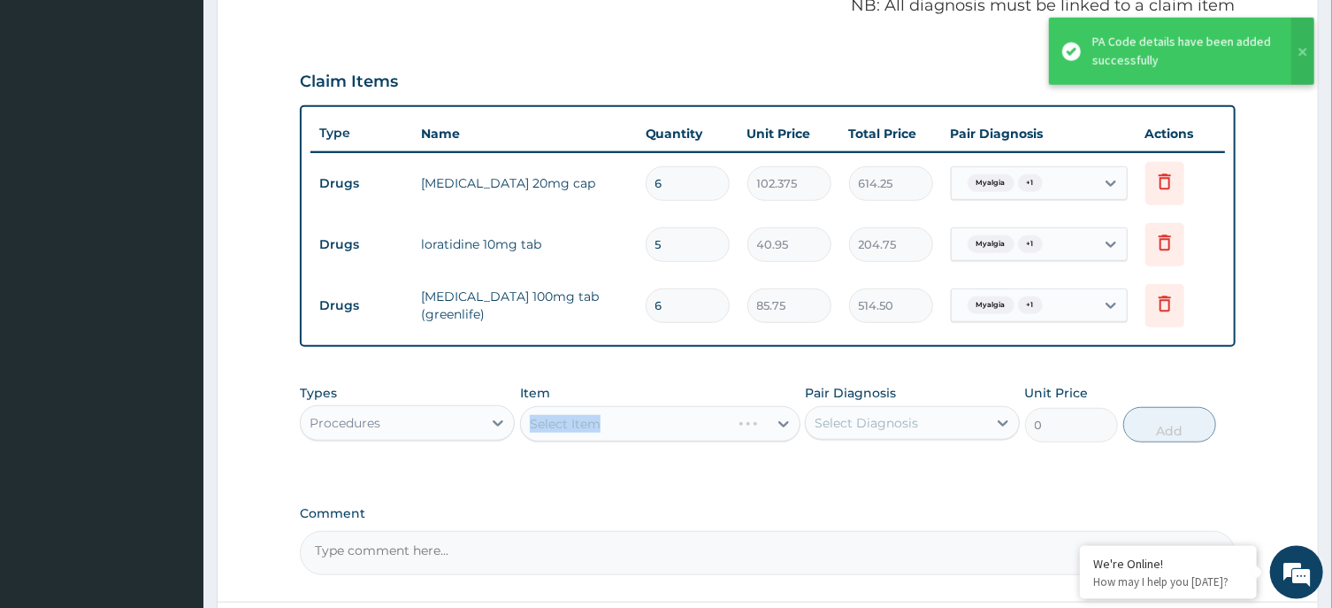
drag, startPoint x: 617, startPoint y: 427, endPoint x: 678, endPoint y: 428, distance: 61.0
click at [618, 426] on div "Select Item" at bounding box center [660, 423] width 280 height 35
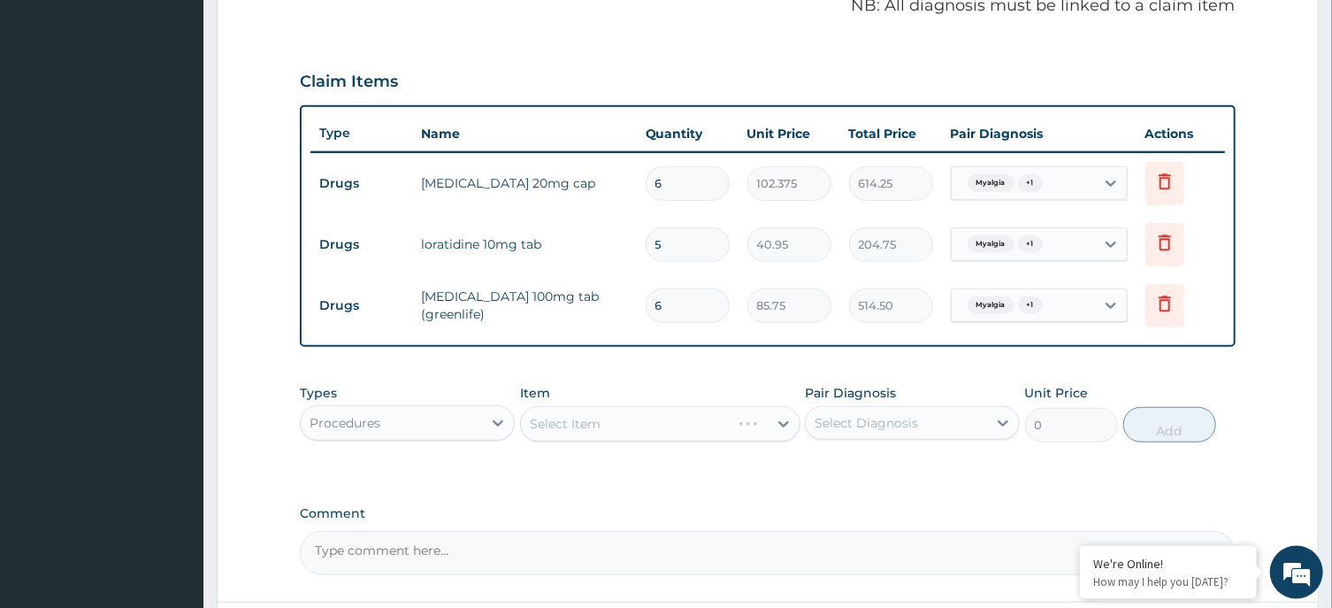
click at [871, 422] on div "Select Diagnosis" at bounding box center [866, 423] width 103 height 18
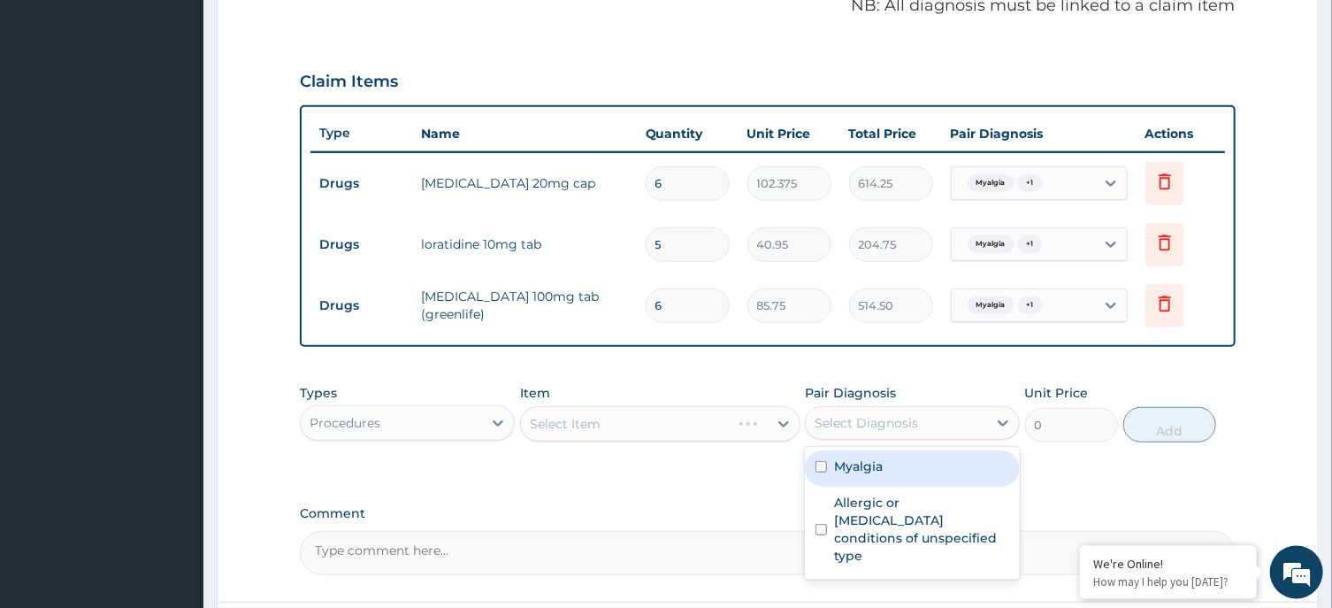
click at [896, 471] on div "Myalgia" at bounding box center [912, 468] width 215 height 36
checkbox input "true"
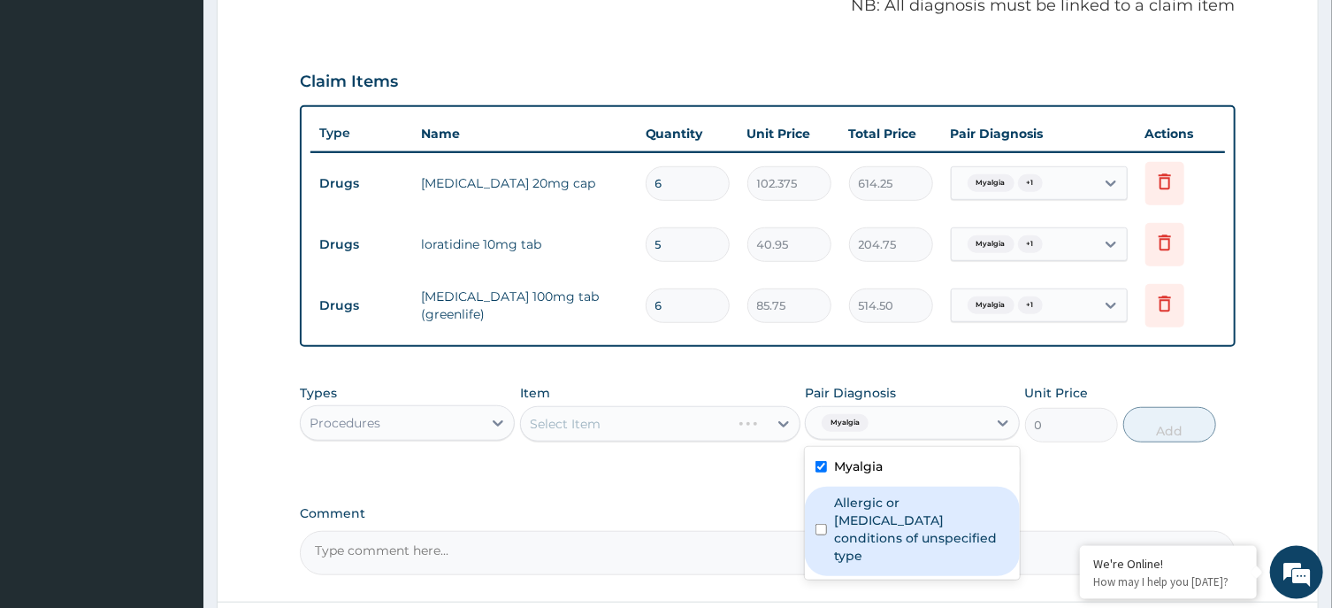
click at [907, 525] on label "Allergic or hypersensitivity conditions of unspecified type" at bounding box center [921, 529] width 175 height 71
checkbox input "true"
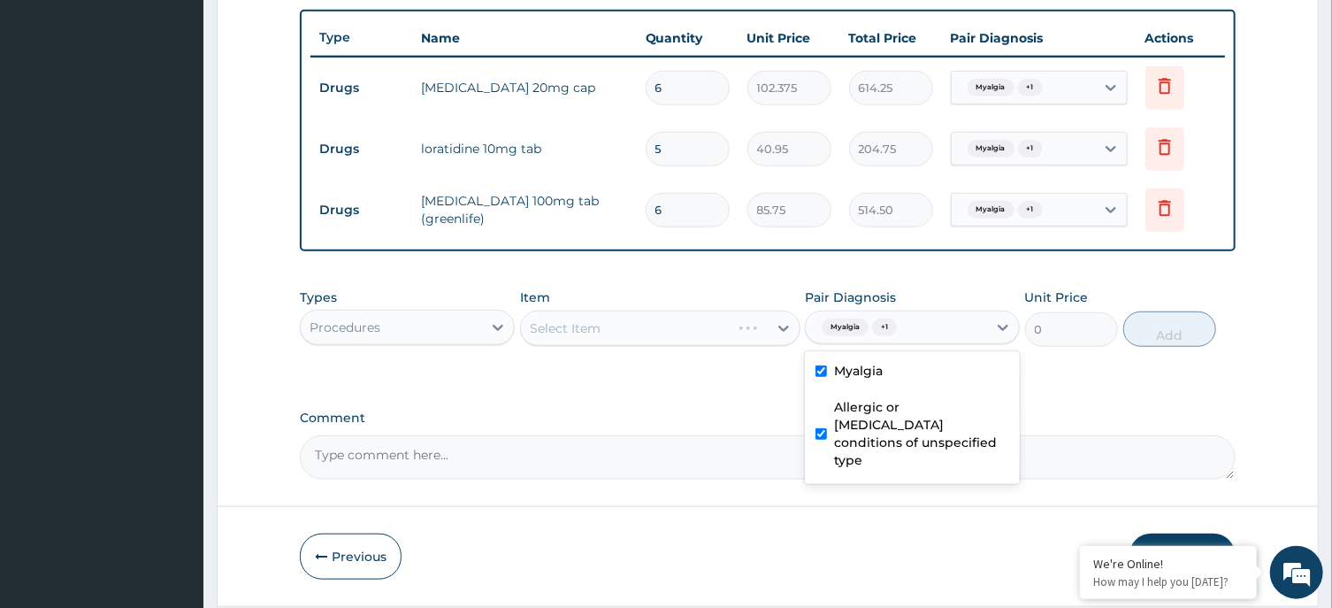
scroll to position [704, 0]
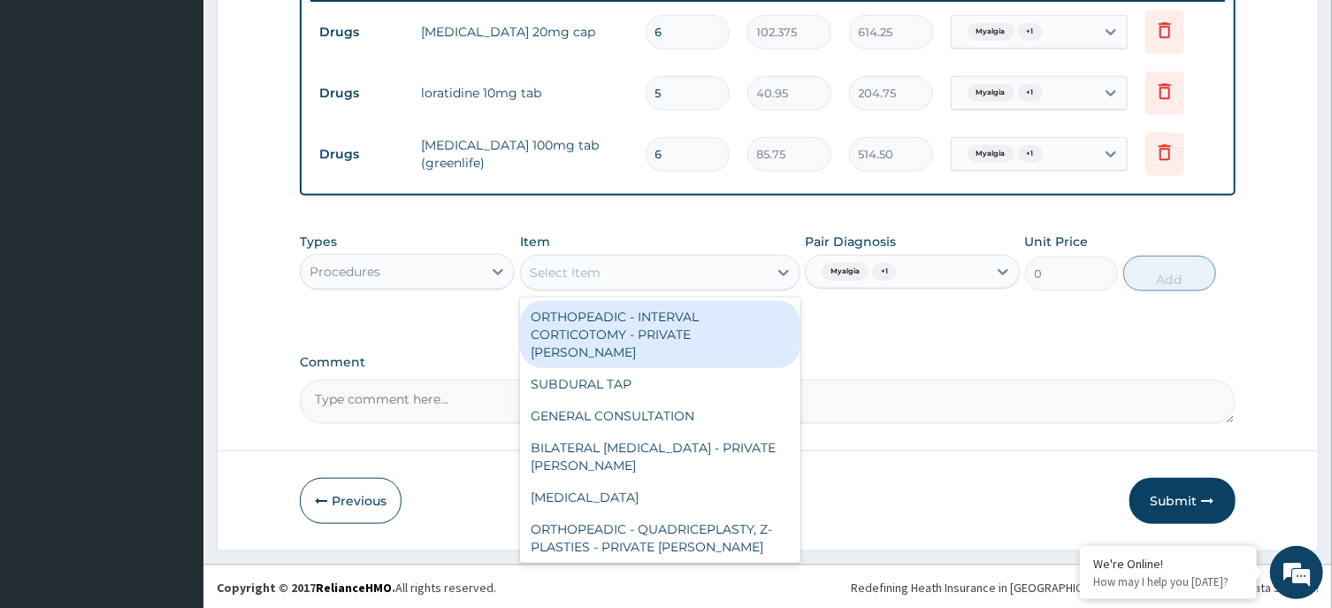
click at [713, 270] on div "Select Item" at bounding box center [644, 272] width 247 height 28
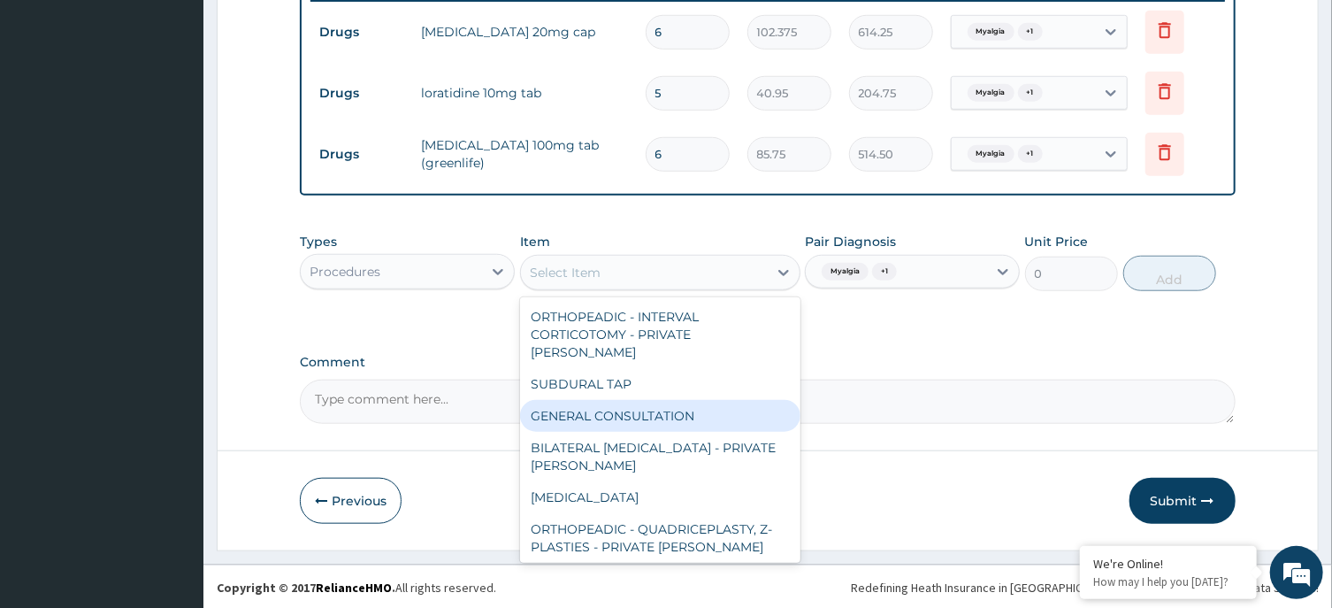
click at [686, 400] on div "GENERAL CONSULTATION" at bounding box center [660, 416] width 280 height 32
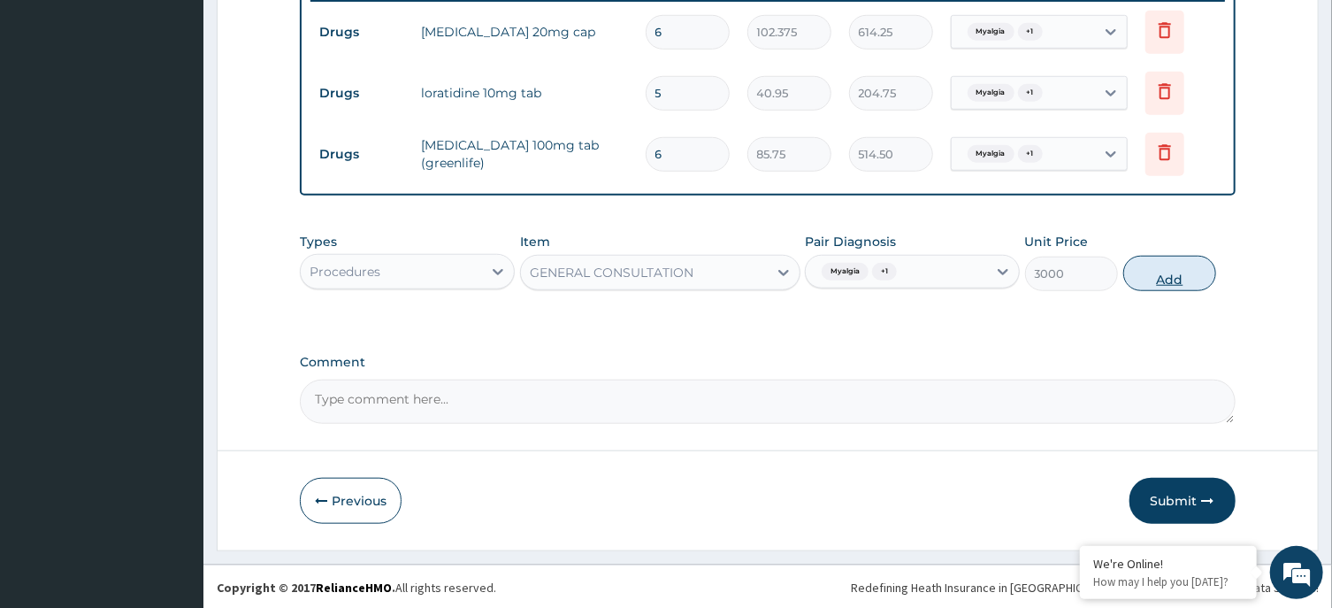
click at [1149, 271] on button "Add" at bounding box center [1170, 273] width 94 height 35
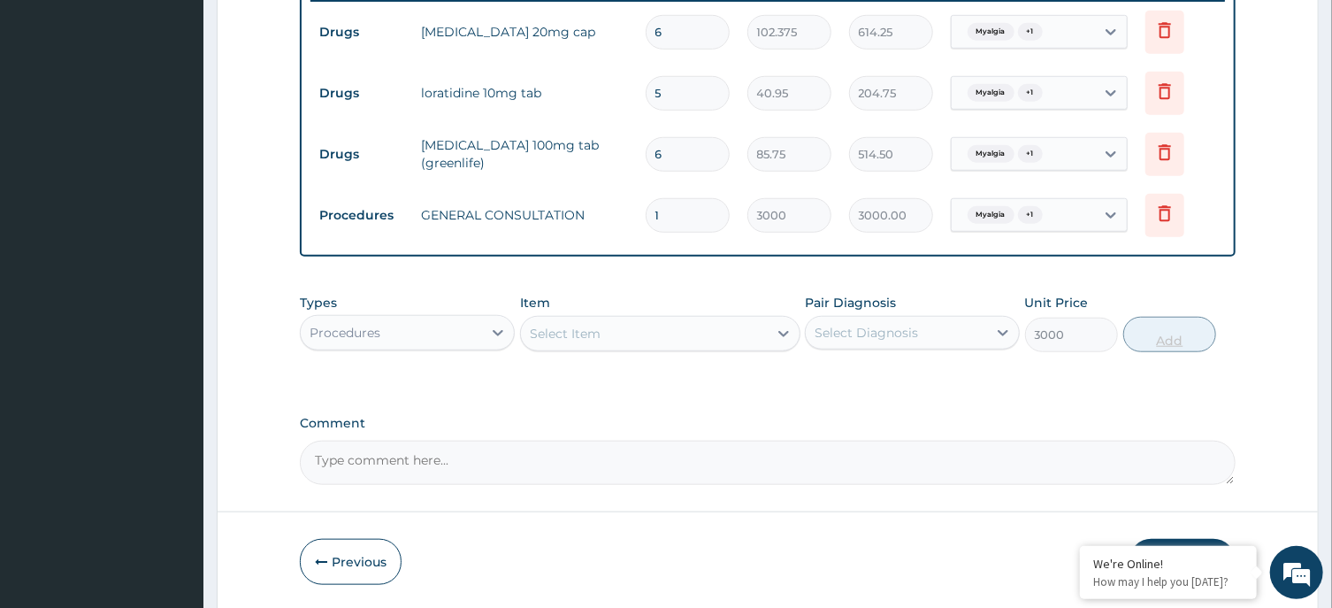
type input "0"
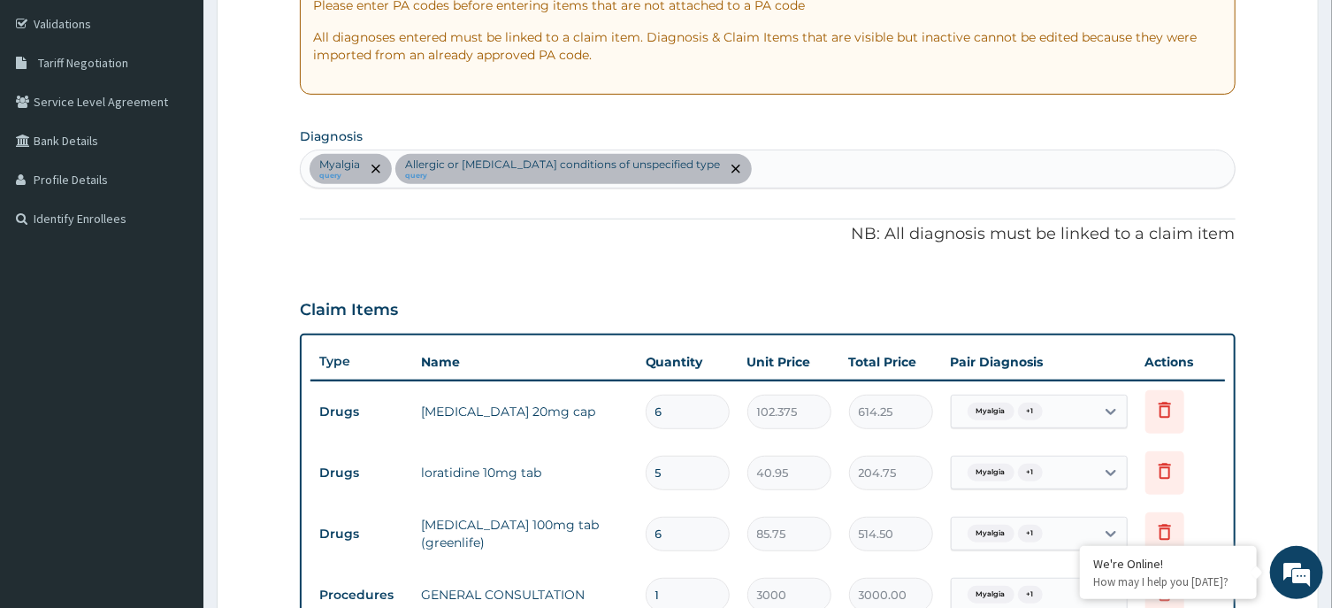
scroll to position [0, 0]
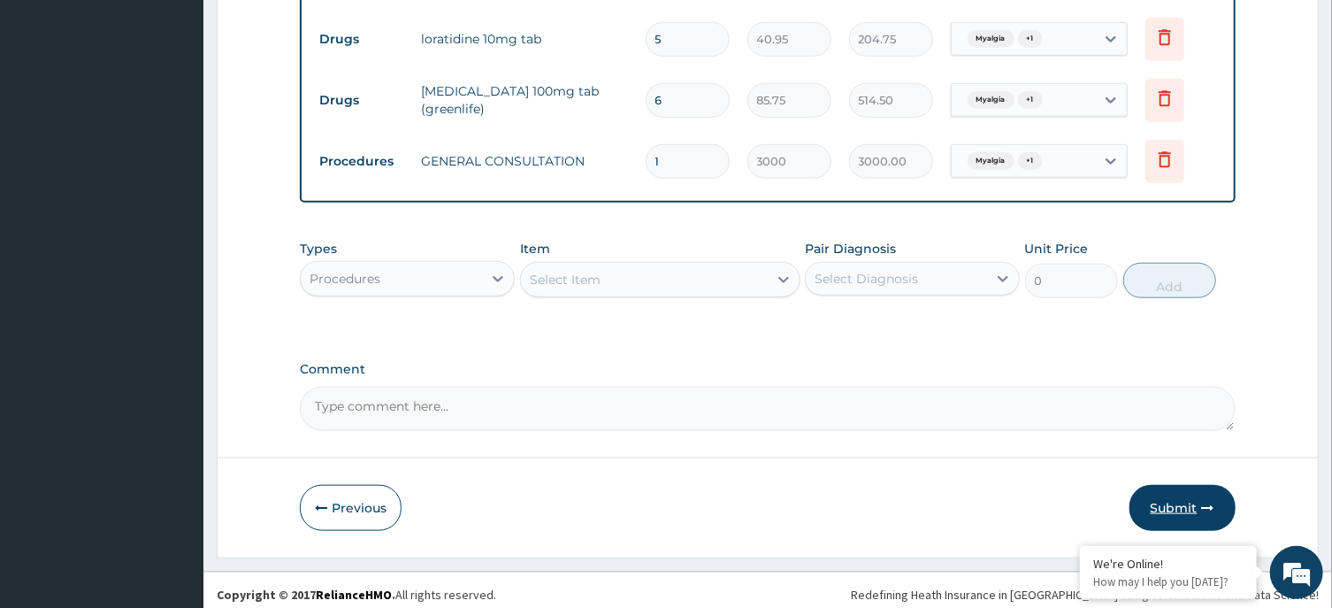
click at [1186, 498] on button "Submit" at bounding box center [1182, 508] width 106 height 46
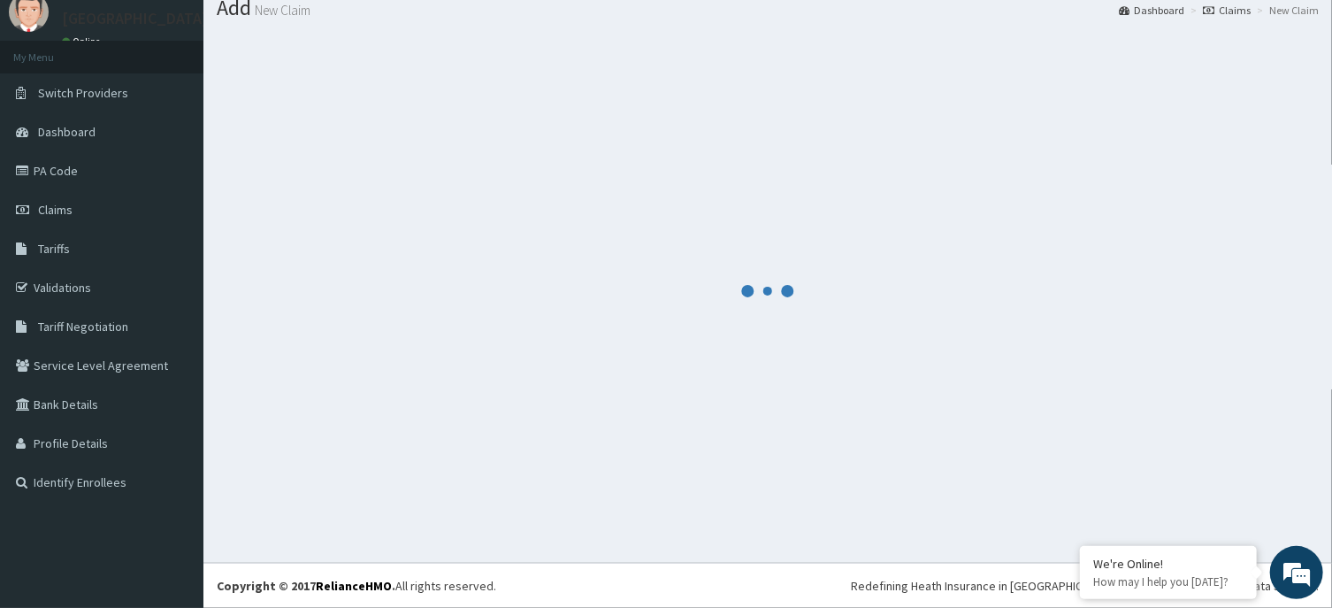
scroll to position [61, 0]
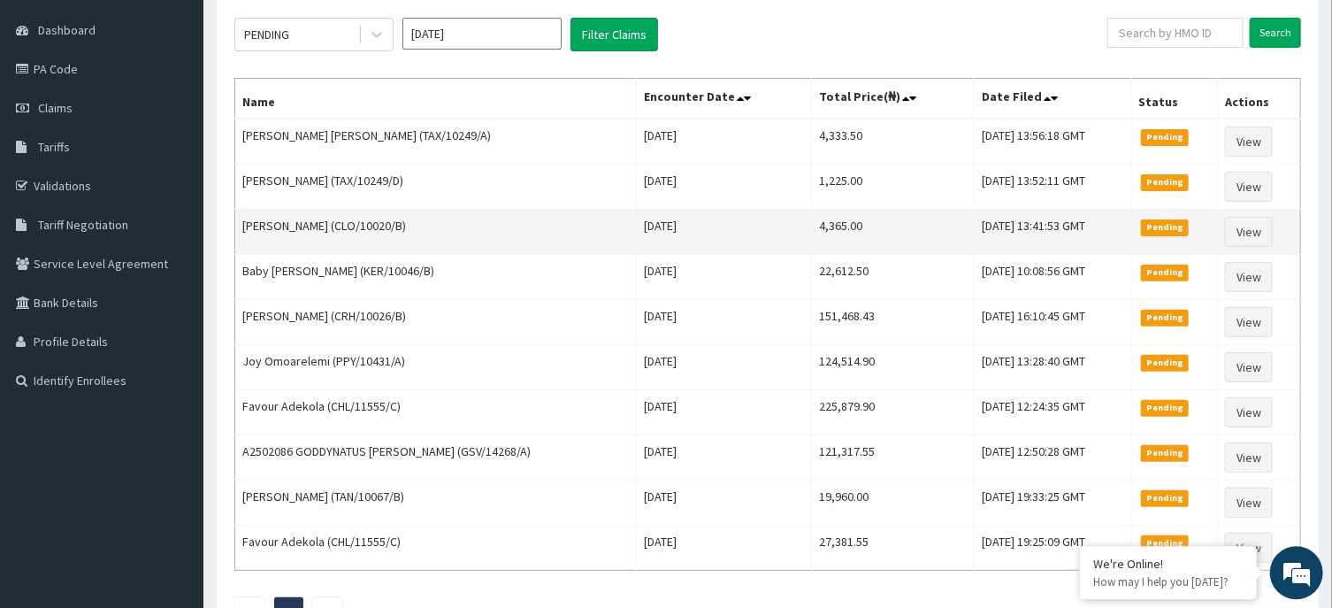
scroll to position [284, 0]
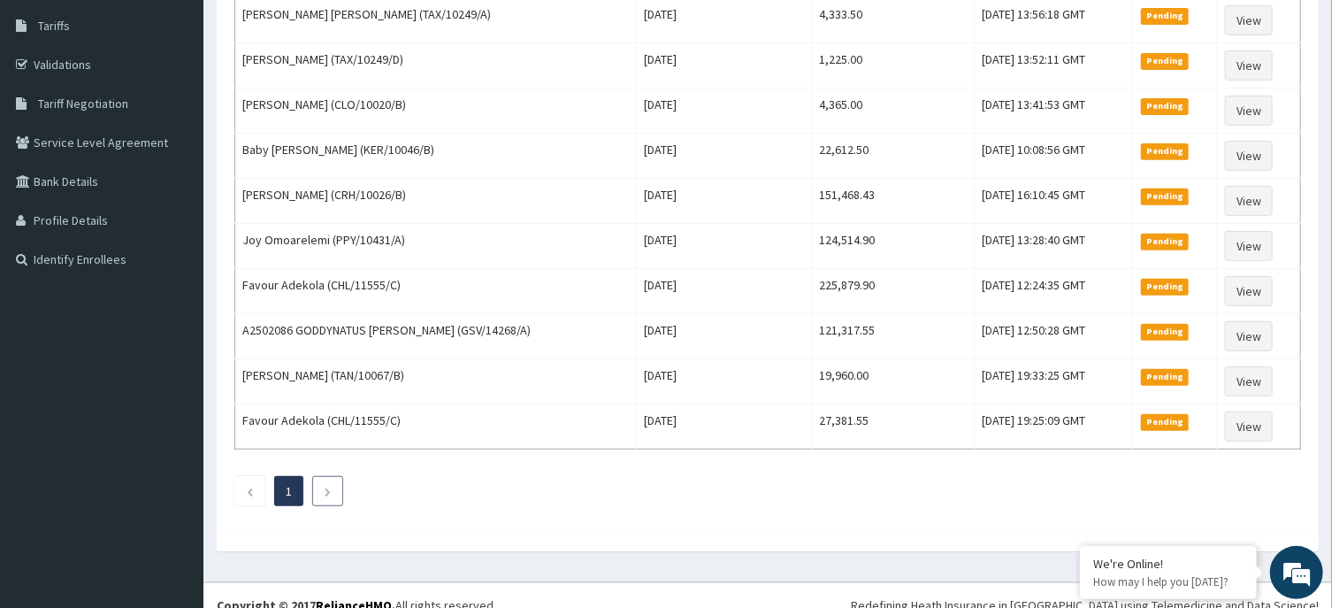
click at [331, 492] on icon "Next page" at bounding box center [328, 491] width 8 height 11
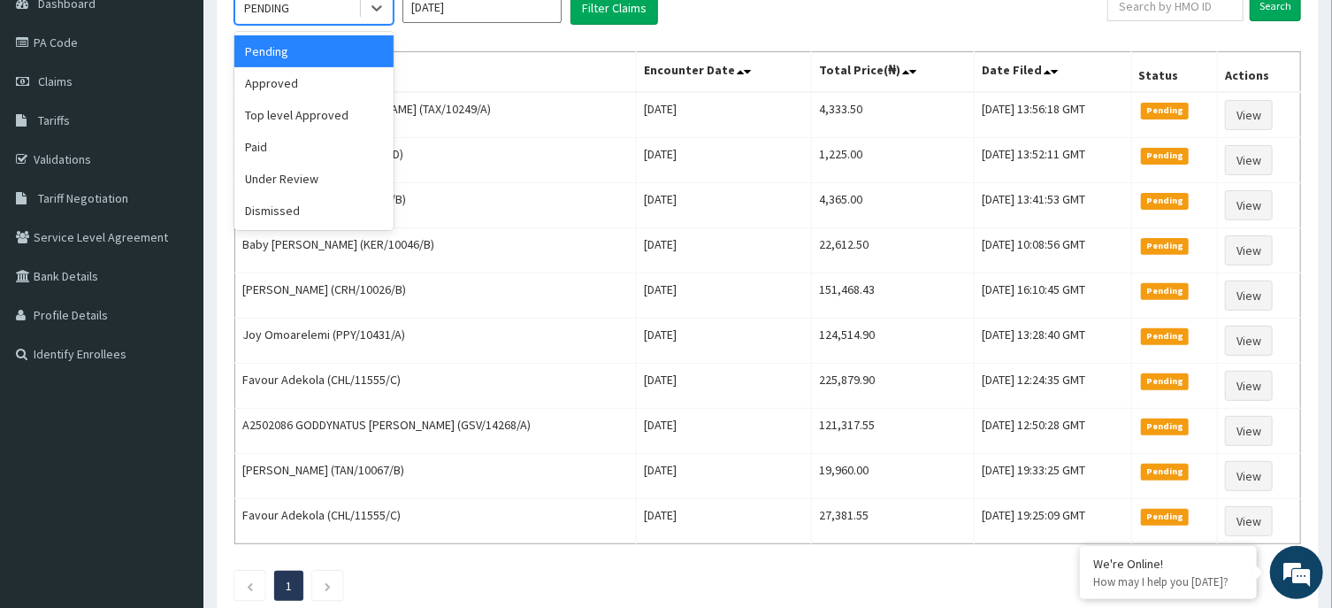
scroll to position [188, 0]
click at [308, 19] on div "PENDING" at bounding box center [296, 9] width 123 height 28
click at [312, 185] on div "Under Review" at bounding box center [313, 180] width 159 height 32
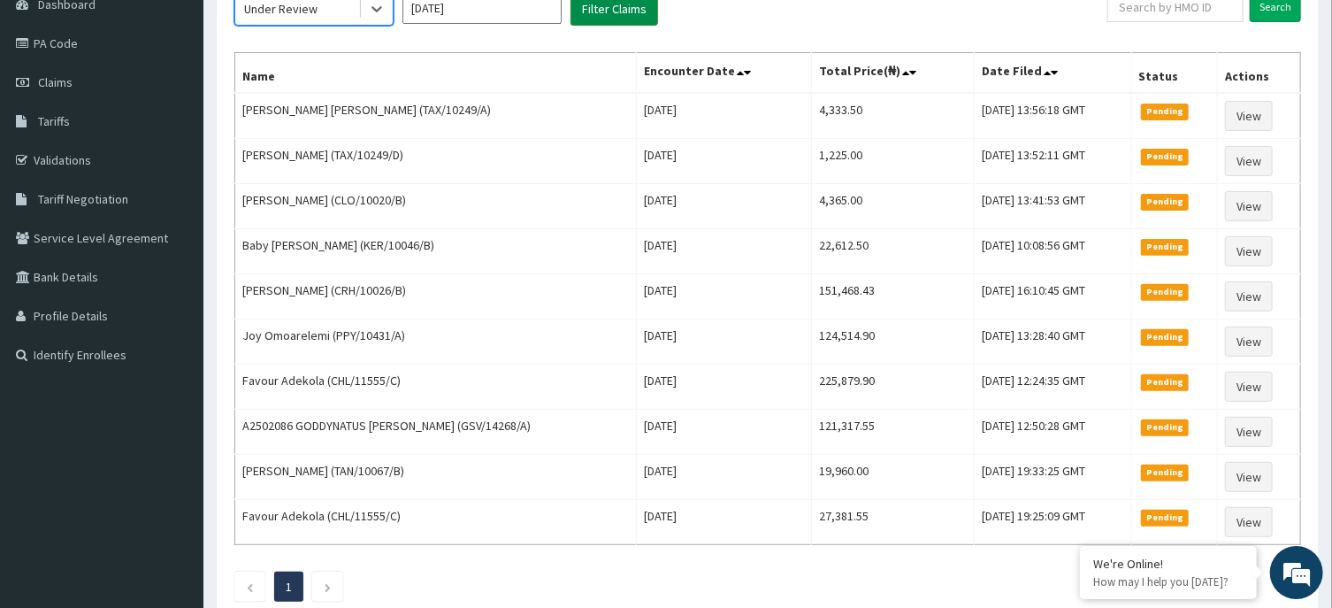
click at [618, 12] on button "Filter Claims" at bounding box center [614, 9] width 88 height 34
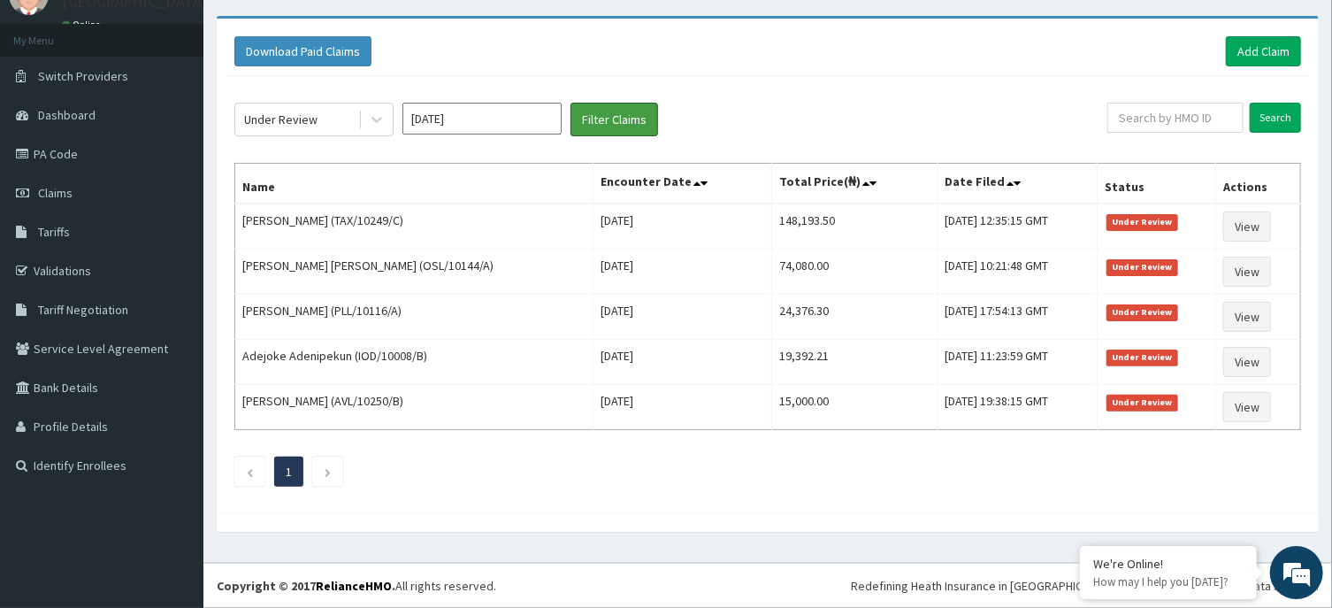
scroll to position [80, 0]
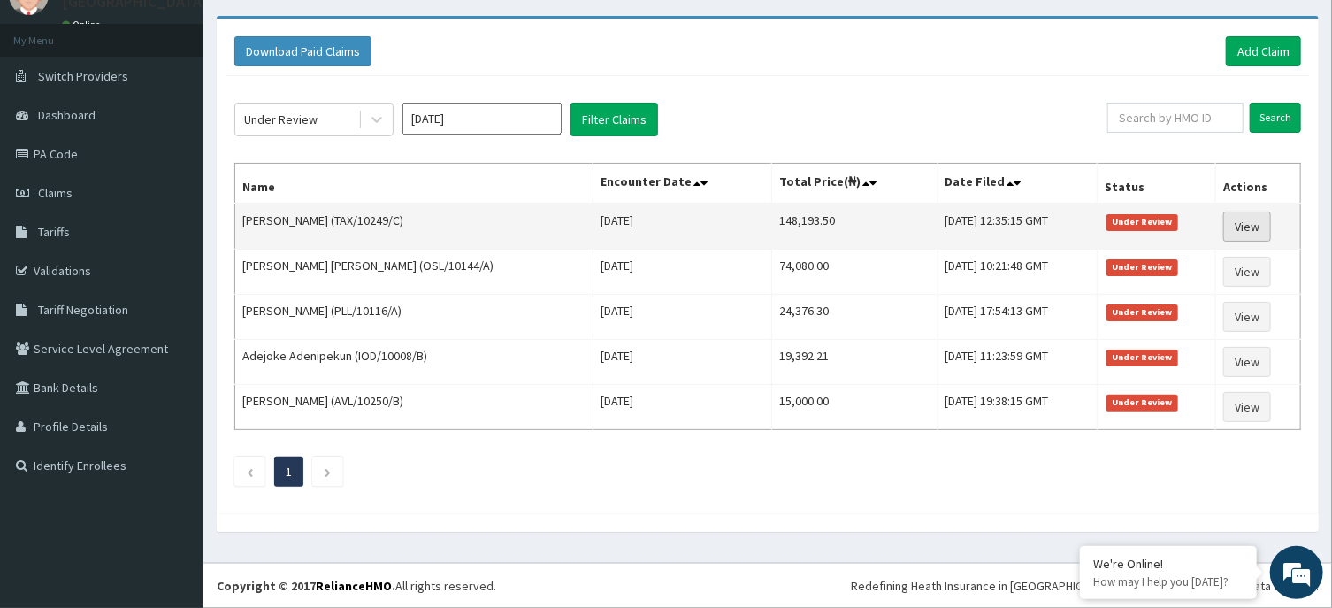
click at [1236, 231] on link "View" at bounding box center [1247, 226] width 48 height 30
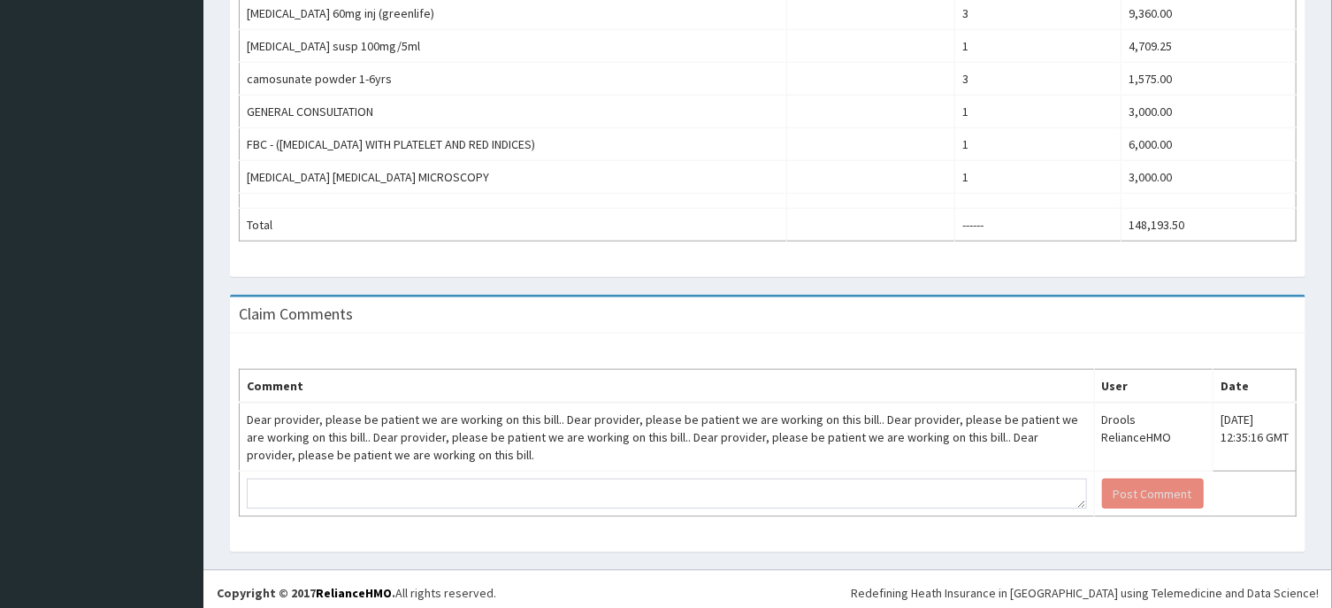
scroll to position [935, 0]
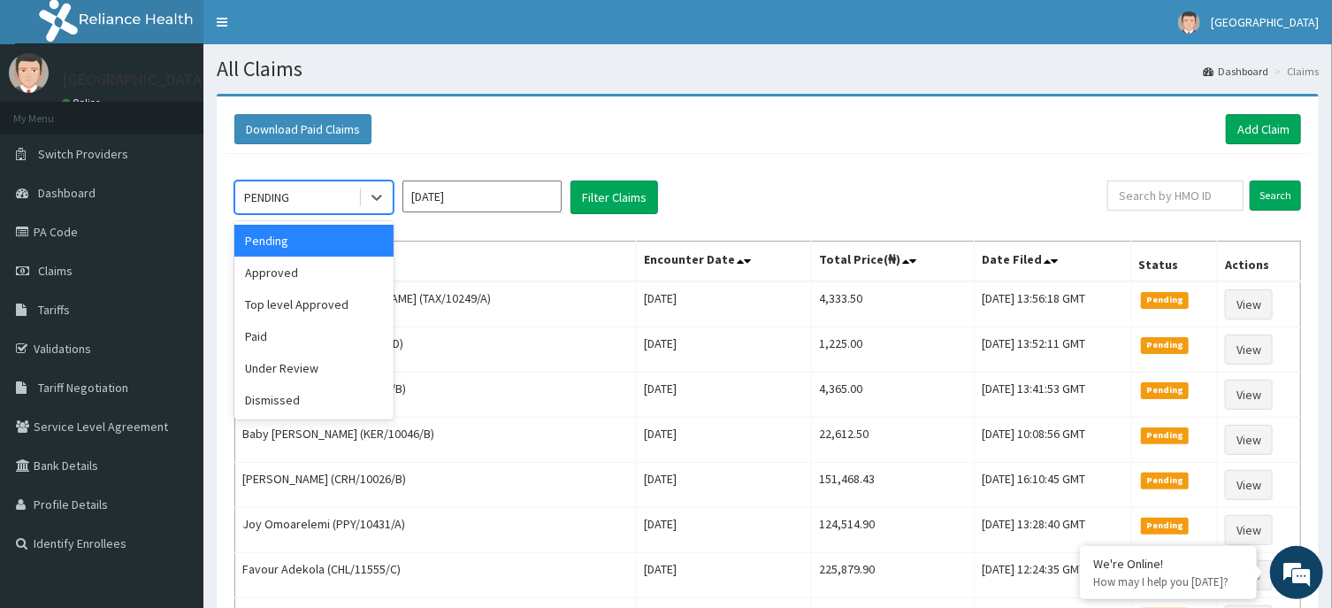
click at [238, 195] on div "PENDING" at bounding box center [296, 197] width 123 height 28
click at [320, 370] on div "Under Review" at bounding box center [313, 368] width 159 height 32
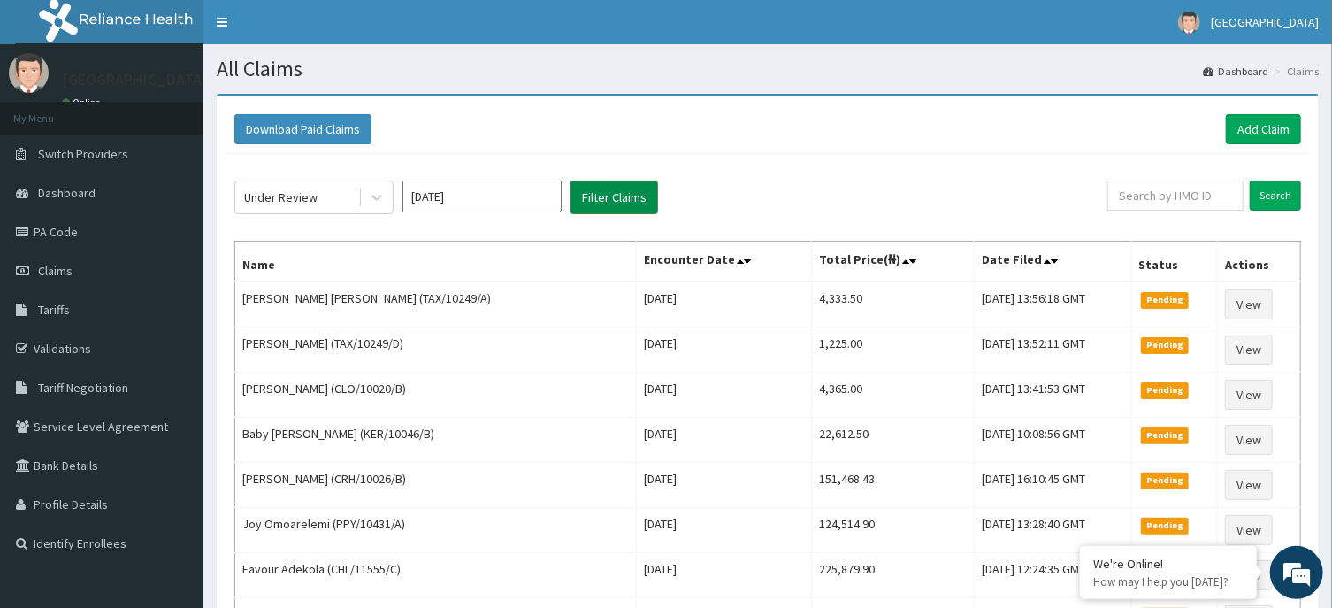
click at [615, 197] on button "Filter Claims" at bounding box center [614, 197] width 88 height 34
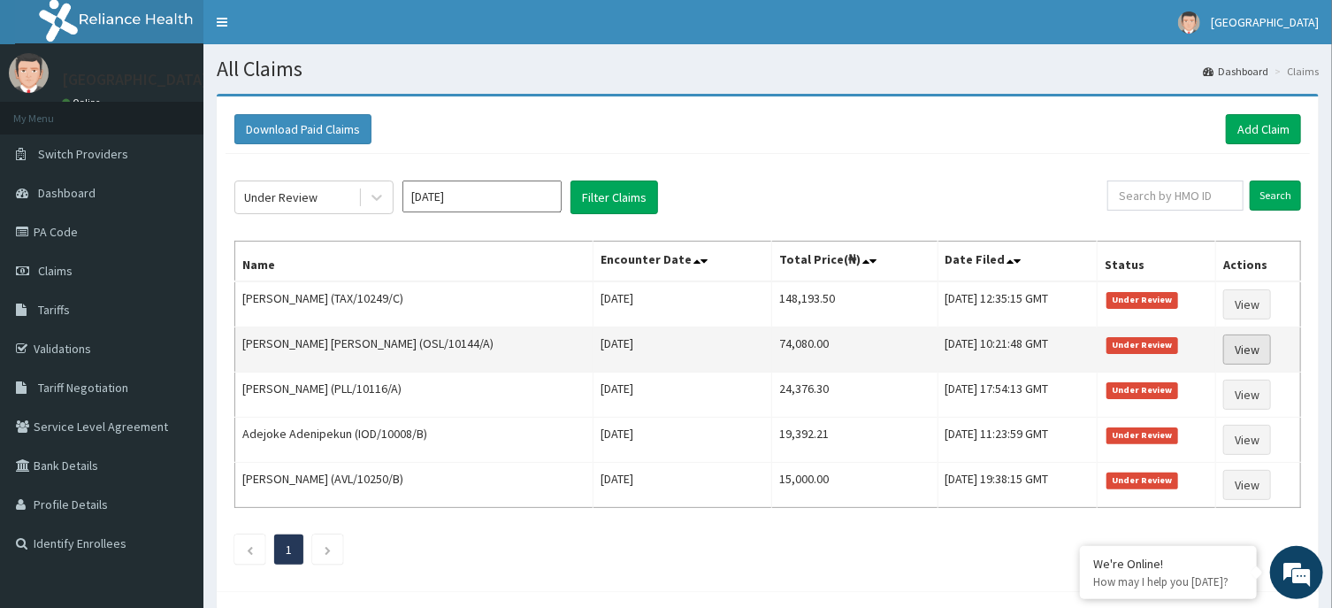
click at [1261, 350] on link "View" at bounding box center [1247, 349] width 48 height 30
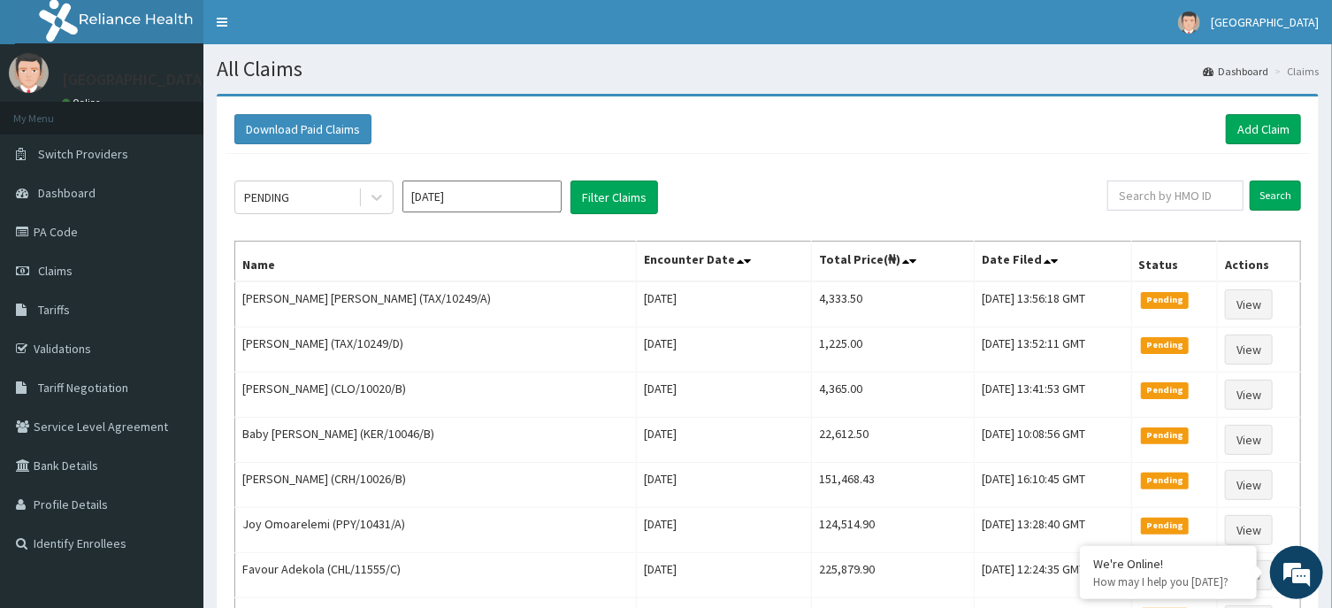
click at [787, 198] on div "PENDING Oct 2025 Filter Claims" at bounding box center [670, 197] width 873 height 34
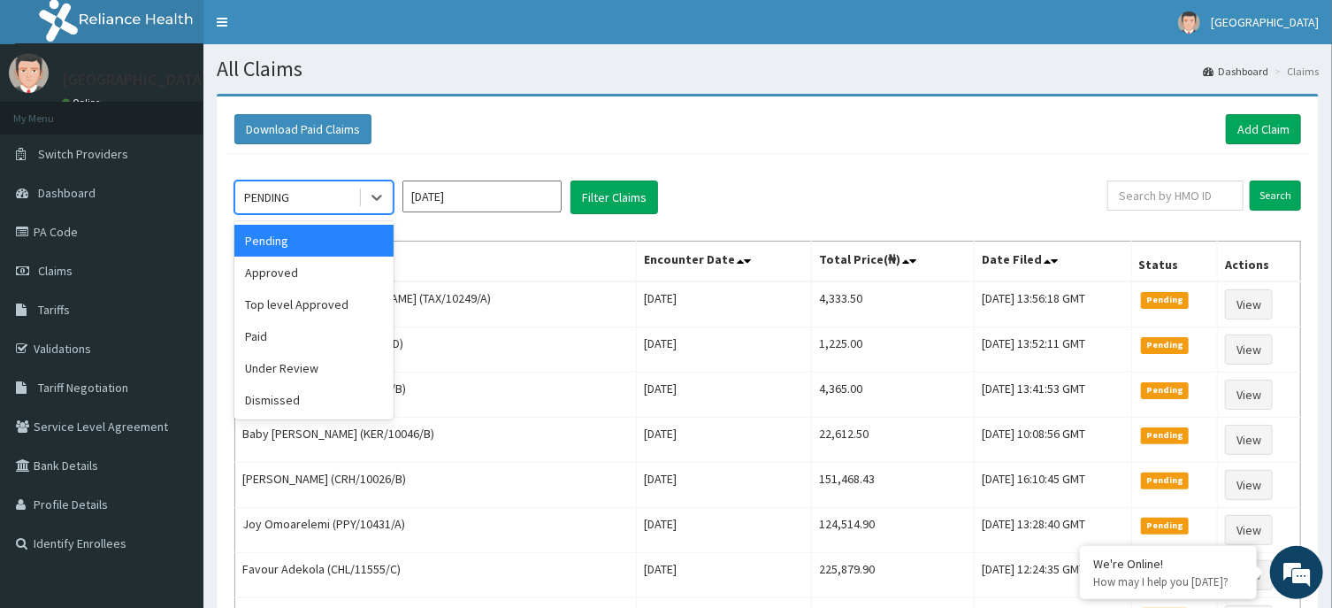
click at [240, 194] on div "PENDING" at bounding box center [296, 197] width 123 height 28
click at [269, 371] on div "Under Review" at bounding box center [313, 368] width 159 height 32
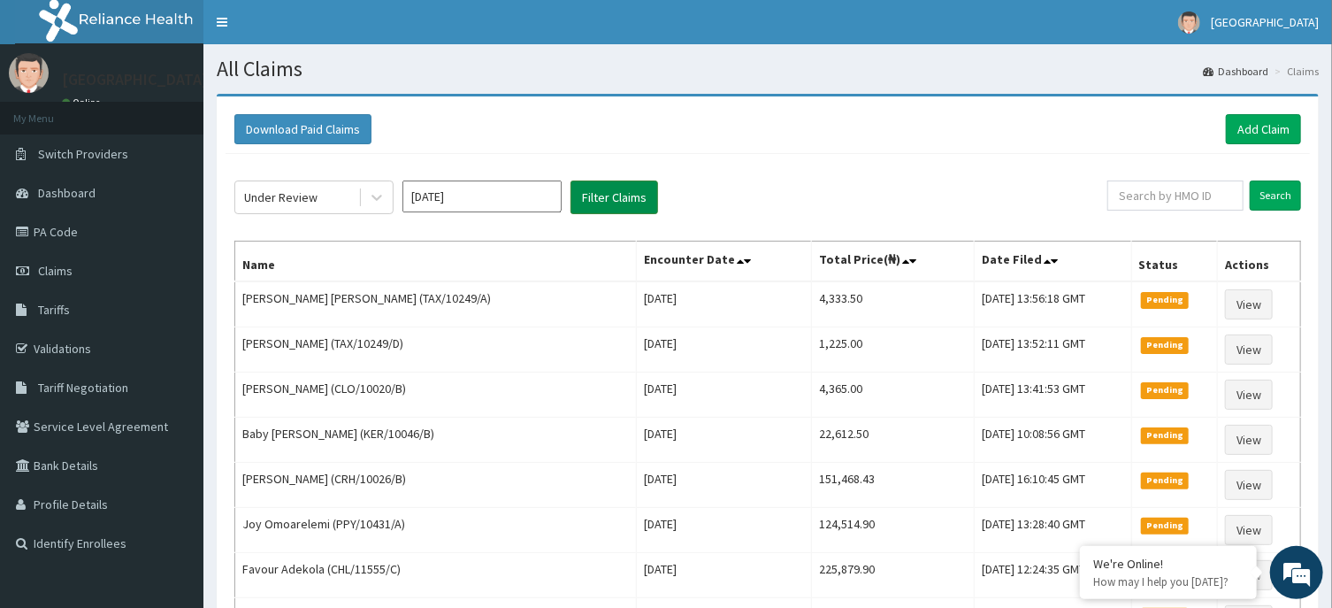
click at [630, 196] on button "Filter Claims" at bounding box center [614, 197] width 88 height 34
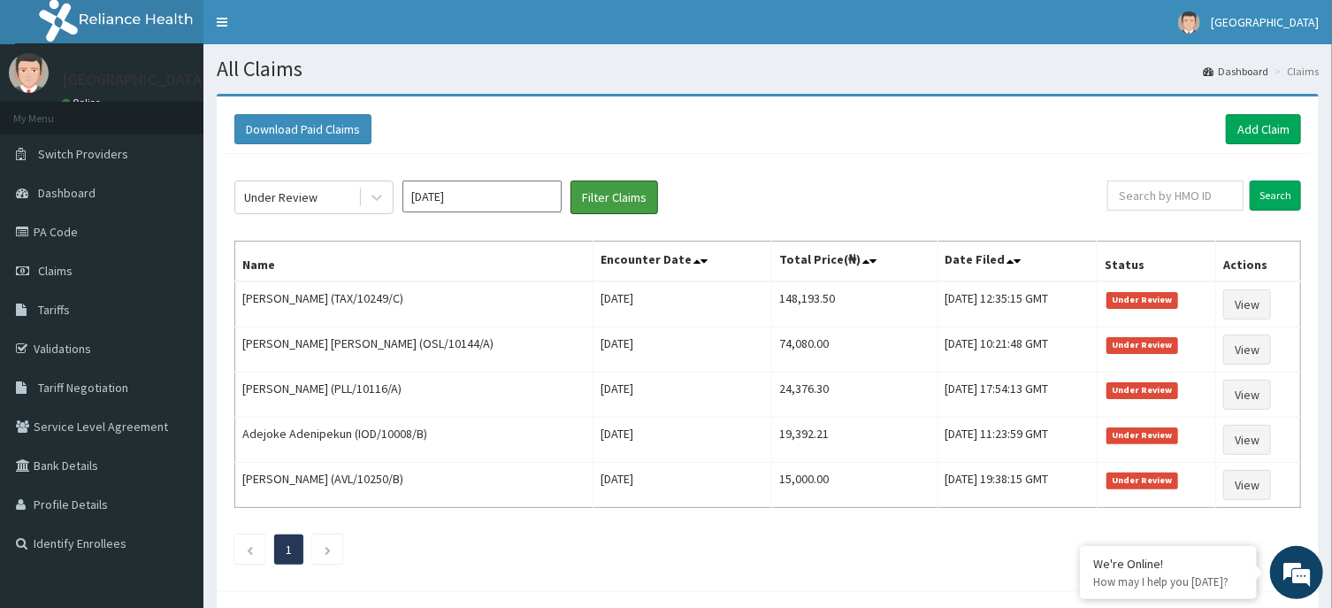
scroll to position [80, 0]
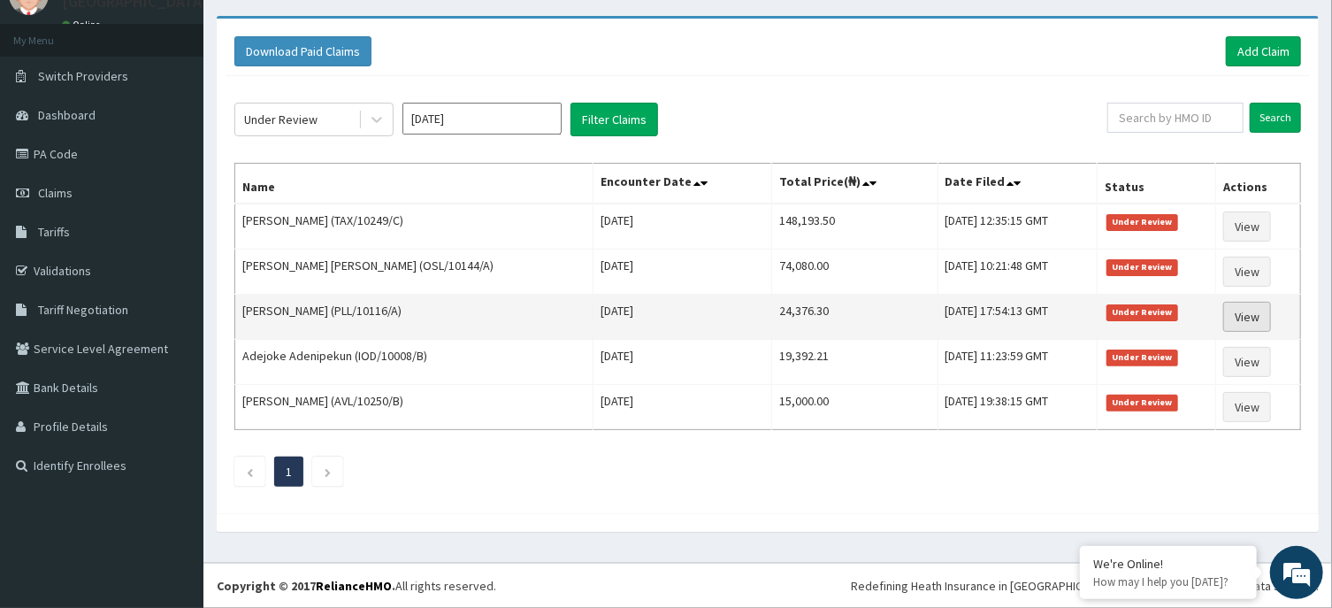
click at [1247, 318] on link "View" at bounding box center [1247, 317] width 48 height 30
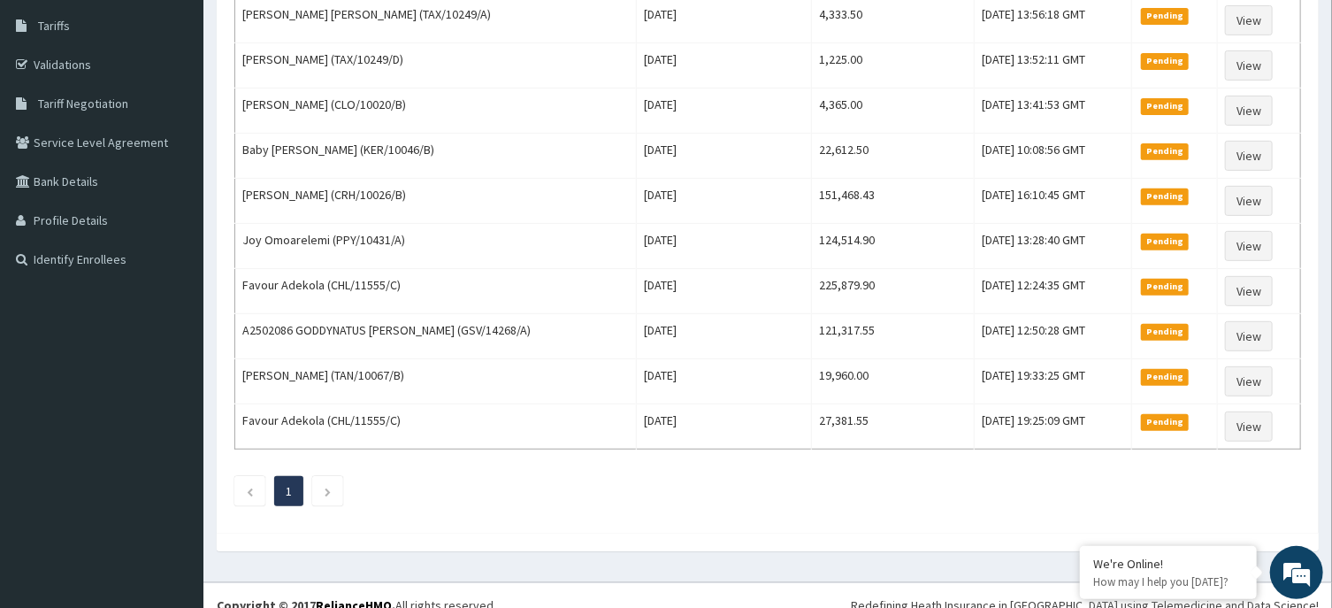
click at [303, 561] on div "Download Paid Claims Add Claim × Note you can only download claims within a max…" at bounding box center [767, 189] width 1129 height 759
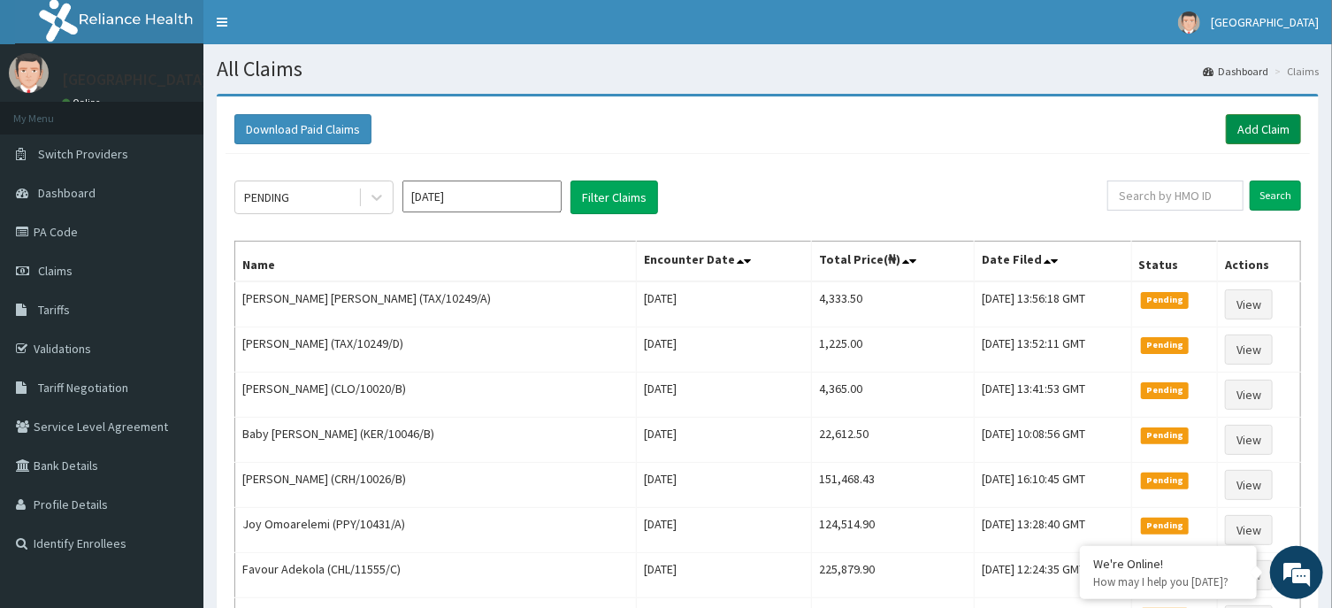
click at [1248, 129] on link "Add Claim" at bounding box center [1263, 129] width 75 height 30
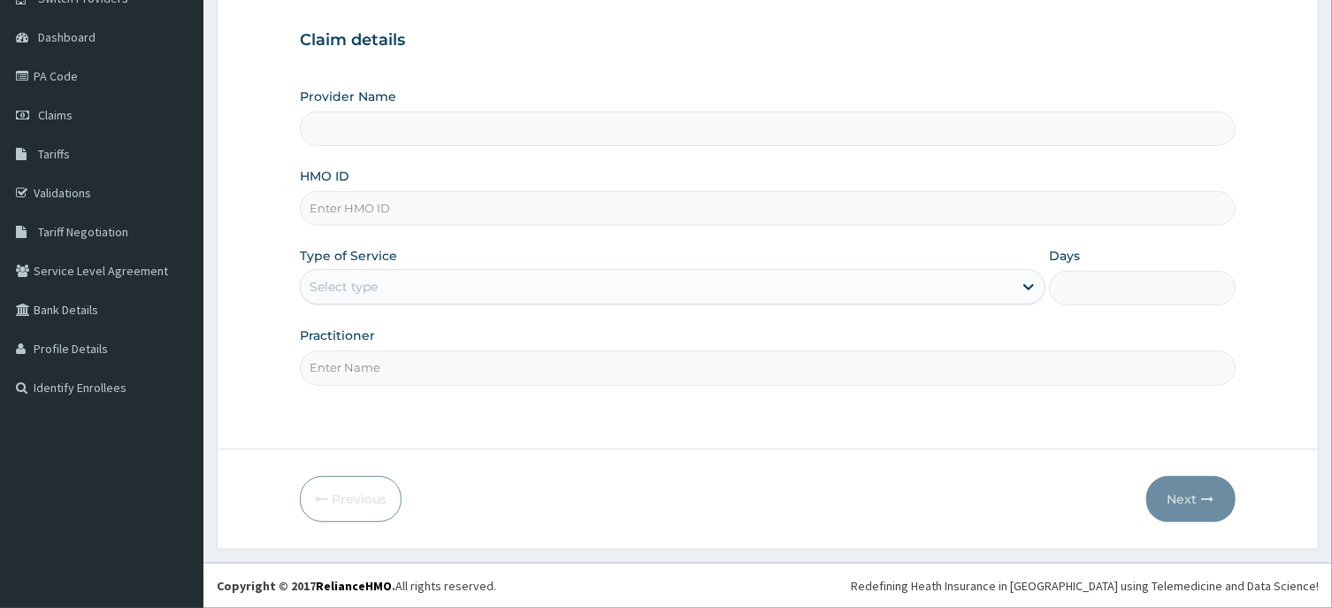
scroll to position [156, 0]
paste input "CRH/10026/B"
type input "CRH/10026/B"
click at [365, 298] on div "Select type" at bounding box center [657, 286] width 712 height 28
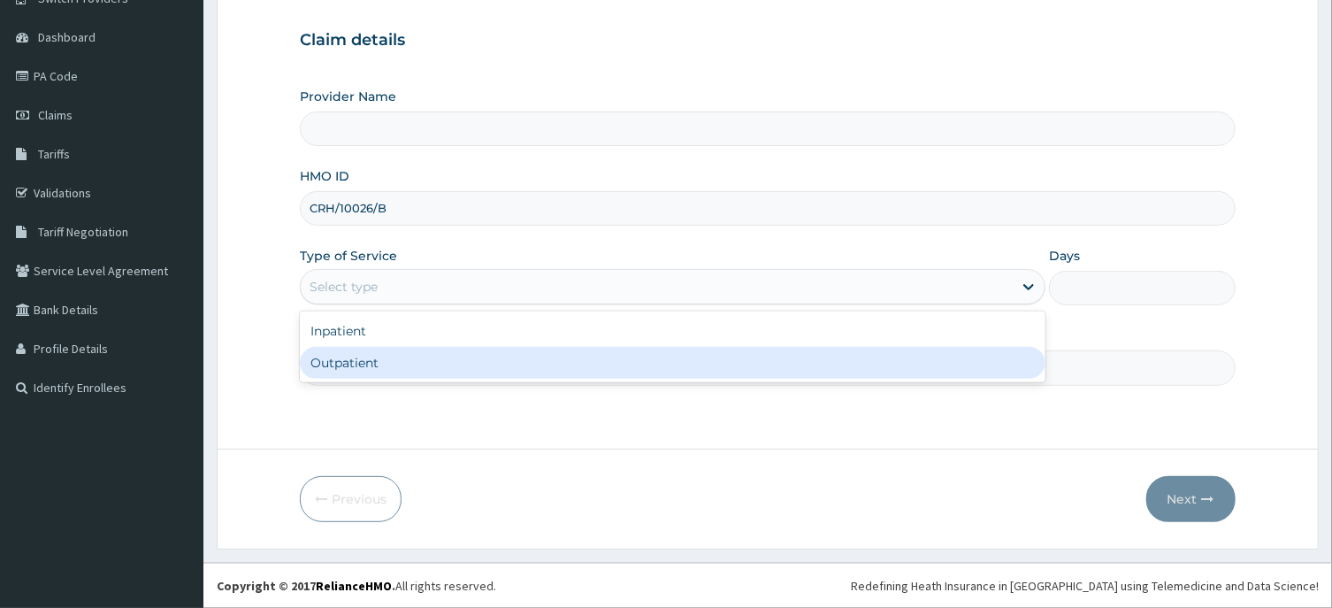
click at [375, 363] on div "Outpatient" at bounding box center [673, 363] width 746 height 32
type input "[GEOGRAPHIC_DATA], Agege [[GEOGRAPHIC_DATA]]"
type input "1"
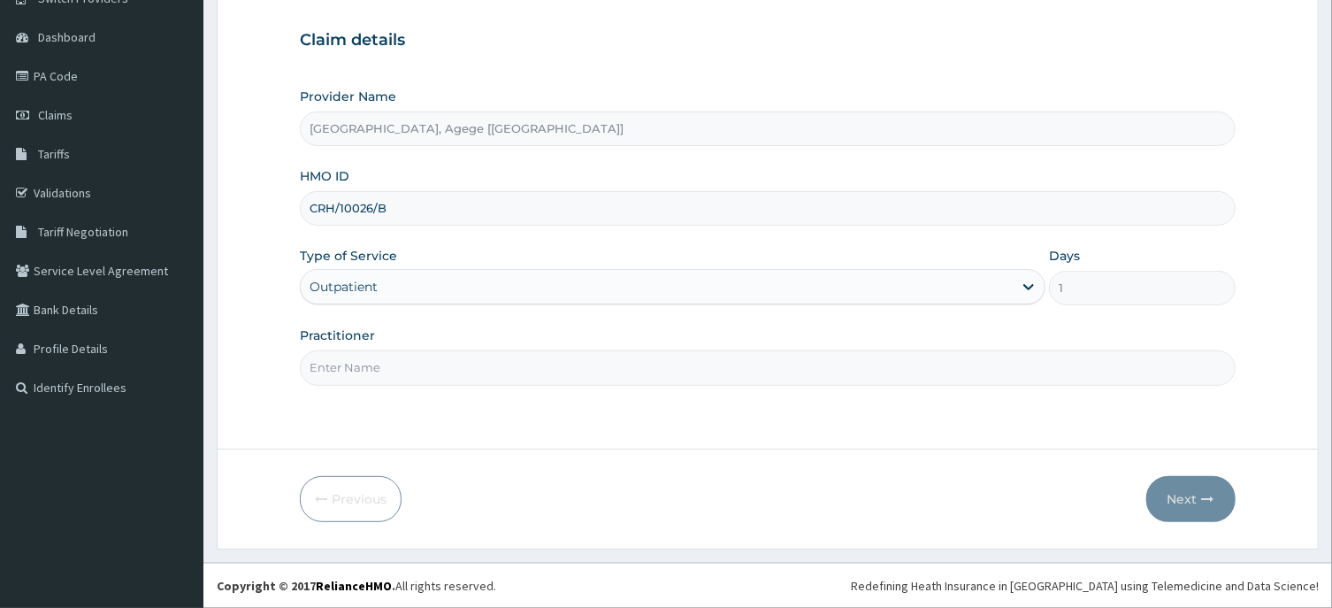
click at [392, 371] on input "Practitioner" at bounding box center [767, 367] width 935 height 34
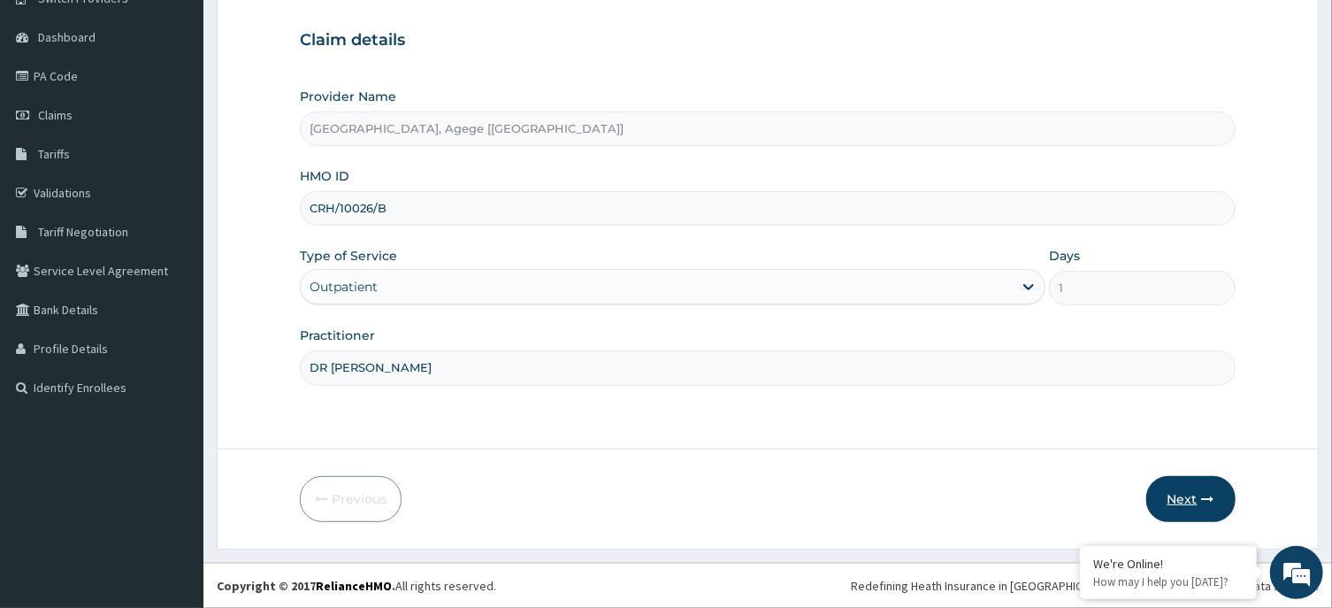
type input "DR [PERSON_NAME]"
click at [1195, 501] on button "Next" at bounding box center [1190, 499] width 89 height 46
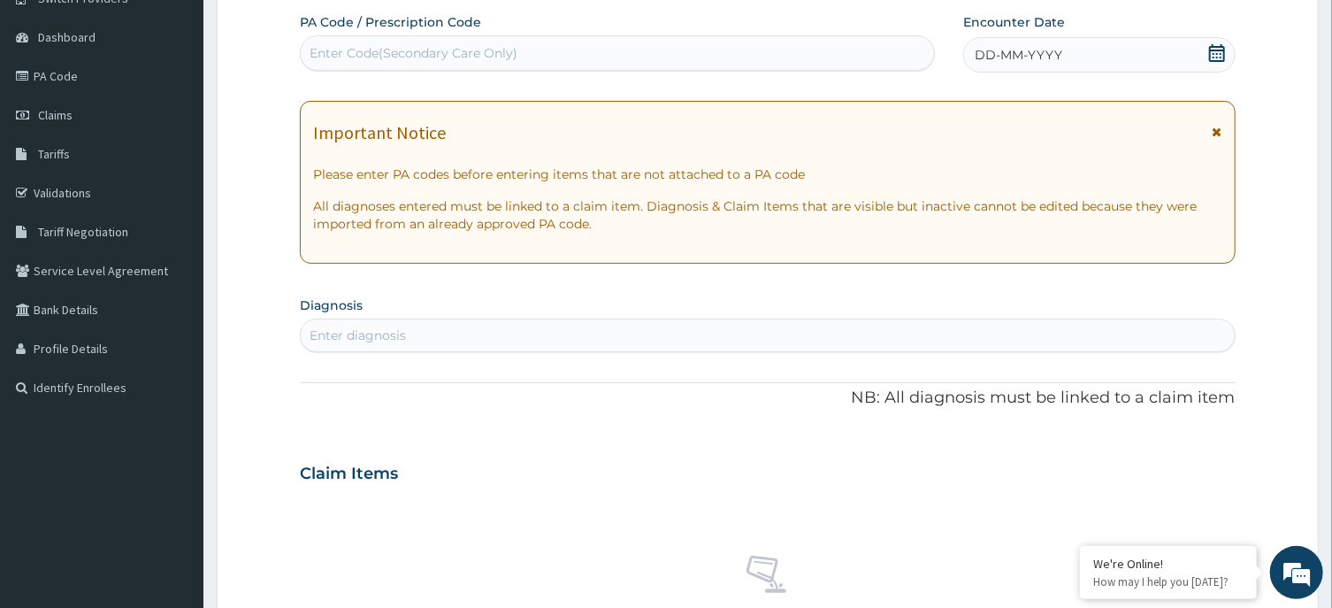
click at [1210, 56] on icon at bounding box center [1217, 53] width 16 height 18
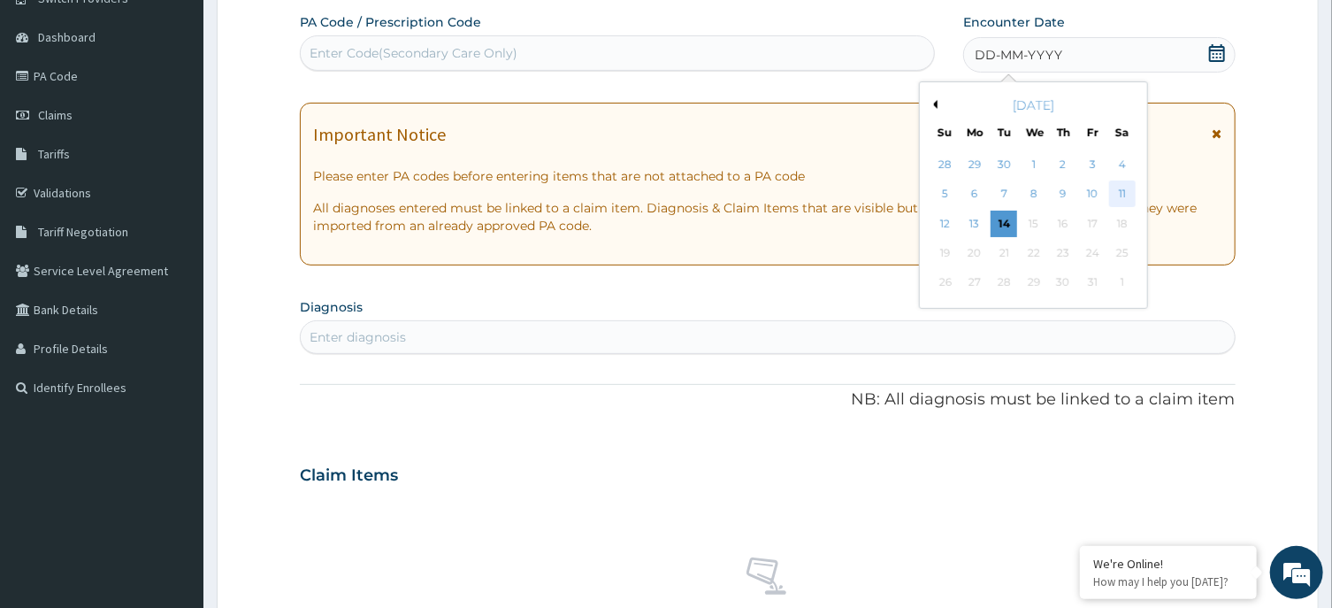
click at [1120, 195] on div "11" at bounding box center [1122, 194] width 27 height 27
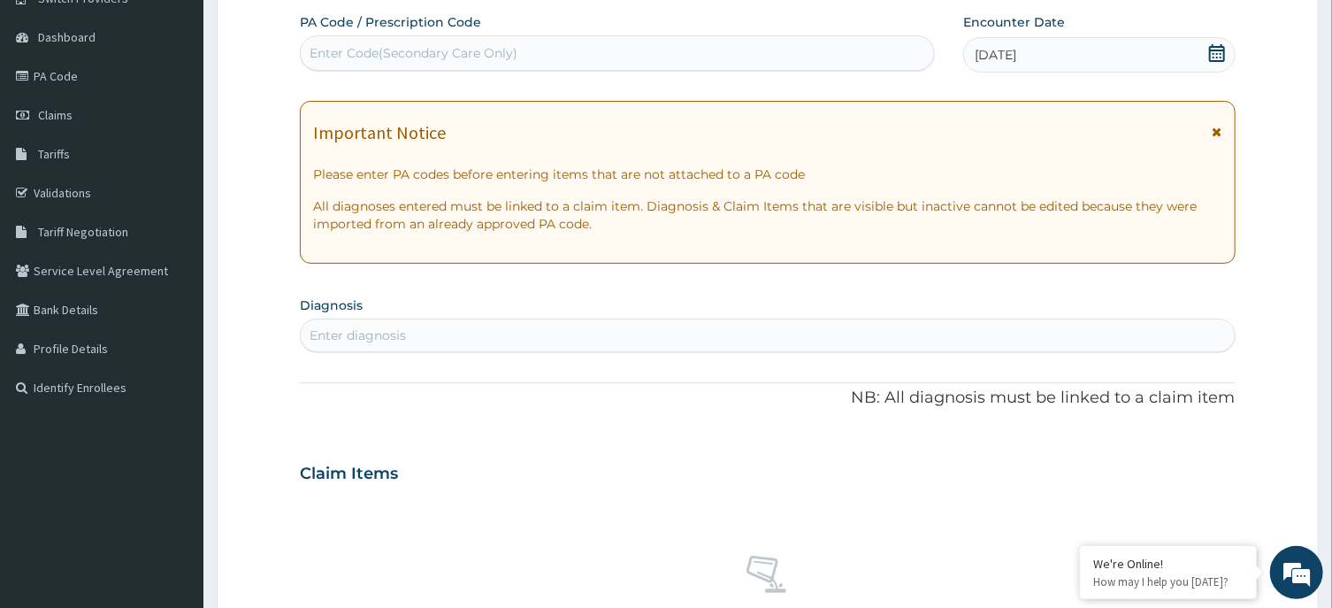
click at [371, 329] on div "Enter diagnosis" at bounding box center [358, 335] width 96 height 18
type input "[MEDICAL_DATA]"
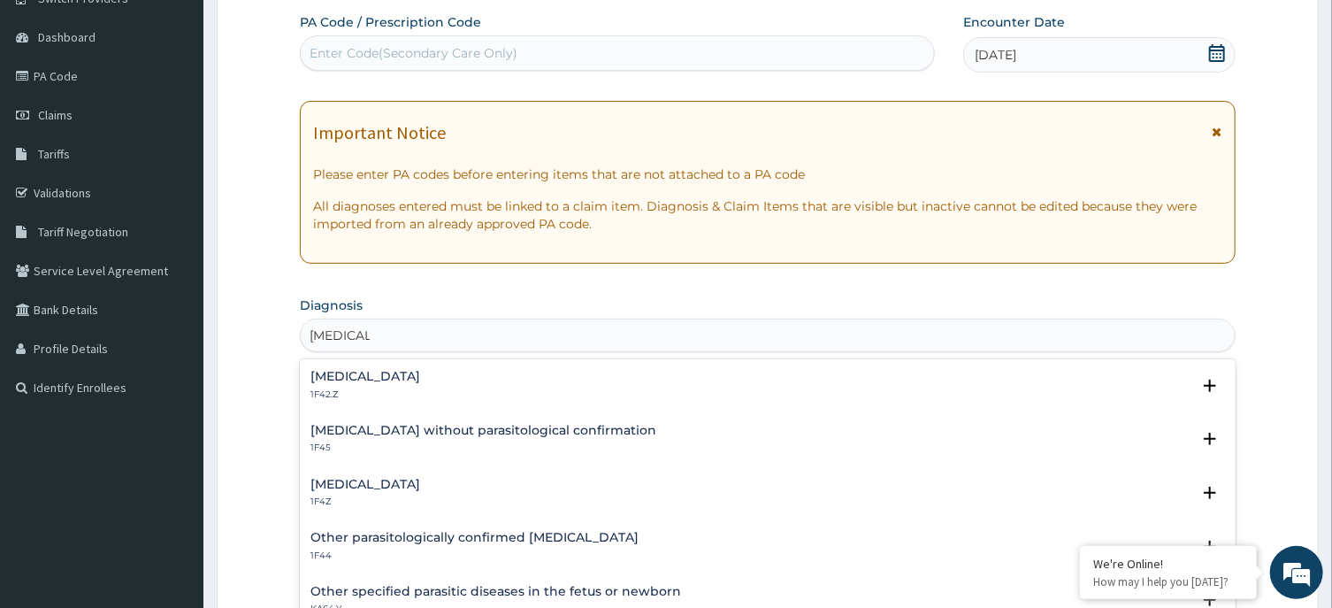
click at [378, 492] on div "[MEDICAL_DATA] 1F4Z" at bounding box center [365, 493] width 110 height 31
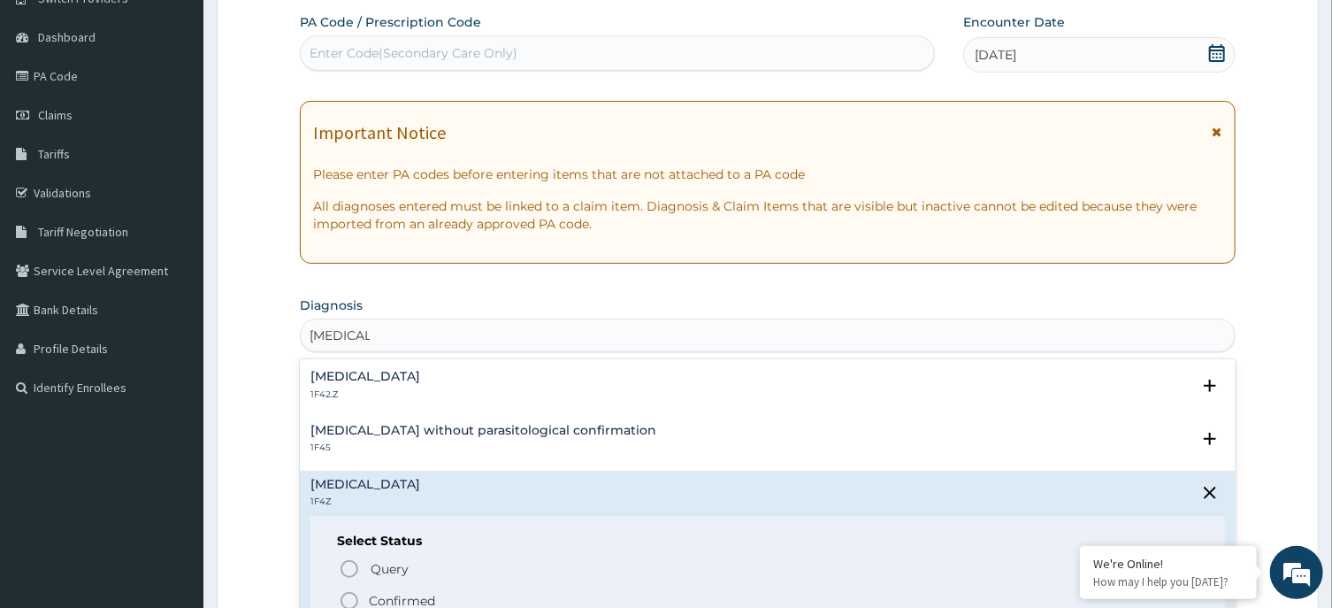
click at [399, 590] on div "Query Query covers suspected (?), Keep in view (kiv), Ruled out (r/o) Confirmed" at bounding box center [767, 584] width 861 height 54
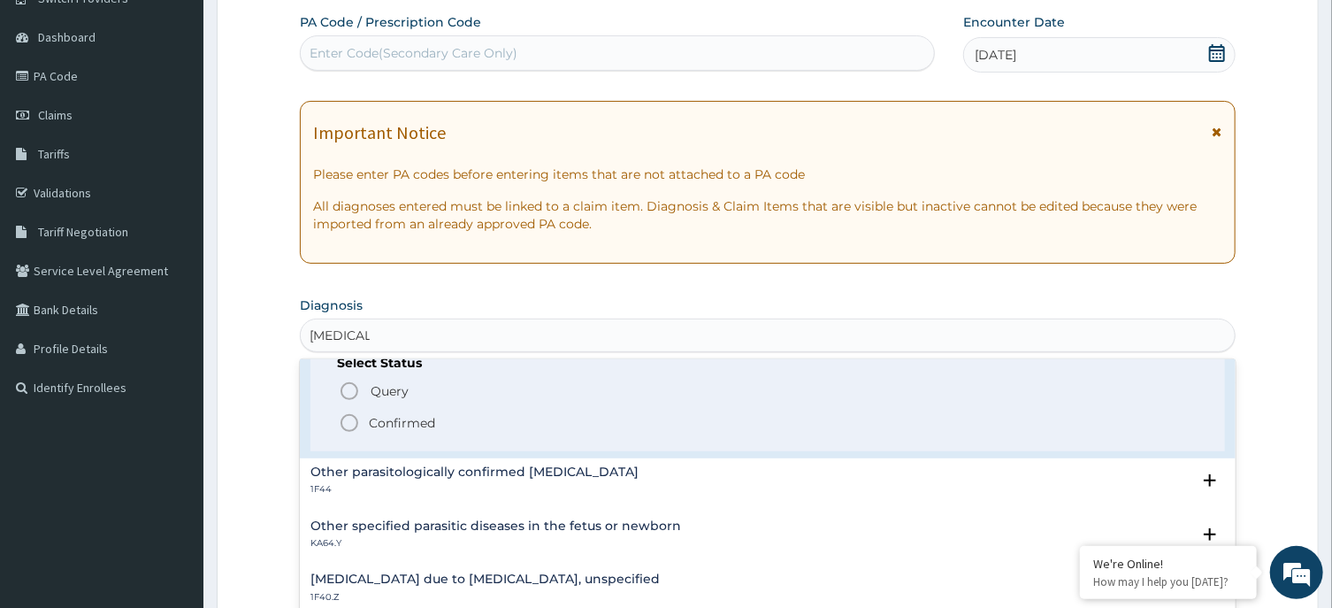
click at [400, 417] on p "Confirmed" at bounding box center [402, 423] width 66 height 18
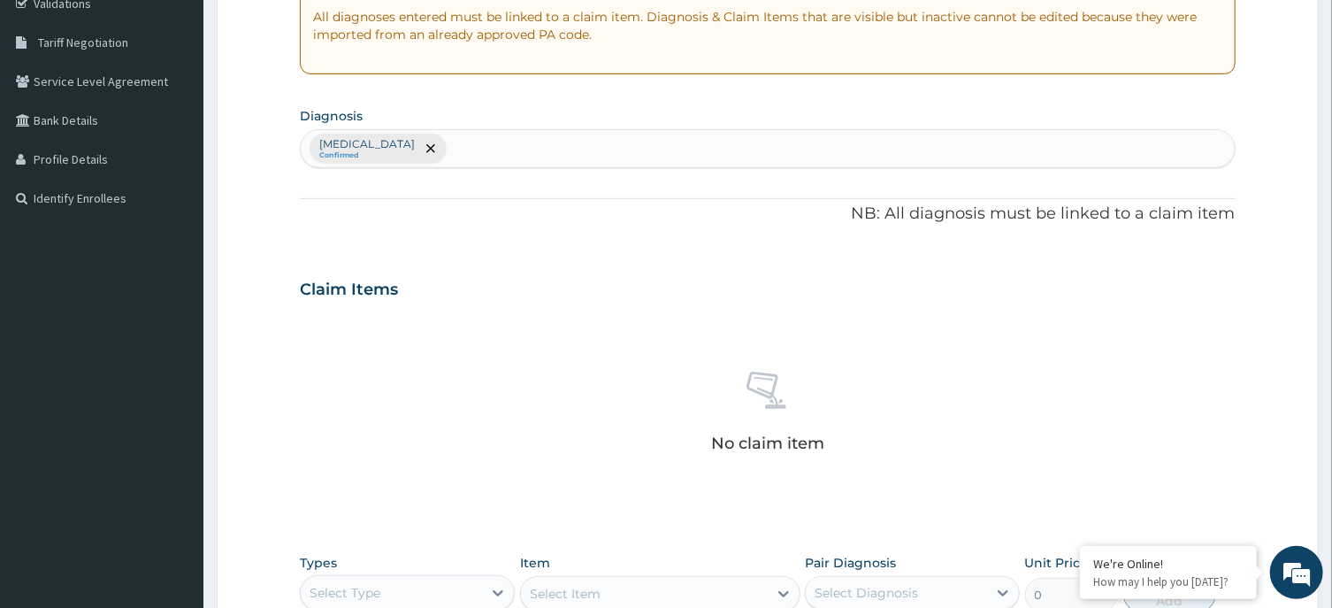
scroll to position [668, 0]
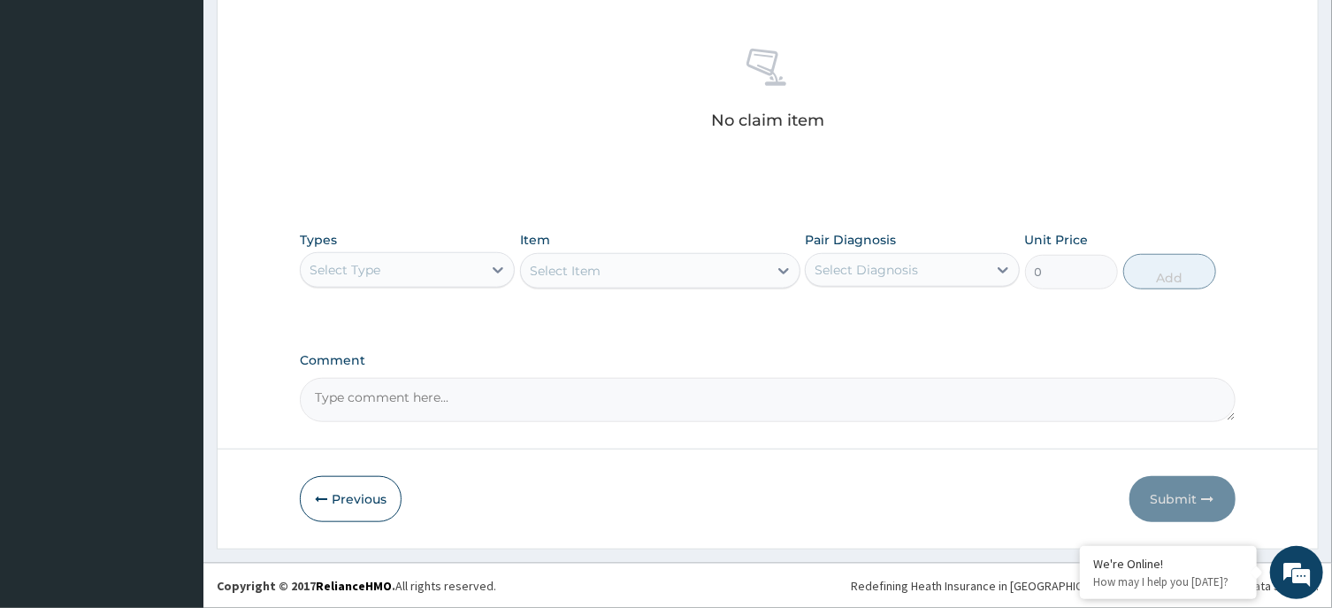
click at [402, 274] on div "Select Type" at bounding box center [391, 270] width 181 height 28
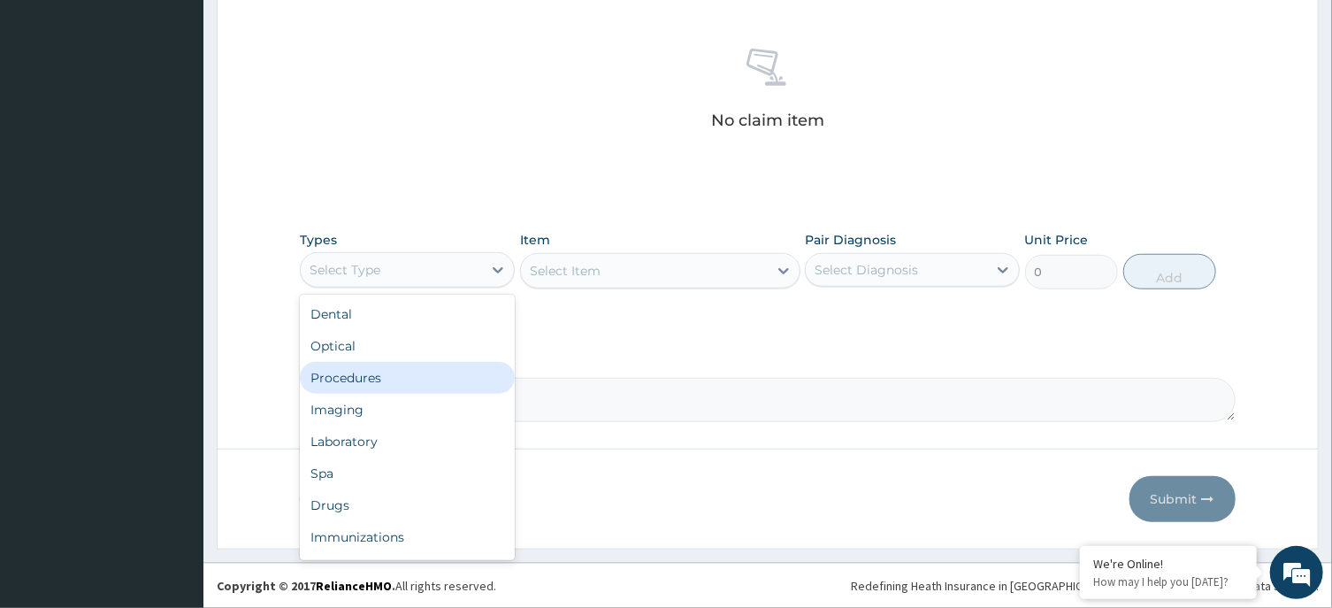
drag, startPoint x: 401, startPoint y: 379, endPoint x: 461, endPoint y: 361, distance: 62.7
click at [408, 379] on div "Procedures" at bounding box center [407, 378] width 215 height 32
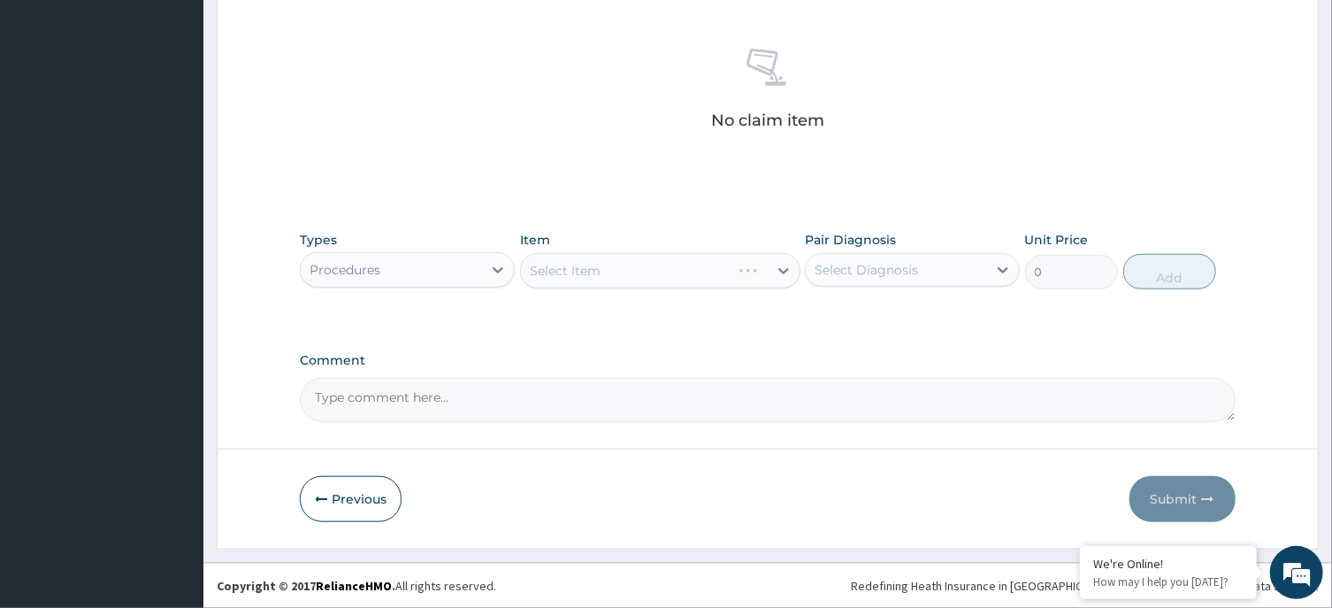
click at [836, 265] on div "Select Diagnosis" at bounding box center [866, 270] width 103 height 18
click at [864, 312] on label "Malaria, unspecified" at bounding box center [889, 313] width 110 height 18
checkbox input "true"
click at [618, 260] on div "Select Item" at bounding box center [660, 270] width 280 height 35
click at [602, 281] on div "Select Item" at bounding box center [644, 270] width 247 height 28
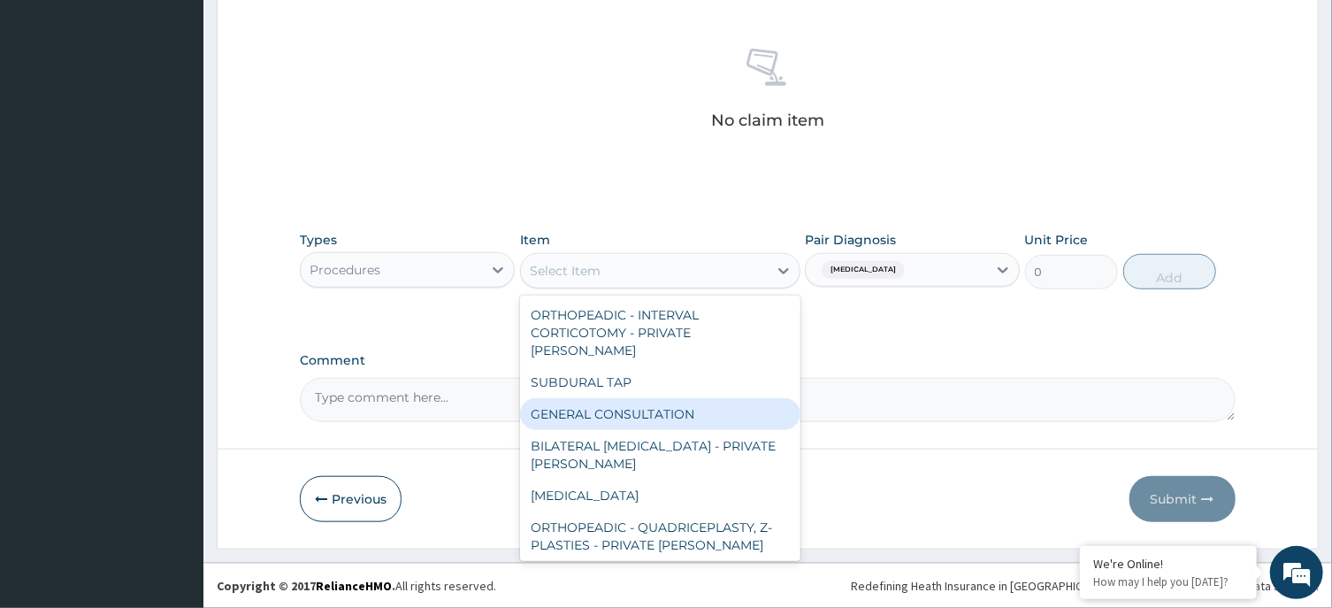
click at [612, 398] on div "GENERAL CONSULTATION" at bounding box center [660, 414] width 280 height 32
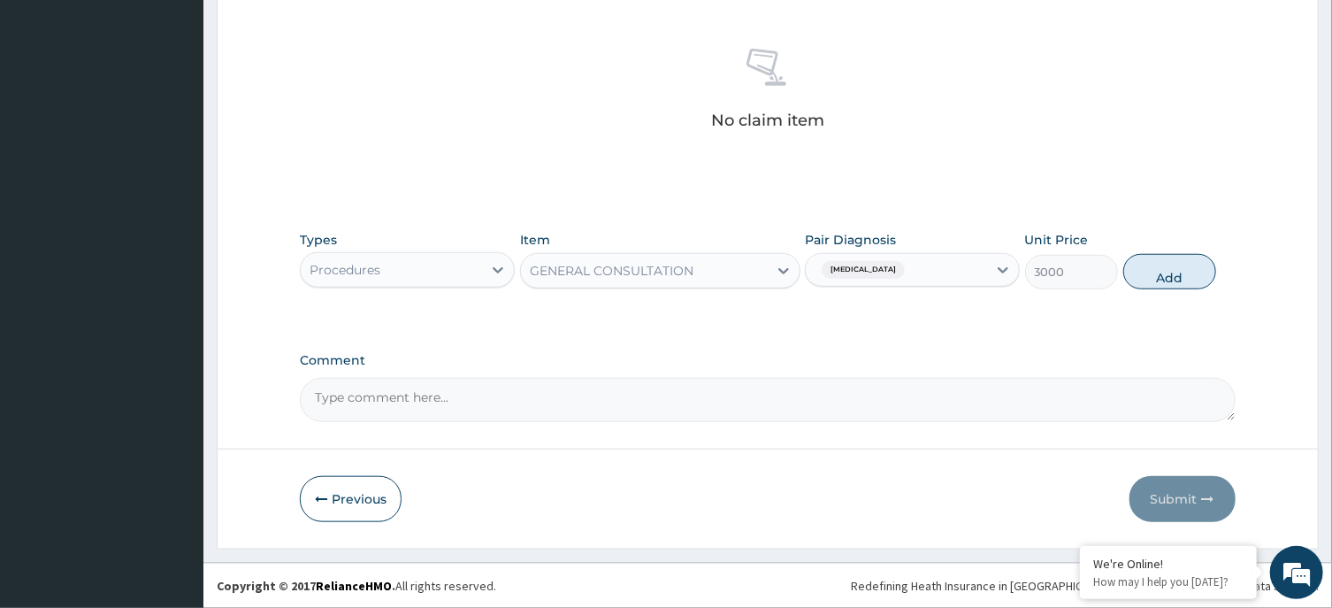
drag, startPoint x: 845, startPoint y: 347, endPoint x: 896, endPoint y: 332, distance: 53.5
click at [1170, 272] on button "Add" at bounding box center [1170, 271] width 94 height 35
type input "0"
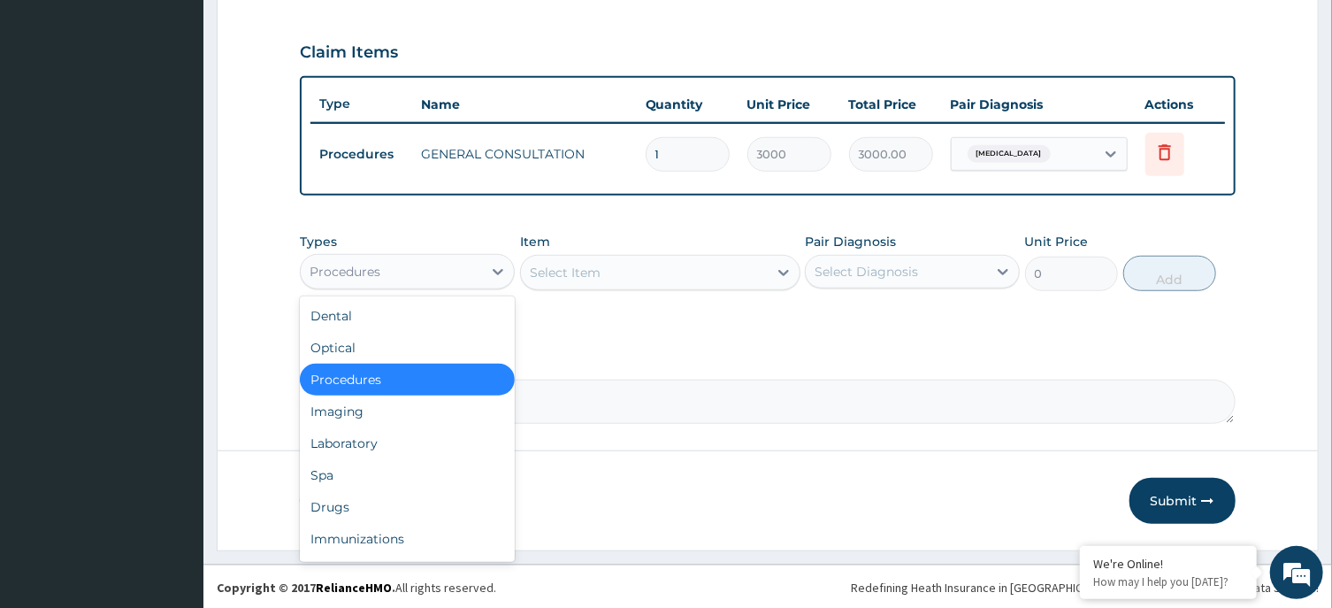
click at [364, 263] on div "Procedures" at bounding box center [345, 272] width 71 height 18
drag, startPoint x: 361, startPoint y: 509, endPoint x: 450, endPoint y: 440, distance: 112.9
click at [362, 508] on div "Drugs" at bounding box center [407, 507] width 215 height 32
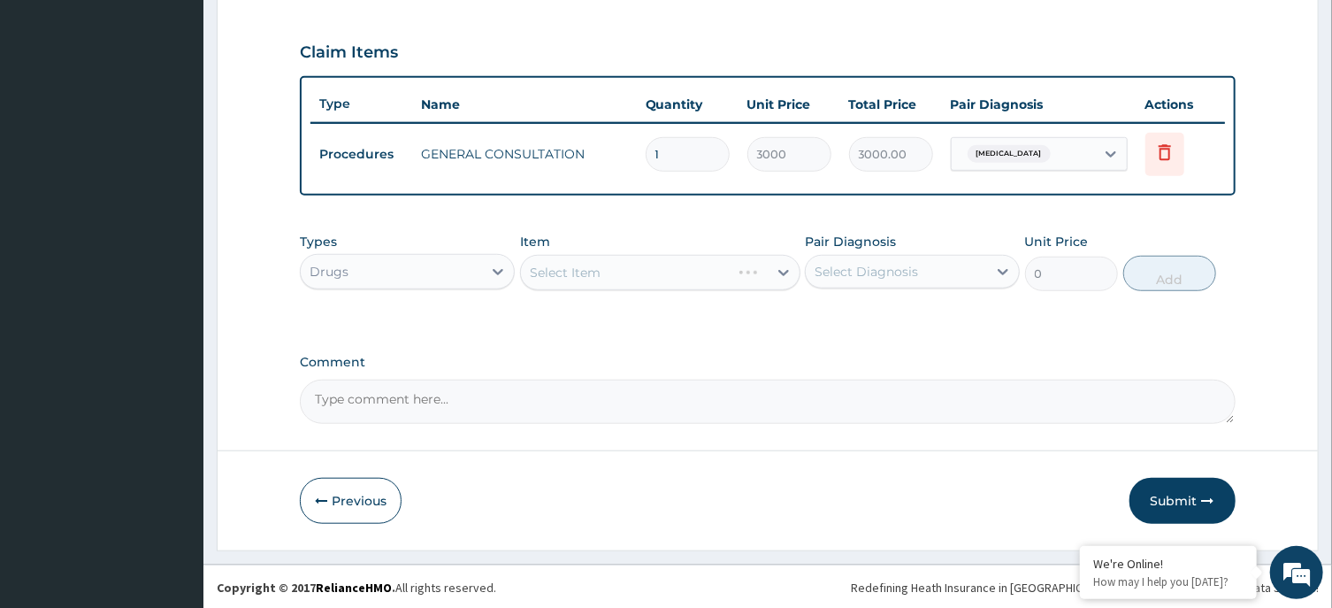
drag, startPoint x: 973, startPoint y: 247, endPoint x: 949, endPoint y: 268, distance: 32.0
click at [974, 251] on div "Pair Diagnosis Select Diagnosis" at bounding box center [912, 262] width 215 height 58
drag, startPoint x: 947, startPoint y: 268, endPoint x: 920, endPoint y: 299, distance: 41.4
click at [945, 274] on div "Select Diagnosis" at bounding box center [896, 271] width 181 height 28
drag, startPoint x: 913, startPoint y: 307, endPoint x: 892, endPoint y: 310, distance: 20.5
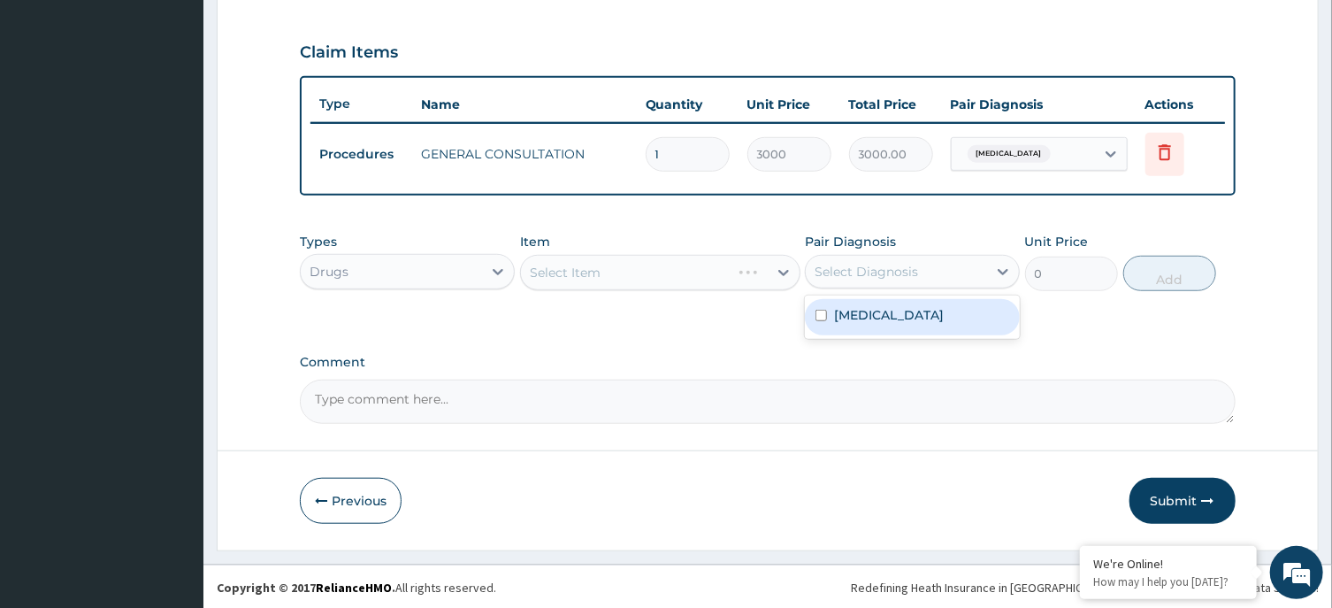
click at [912, 310] on label "Malaria, unspecified" at bounding box center [889, 315] width 110 height 18
checkbox input "true"
click at [692, 257] on div "Select Item" at bounding box center [660, 272] width 280 height 35
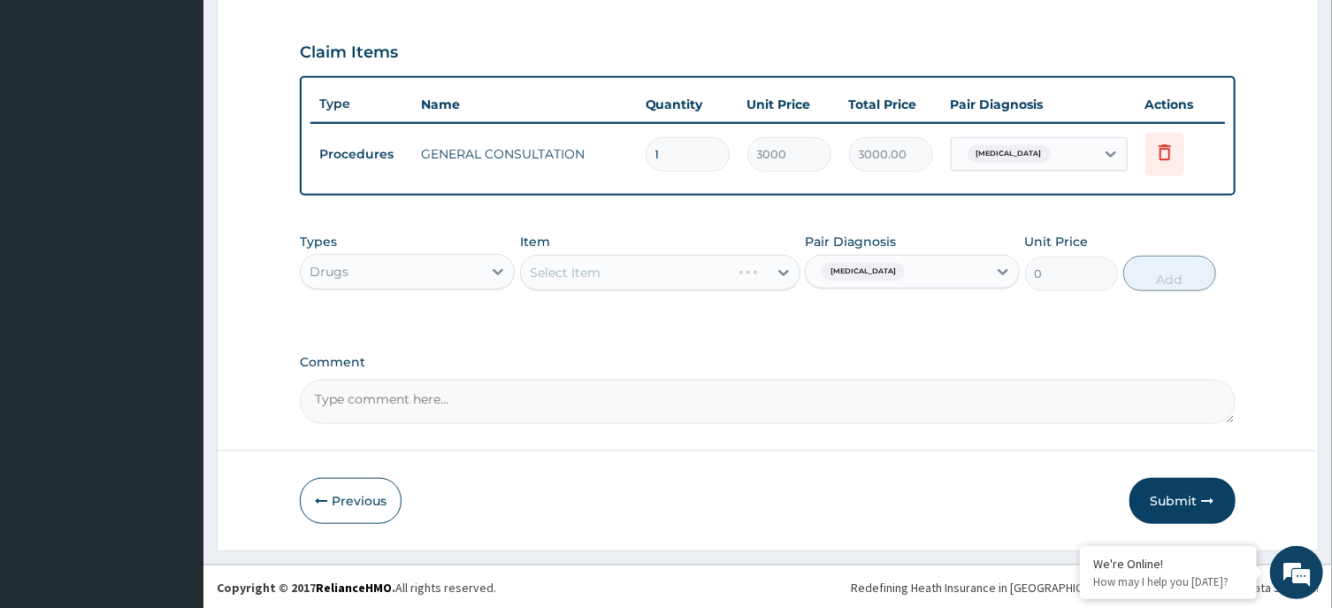
click at [691, 265] on div "Select Item" at bounding box center [660, 272] width 280 height 35
click at [674, 272] on div "Select Item" at bounding box center [644, 272] width 247 height 28
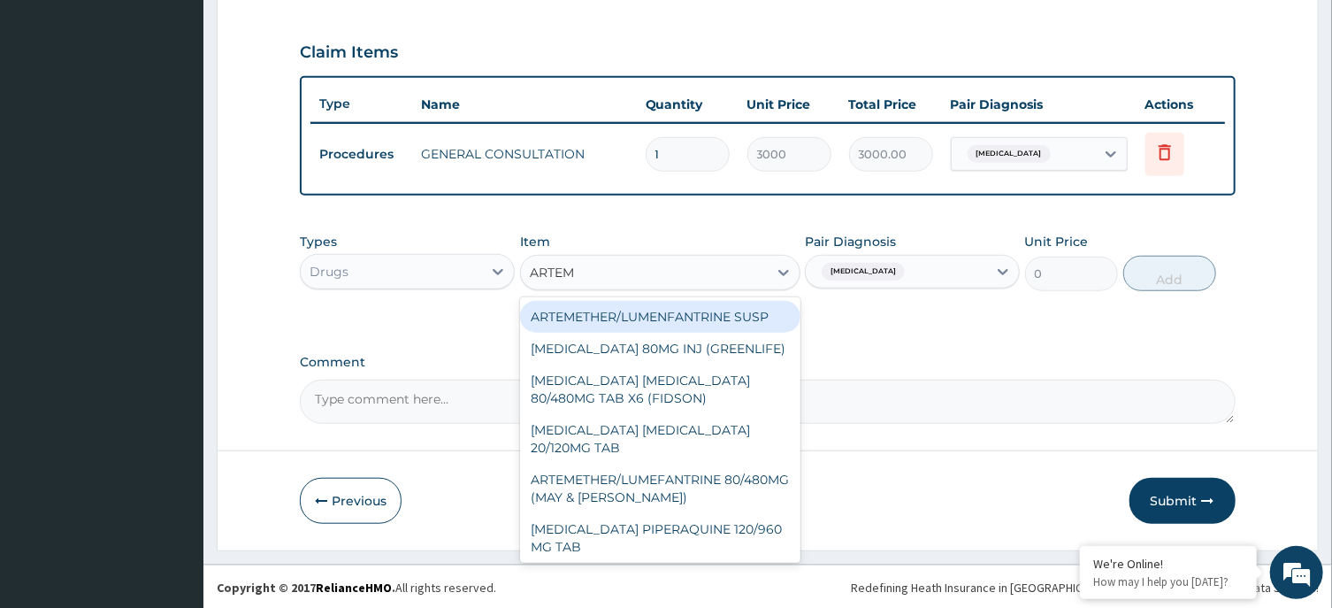
type input "ARTEME"
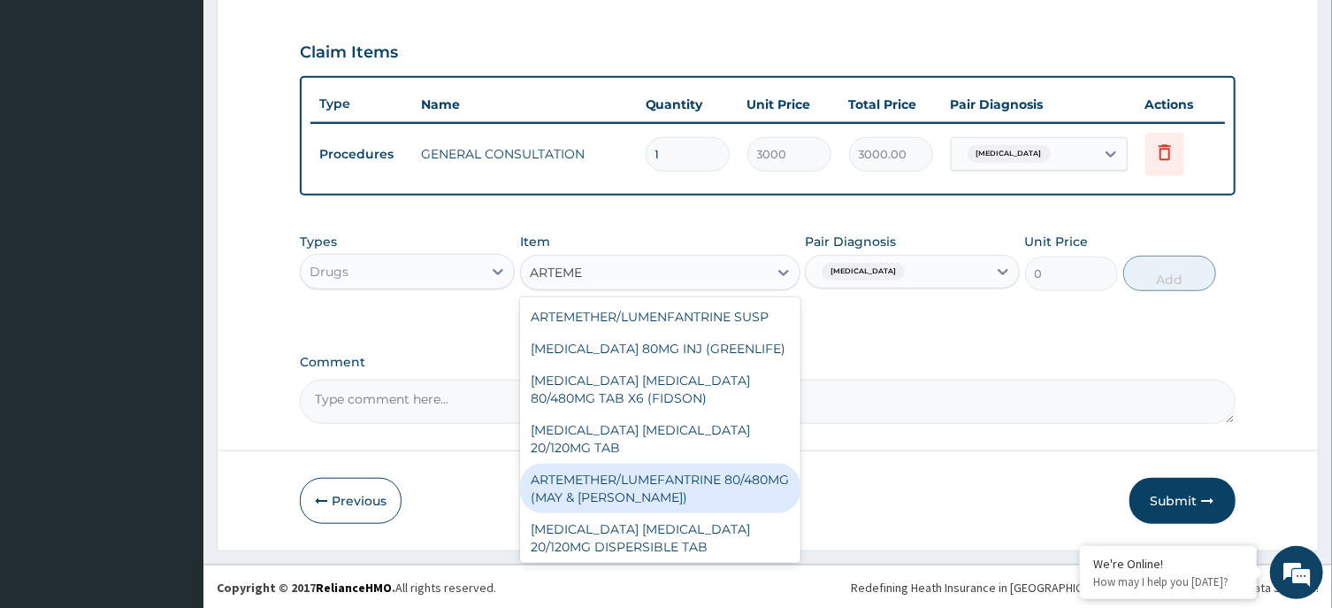
click at [666, 480] on div "ARTEMETHER/LUMEFANTRINE 80/480MG (MAY & BAKER)" at bounding box center [660, 488] width 280 height 50
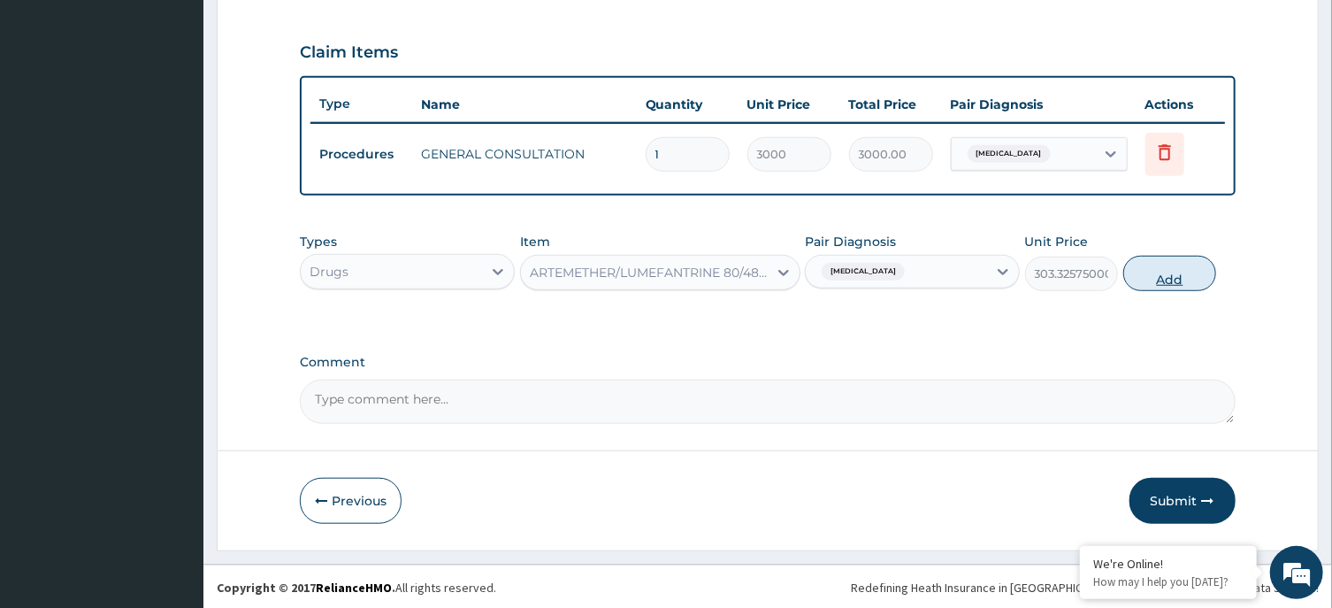
click at [1183, 264] on button "Add" at bounding box center [1170, 273] width 94 height 35
type input "0"
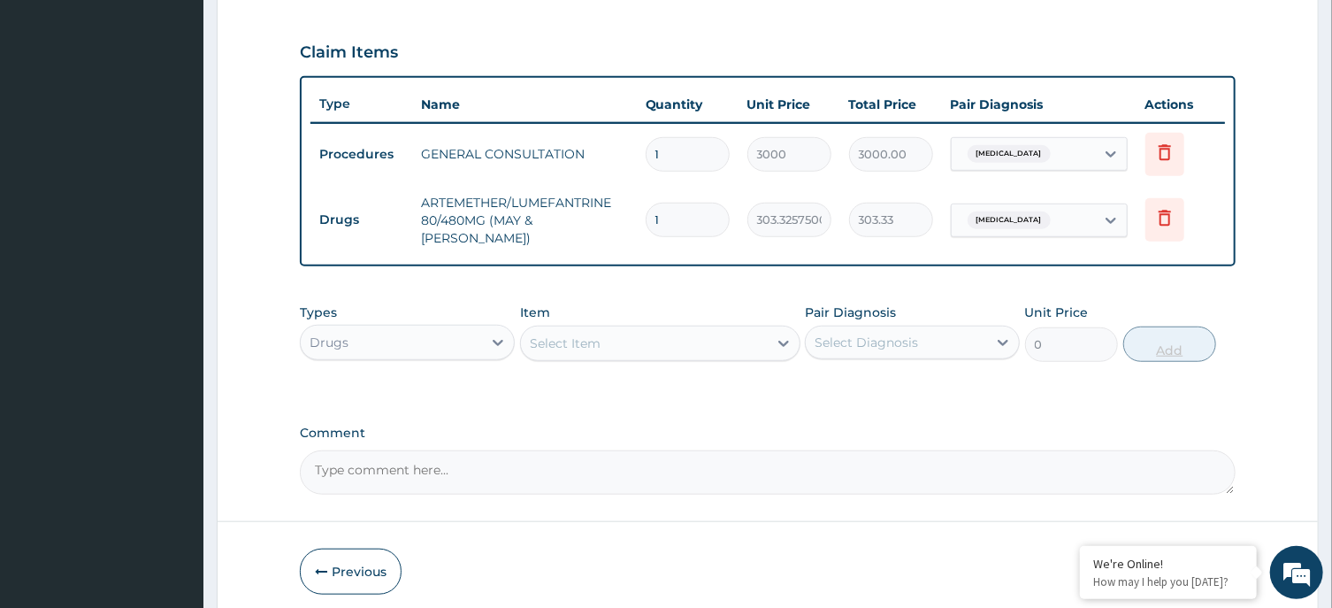
type input "0.00"
type input "6"
type input "1819.95"
type input "6"
click at [693, 401] on div "PA Code / Prescription Code Enter Code(Secondary Care Only) Encounter Date 11-1…" at bounding box center [767, 40] width 935 height 907
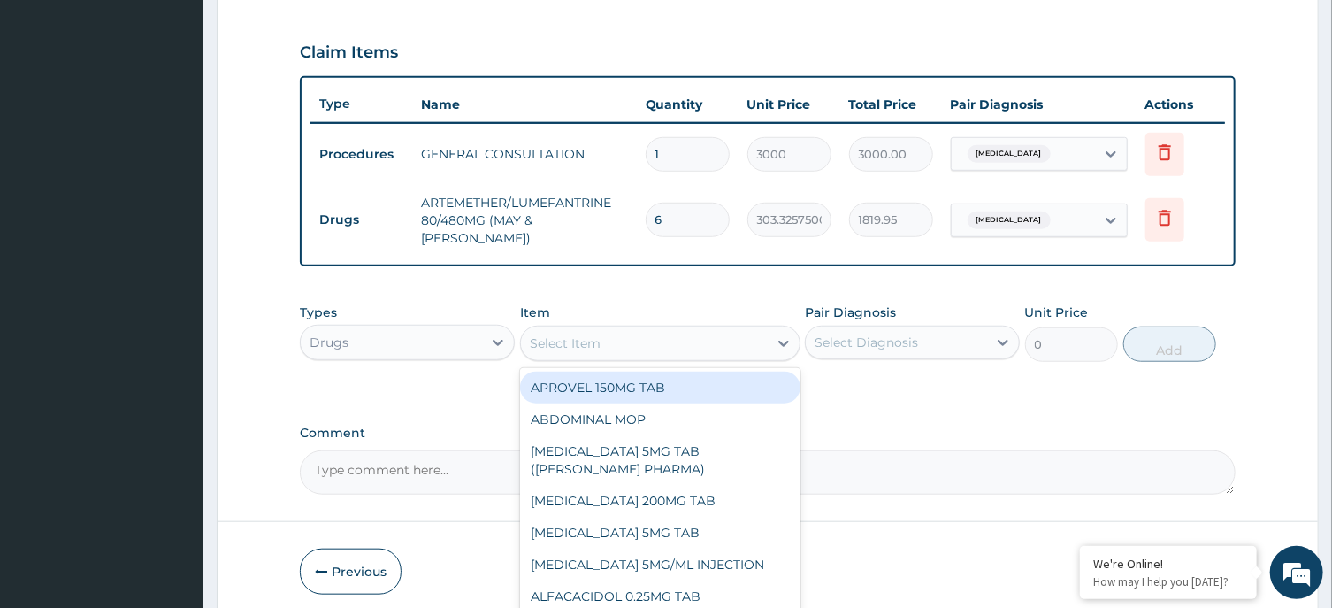
click at [560, 334] on div "Select Item" at bounding box center [565, 343] width 71 height 18
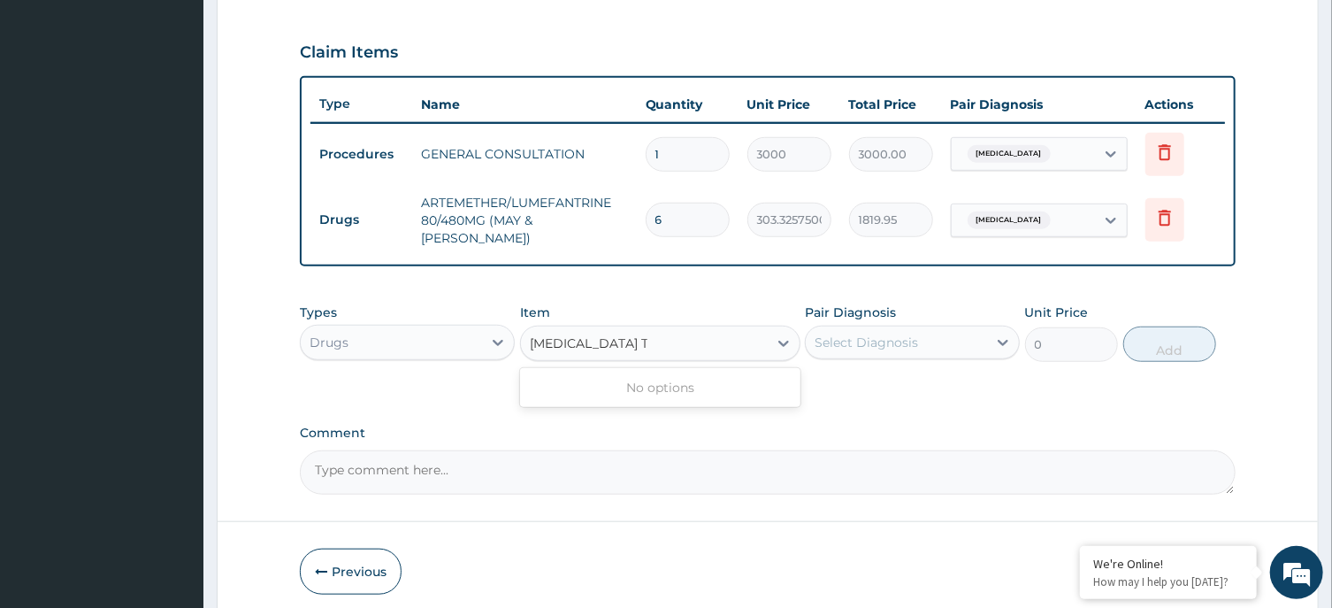
type input "PARACETAMOL"
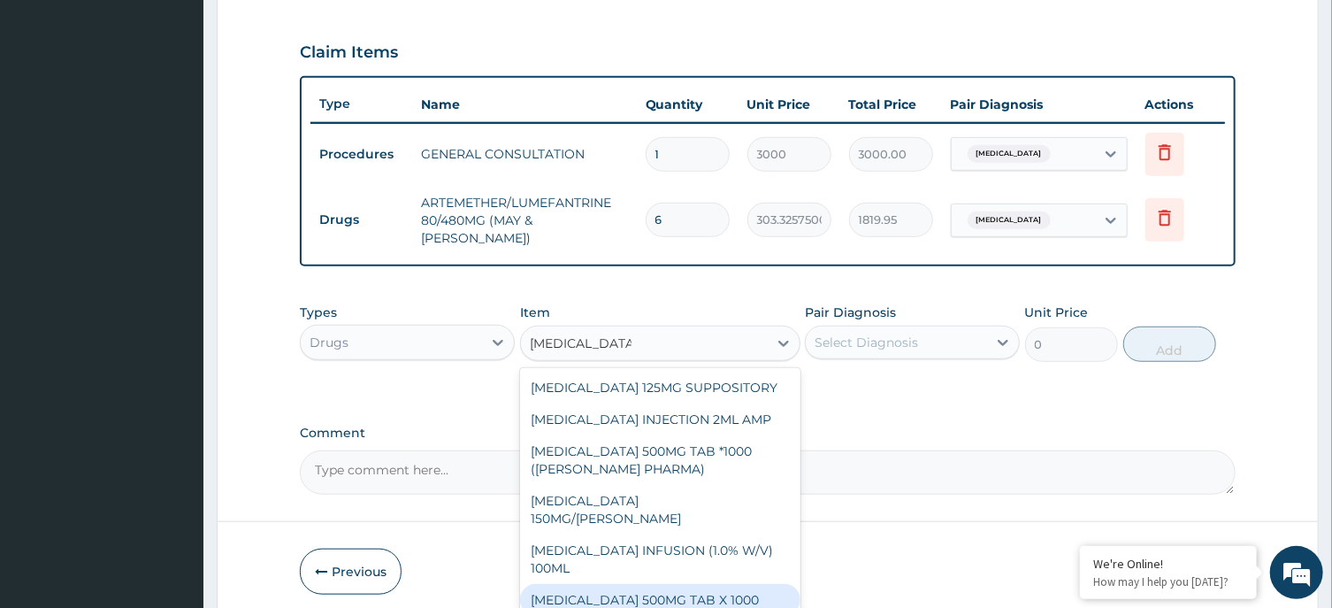
click at [675, 584] on div "PARACETAMOL 500MG TAB X 1000" at bounding box center [660, 600] width 280 height 32
type input "22.4"
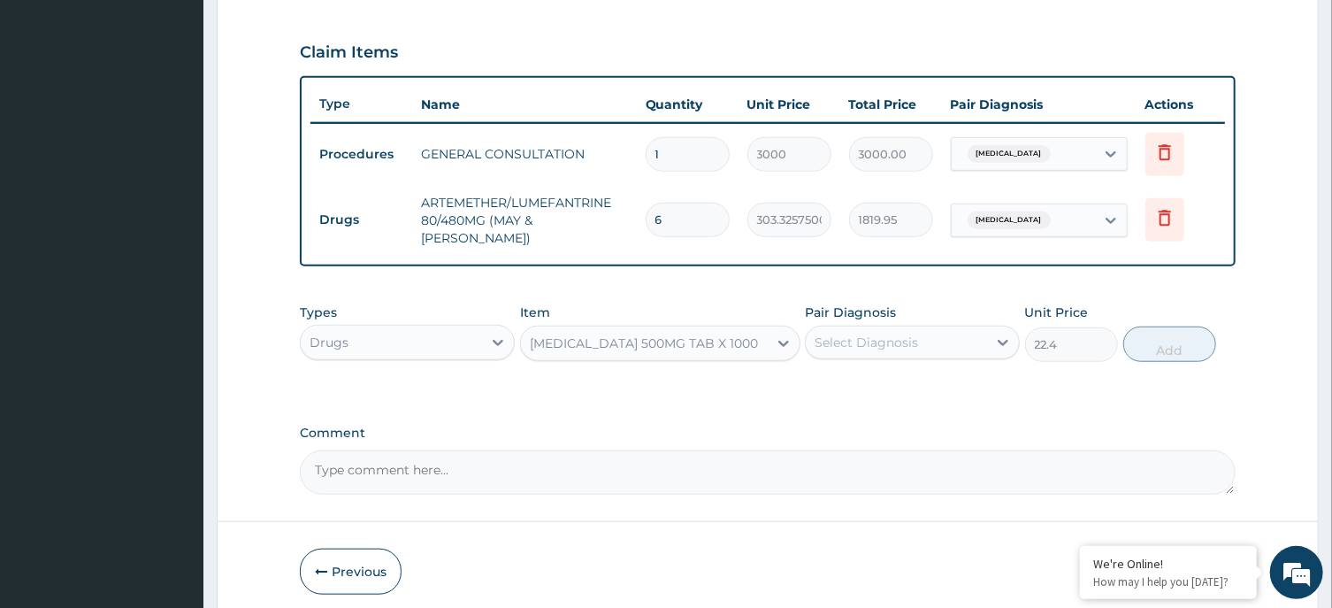
click at [892, 335] on div "Select Diagnosis" at bounding box center [866, 342] width 103 height 18
drag, startPoint x: 884, startPoint y: 387, endPoint x: 1015, endPoint y: 357, distance: 135.2
click at [899, 387] on div "Malaria, unspecified" at bounding box center [912, 388] width 215 height 36
checkbox input "true"
drag, startPoint x: 1142, startPoint y: 328, endPoint x: 1160, endPoint y: 328, distance: 17.7
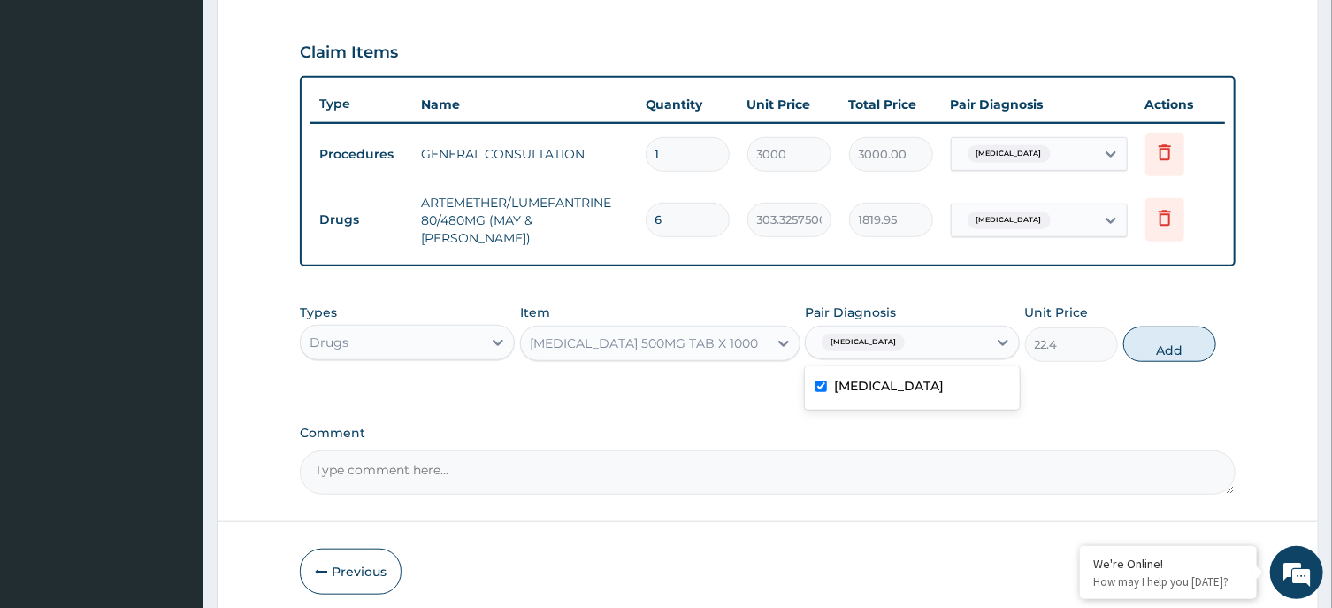
click at [1156, 328] on button "Add" at bounding box center [1170, 343] width 94 height 35
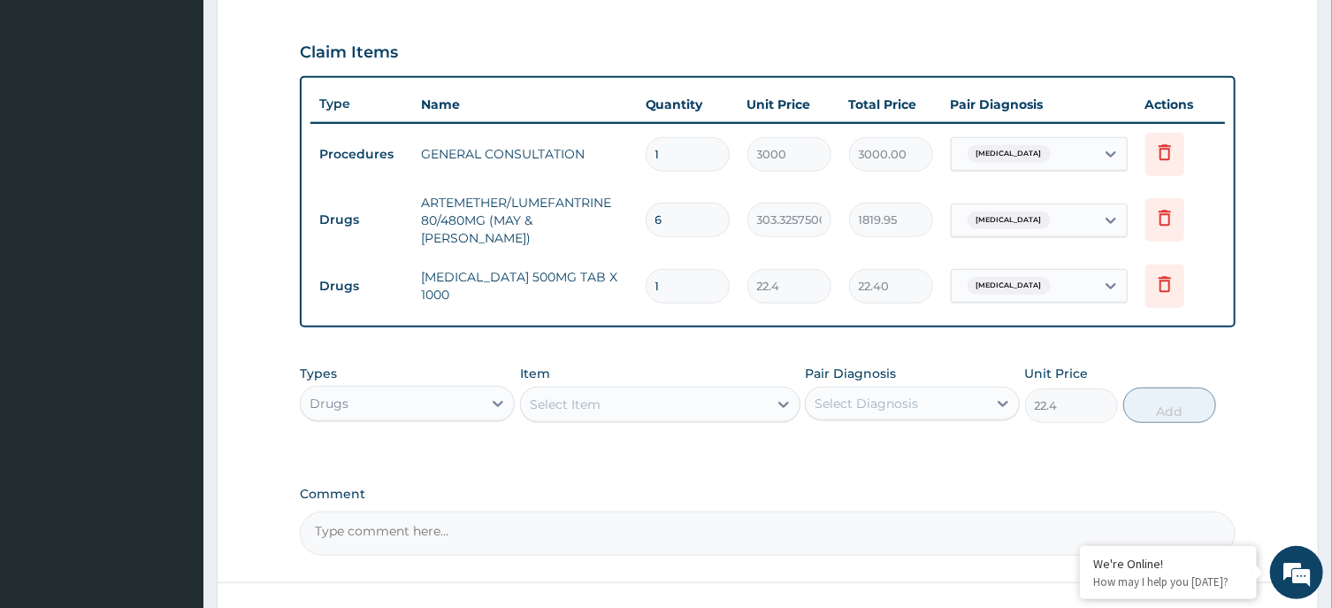
type input "0"
type input "18"
type input "403.20"
type input "18"
click at [818, 463] on div "PA Code / Prescription Code Enter Code(Secondary Care Only) Encounter Date 11-1…" at bounding box center [767, 71] width 935 height 968
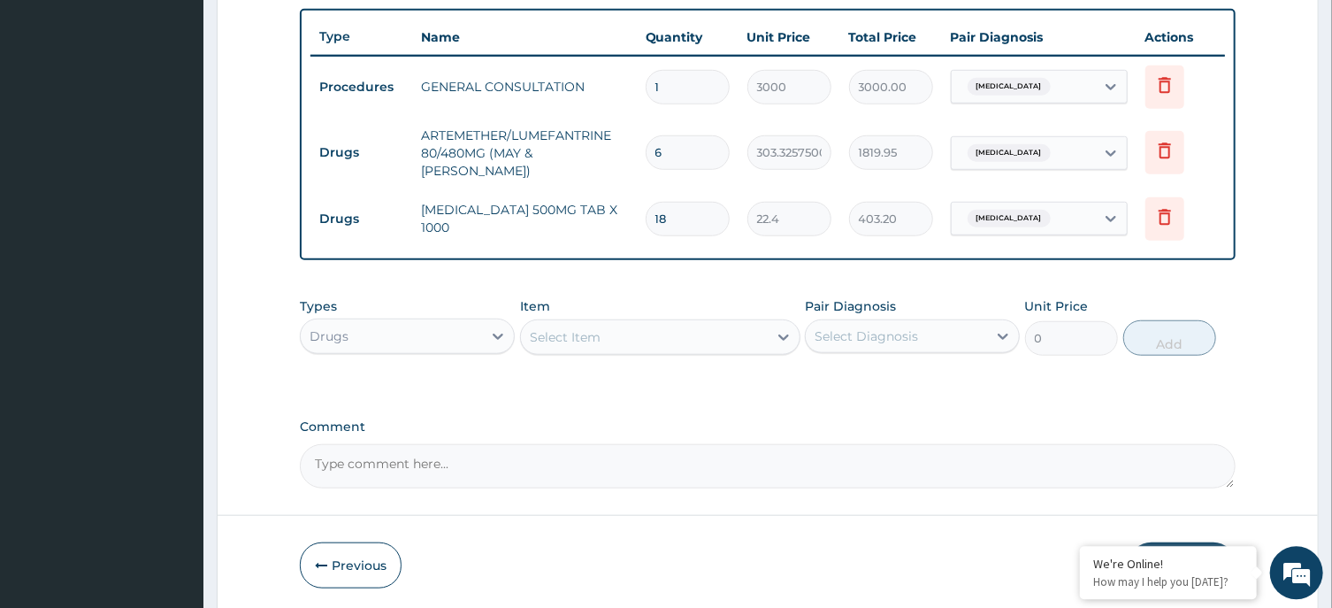
scroll to position [704, 0]
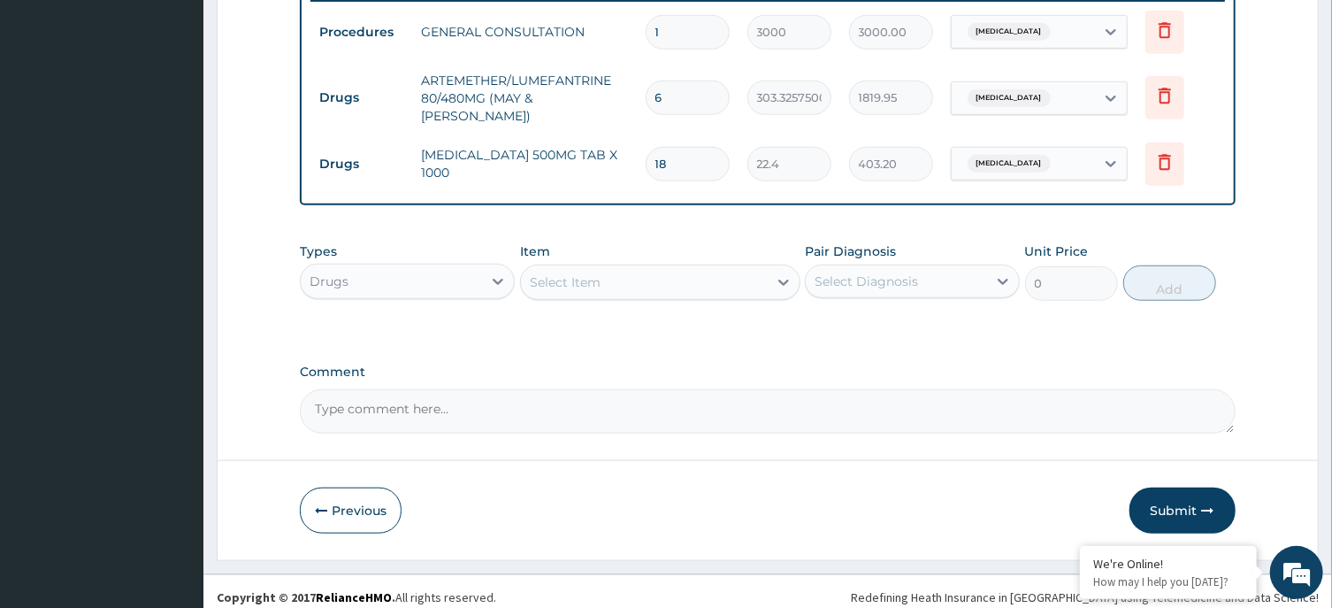
click at [425, 247] on div "Types Drugs" at bounding box center [407, 271] width 215 height 58
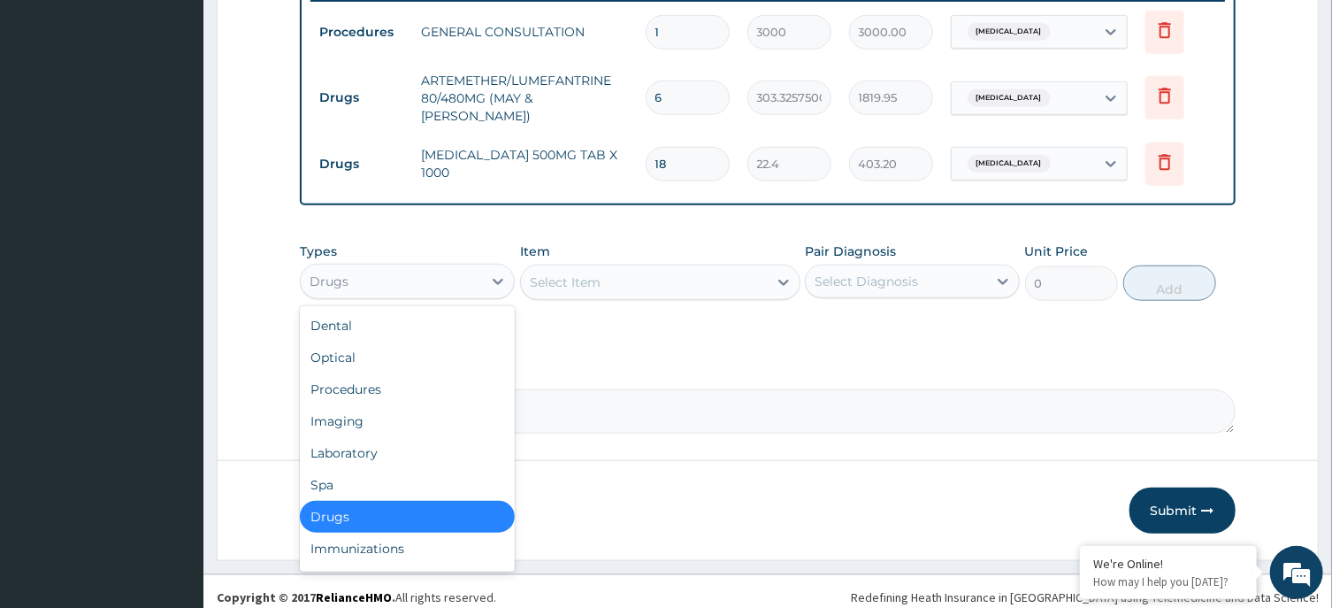
click at [399, 271] on div "Drugs" at bounding box center [391, 281] width 181 height 28
click at [402, 437] on div "Laboratory" at bounding box center [407, 453] width 215 height 32
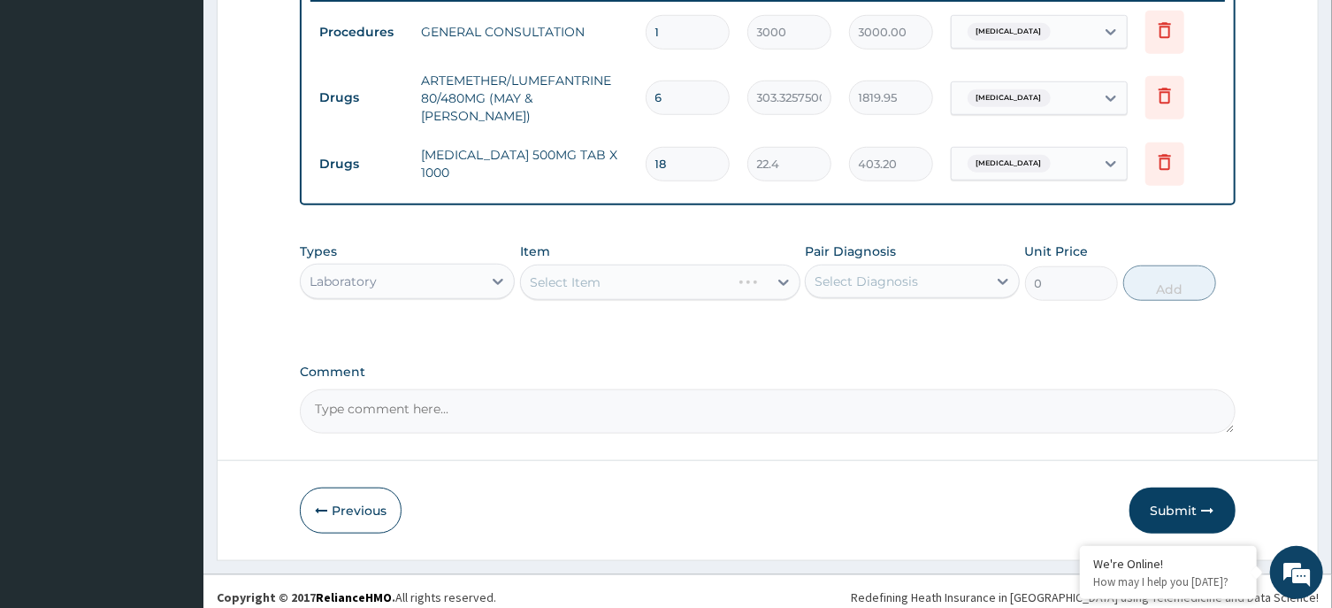
click at [629, 264] on div "Select Item" at bounding box center [660, 281] width 280 height 35
click at [961, 273] on div "Select Diagnosis" at bounding box center [896, 281] width 181 height 28
click at [944, 316] on label "Malaria, unspecified" at bounding box center [889, 325] width 110 height 18
checkbox input "true"
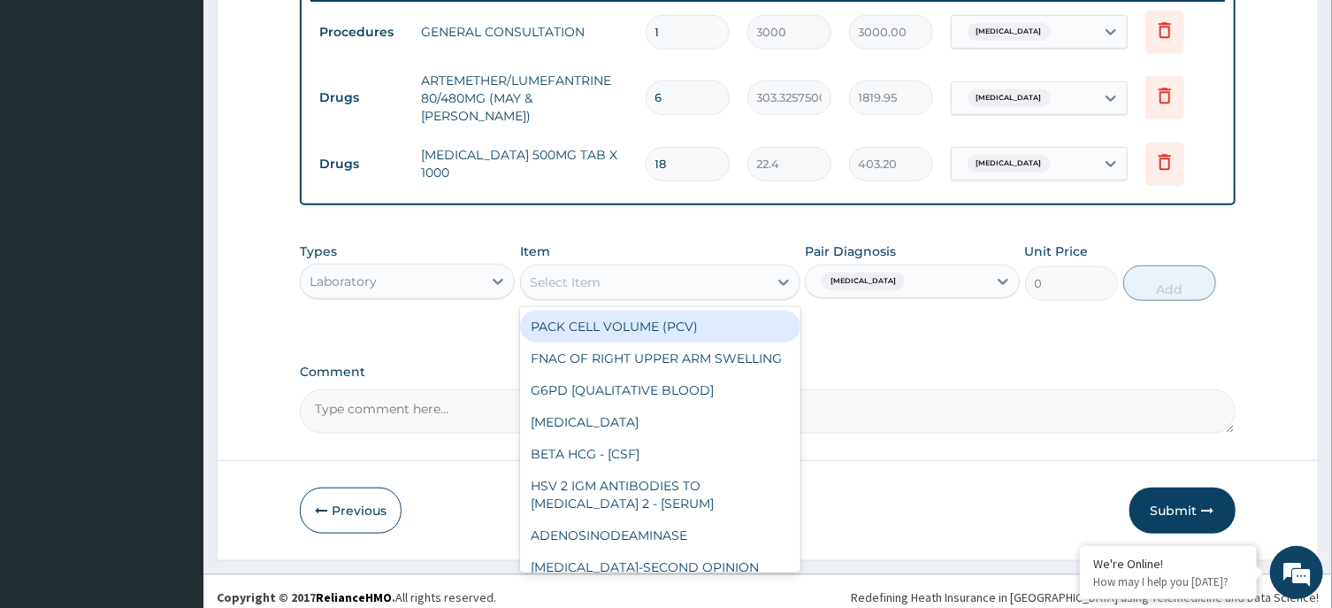
click at [625, 281] on div "Select Item" at bounding box center [644, 282] width 247 height 28
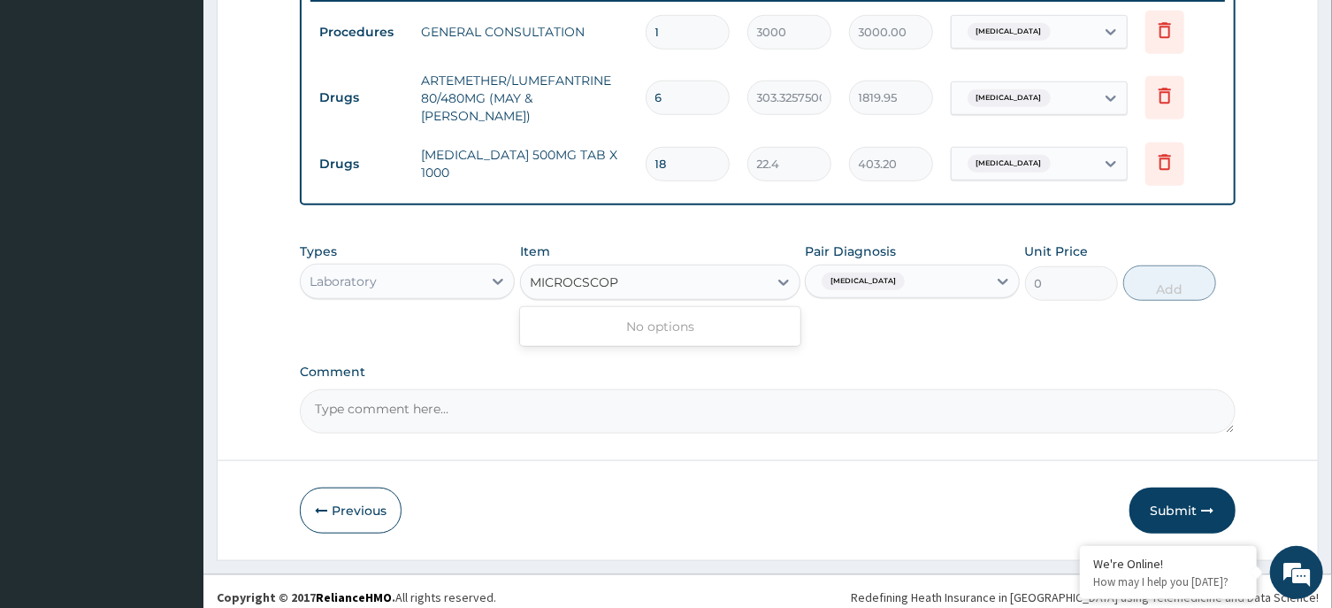
click at [579, 273] on input "MICROCSCOP" at bounding box center [574, 282] width 89 height 18
type input "MICROSCOP"
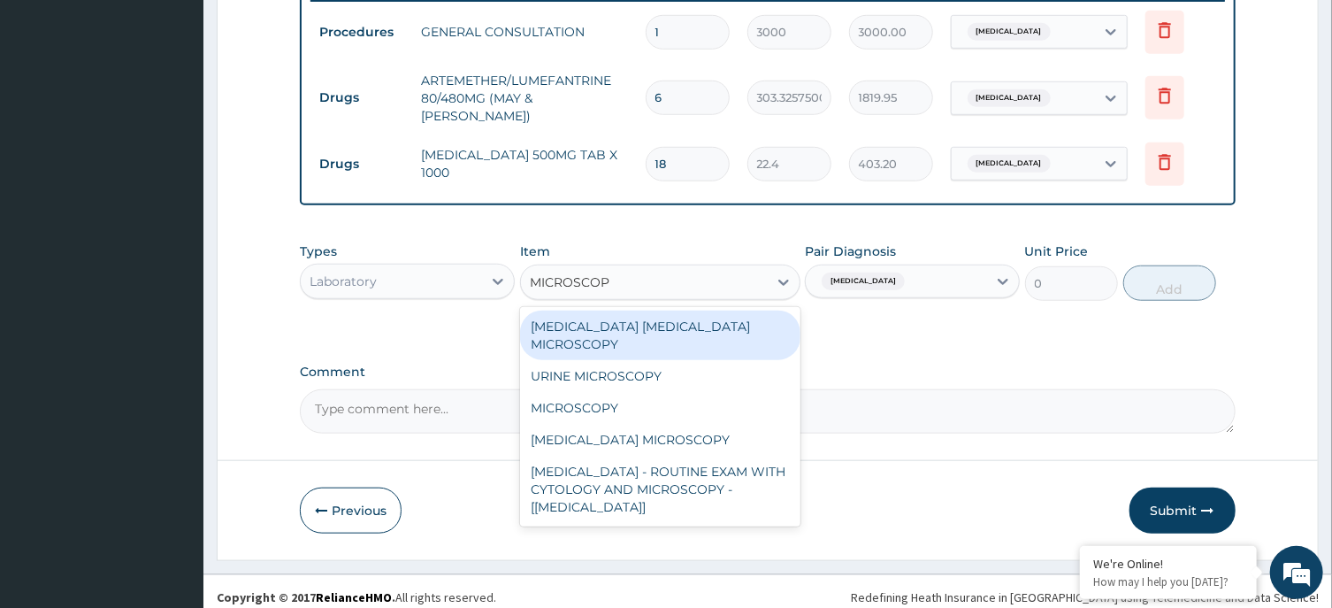
click at [618, 310] on div "MALARIA PARASITE MICROSCOPY" at bounding box center [660, 335] width 280 height 50
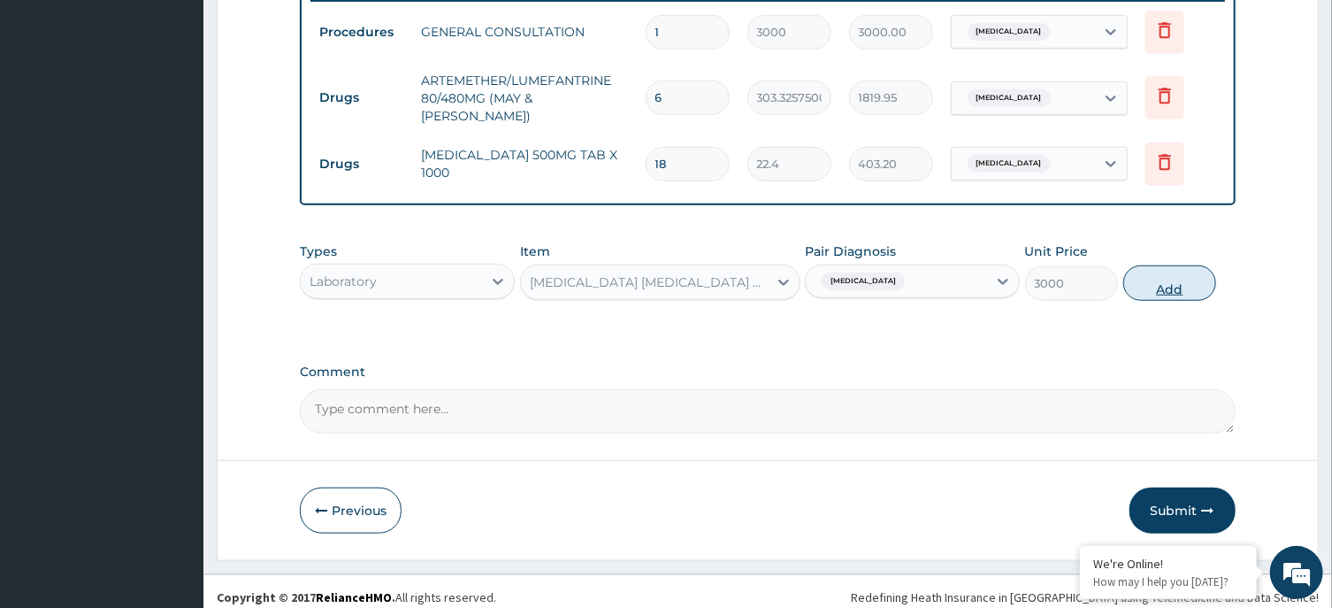
click at [1183, 265] on button "Add" at bounding box center [1170, 282] width 94 height 35
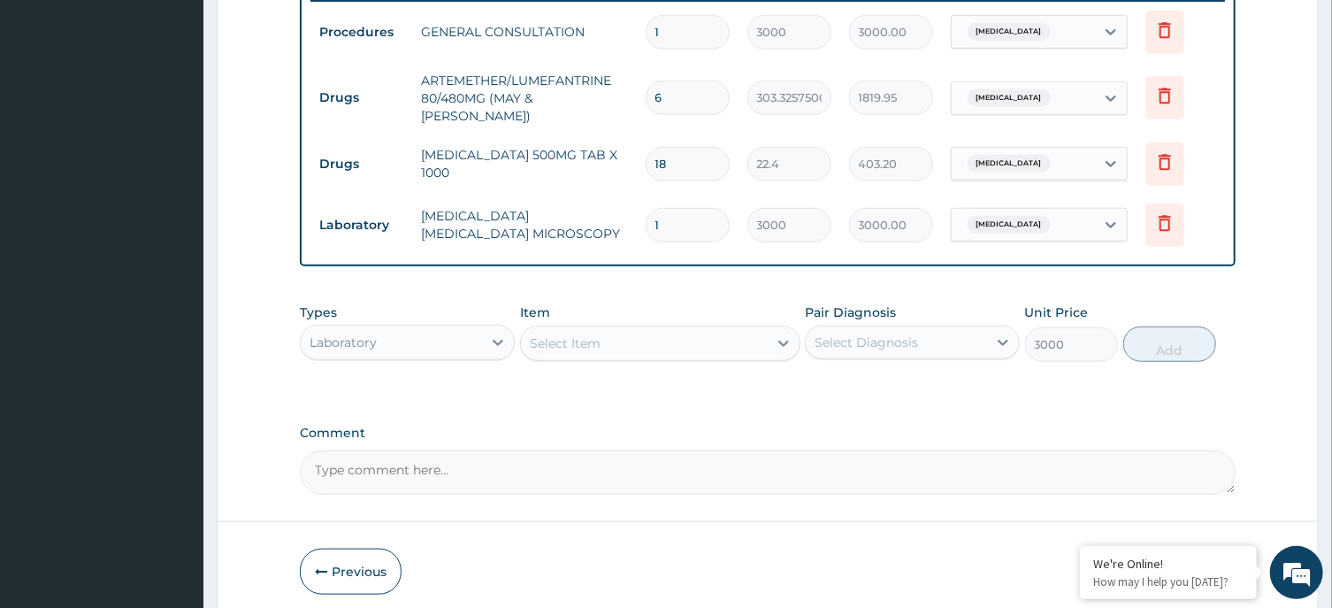
type input "0"
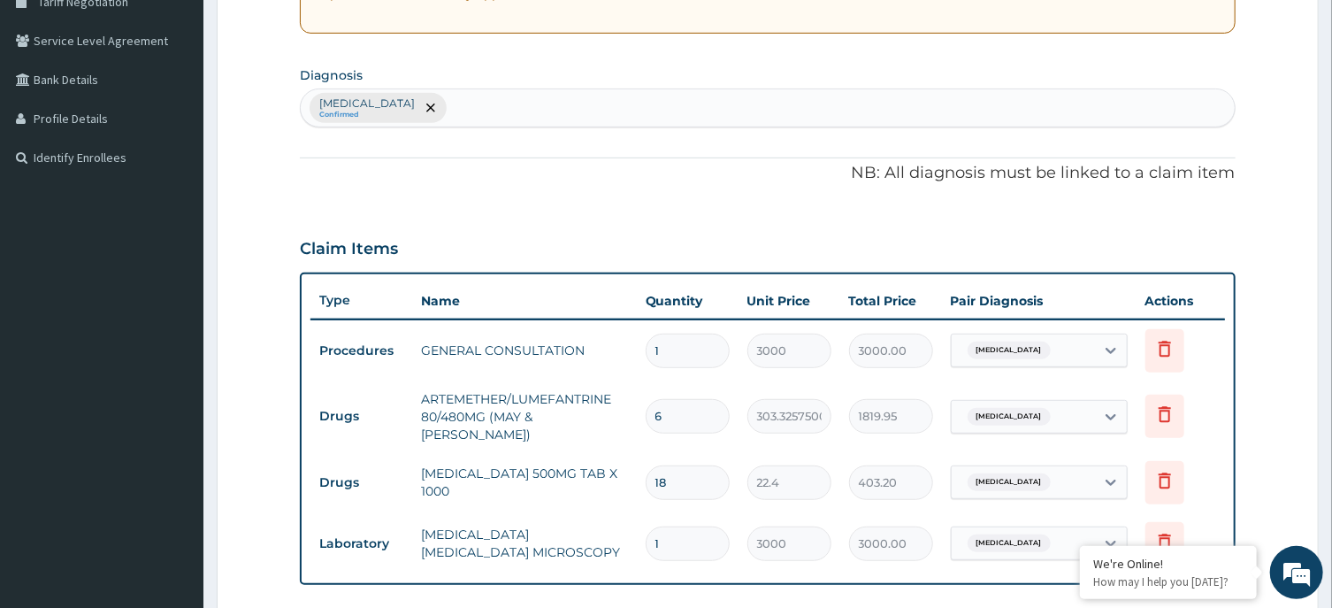
scroll to position [765, 0]
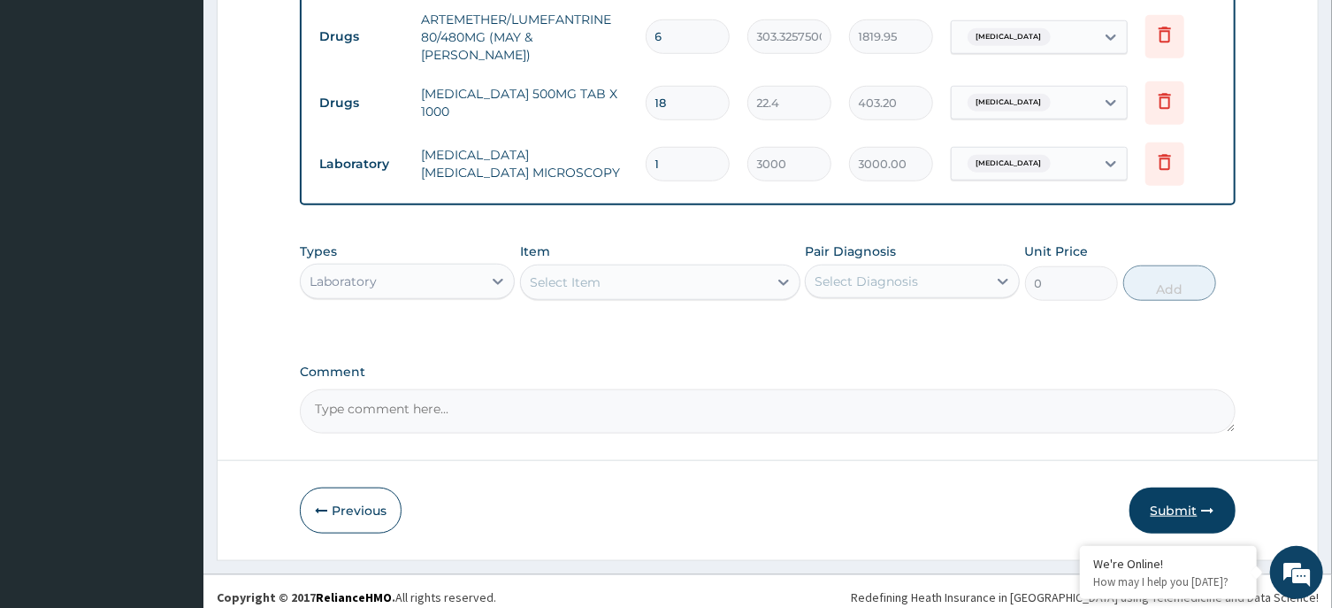
click at [1169, 494] on button "Submit" at bounding box center [1182, 510] width 106 height 46
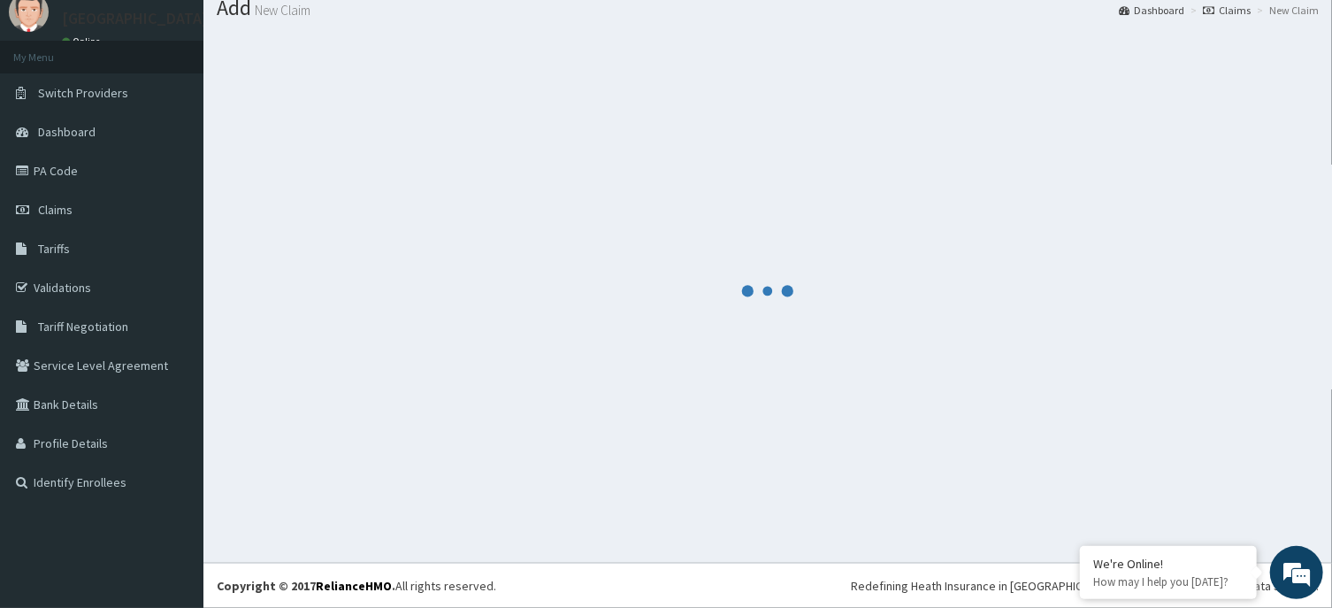
scroll to position [61, 0]
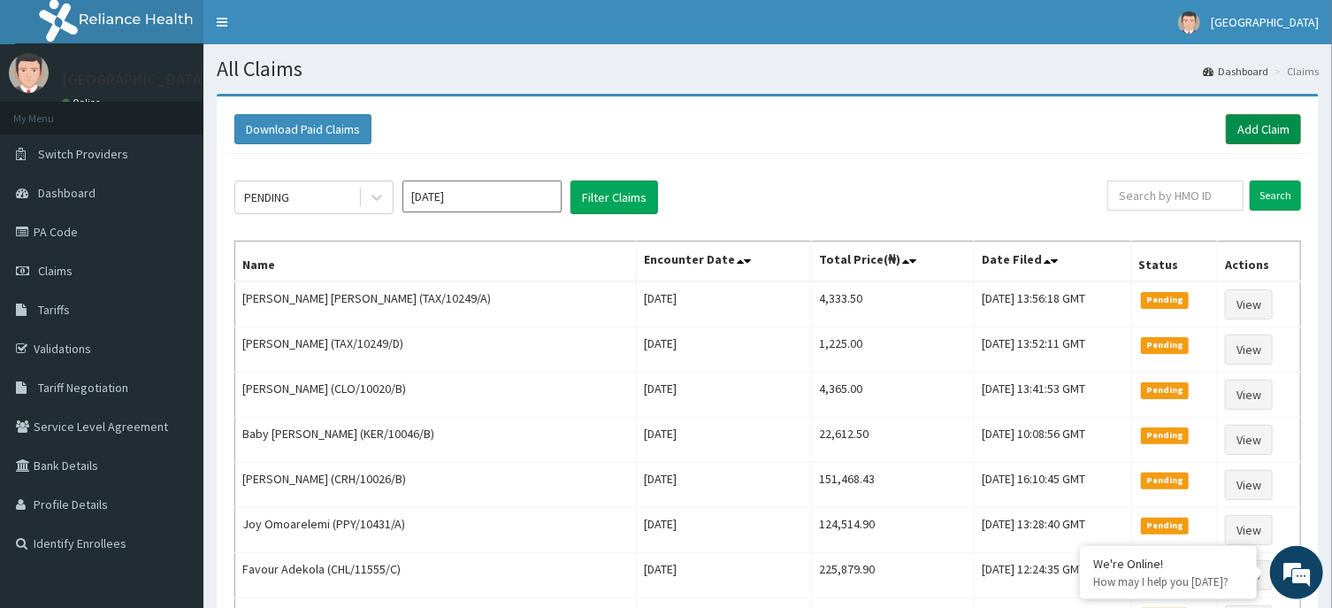
click at [1264, 117] on link "Add Claim" at bounding box center [1263, 129] width 75 height 30
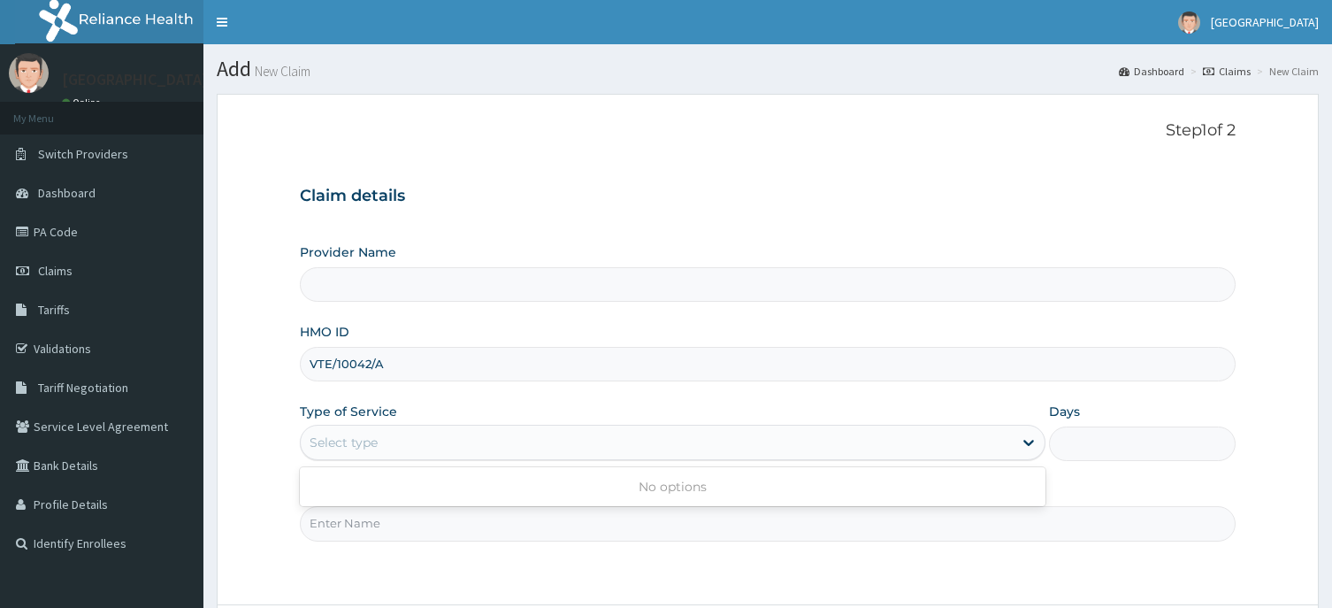
click at [378, 433] on div "Select type" at bounding box center [344, 442] width 68 height 18
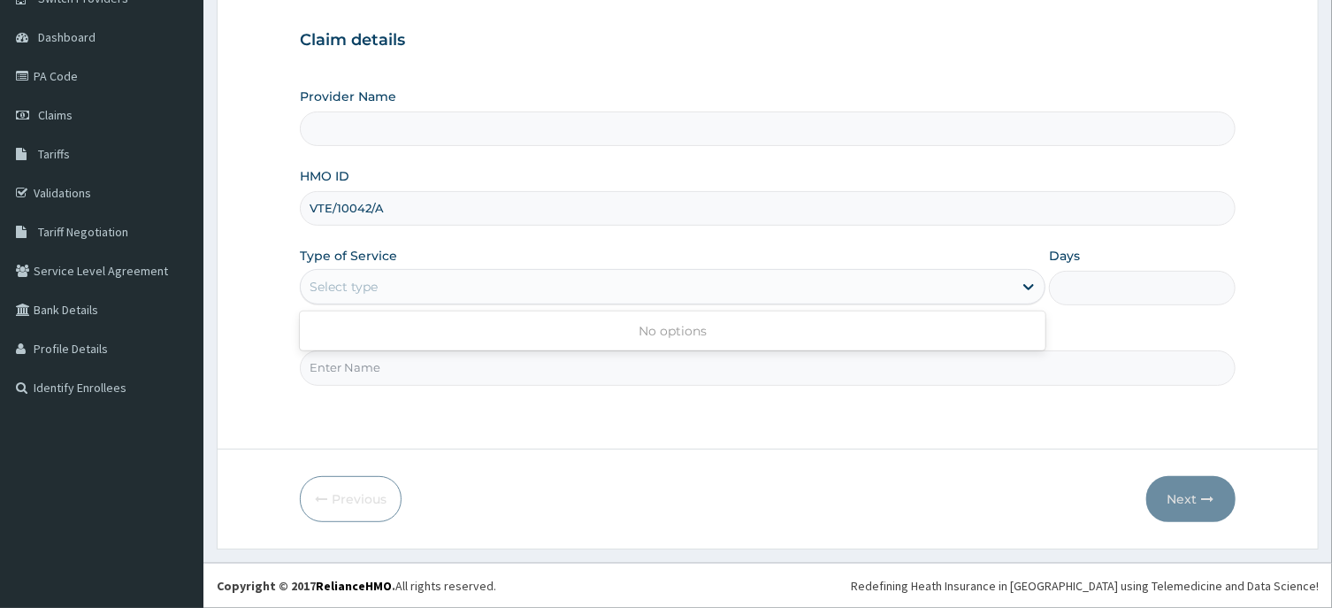
type input "[GEOGRAPHIC_DATA], Agege [[GEOGRAPHIC_DATA]]"
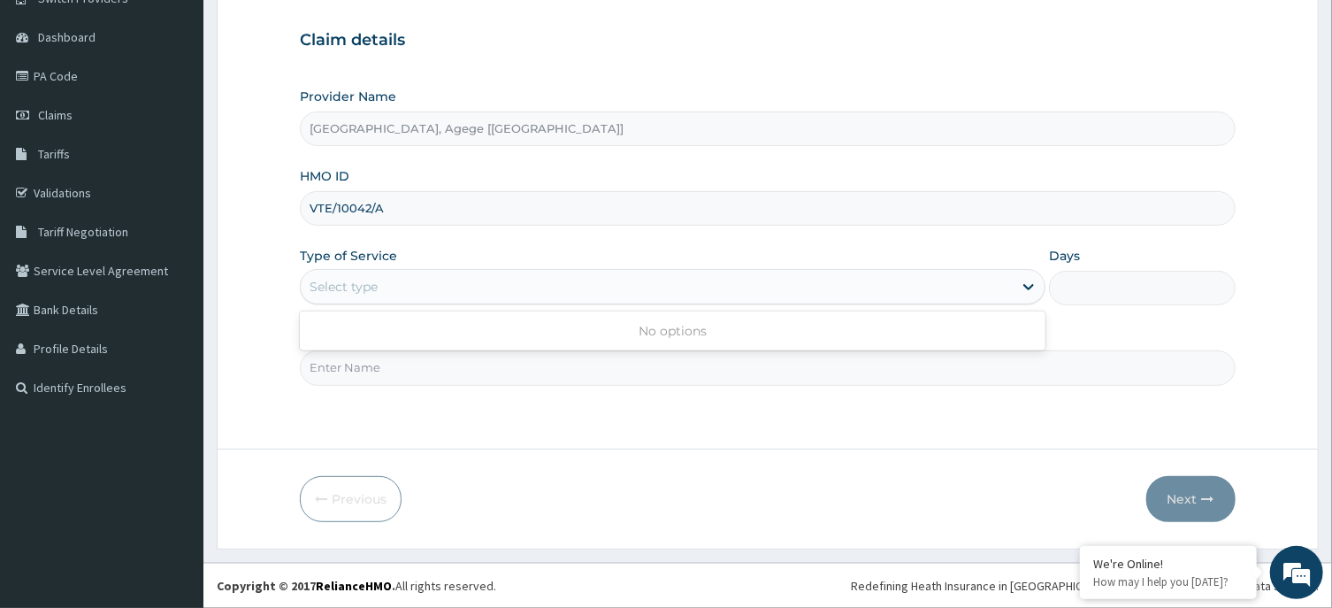
click at [211, 265] on section "Step 1 of 2 Claim details Provider Name [GEOGRAPHIC_DATA], Agege [[GEOGRAPHIC_D…" at bounding box center [767, 243] width 1129 height 637
click at [344, 270] on div "Select type" at bounding box center [673, 286] width 746 height 35
click at [349, 281] on div "Select type" at bounding box center [344, 287] width 68 height 18
click at [348, 379] on input "Practitioner" at bounding box center [767, 367] width 935 height 34
type input "DR [PERSON_NAME]"
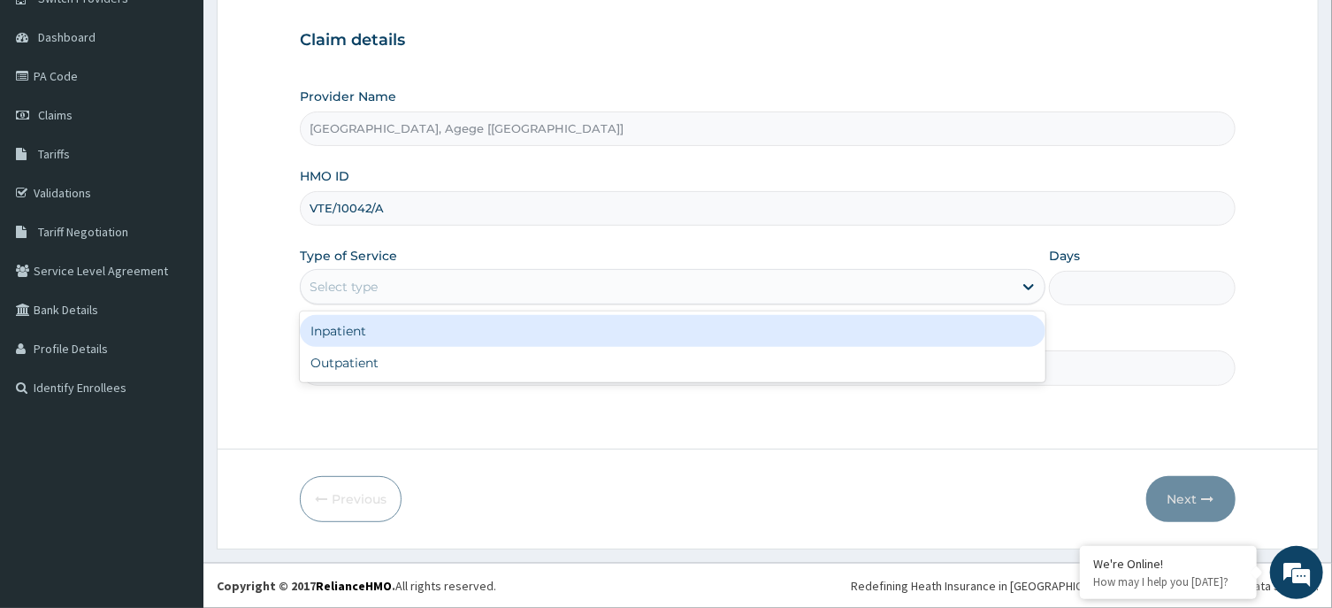
click at [406, 287] on div "Select type" at bounding box center [657, 286] width 712 height 28
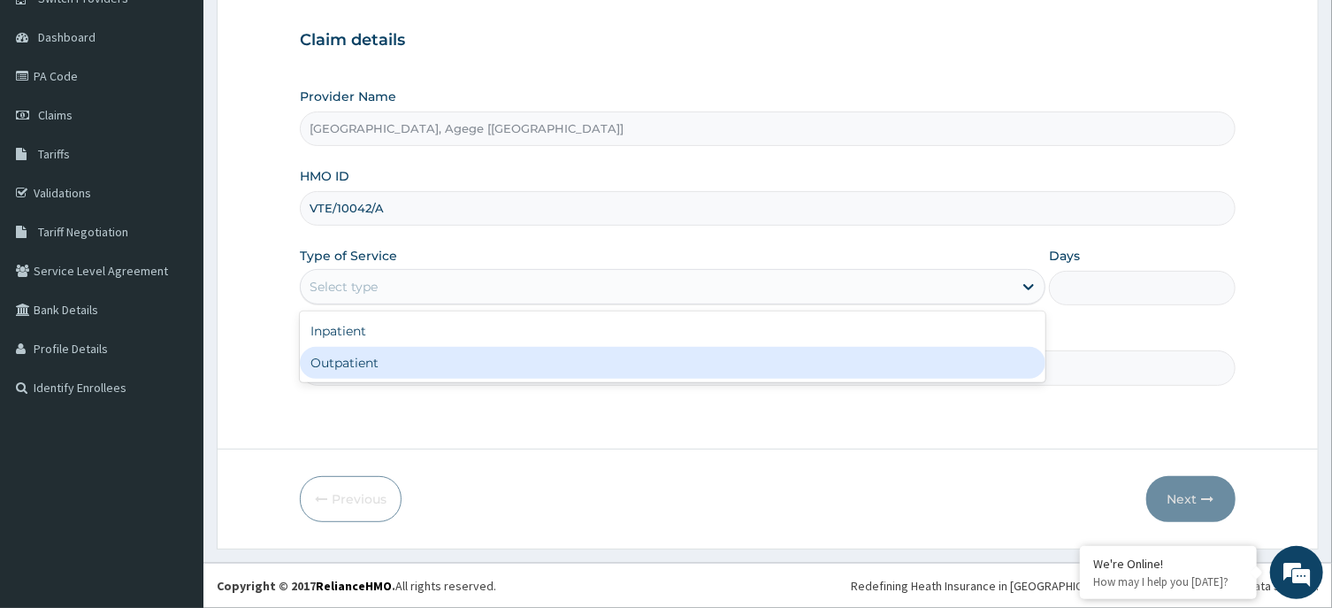
click at [395, 366] on div "Outpatient" at bounding box center [673, 363] width 746 height 32
type input "1"
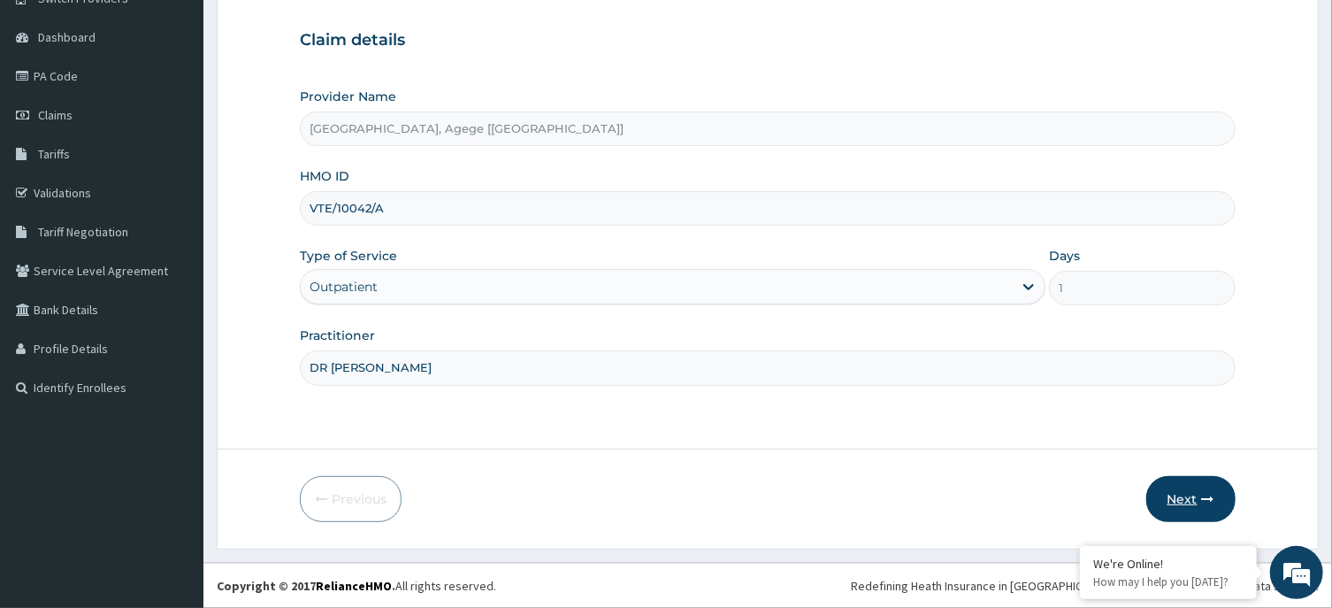
click at [1191, 496] on button "Next" at bounding box center [1190, 499] width 89 height 46
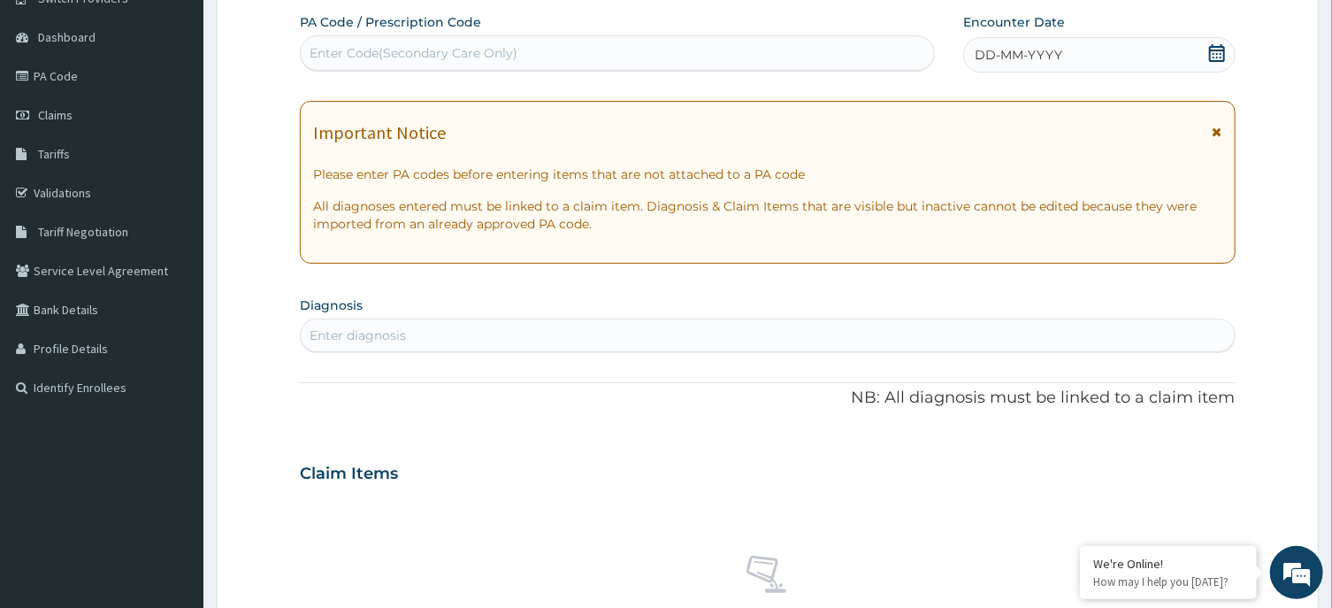
scroll to position [0, 0]
click at [1207, 53] on div "DD-MM-YYYY" at bounding box center [1099, 54] width 272 height 35
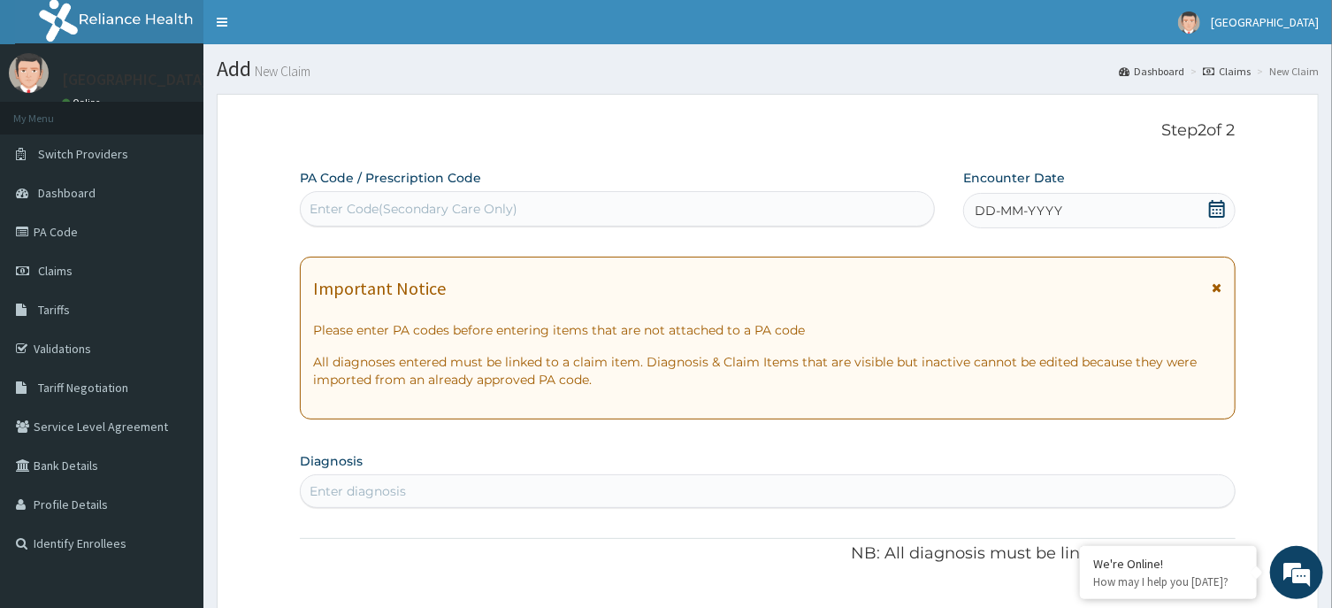
drag, startPoint x: 315, startPoint y: 189, endPoint x: 330, endPoint y: 210, distance: 25.3
click at [320, 196] on div "PA Code / Prescription Code Use Up and Down to choose options, press Enter to s…" at bounding box center [617, 197] width 635 height 57
drag, startPoint x: 335, startPoint y: 214, endPoint x: 345, endPoint y: 210, distance: 10.7
click at [338, 214] on div "Enter Code(Secondary Care Only)" at bounding box center [414, 209] width 208 height 18
paste input "PA/C52EC7"
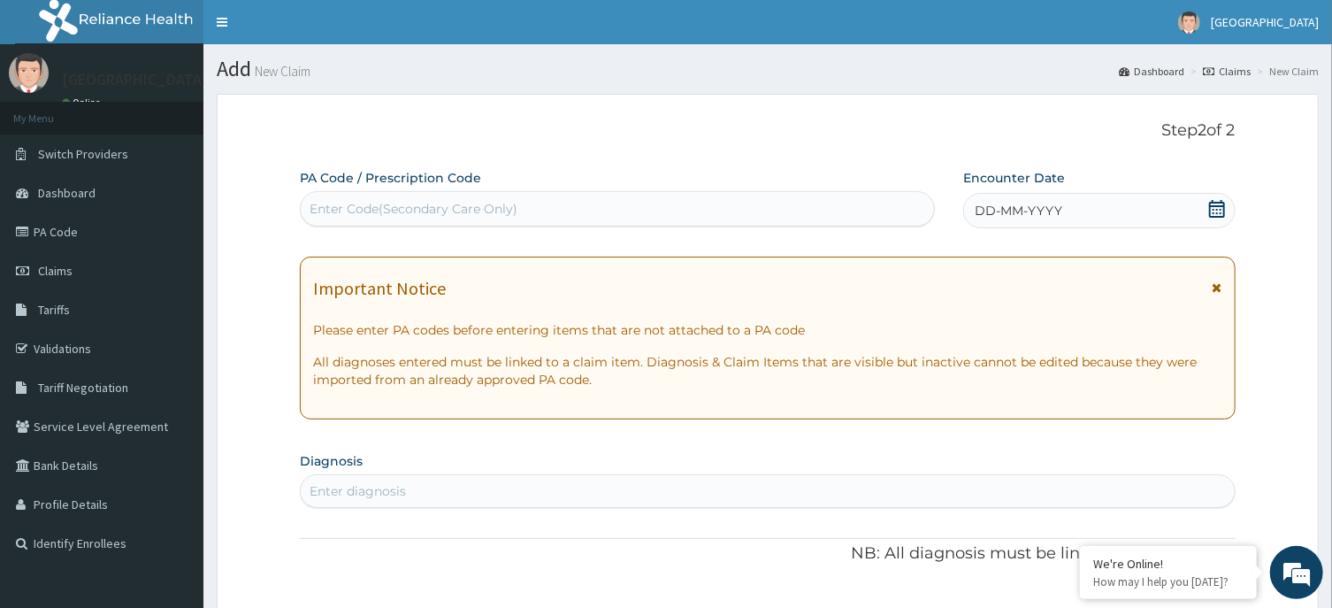
type input "PA/C52EC7"
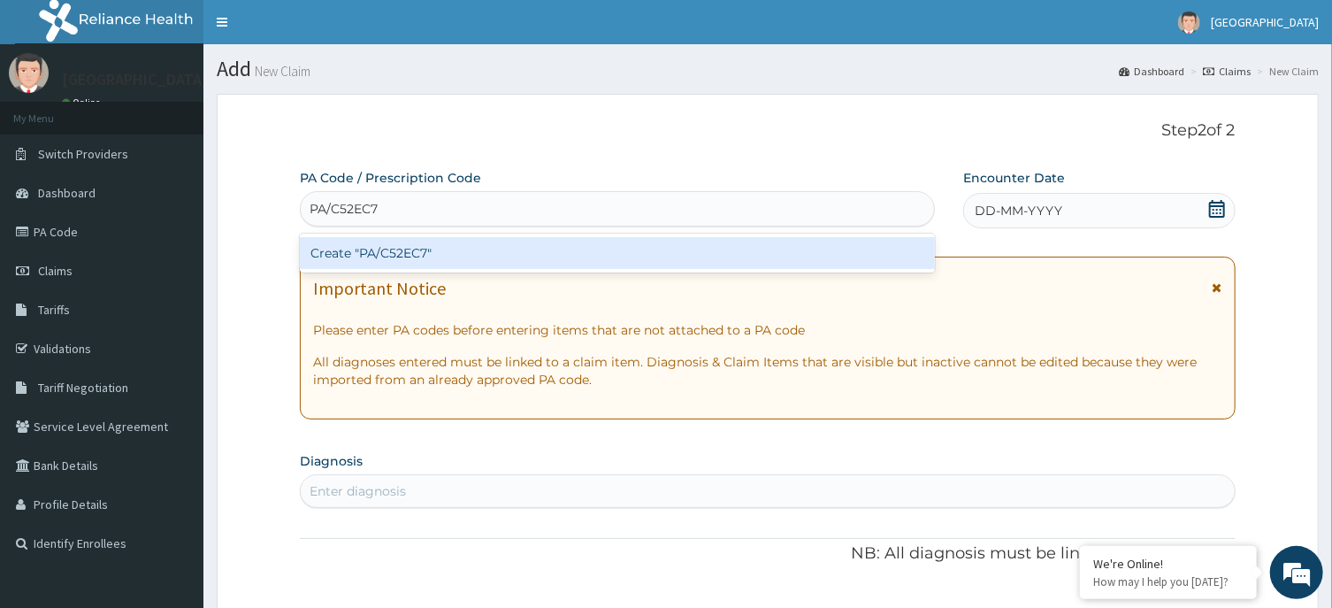
click at [410, 263] on div "Create "PA/C52EC7"" at bounding box center [617, 253] width 635 height 32
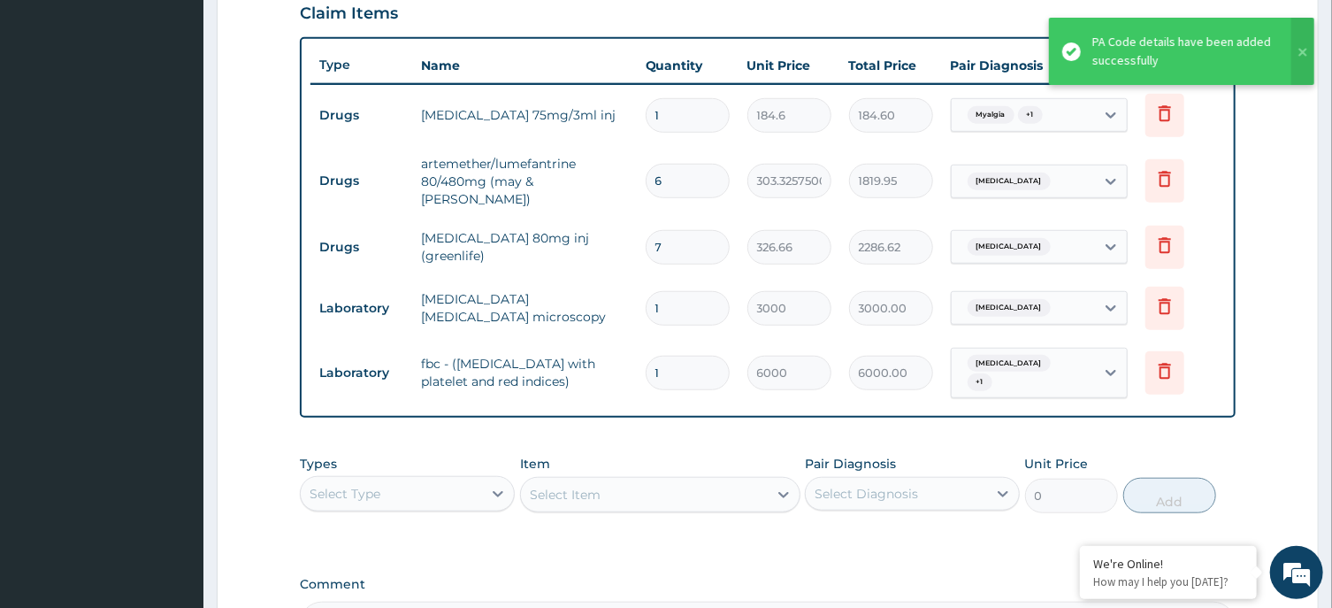
scroll to position [585, 0]
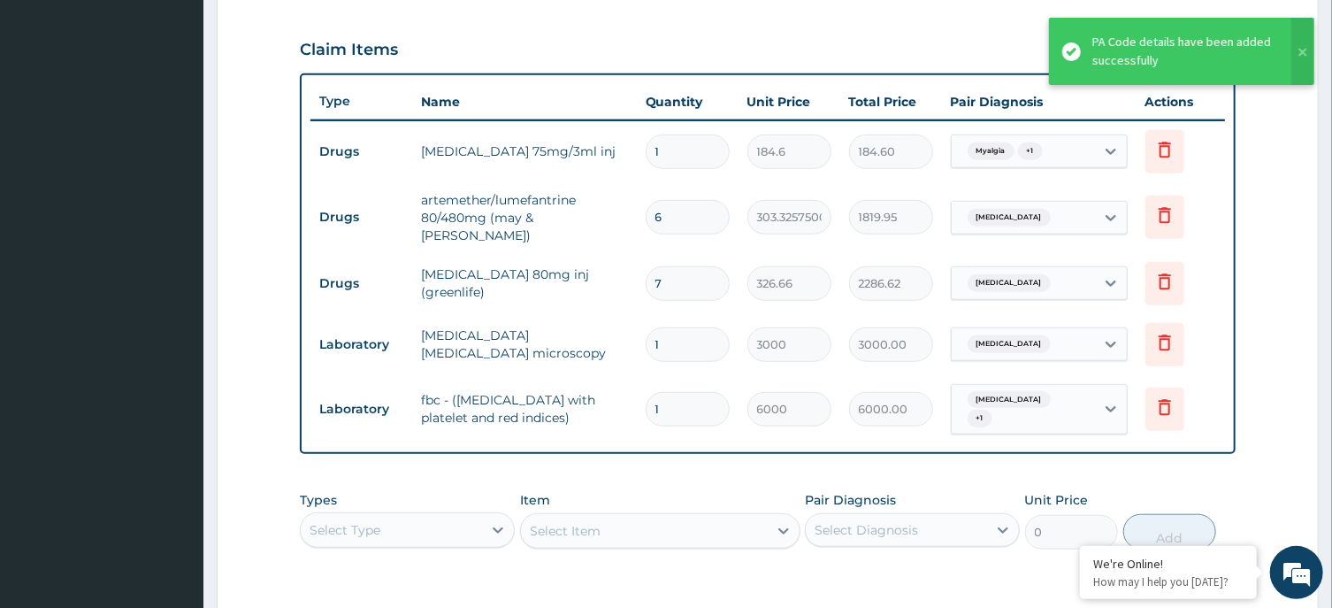
click at [429, 516] on div "Select Type" at bounding box center [391, 530] width 181 height 28
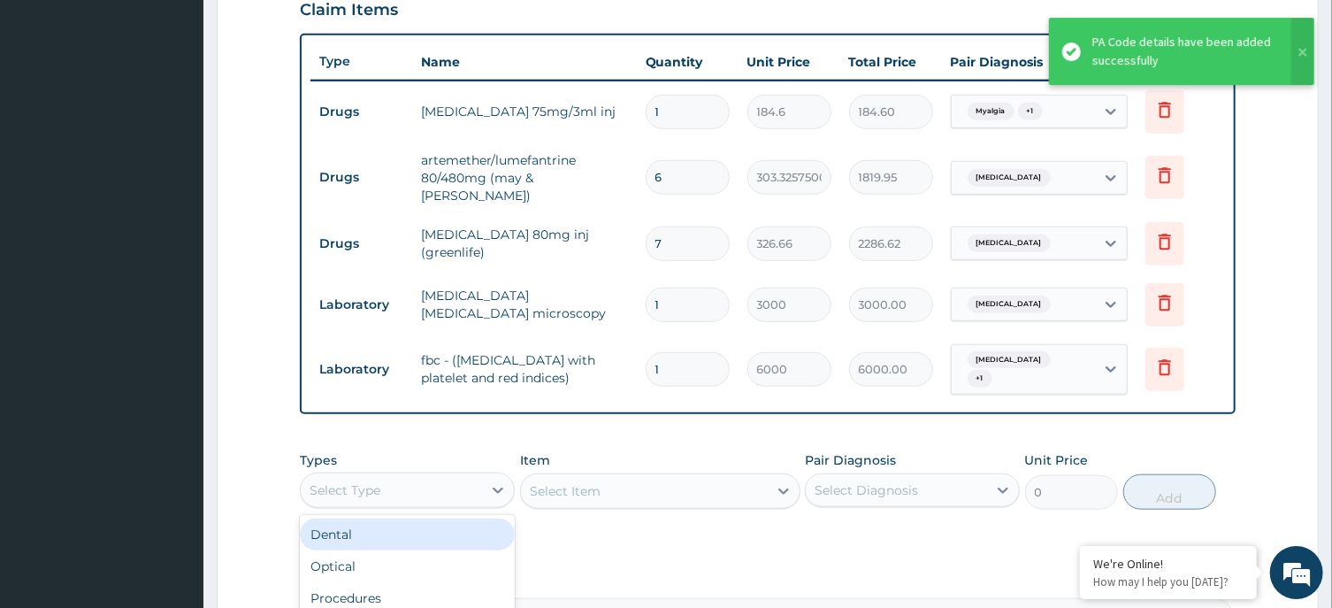
scroll to position [834, 0]
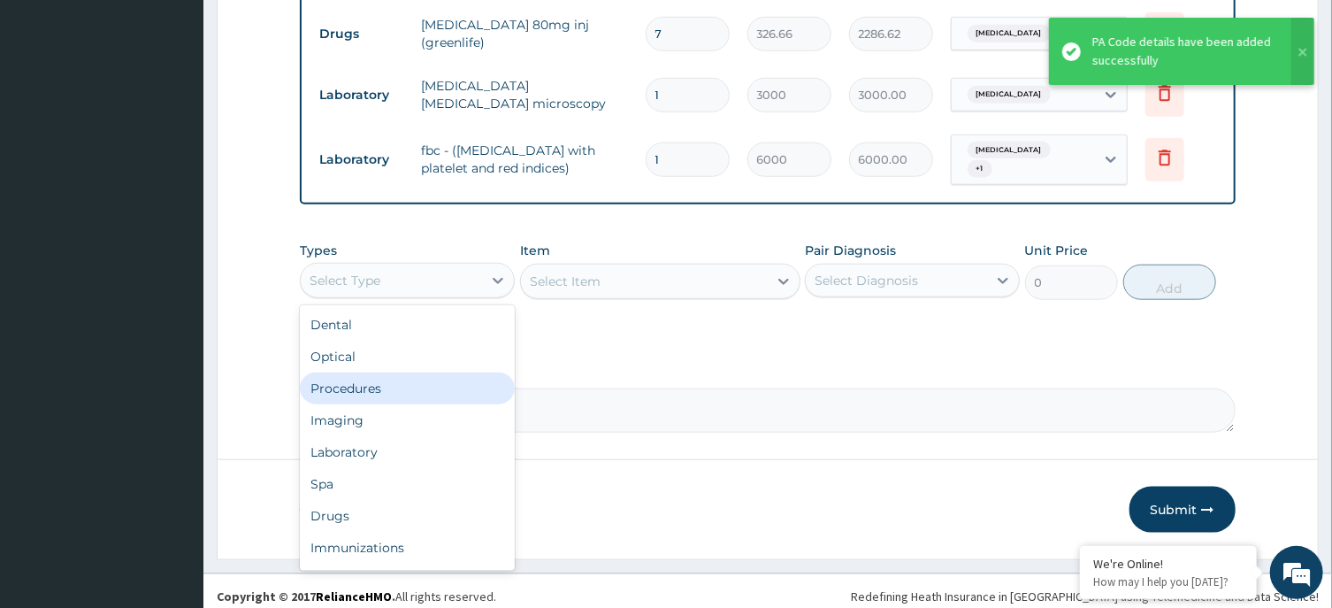
click at [386, 381] on div "Procedures" at bounding box center [407, 388] width 215 height 32
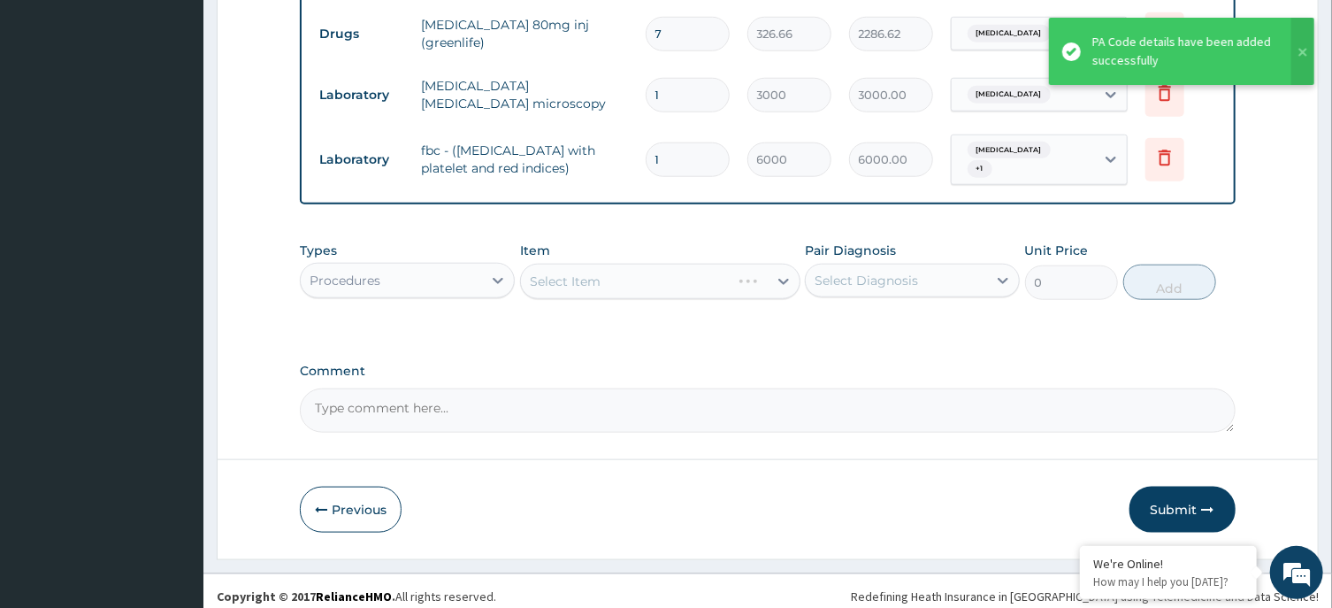
click at [662, 264] on div "Select Item" at bounding box center [660, 281] width 280 height 35
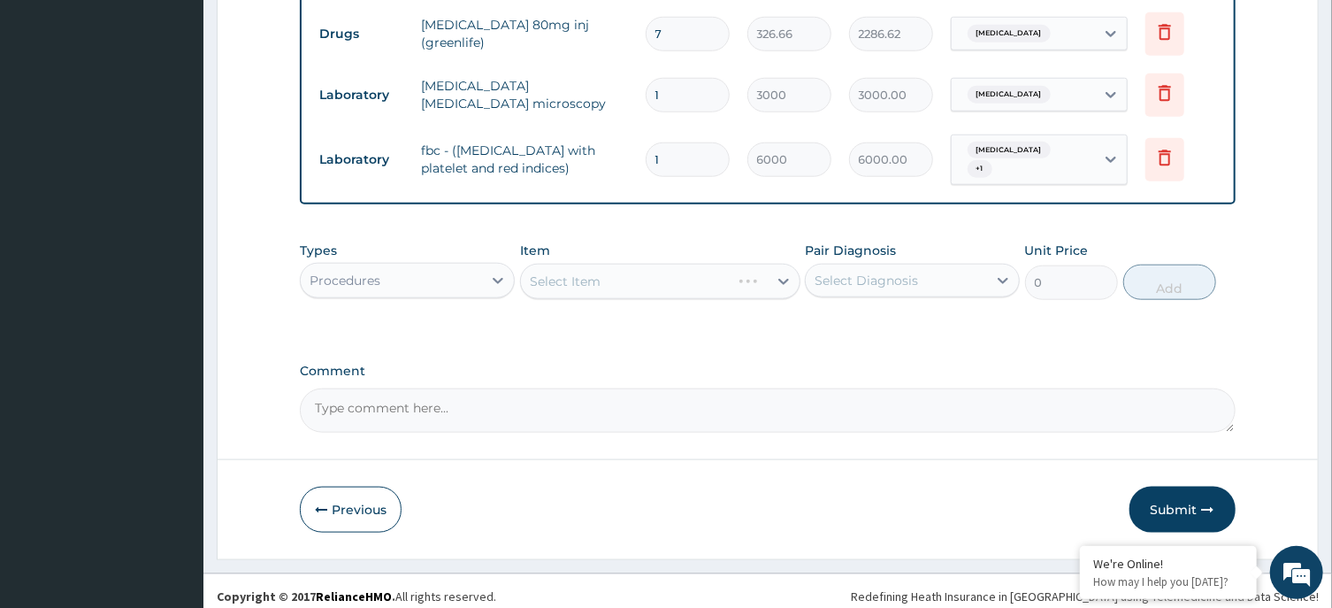
click at [896, 281] on div "Select Diagnosis" at bounding box center [896, 280] width 181 height 28
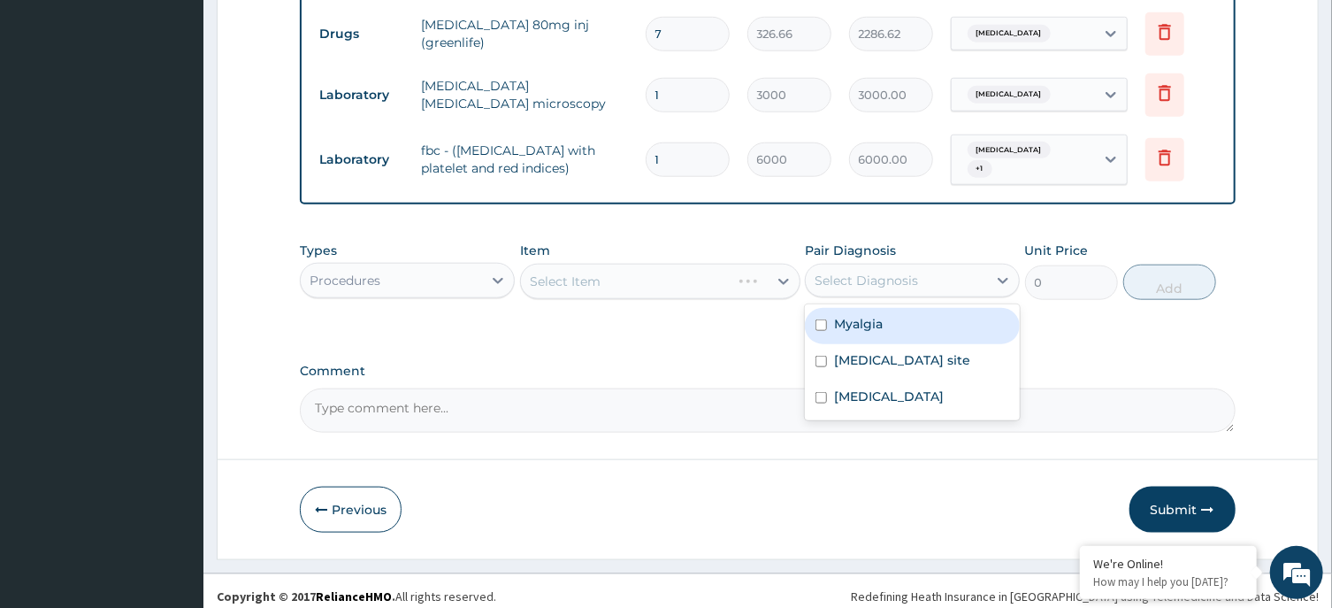
drag, startPoint x: 880, startPoint y: 310, endPoint x: 899, endPoint y: 355, distance: 48.3
click at [882, 315] on label "Myalgia" at bounding box center [858, 324] width 49 height 18
checkbox input "true"
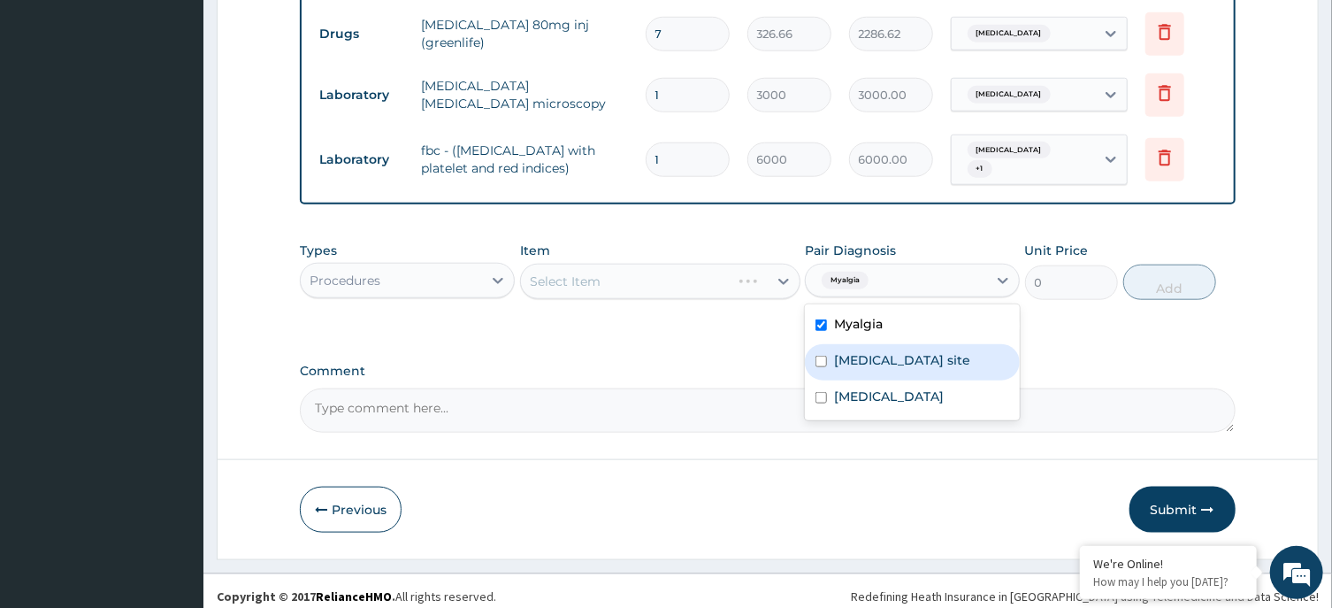
drag, startPoint x: 904, startPoint y: 365, endPoint x: 908, endPoint y: 423, distance: 57.7
click at [907, 392] on div "Myalgia Bacterial infection of unspecified site Malaria, unspecified" at bounding box center [912, 362] width 215 height 116
click at [908, 417] on div "Malaria, unspecified" at bounding box center [912, 398] width 215 height 36
checkbox input "true"
click at [907, 364] on label "Bacterial infection of unspecified site" at bounding box center [902, 360] width 136 height 18
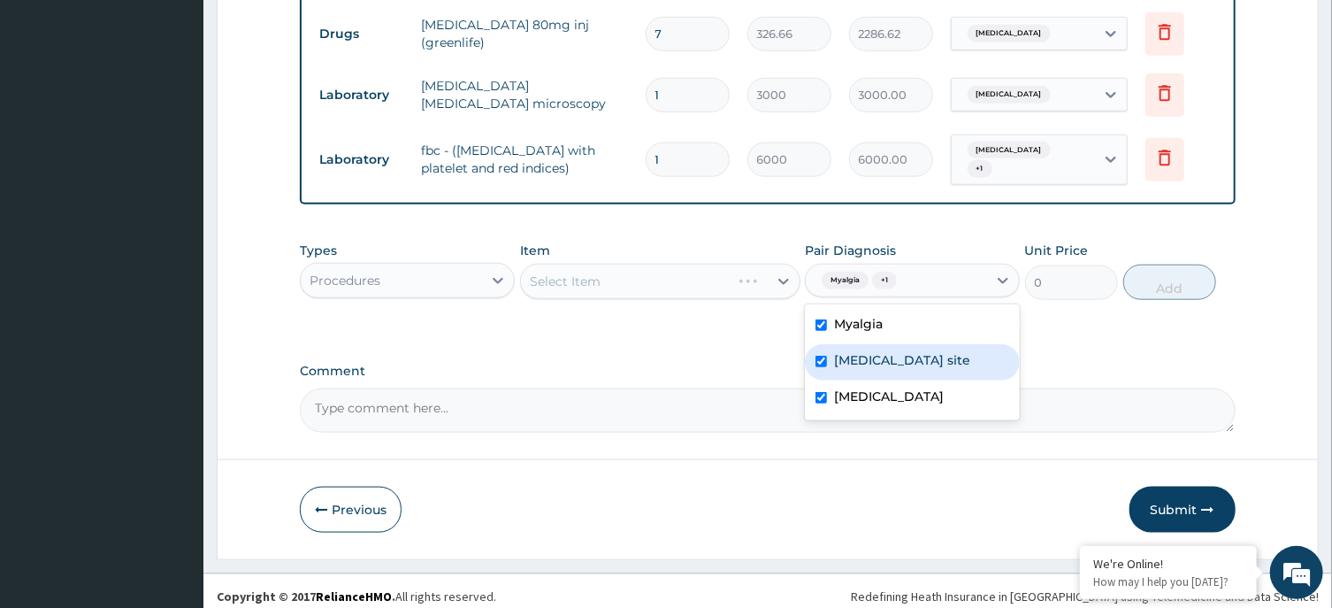
checkbox input "true"
click at [718, 268] on div "Select Item" at bounding box center [644, 281] width 247 height 28
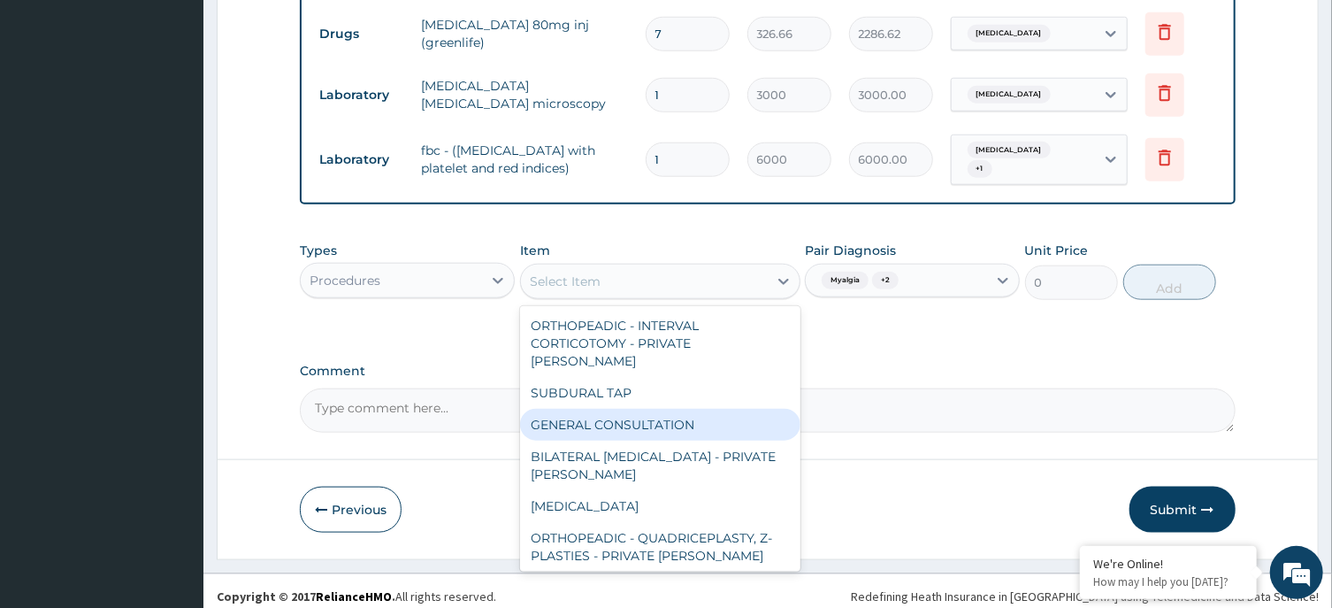
drag, startPoint x: 710, startPoint y: 394, endPoint x: 796, endPoint y: 359, distance: 92.8
click at [716, 409] on div "GENERAL CONSULTATION" at bounding box center [660, 425] width 280 height 32
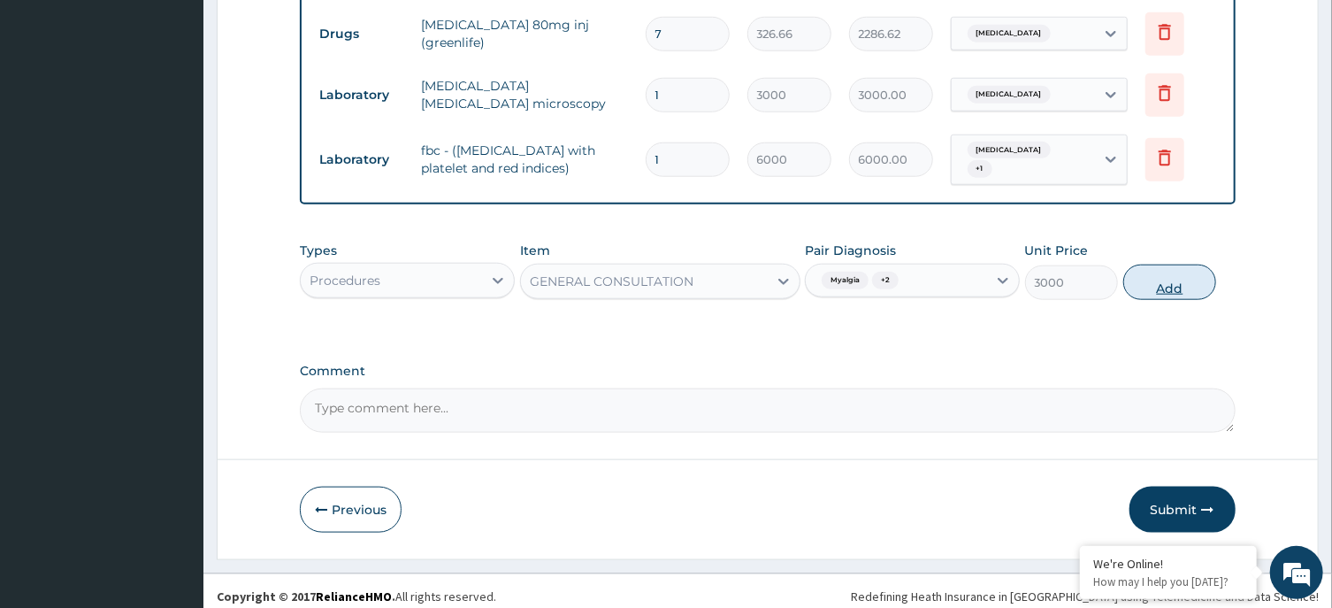
click at [1156, 279] on button "Add" at bounding box center [1170, 281] width 94 height 35
type input "0"
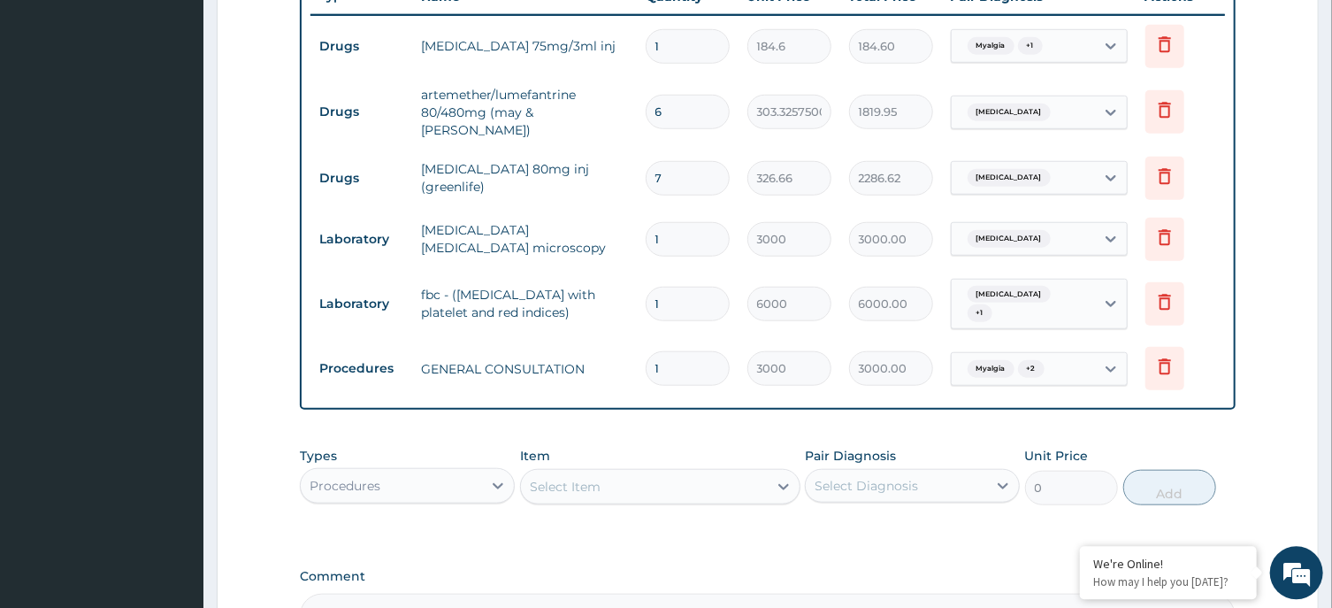
scroll to position [645, 0]
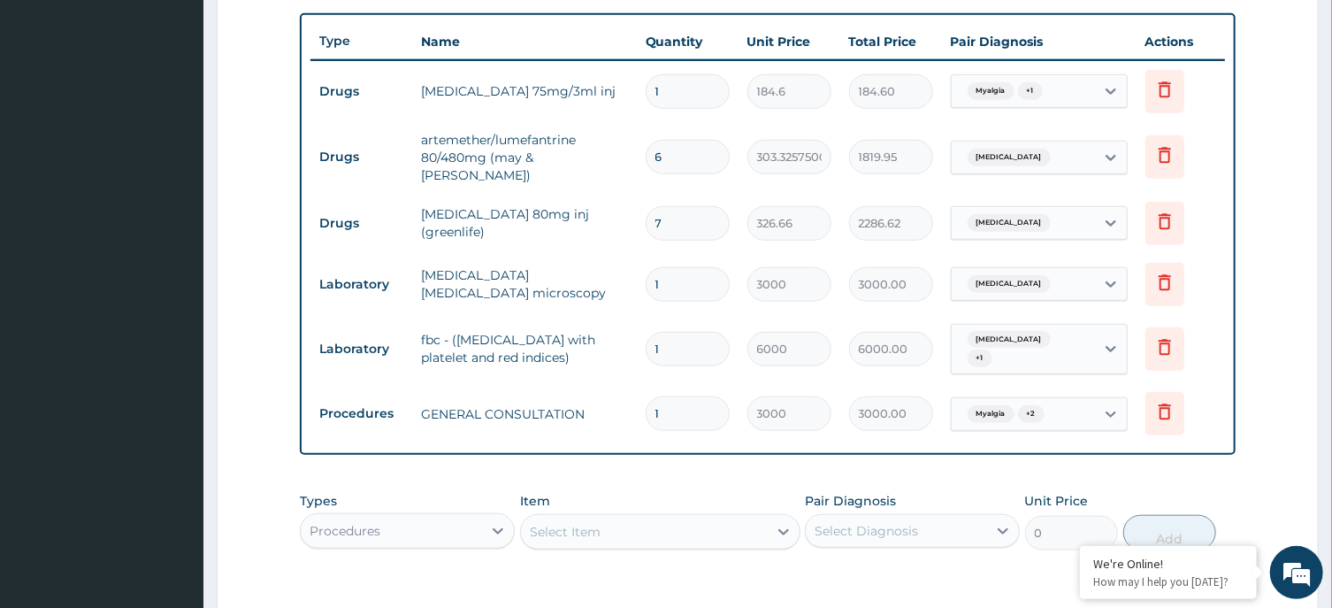
click at [445, 517] on div "Procedures" at bounding box center [391, 531] width 181 height 28
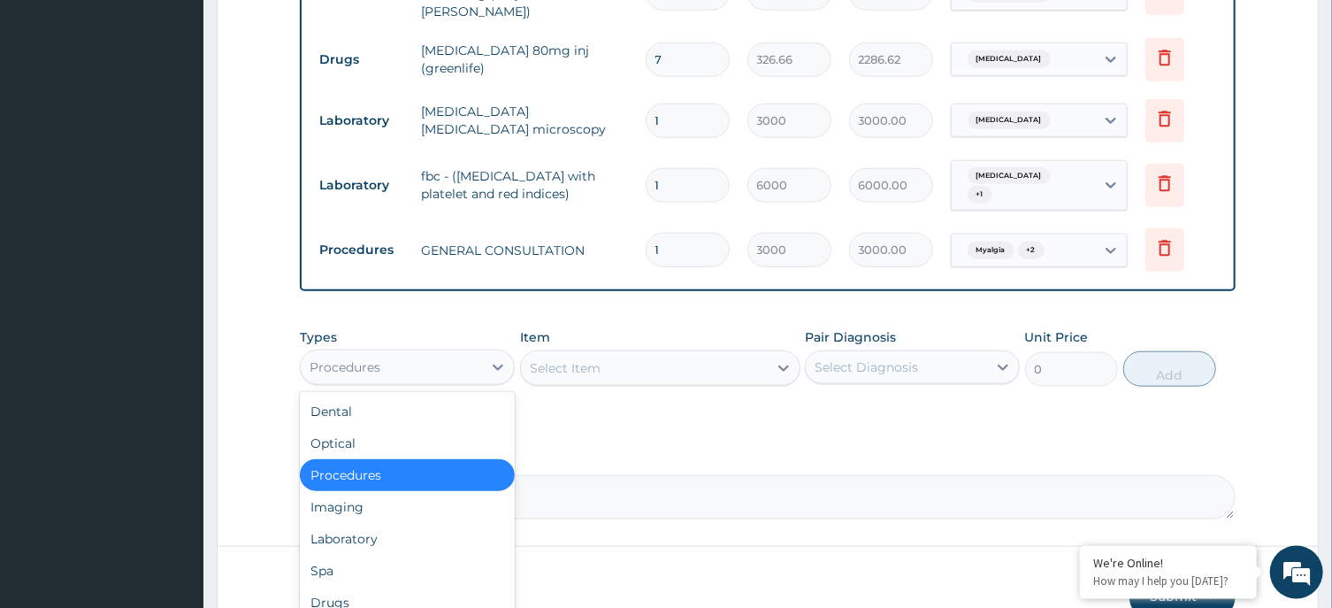
scroll to position [894, 0]
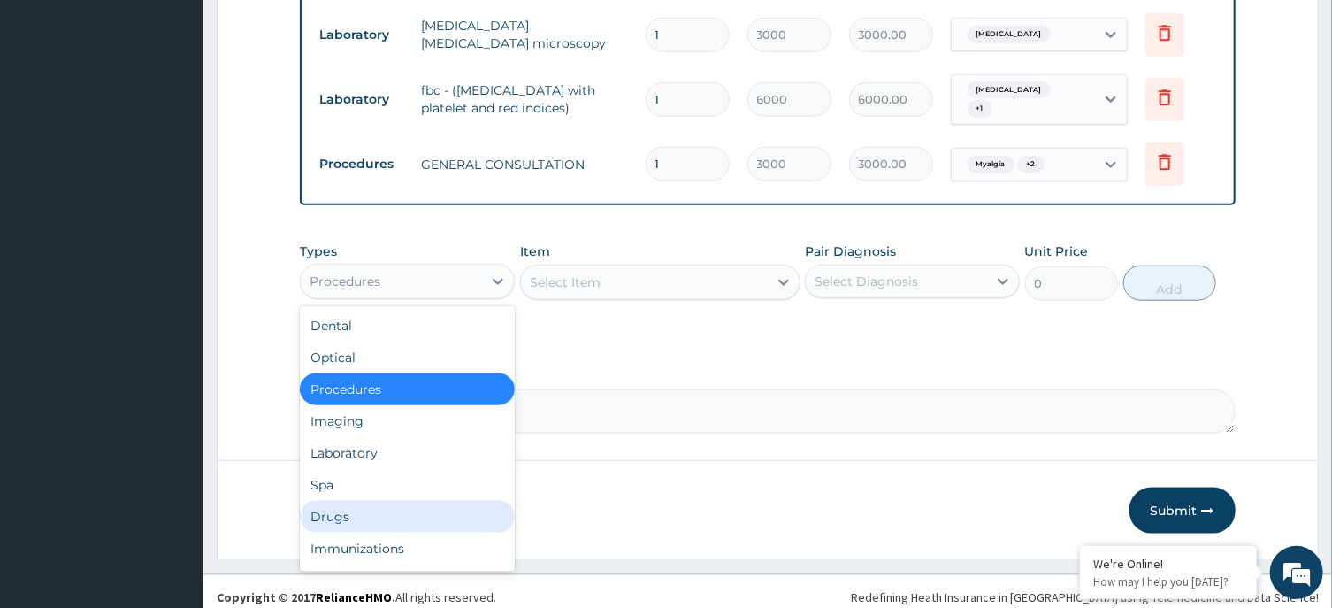
click at [424, 501] on div "Drugs" at bounding box center [407, 517] width 215 height 32
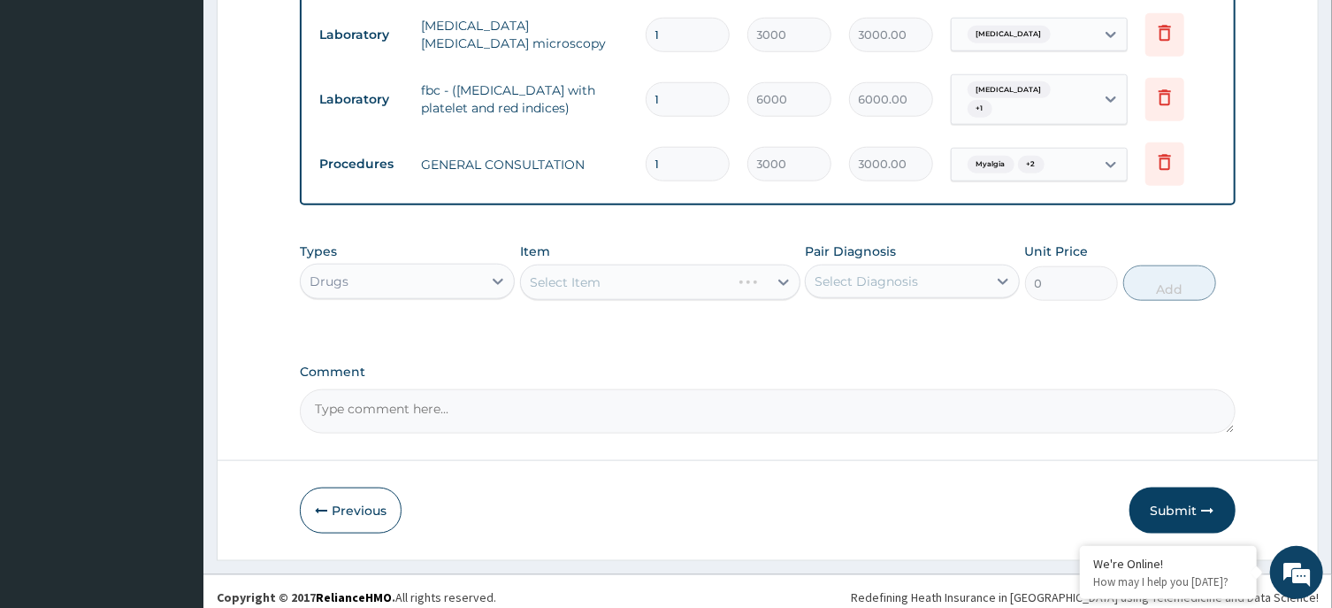
drag, startPoint x: 873, startPoint y: 271, endPoint x: 879, endPoint y: 289, distance: 19.6
click at [877, 276] on div "Select Diagnosis" at bounding box center [866, 281] width 103 height 18
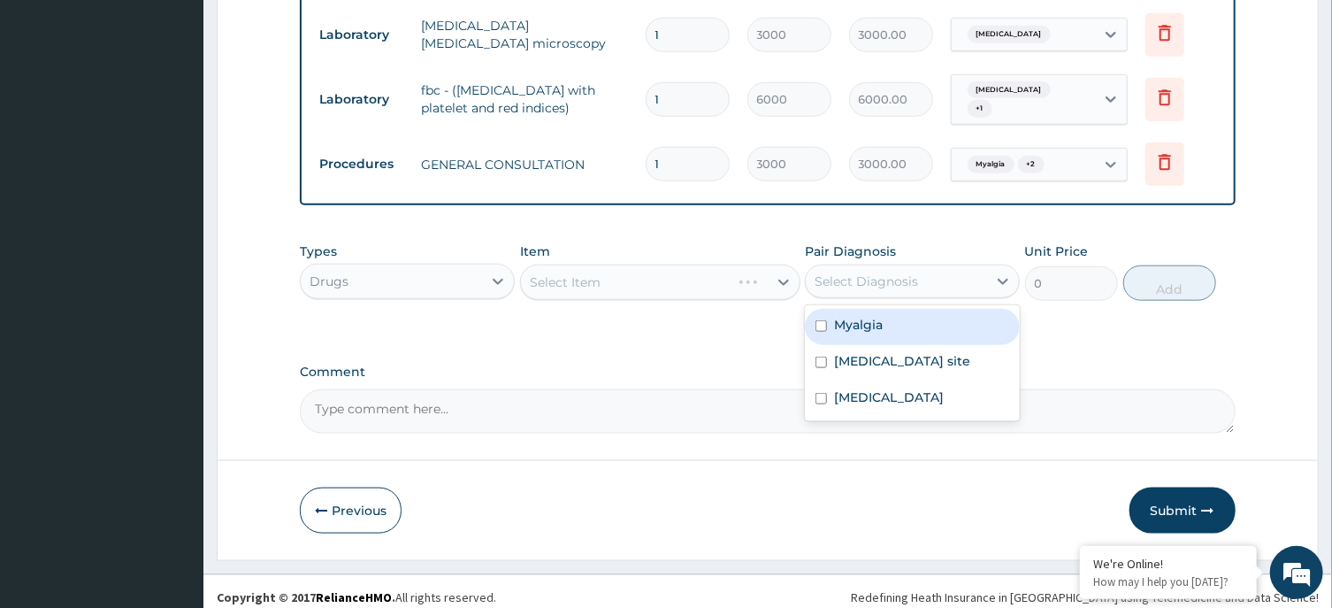
click at [885, 312] on div "Myalgia" at bounding box center [912, 327] width 215 height 36
checkbox input "true"
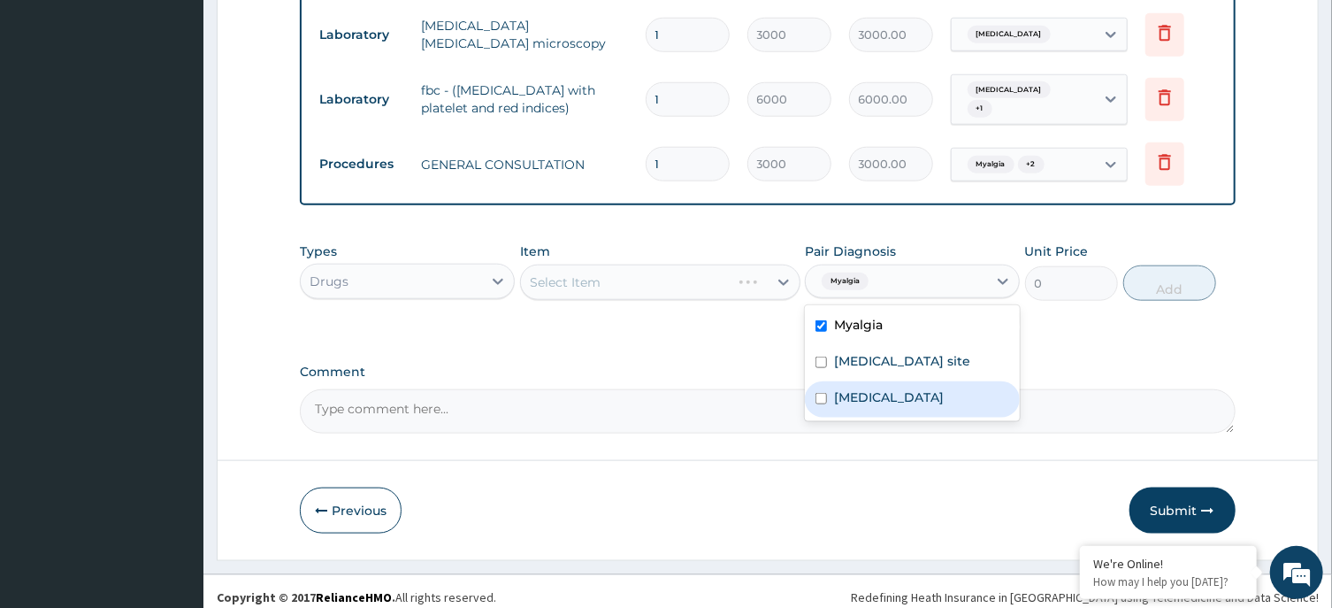
click at [896, 389] on div "Malaria, unspecified" at bounding box center [912, 399] width 215 height 36
checkbox input "true"
click at [896, 345] on div "Bacterial infection of unspecified site" at bounding box center [912, 363] width 215 height 36
checkbox input "true"
click at [637, 270] on div "Select Item" at bounding box center [660, 281] width 280 height 35
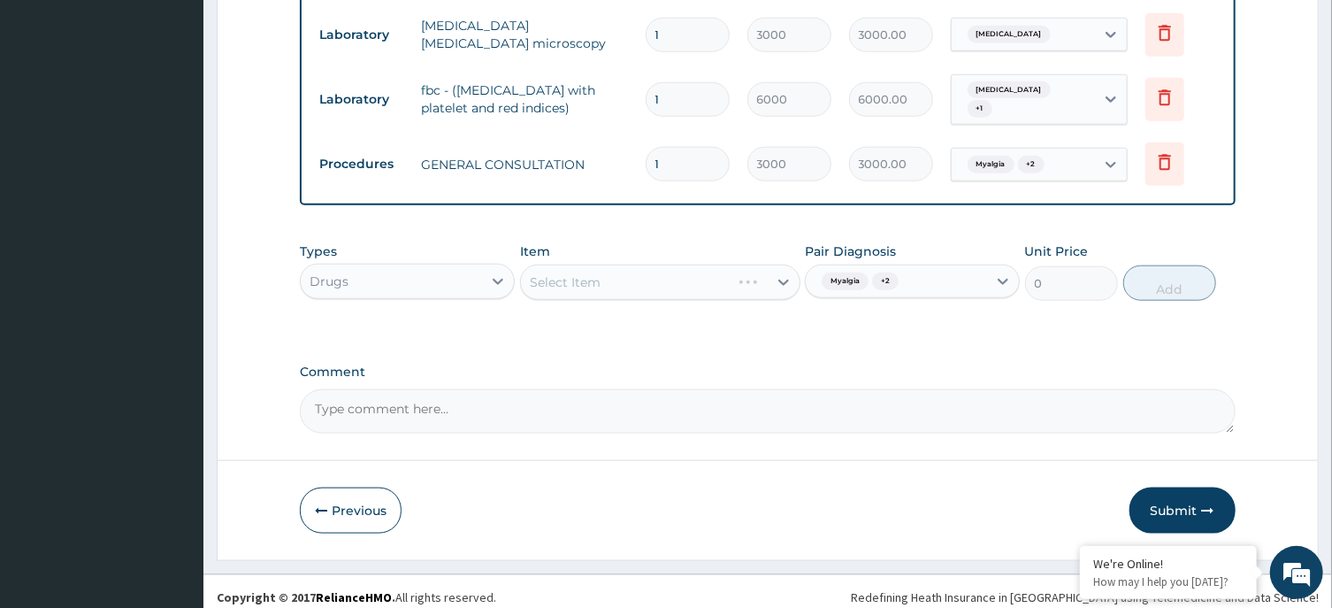
click at [637, 324] on div "Types Drugs Item Select Item Pair Diagnosis Myalgia + 2 Unit Price 0 Add" at bounding box center [767, 284] width 935 height 103
click at [625, 279] on div "Select Item" at bounding box center [660, 281] width 280 height 35
click at [623, 274] on div "Select Item" at bounding box center [660, 281] width 280 height 35
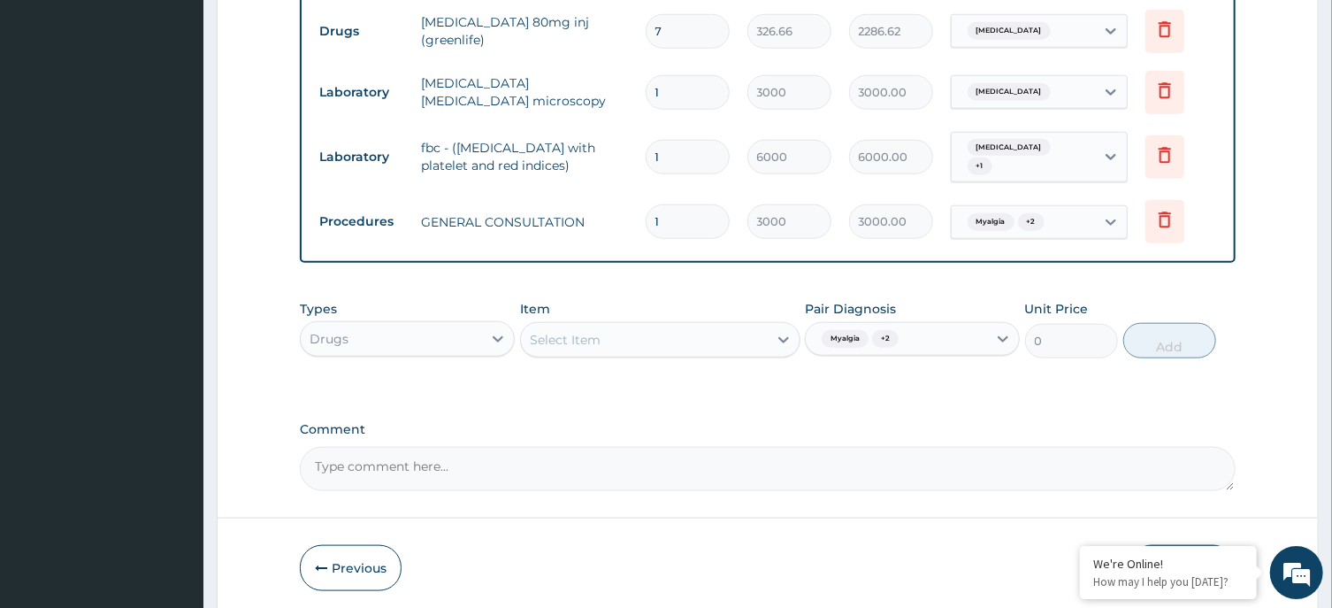
scroll to position [800, 0]
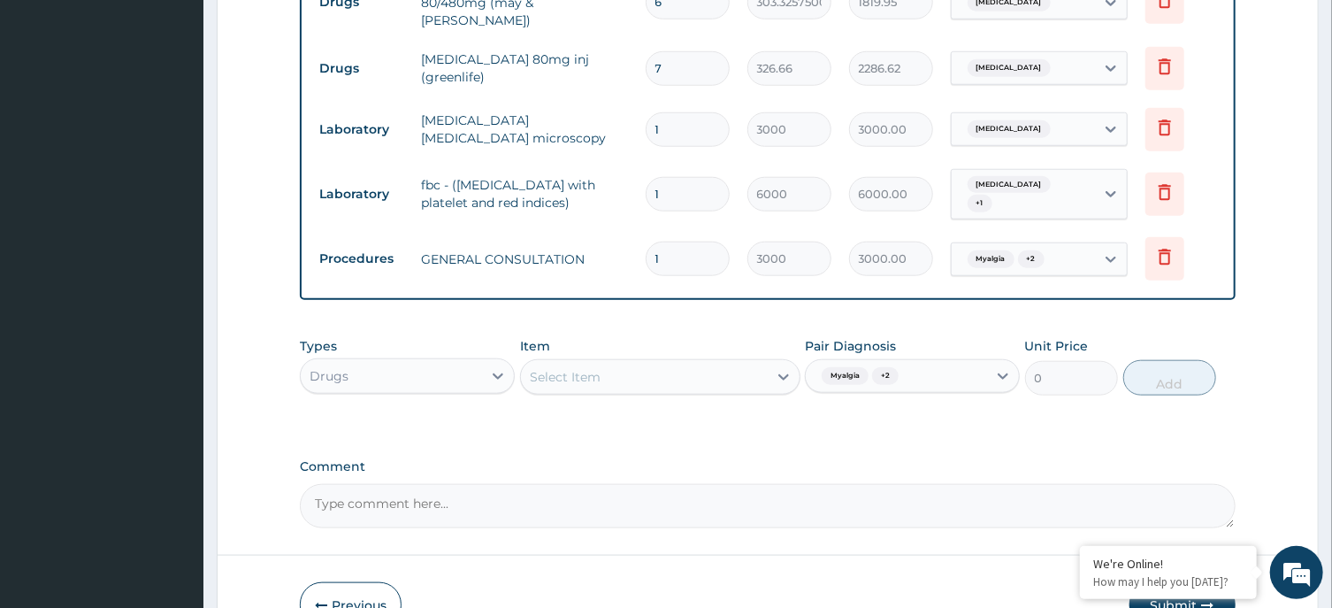
click at [650, 371] on div "Select Item" at bounding box center [644, 377] width 247 height 28
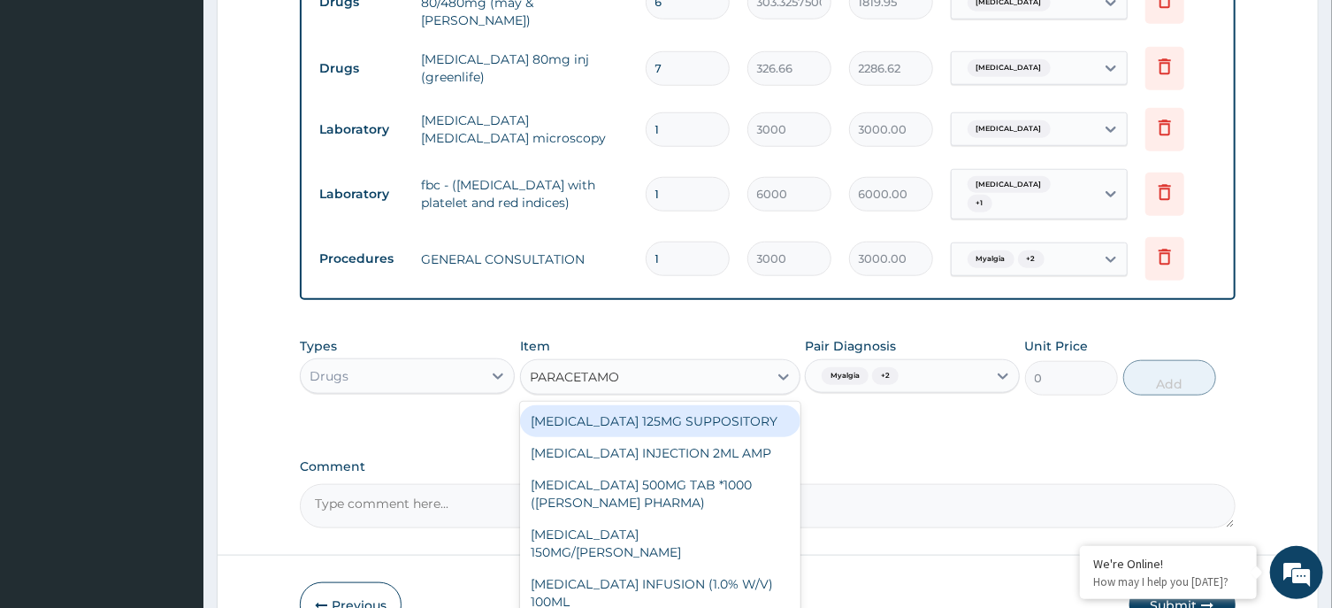
type input "PARACETAMOL"
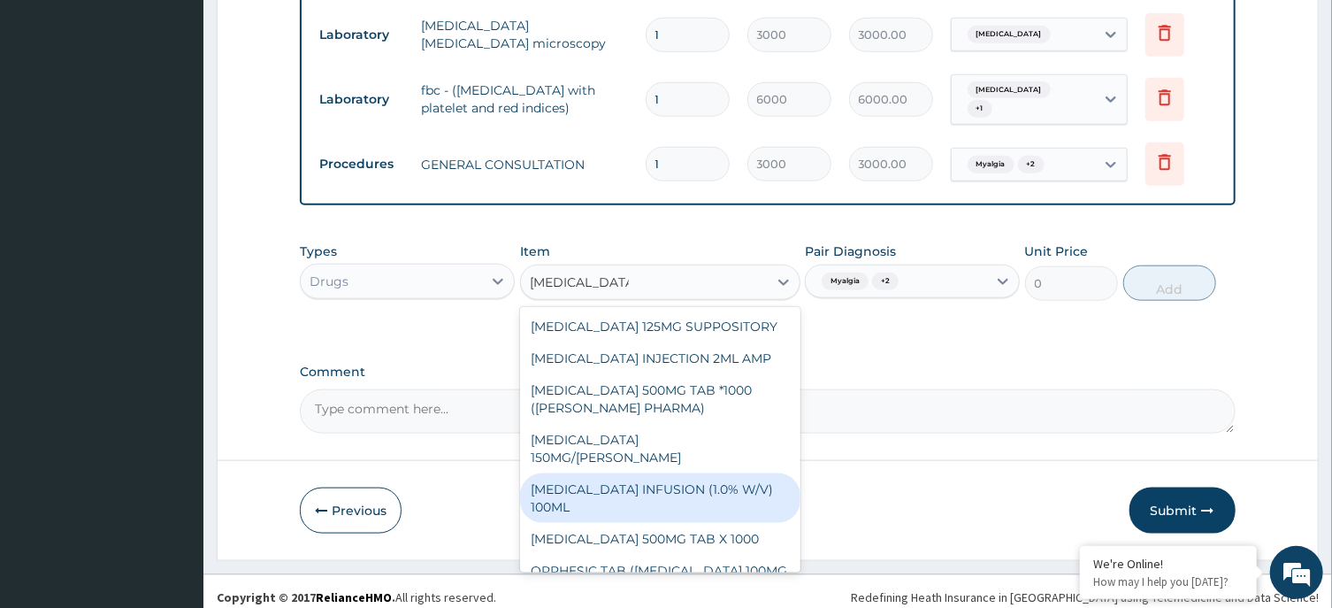
scroll to position [178, 0]
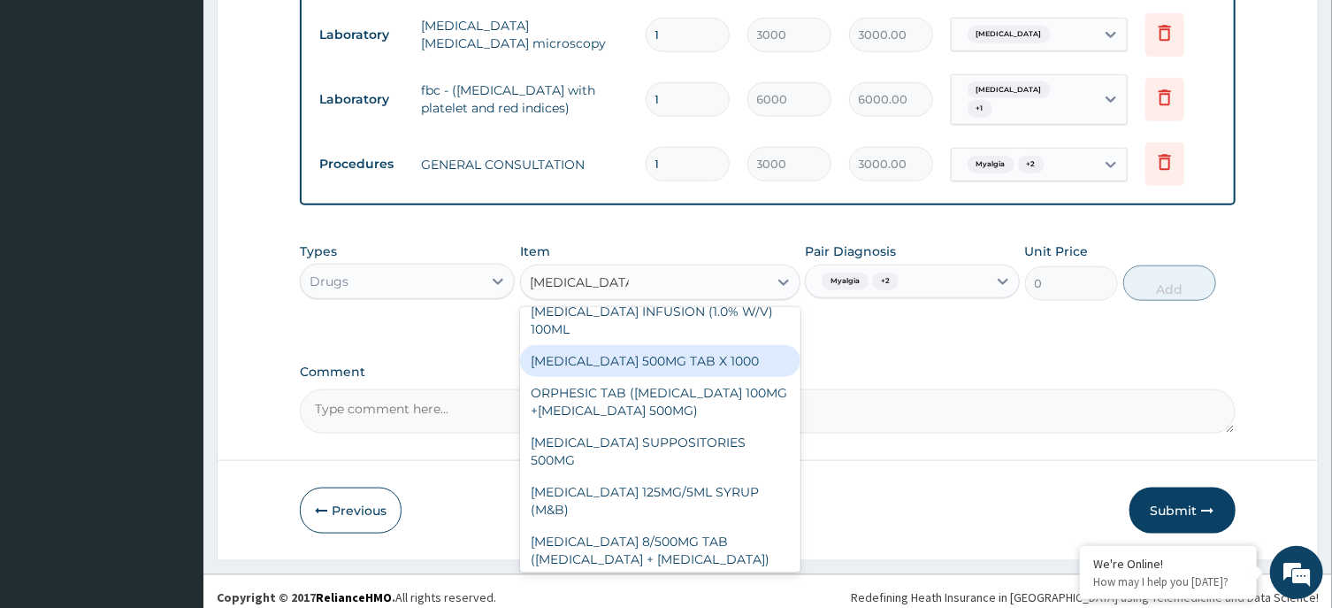
click at [677, 345] on div "[MEDICAL_DATA] 500MG TAB X 1000" at bounding box center [660, 361] width 280 height 32
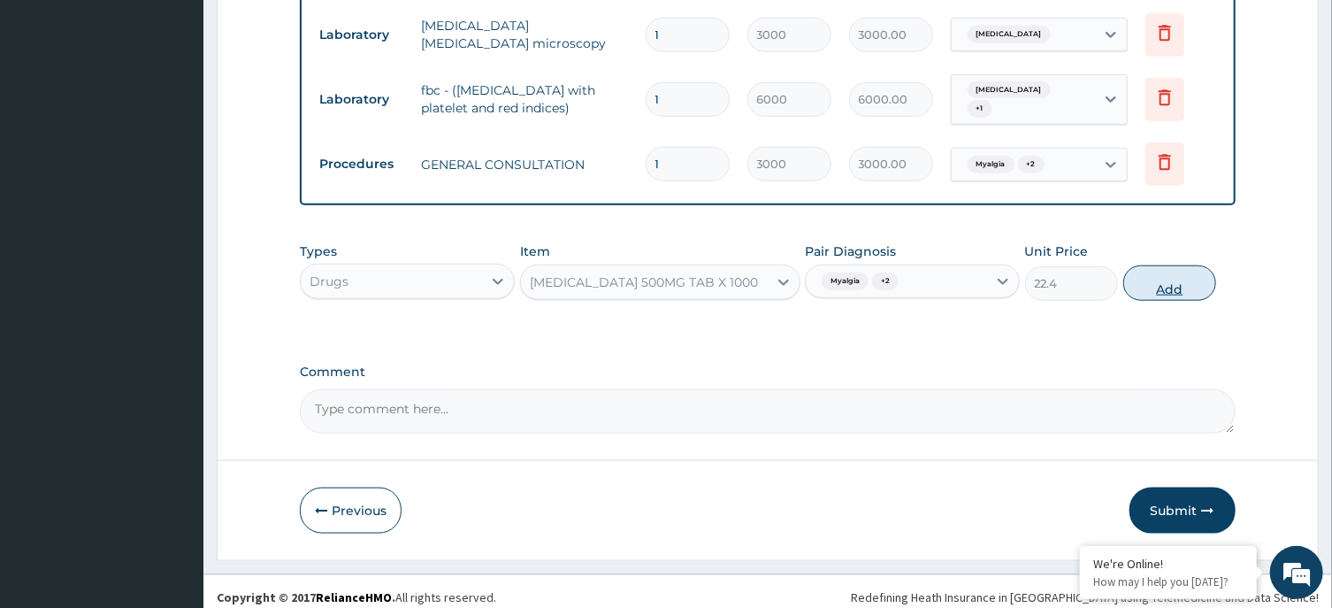
click at [1163, 256] on div "Types Drugs Item option PARACETAMOL 500MG TAB X 1000, selected. Select is focus…" at bounding box center [767, 271] width 935 height 76
click at [1160, 265] on button "Add" at bounding box center [1170, 282] width 94 height 35
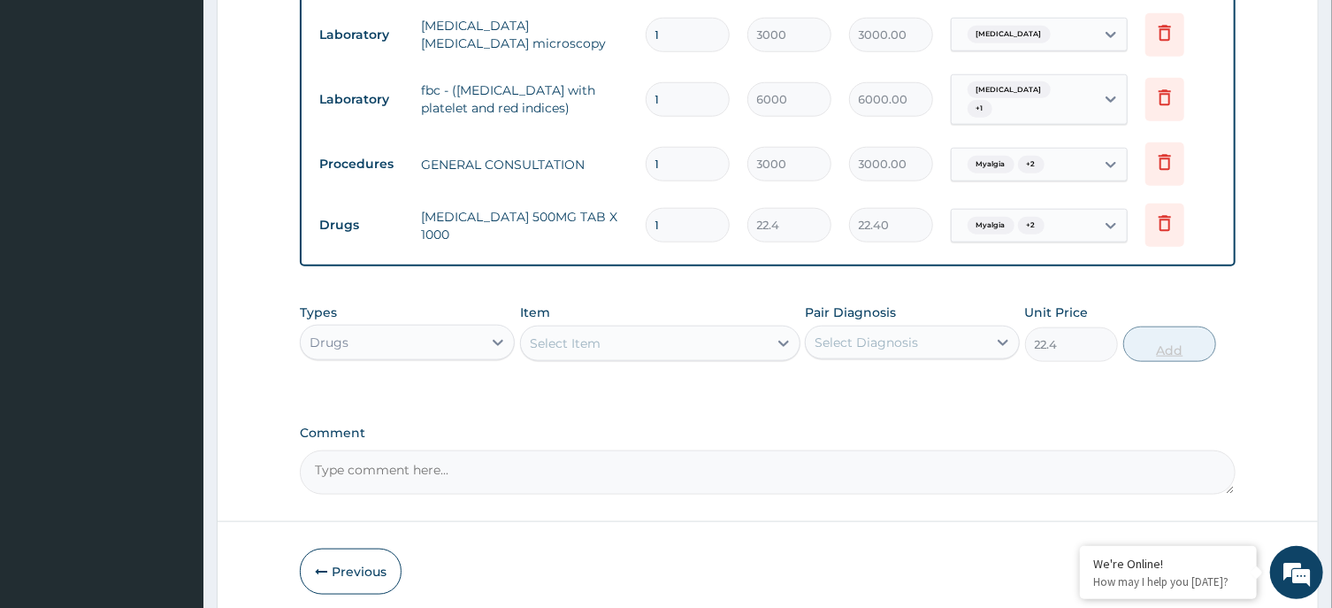
type input "0"
type input "18"
type input "403.20"
type input "18"
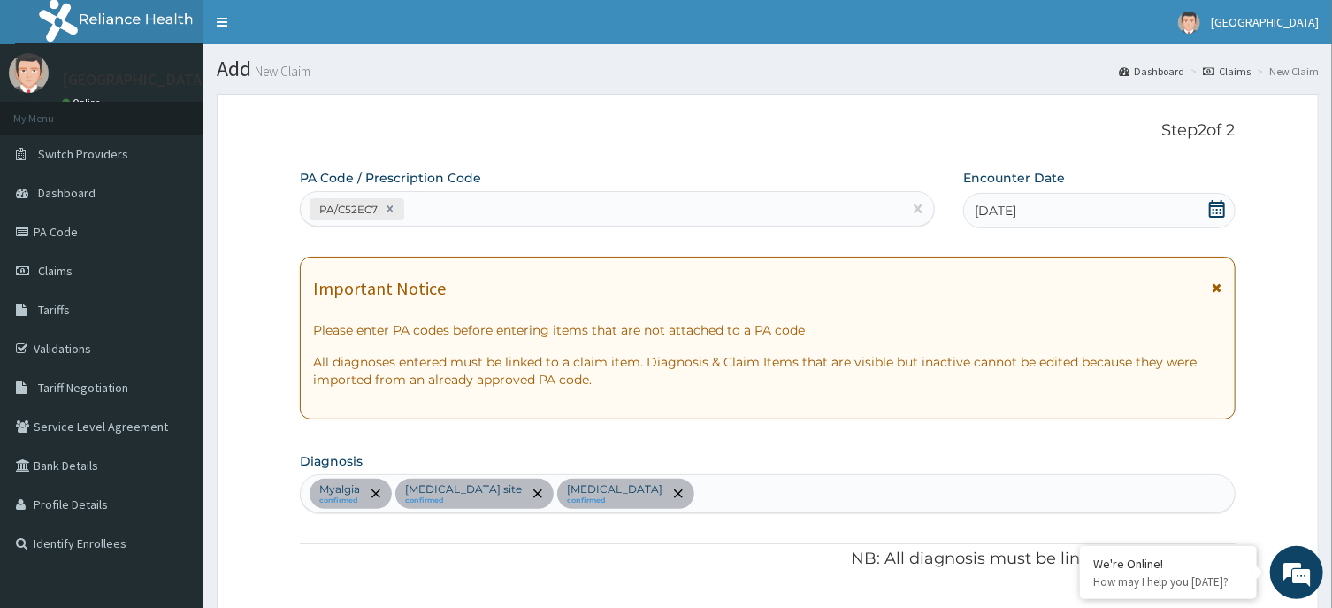
scroll to position [474, 0]
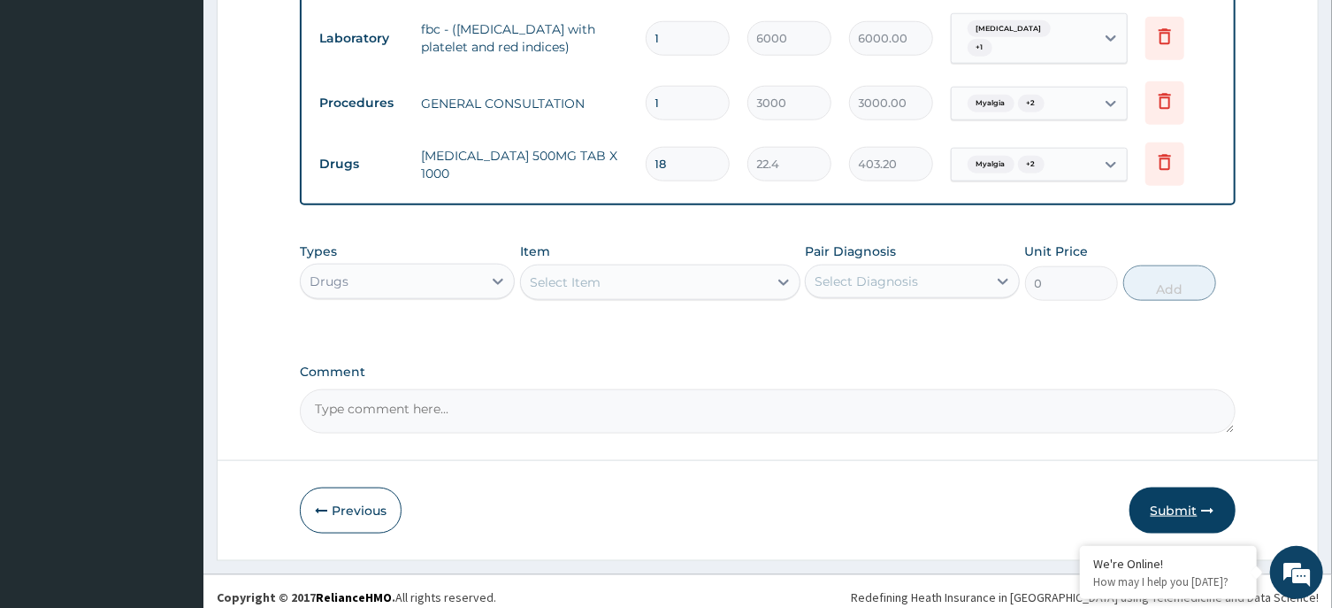
click at [1175, 487] on button "Submit" at bounding box center [1182, 510] width 106 height 46
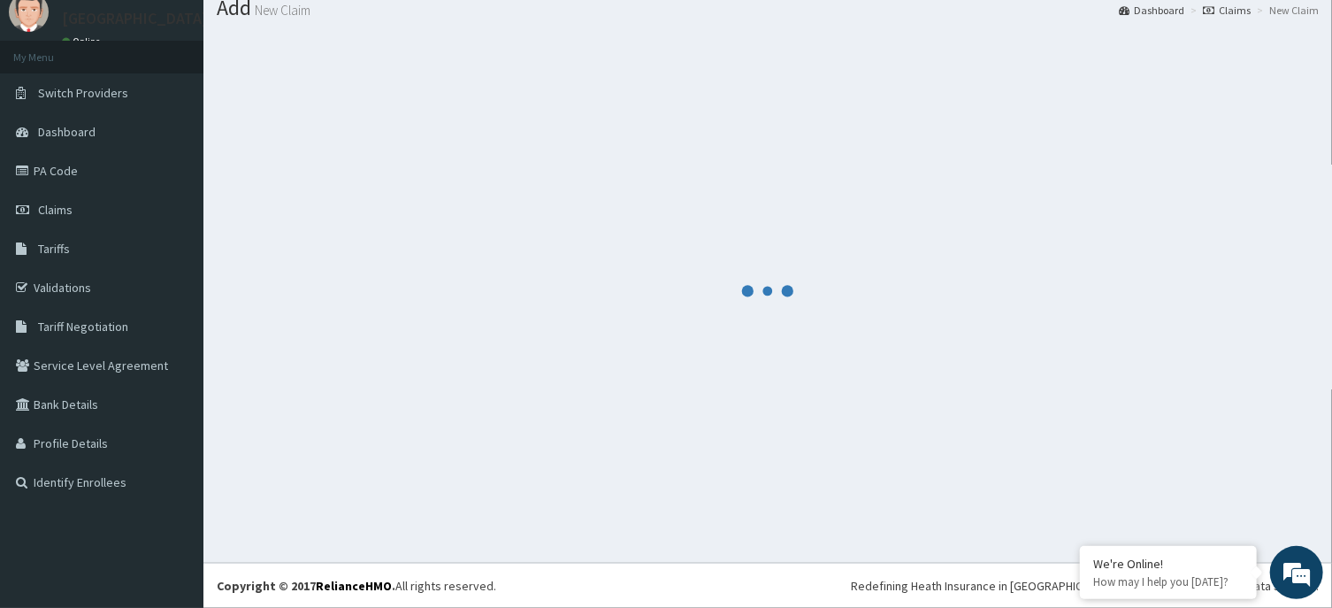
scroll to position [61, 0]
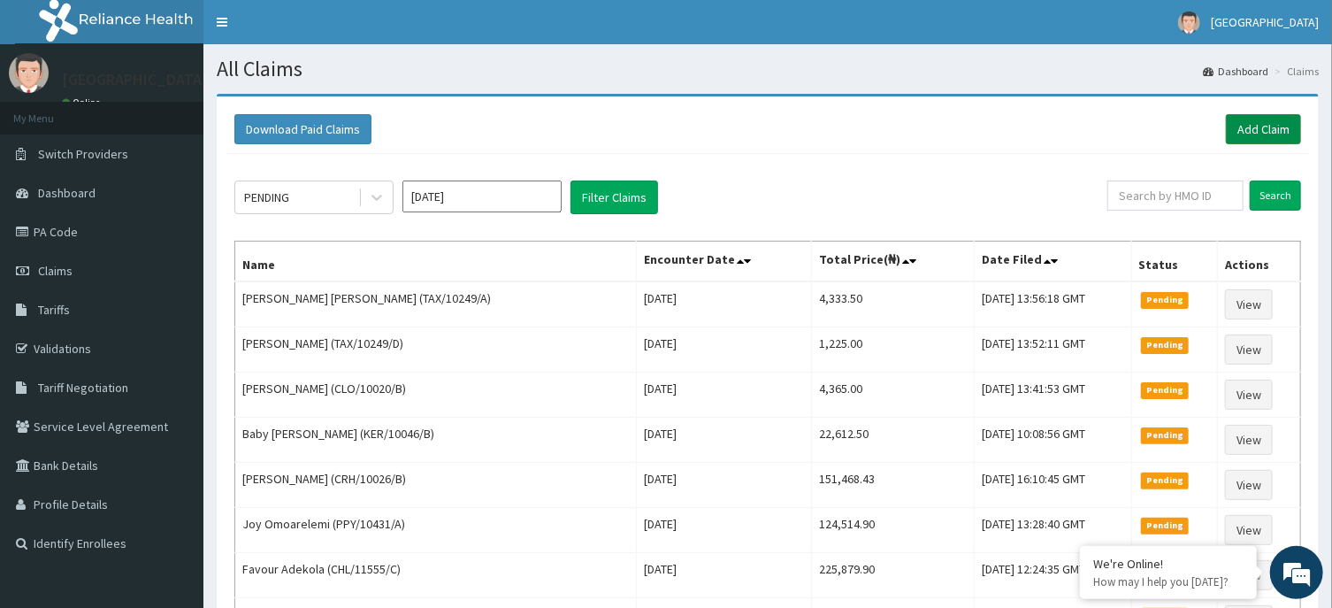
click at [1280, 127] on link "Add Claim" at bounding box center [1263, 129] width 75 height 30
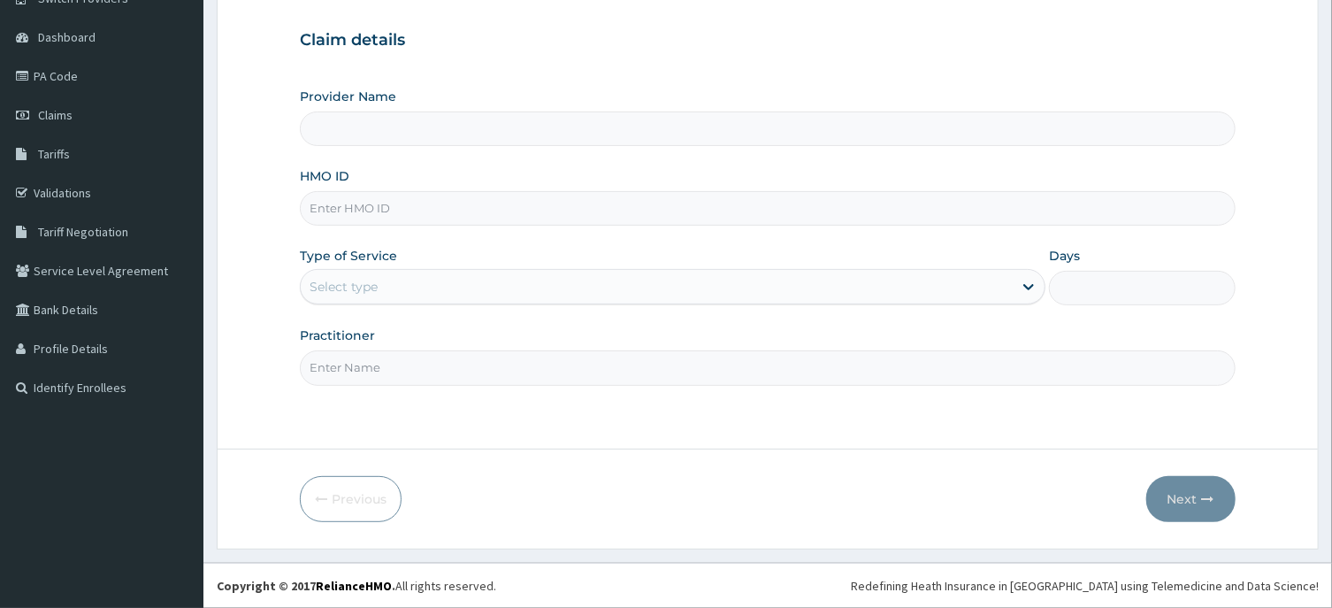
scroll to position [156, 0]
paste input "NBC/10292/H"
type input "NBC/10292/H"
click at [371, 291] on div "Select type" at bounding box center [344, 287] width 68 height 18
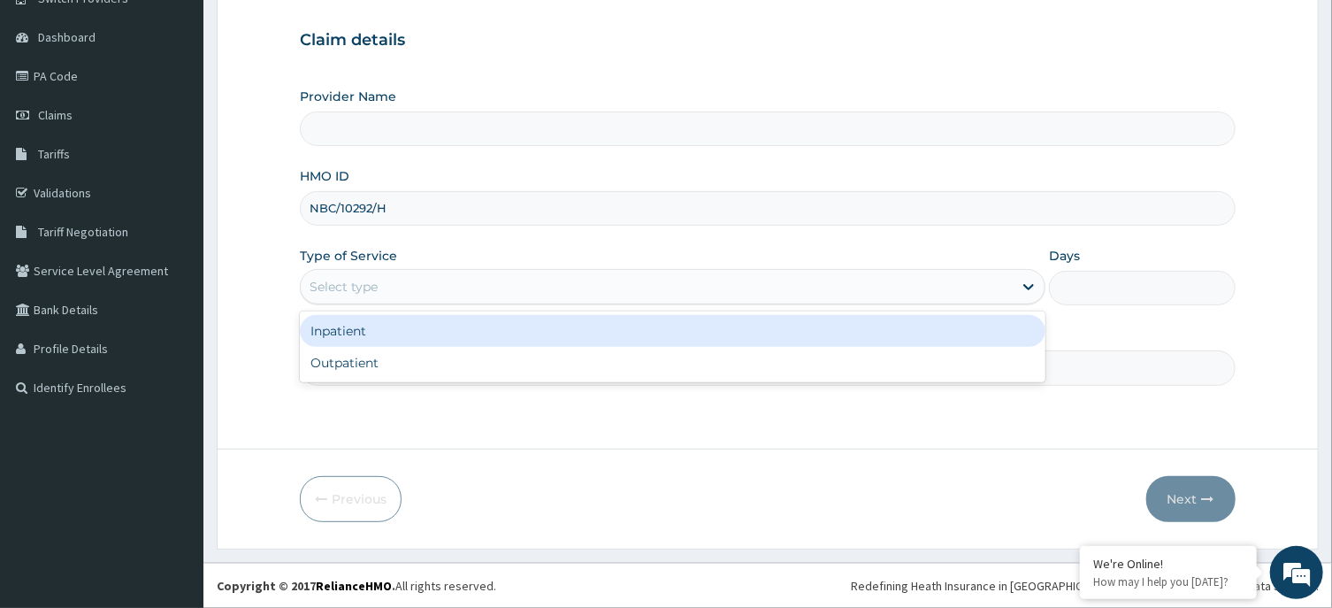
type input "[GEOGRAPHIC_DATA], Agege [[GEOGRAPHIC_DATA]]"
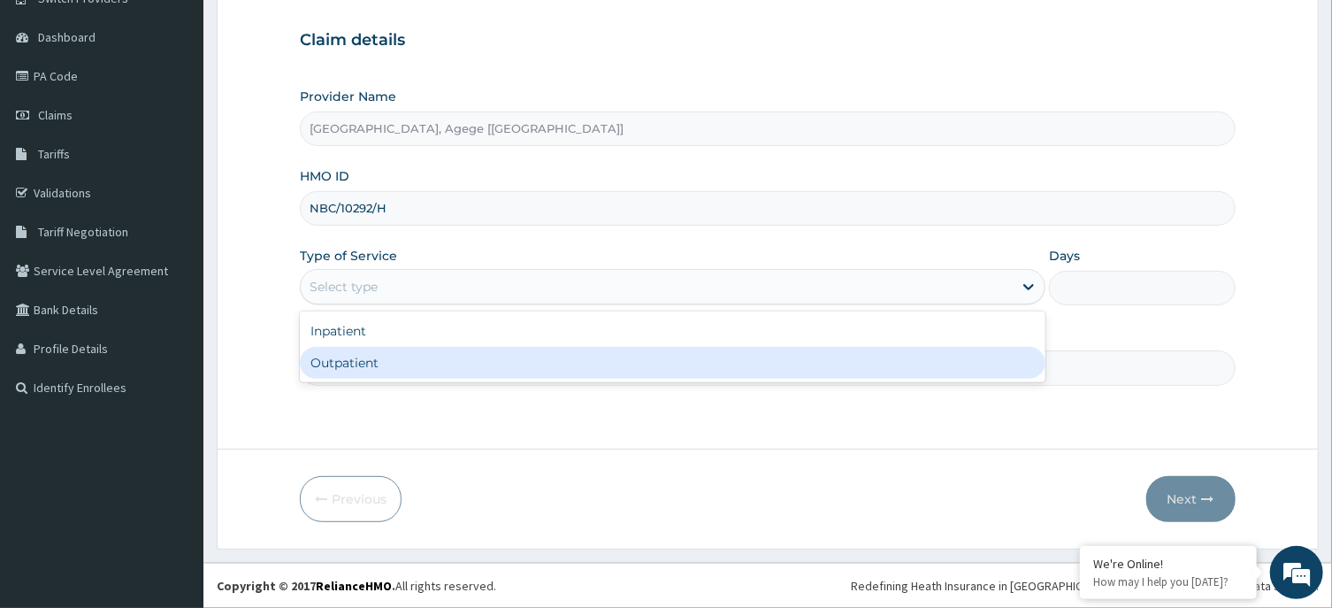
click at [389, 356] on div "Outpatient" at bounding box center [673, 363] width 746 height 32
type input "1"
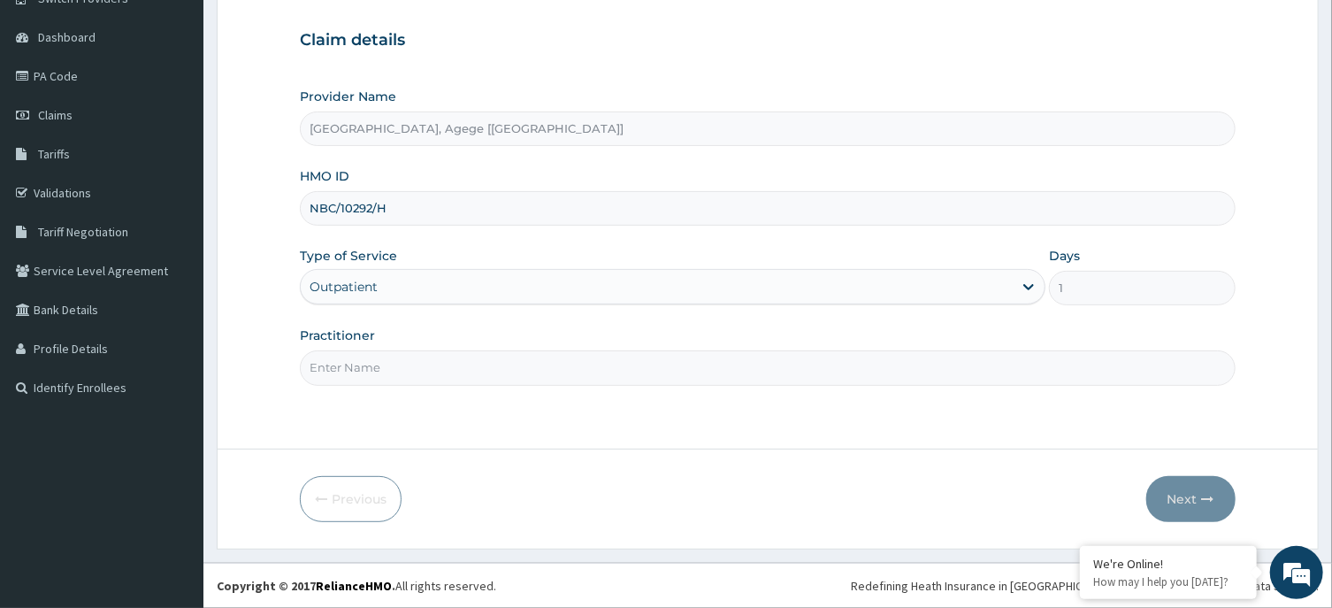
click at [390, 369] on input "Practitioner" at bounding box center [767, 367] width 935 height 34
type input "DR CHIAGOZIEM"
click at [1180, 482] on button "Next" at bounding box center [1190, 499] width 89 height 46
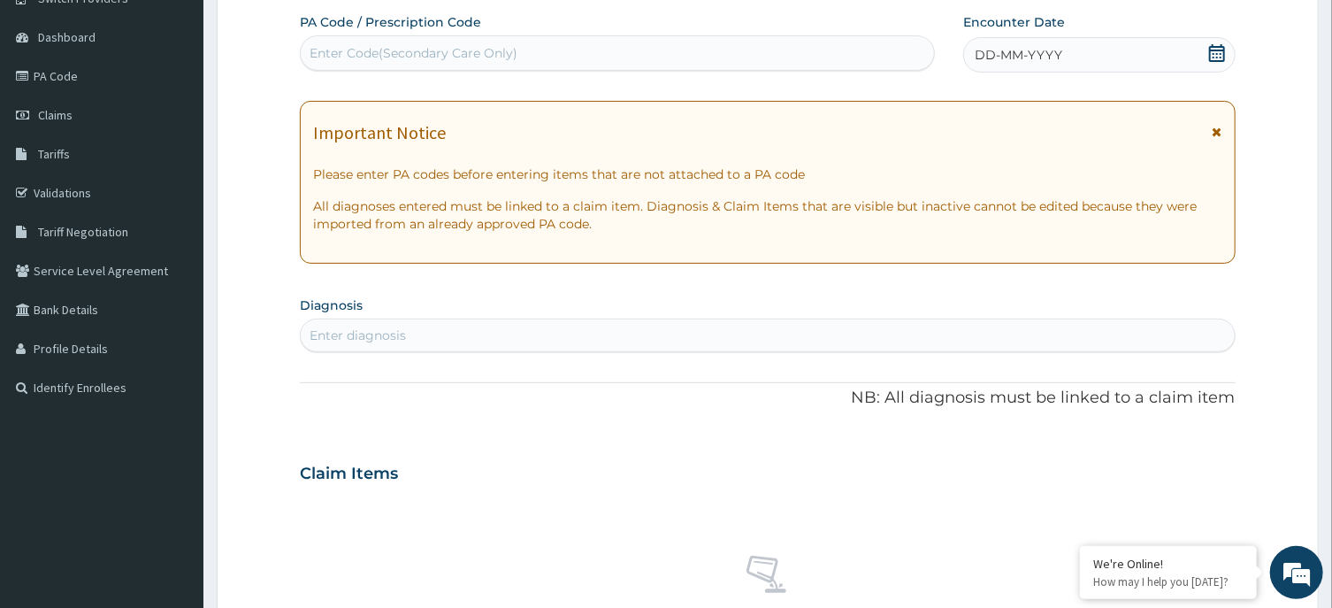
click at [1209, 54] on icon at bounding box center [1217, 53] width 18 height 18
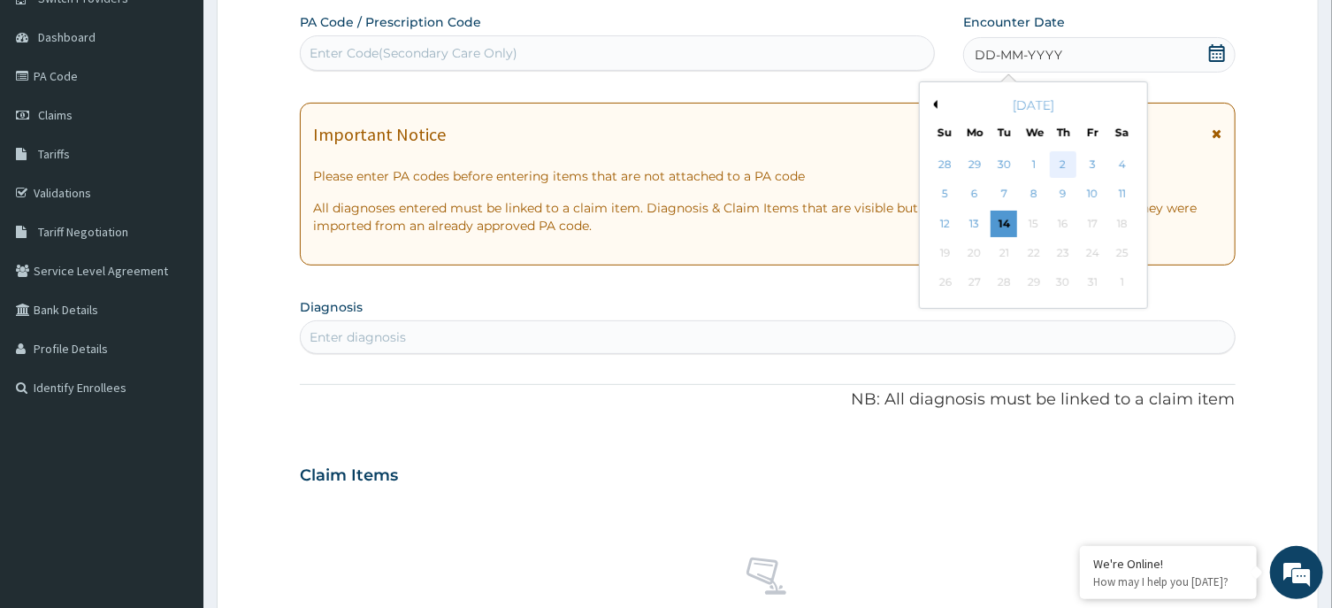
scroll to position [0, 0]
click at [949, 220] on div "12" at bounding box center [945, 224] width 27 height 27
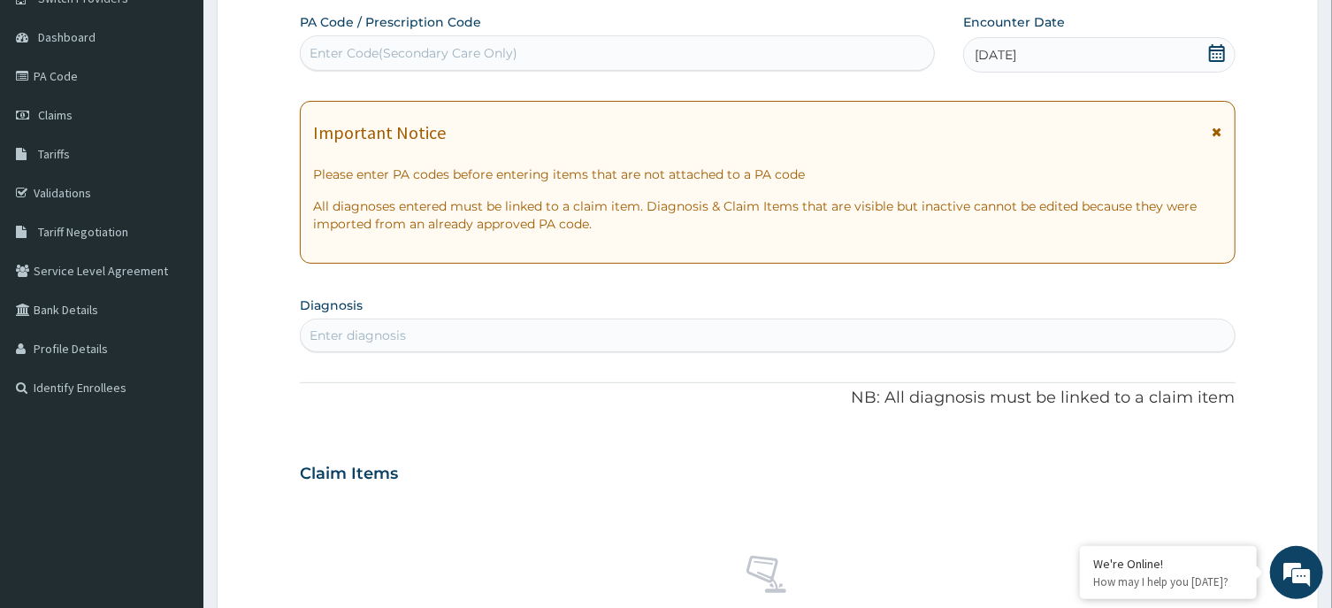
click at [593, 337] on div "Enter diagnosis" at bounding box center [767, 335] width 933 height 28
type input "MALARIA"
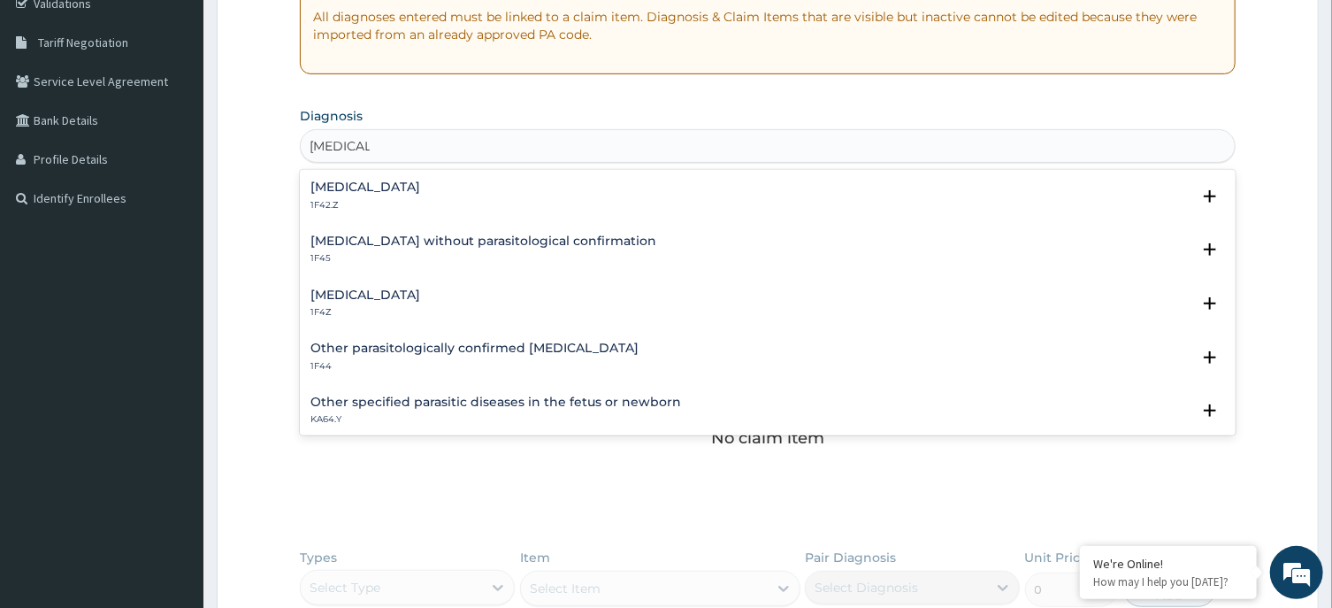
click at [371, 297] on h4 "Malaria, unspecified" at bounding box center [365, 294] width 110 height 13
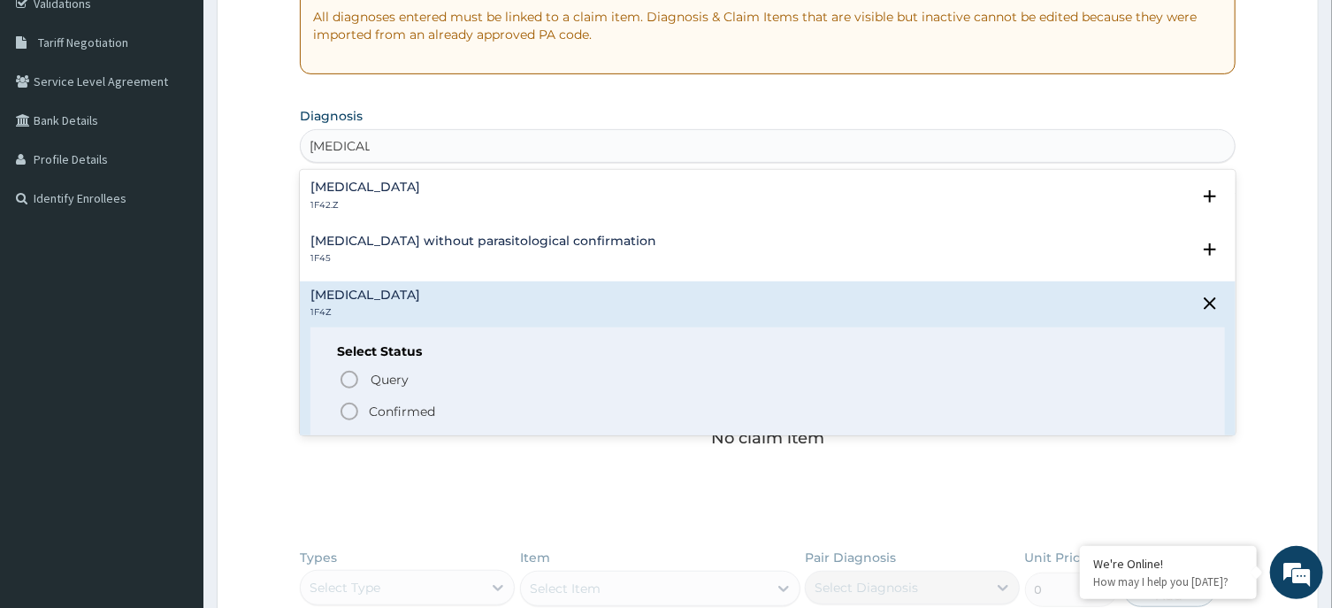
click at [380, 417] on p "Confirmed" at bounding box center [402, 411] width 66 height 18
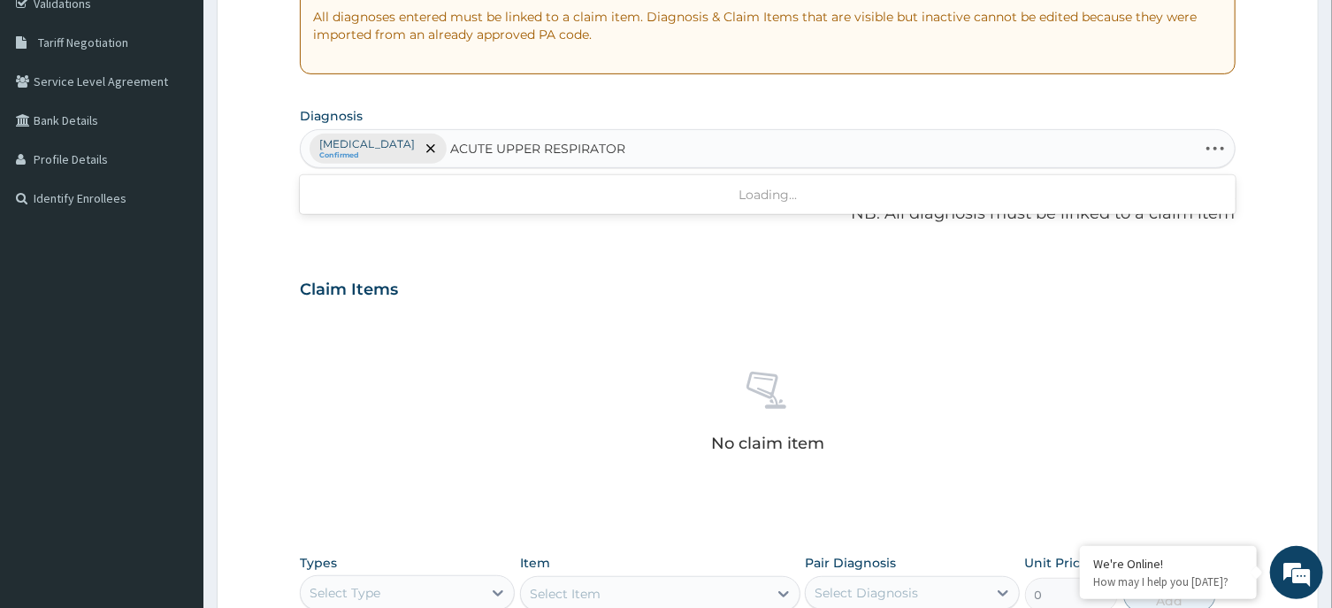
type input "ACUTE UPPER RESPIRATORY"
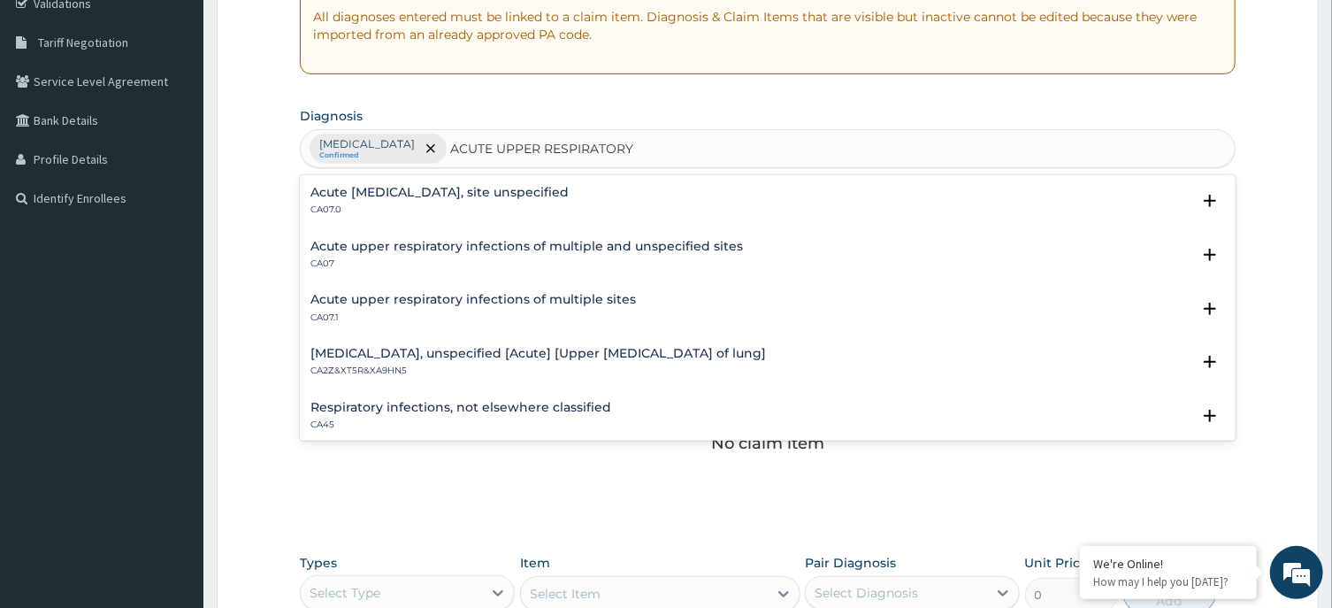
click at [423, 195] on h4 "Acute upper respiratory infection, site unspecified" at bounding box center [439, 192] width 258 height 13
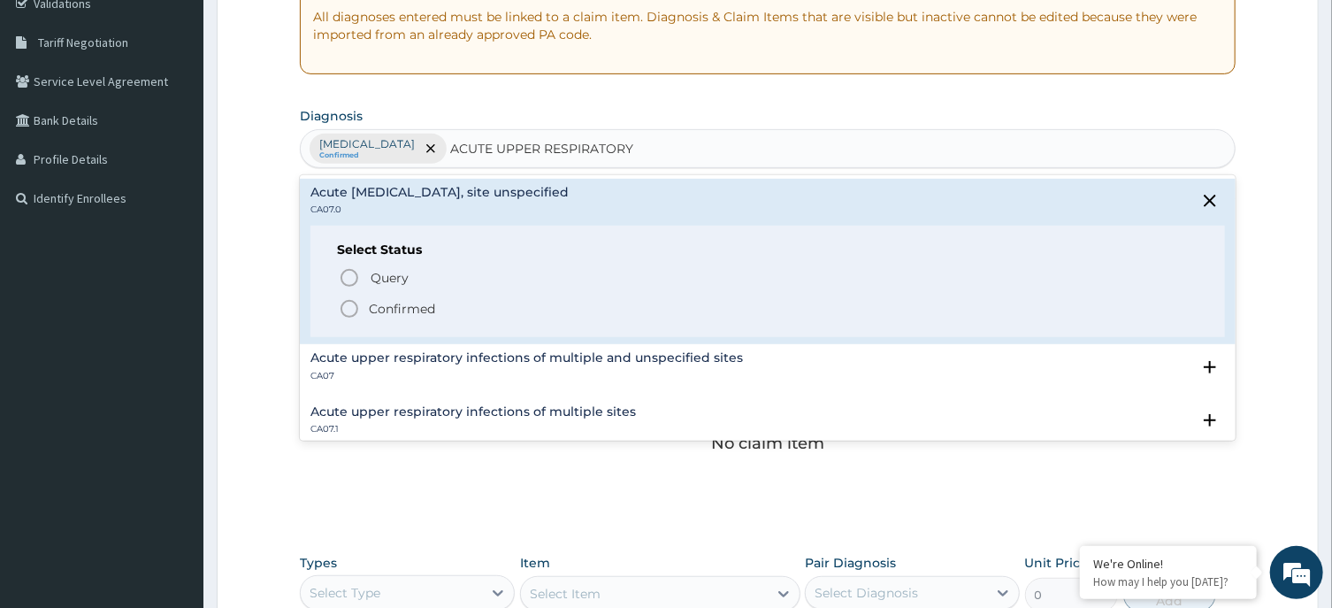
click at [397, 310] on p "Confirmed" at bounding box center [402, 309] width 66 height 18
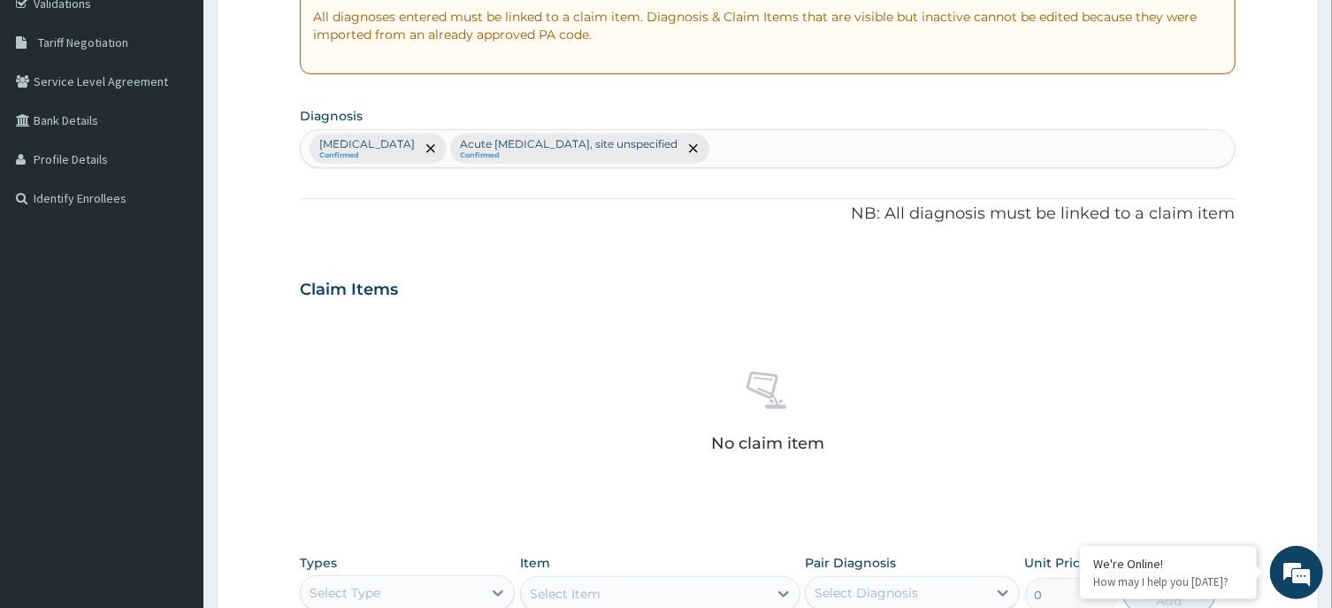
scroll to position [630, 0]
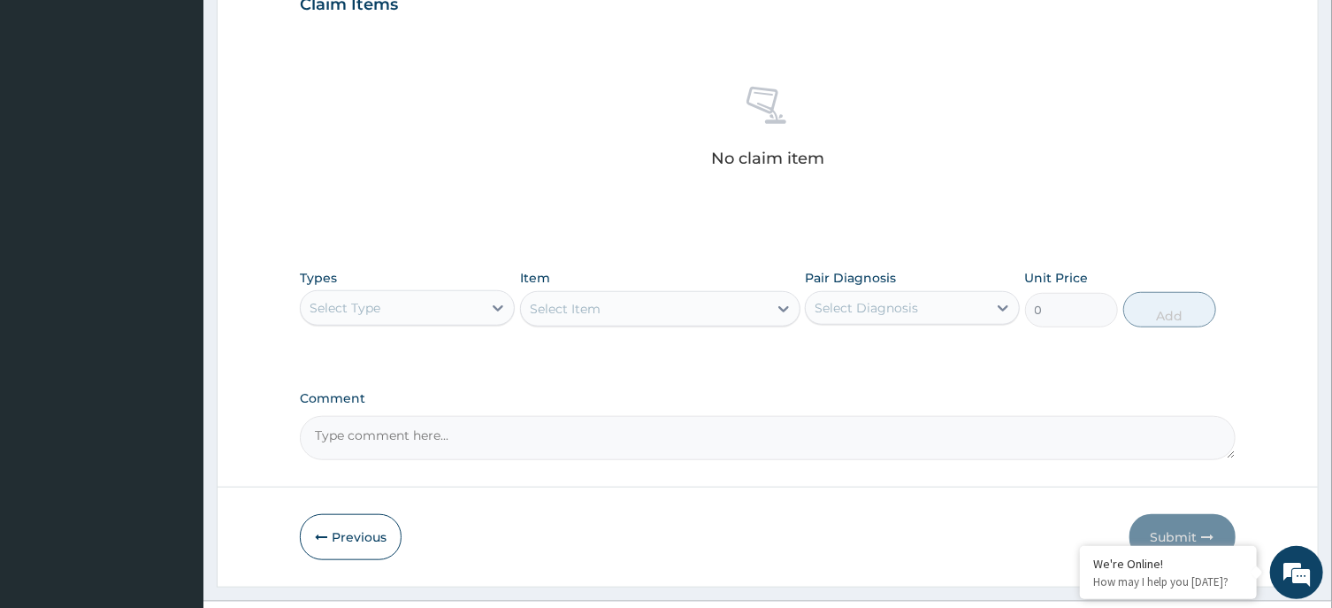
click at [404, 318] on div "Select Type" at bounding box center [391, 308] width 181 height 28
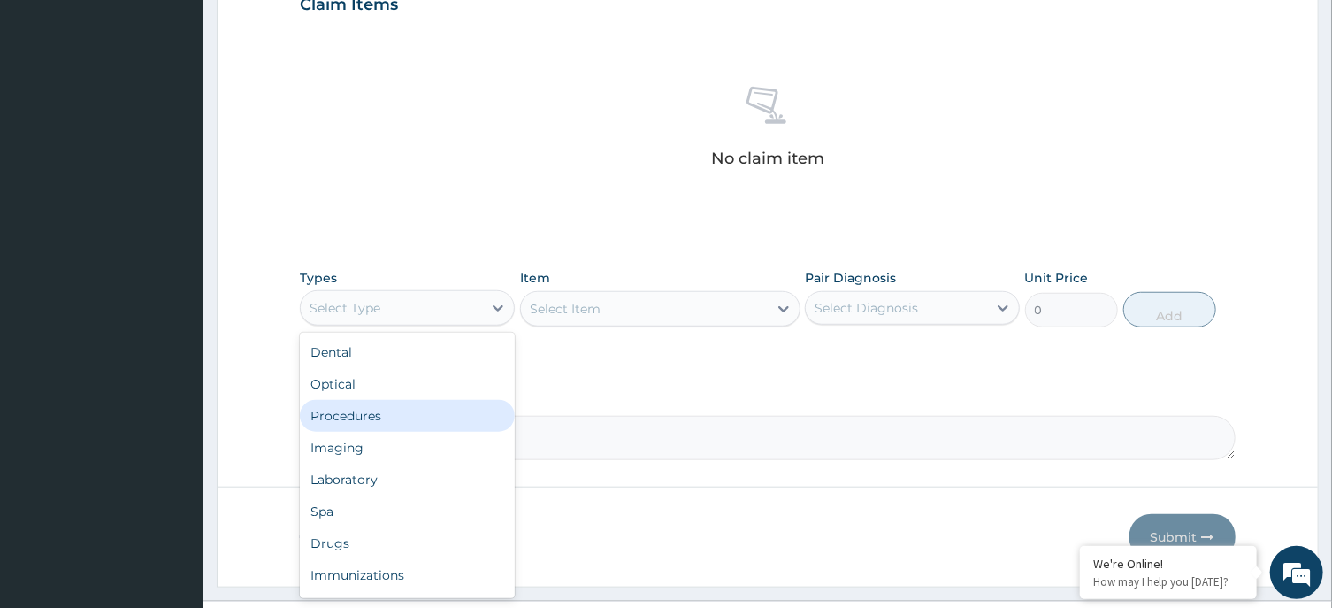
drag, startPoint x: 400, startPoint y: 417, endPoint x: 499, endPoint y: 374, distance: 108.1
click at [407, 415] on div "Procedures" at bounding box center [407, 416] width 215 height 32
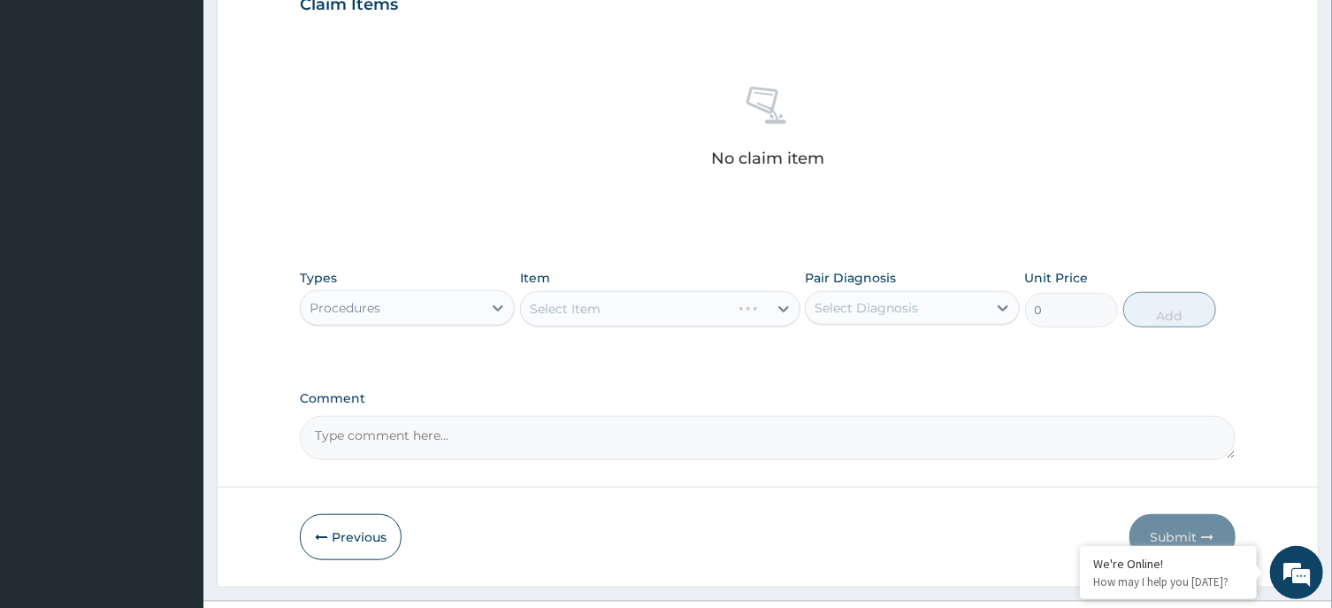
click at [903, 300] on div "Select Diagnosis" at bounding box center [866, 308] width 103 height 18
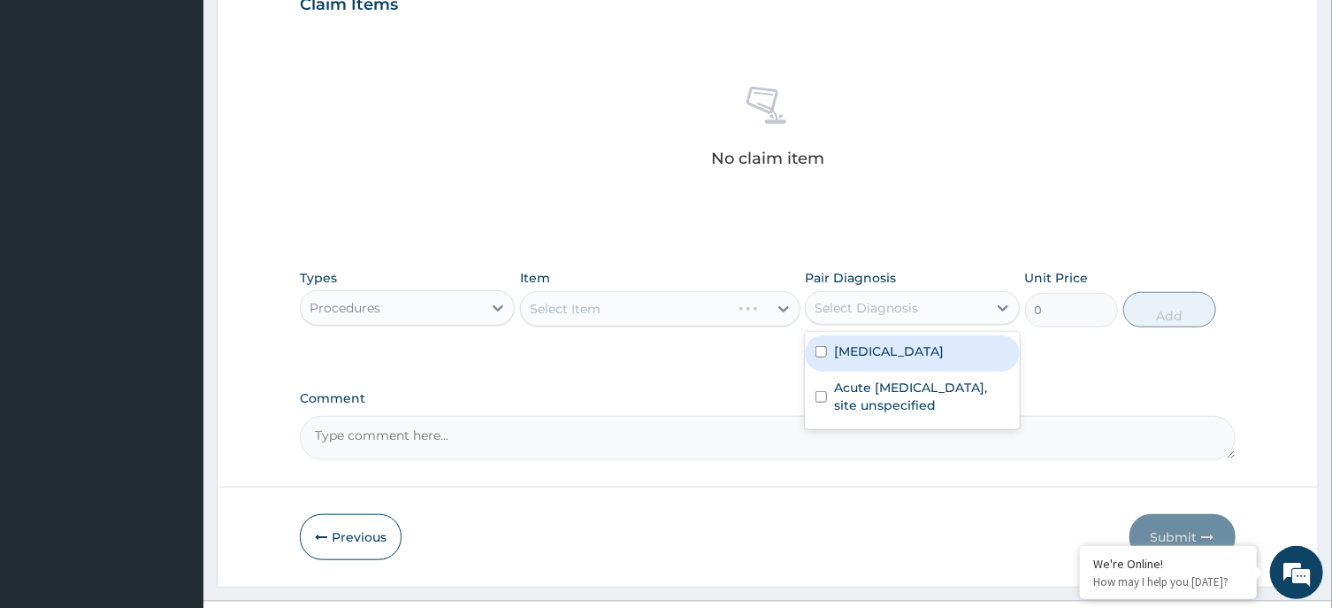
click at [894, 352] on label "Malaria, unspecified" at bounding box center [889, 351] width 110 height 18
checkbox input "true"
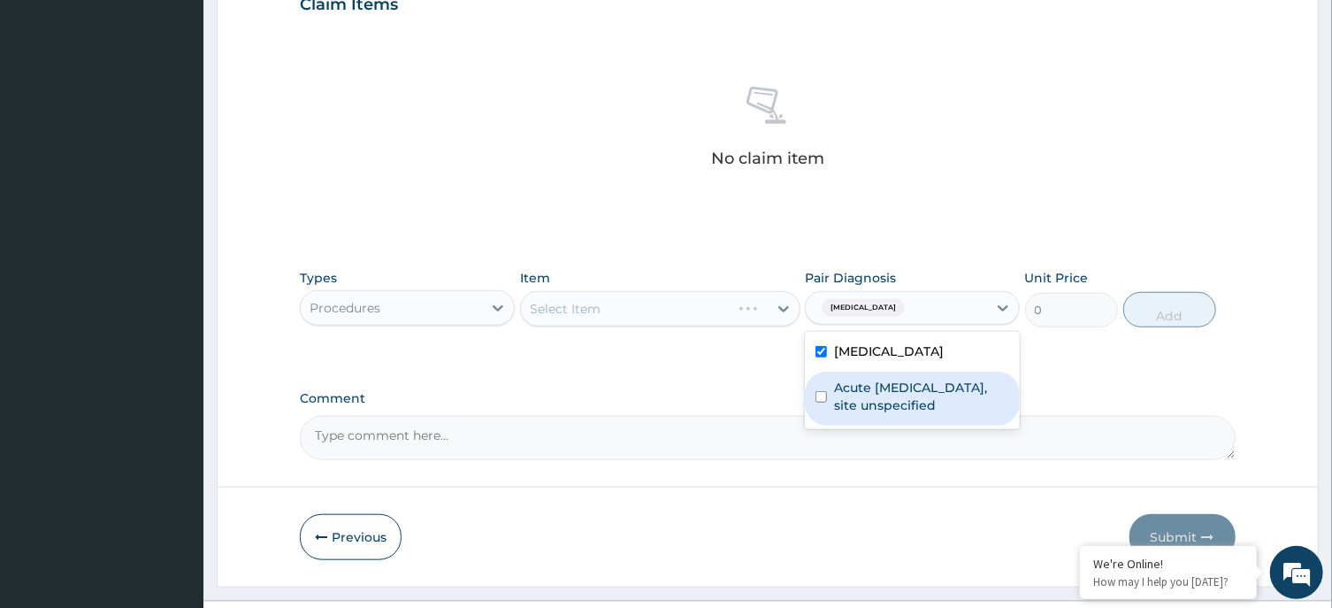
click at [917, 380] on label "Acute upper respiratory infection, site unspecified" at bounding box center [921, 396] width 175 height 35
checkbox input "true"
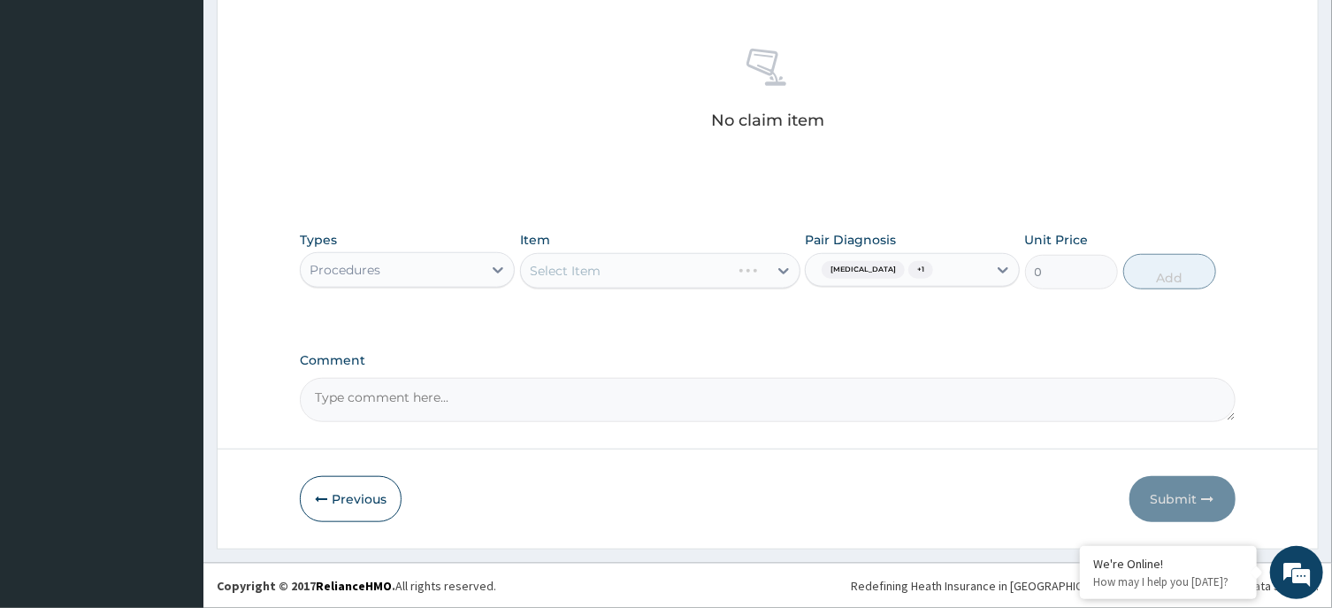
click at [713, 276] on div "Select Item" at bounding box center [660, 270] width 280 height 35
click at [729, 272] on div "Select Item" at bounding box center [644, 270] width 247 height 28
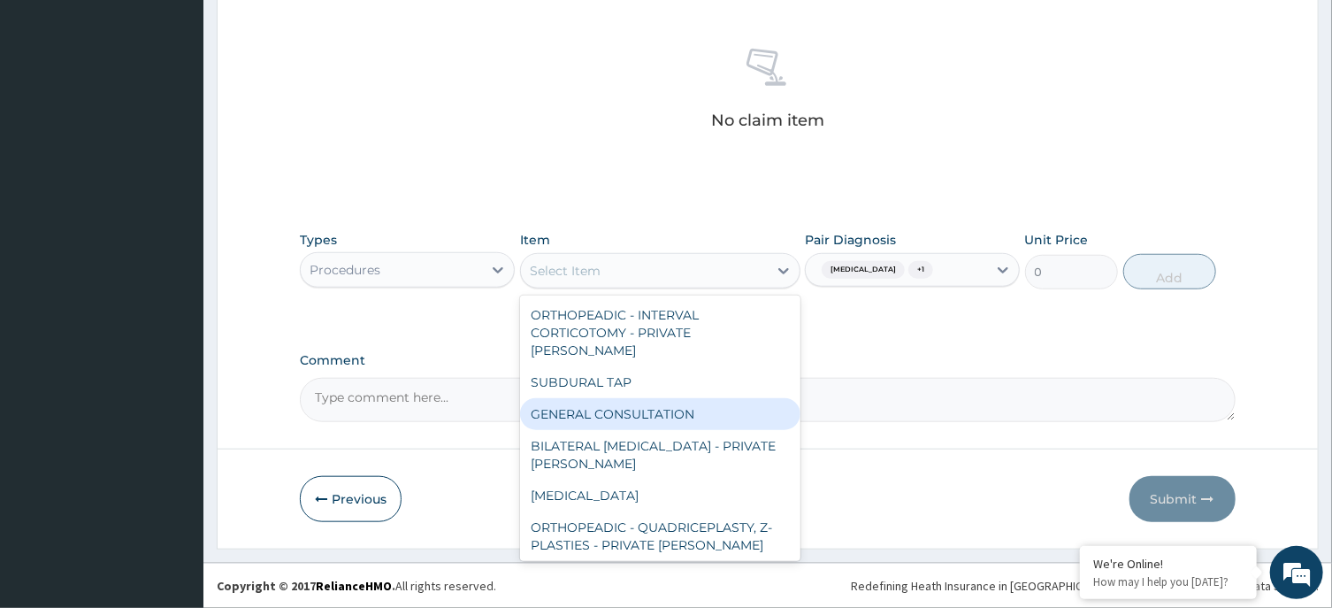
click at [689, 398] on div "GENERAL CONSULTATION" at bounding box center [660, 414] width 280 height 32
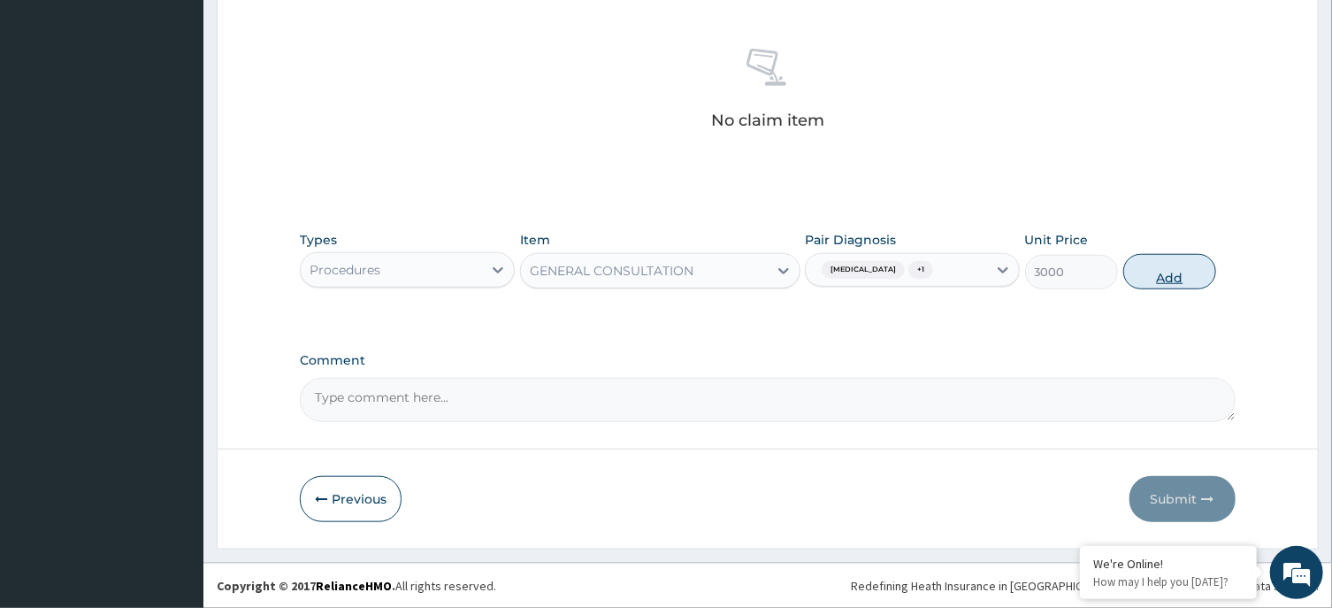
click at [1179, 272] on button "Add" at bounding box center [1170, 271] width 94 height 35
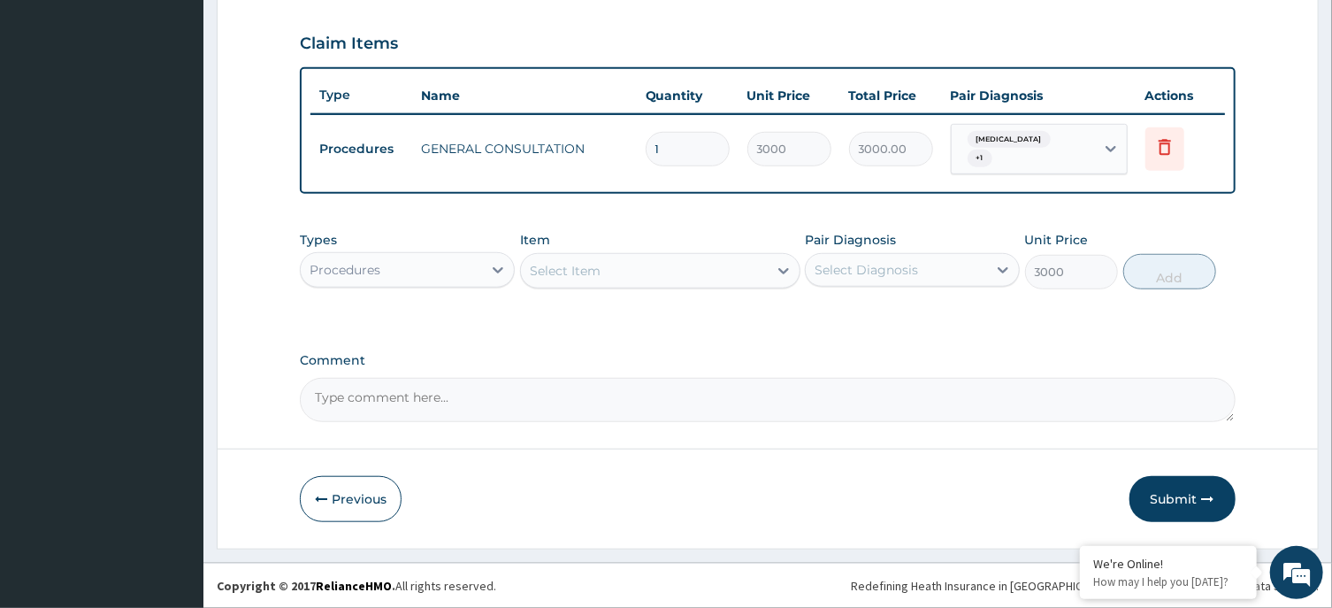
type input "0"
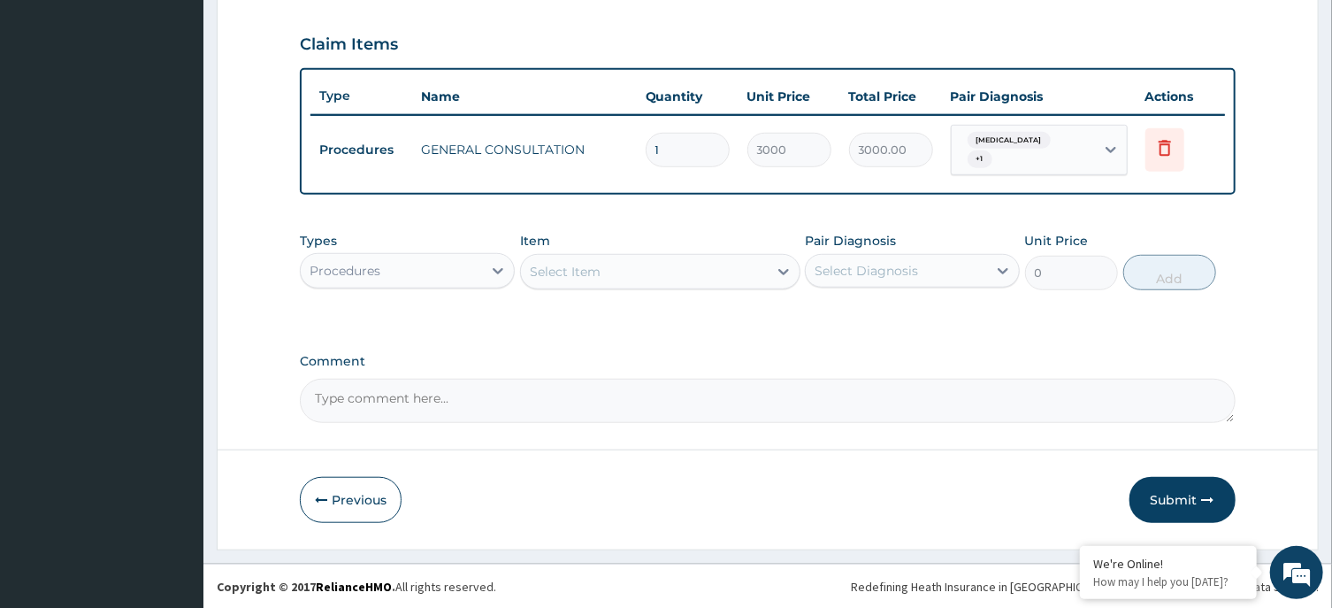
click at [399, 264] on div "Procedures" at bounding box center [391, 270] width 181 height 28
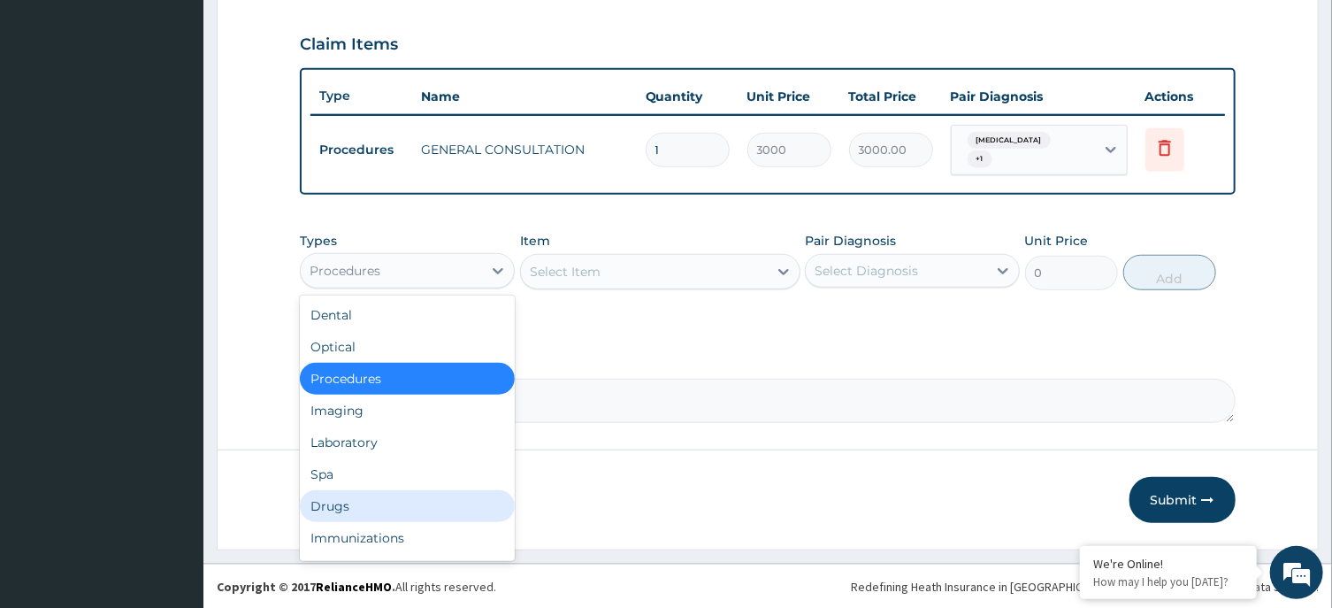
drag, startPoint x: 367, startPoint y: 502, endPoint x: 594, endPoint y: 366, distance: 265.0
click at [387, 493] on div "Drugs" at bounding box center [407, 506] width 215 height 32
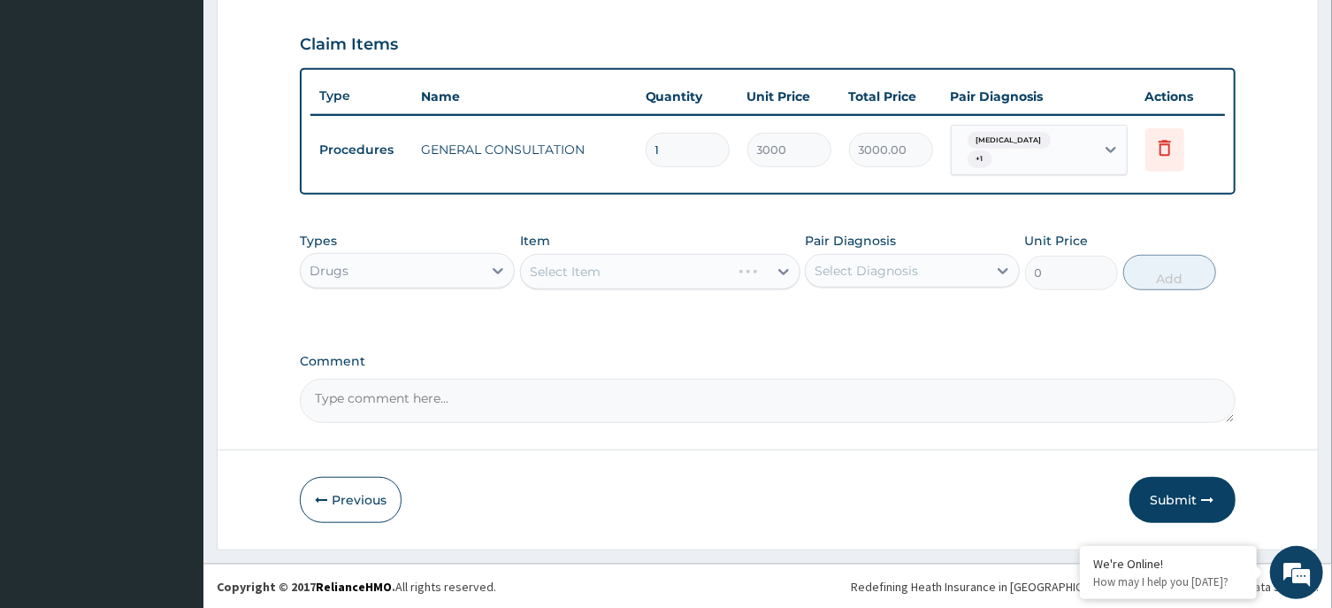
click at [914, 274] on div "Select Diagnosis" at bounding box center [866, 271] width 103 height 18
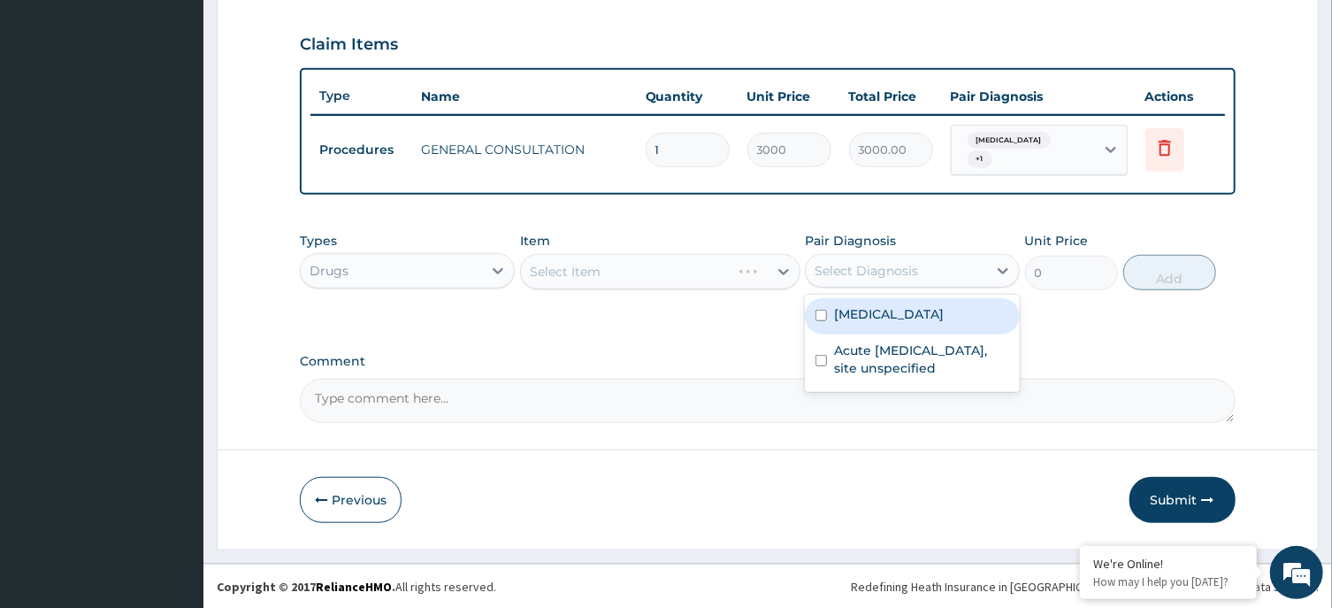
click at [903, 318] on label "Malaria, unspecified" at bounding box center [889, 314] width 110 height 18
checkbox input "true"
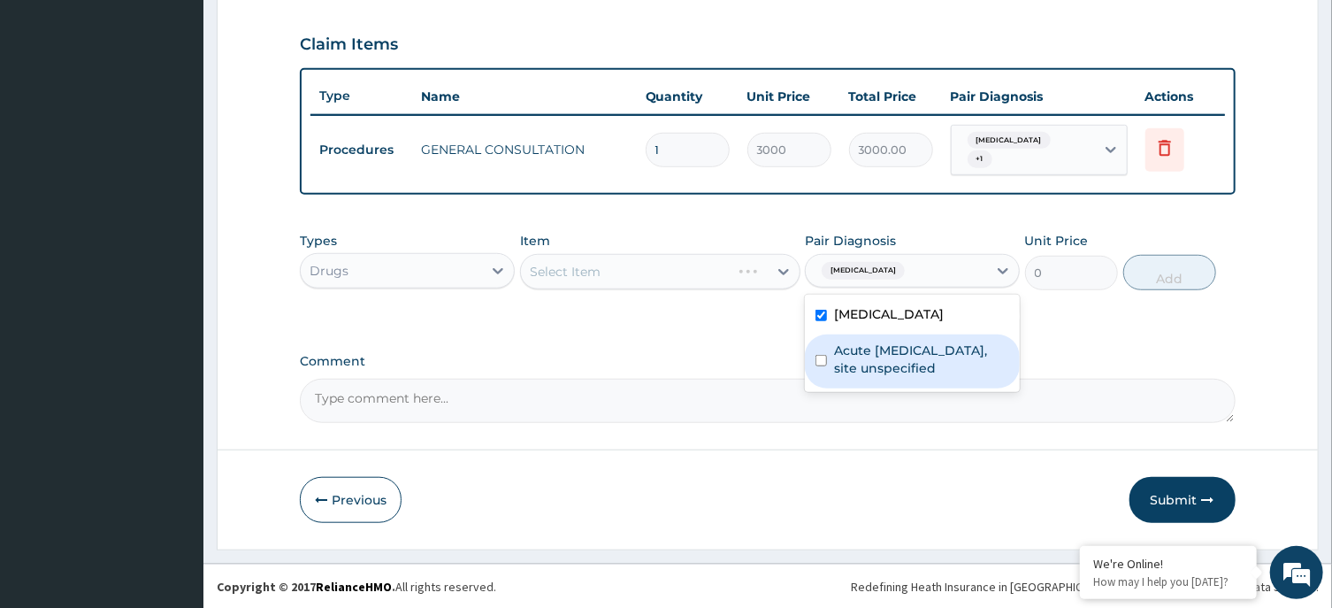
click at [916, 356] on label "Acute upper respiratory infection, site unspecified" at bounding box center [921, 358] width 175 height 35
checkbox input "true"
click at [666, 264] on div "Select Item" at bounding box center [660, 271] width 280 height 35
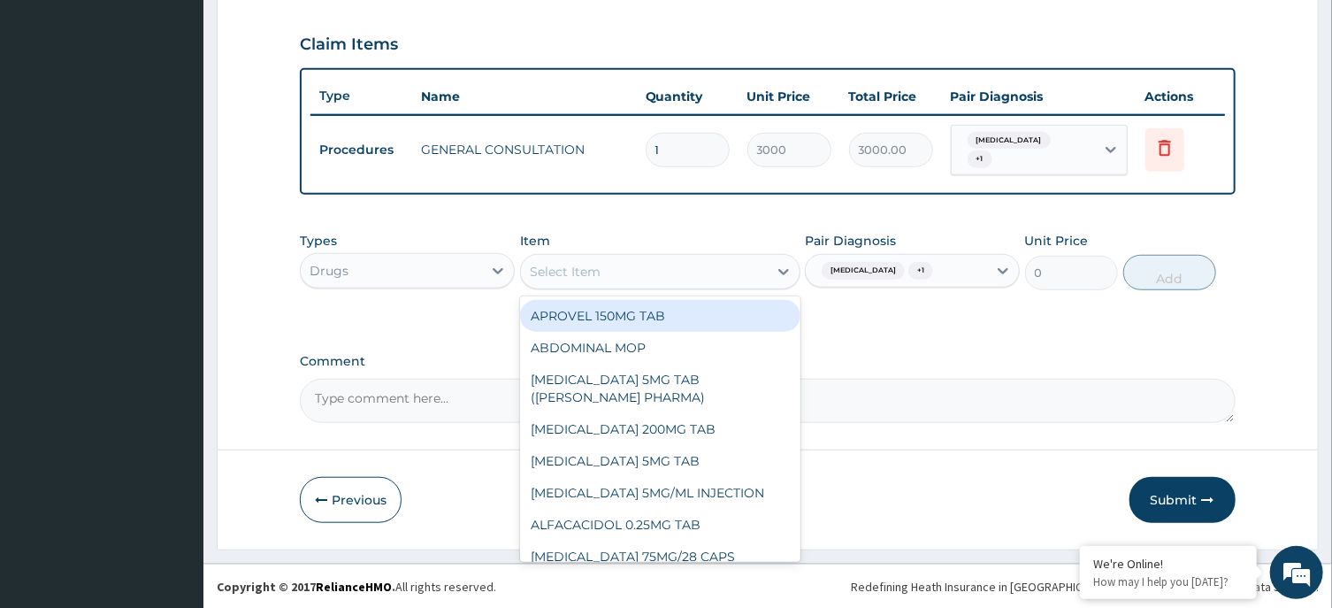
click at [711, 268] on div "Select Item" at bounding box center [644, 271] width 247 height 28
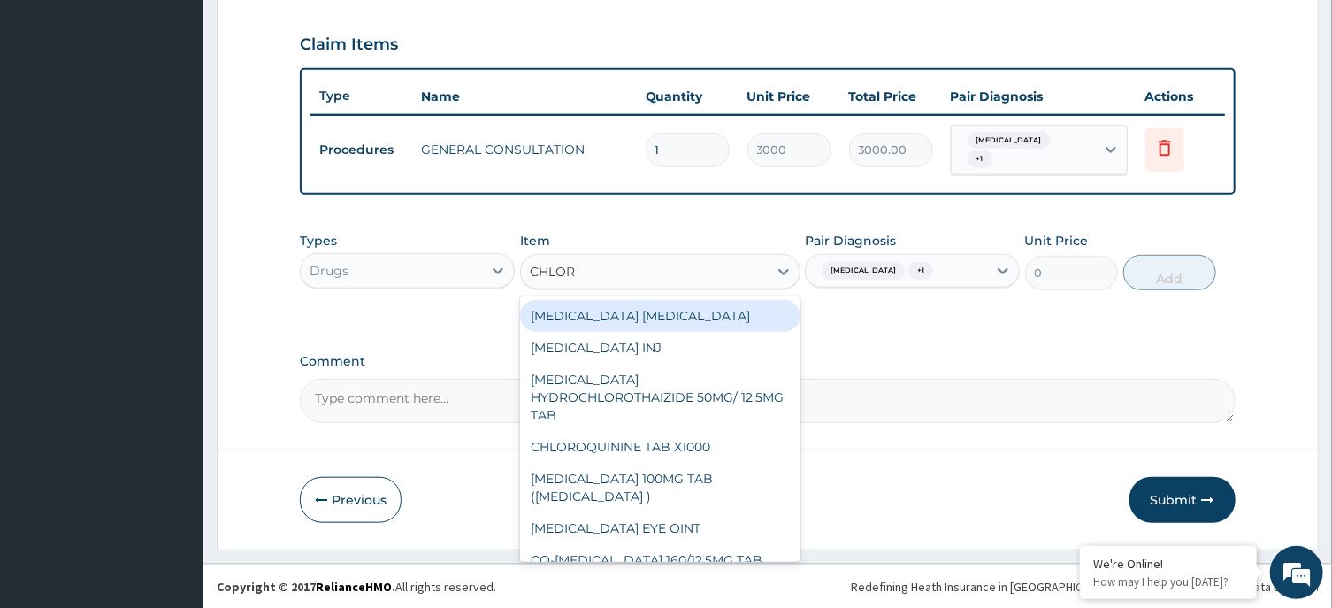
type input "CHLORP"
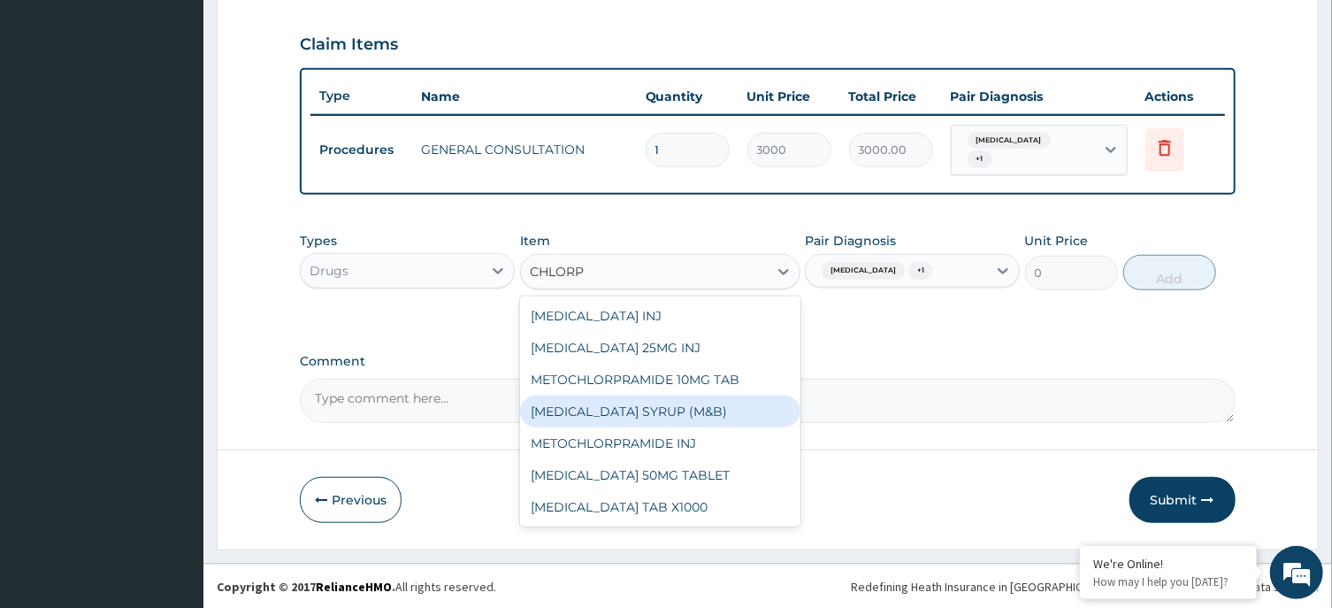
click at [684, 415] on div "CHLORPHENIRAMINE SYRUP (M&B)" at bounding box center [660, 411] width 280 height 32
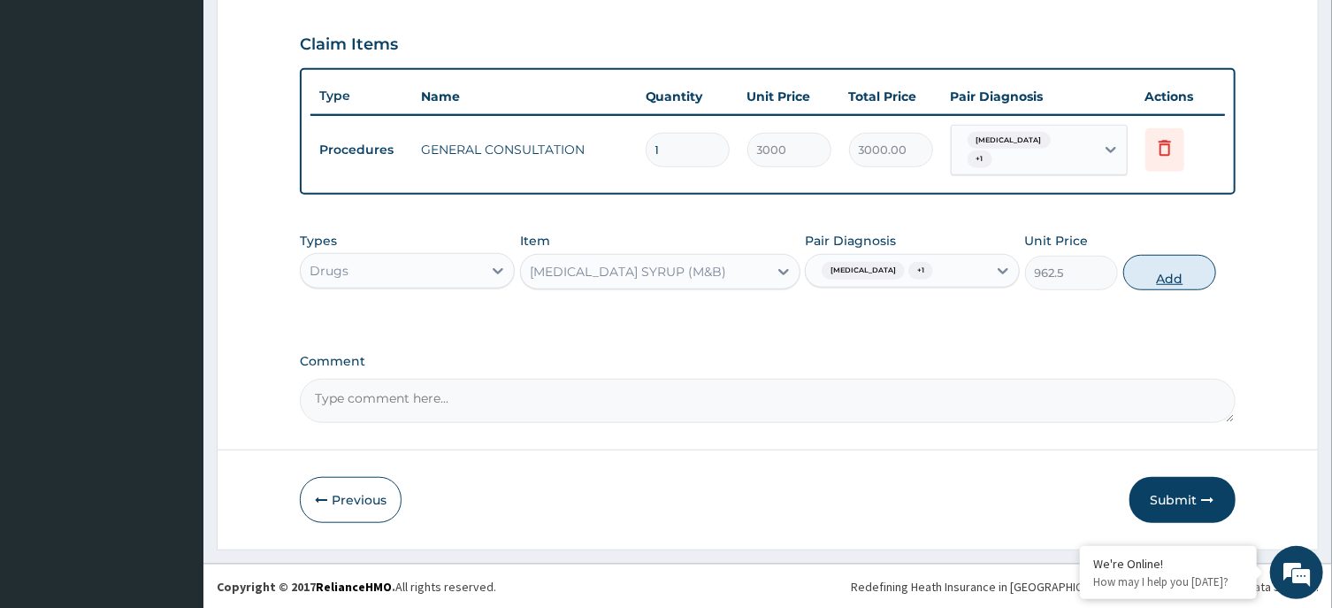
click at [1152, 257] on button "Add" at bounding box center [1170, 272] width 94 height 35
type input "0"
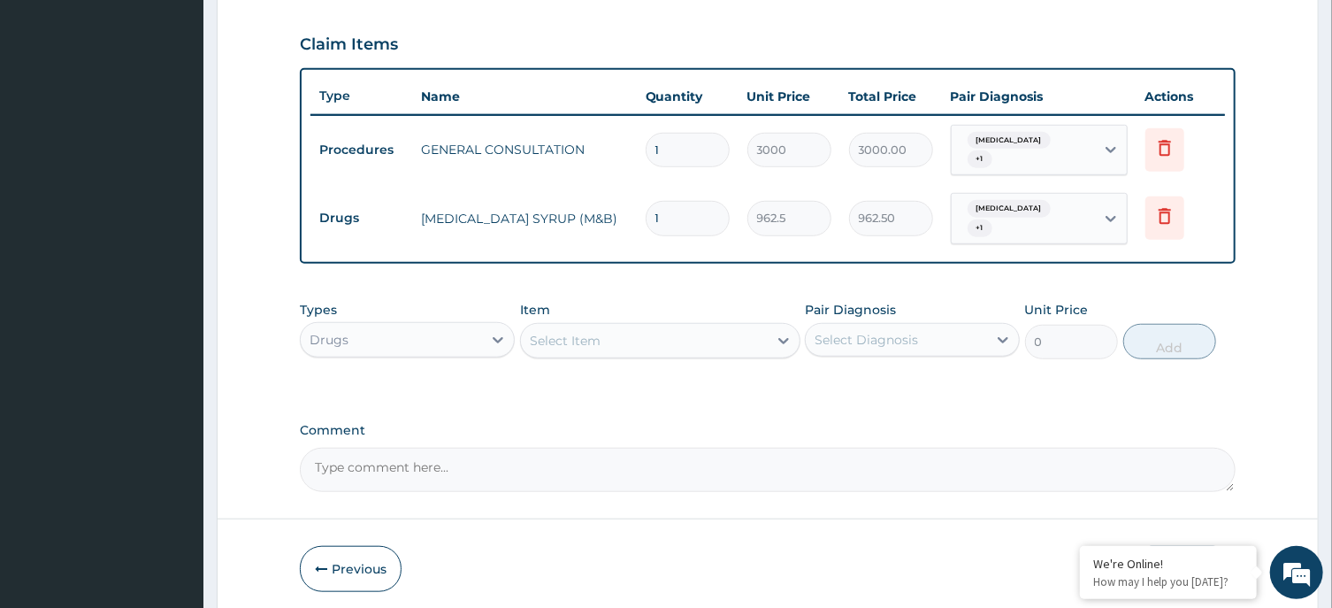
click at [553, 341] on div "Select Item" at bounding box center [565, 341] width 71 height 18
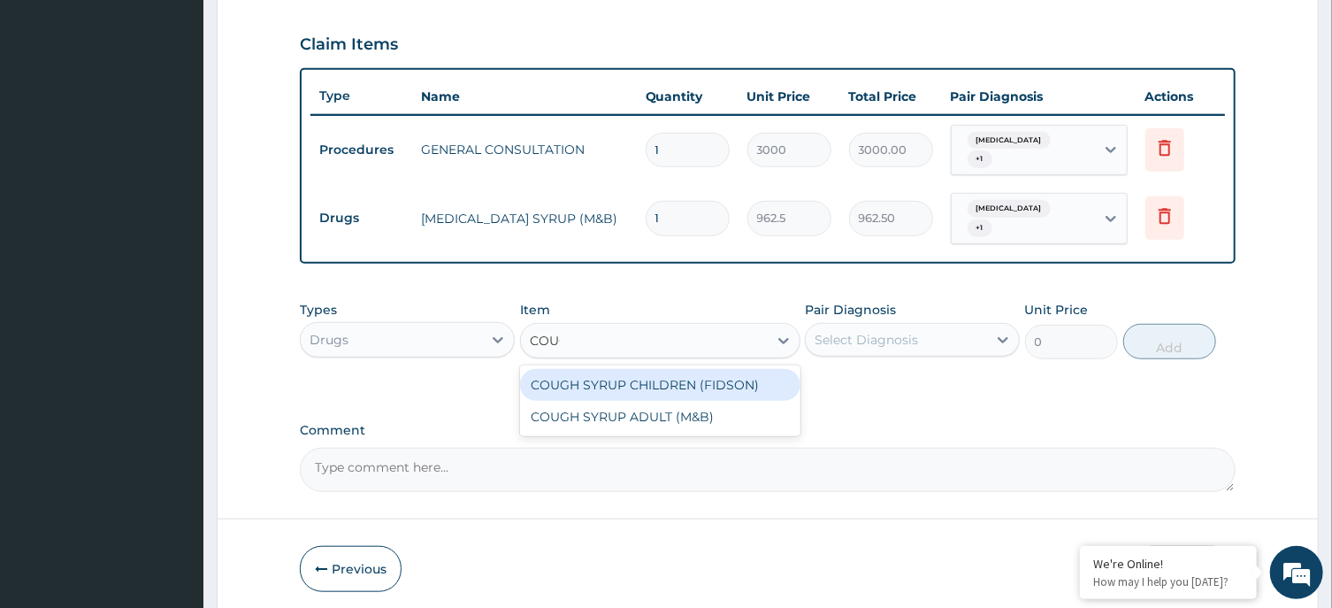
type input "COUGH"
drag, startPoint x: 652, startPoint y: 389, endPoint x: 684, endPoint y: 352, distance: 48.9
click at [654, 387] on div "COUGH SYRUP CHILDREN (FIDSON)" at bounding box center [660, 385] width 280 height 32
type input "1312.5"
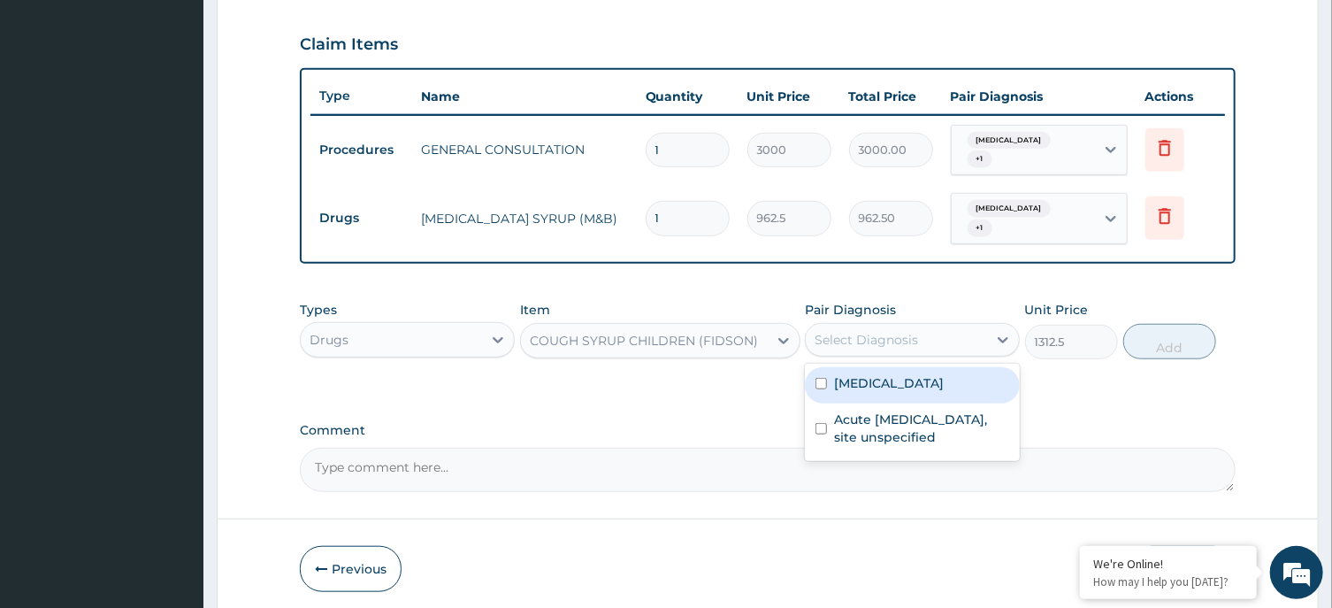
drag, startPoint x: 885, startPoint y: 338, endPoint x: 889, endPoint y: 373, distance: 35.6
click at [884, 339] on div "Select Diagnosis" at bounding box center [866, 340] width 103 height 18
drag, startPoint x: 888, startPoint y: 378, endPoint x: 899, endPoint y: 413, distance: 36.9
click at [891, 386] on label "Malaria, unspecified" at bounding box center [889, 383] width 110 height 18
checkbox input "true"
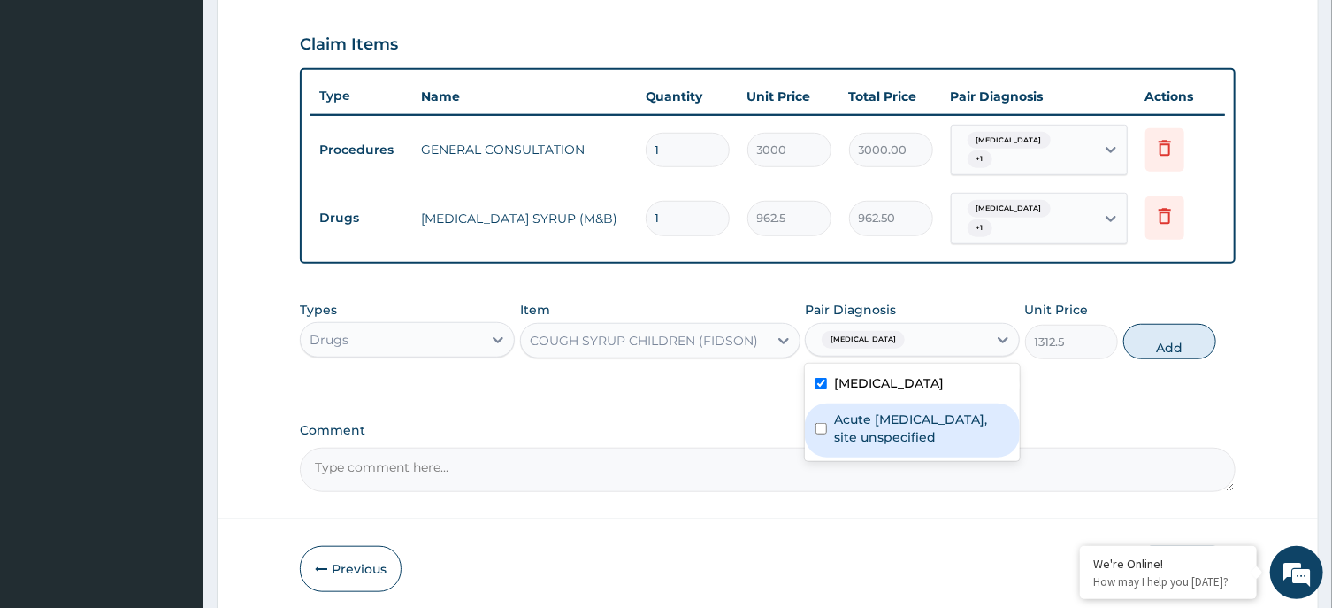
drag, startPoint x: 902, startPoint y: 417, endPoint x: 1144, endPoint y: 394, distance: 243.3
click at [903, 417] on label "Acute upper respiratory infection, site unspecified" at bounding box center [921, 427] width 175 height 35
checkbox input "true"
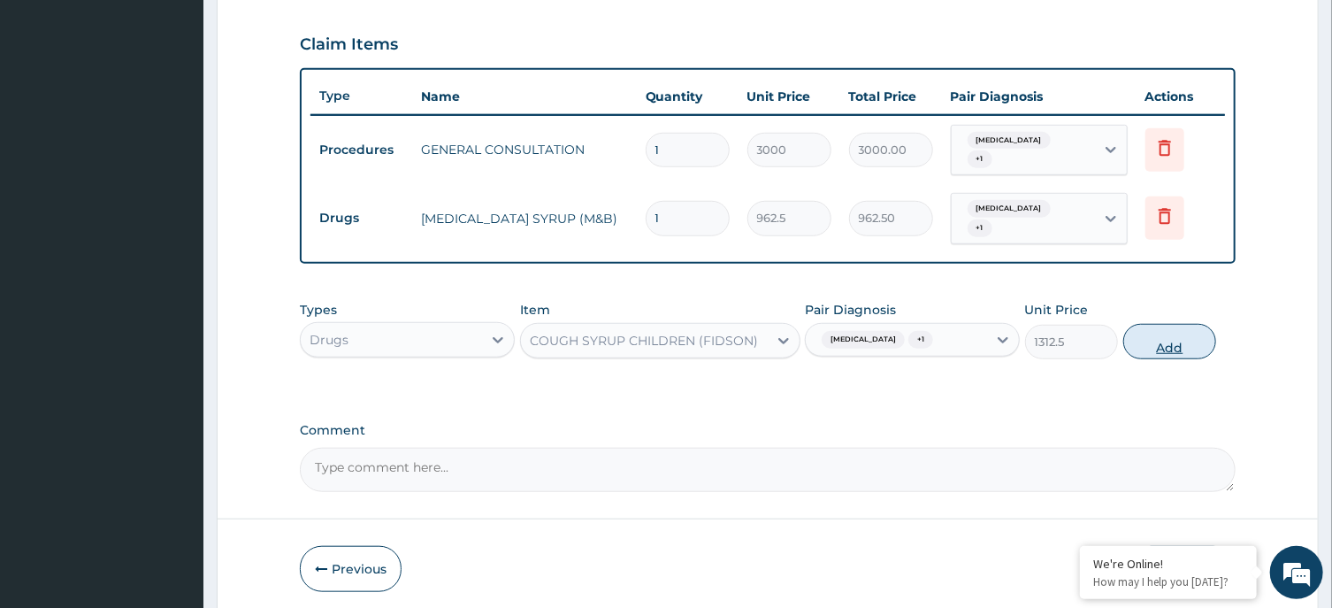
click at [1170, 342] on button "Add" at bounding box center [1170, 341] width 94 height 35
type input "0"
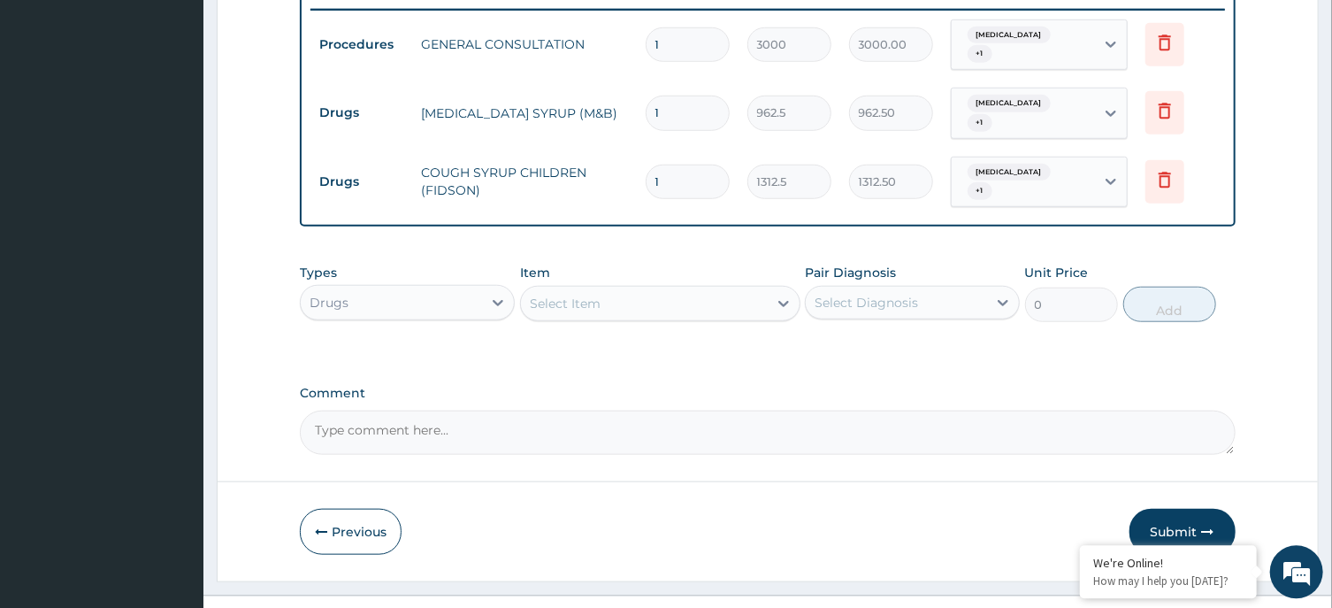
scroll to position [727, 0]
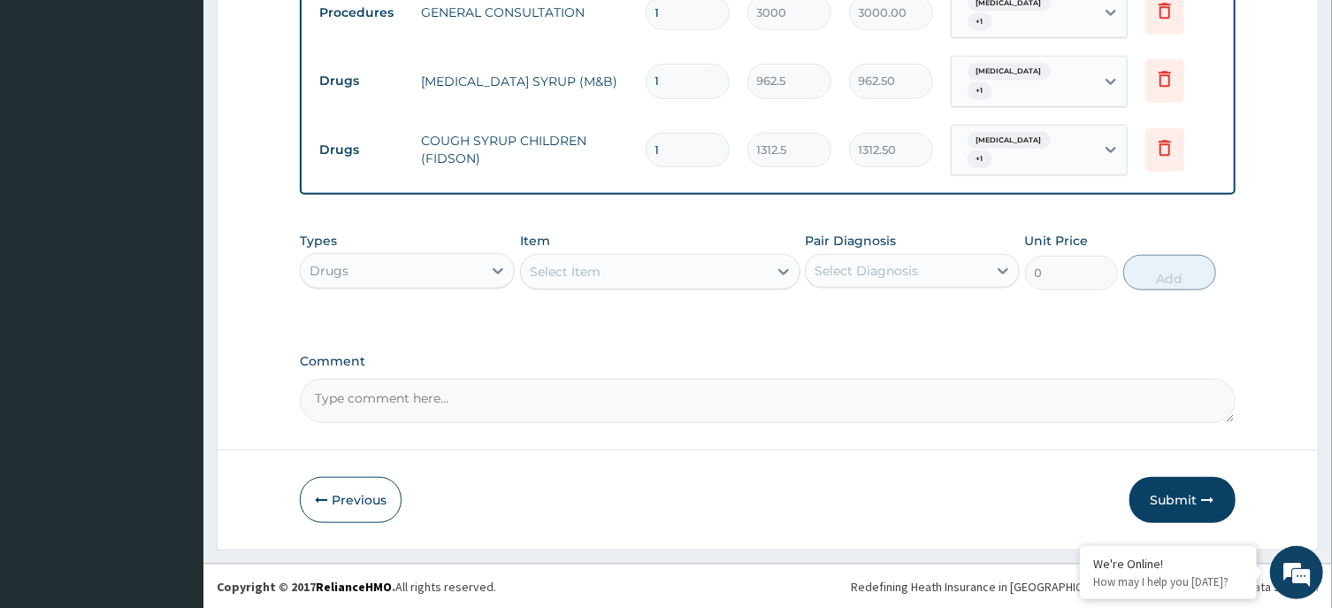
click at [412, 254] on div "Drugs" at bounding box center [407, 270] width 215 height 35
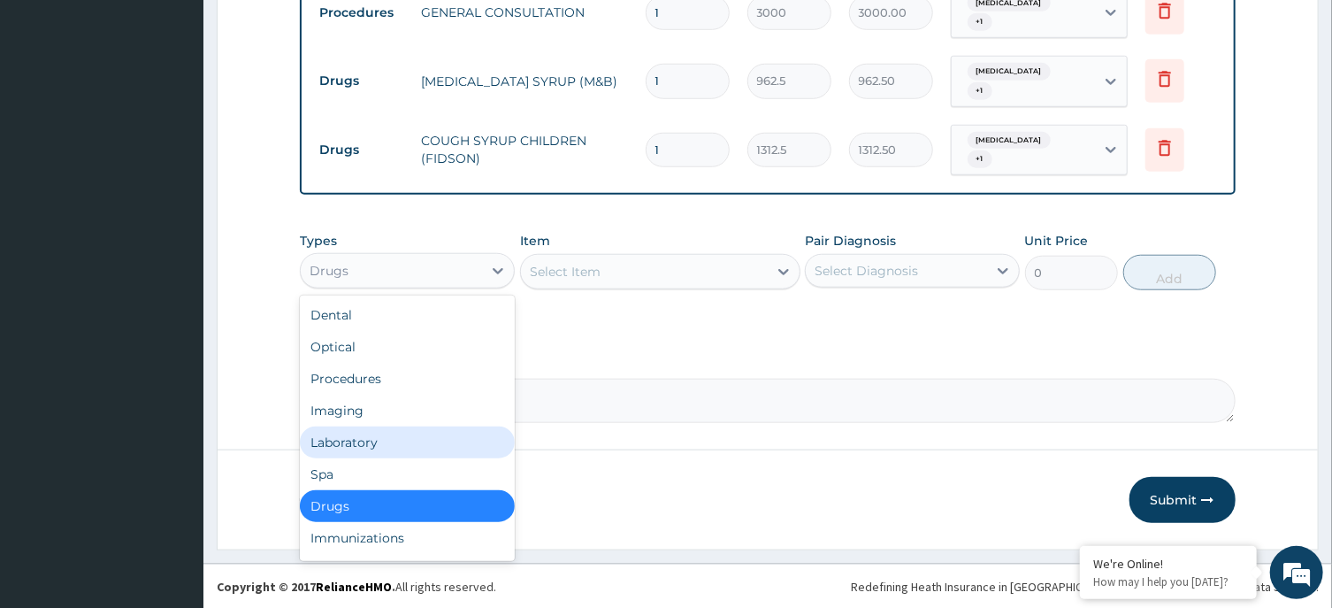
click at [388, 433] on div "Laboratory" at bounding box center [407, 442] width 215 height 32
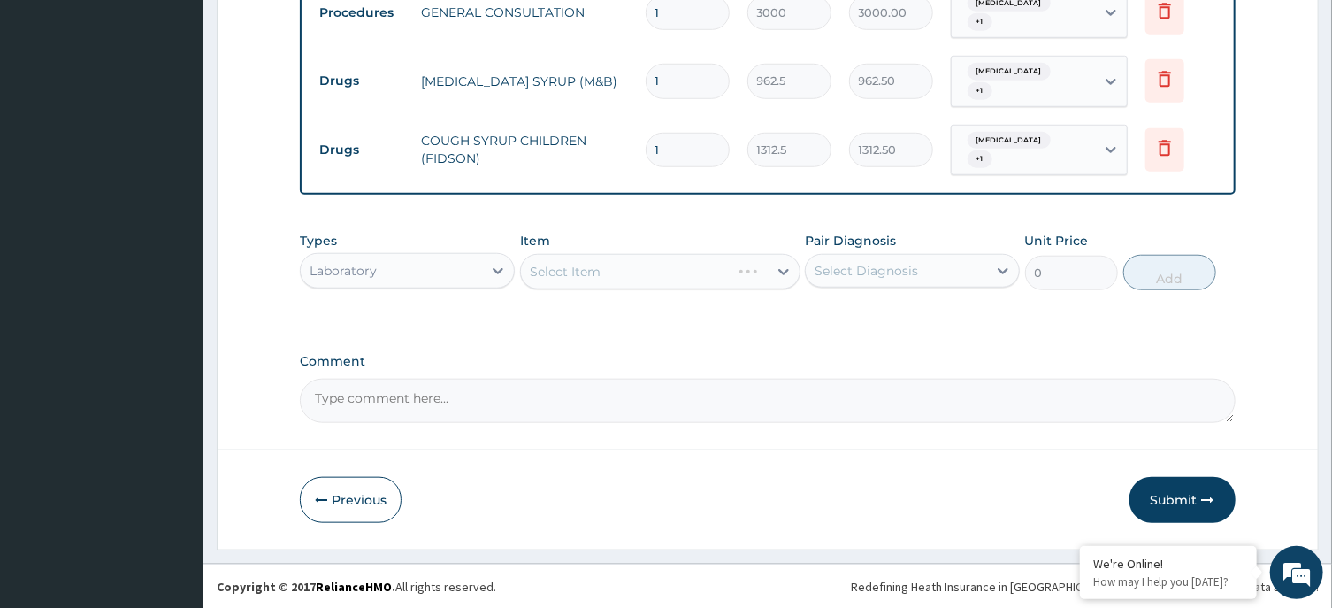
click at [853, 256] on div "Select Diagnosis" at bounding box center [896, 270] width 181 height 28
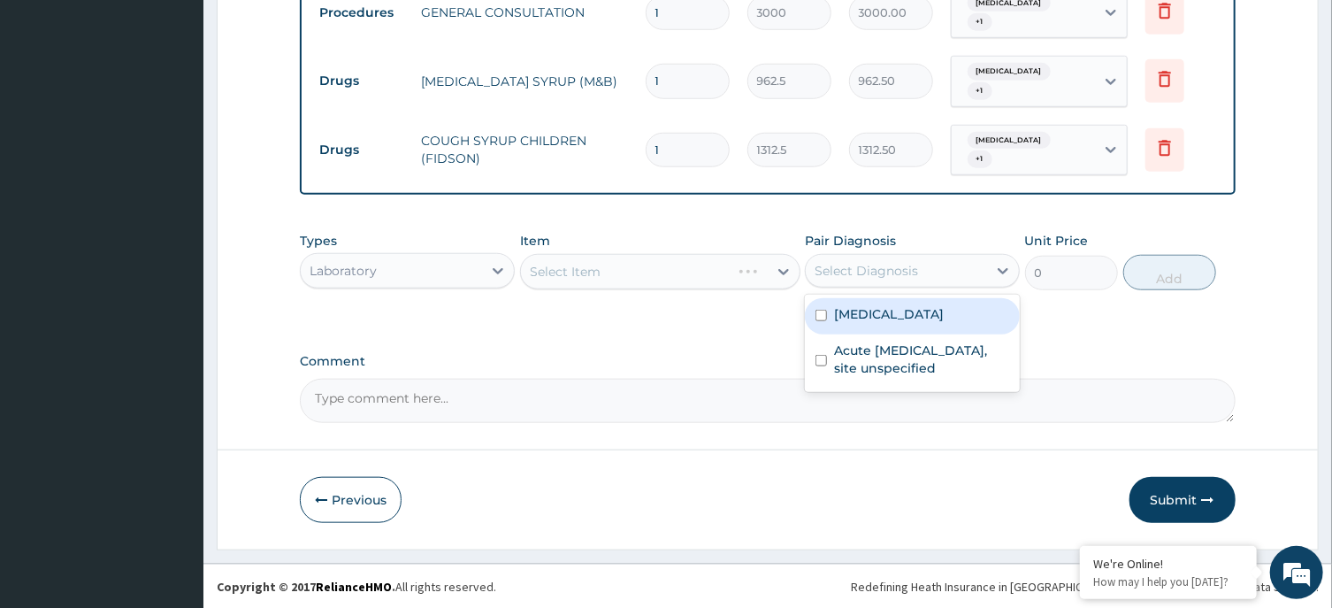
drag, startPoint x: 870, startPoint y: 311, endPoint x: 894, endPoint y: 362, distance: 55.8
click at [873, 317] on label "Malaria, unspecified" at bounding box center [889, 314] width 110 height 18
checkbox input "true"
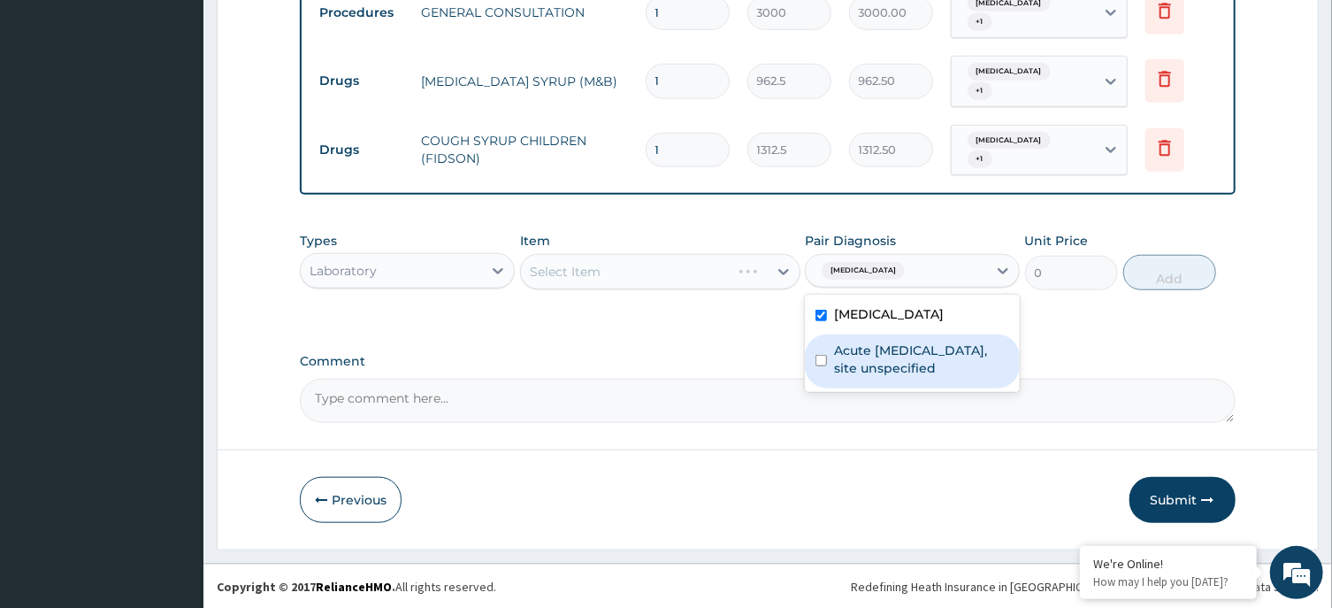
click at [894, 362] on label "Acute upper respiratory infection, site unspecified" at bounding box center [921, 358] width 175 height 35
checkbox input "true"
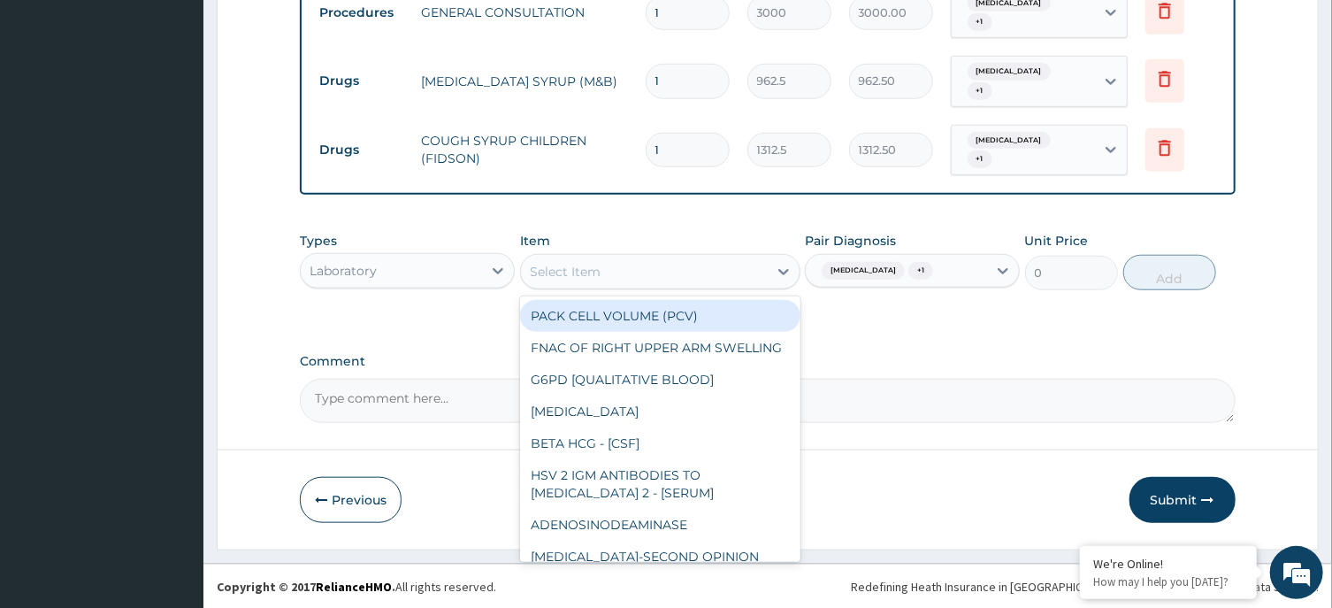
click at [705, 261] on div "Select Item" at bounding box center [644, 271] width 247 height 28
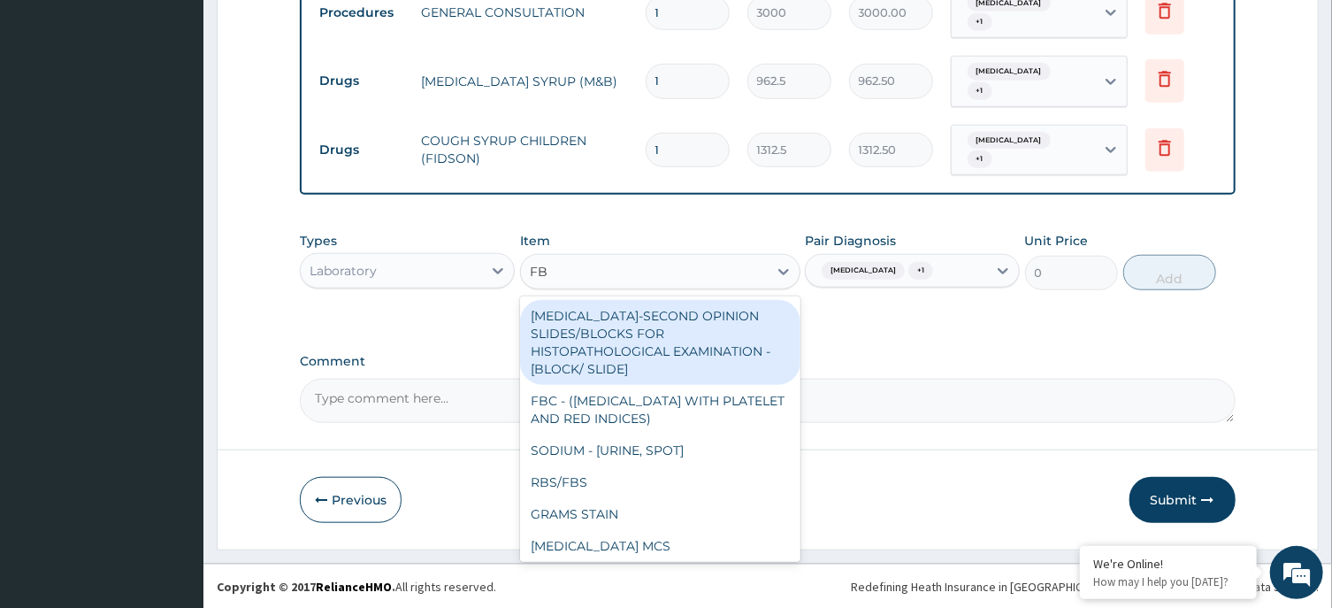
type input "FBC"
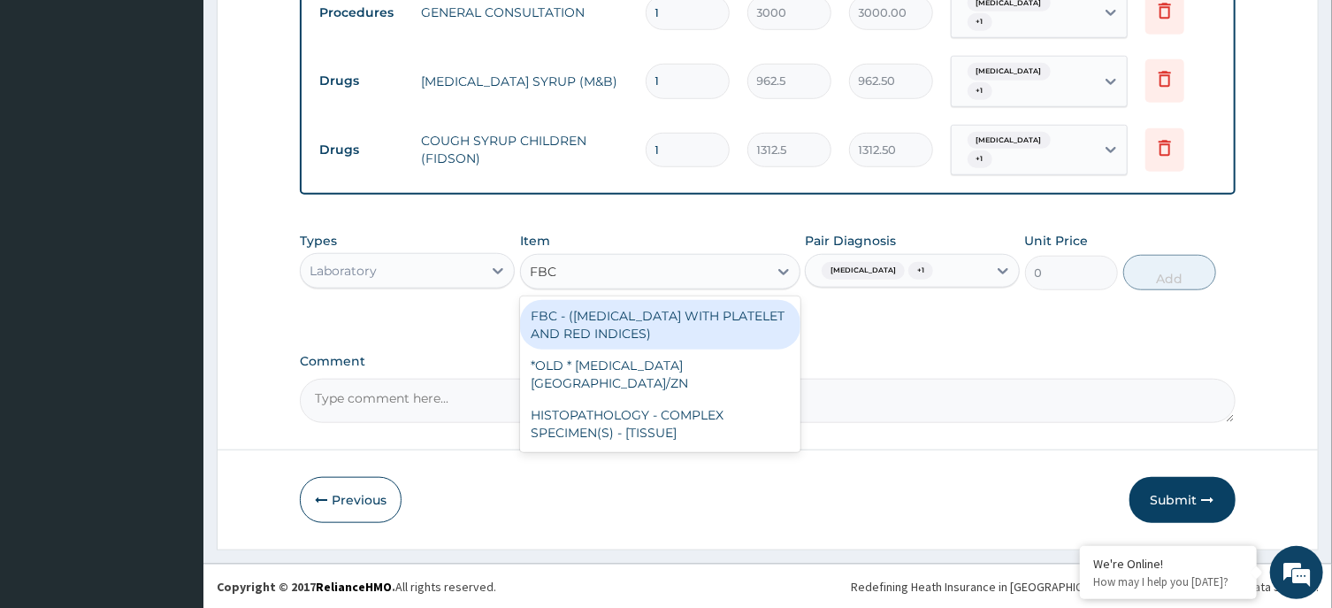
drag, startPoint x: 682, startPoint y: 327, endPoint x: 708, endPoint y: 326, distance: 26.5
click at [684, 326] on div "FBC - (FULL BLOOD COUNT WITH PLATELET AND RED INDICES)" at bounding box center [660, 325] width 280 height 50
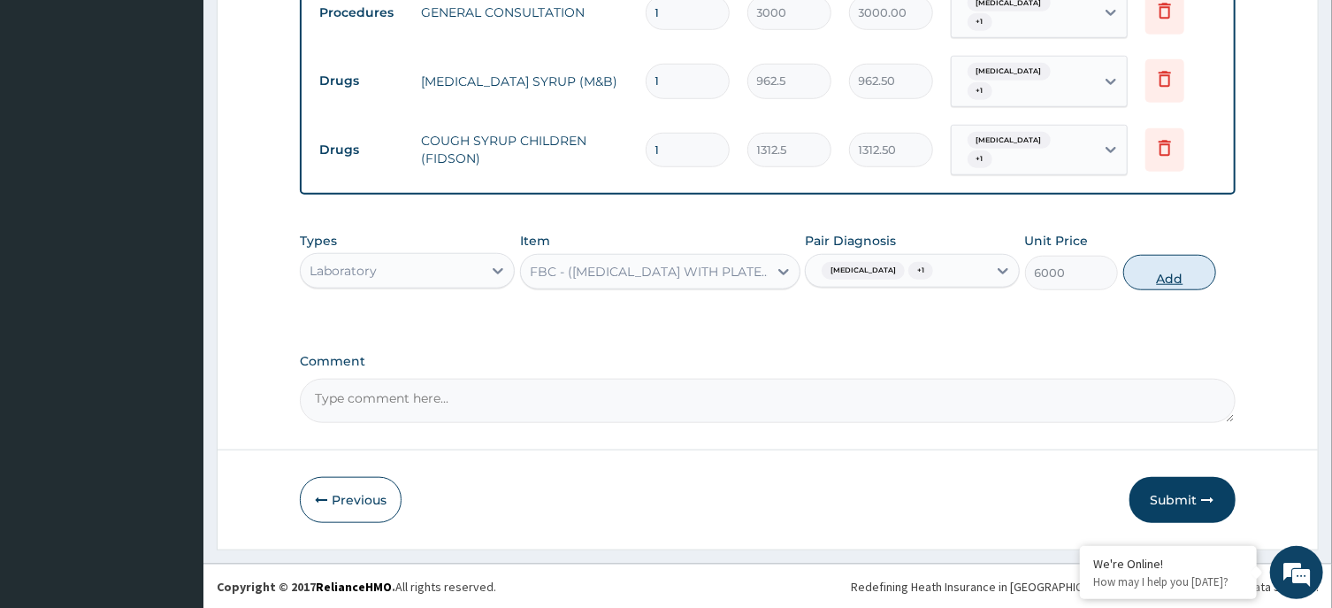
click at [1127, 273] on button "Add" at bounding box center [1170, 272] width 94 height 35
type input "0"
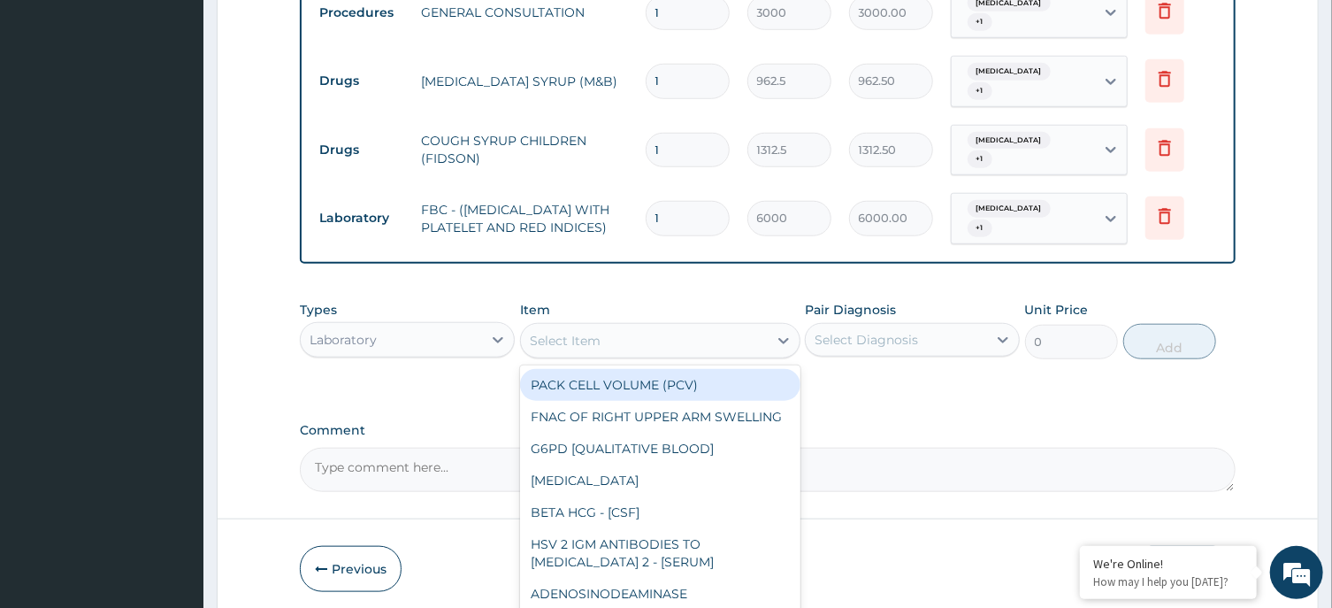
click at [693, 344] on div "Select Item" at bounding box center [644, 340] width 247 height 28
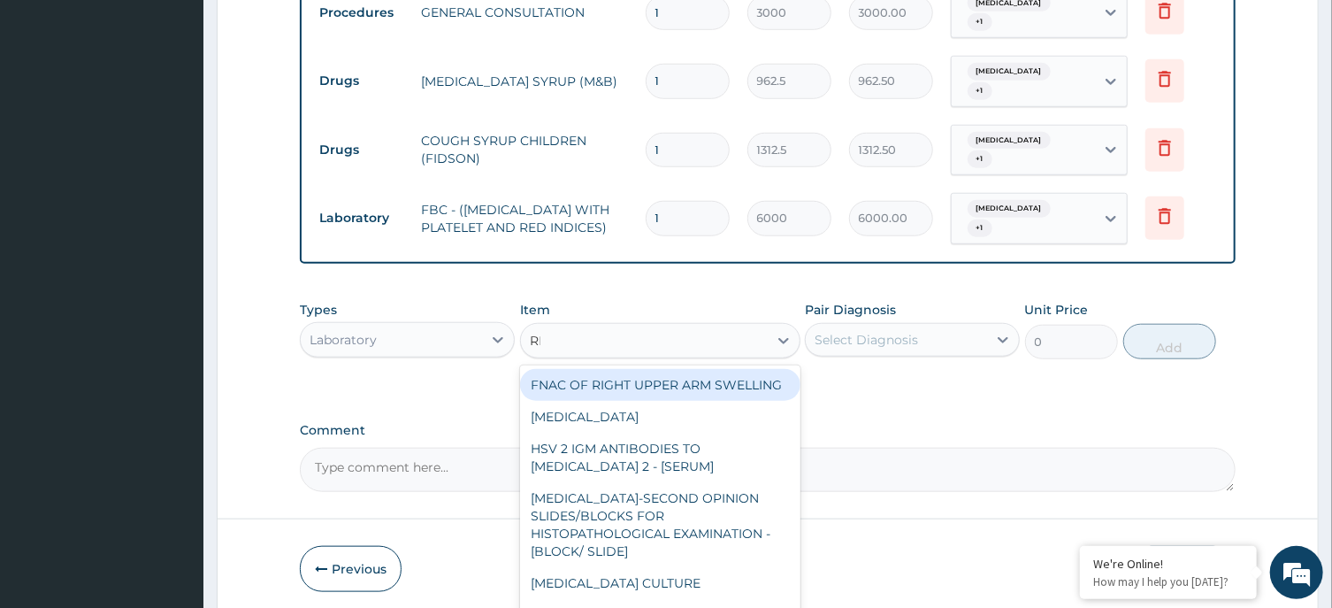
type input "RDT"
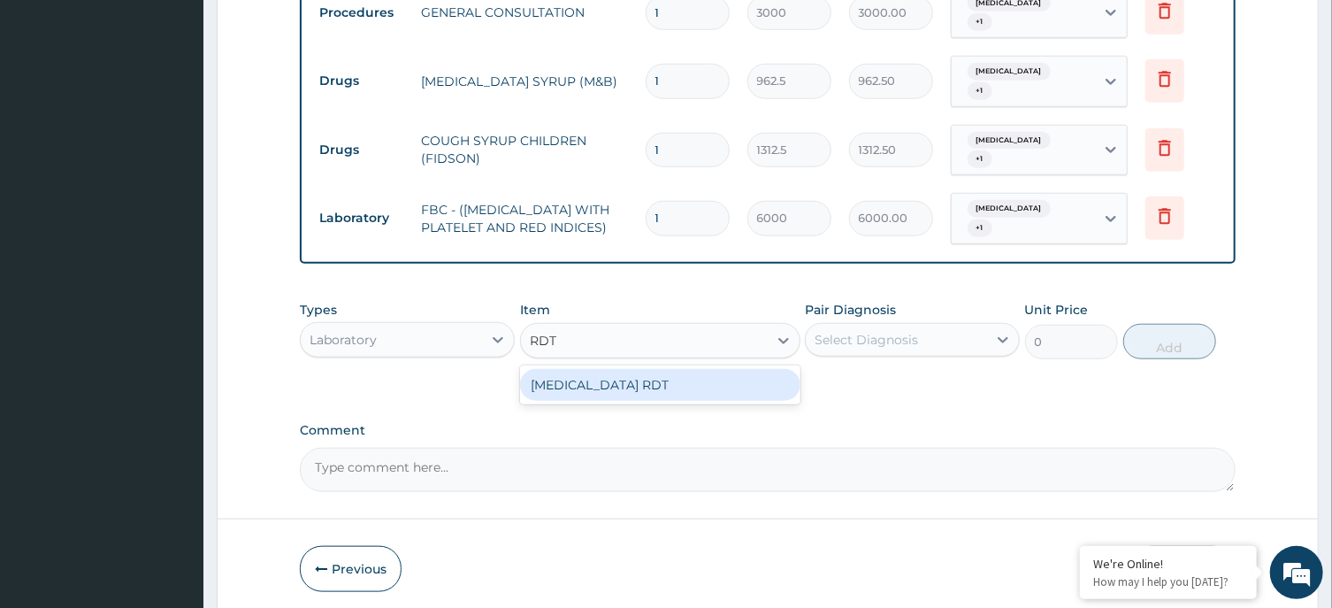
drag, startPoint x: 648, startPoint y: 375, endPoint x: 712, endPoint y: 375, distance: 63.7
click at [660, 375] on div "MALARIA RDT" at bounding box center [660, 385] width 280 height 32
type input "3000"
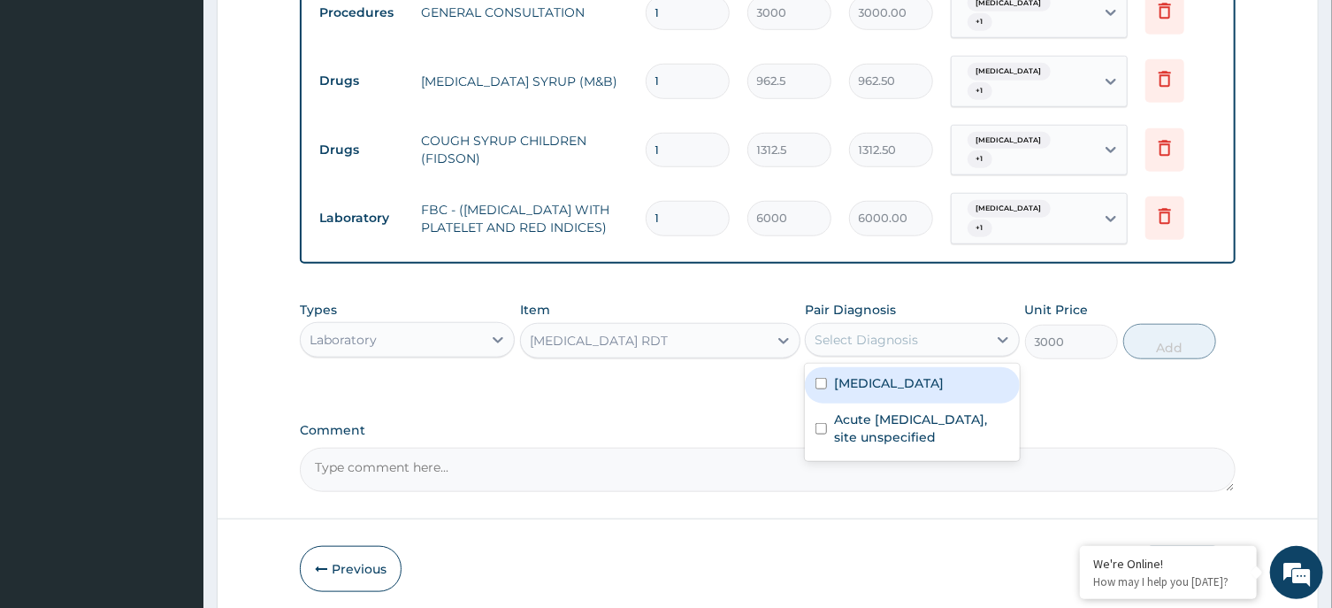
click at [891, 337] on div "Select Diagnosis" at bounding box center [866, 340] width 103 height 18
drag, startPoint x: 879, startPoint y: 375, endPoint x: 884, endPoint y: 398, distance: 23.4
click at [879, 378] on label "Malaria, unspecified" at bounding box center [889, 383] width 110 height 18
checkbox input "true"
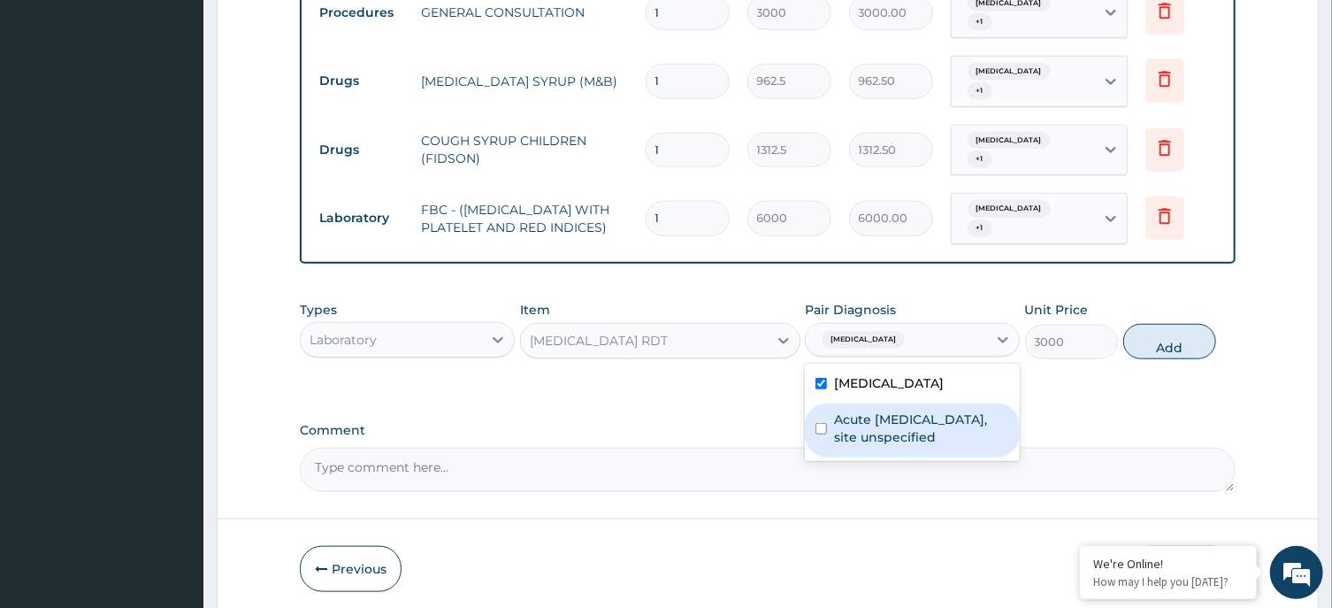
drag, startPoint x: 889, startPoint y: 416, endPoint x: 1040, endPoint y: 376, distance: 156.4
click at [892, 417] on label "Acute upper respiratory infection, site unspecified" at bounding box center [921, 427] width 175 height 35
checkbox input "true"
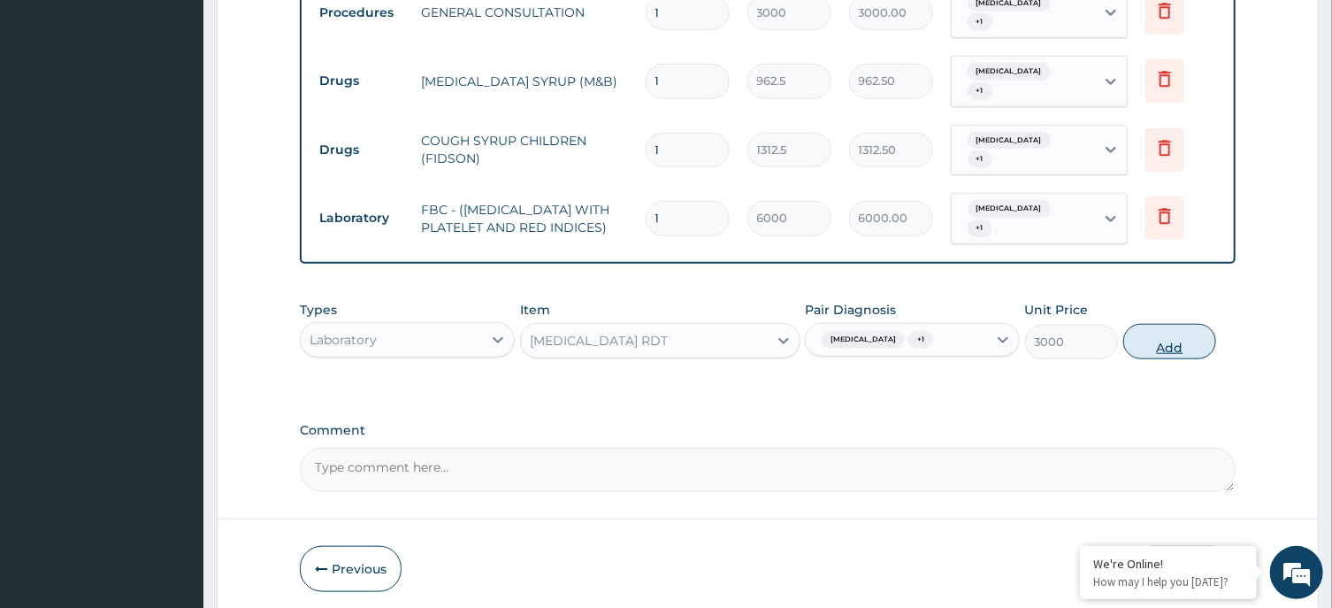
click at [1175, 341] on button "Add" at bounding box center [1170, 341] width 94 height 35
type input "0"
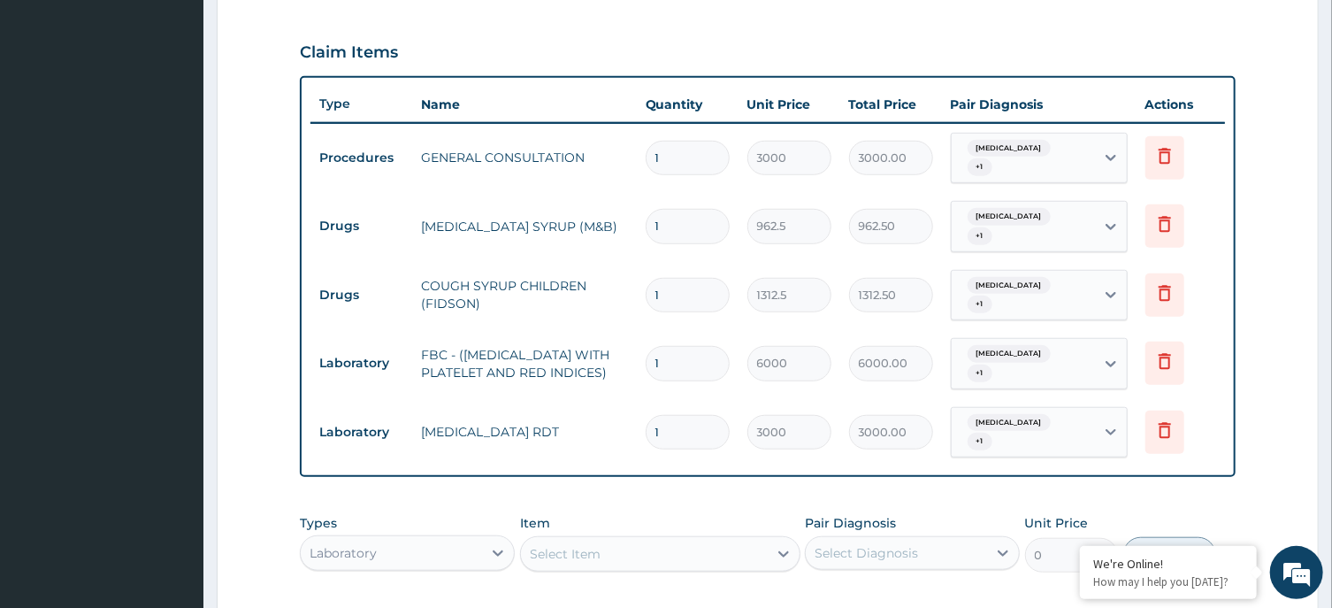
scroll to position [867, 0]
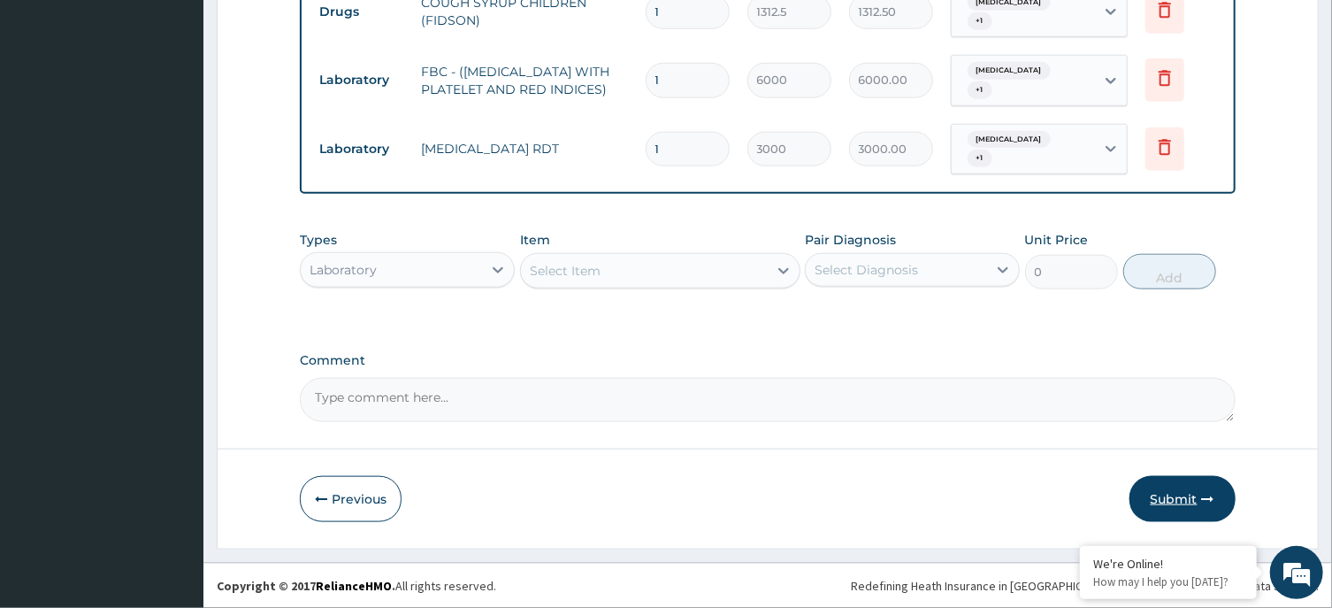
click at [1165, 488] on button "Submit" at bounding box center [1182, 499] width 106 height 46
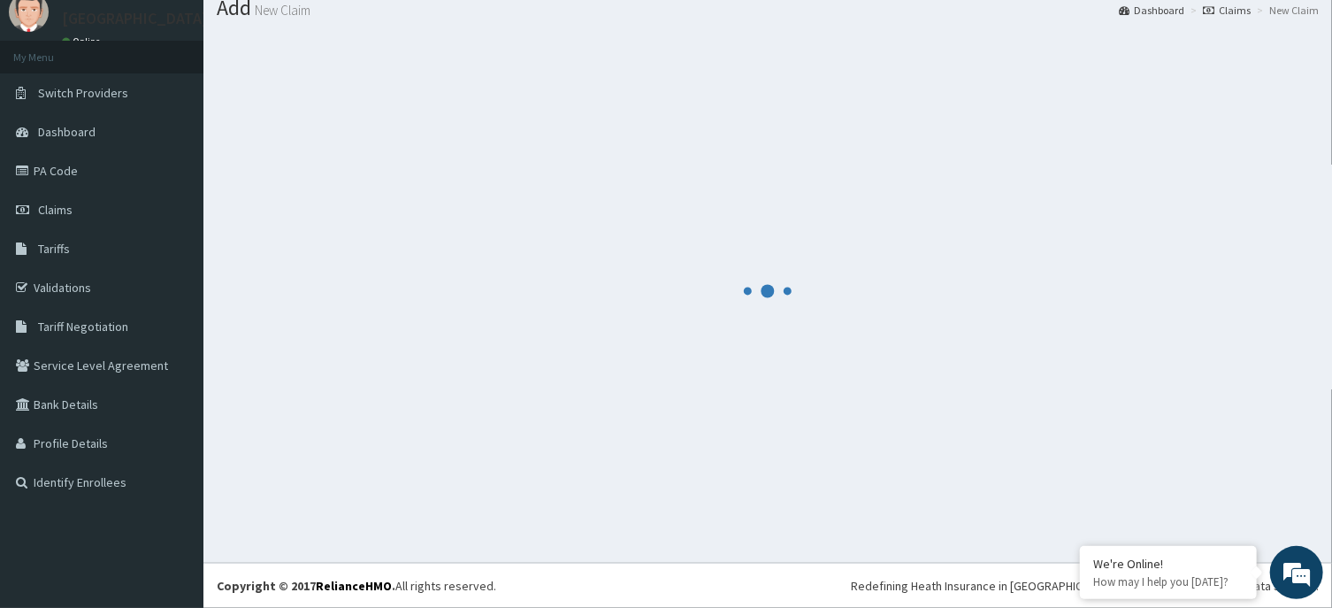
scroll to position [61, 0]
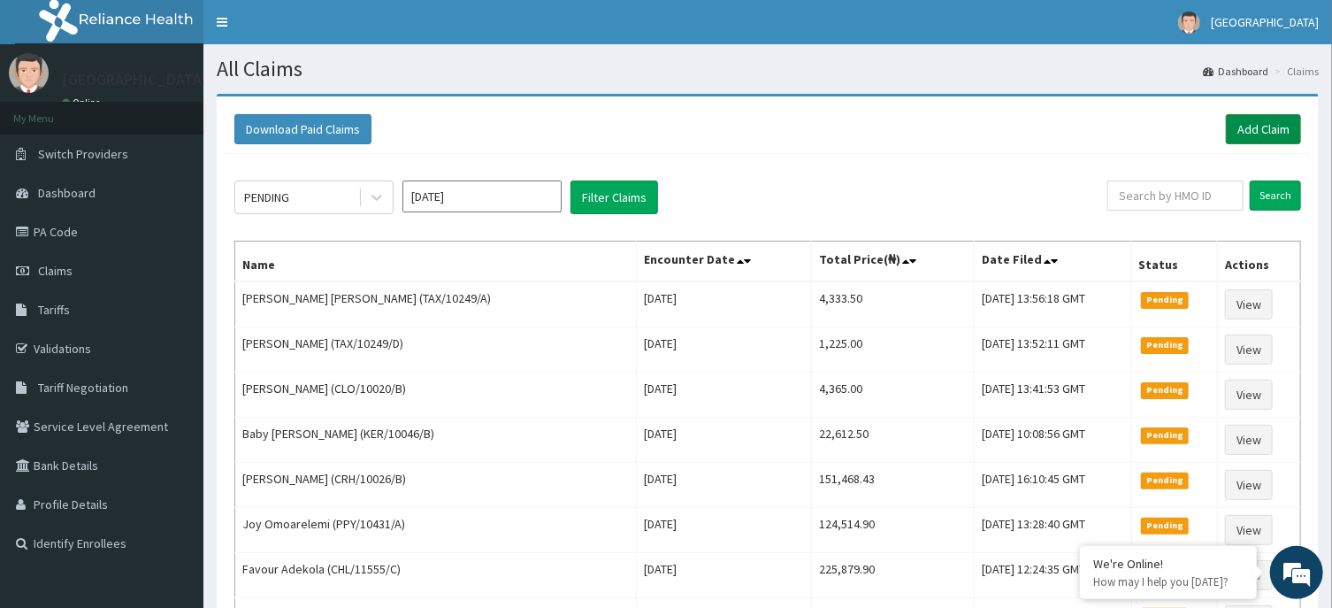
click at [1288, 124] on link "Add Claim" at bounding box center [1263, 129] width 75 height 30
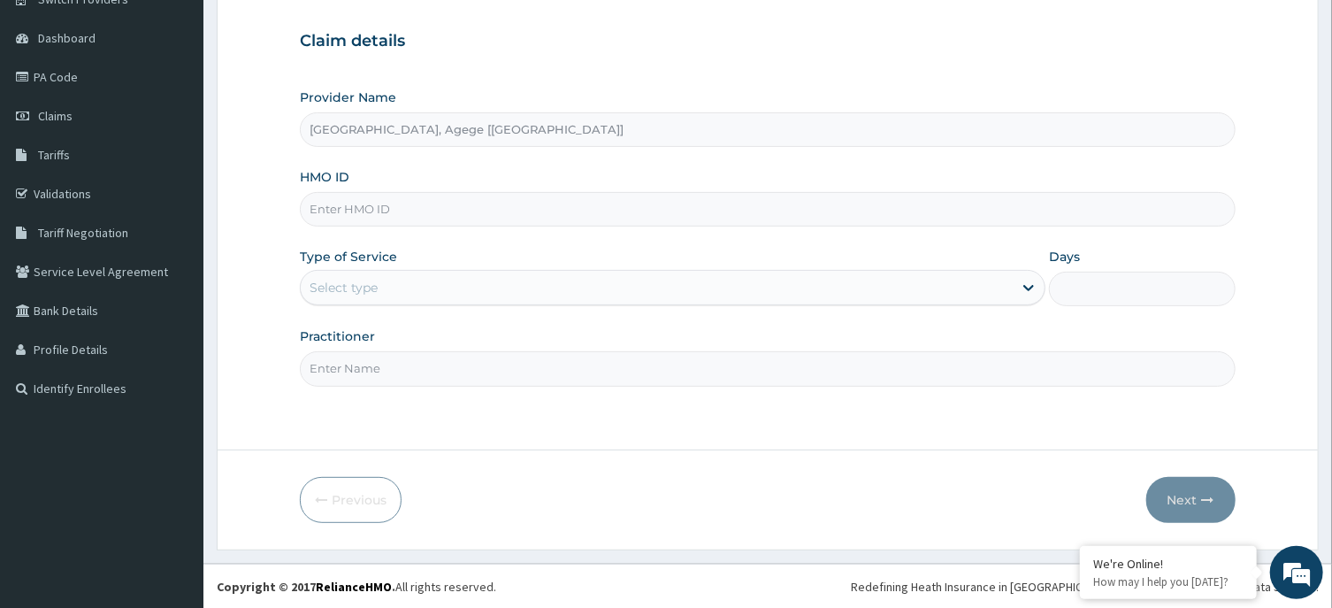
scroll to position [156, 0]
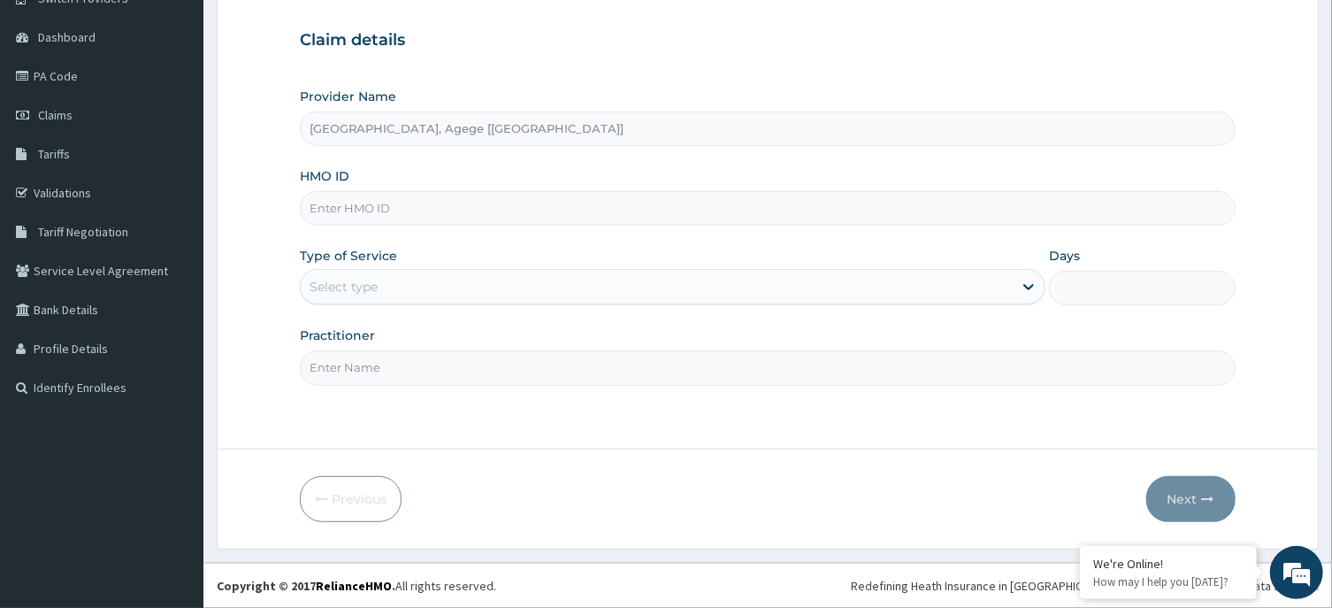
drag, startPoint x: 346, startPoint y: 211, endPoint x: 345, endPoint y: 198, distance: 12.4
click at [345, 203] on input "HMO ID" at bounding box center [767, 208] width 935 height 34
paste input "NBC/10292/F"
type input "NBC/10292/F"
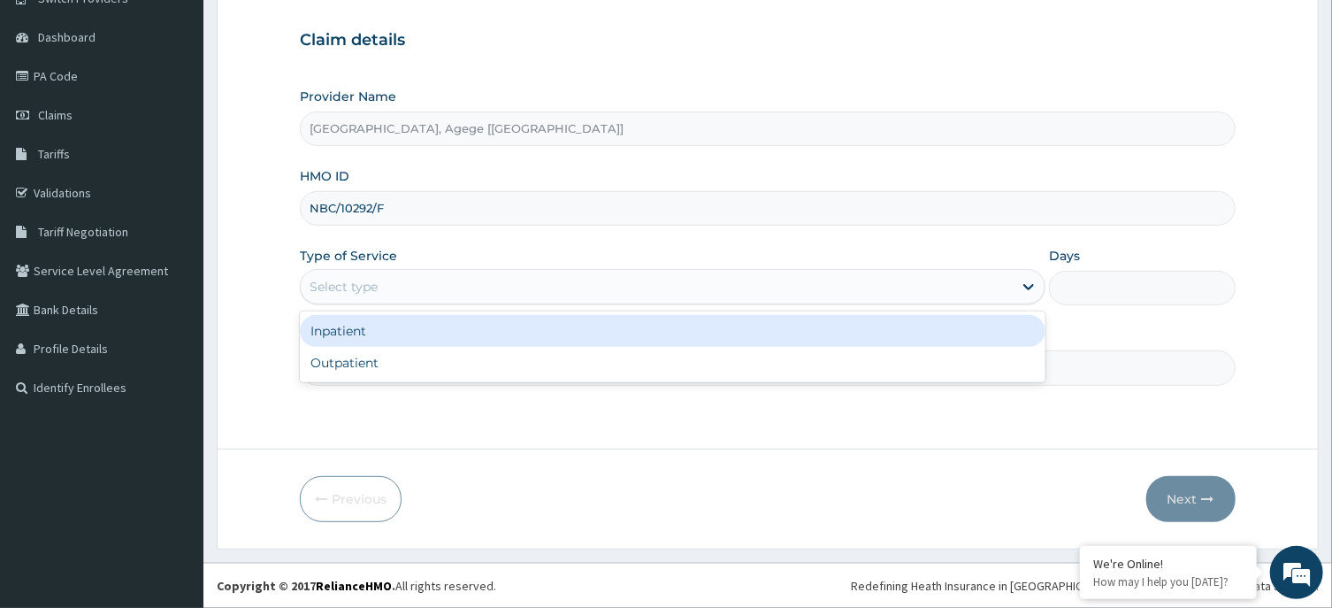
click at [354, 288] on div "Select type" at bounding box center [344, 287] width 68 height 18
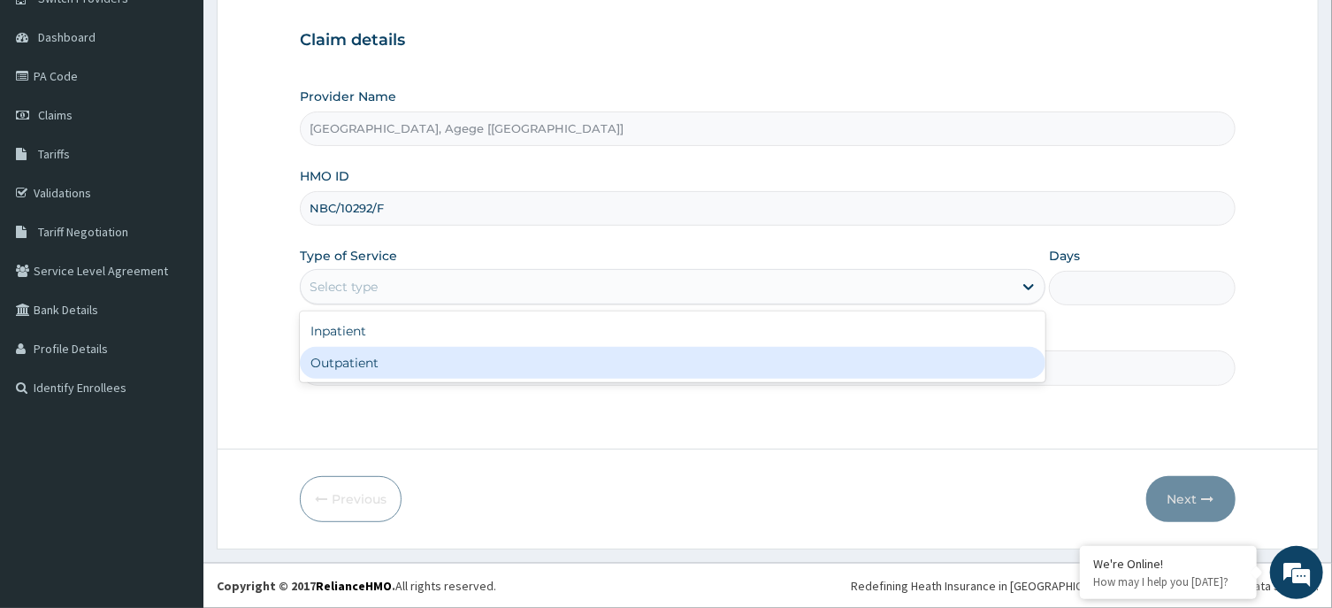
click at [386, 364] on div "Outpatient" at bounding box center [673, 363] width 746 height 32
type input "1"
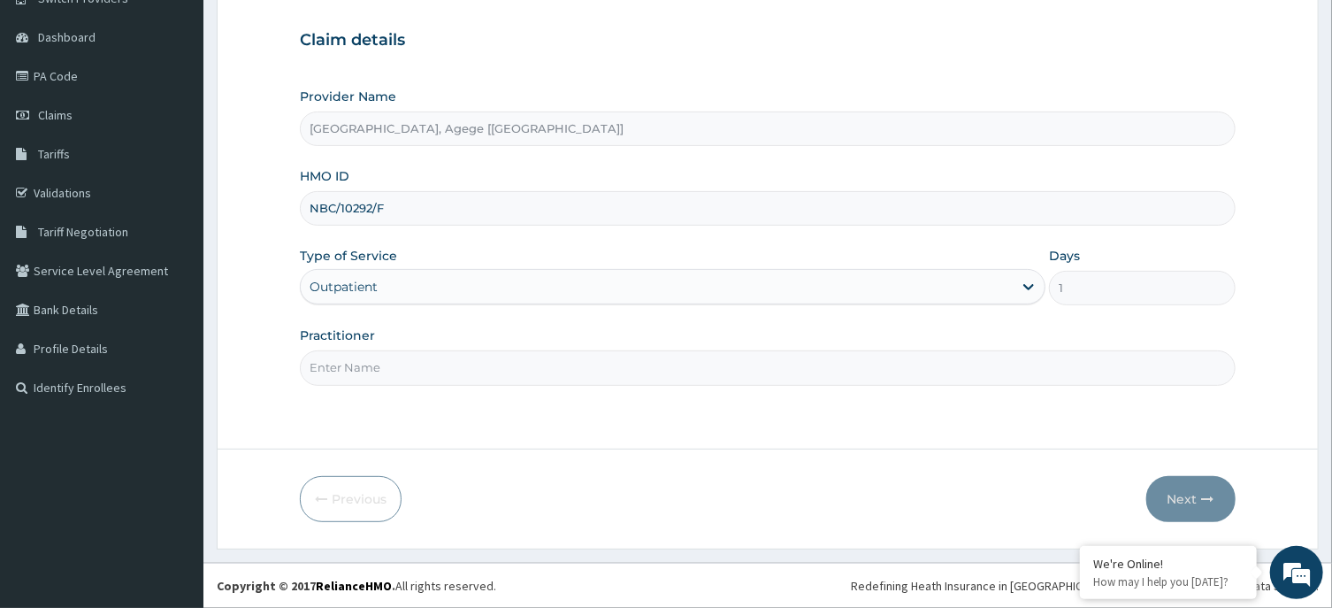
click at [386, 367] on input "Practitioner" at bounding box center [767, 367] width 935 height 34
type input "DR [PERSON_NAME]"
click at [1191, 491] on button "Next" at bounding box center [1190, 499] width 89 height 46
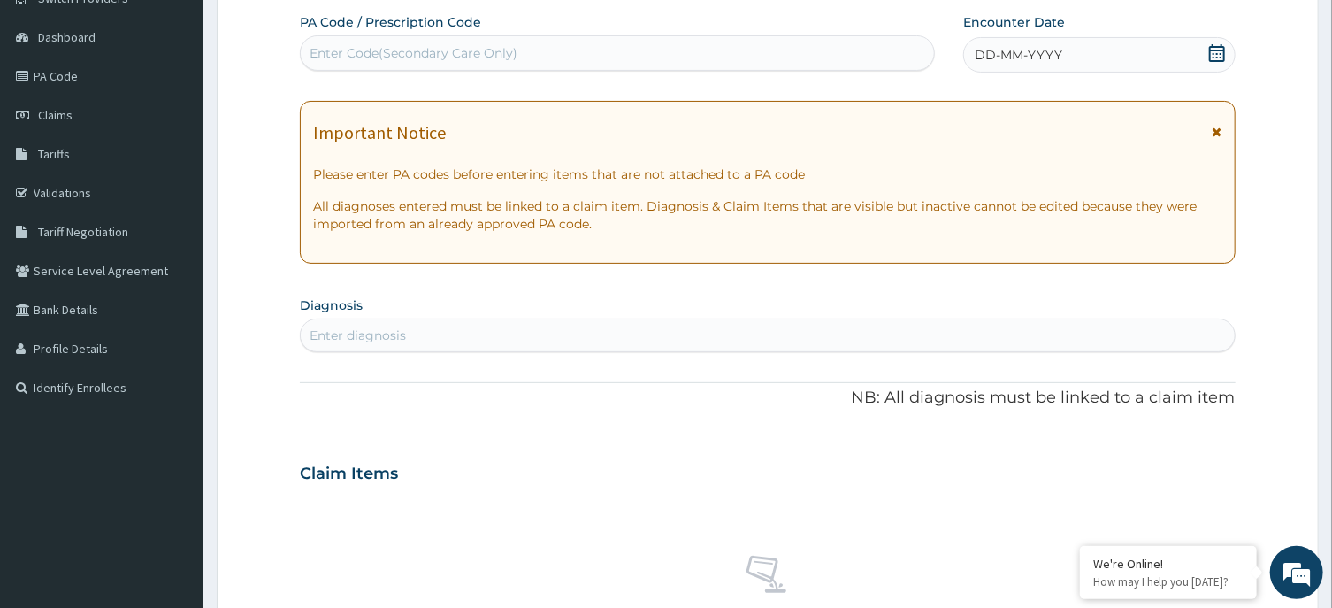
click at [559, 59] on div "Enter Code(Secondary Care Only)" at bounding box center [617, 53] width 633 height 28
paste input "PA/ABBFDE"
type input "PA/ABBFDE"
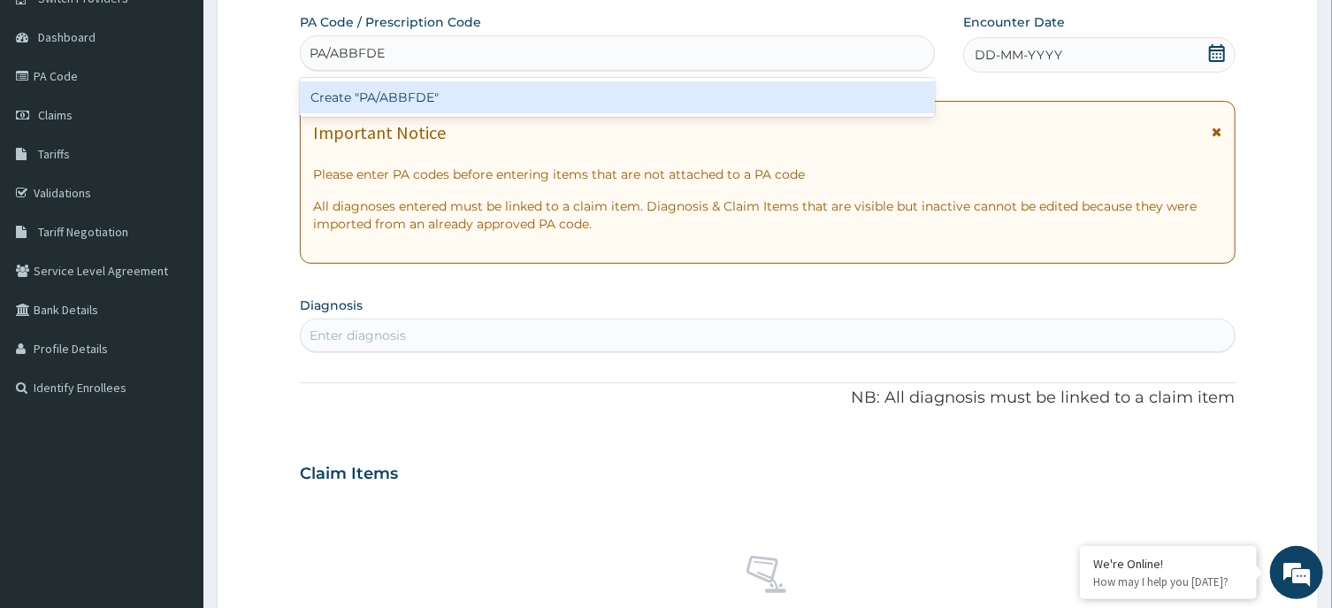
click at [396, 99] on div "Create "PA/ABBFDE"" at bounding box center [617, 97] width 635 height 32
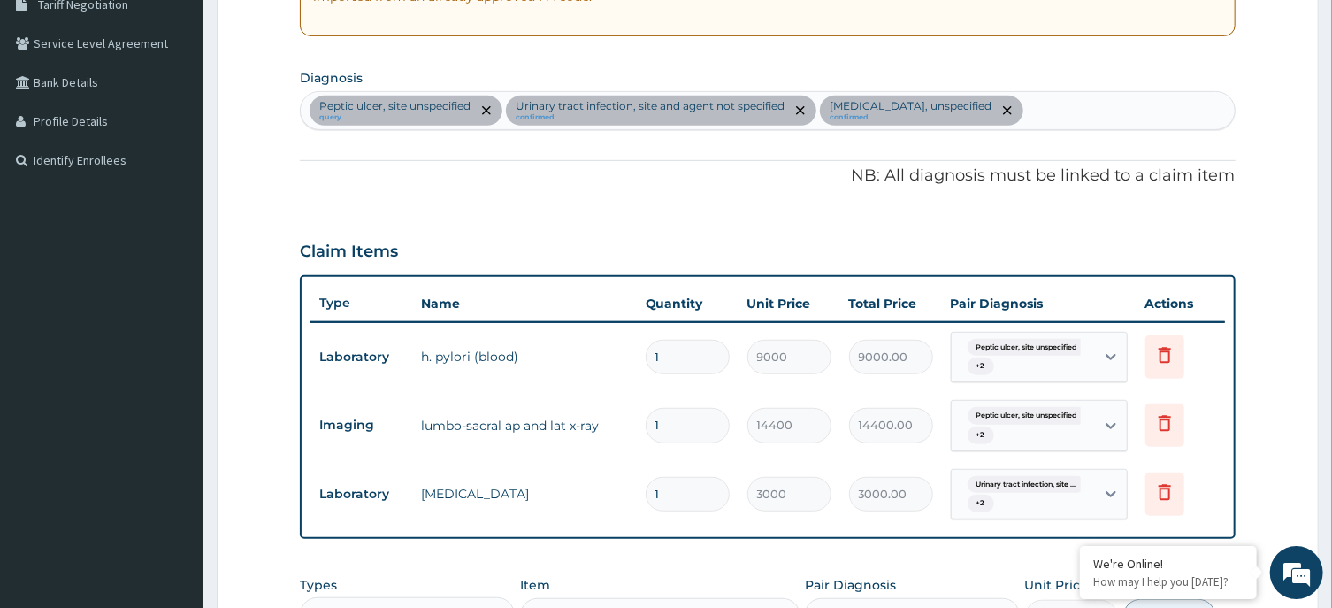
scroll to position [727, 0]
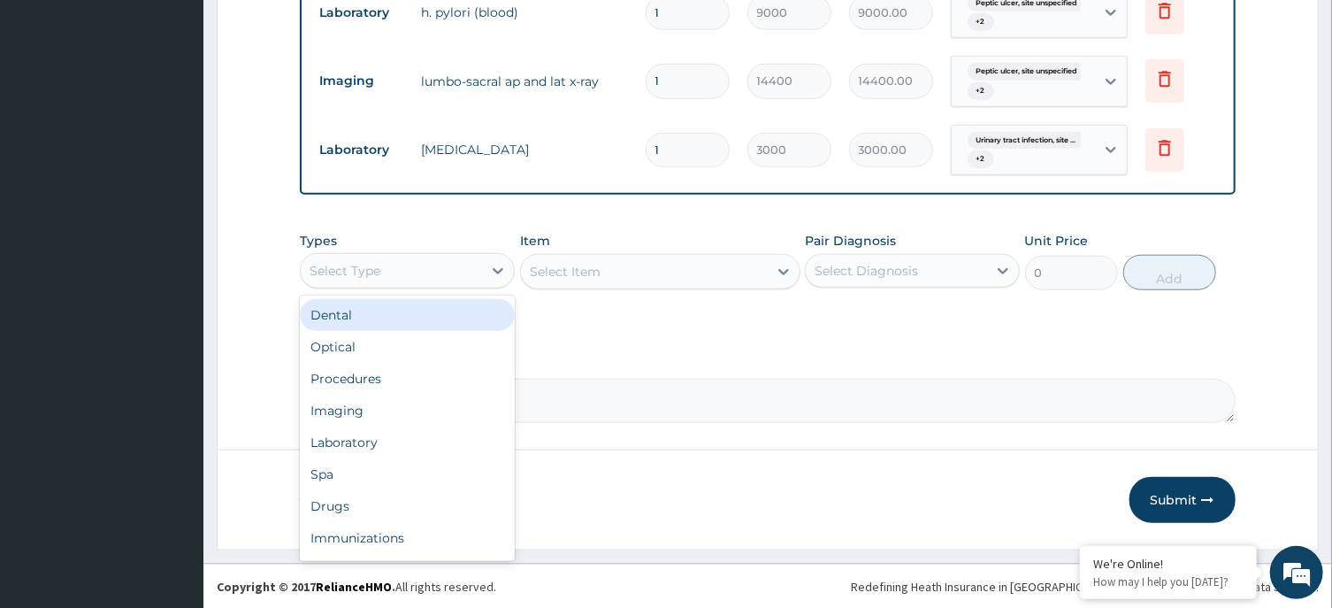
click at [374, 269] on div "Select Type" at bounding box center [345, 271] width 71 height 18
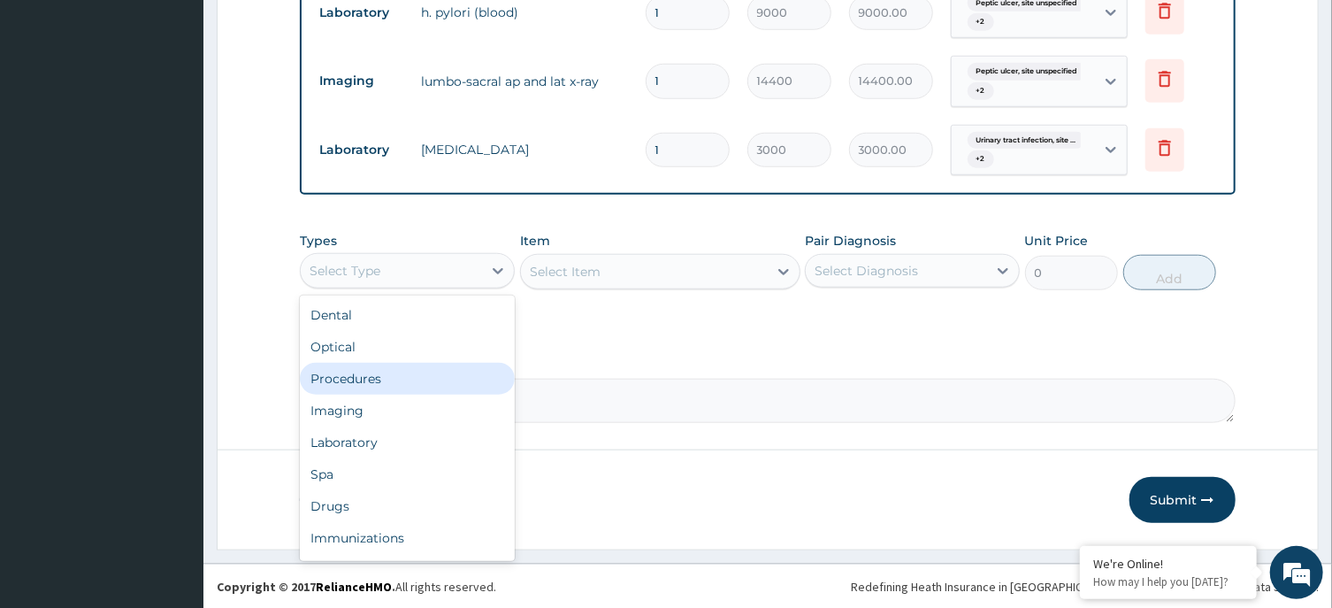
click at [394, 374] on div "Procedures" at bounding box center [407, 379] width 215 height 32
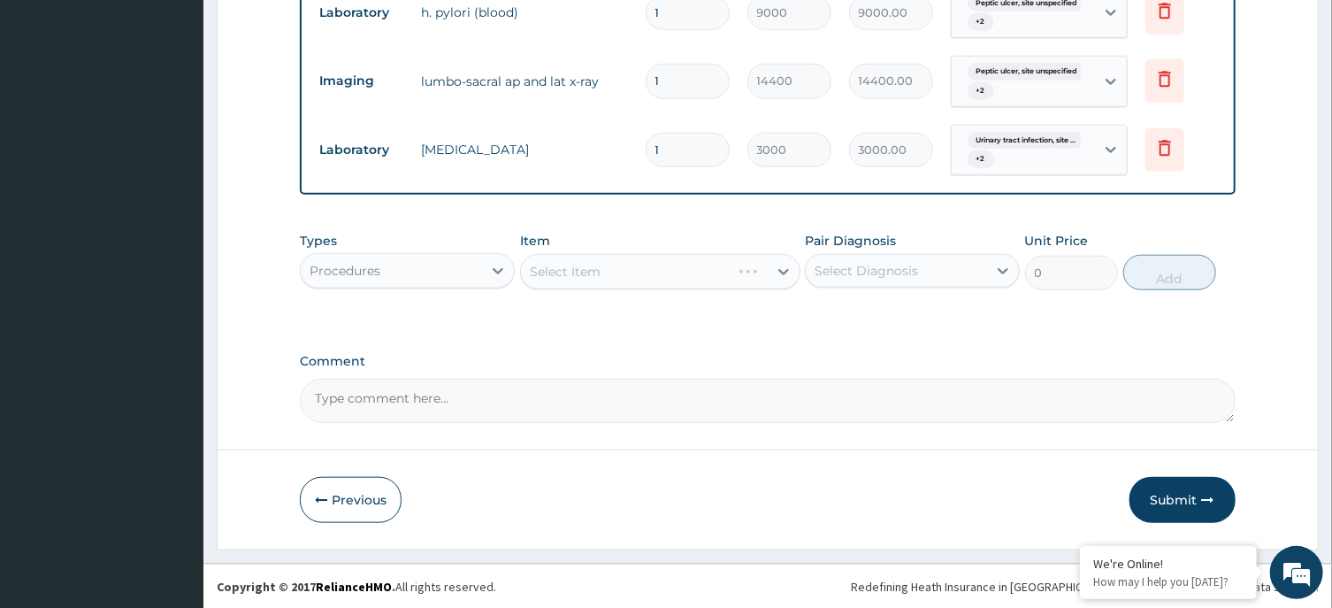
click at [855, 272] on div "Select Diagnosis" at bounding box center [866, 271] width 103 height 18
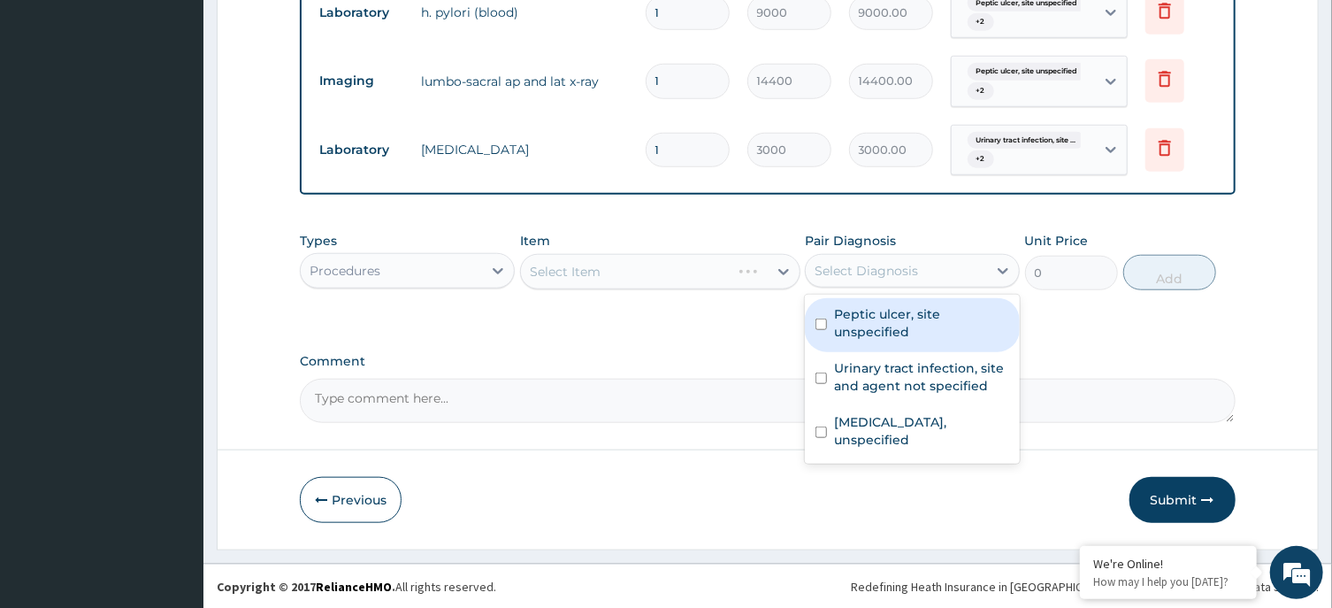
click at [862, 332] on label "Peptic ulcer, site unspecified" at bounding box center [921, 322] width 175 height 35
checkbox input "true"
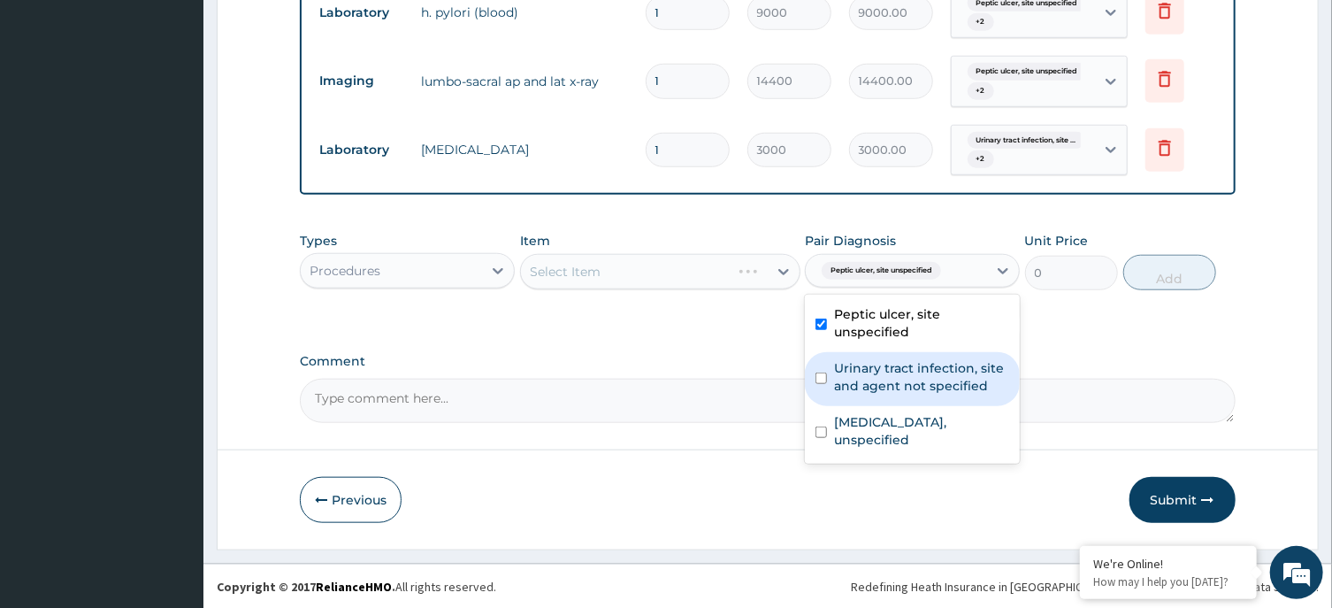
click at [871, 379] on label "Urinary tract infection, site and agent not specified" at bounding box center [921, 376] width 175 height 35
checkbox input "true"
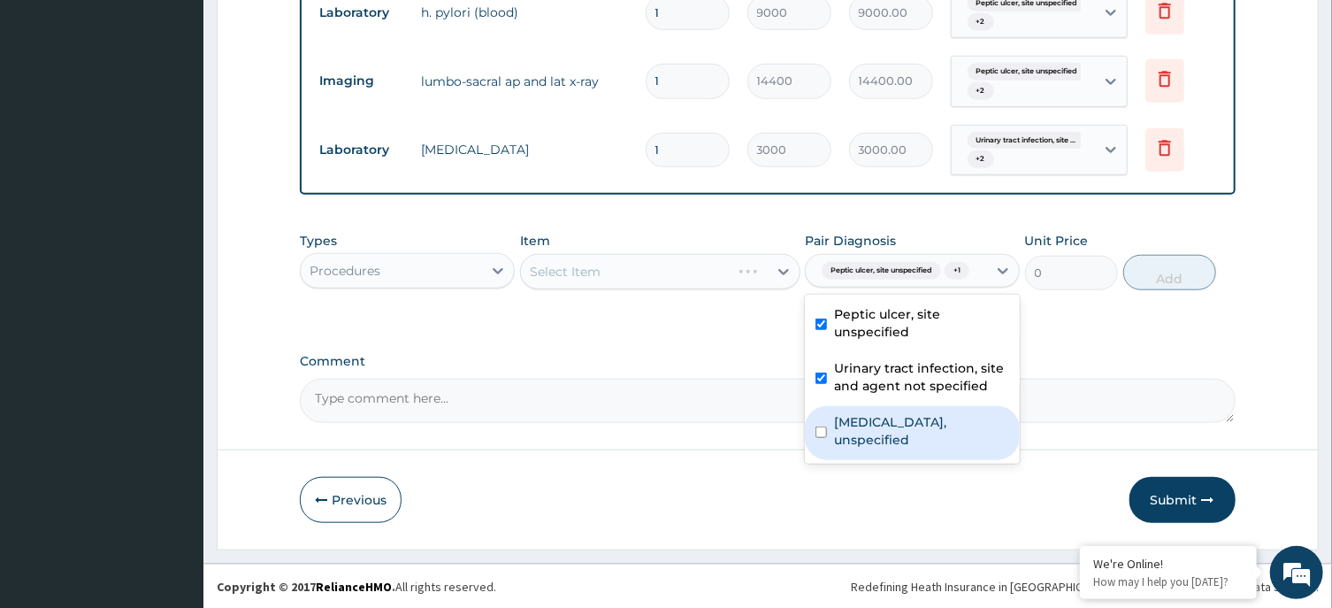
click at [886, 442] on label "[MEDICAL_DATA], unspecified" at bounding box center [921, 430] width 175 height 35
checkbox input "true"
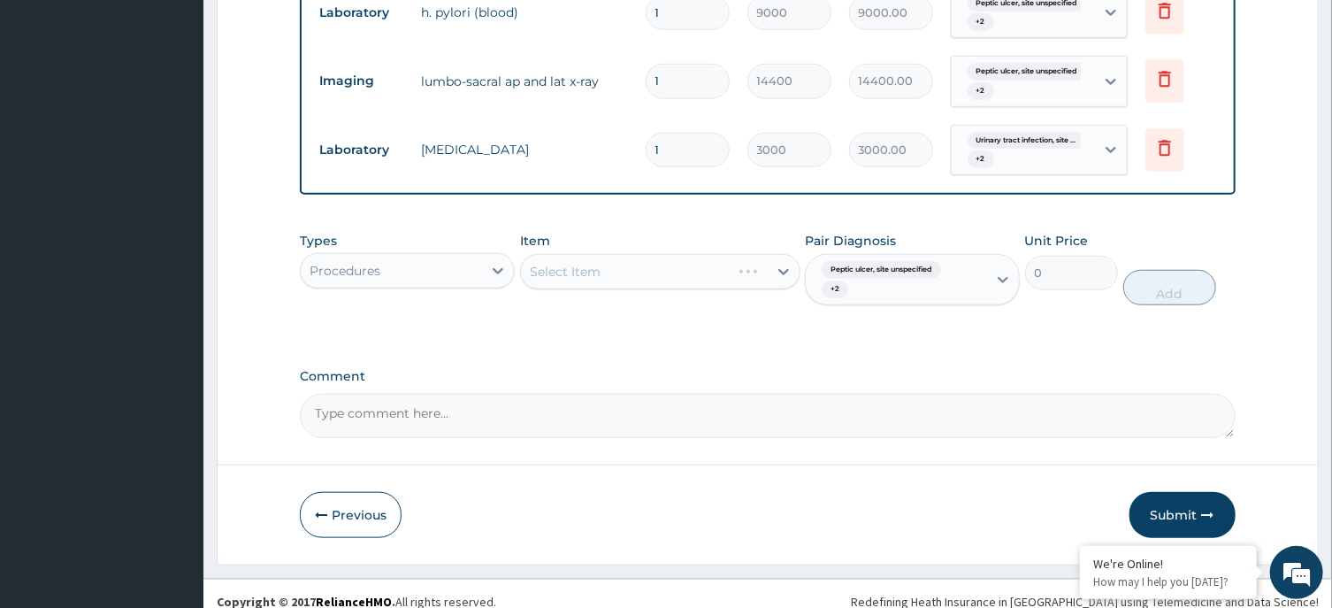
click at [639, 269] on div "Select Item" at bounding box center [660, 271] width 280 height 35
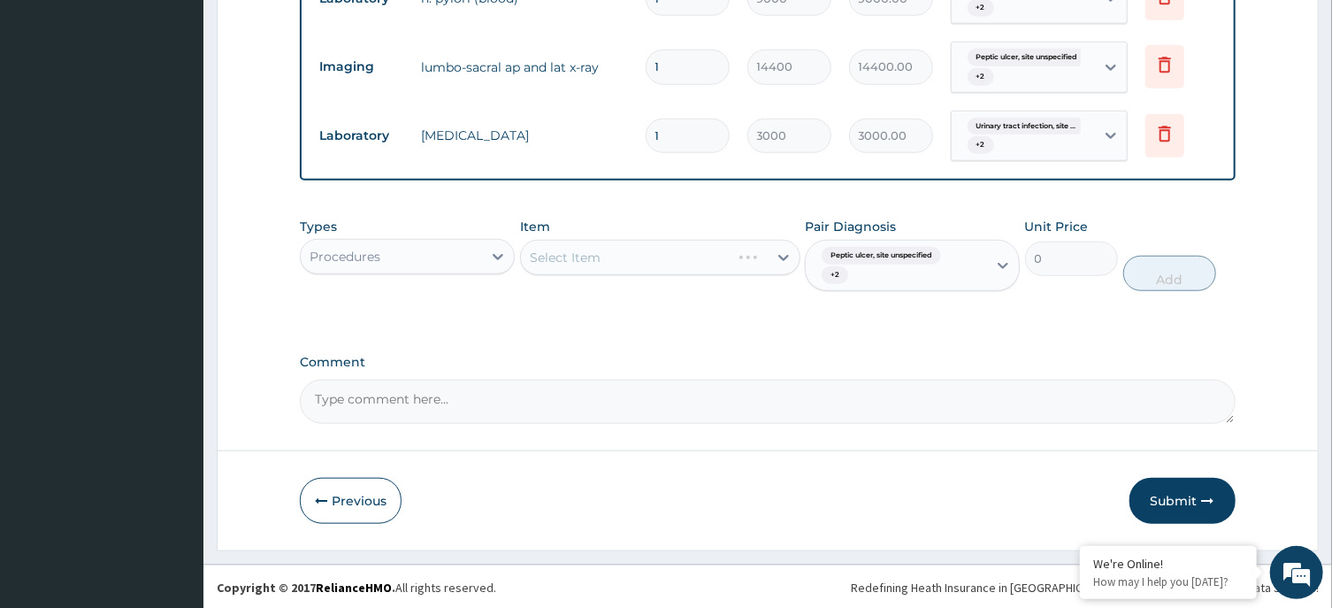
click at [679, 256] on div "Select Item" at bounding box center [660, 257] width 280 height 35
click at [661, 261] on div "Select Item" at bounding box center [644, 257] width 247 height 28
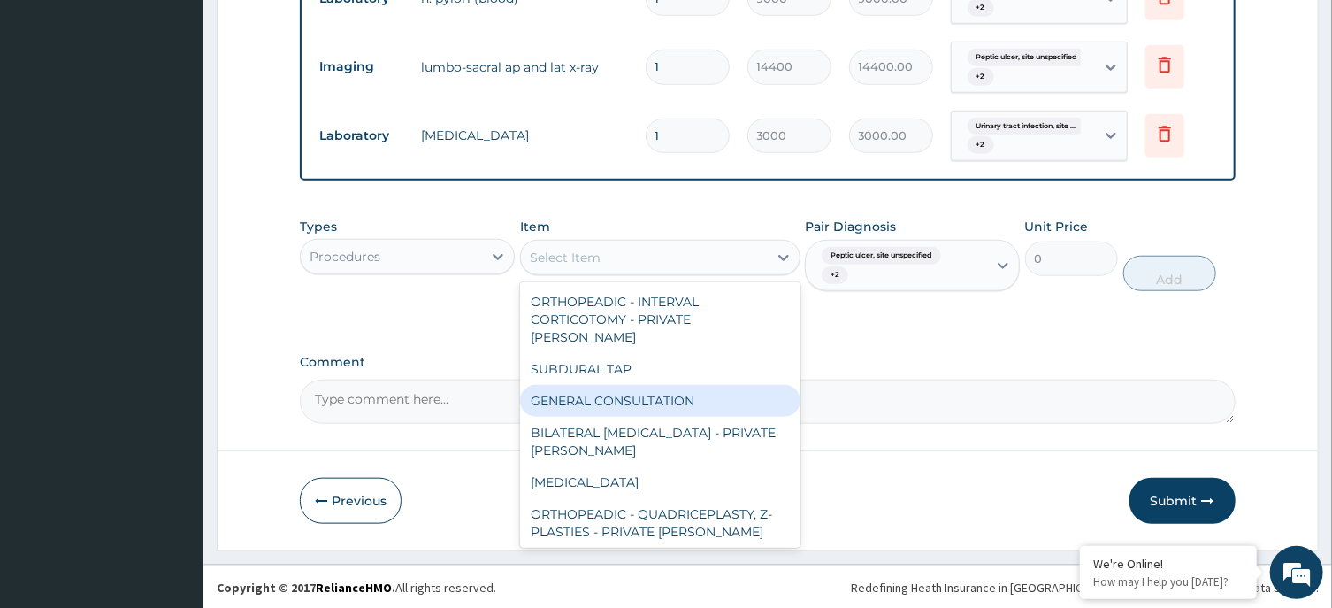
click at [649, 385] on div "GENERAL CONSULTATION" at bounding box center [660, 401] width 280 height 32
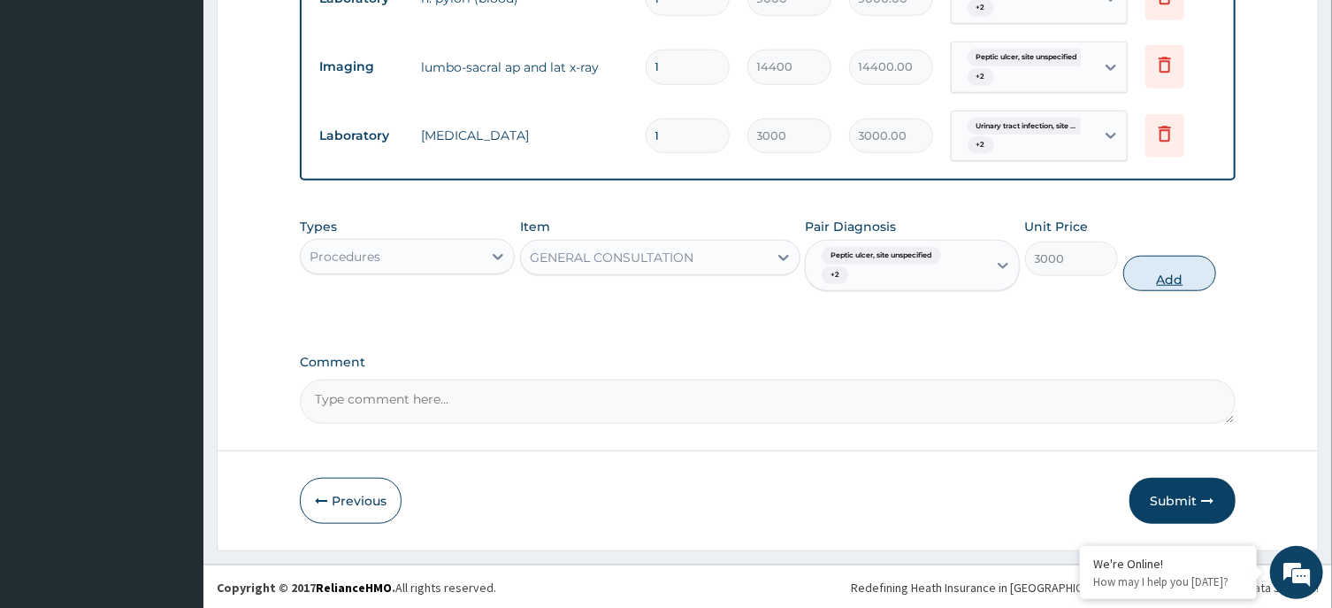
click at [1201, 279] on button "Add" at bounding box center [1170, 273] width 94 height 35
type input "0"
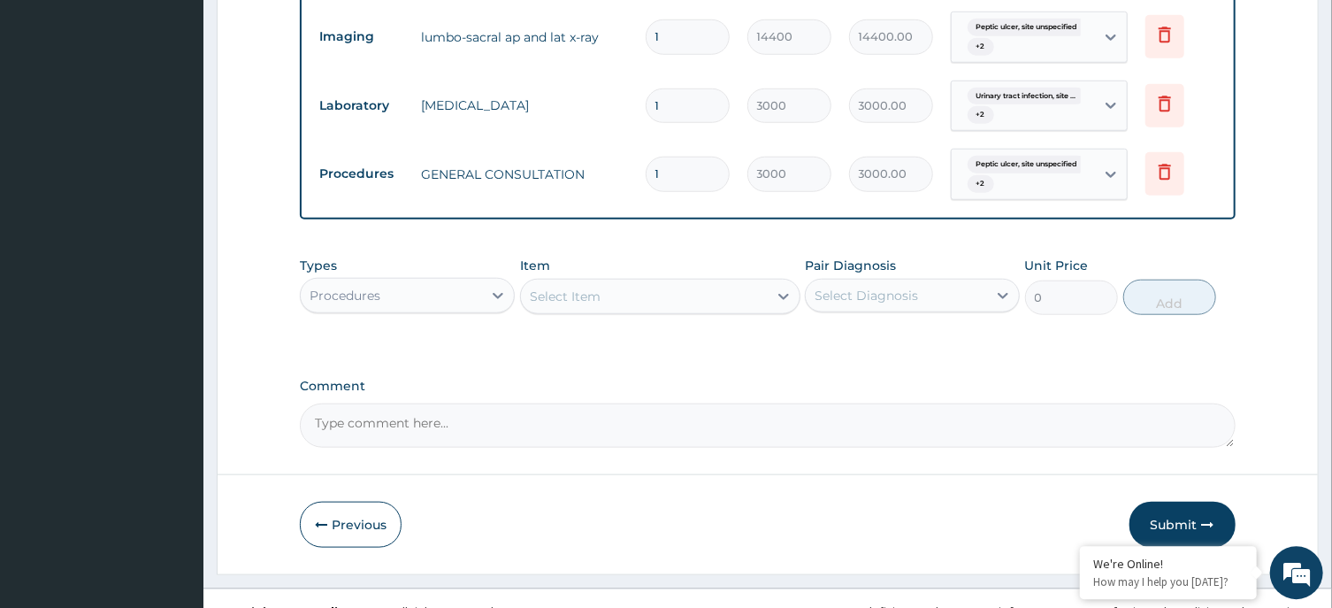
scroll to position [796, 0]
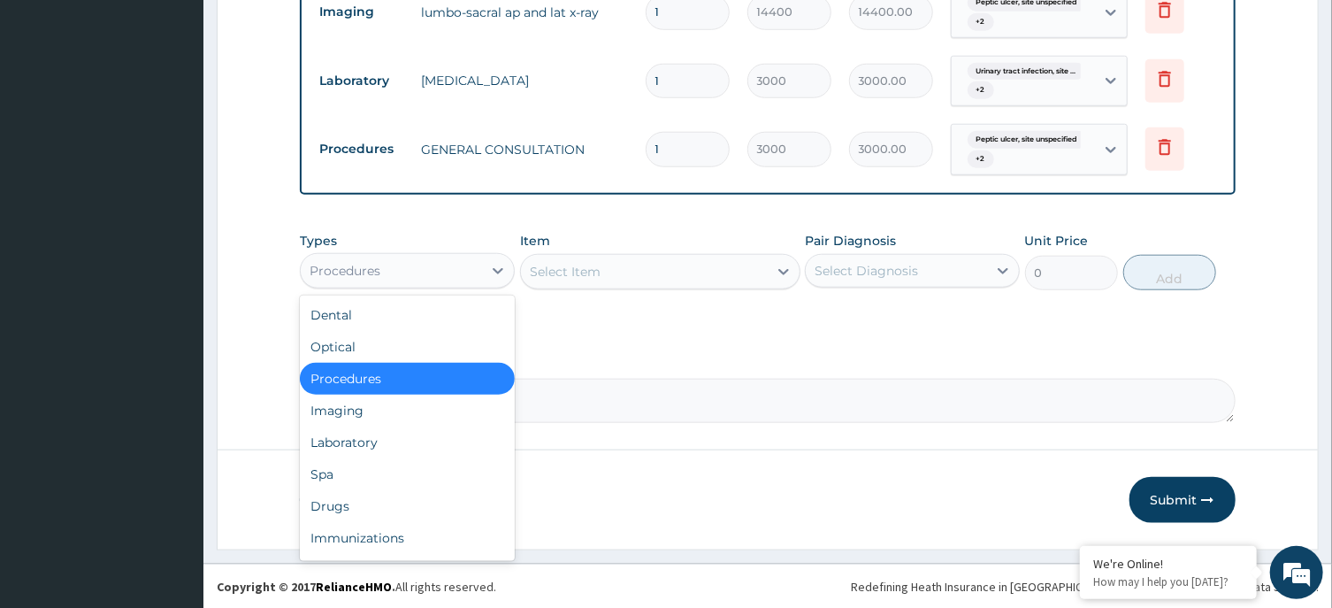
click at [408, 282] on div "Procedures" at bounding box center [407, 270] width 215 height 35
click at [401, 496] on div "Drugs" at bounding box center [407, 506] width 215 height 32
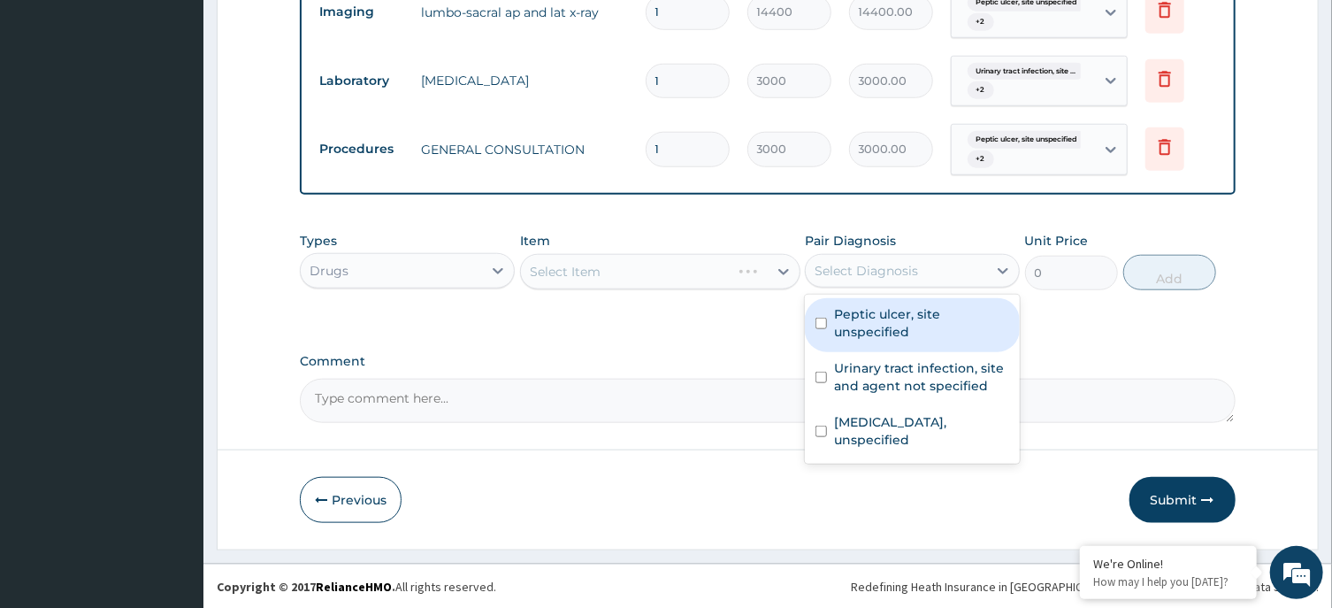
click at [888, 272] on div "Select Diagnosis" at bounding box center [866, 271] width 103 height 18
click at [904, 317] on label "Peptic ulcer, site unspecified" at bounding box center [921, 322] width 175 height 35
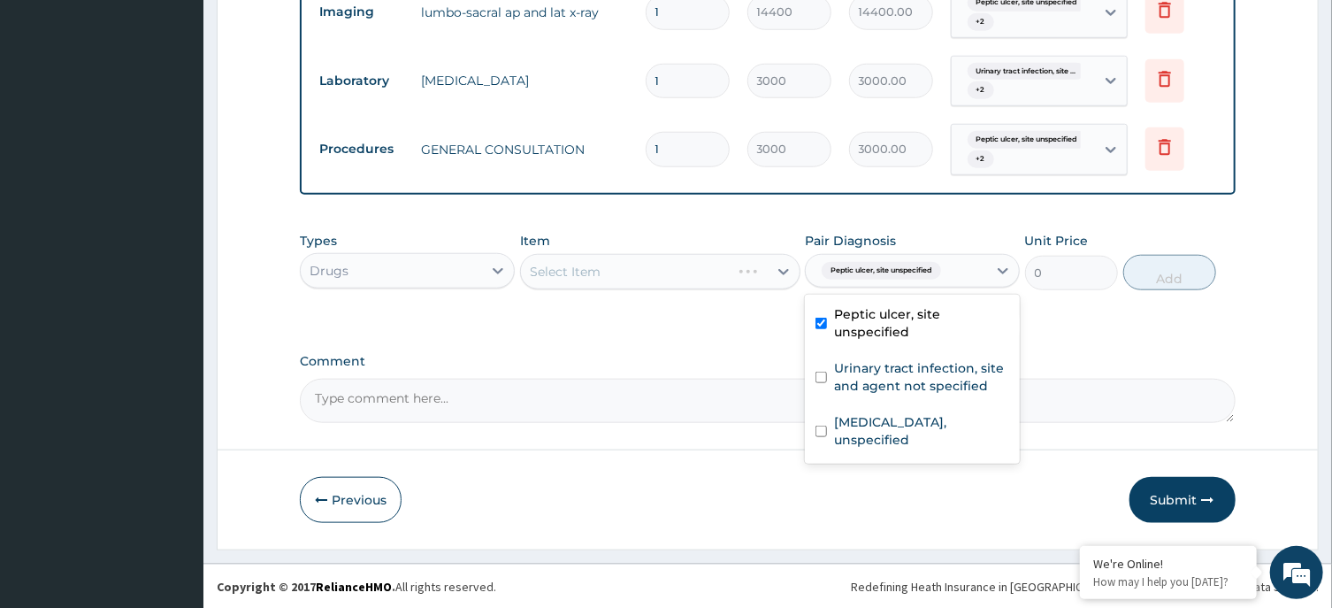
checkbox input "true"
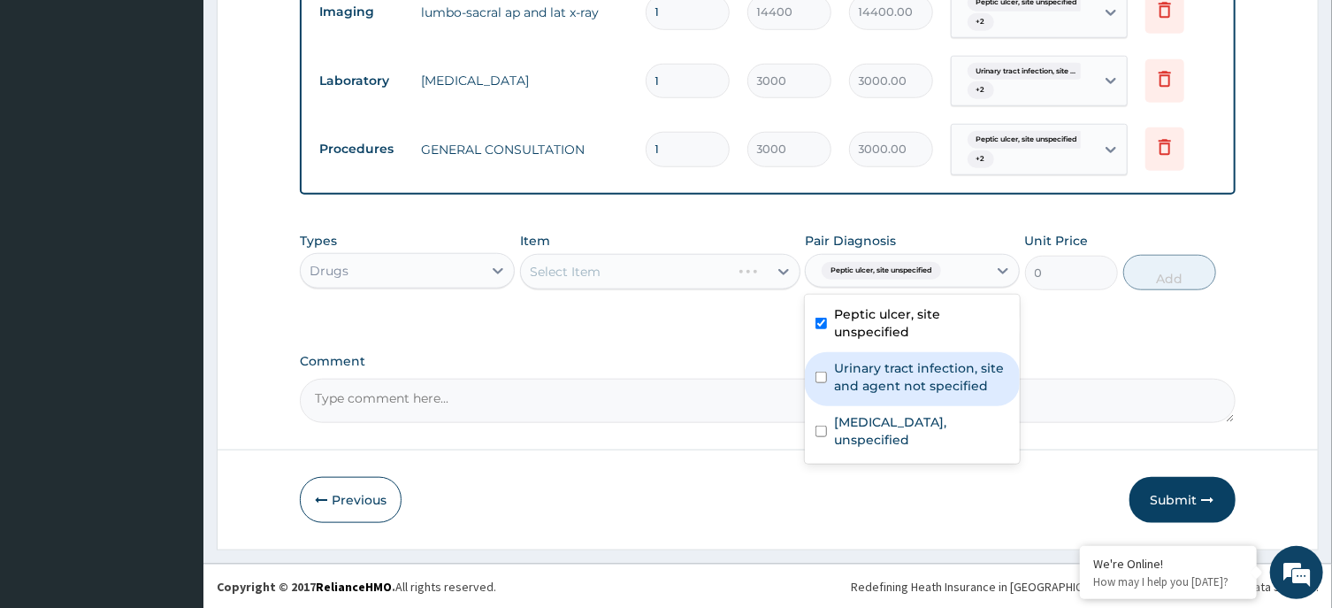
click at [935, 370] on label "Urinary tract infection, site and agent not specified" at bounding box center [921, 376] width 175 height 35
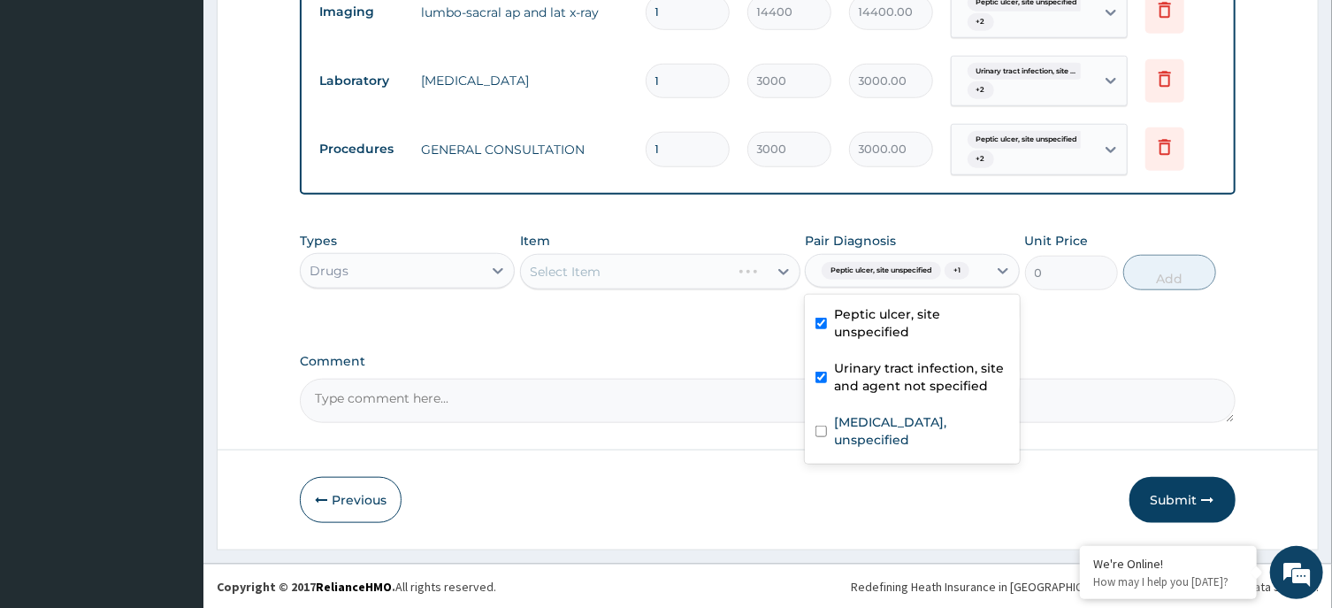
click at [930, 406] on div "Urinary tract infection, site and agent not specified" at bounding box center [912, 379] width 215 height 54
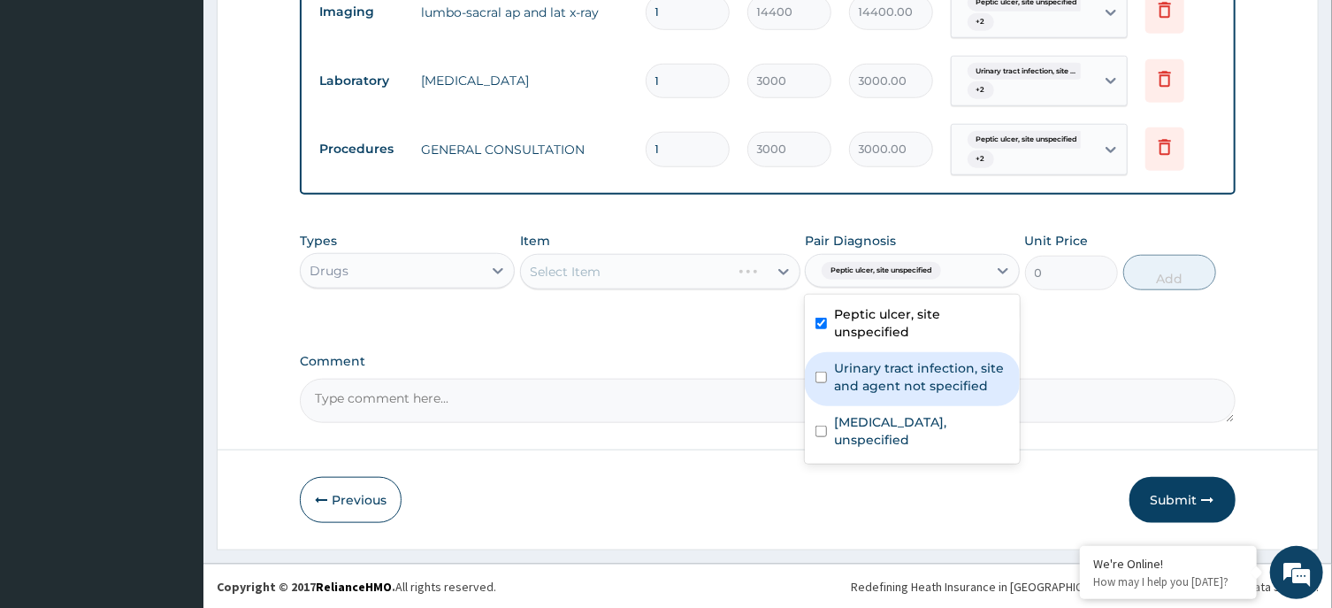
click at [909, 383] on label "Urinary tract infection, site and agent not specified" at bounding box center [921, 376] width 175 height 35
checkbox input "true"
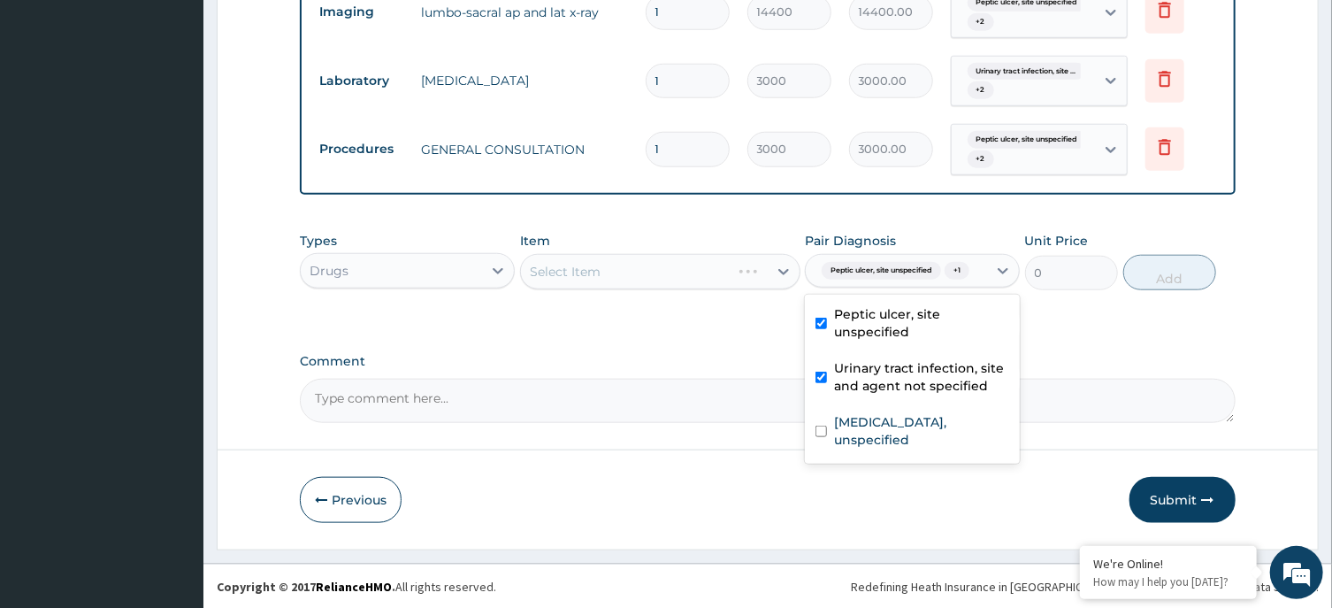
click at [902, 428] on div "[MEDICAL_DATA], unspecified" at bounding box center [912, 433] width 215 height 54
checkbox input "true"
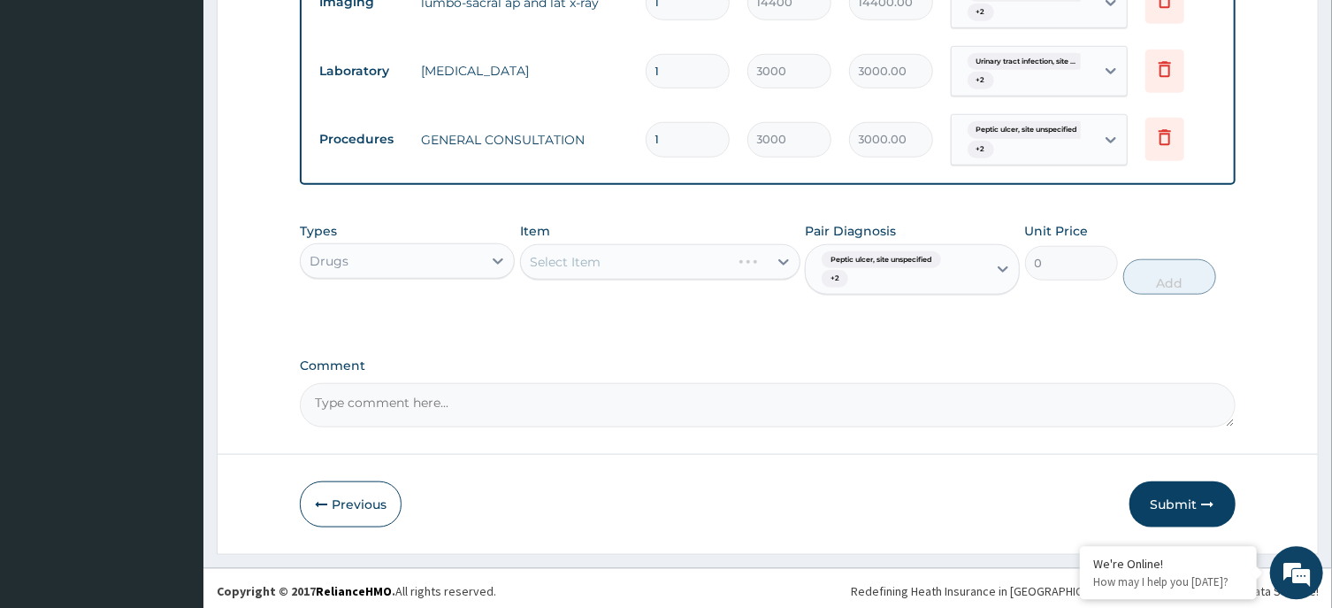
scroll to position [810, 0]
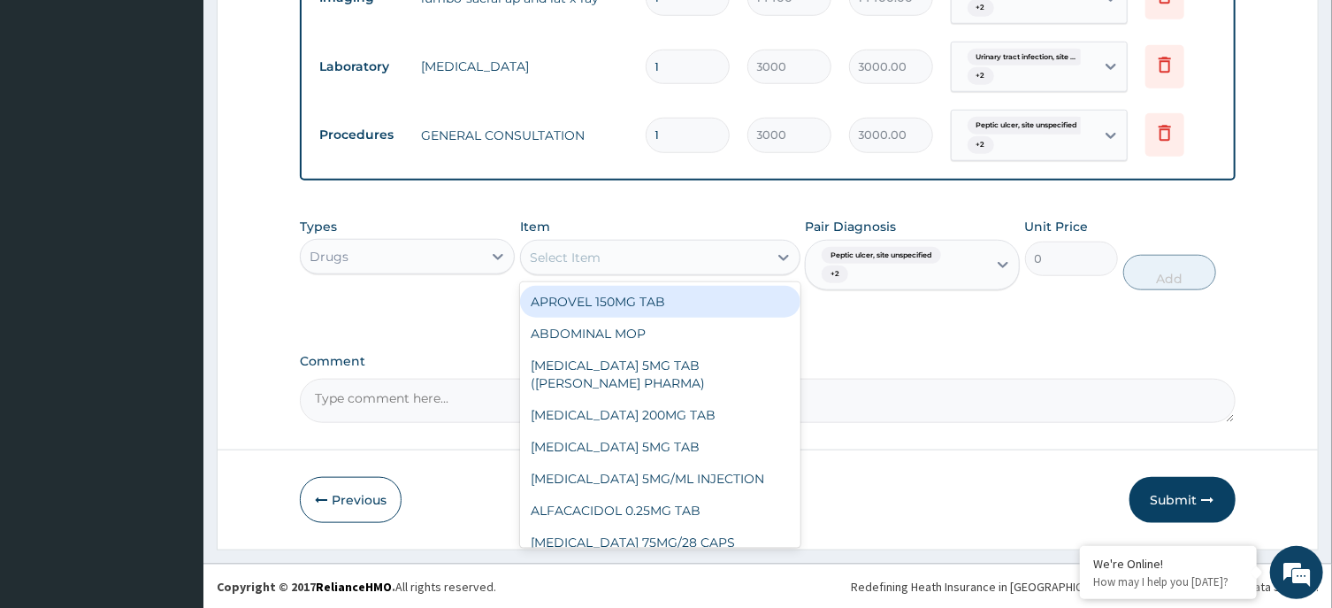
click at [739, 259] on div "Select Item" at bounding box center [644, 257] width 247 height 28
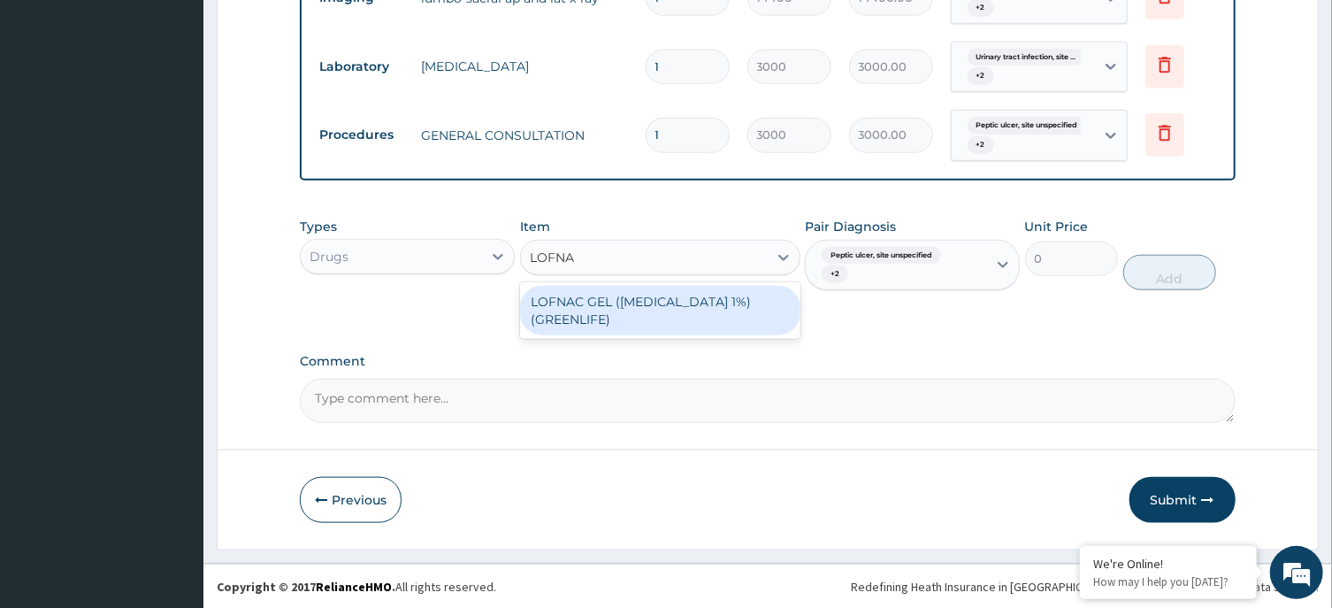
type input "LOFNAC"
drag, startPoint x: 696, startPoint y: 305, endPoint x: 1025, endPoint y: 290, distance: 329.4
click at [702, 307] on div "LOFNAC GEL ([MEDICAL_DATA] 1%) (GREENLIFE)" at bounding box center [660, 311] width 280 height 50
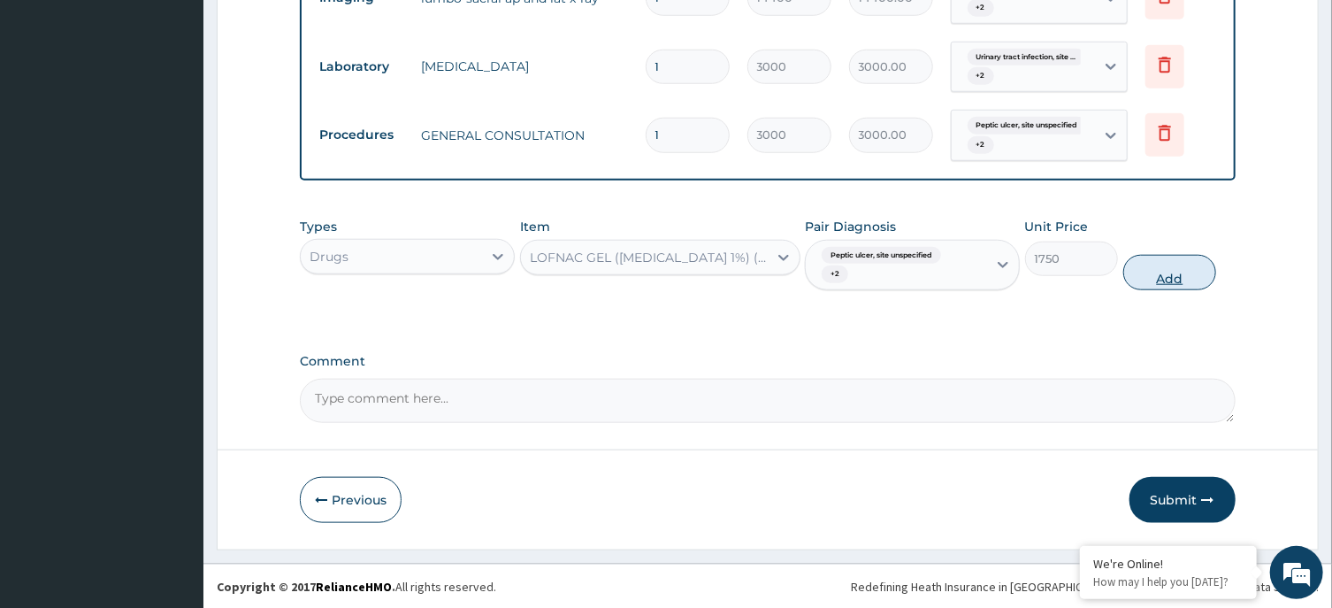
click at [1159, 276] on button "Add" at bounding box center [1170, 272] width 94 height 35
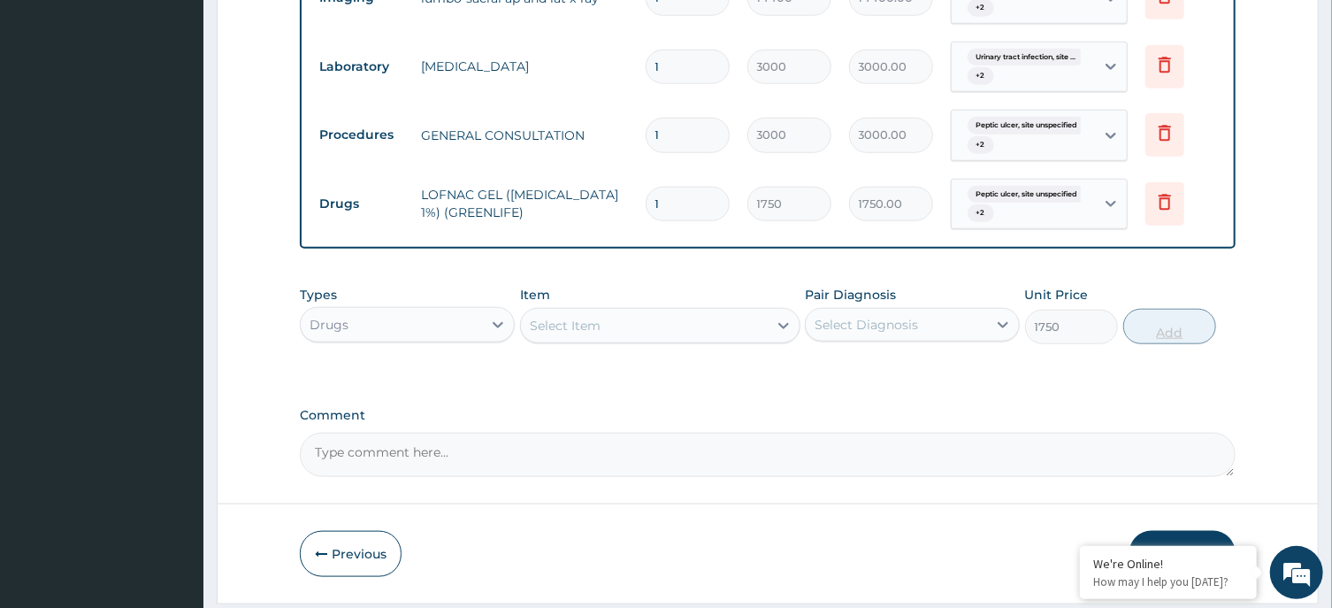
type input "0"
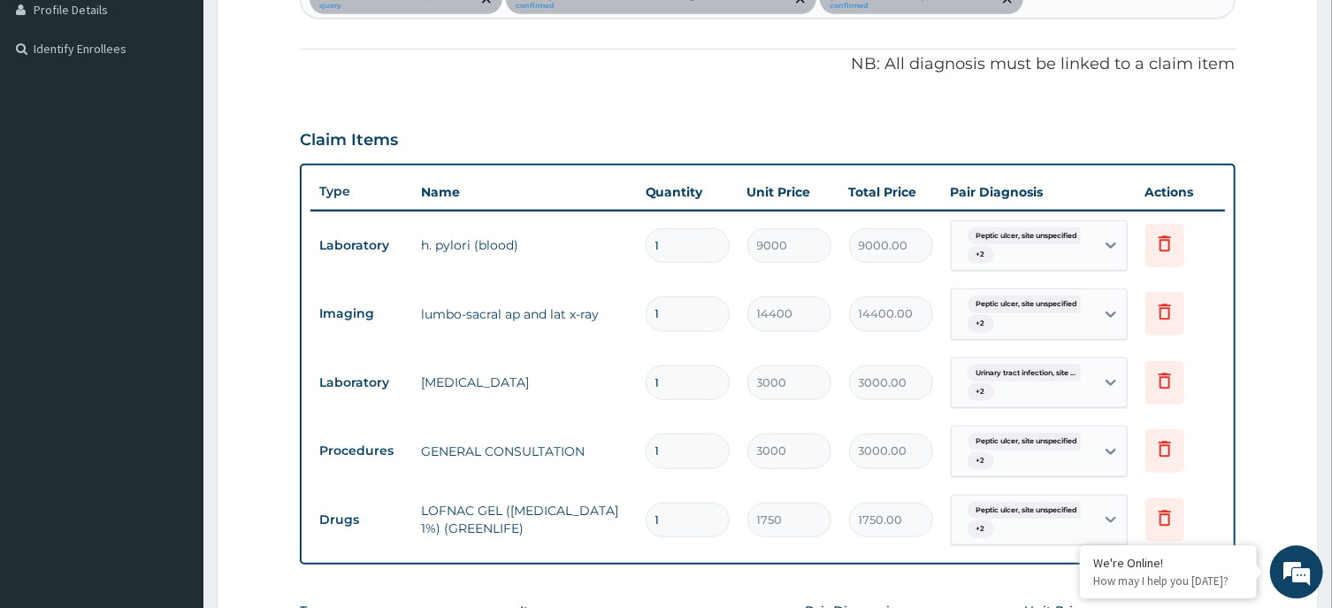
scroll to position [716, 0]
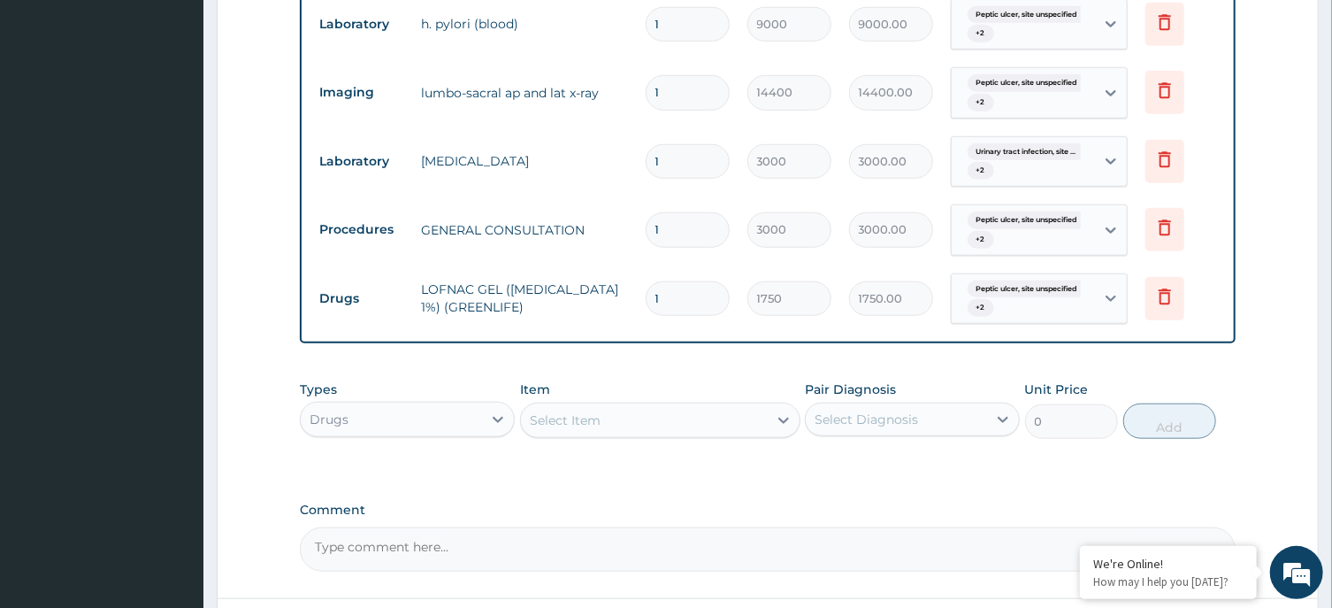
click at [413, 417] on div "Drugs" at bounding box center [391, 419] width 181 height 28
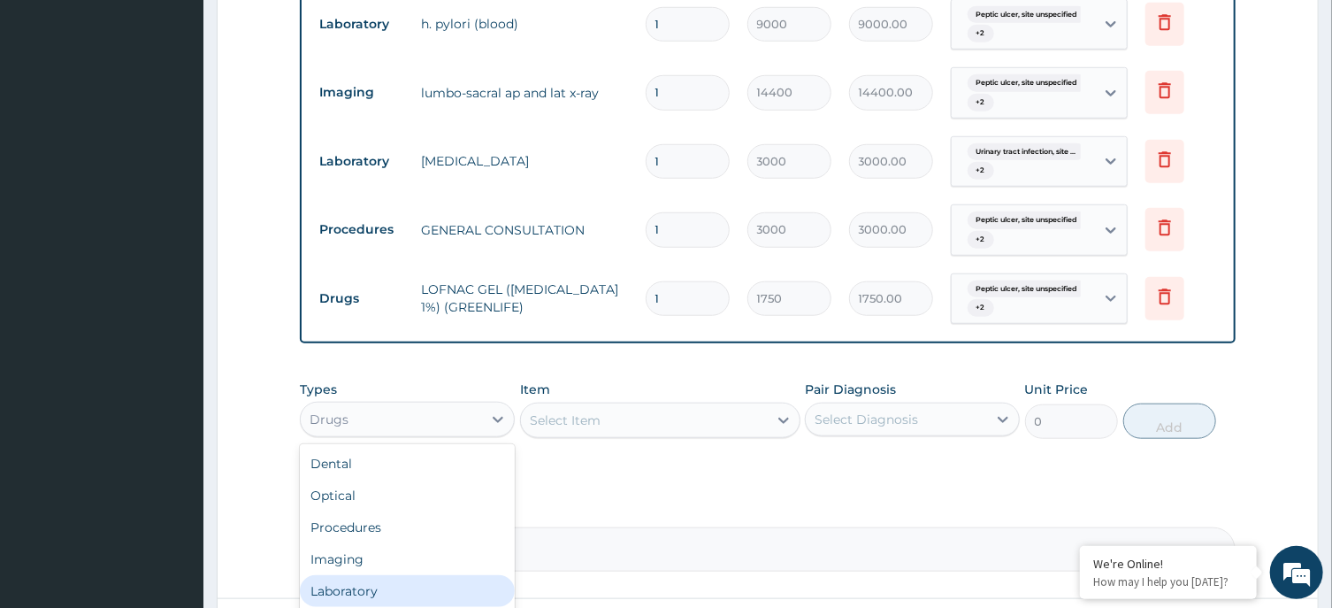
drag, startPoint x: 401, startPoint y: 591, endPoint x: 616, endPoint y: 469, distance: 247.9
click at [412, 584] on div "Laboratory" at bounding box center [407, 591] width 215 height 32
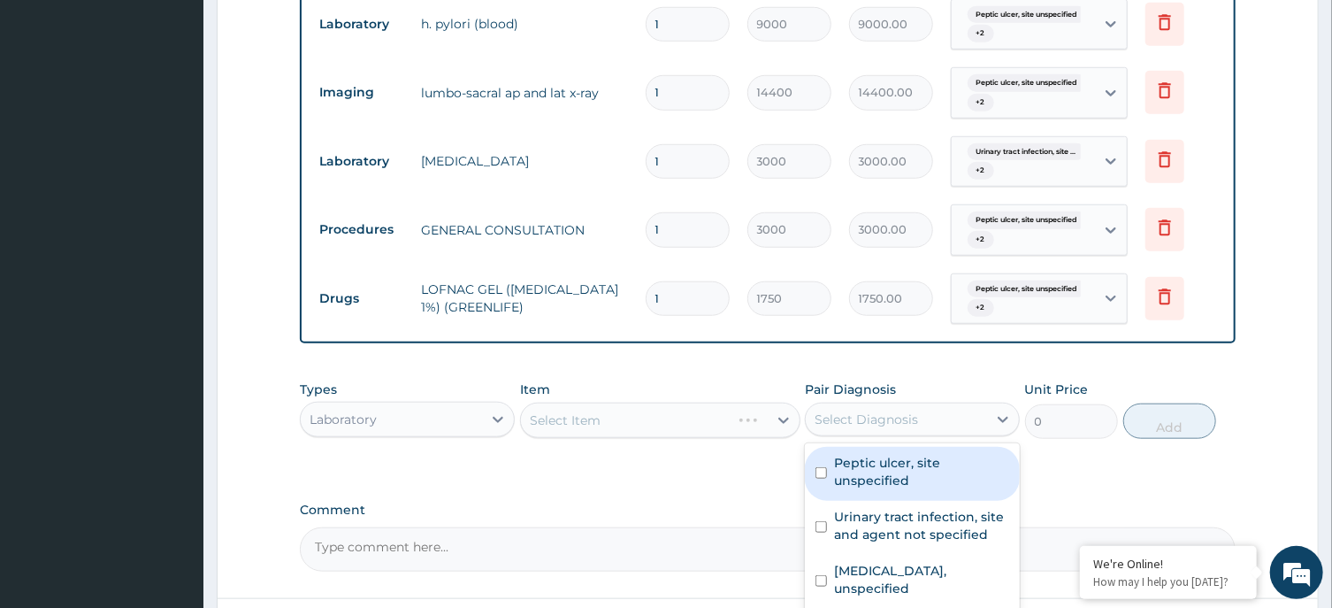
click at [930, 417] on div "Select Diagnosis" at bounding box center [896, 419] width 181 height 28
drag, startPoint x: 915, startPoint y: 465, endPoint x: 917, endPoint y: 497, distance: 31.9
click at [915, 478] on label "Peptic ulcer, site unspecified" at bounding box center [921, 471] width 175 height 35
checkbox input "true"
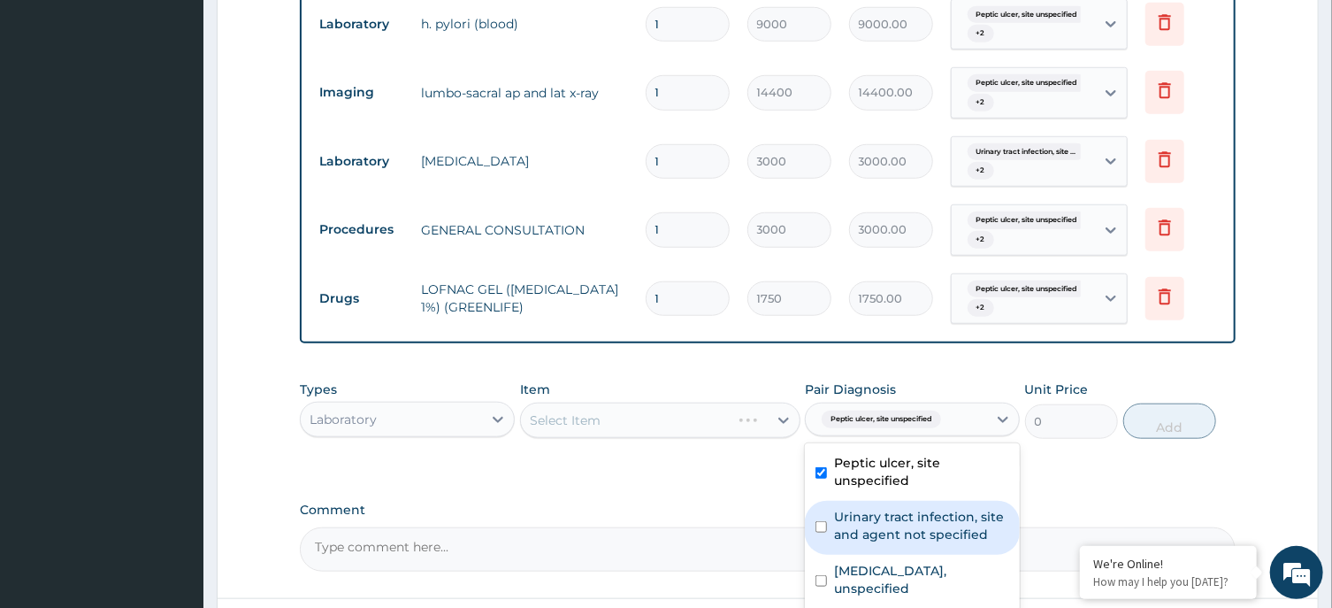
drag, startPoint x: 922, startPoint y: 524, endPoint x: 923, endPoint y: 576, distance: 52.2
click at [923, 541] on label "Urinary tract infection, site and agent not specified" at bounding box center [921, 525] width 175 height 35
checkbox input "true"
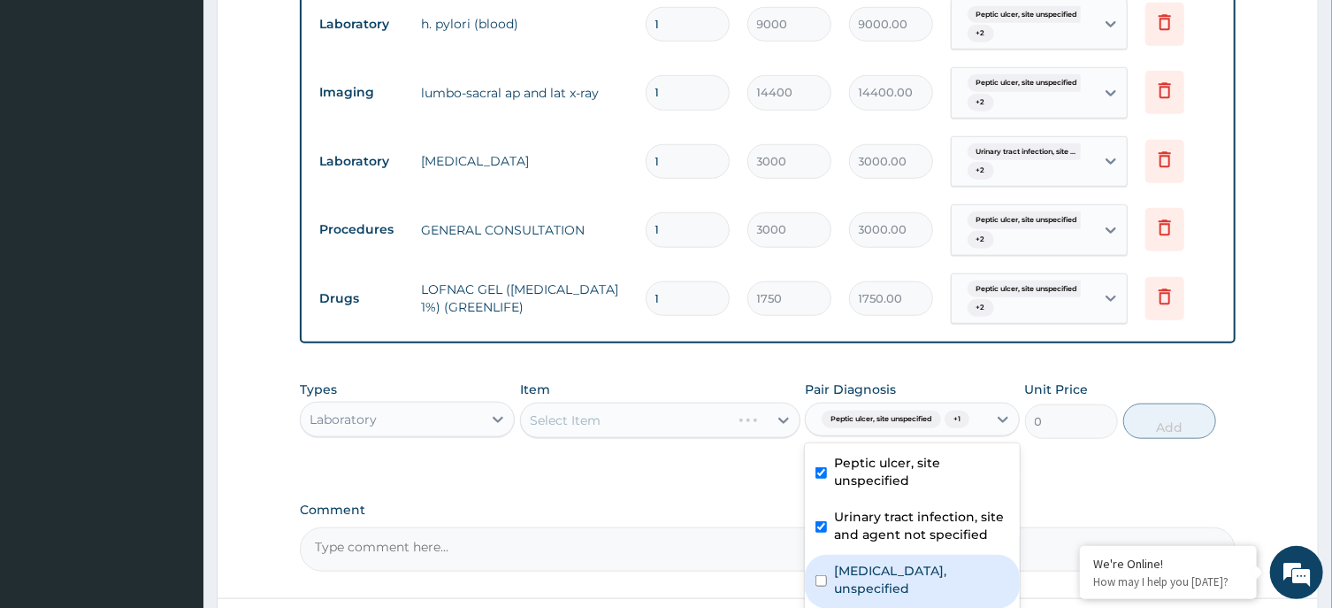
click at [923, 576] on div "Spondylolisthesis, unspecified" at bounding box center [912, 582] width 215 height 54
checkbox input "true"
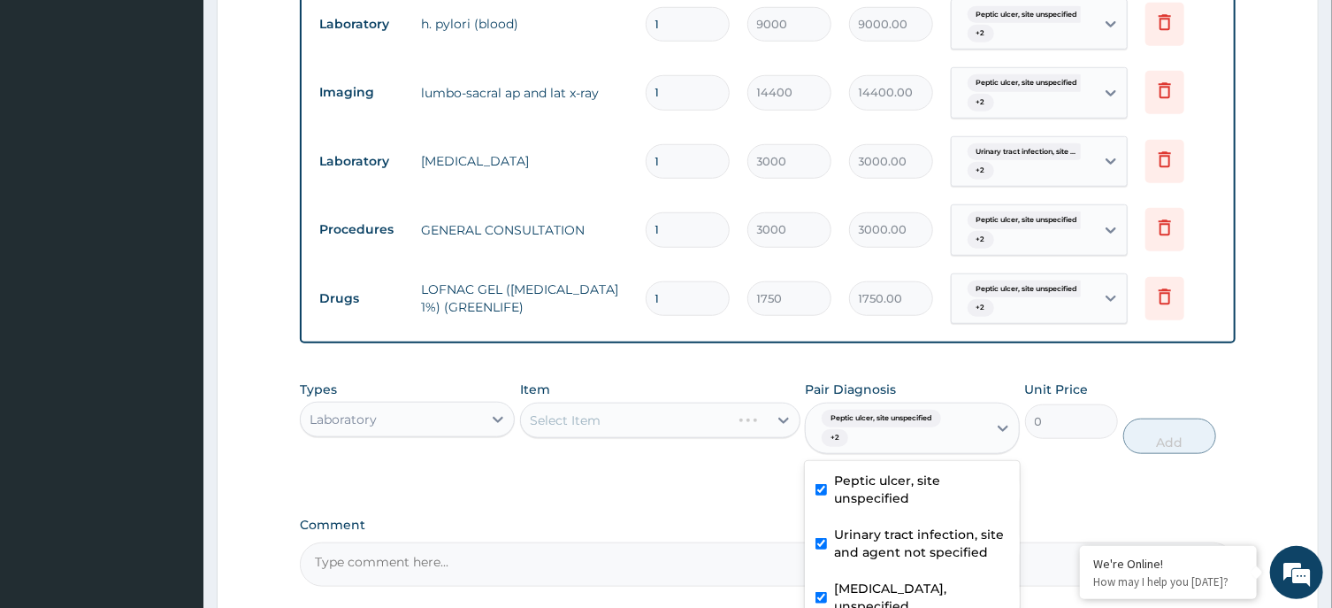
scroll to position [879, 0]
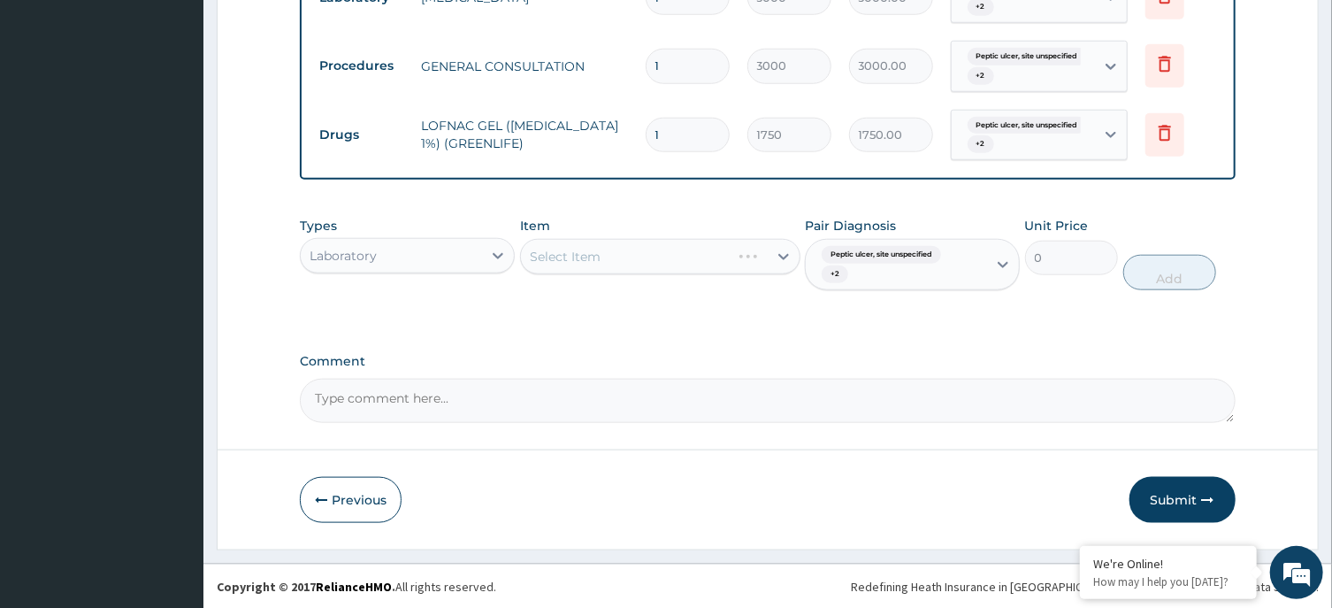
click at [625, 249] on div "Select Item" at bounding box center [660, 256] width 280 height 35
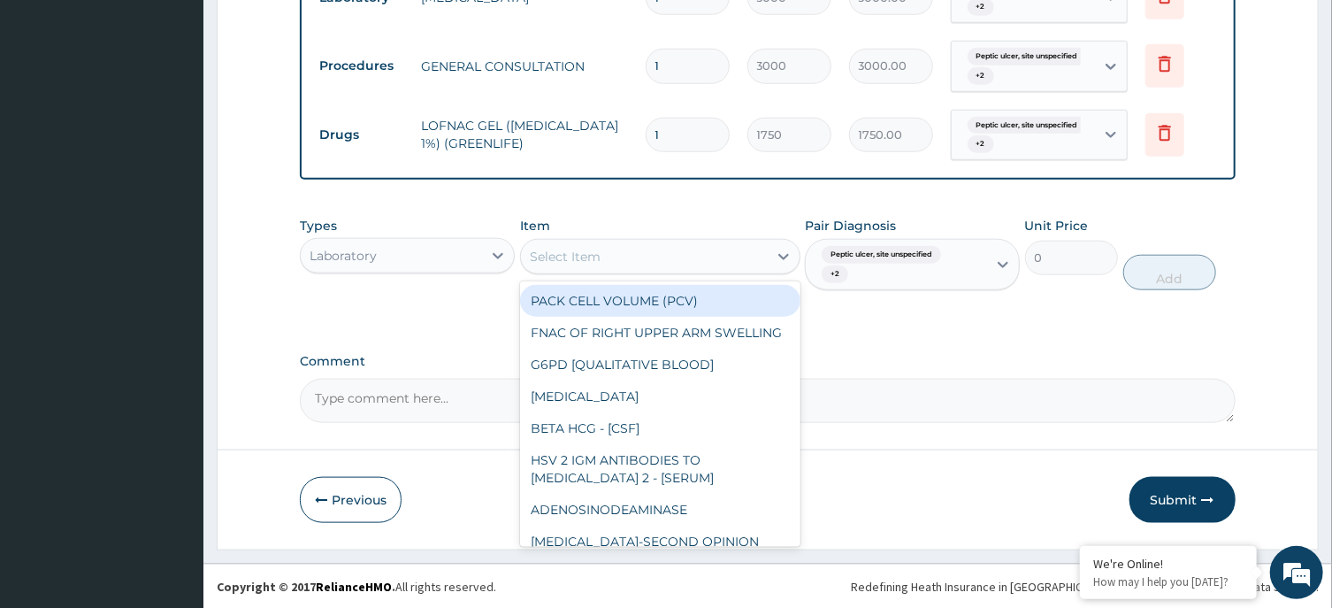
click at [658, 255] on div "Select Item" at bounding box center [644, 256] width 247 height 28
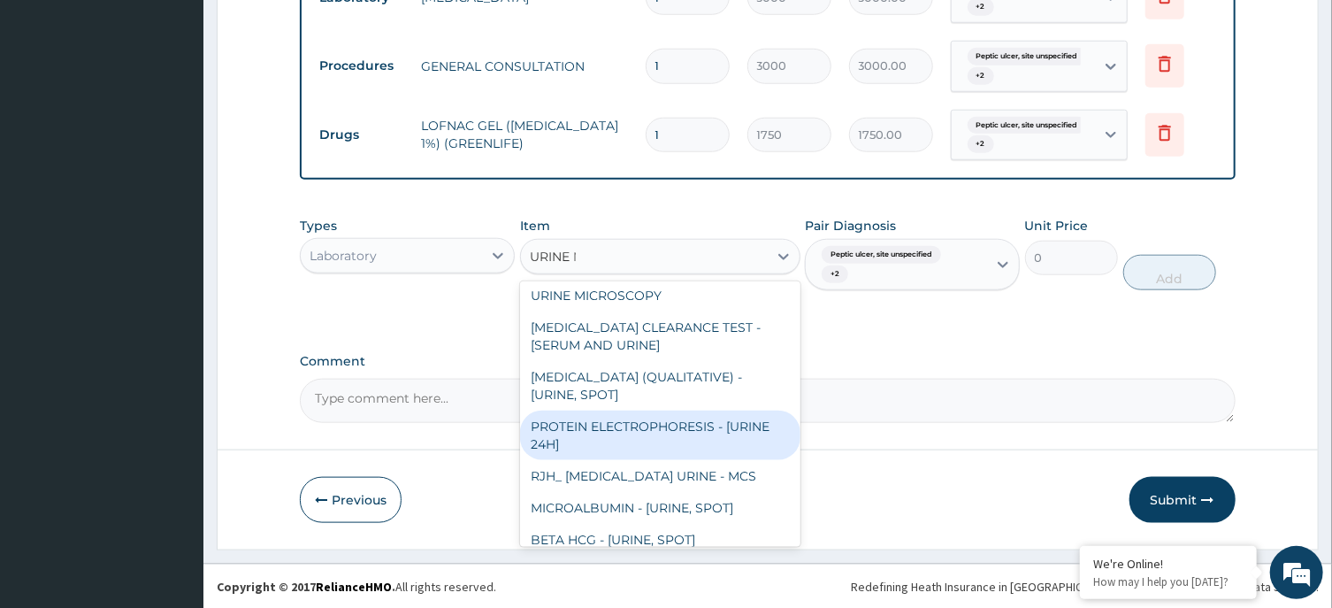
scroll to position [0, 0]
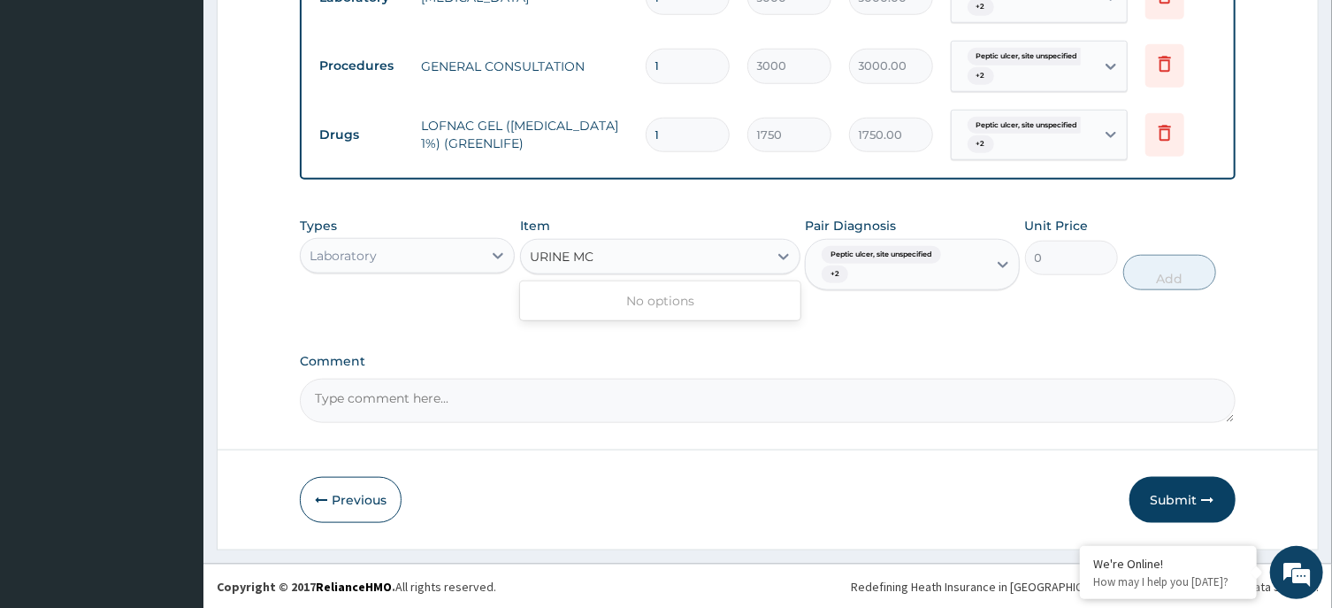
type input "URINE M"
drag, startPoint x: 649, startPoint y: 294, endPoint x: 683, endPoint y: 302, distance: 34.5
click at [657, 295] on div "URINE MICROSCOPY" at bounding box center [660, 301] width 280 height 32
click at [1152, 269] on button "Add" at bounding box center [1170, 272] width 94 height 35
type input "0"
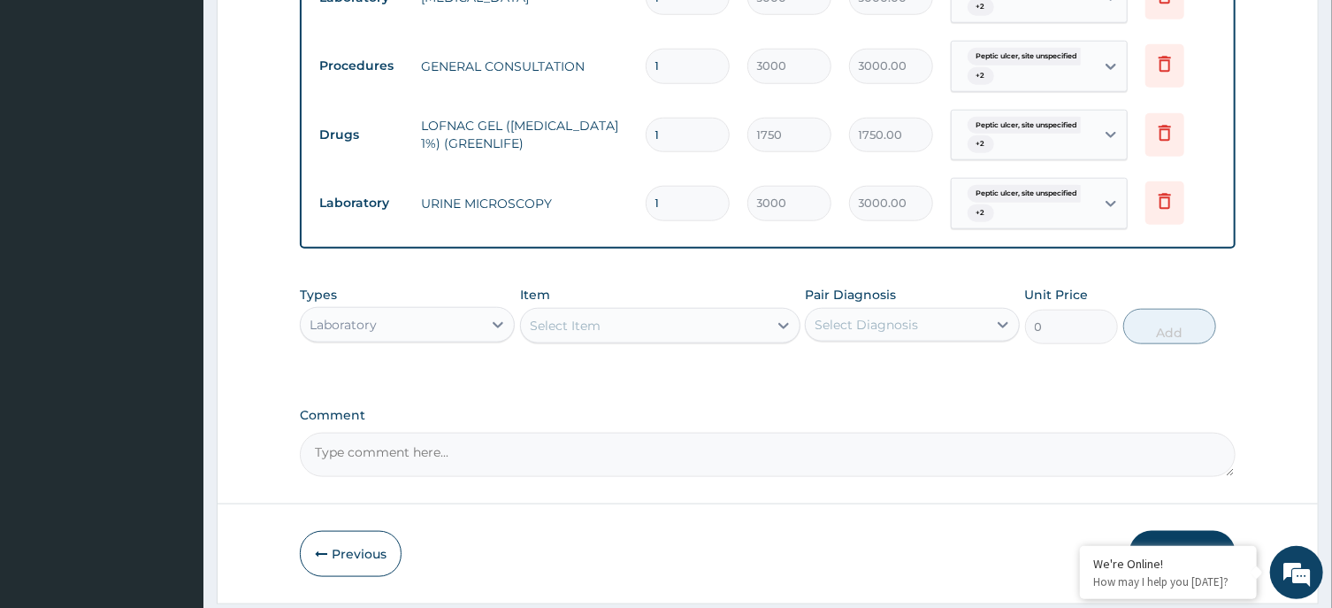
scroll to position [595, 0]
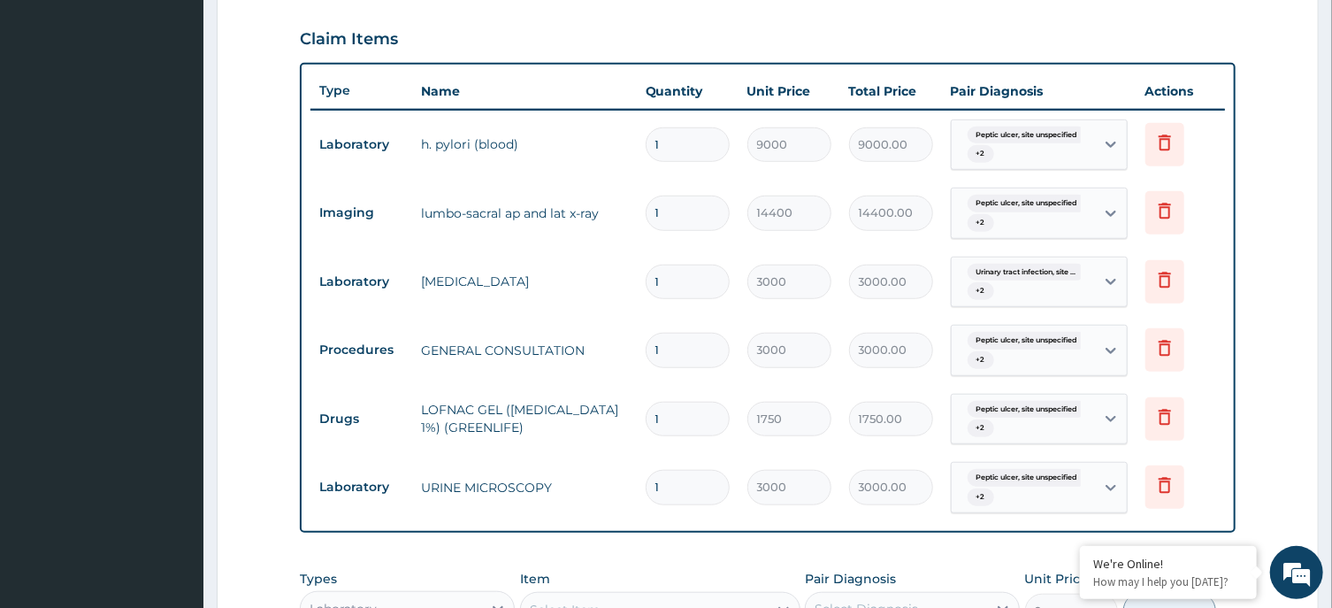
click at [553, 483] on td "URINE MICROSCOPY" at bounding box center [524, 487] width 224 height 35
click at [1160, 490] on icon at bounding box center [1164, 484] width 21 height 21
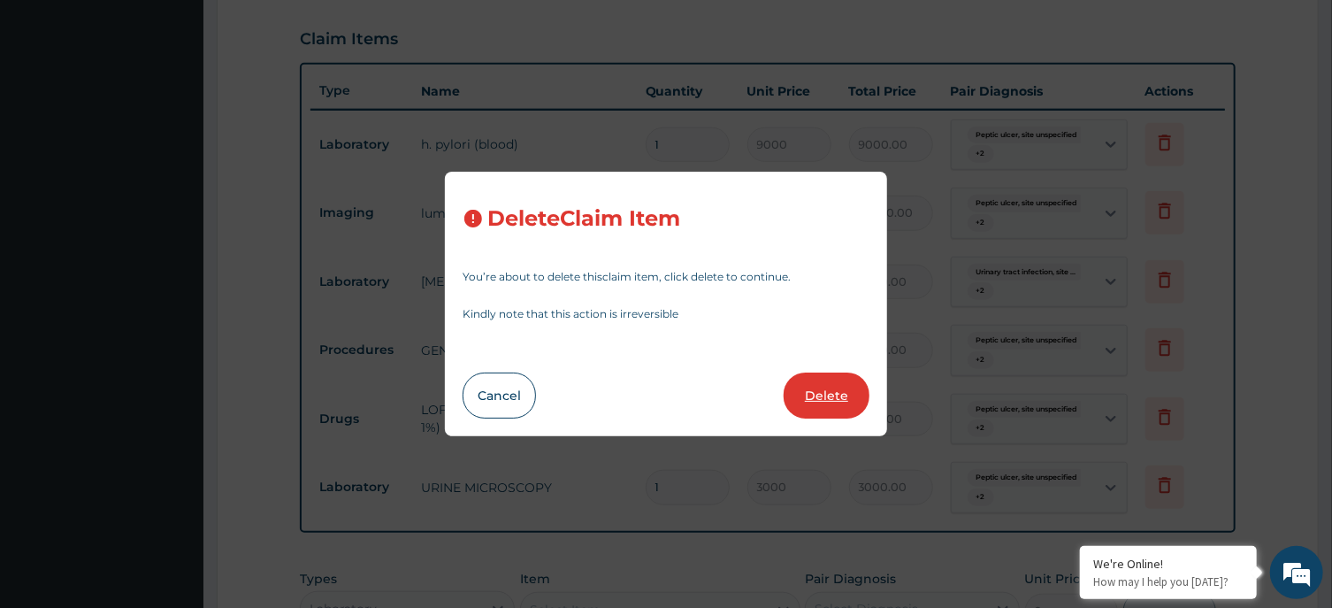
click at [827, 397] on button "Delete" at bounding box center [827, 395] width 86 height 46
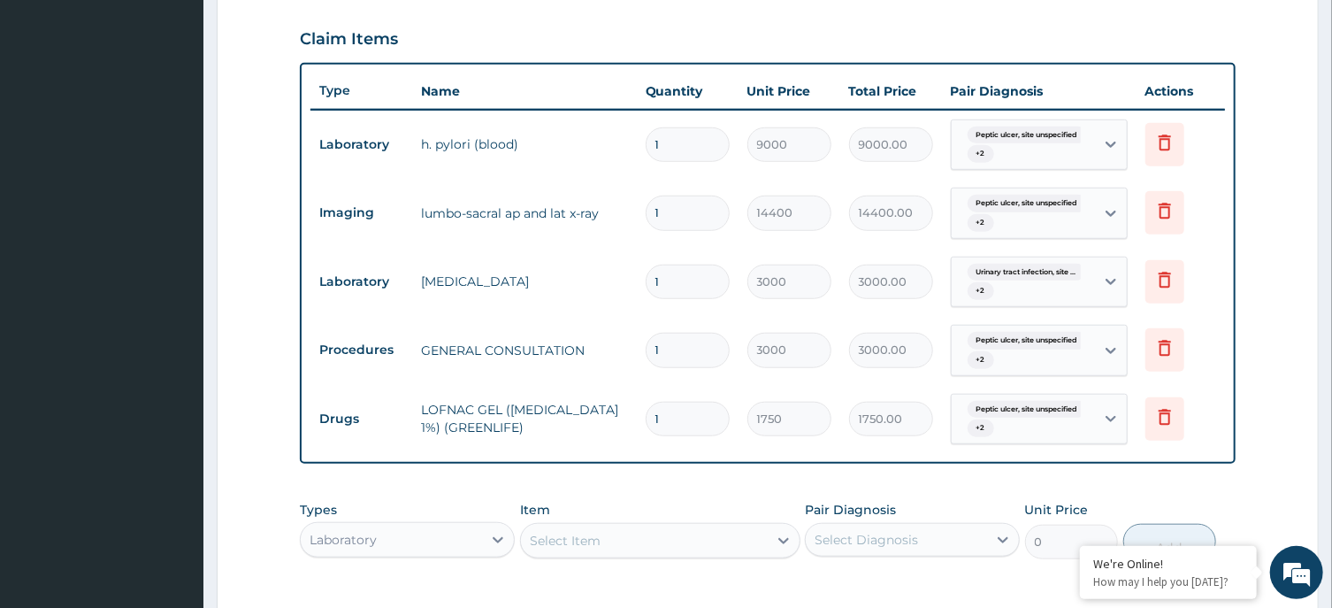
scroll to position [865, 0]
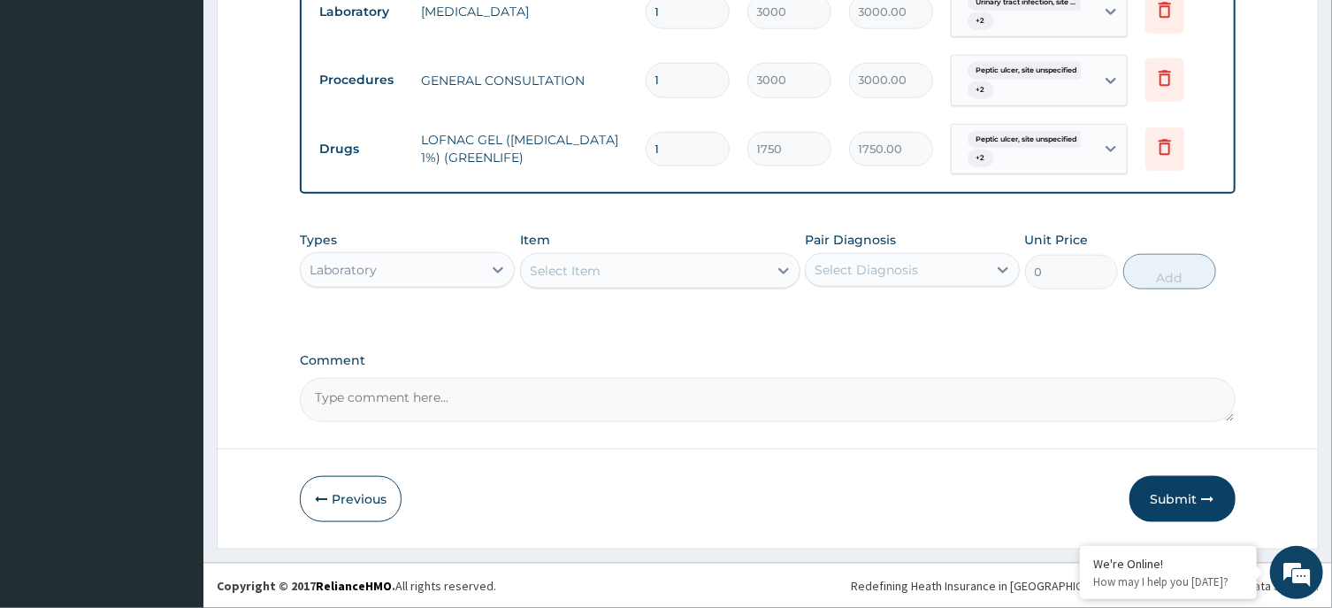
click at [592, 270] on div "Select Item" at bounding box center [565, 271] width 71 height 18
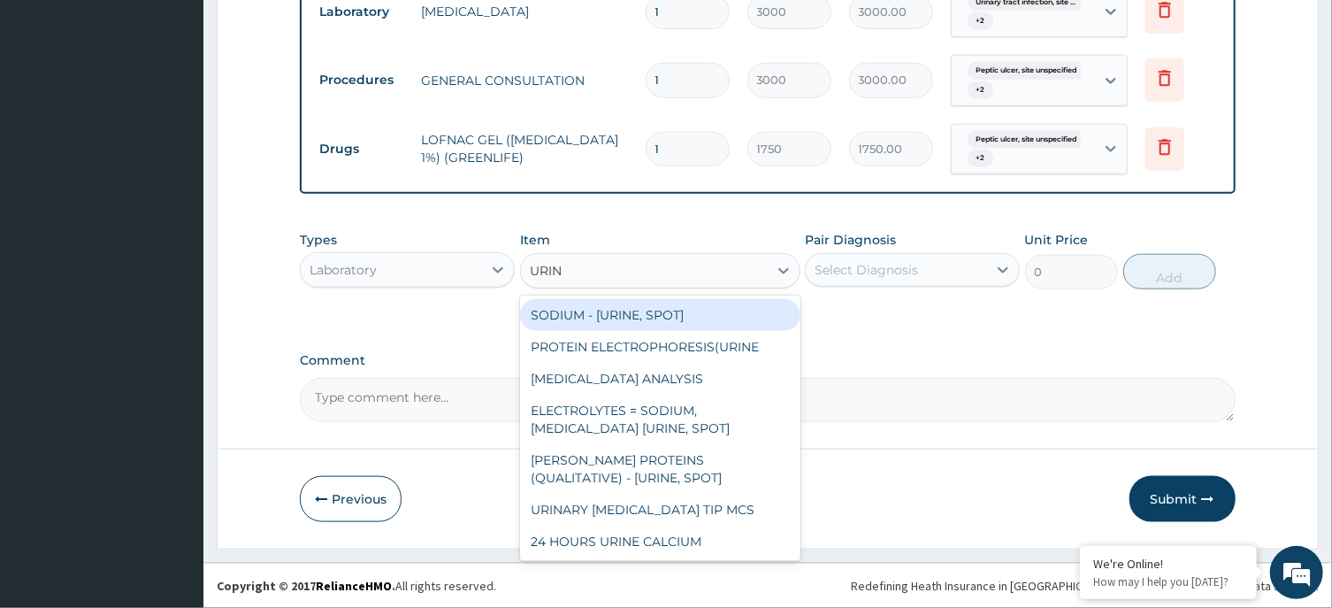
type input "URINE"
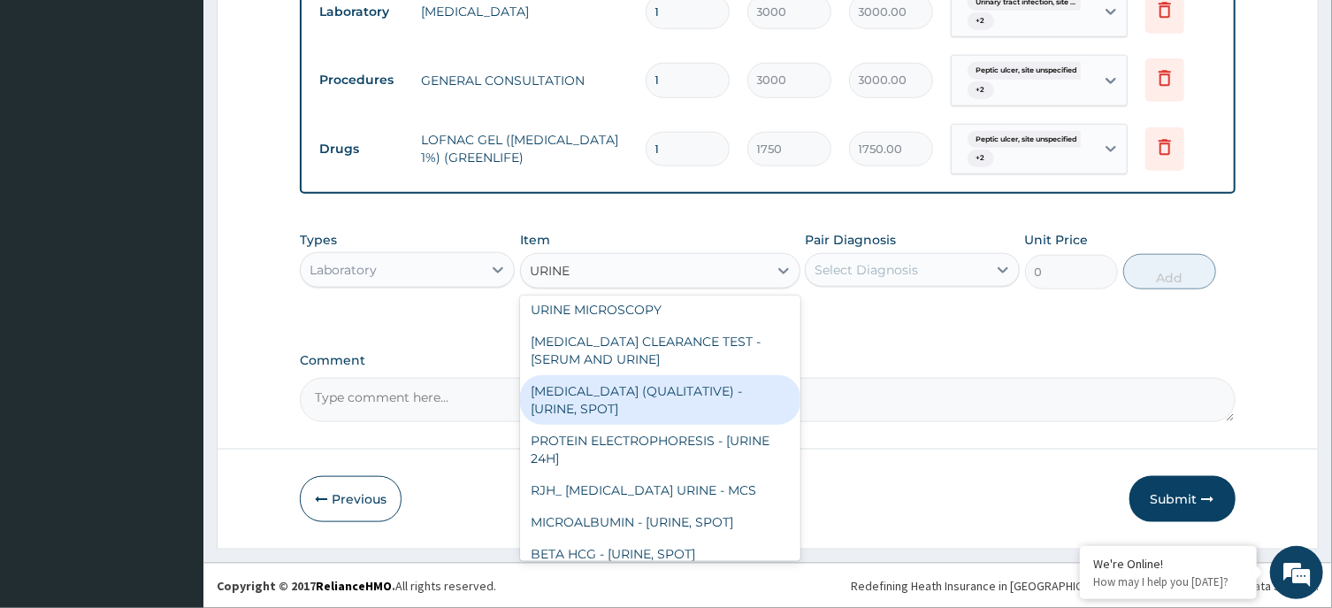
scroll to position [650, 0]
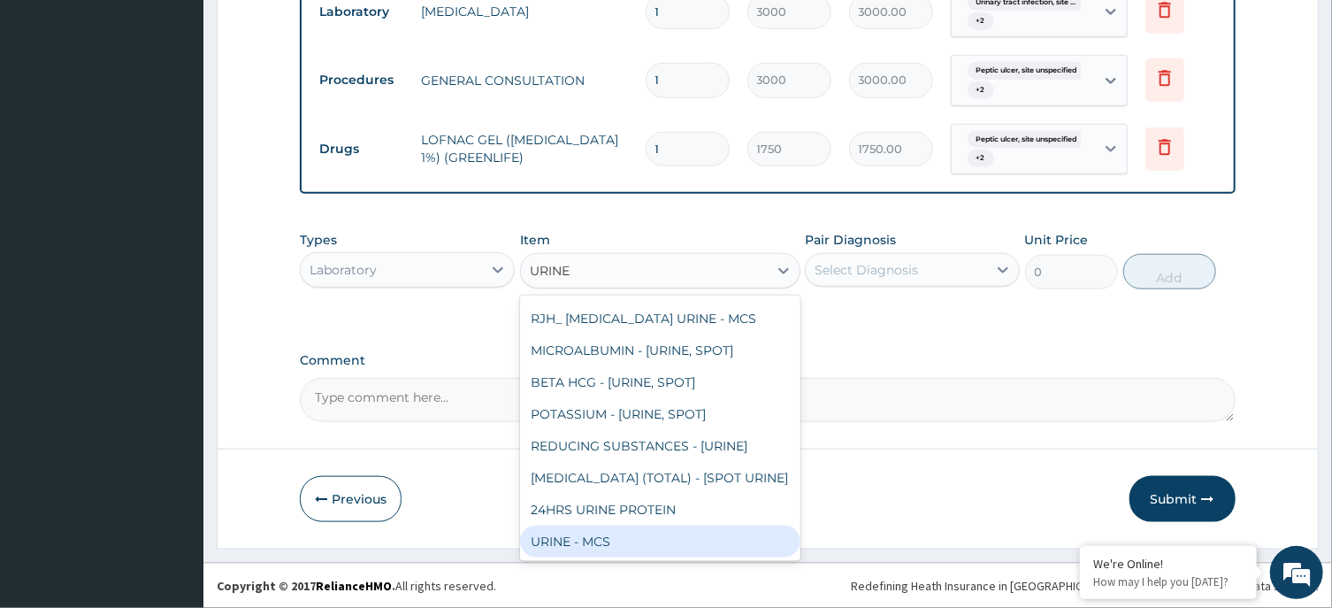
drag, startPoint x: 647, startPoint y: 536, endPoint x: 737, endPoint y: 485, distance: 103.8
click at [647, 537] on div "URINE - MCS" at bounding box center [660, 541] width 280 height 32
type input "9000"
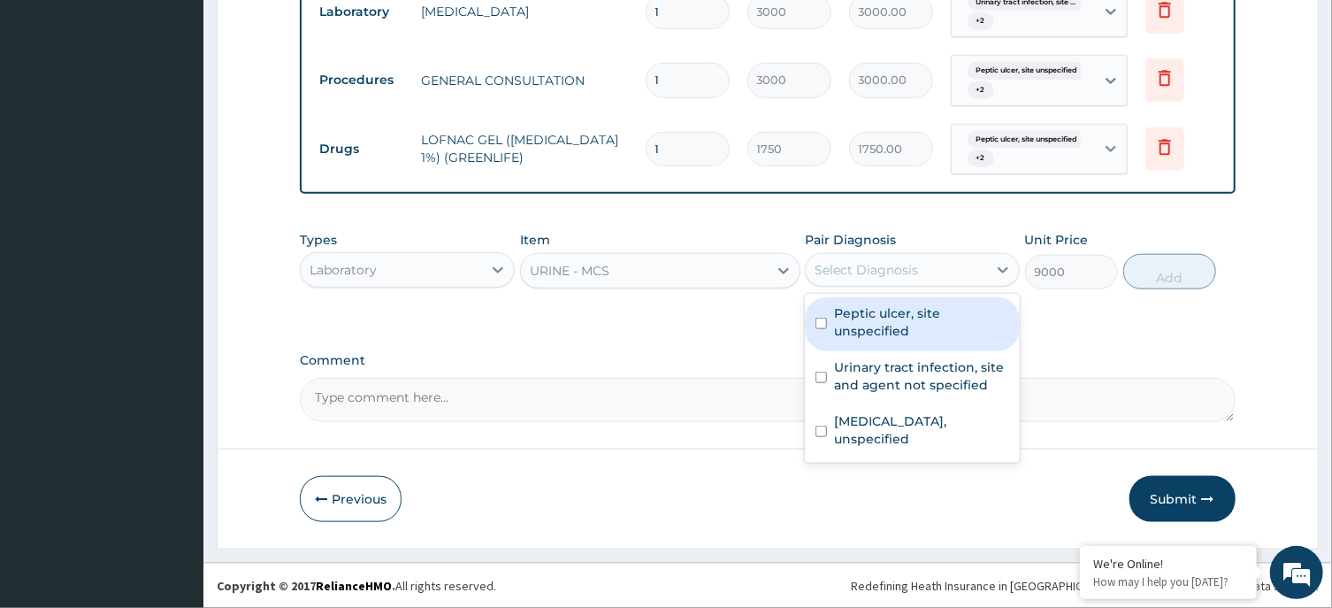
click at [891, 281] on div "Select Diagnosis" at bounding box center [896, 270] width 181 height 28
click at [885, 321] on label "Peptic ulcer, site unspecified" at bounding box center [921, 321] width 175 height 35
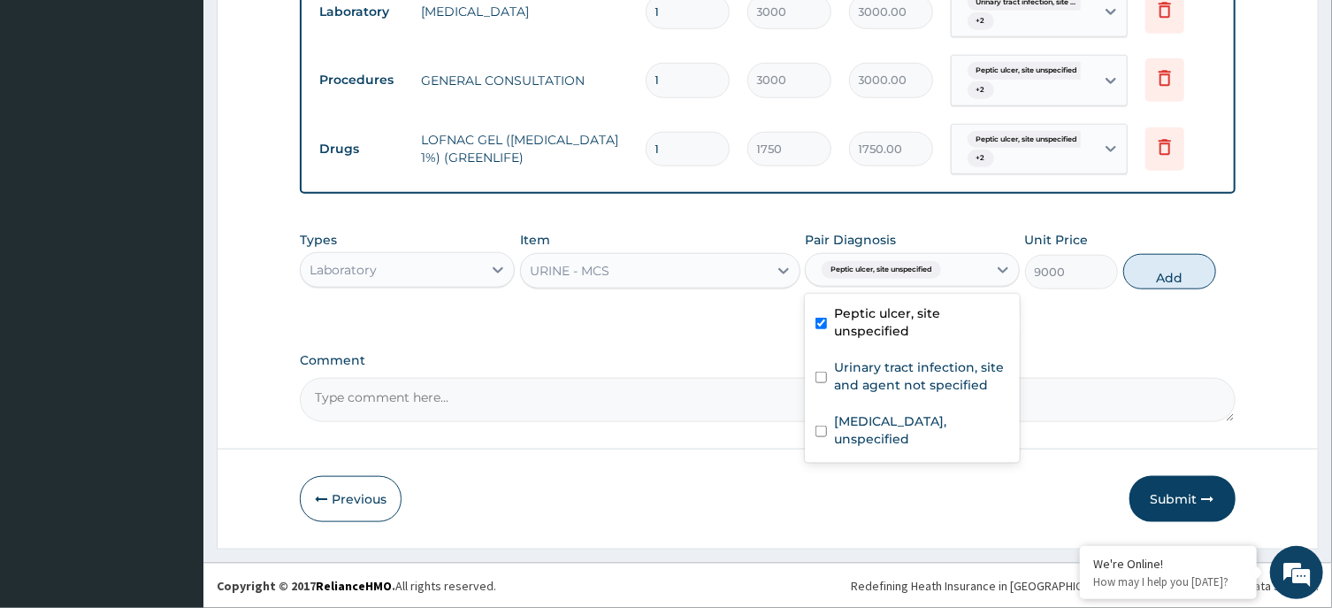
click at [872, 347] on div "Peptic ulcer, site unspecified" at bounding box center [912, 324] width 215 height 54
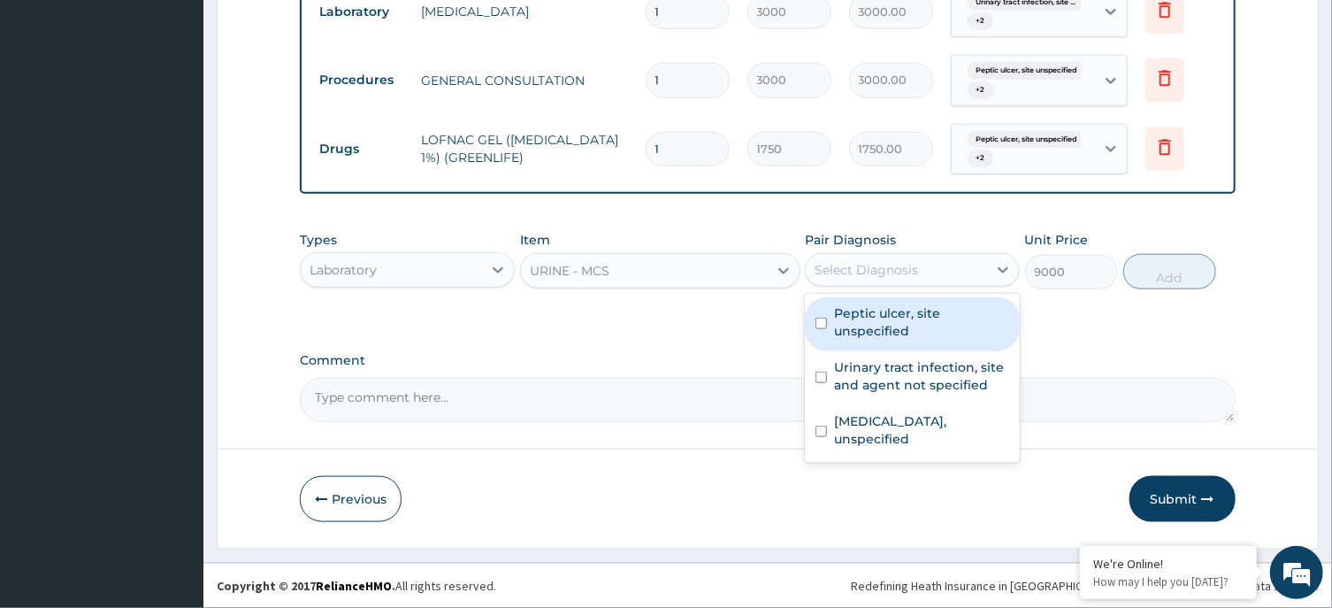
click at [878, 317] on label "Peptic ulcer, site unspecified" at bounding box center [921, 321] width 175 height 35
checkbox input "true"
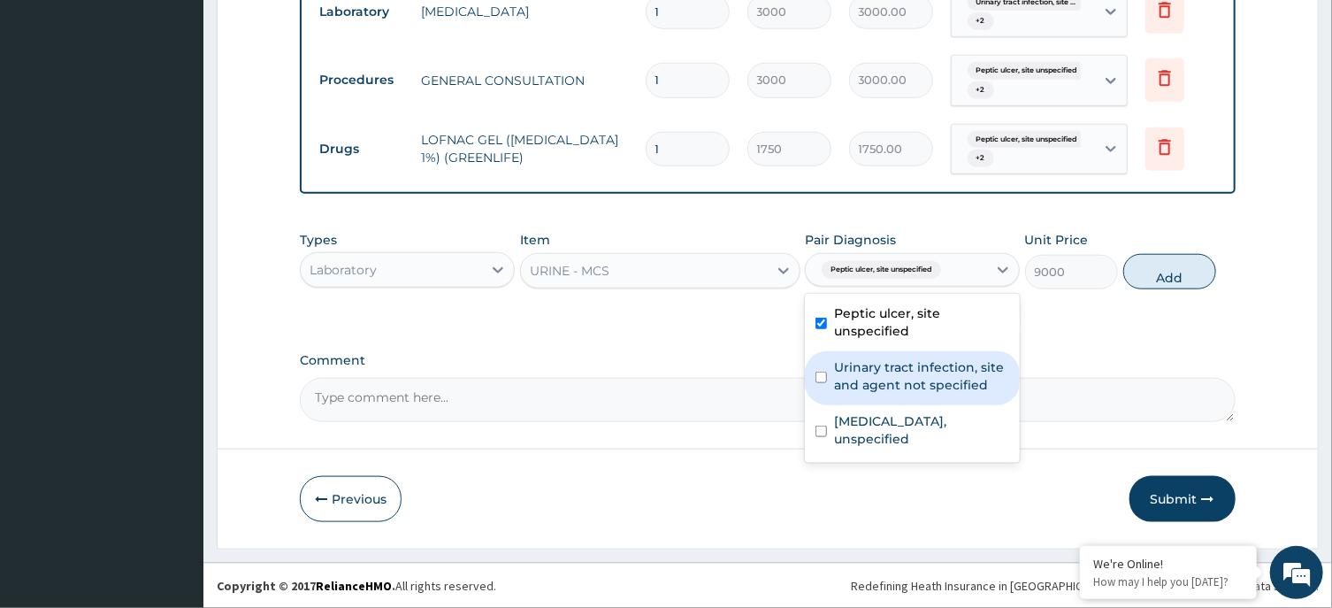
click at [881, 390] on label "Urinary tract infection, site and agent not specified" at bounding box center [921, 375] width 175 height 35
checkbox input "true"
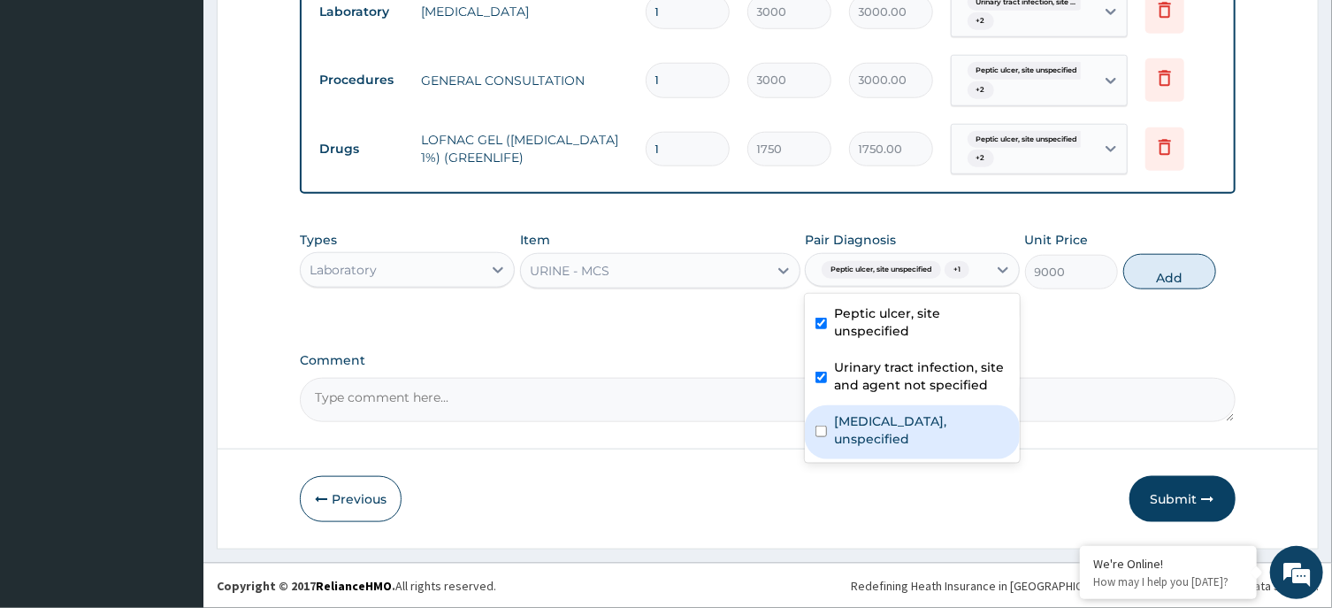
click at [888, 438] on label "Spondylolisthesis, unspecified" at bounding box center [921, 429] width 175 height 35
checkbox input "true"
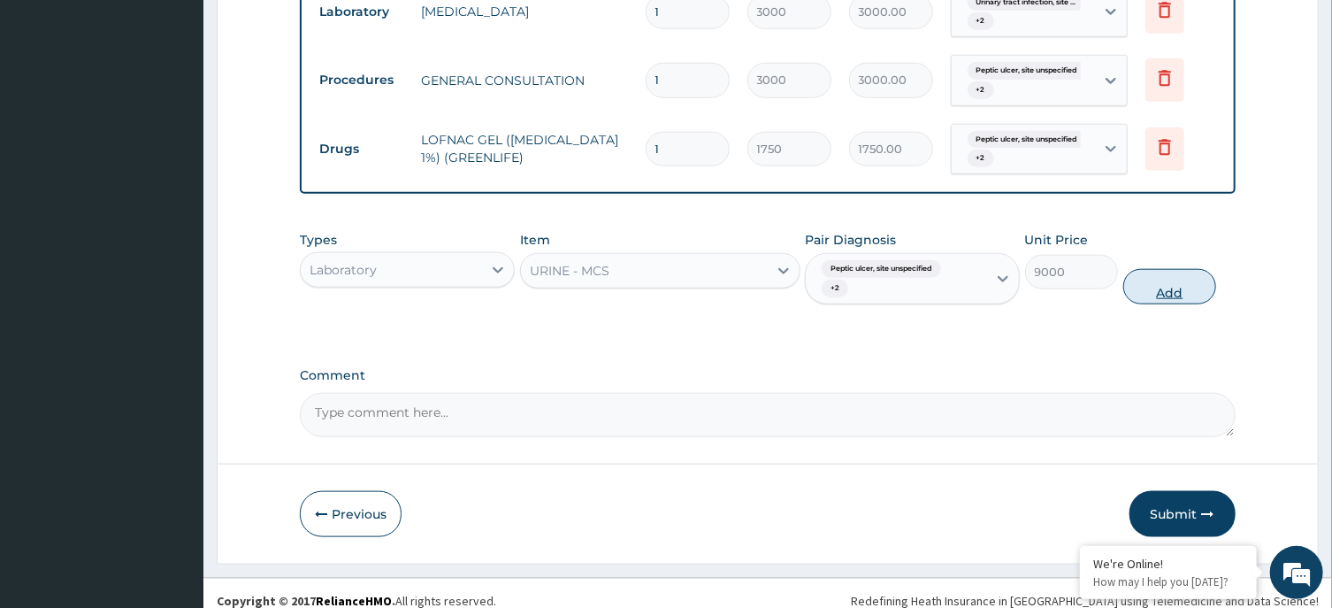
click at [1195, 287] on button "Add" at bounding box center [1170, 286] width 94 height 35
type input "0"
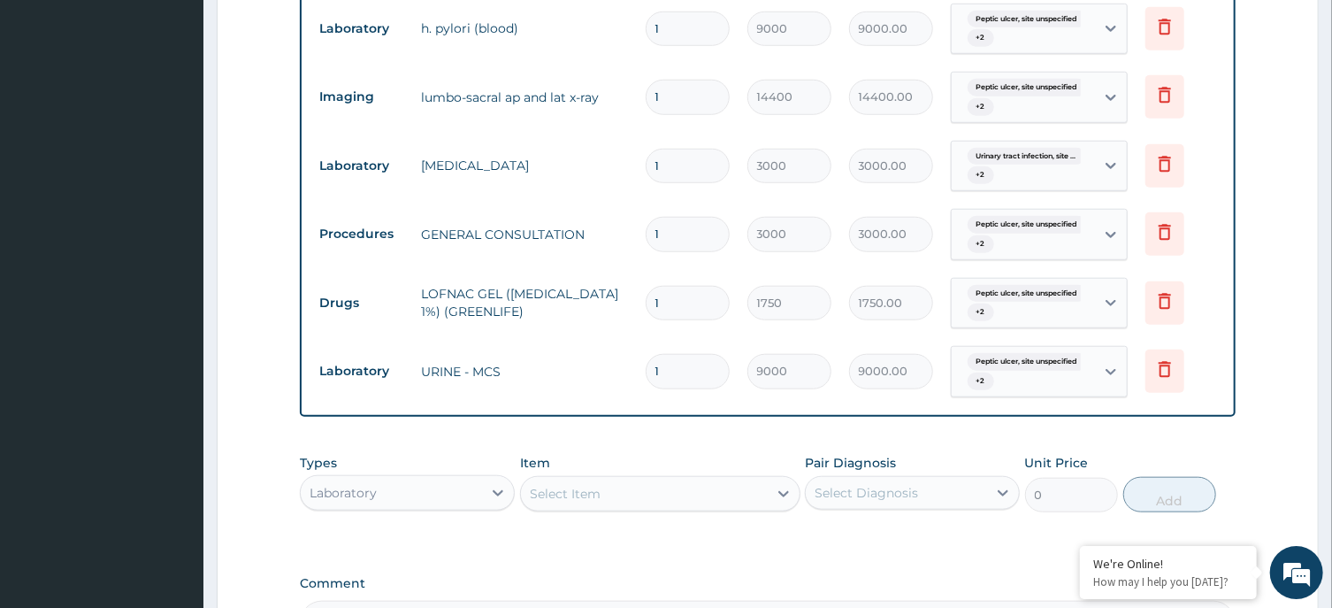
scroll to position [580, 0]
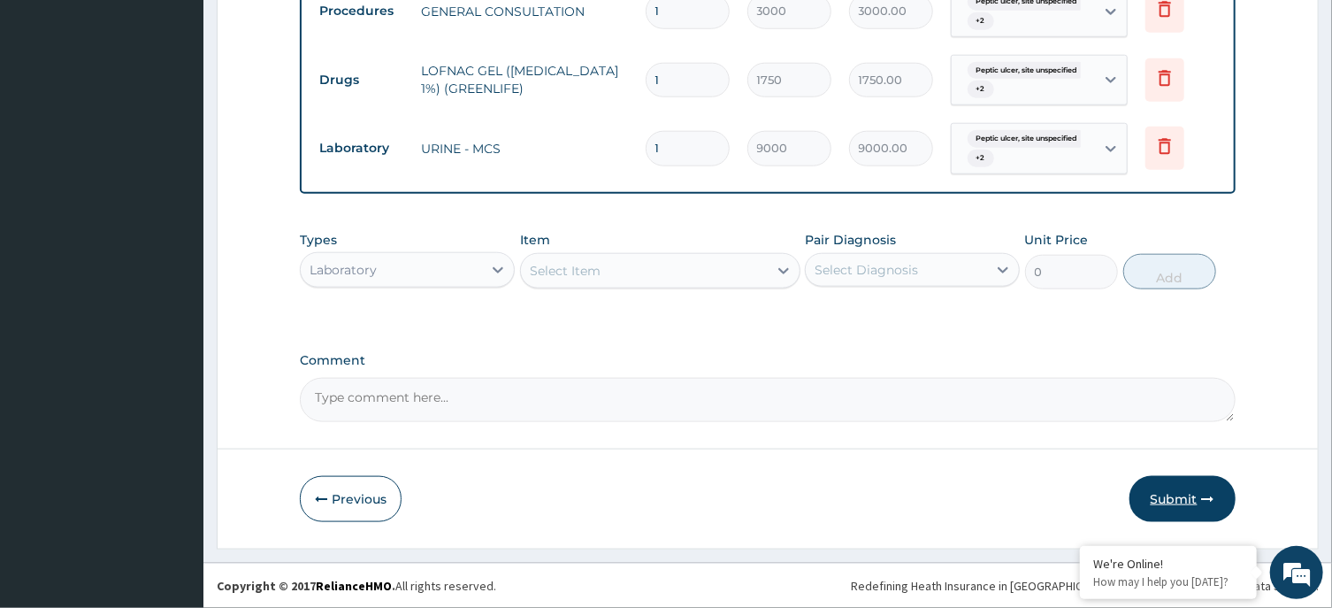
click at [1182, 497] on button "Submit" at bounding box center [1182, 499] width 106 height 46
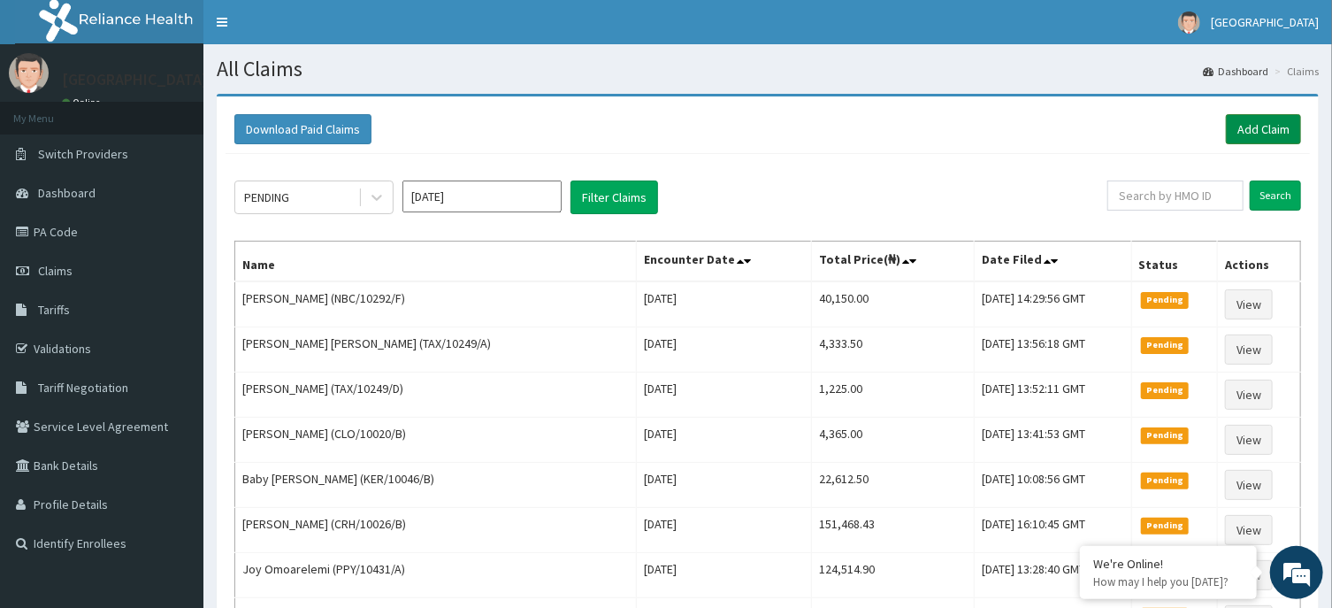
click at [1259, 128] on link "Add Claim" at bounding box center [1263, 129] width 75 height 30
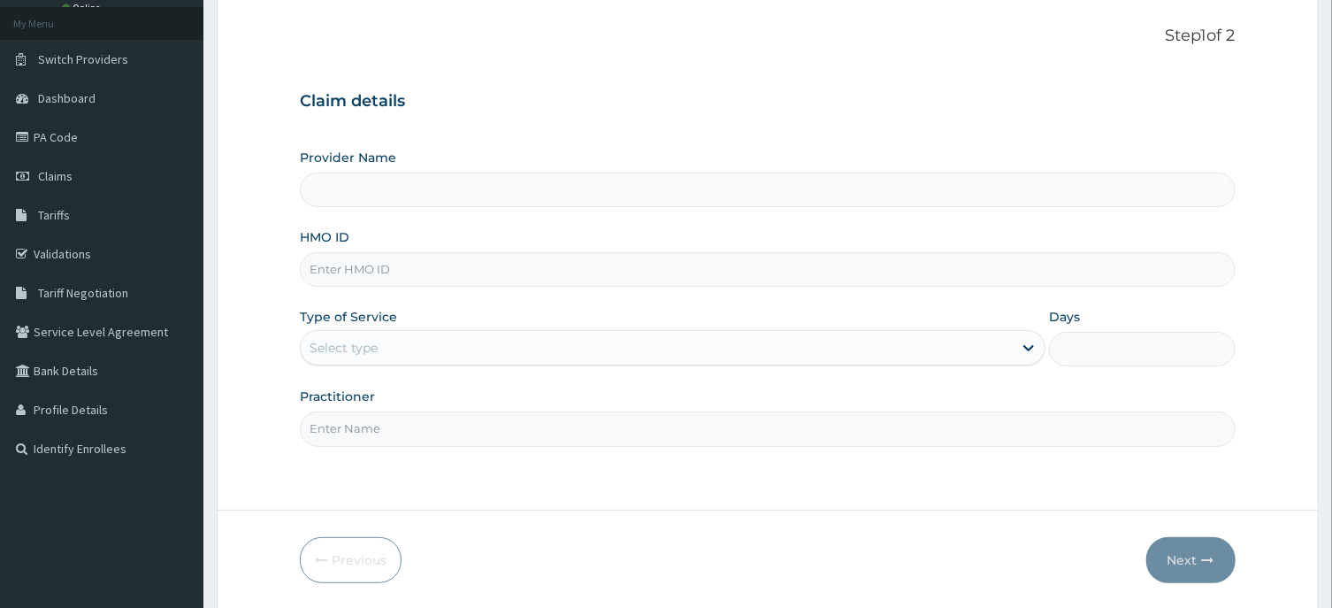
click at [371, 274] on input "HMO ID" at bounding box center [767, 269] width 935 height 34
paste input "OHT/10814/A"
type input "OHT/10814/A"
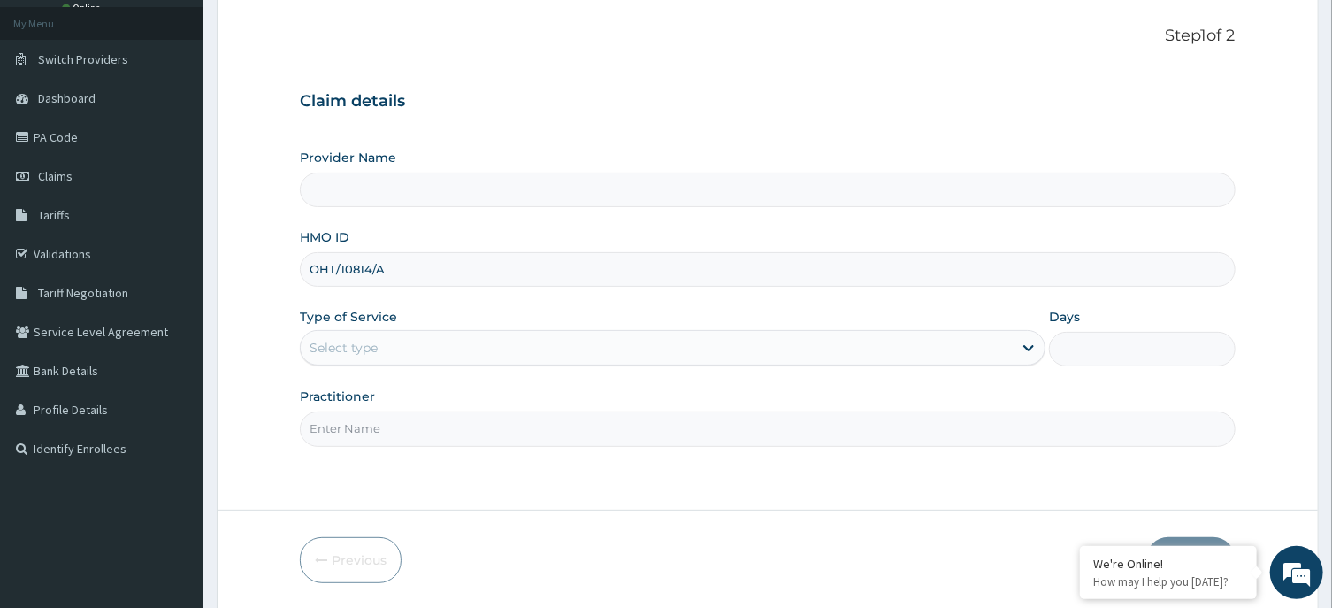
type input "R-Jolad Hospital, Agege [Salem House]"
type input "OHT/10814/A"
click at [387, 346] on div "Select type" at bounding box center [657, 347] width 712 height 28
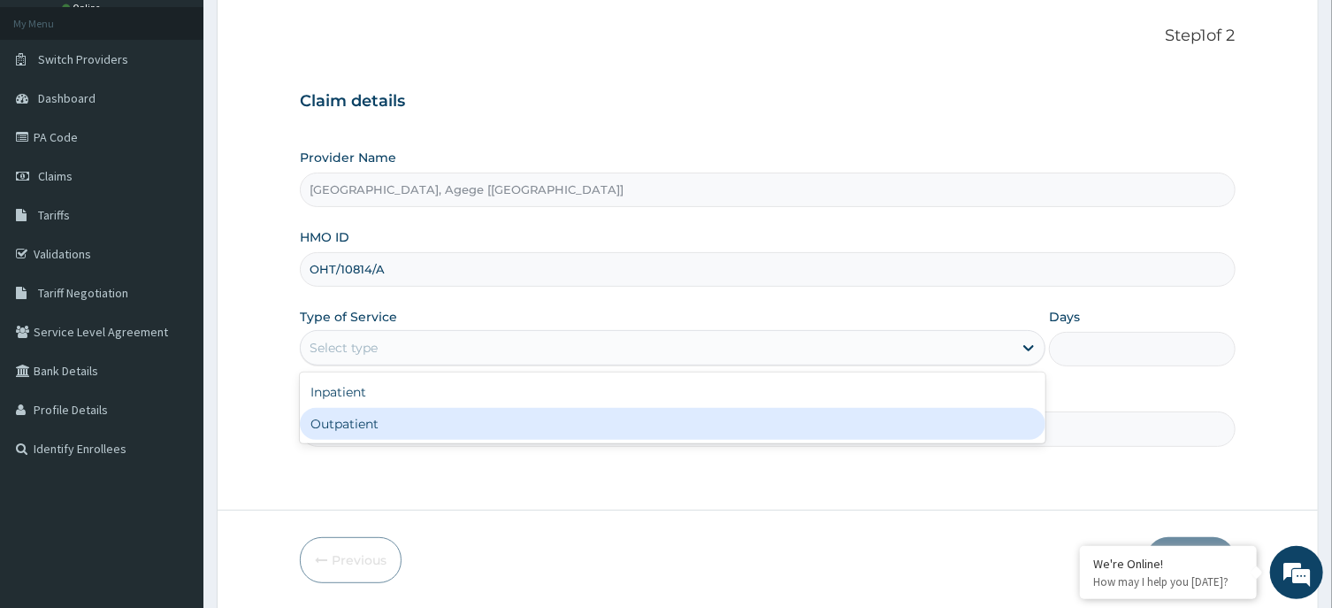
click at [387, 423] on div "Outpatient" at bounding box center [673, 424] width 746 height 32
type input "1"
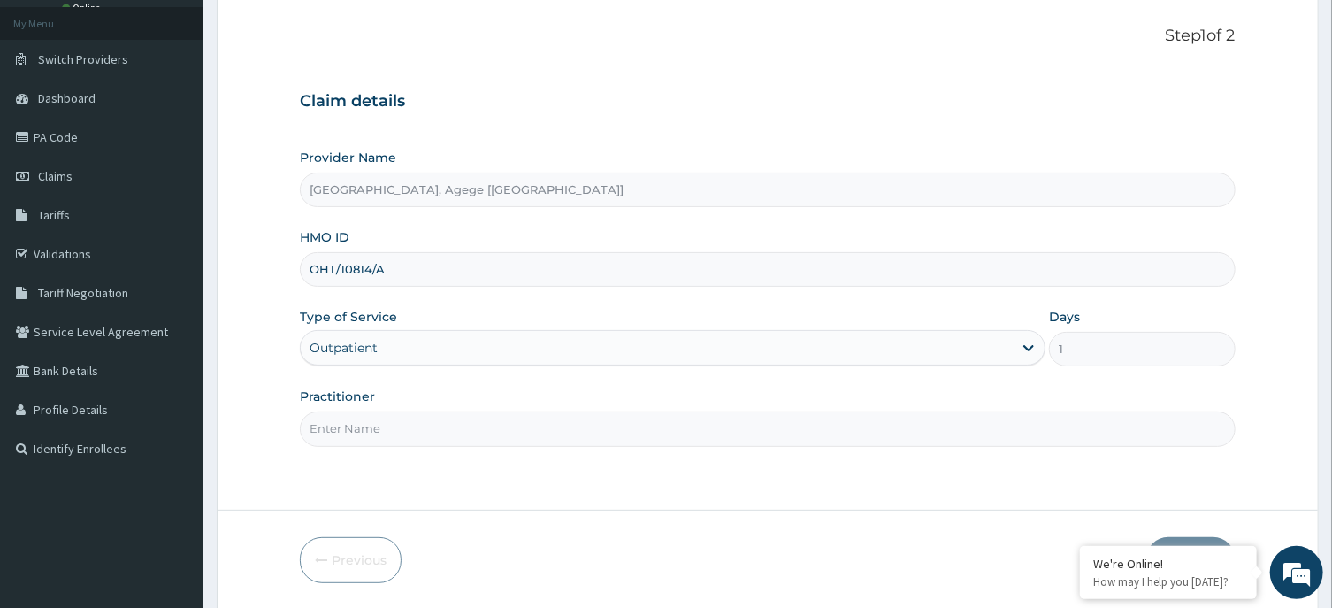
click at [384, 428] on input "Practitioner" at bounding box center [767, 428] width 935 height 34
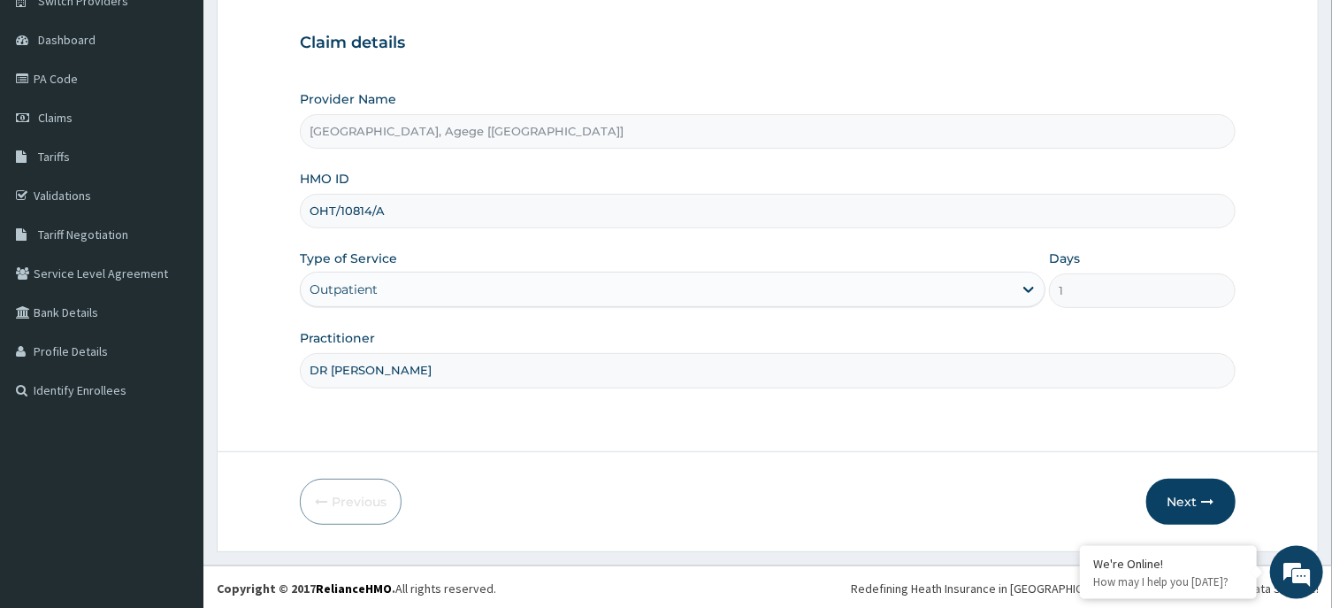
scroll to position [156, 0]
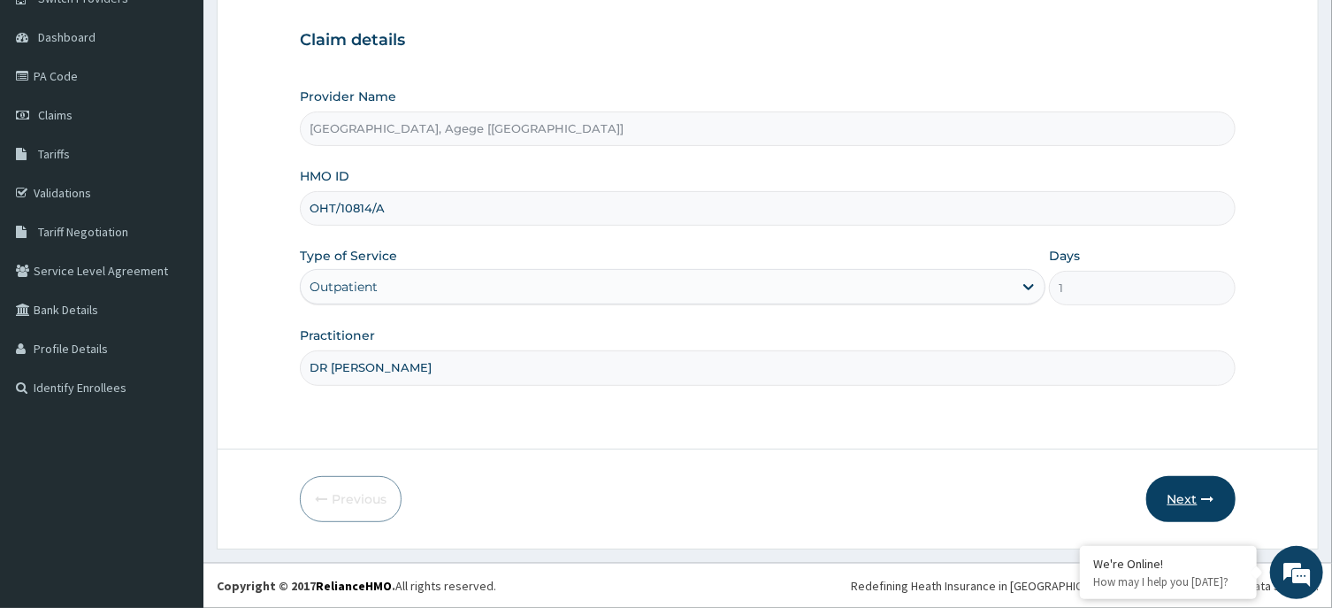
type input "DR TESINRO"
click at [1204, 496] on icon "button" at bounding box center [1208, 499] width 12 height 12
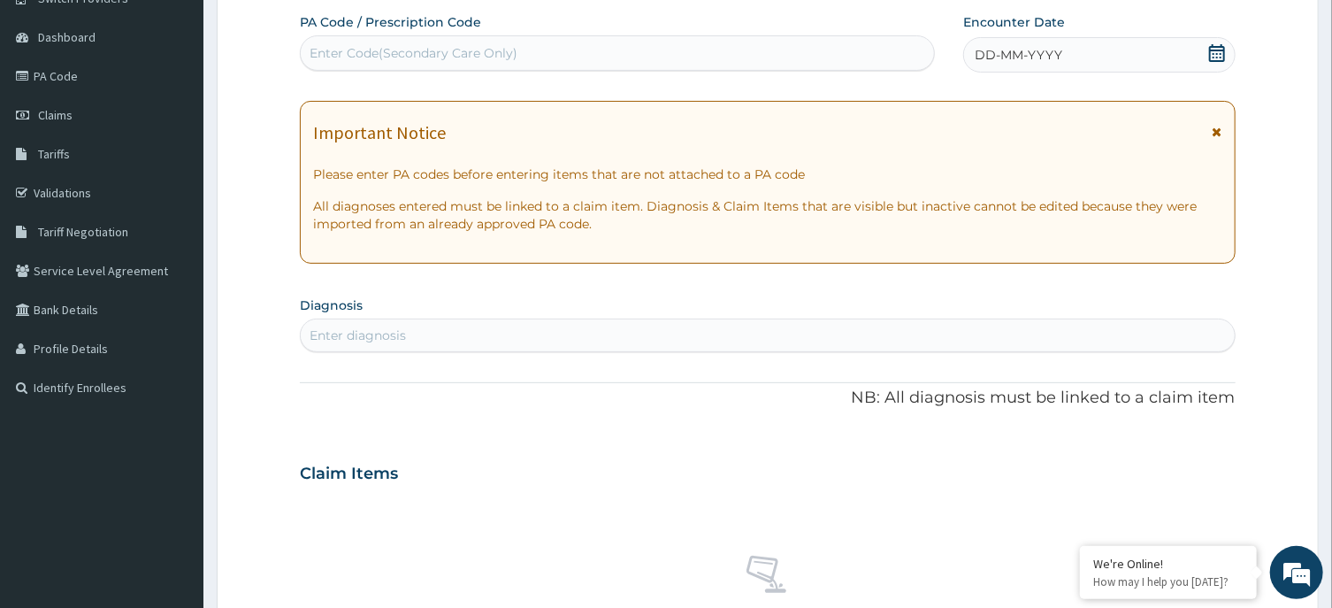
click at [570, 58] on div "Enter Code(Secondary Care Only)" at bounding box center [617, 53] width 633 height 28
paste input "PA/C79CC3"
type input "PA/C79CC3"
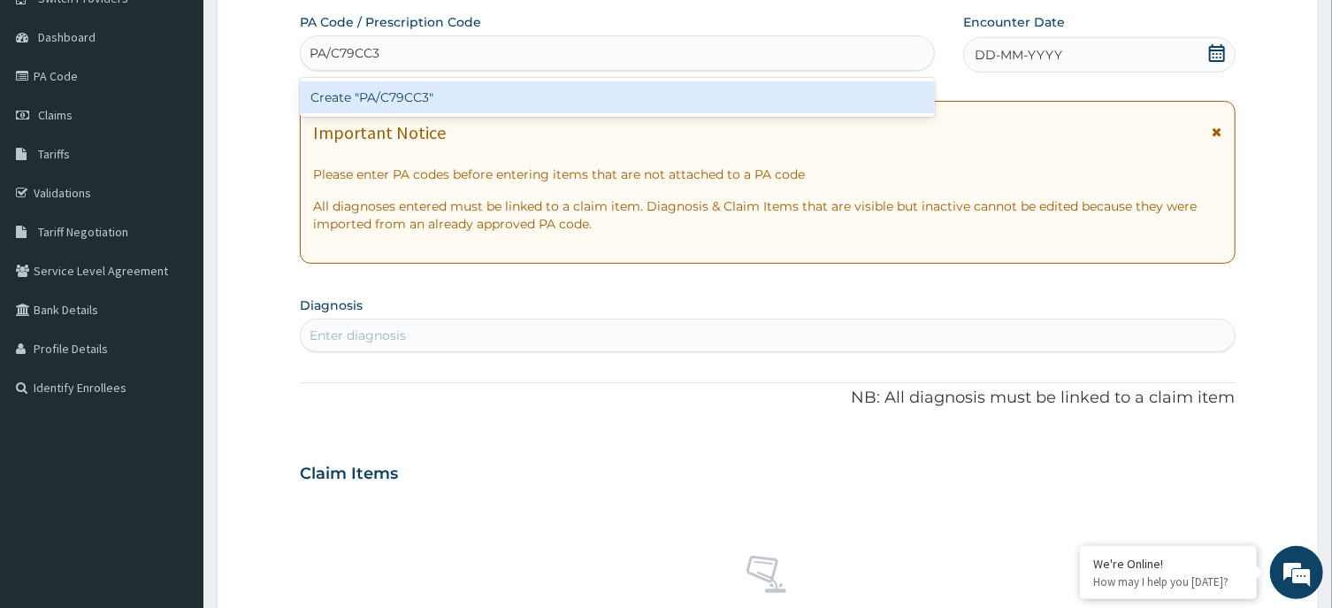
click at [474, 104] on div "Create "PA/C79CC3"" at bounding box center [617, 97] width 635 height 32
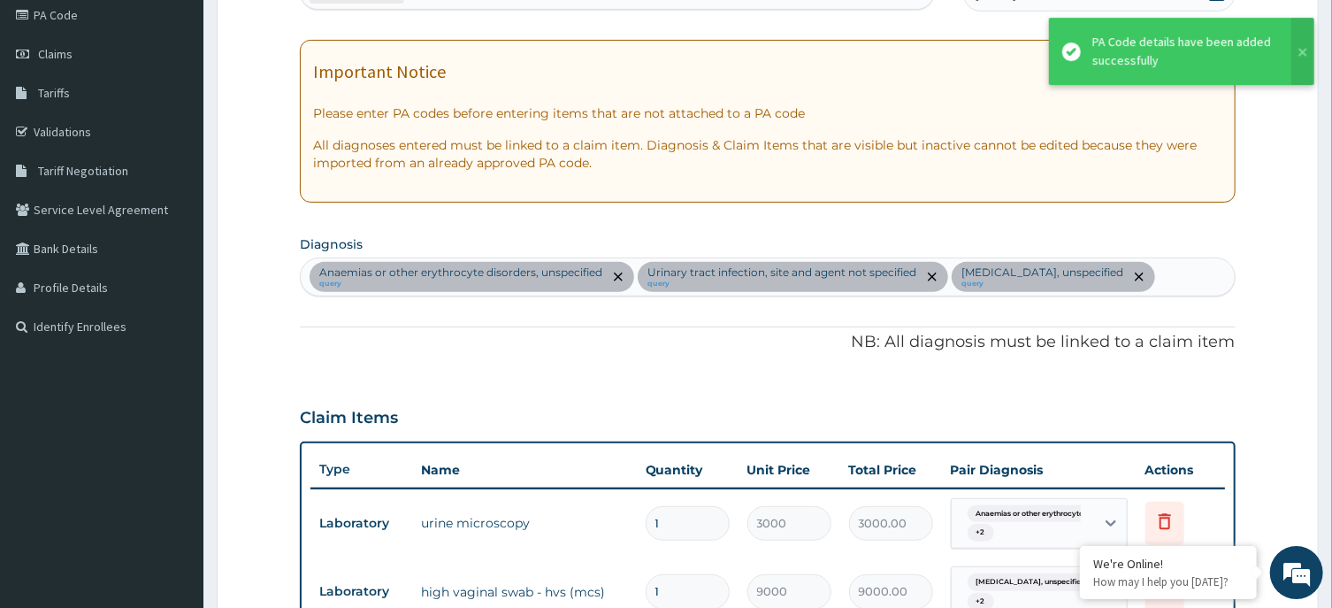
scroll to position [29, 0]
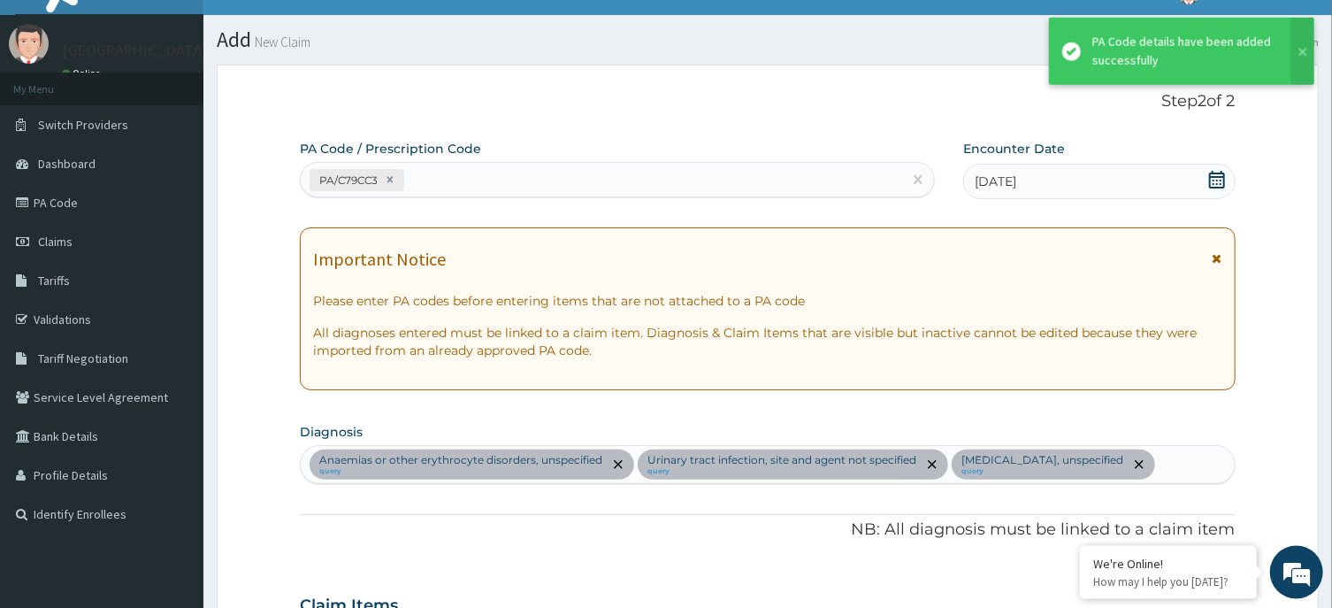
click at [460, 183] on div "PA/C79CC3" at bounding box center [601, 179] width 601 height 29
paste input "PA/AF5AA1"
type input "PA/AF5AA1"
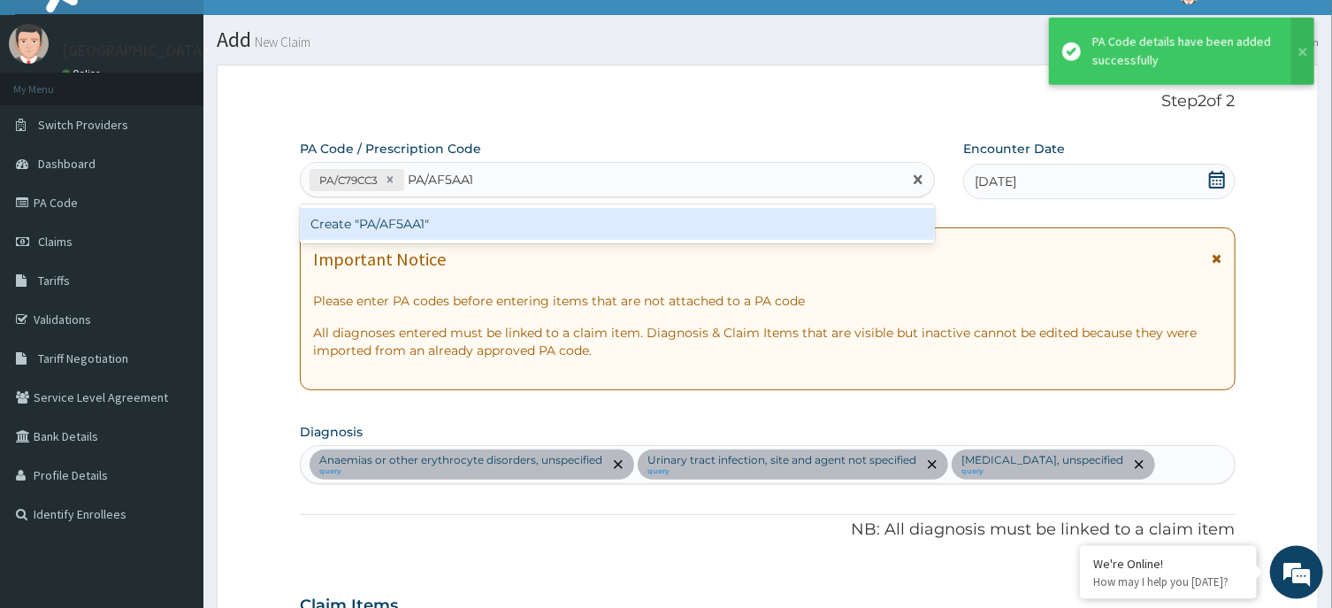
click at [448, 221] on div "Create "PA/AF5AA1"" at bounding box center [617, 224] width 635 height 32
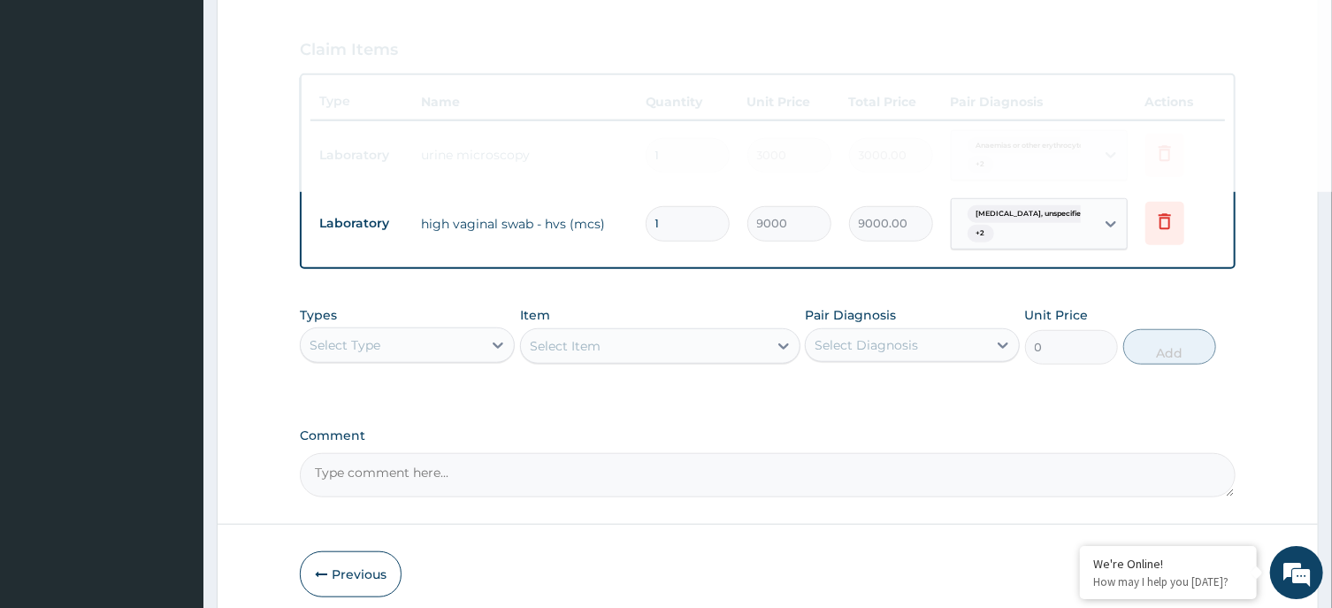
scroll to position [598, 0]
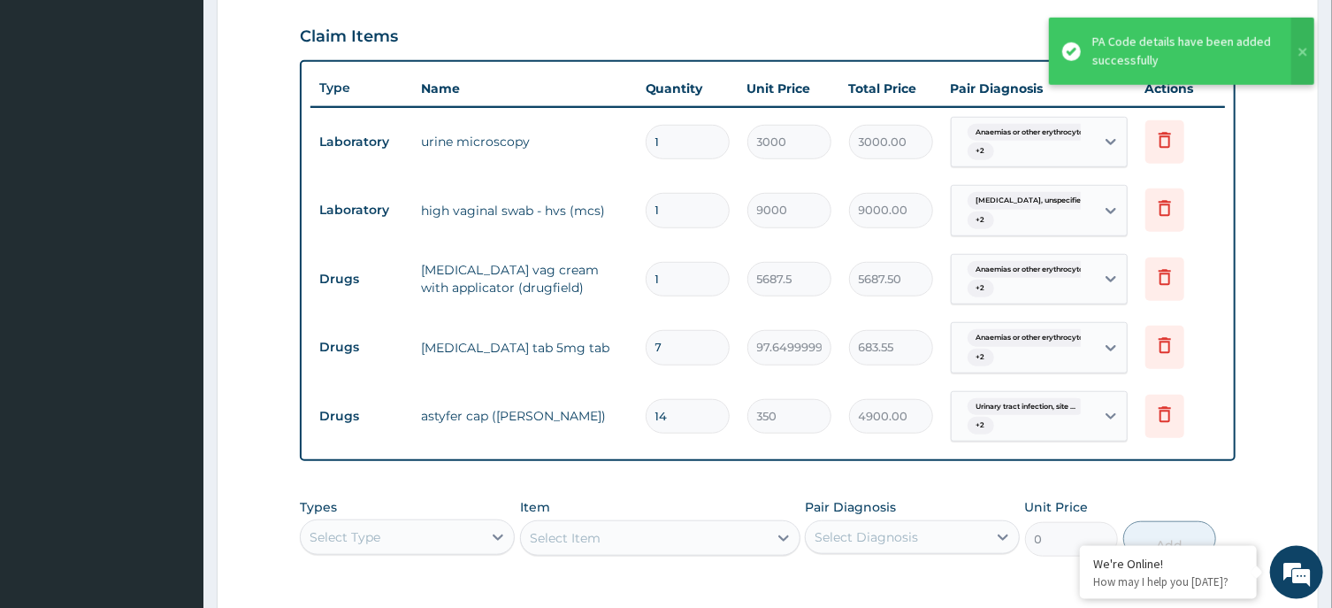
click at [370, 330] on tr "Drugs cetirizine tab 5mg tab 7 97.64999999999999 683.55 Anaemias or other eryth…" at bounding box center [767, 347] width 914 height 69
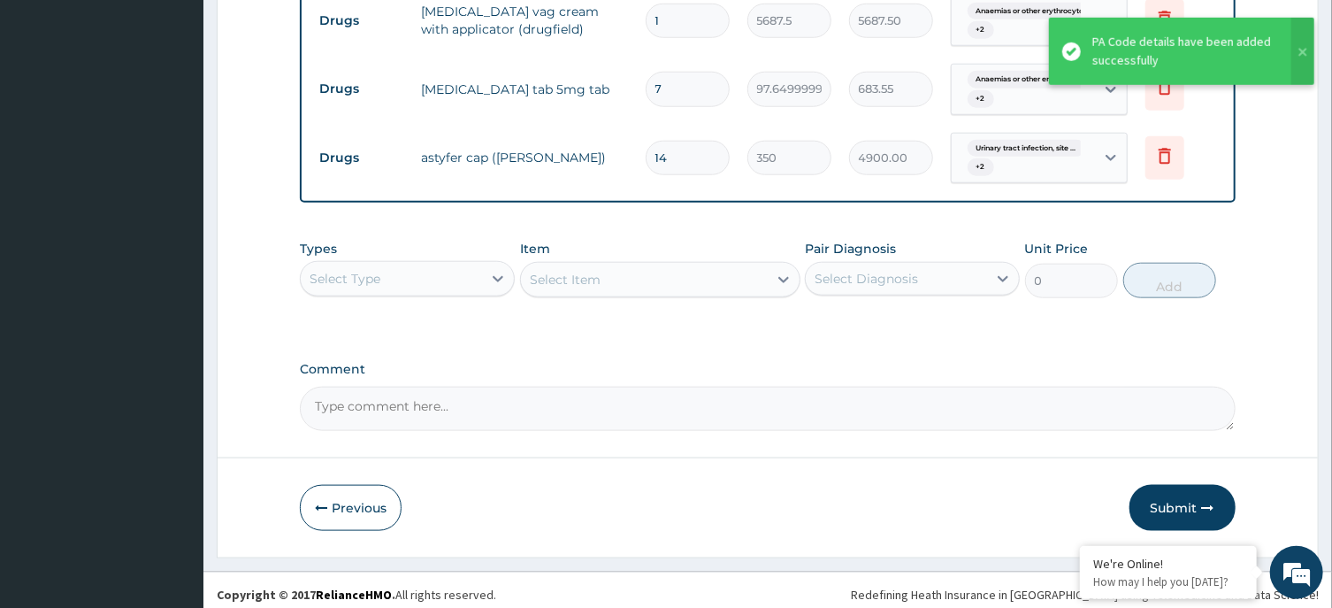
scroll to position [865, 0]
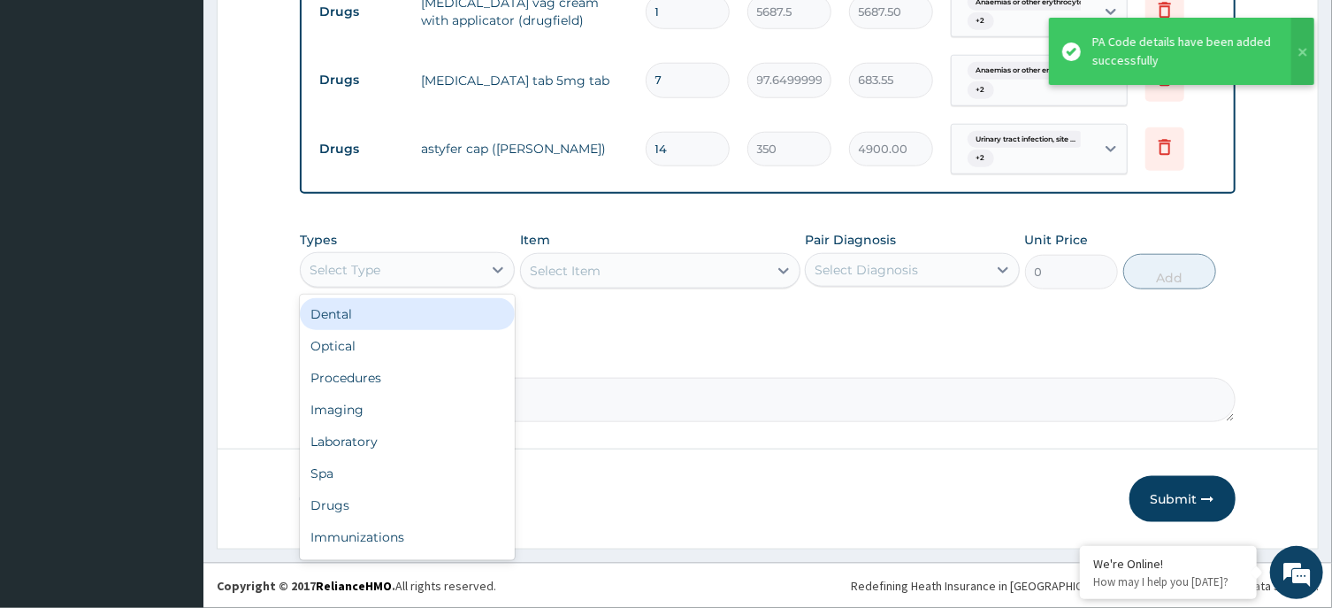
click at [391, 278] on div "Select Type" at bounding box center [391, 270] width 181 height 28
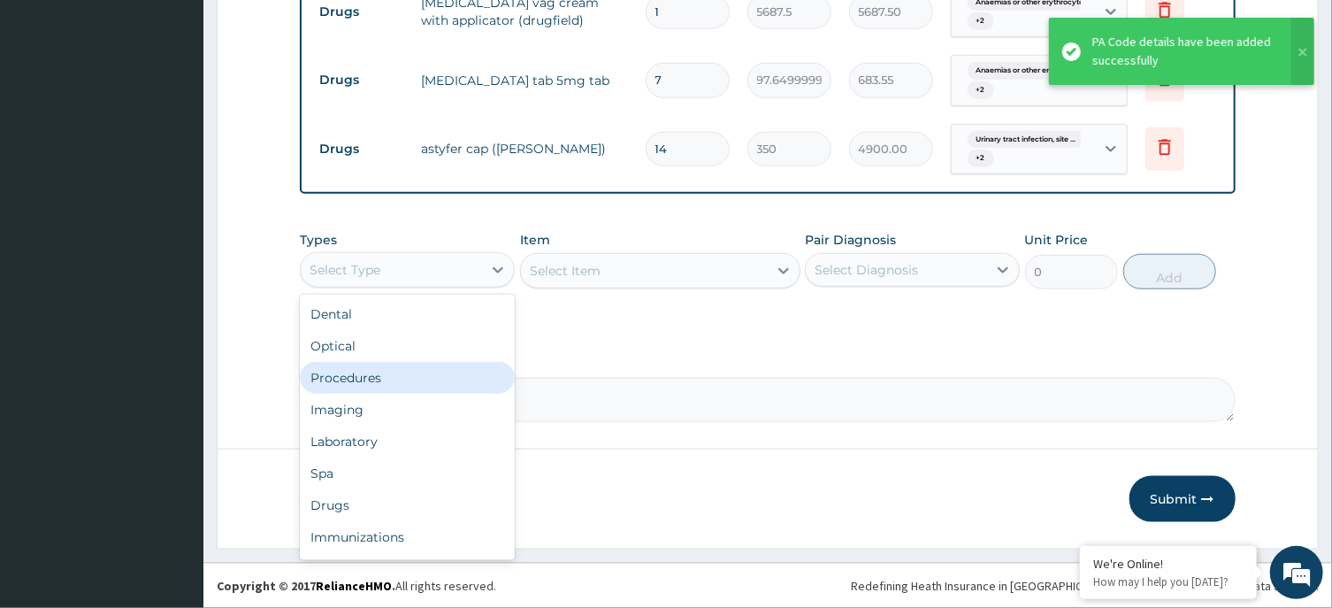
drag, startPoint x: 404, startPoint y: 378, endPoint x: 593, endPoint y: 324, distance: 196.0
click at [420, 375] on div "Procedures" at bounding box center [407, 378] width 215 height 32
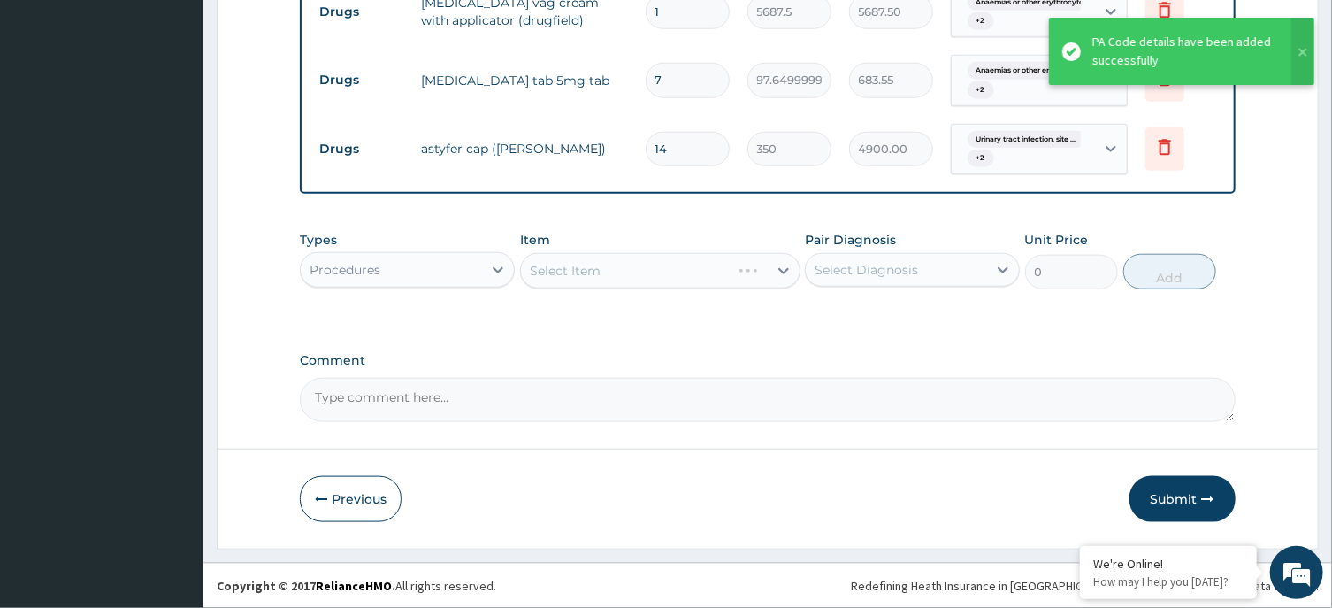
click at [655, 281] on div "Select Item" at bounding box center [660, 270] width 280 height 35
click at [665, 264] on div "Select Item" at bounding box center [660, 270] width 280 height 35
click at [966, 271] on div "Select Diagnosis" at bounding box center [896, 270] width 181 height 28
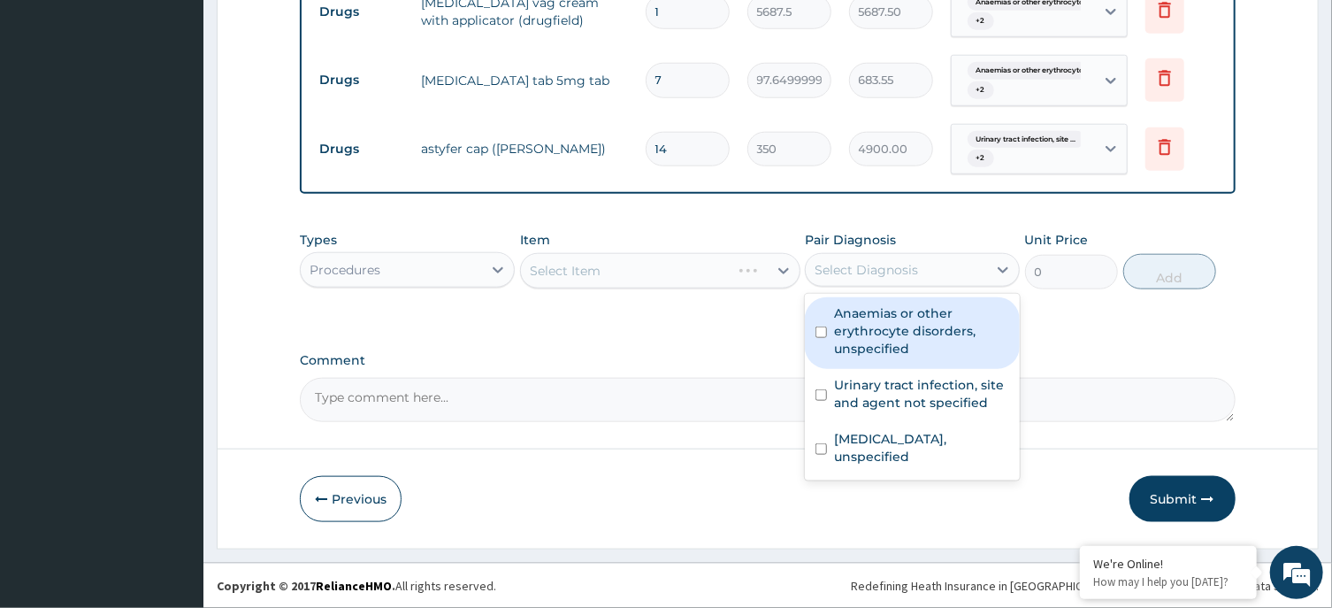
drag, startPoint x: 938, startPoint y: 323, endPoint x: 938, endPoint y: 345, distance: 22.1
click at [938, 328] on label "Anaemias or other erythrocyte disorders, unspecified" at bounding box center [921, 330] width 175 height 53
checkbox input "true"
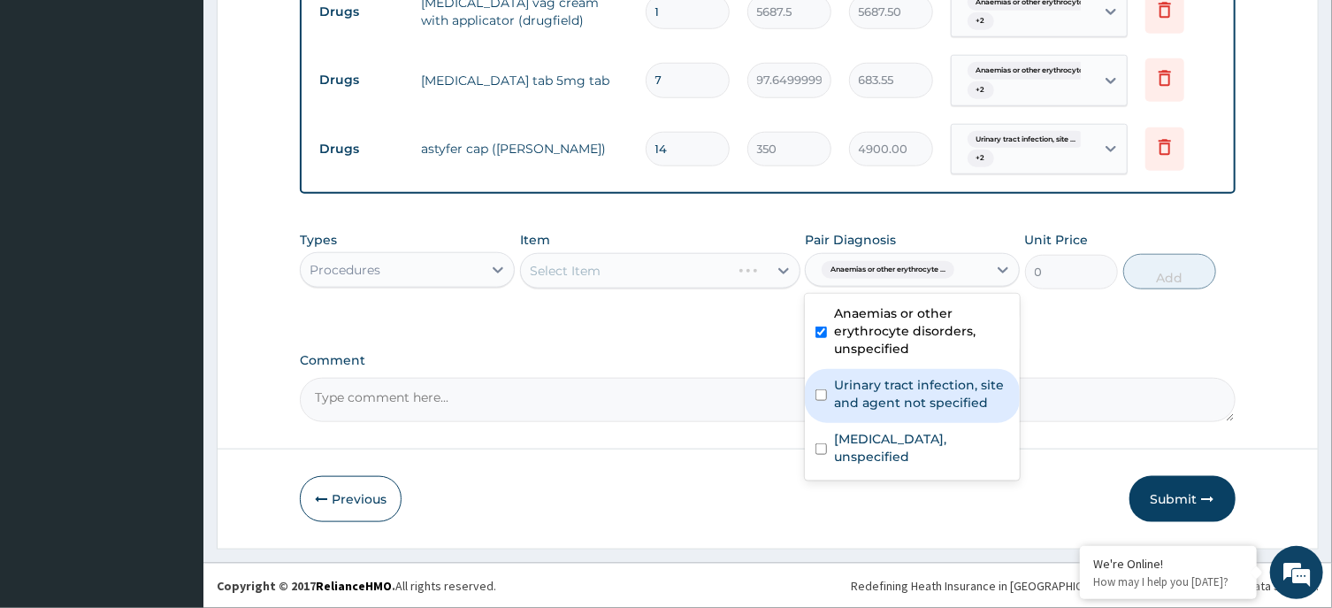
click at [931, 384] on label "Urinary tract infection, site and agent not specified" at bounding box center [921, 393] width 175 height 35
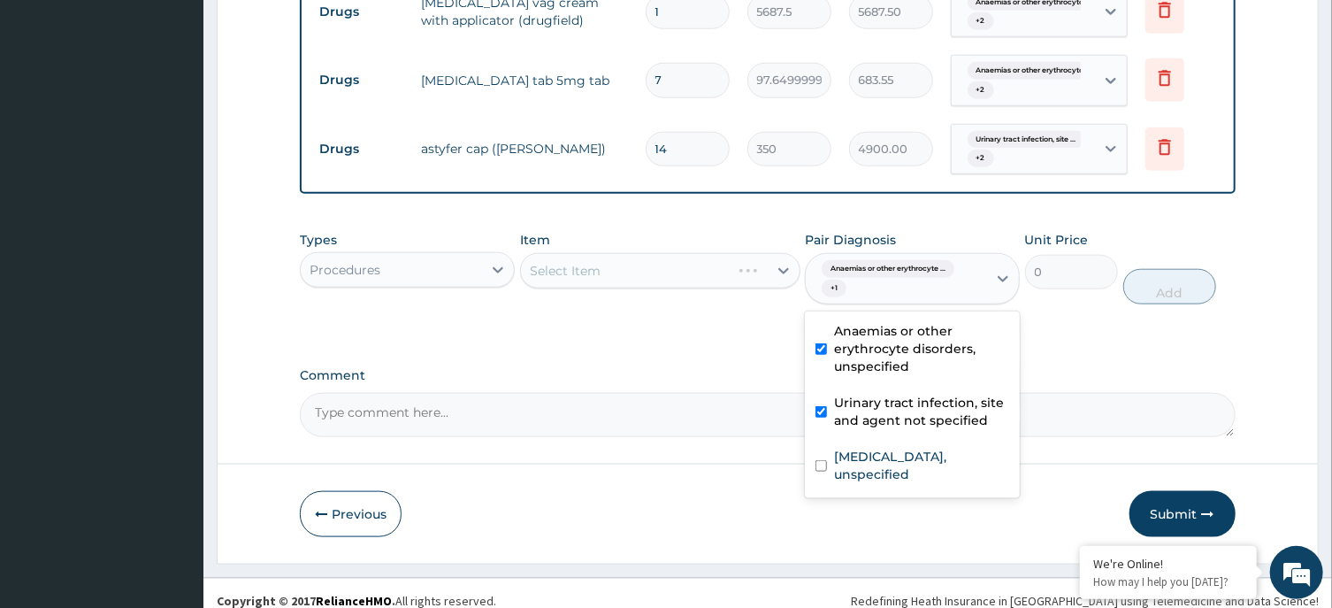
click at [928, 412] on label "Urinary tract infection, site and agent not specified" at bounding box center [921, 411] width 175 height 35
checkbox input "false"
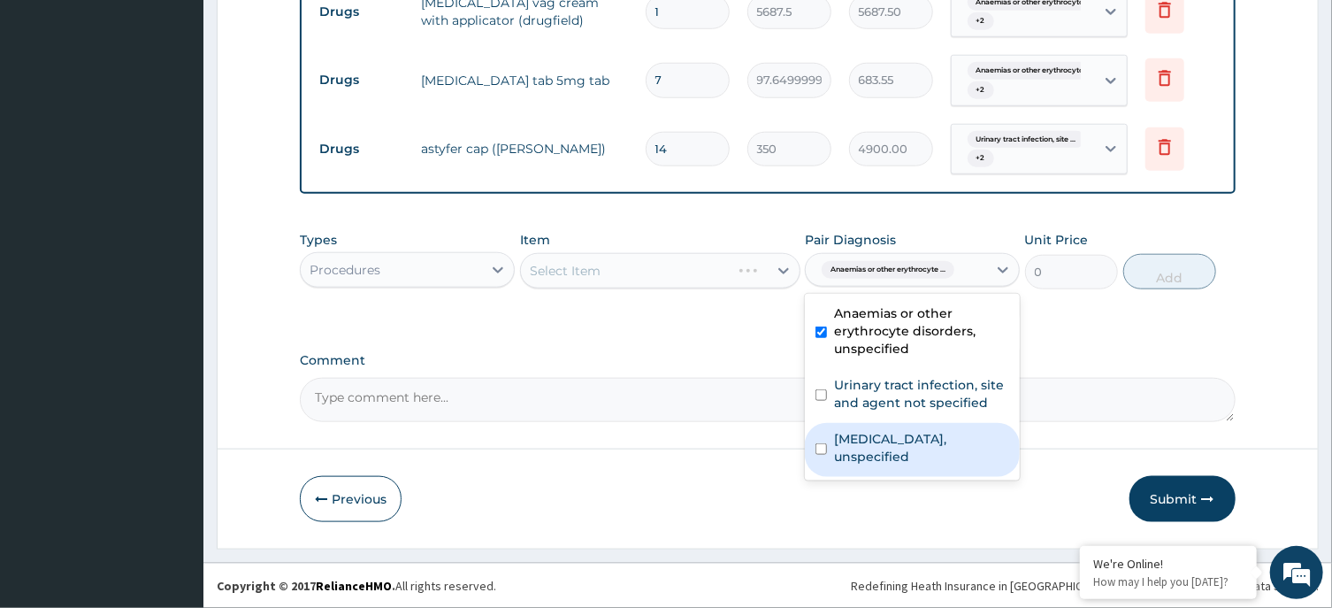
click at [925, 442] on label "Vaginitis, unspecified" at bounding box center [921, 447] width 175 height 35
checkbox input "true"
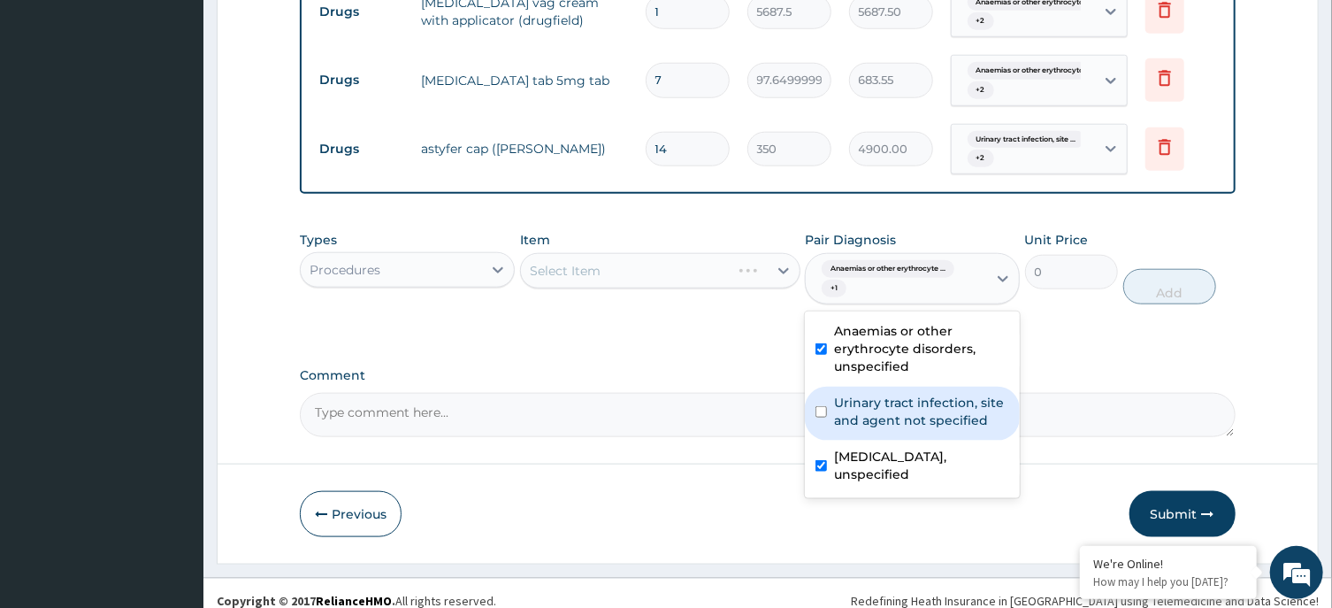
click at [915, 405] on label "Urinary tract infection, site and agent not specified" at bounding box center [921, 411] width 175 height 35
checkbox input "true"
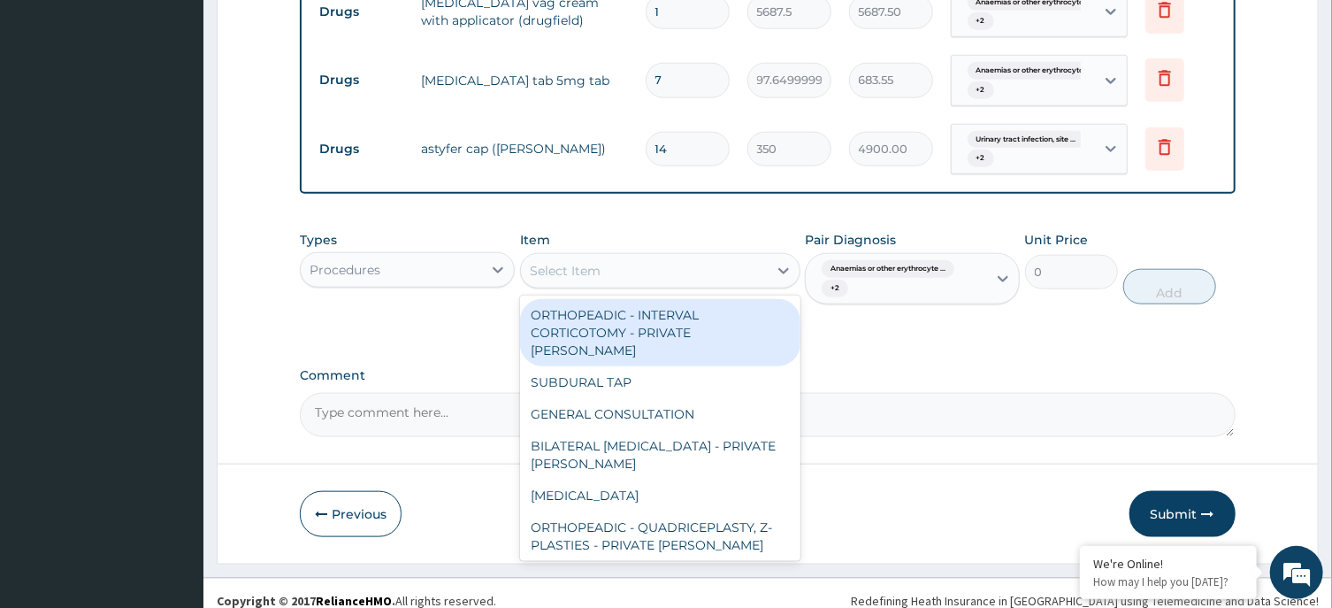
click at [662, 276] on div "Select Item" at bounding box center [644, 270] width 247 height 28
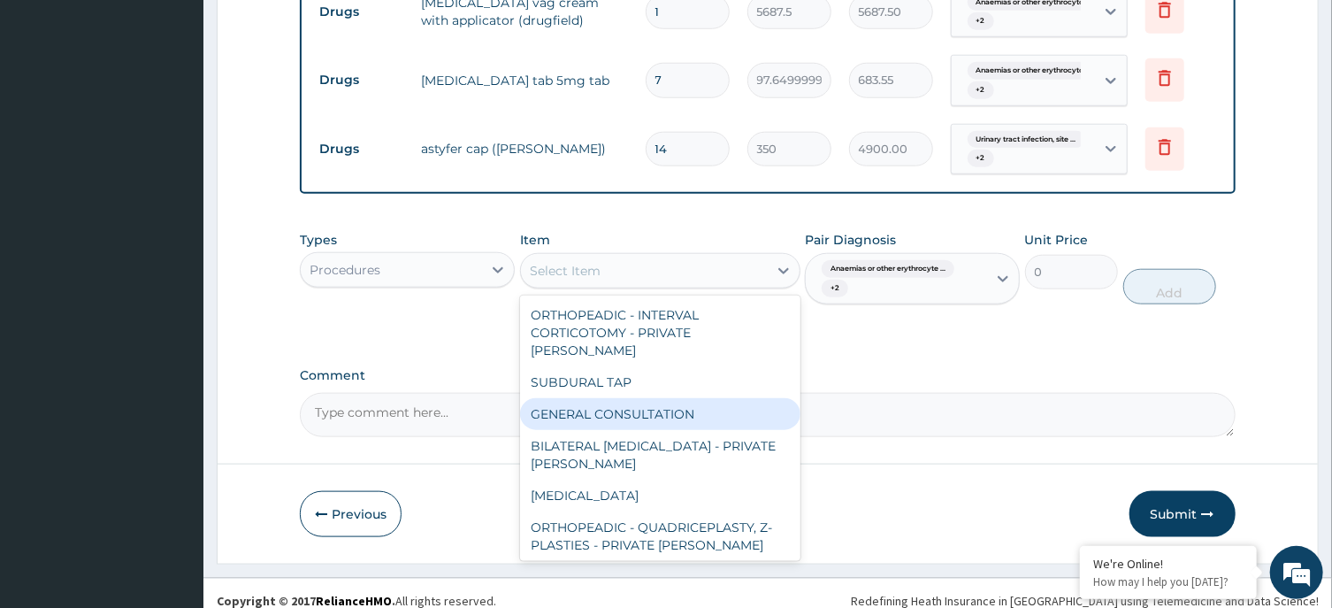
click at [683, 398] on div "GENERAL CONSULTATION" at bounding box center [660, 414] width 280 height 32
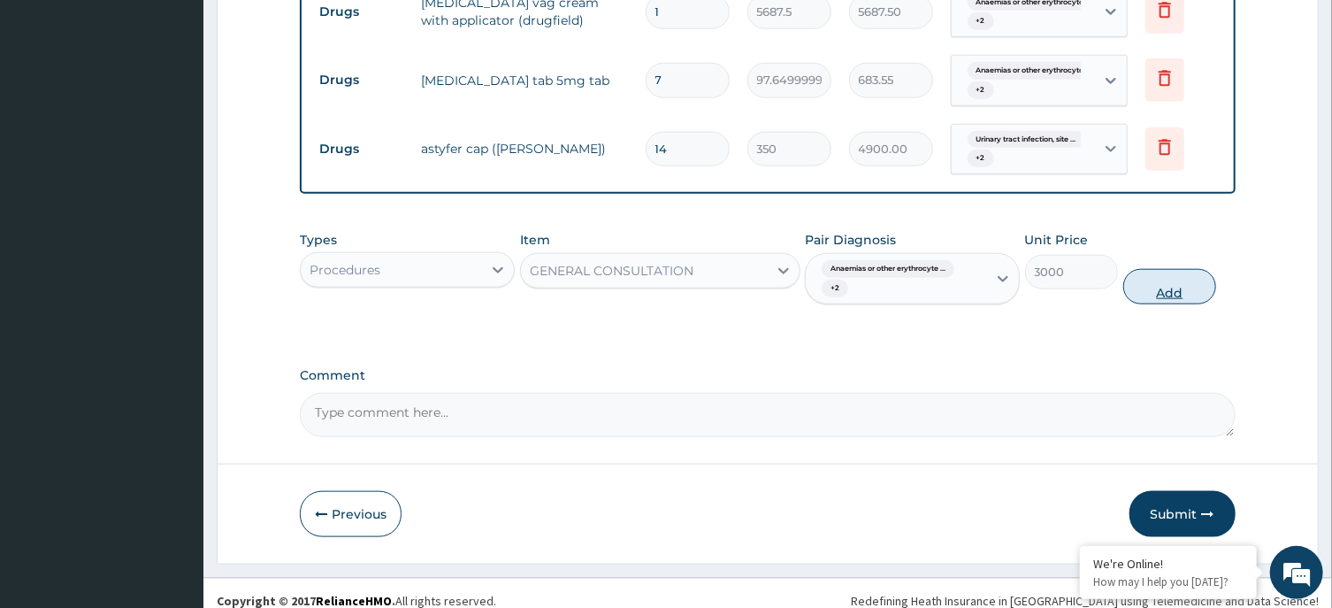
click at [1178, 271] on button "Add" at bounding box center [1170, 286] width 94 height 35
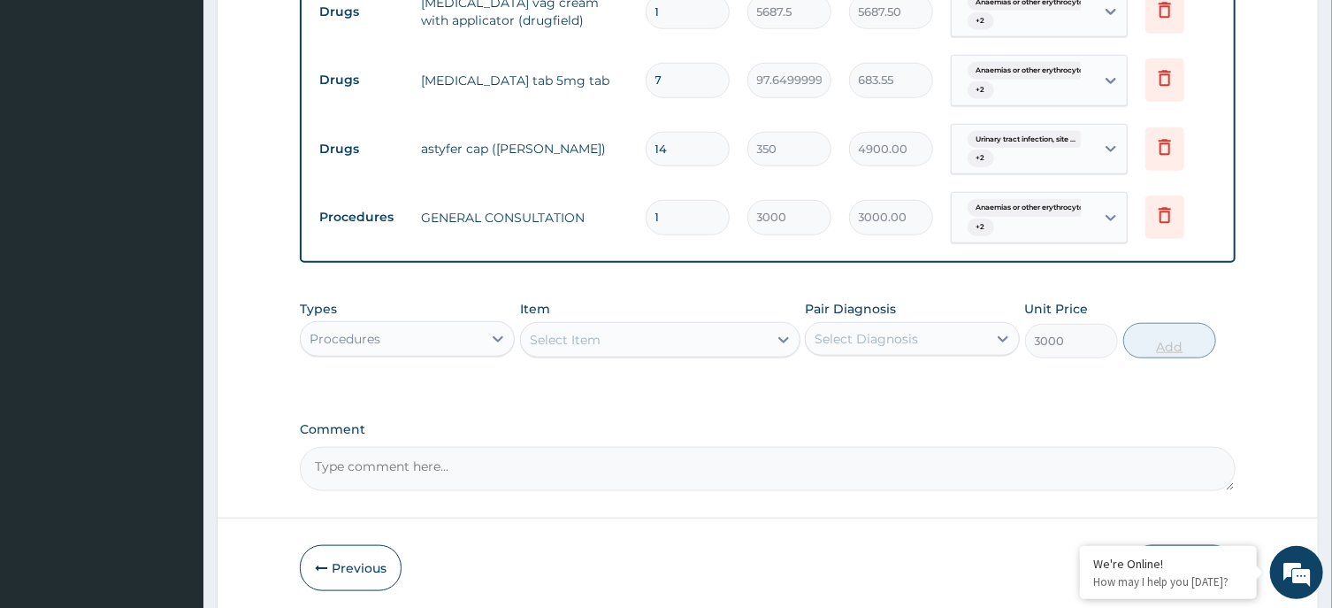
type input "0"
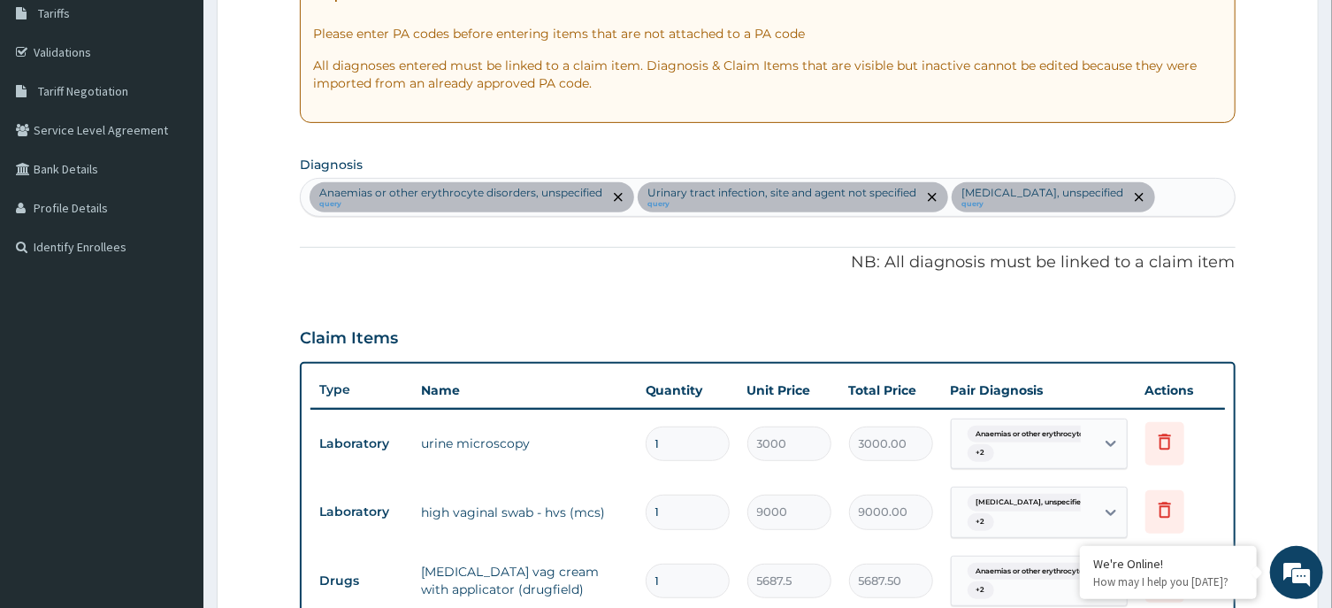
scroll to position [580, 0]
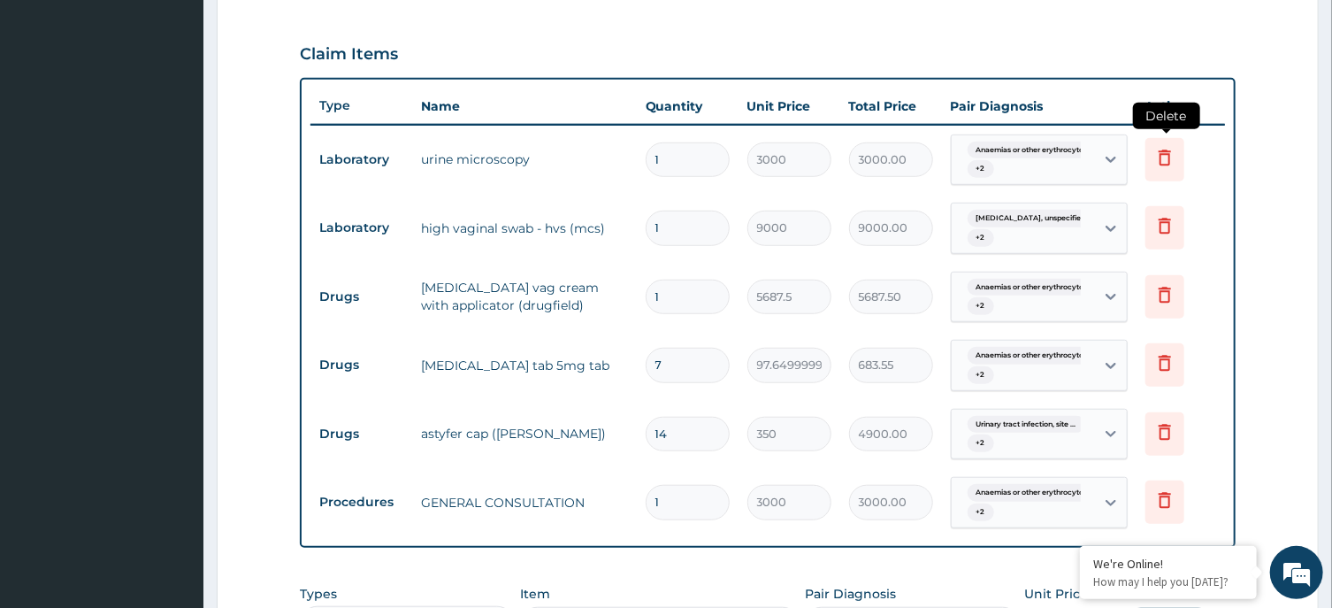
click at [1168, 152] on icon at bounding box center [1165, 157] width 12 height 16
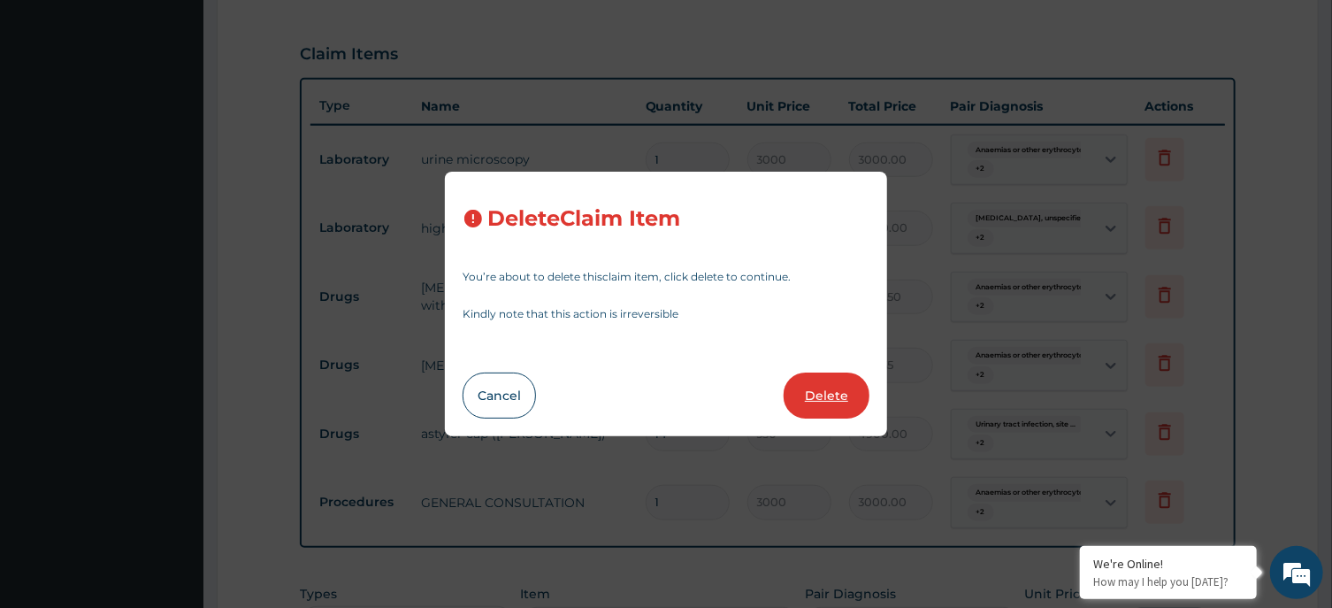
click at [847, 397] on button "Delete" at bounding box center [827, 395] width 86 height 46
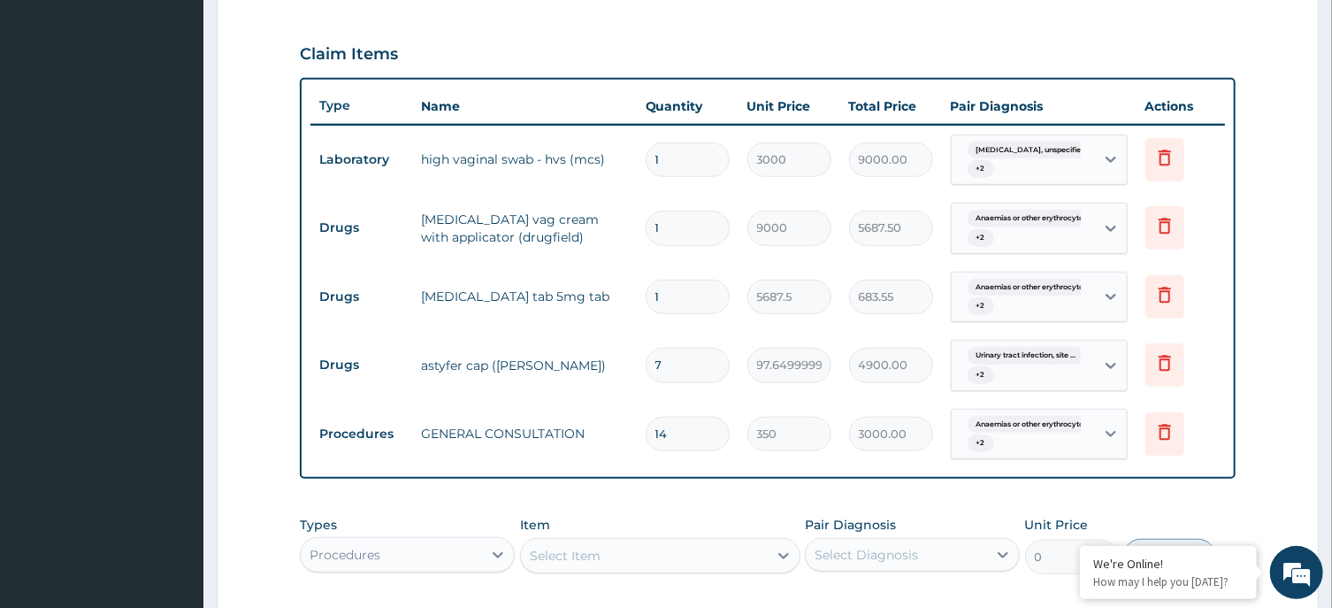
type input "9000"
type input "9000.00"
type input "5687.5"
type input "5687.50"
type input "7"
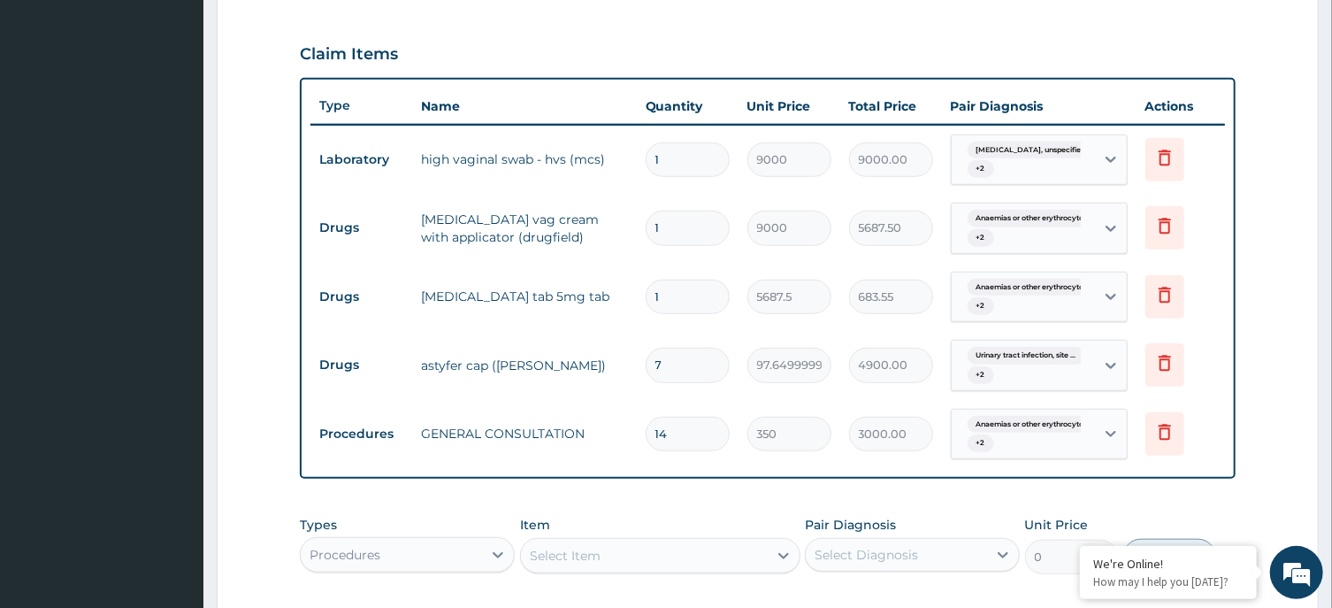
type input "97.64999999999999"
type input "683.55"
type input "14"
type input "350"
type input "4900.00"
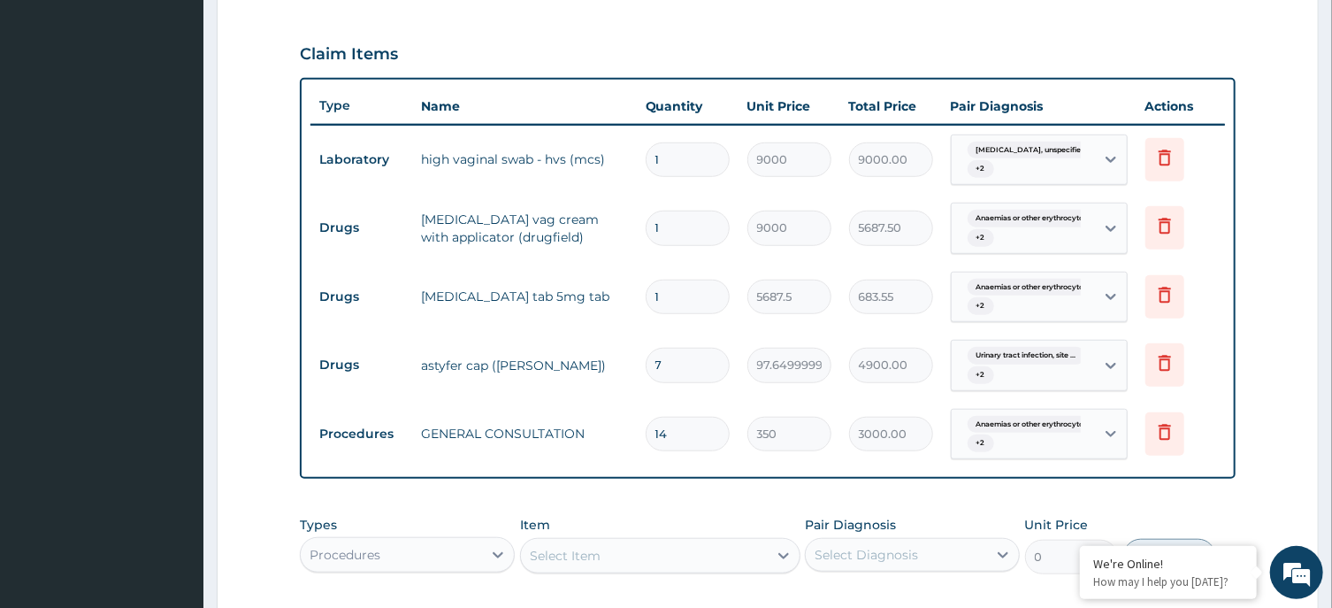
type input "1"
type input "3000"
type input "3000.00"
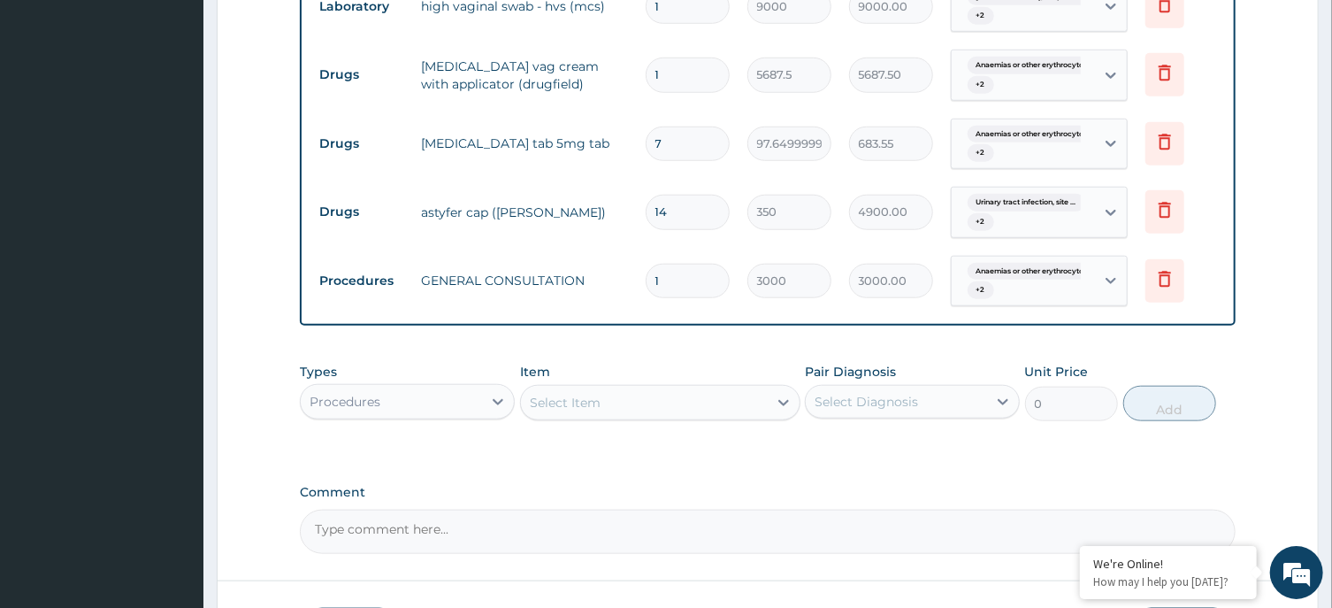
scroll to position [865, 0]
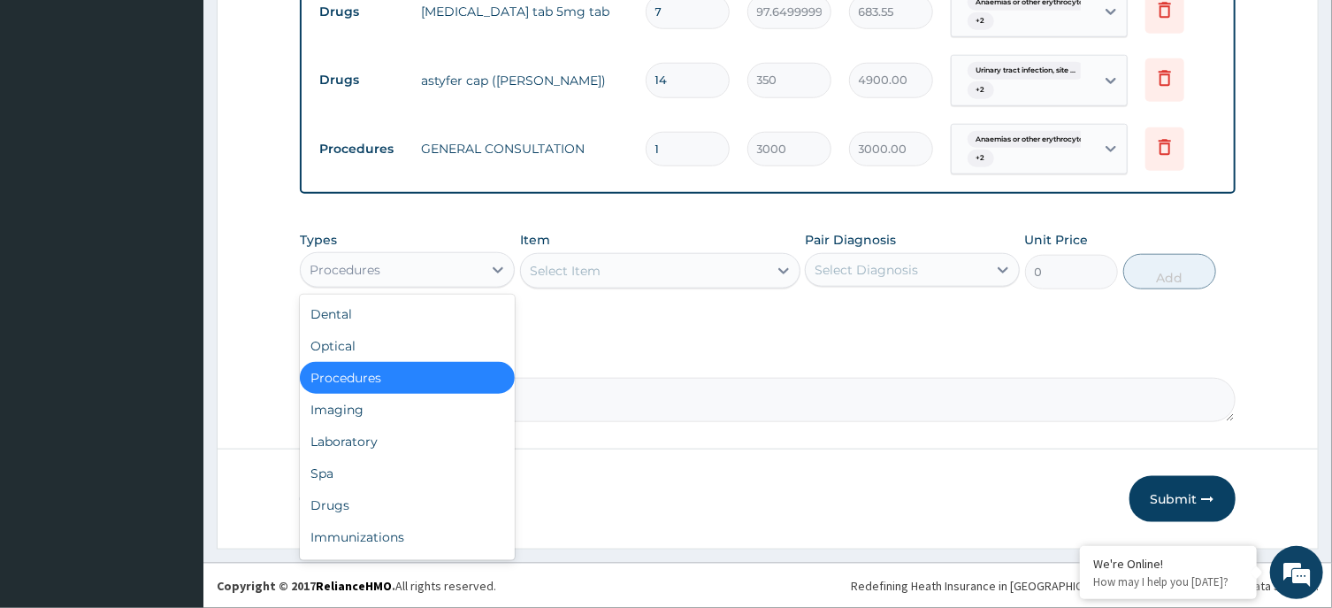
click at [369, 267] on div "Procedures" at bounding box center [345, 270] width 71 height 18
drag, startPoint x: 374, startPoint y: 431, endPoint x: 415, endPoint y: 409, distance: 46.3
click at [387, 424] on div "Dental Optical Procedures Imaging Laboratory Spa Drugs Immunizations Others Gym" at bounding box center [407, 427] width 215 height 265
click at [393, 438] on div "Laboratory" at bounding box center [407, 441] width 215 height 32
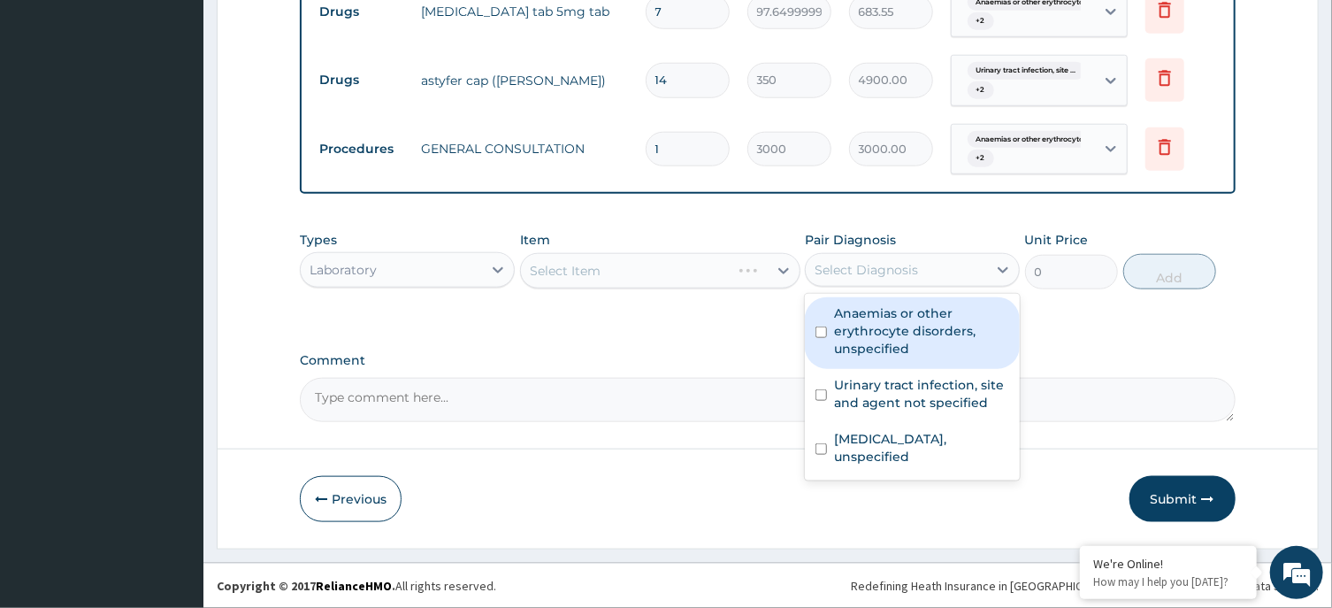
click at [909, 265] on div "Select Diagnosis" at bounding box center [866, 270] width 103 height 18
click at [902, 321] on label "Anaemias or other erythrocyte disorders, unspecified" at bounding box center [921, 330] width 175 height 53
checkbox input "true"
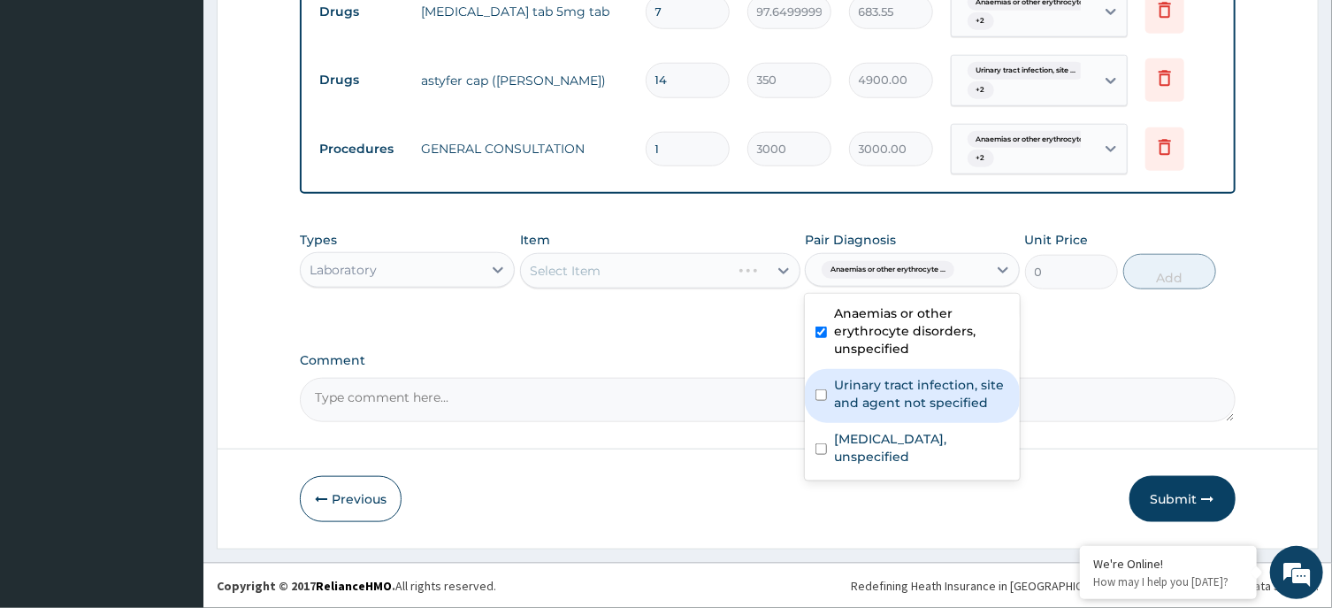
drag, startPoint x: 920, startPoint y: 379, endPoint x: 917, endPoint y: 429, distance: 50.5
click at [921, 381] on label "Urinary tract infection, site and agent not specified" at bounding box center [921, 393] width 175 height 35
checkbox input "true"
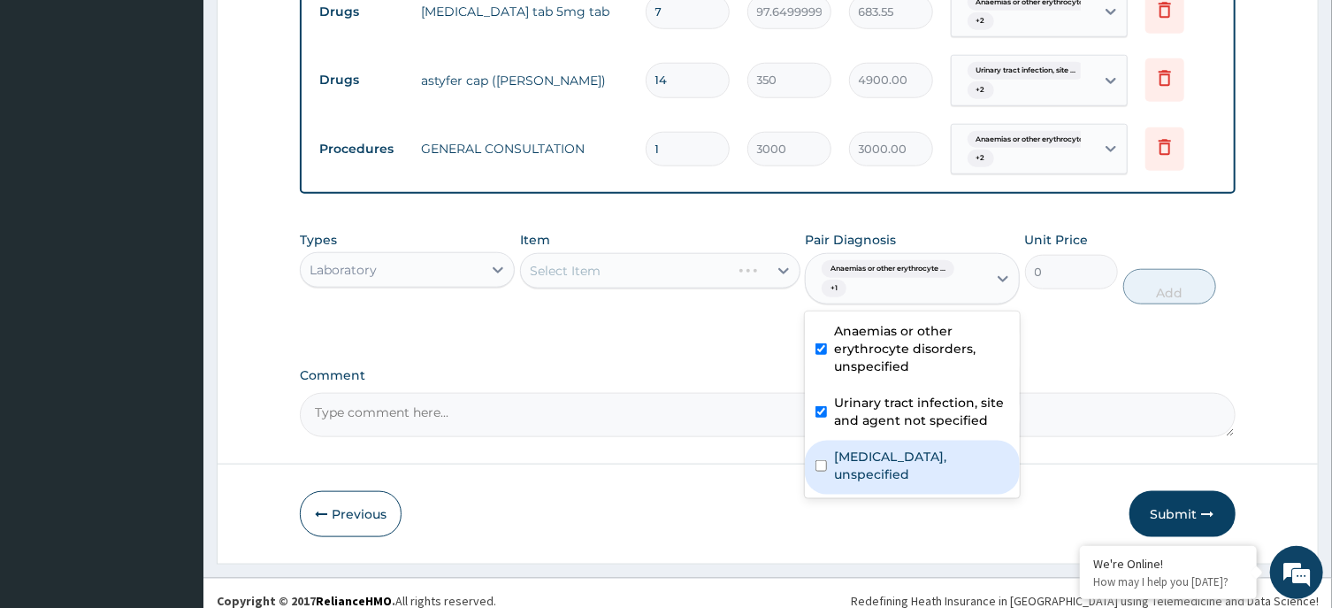
click at [916, 441] on div "Vaginitis, unspecified" at bounding box center [912, 467] width 215 height 54
checkbox input "true"
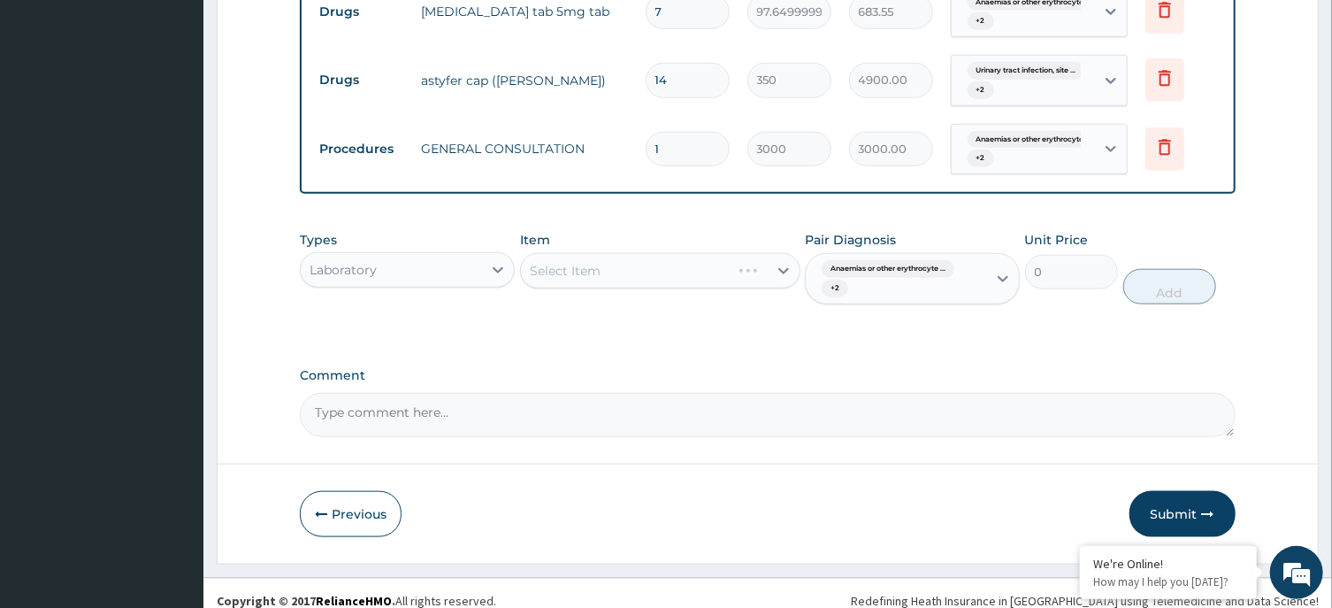
click at [654, 255] on div "Select Item" at bounding box center [660, 270] width 280 height 35
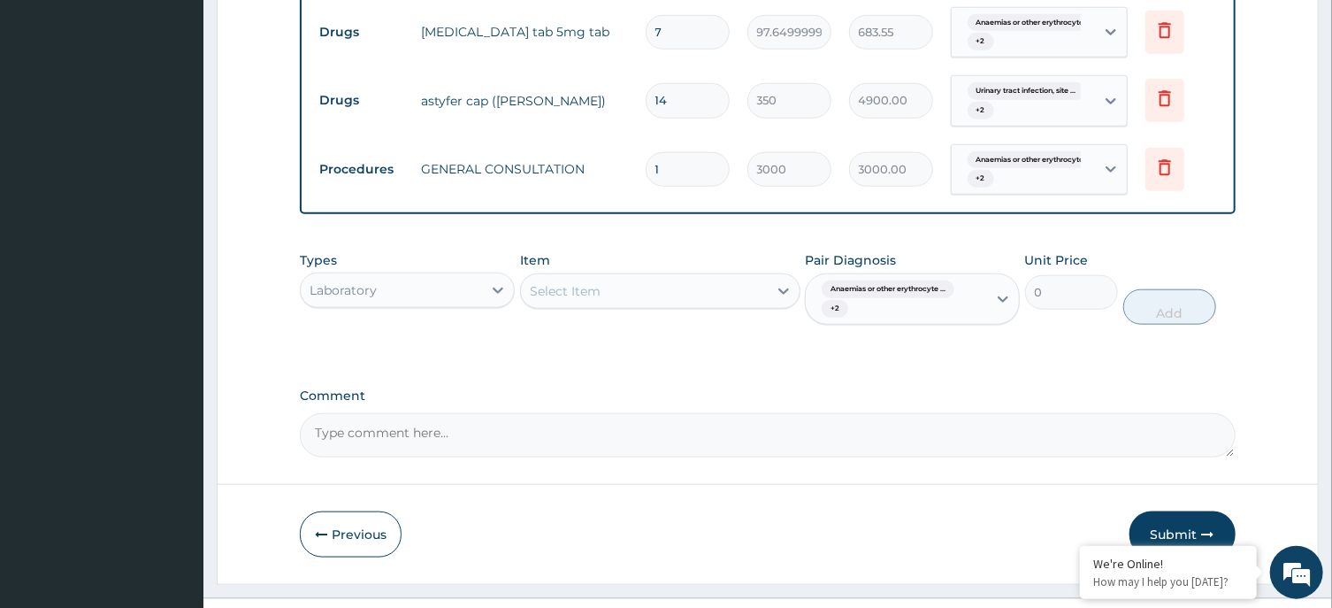
scroll to position [879, 0]
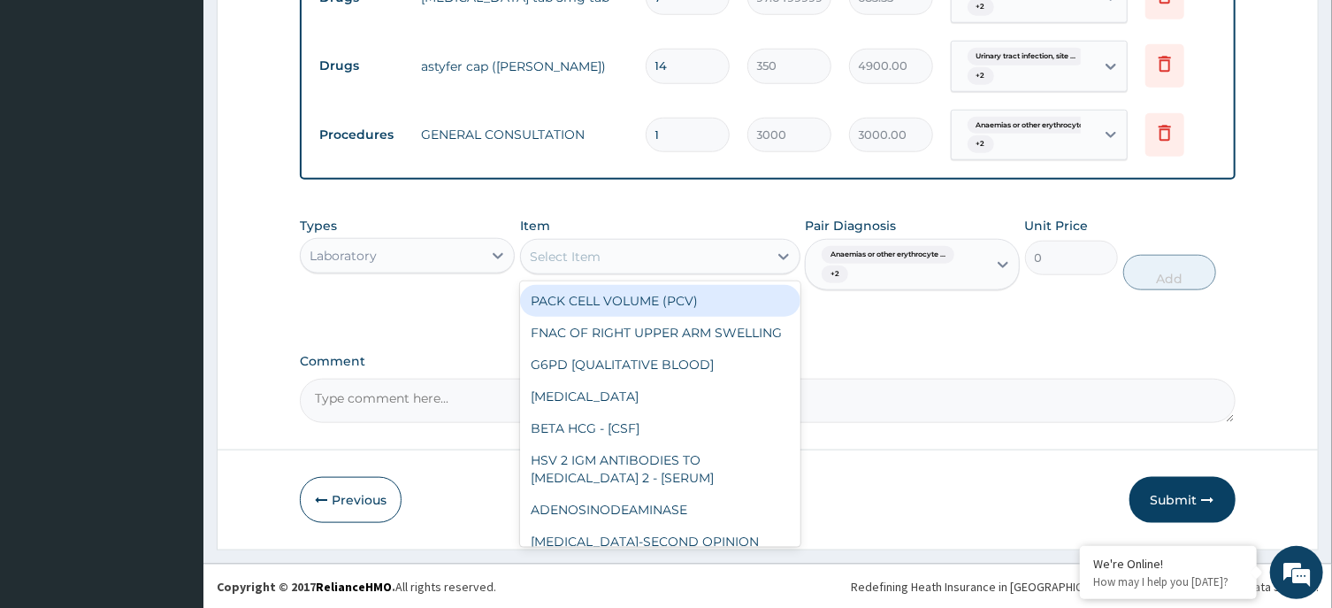
click at [642, 256] on div "Select Item" at bounding box center [644, 256] width 247 height 28
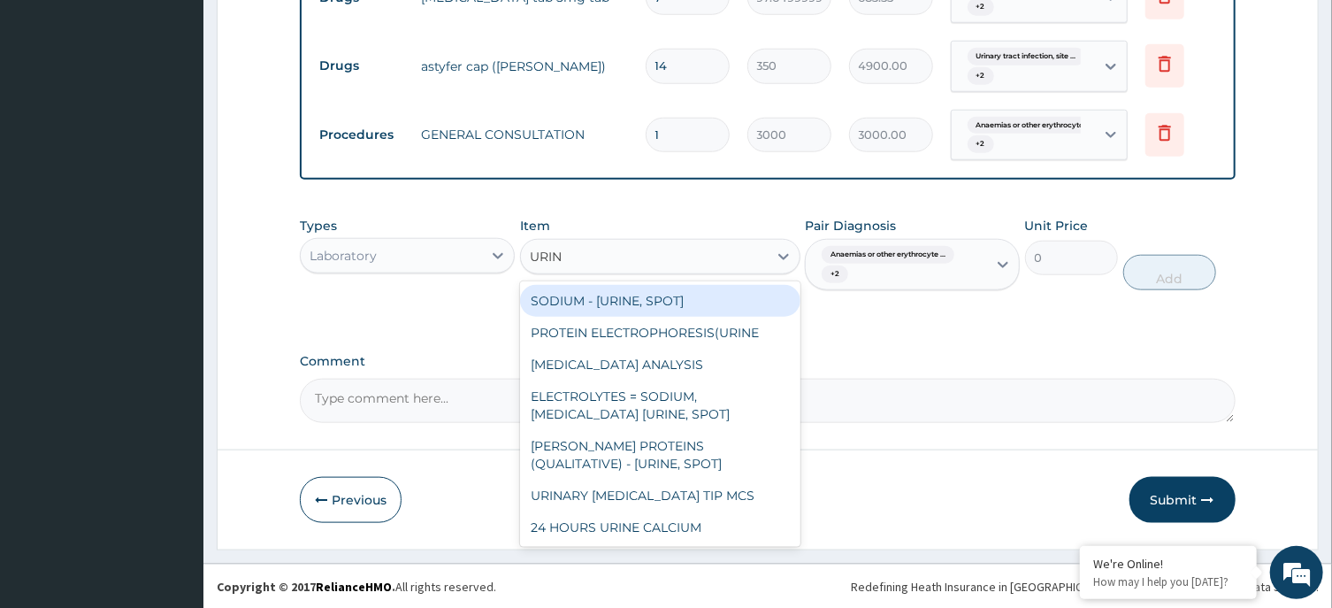
type input "URINE"
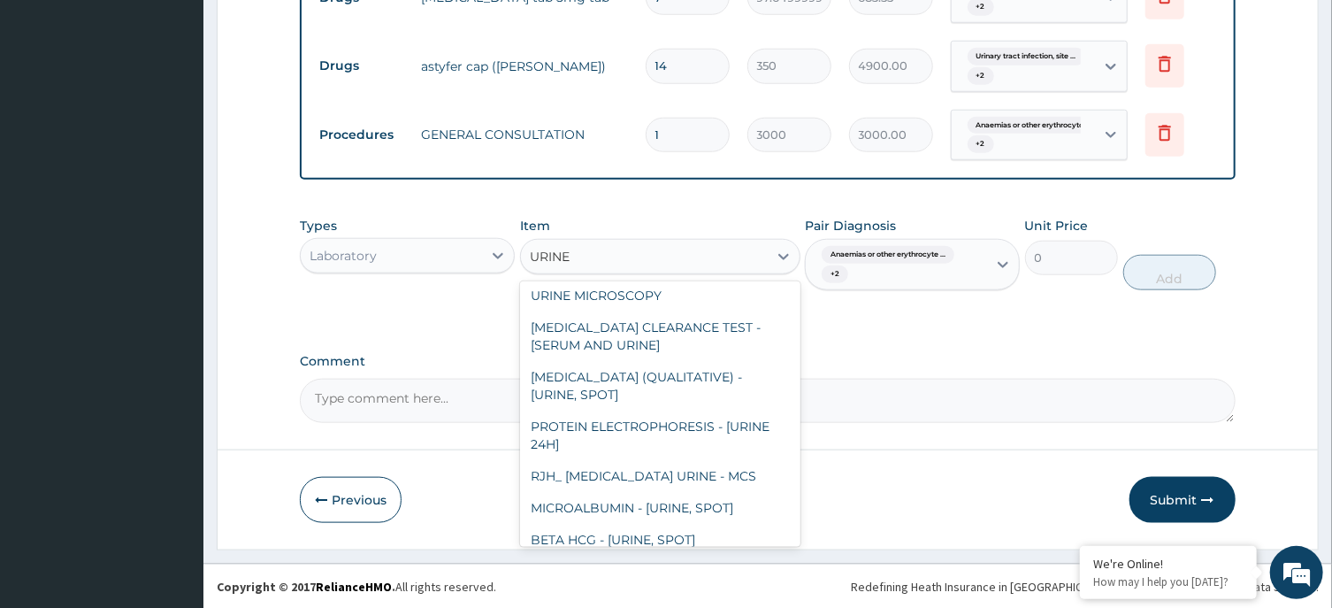
scroll to position [650, 0]
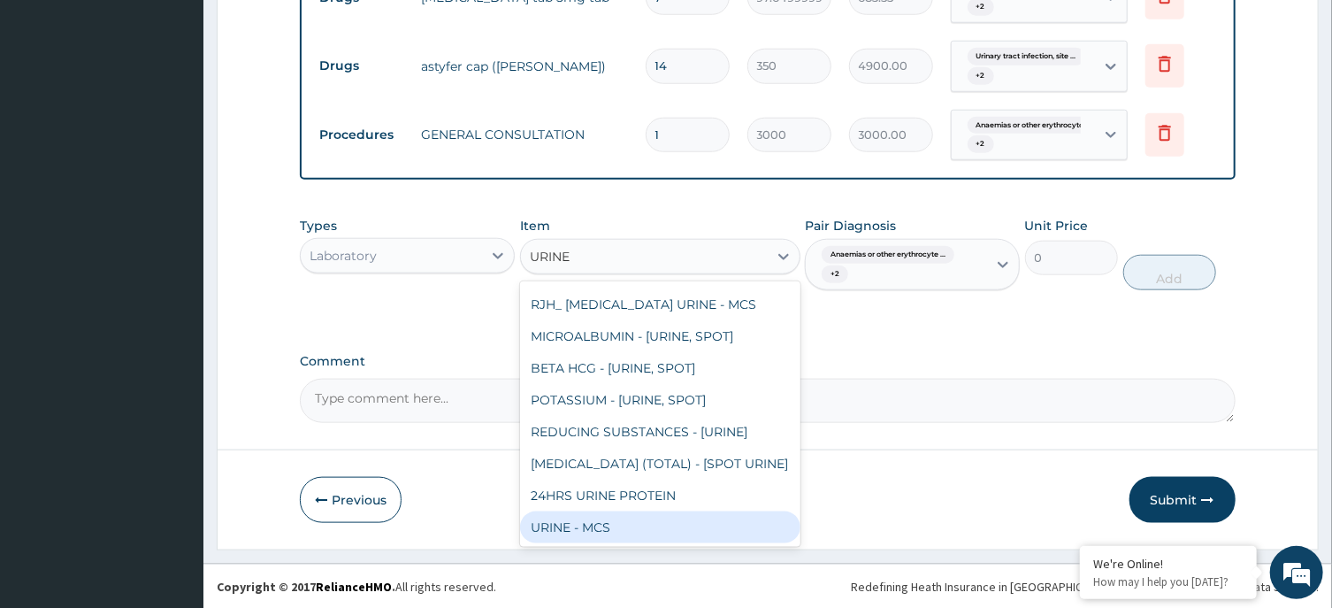
click at [634, 536] on div "URINE - MCS" at bounding box center [660, 527] width 280 height 32
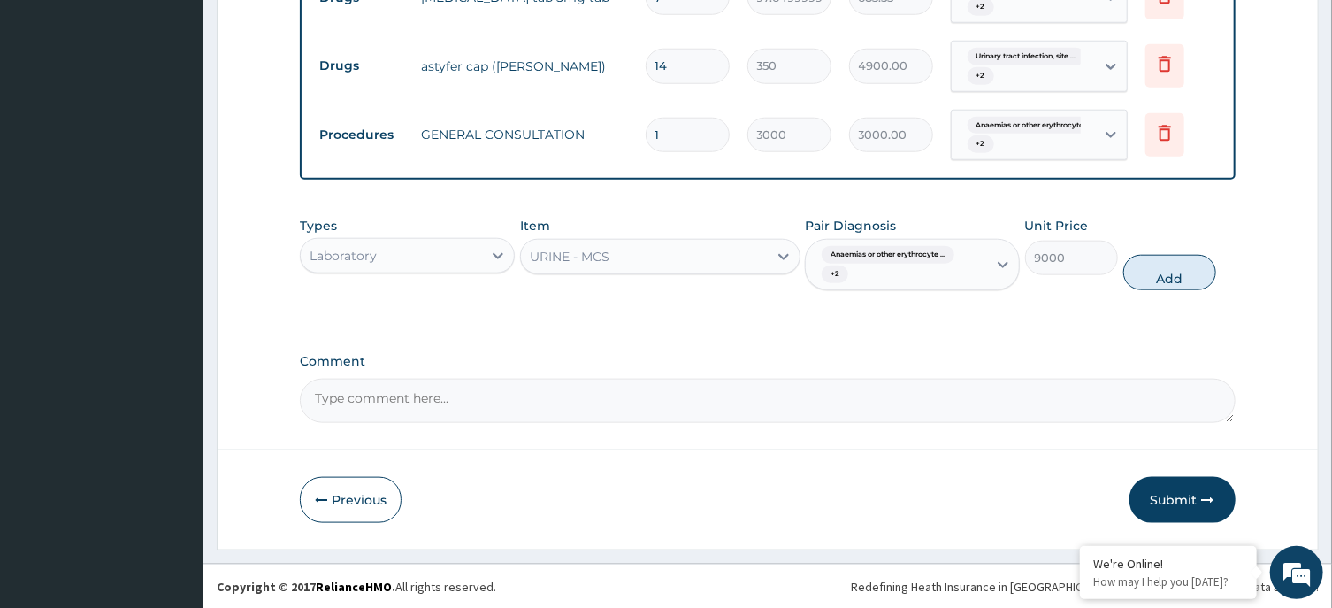
click at [1176, 269] on button "Add" at bounding box center [1170, 272] width 94 height 35
type input "0"
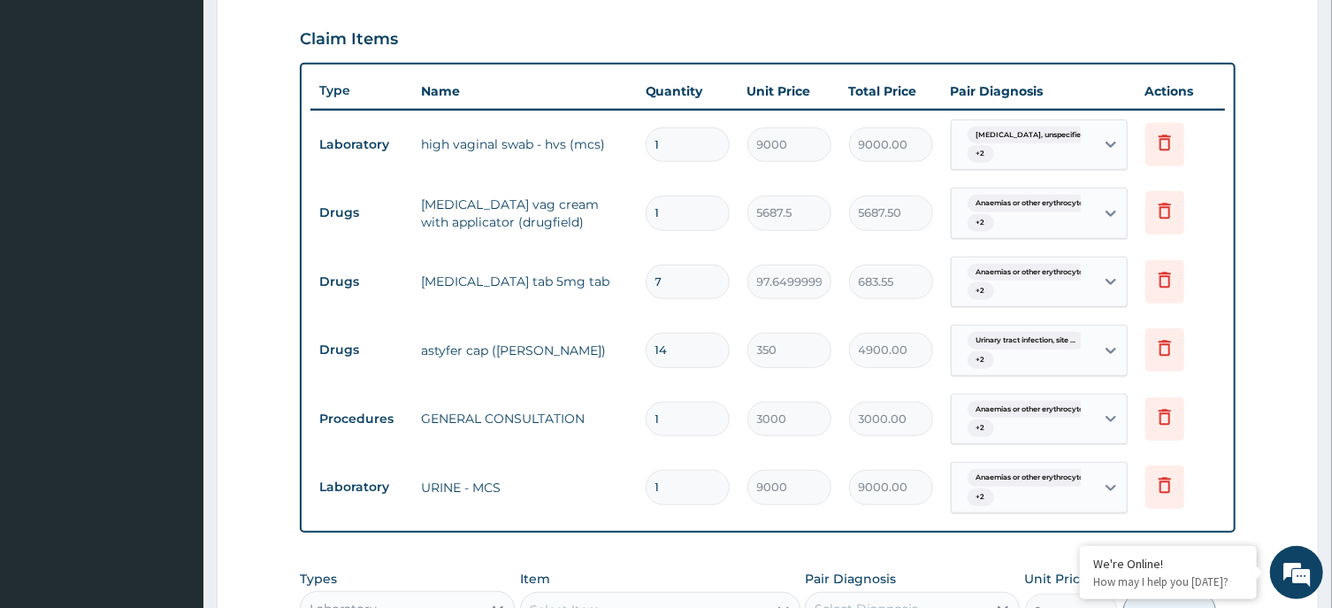
scroll to position [934, 0]
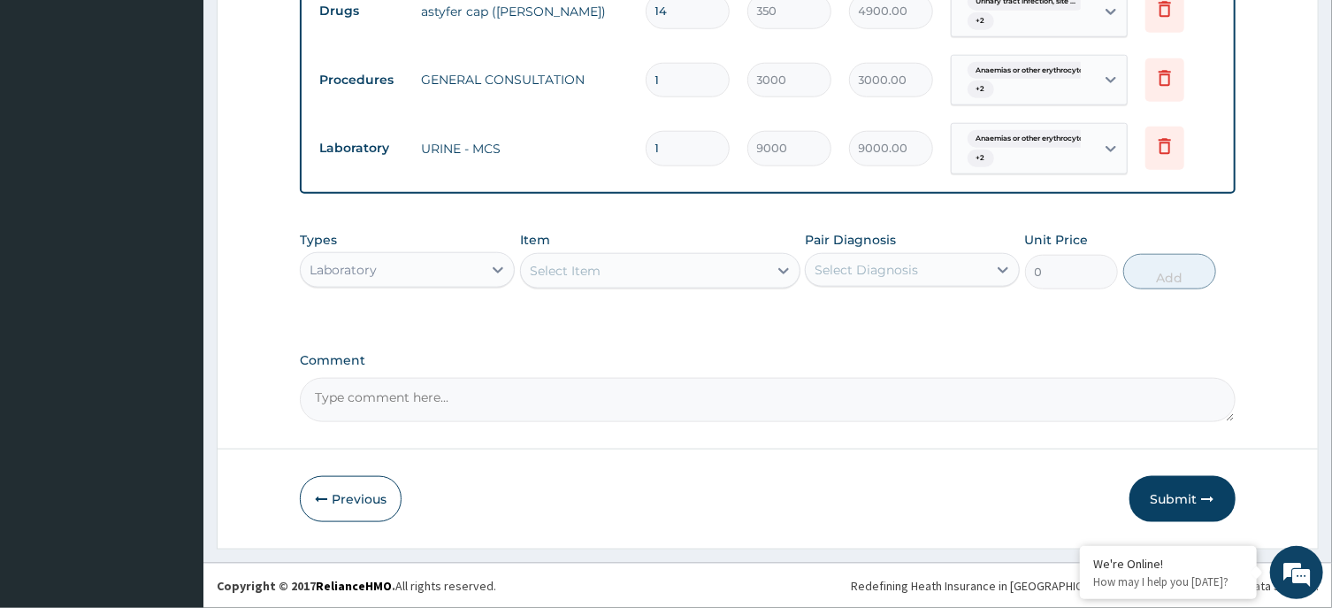
click at [587, 272] on div "Select Item" at bounding box center [565, 271] width 71 height 18
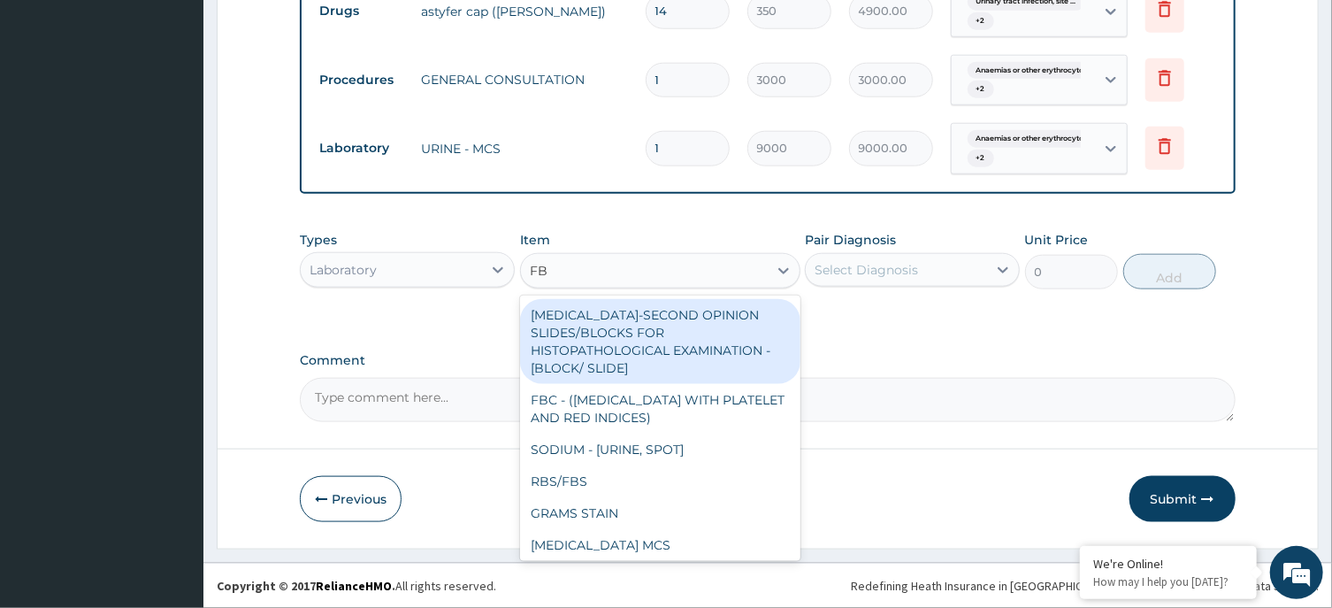
type input "FBC"
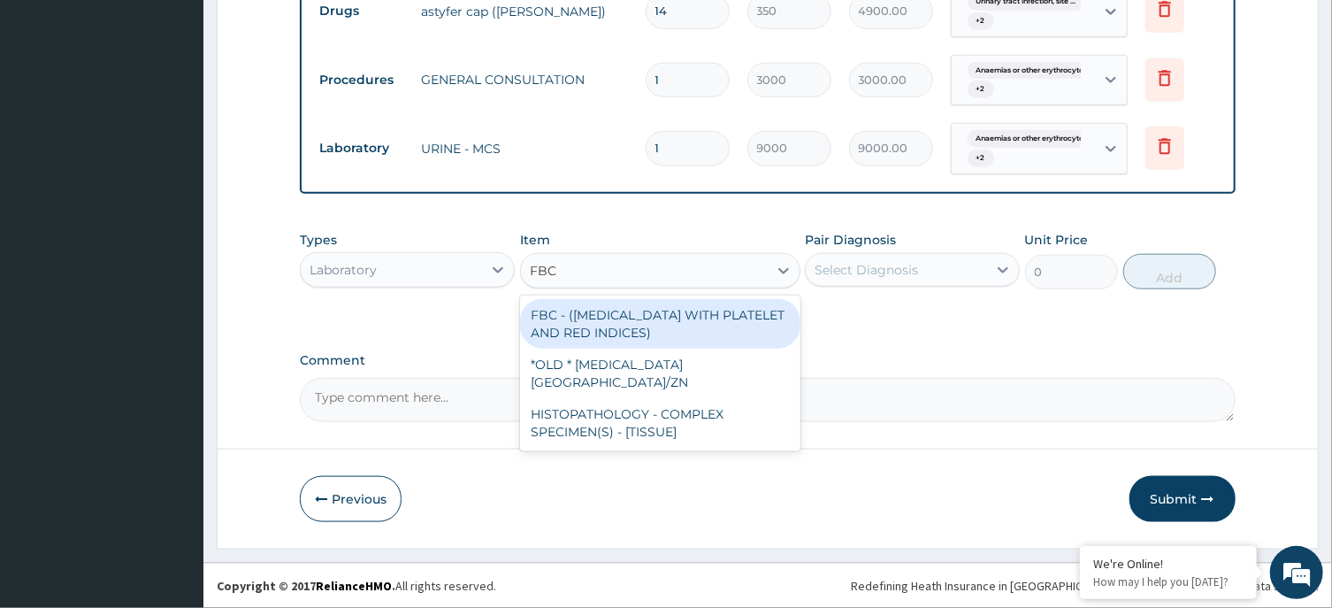
click at [576, 307] on div "FBC - (FULL BLOOD COUNT WITH PLATELET AND RED INDICES)" at bounding box center [660, 324] width 280 height 50
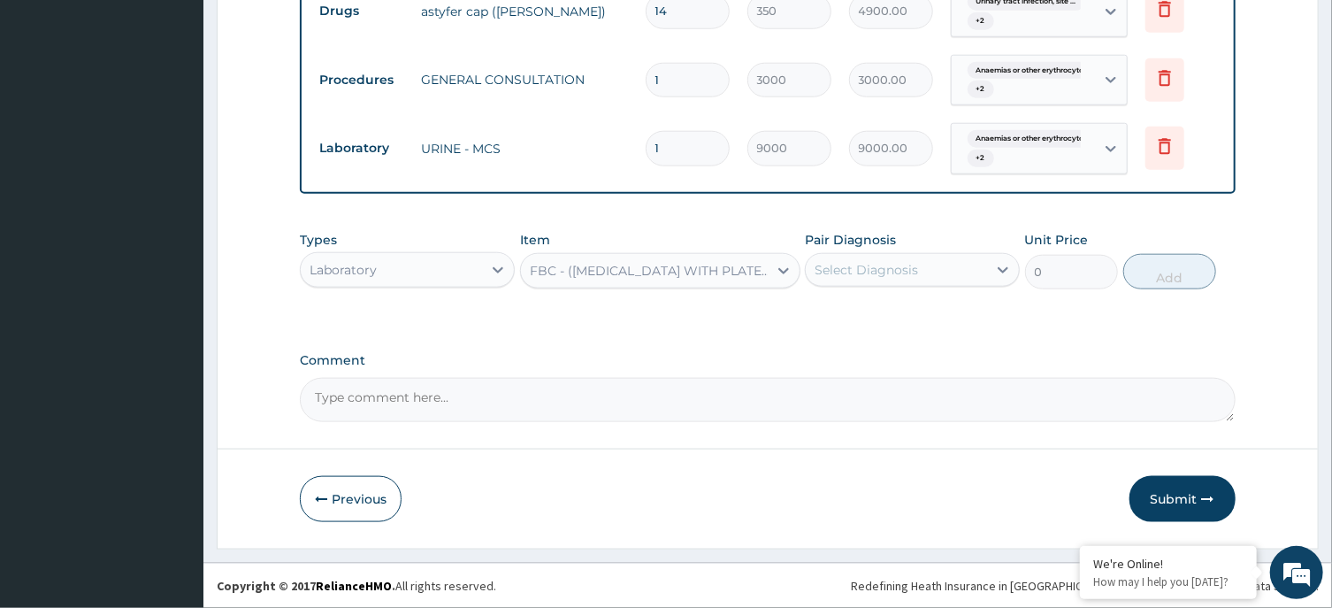
type input "6000"
click at [916, 282] on div "Select Diagnosis" at bounding box center [896, 270] width 181 height 28
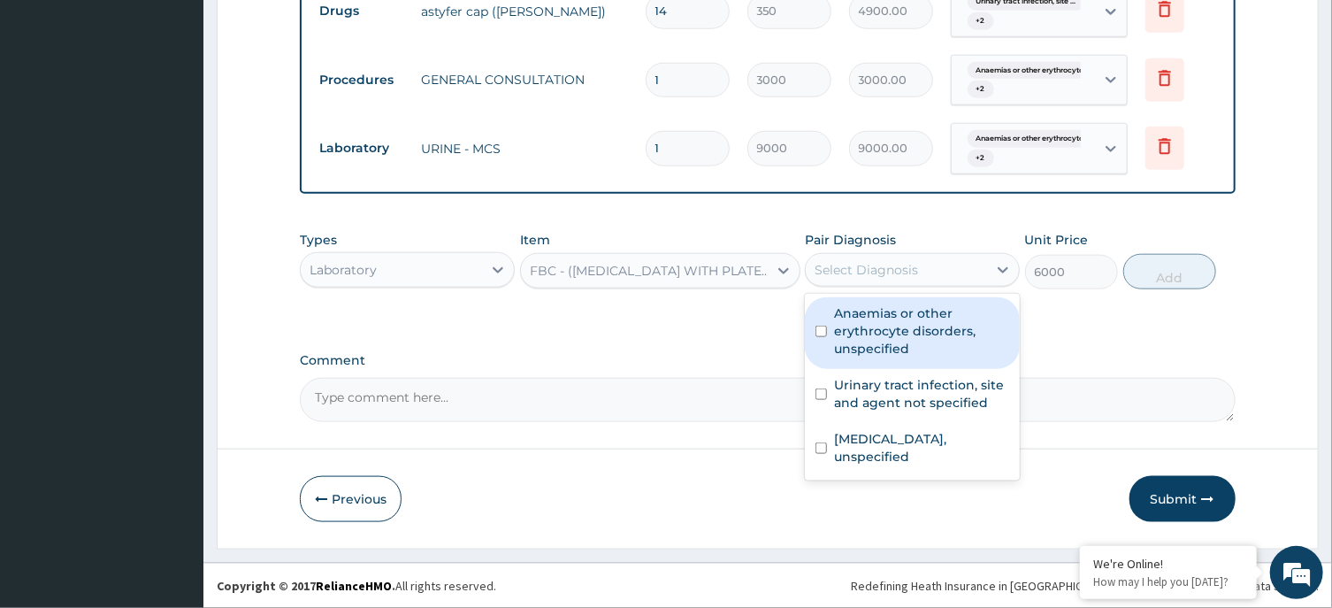
drag, startPoint x: 919, startPoint y: 326, endPoint x: 931, endPoint y: 384, distance: 58.8
click at [919, 332] on label "Anaemias or other erythrocyte disorders, unspecified" at bounding box center [921, 330] width 175 height 53
checkbox input "true"
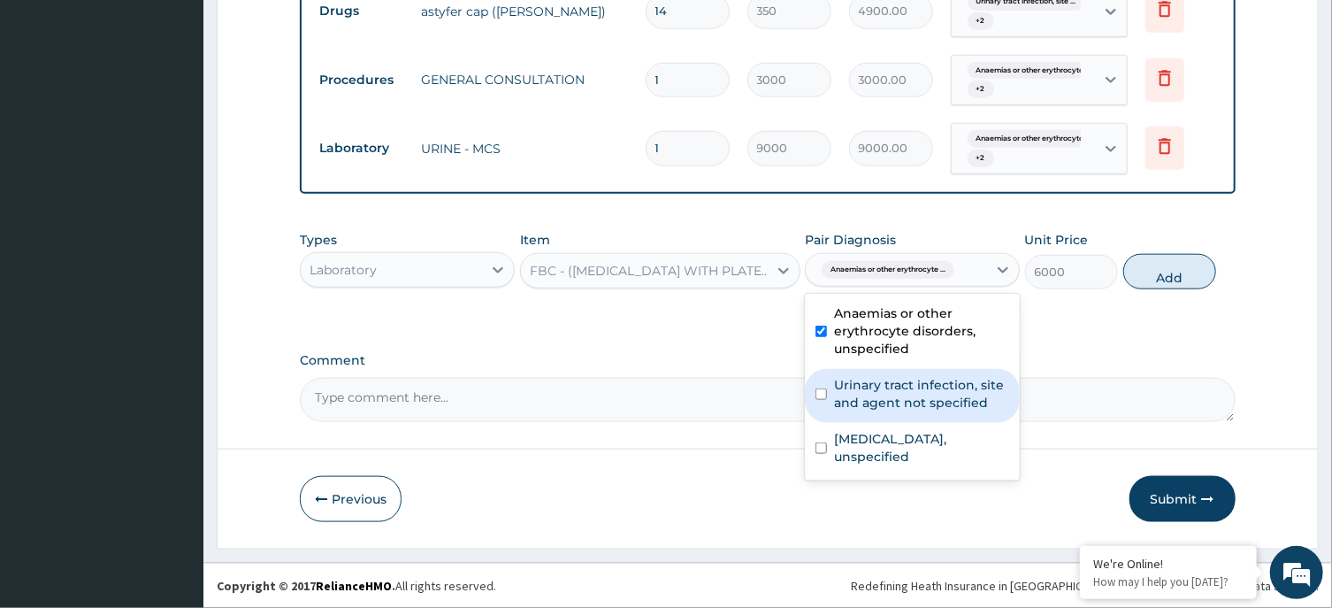
drag, startPoint x: 931, startPoint y: 390, endPoint x: 933, endPoint y: 411, distance: 21.3
click at [931, 392] on label "Urinary tract infection, site and agent not specified" at bounding box center [921, 393] width 175 height 35
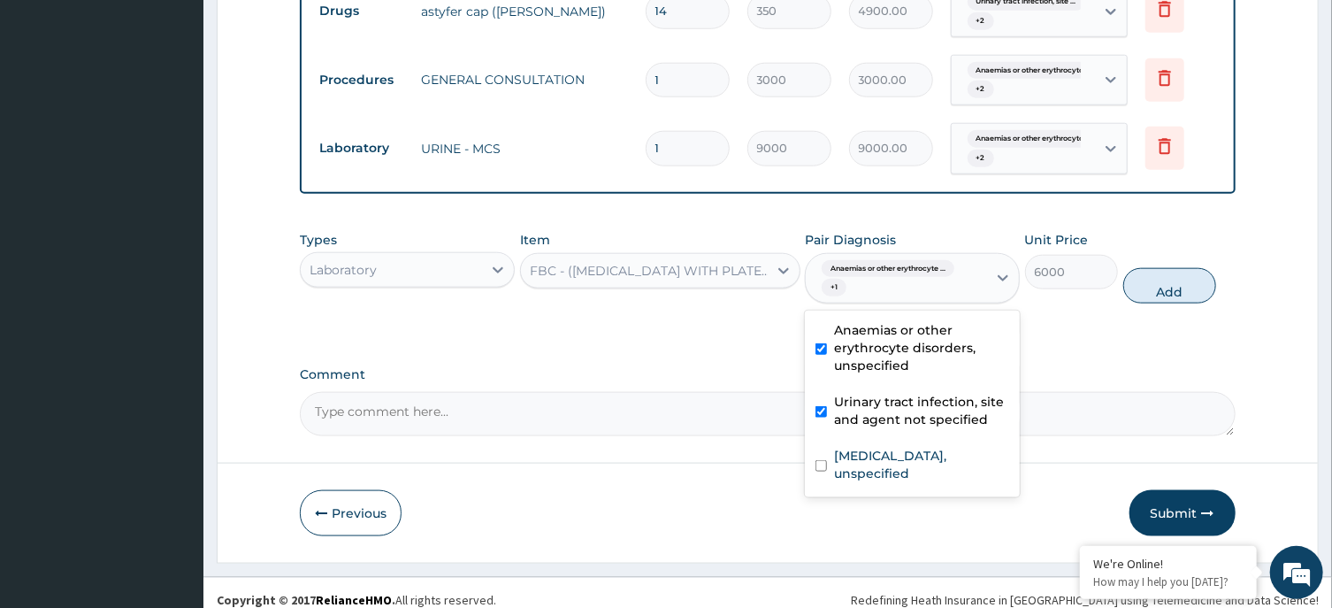
click at [937, 431] on div "Urinary tract infection, site and agent not specified" at bounding box center [912, 413] width 215 height 54
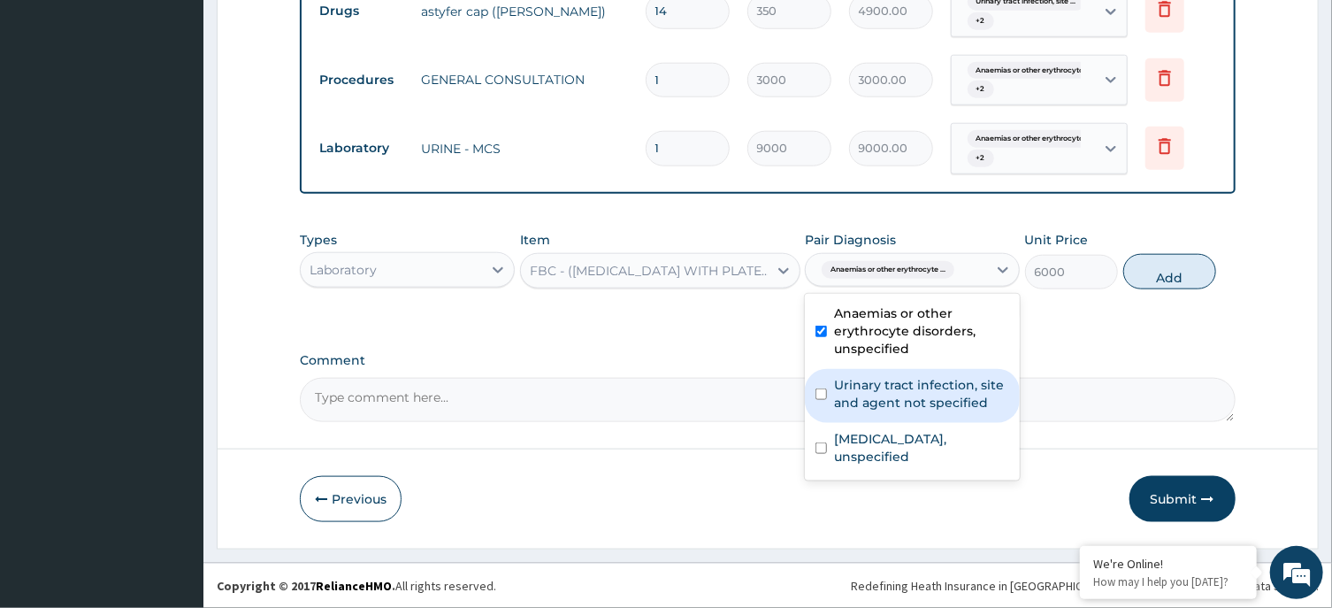
click at [941, 405] on label "Urinary tract infection, site and agent not specified" at bounding box center [921, 393] width 175 height 35
checkbox input "true"
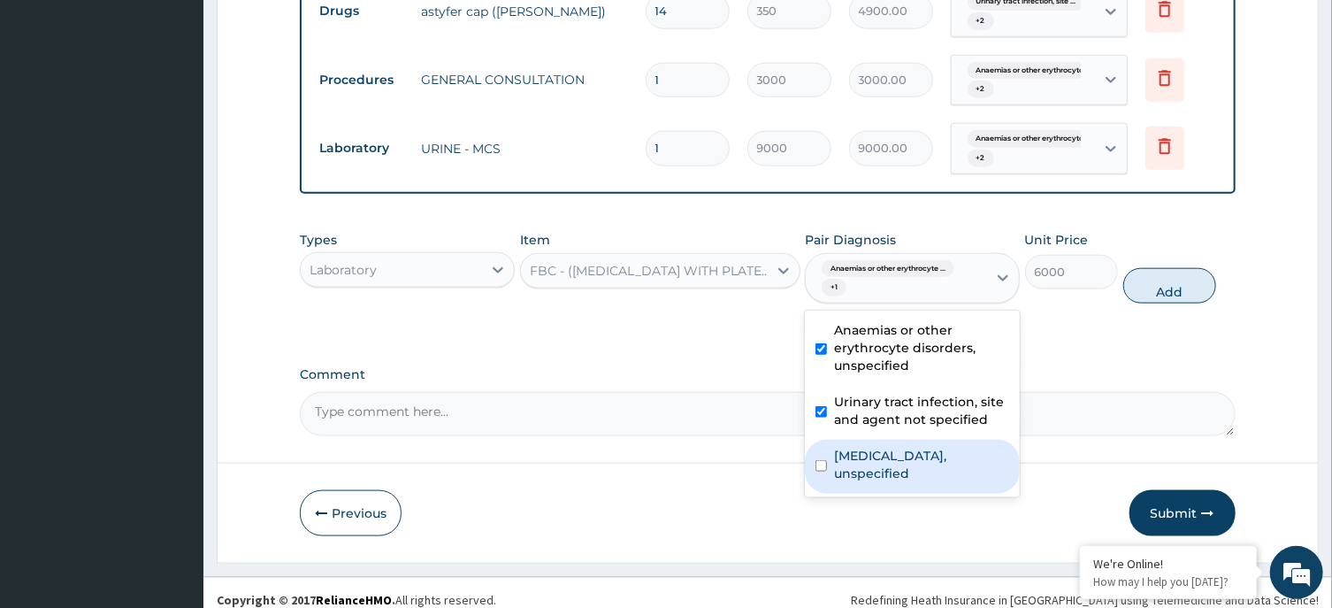
drag, startPoint x: 947, startPoint y: 460, endPoint x: 1114, endPoint y: 356, distance: 197.1
click at [949, 459] on label "Vaginitis, unspecified" at bounding box center [921, 464] width 175 height 35
checkbox input "true"
click at [1194, 282] on button "Add" at bounding box center [1170, 285] width 94 height 35
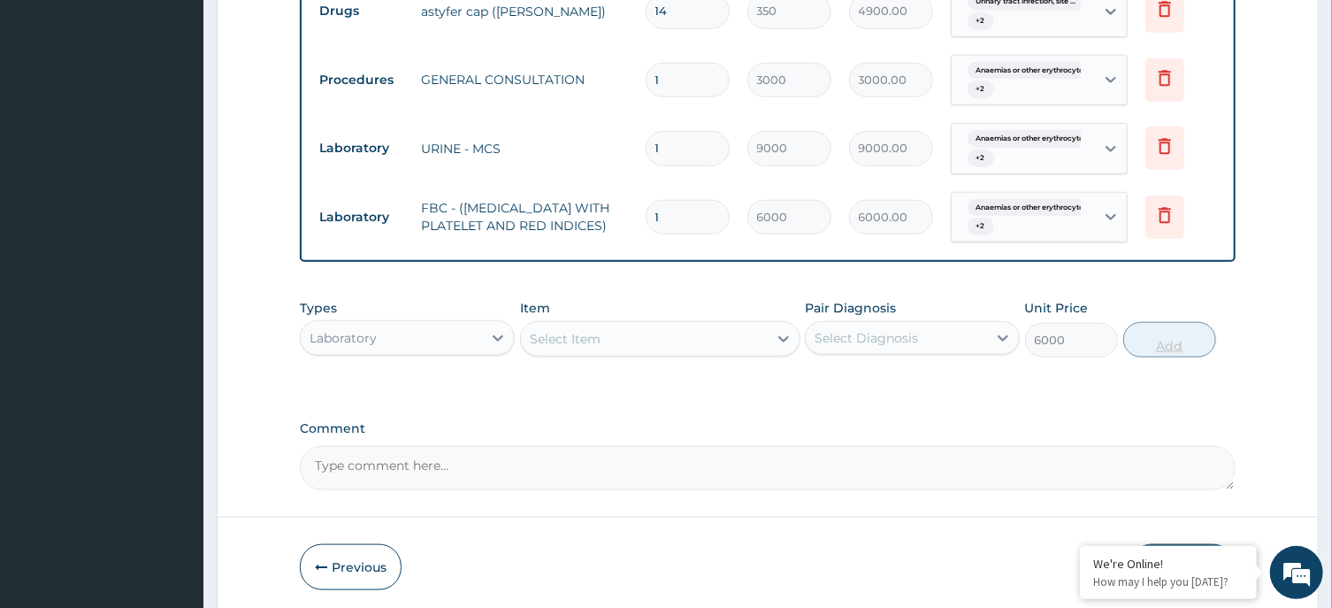
type input "0"
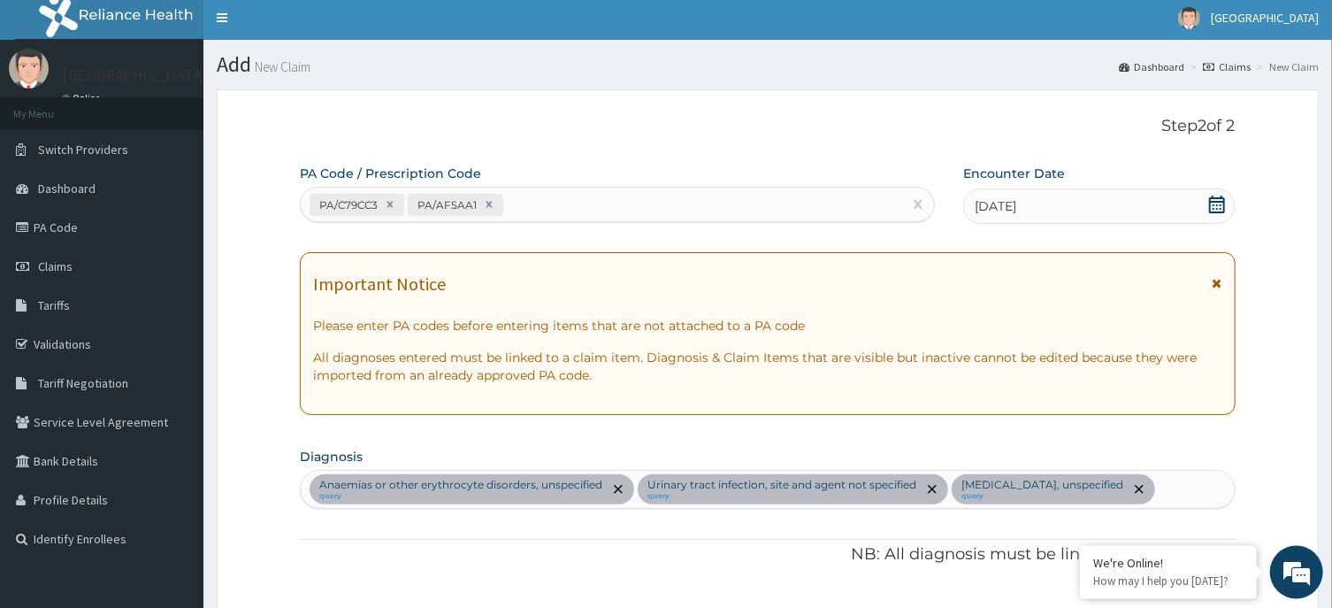
scroll to position [0, 0]
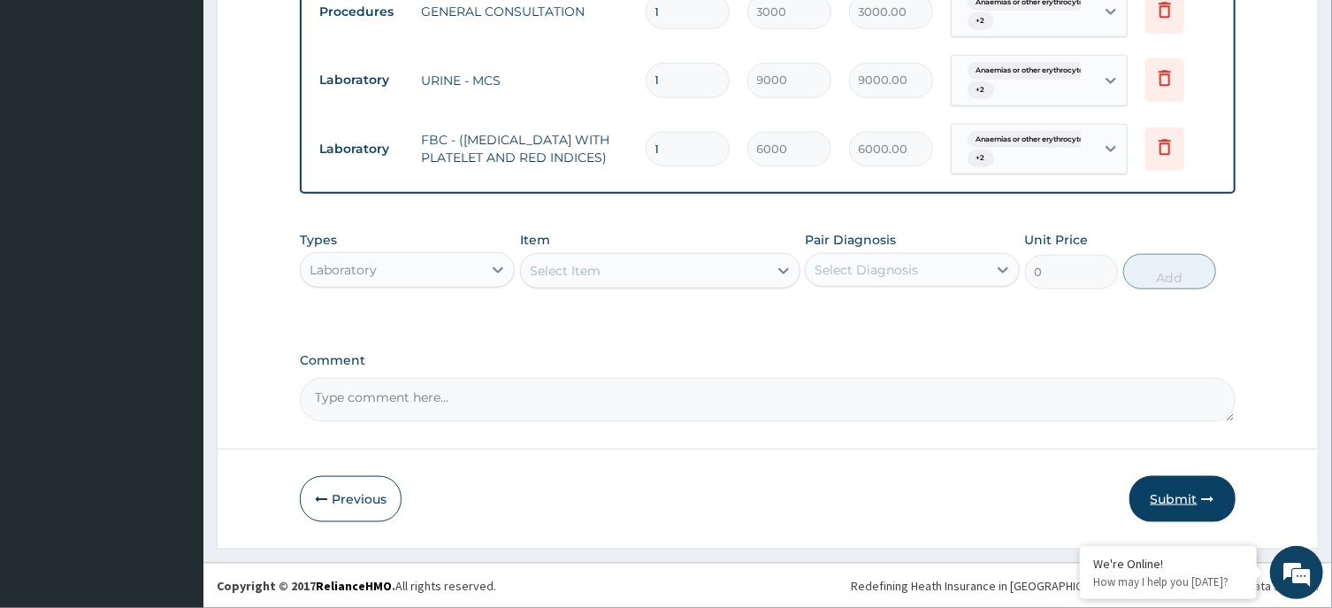
click at [1140, 496] on button "Submit" at bounding box center [1182, 499] width 106 height 46
